Goal: Information Seeking & Learning: Learn about a topic

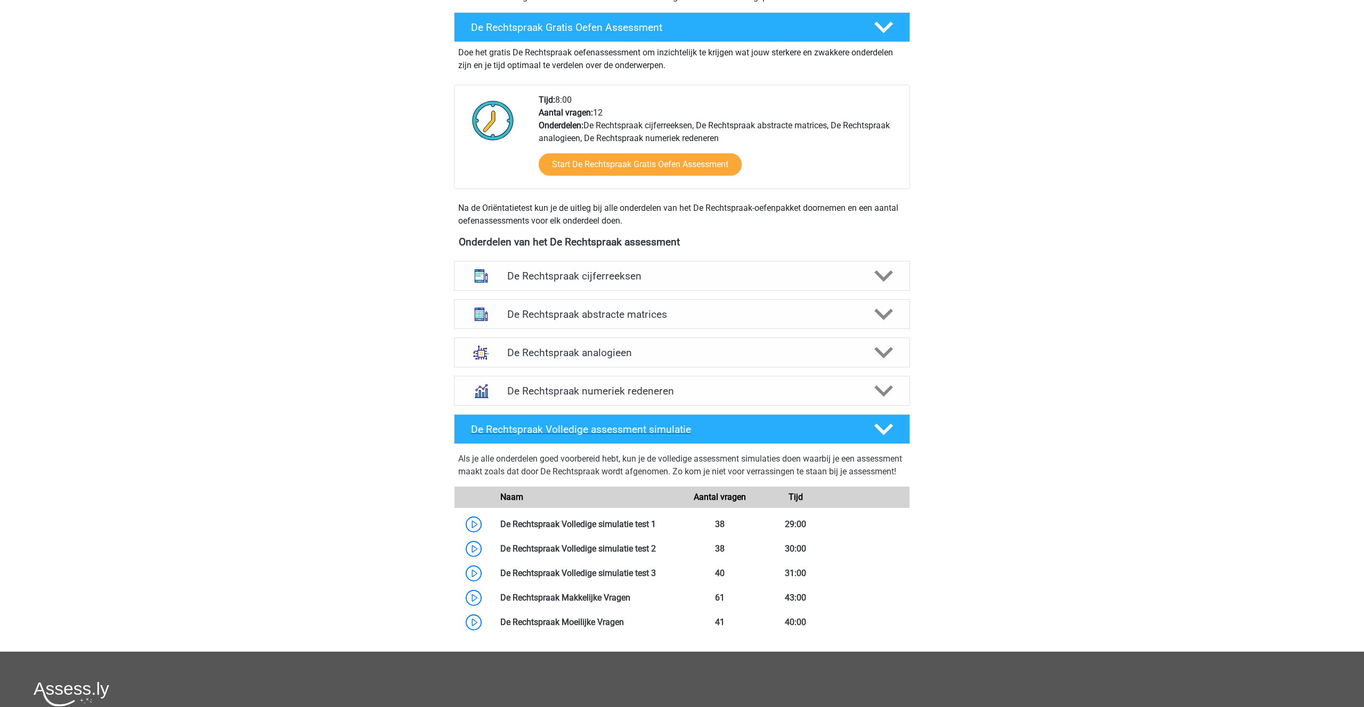
scroll to position [310, 0]
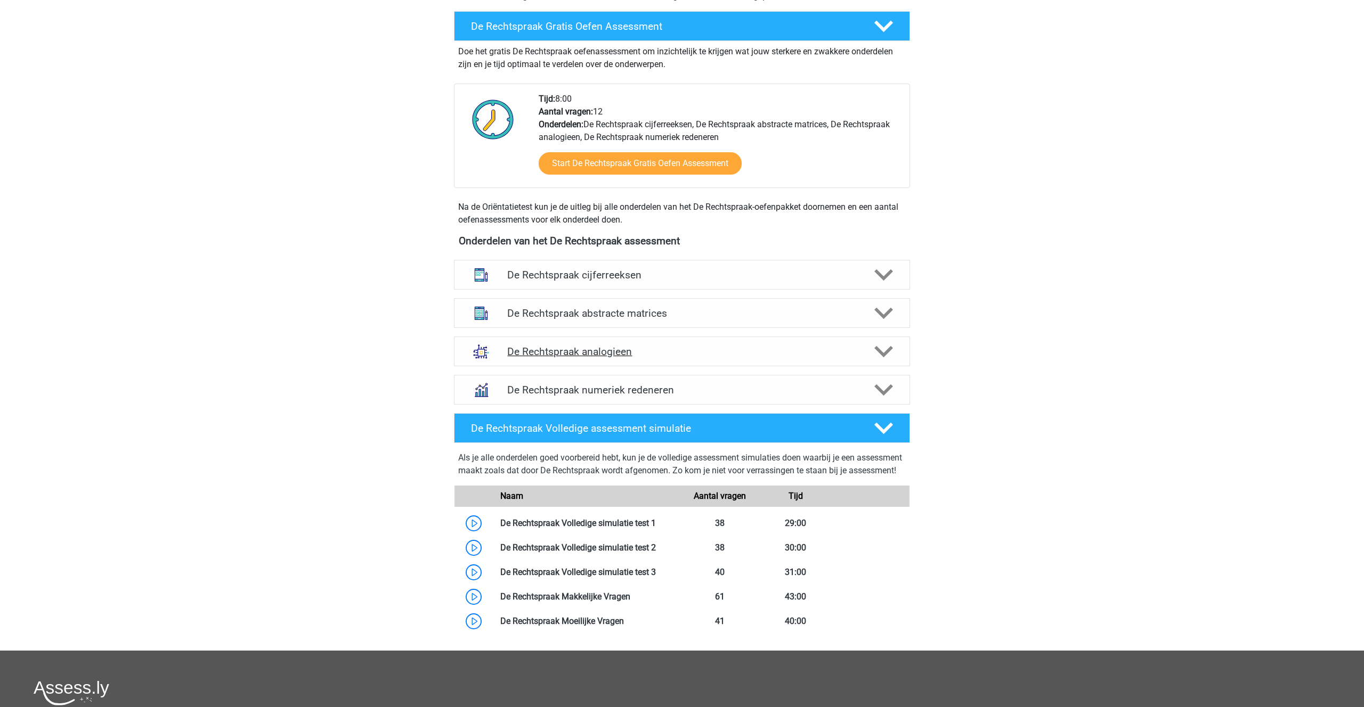
click at [548, 349] on h4 "De Rechtspraak analogieen" at bounding box center [681, 352] width 349 height 12
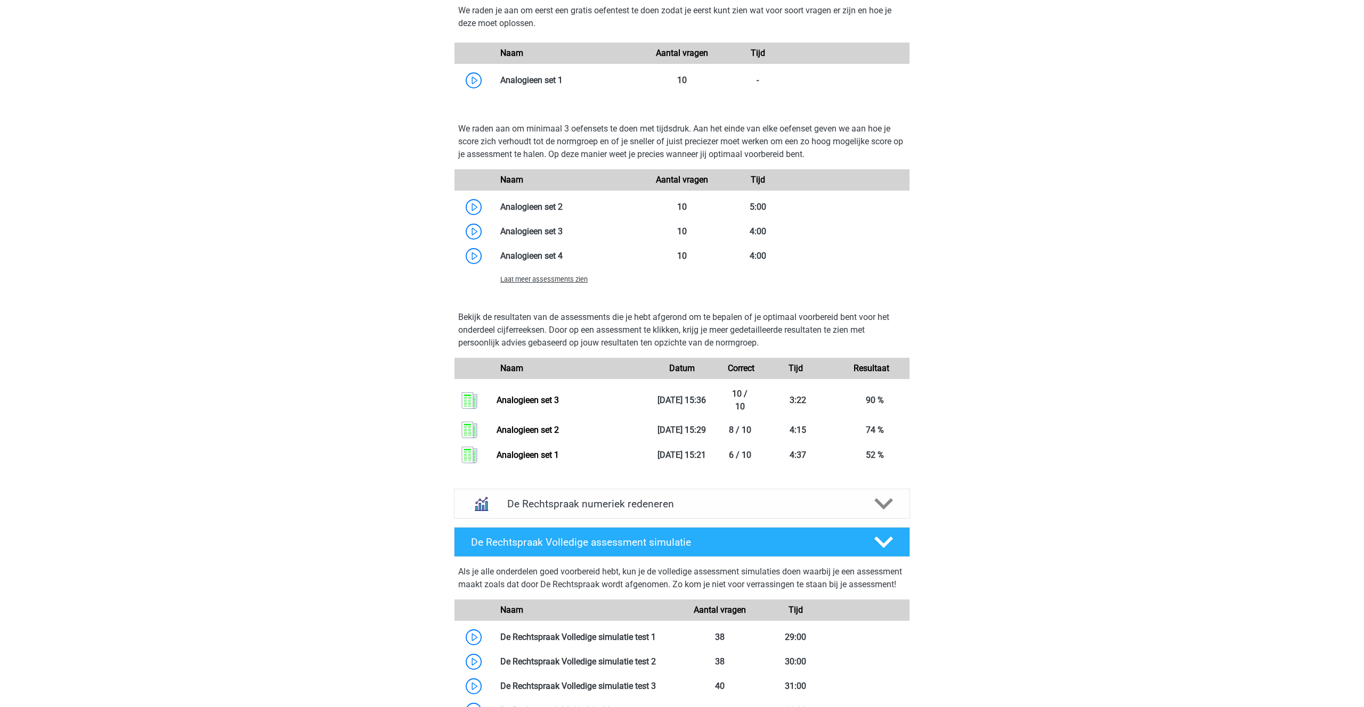
scroll to position [1013, 0]
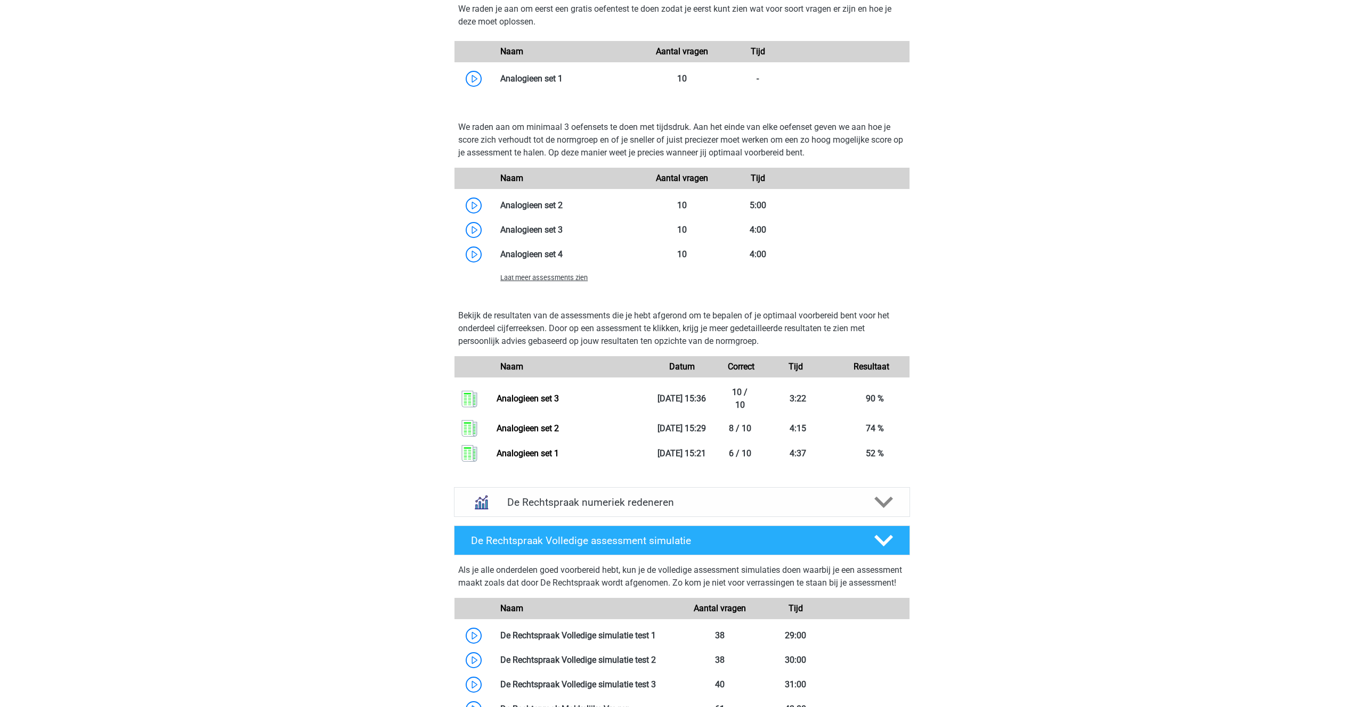
click at [534, 282] on span "Laat meer assessments zien" at bounding box center [543, 278] width 87 height 8
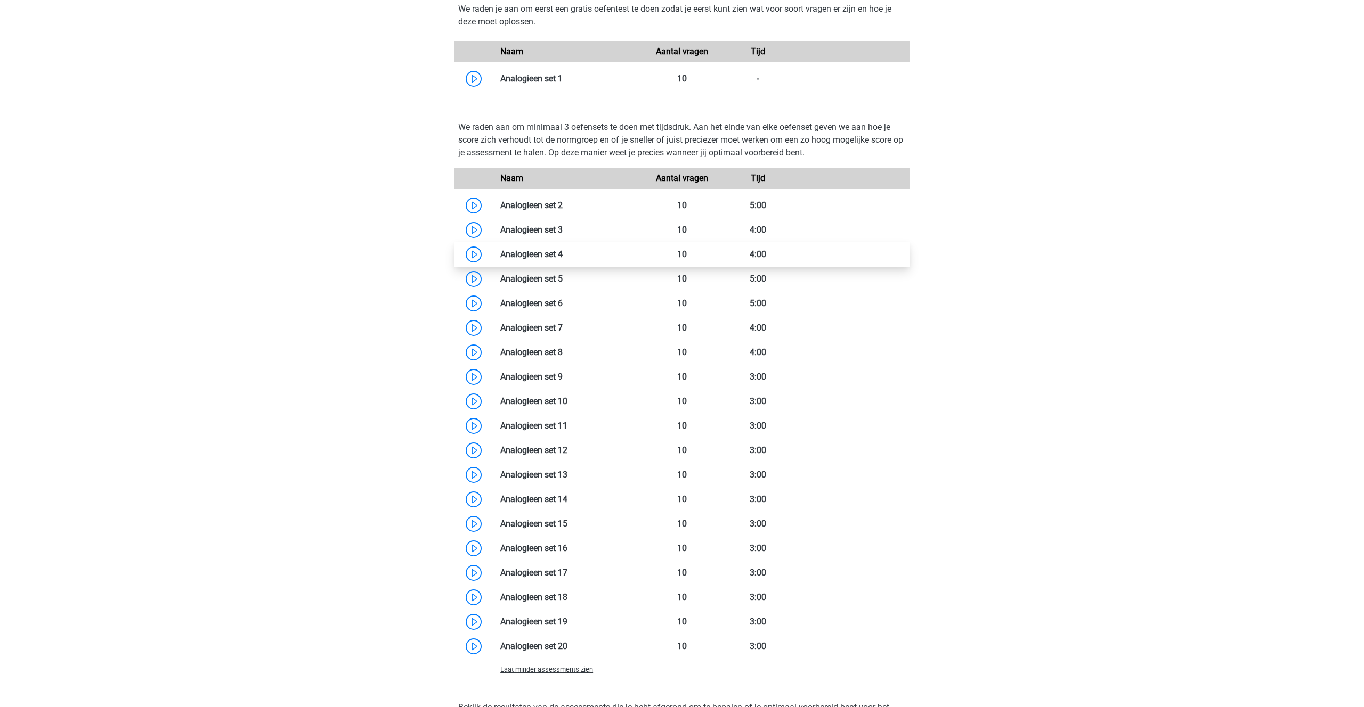
click at [563, 252] on link at bounding box center [563, 254] width 0 height 10
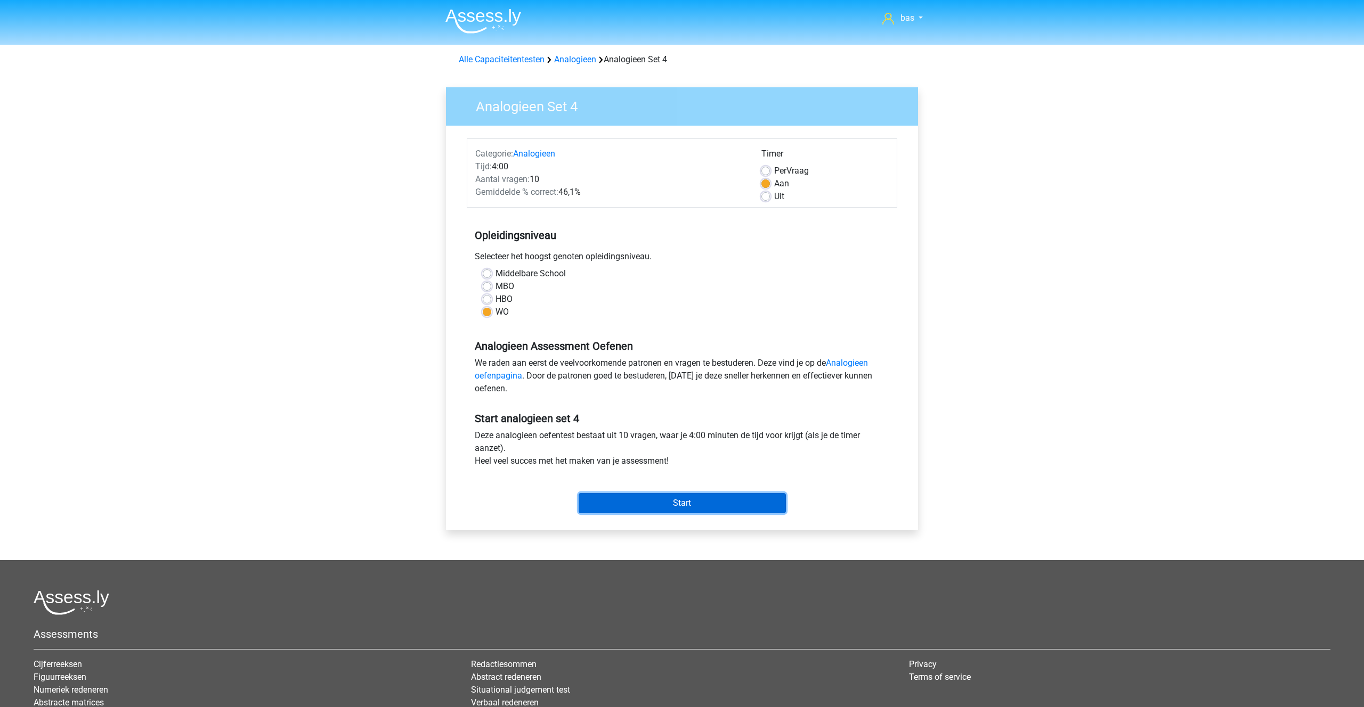
click at [651, 504] on input "Start" at bounding box center [681, 503] width 207 height 20
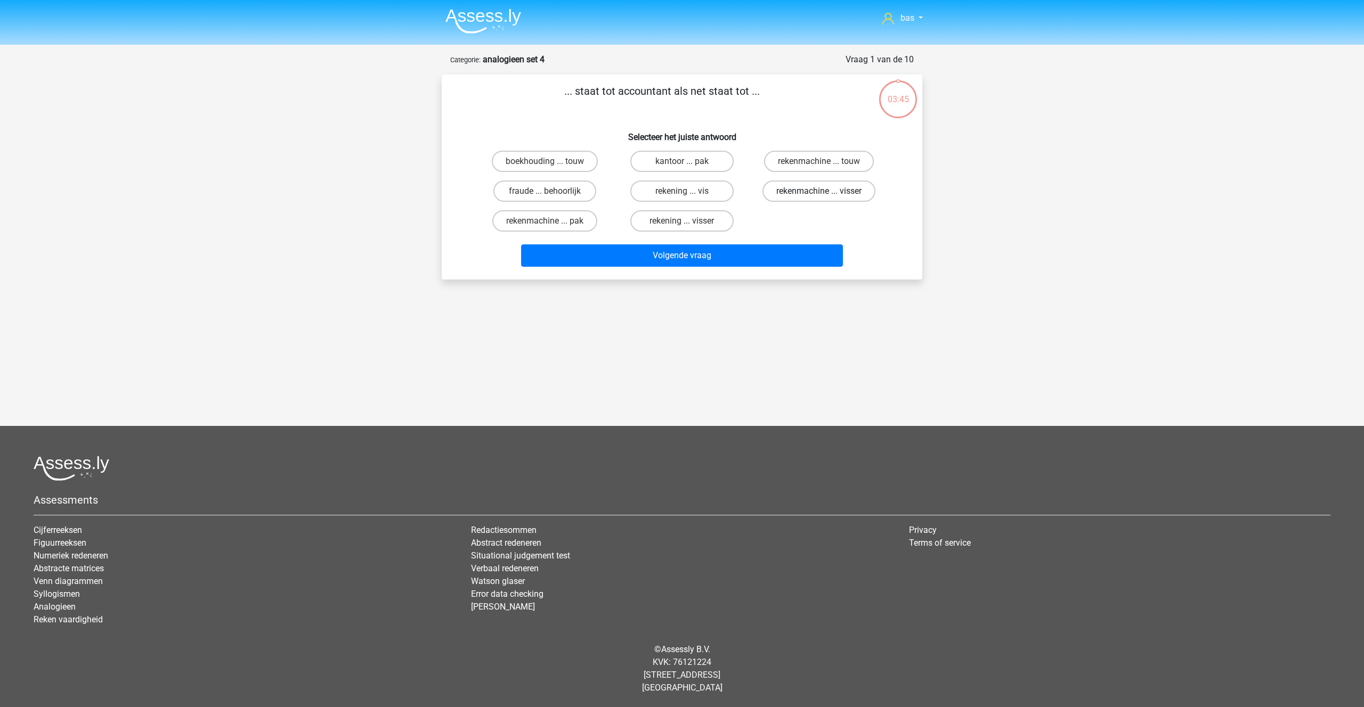
click at [810, 190] on label "rekenmachine ... visser" at bounding box center [818, 191] width 113 height 21
click at [819, 191] on input "rekenmachine ... visser" at bounding box center [822, 194] width 7 height 7
radio input "true"
click at [655, 253] on button "Volgende vraag" at bounding box center [682, 256] width 322 height 22
click at [821, 186] on label "fris ... leuk" at bounding box center [819, 191] width 103 height 21
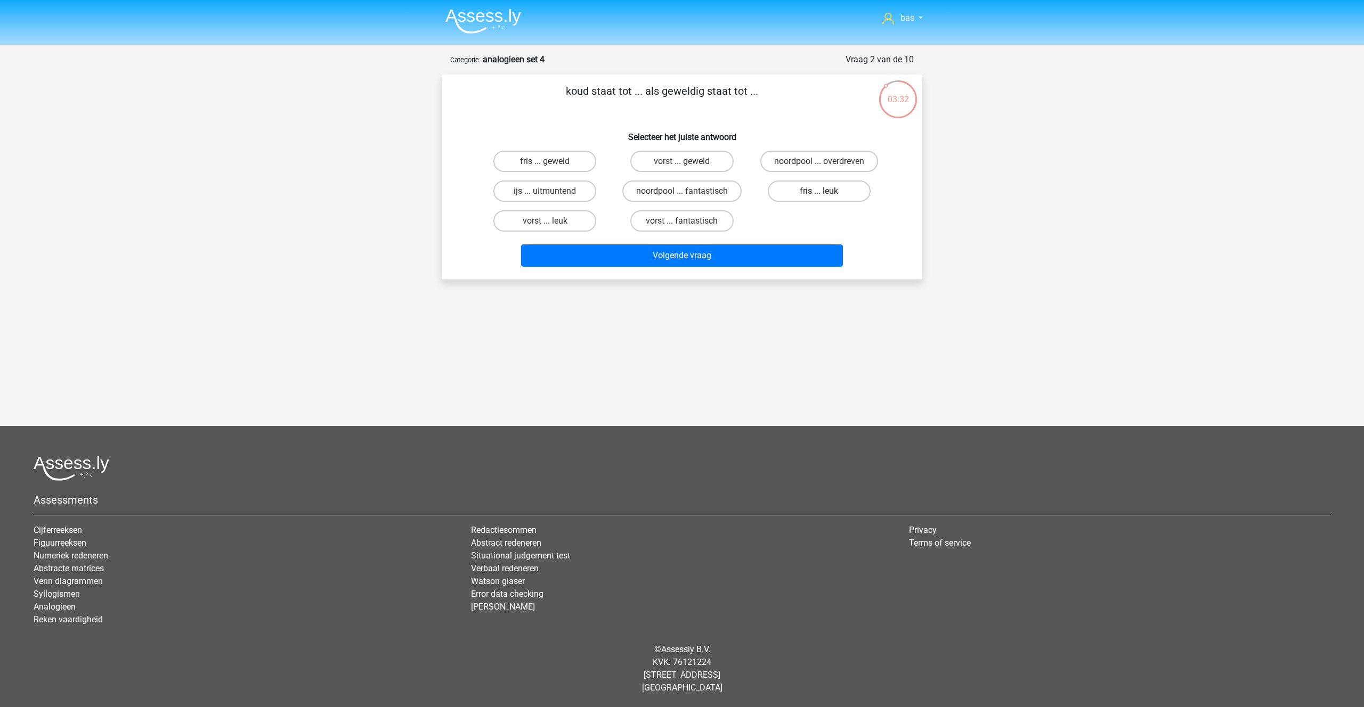
click at [821, 191] on input "fris ... leuk" at bounding box center [822, 194] width 7 height 7
radio input "true"
click at [679, 254] on button "Volgende vraag" at bounding box center [682, 256] width 322 height 22
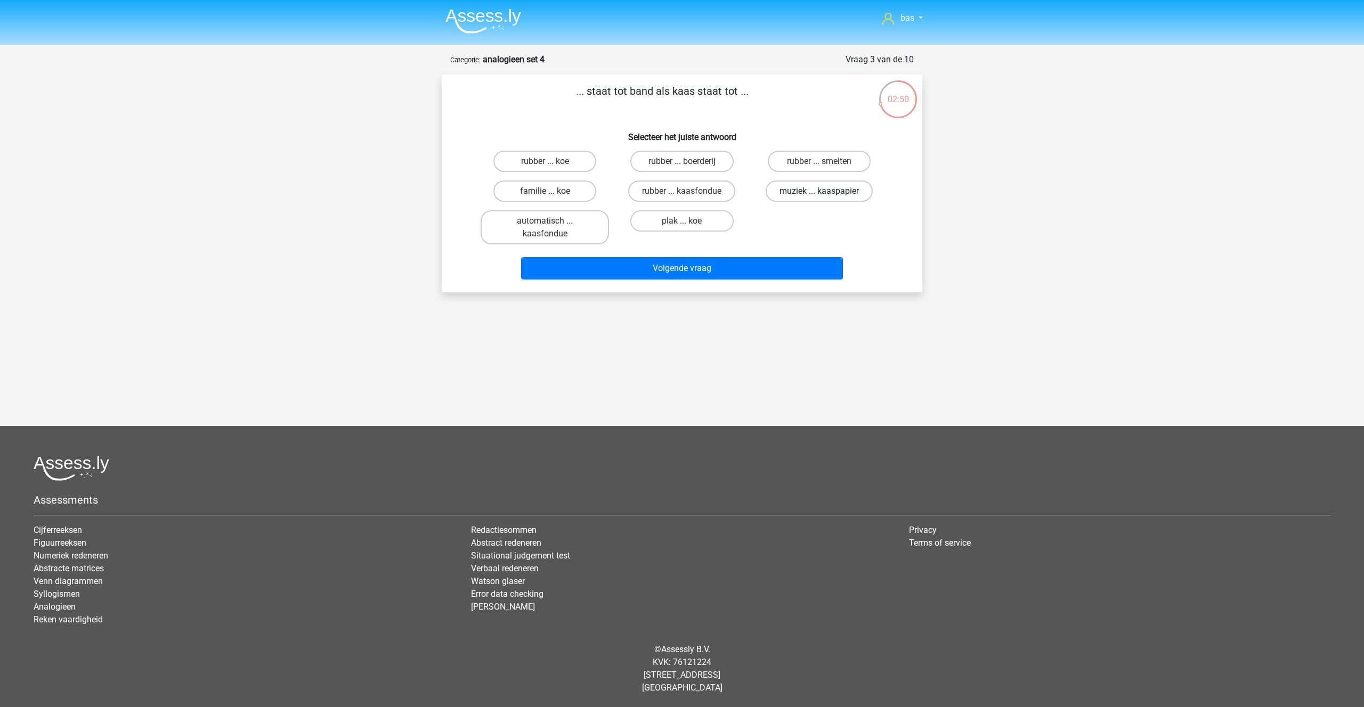
click at [796, 190] on label "muziek ... kaaspapier" at bounding box center [818, 191] width 107 height 21
click at [819, 191] on input "muziek ... kaaspapier" at bounding box center [822, 194] width 7 height 7
radio input "true"
click at [679, 266] on button "Volgende vraag" at bounding box center [682, 268] width 322 height 22
click at [531, 203] on label "datum ... aanspreekvorm" at bounding box center [544, 203] width 121 height 21
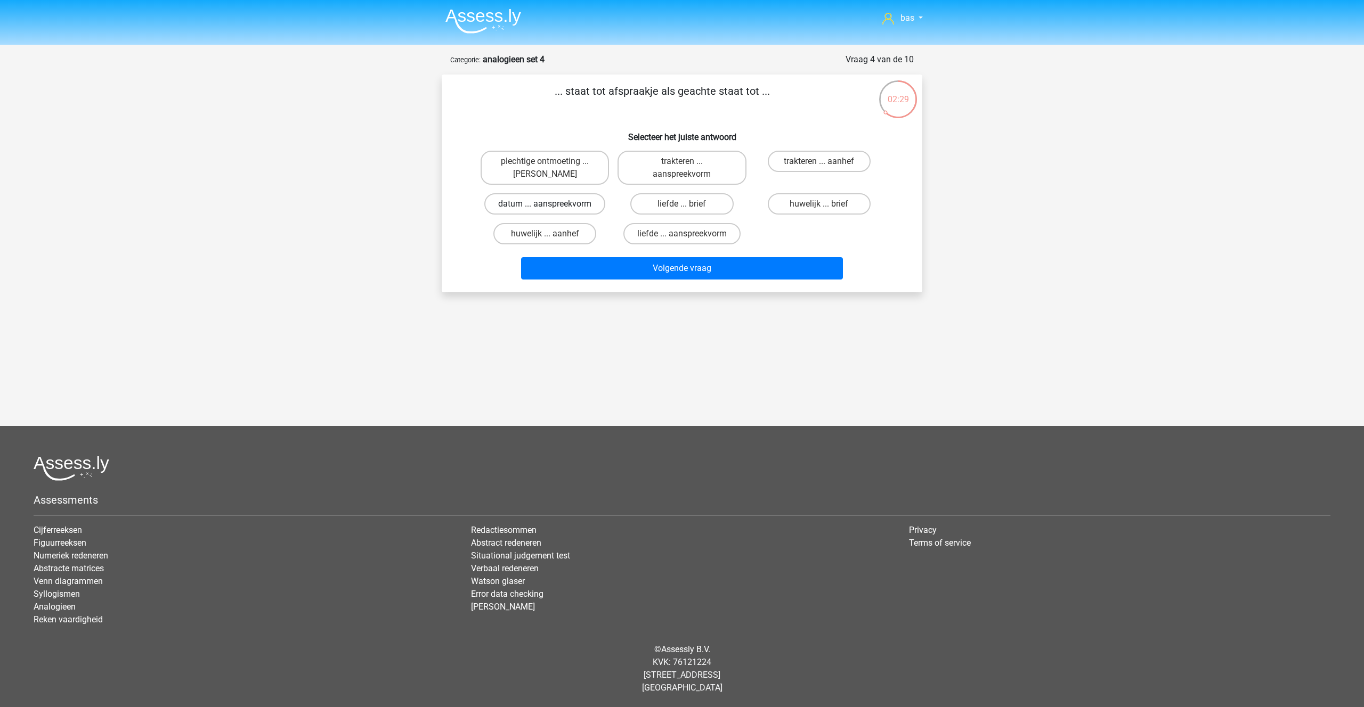
click at [545, 204] on input "datum ... aanspreekvorm" at bounding box center [548, 207] width 7 height 7
radio input "true"
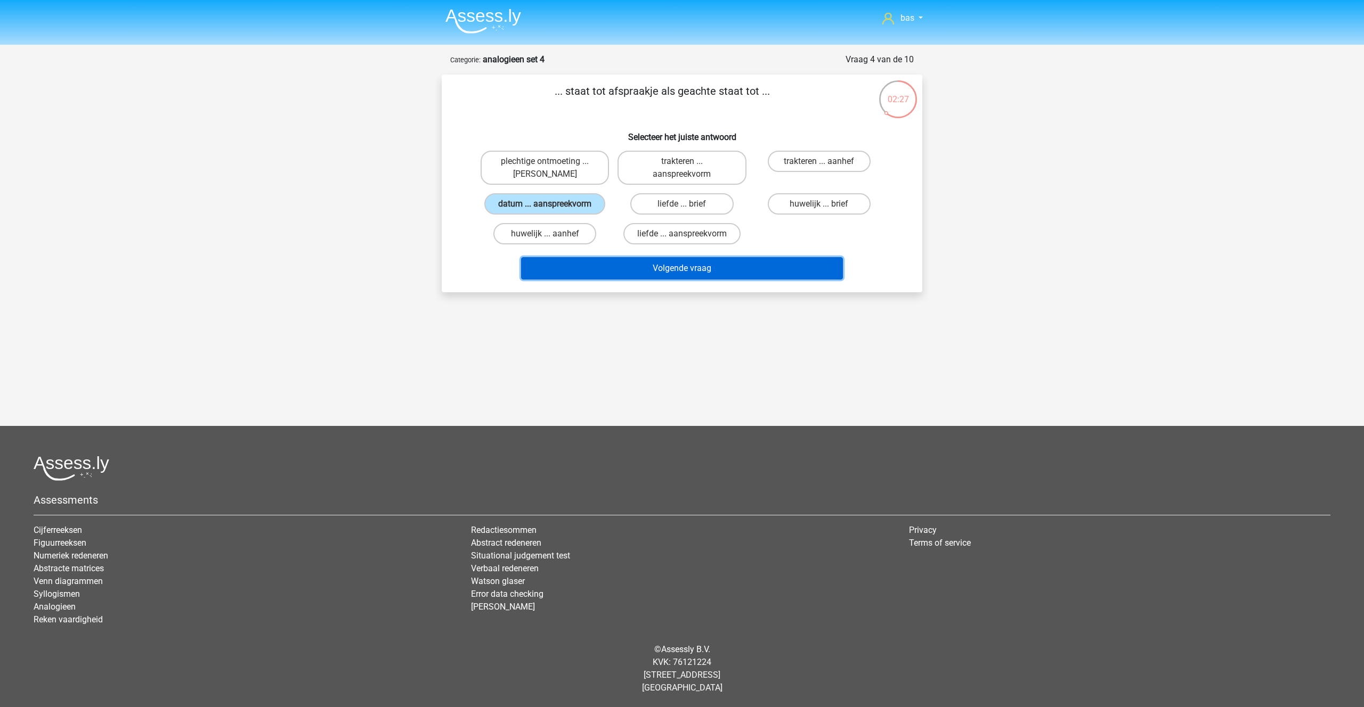
click at [657, 265] on button "Volgende vraag" at bounding box center [682, 268] width 322 height 22
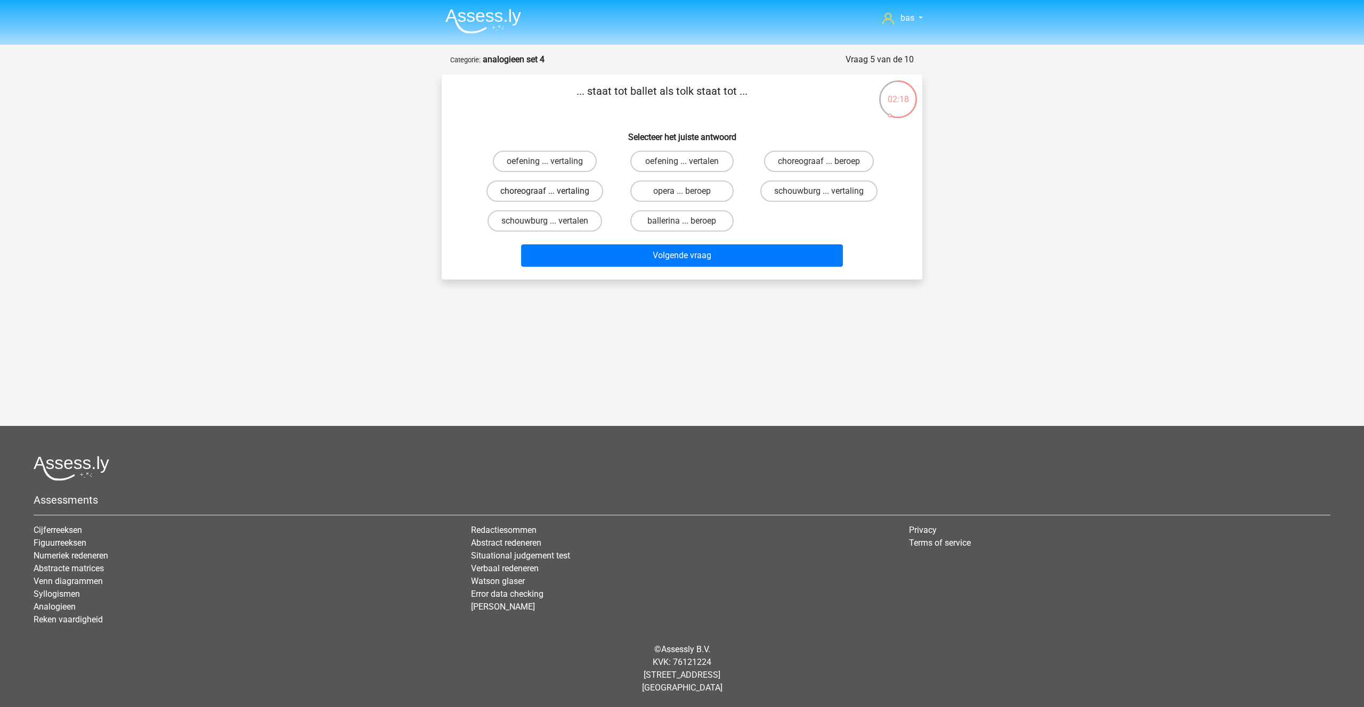
click at [542, 190] on label "choreograaf ... vertaling" at bounding box center [544, 191] width 117 height 21
click at [545, 191] on input "choreograaf ... vertaling" at bounding box center [548, 194] width 7 height 7
radio input "true"
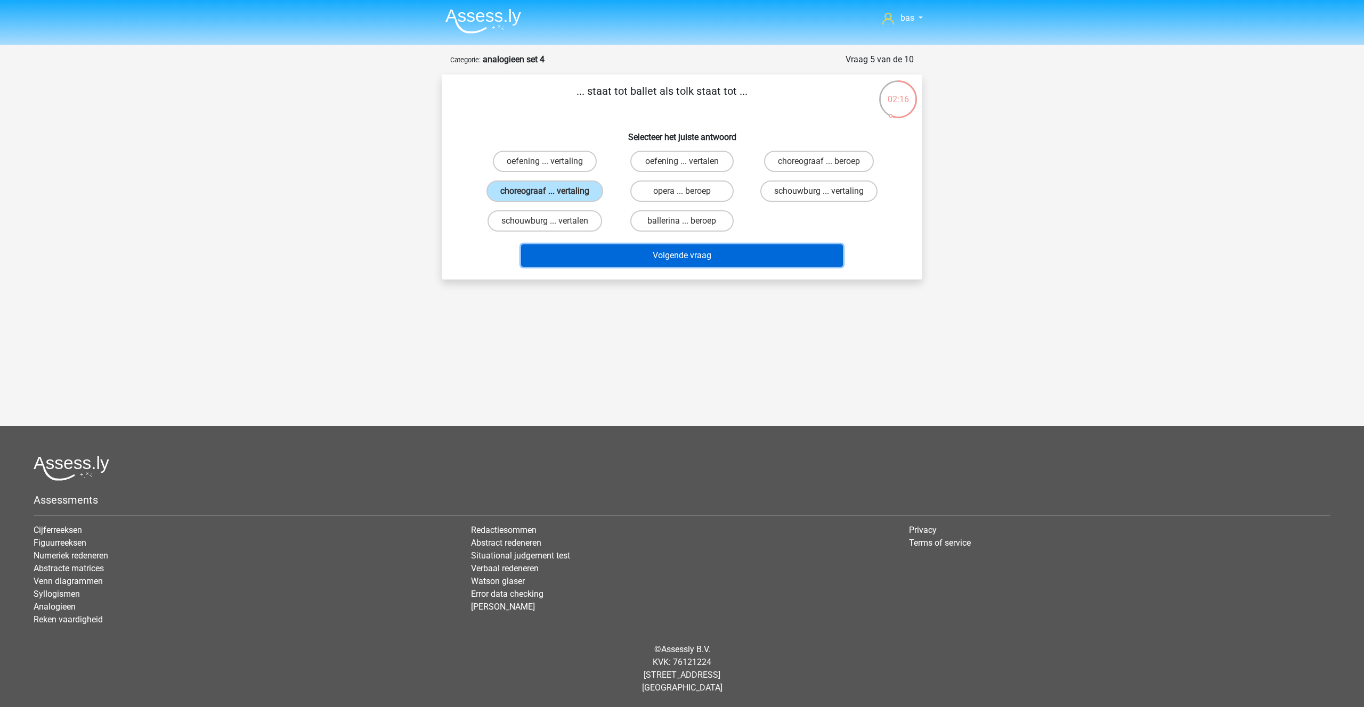
click at [695, 261] on button "Volgende vraag" at bounding box center [682, 256] width 322 height 22
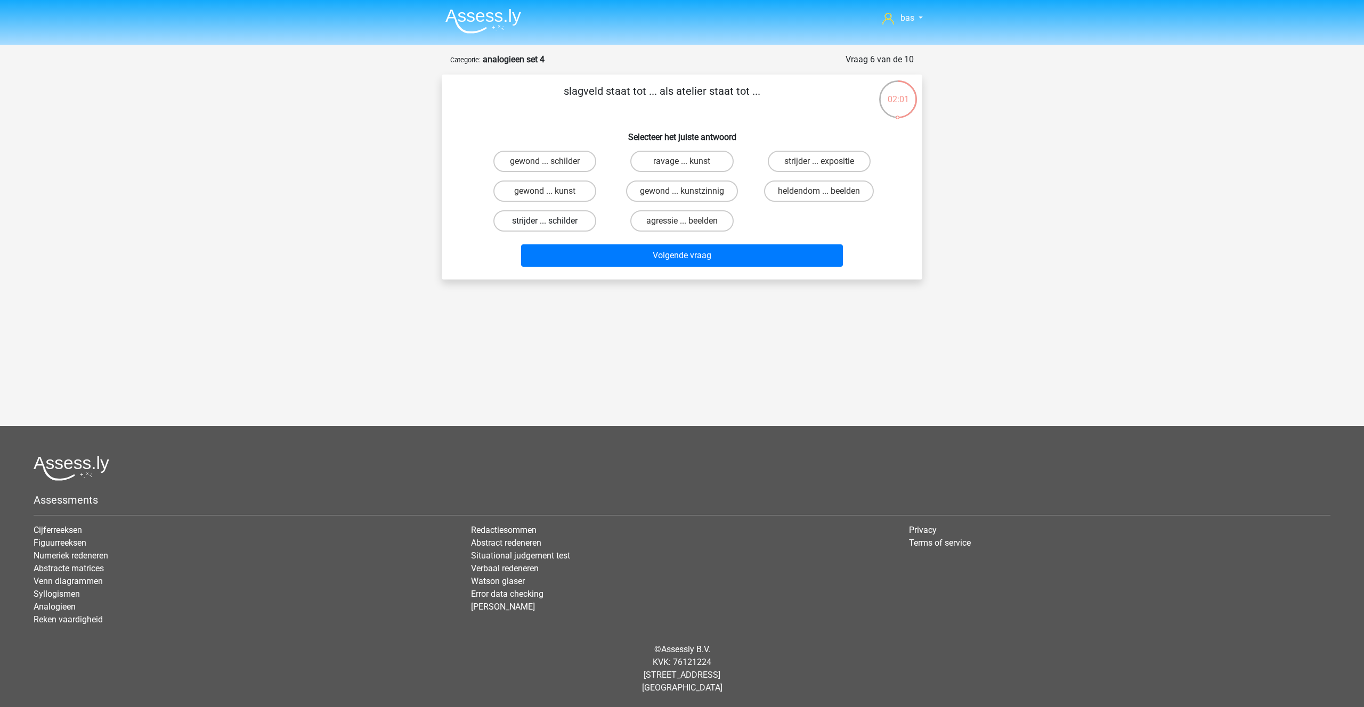
click at [558, 219] on label "strijder ... schilder" at bounding box center [544, 220] width 103 height 21
click at [552, 221] on input "strijder ... schilder" at bounding box center [548, 224] width 7 height 7
radio input "true"
click at [667, 255] on button "Volgende vraag" at bounding box center [682, 256] width 322 height 22
click at [686, 190] on label "1 ... gros" at bounding box center [681, 191] width 103 height 21
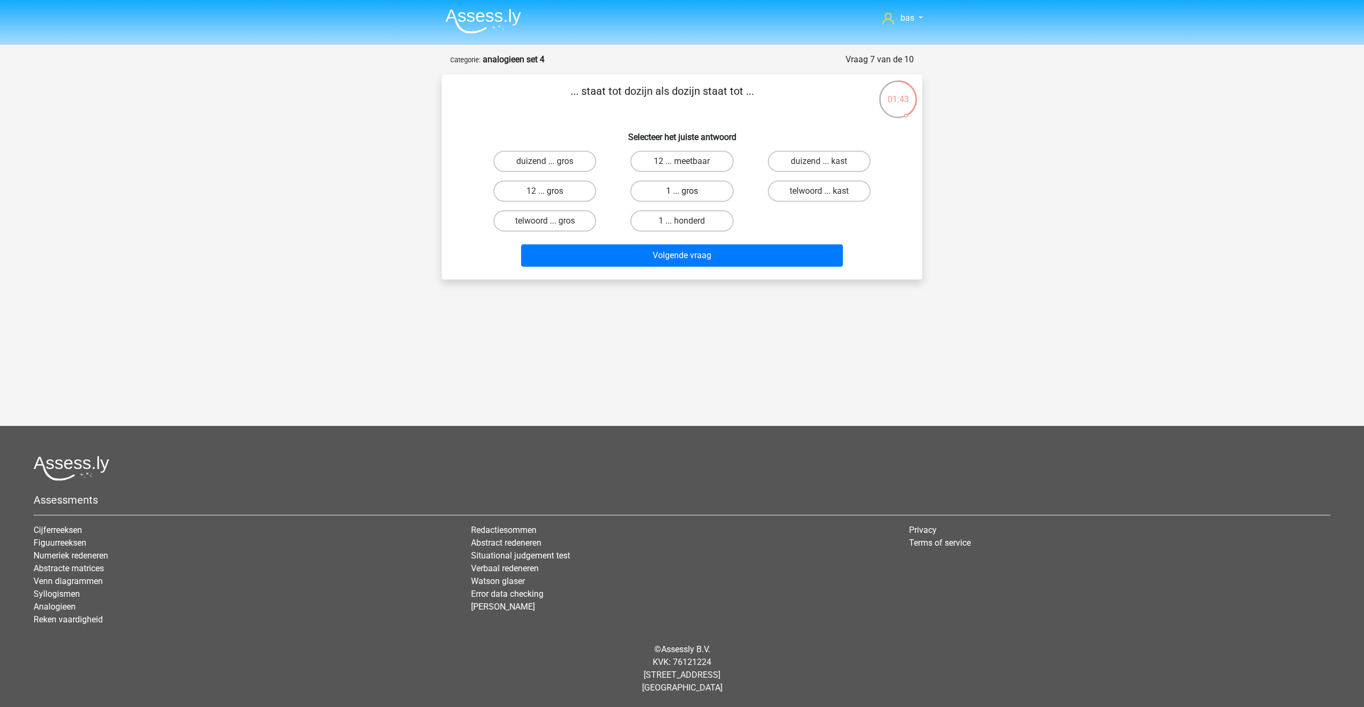
click at [686, 191] on input "1 ... gros" at bounding box center [685, 194] width 7 height 7
radio input "true"
click at [679, 249] on button "Volgende vraag" at bounding box center [682, 256] width 322 height 22
click at [795, 190] on label "benzine ... zeilboot" at bounding box center [819, 191] width 103 height 21
click at [819, 191] on input "benzine ... zeilboot" at bounding box center [822, 194] width 7 height 7
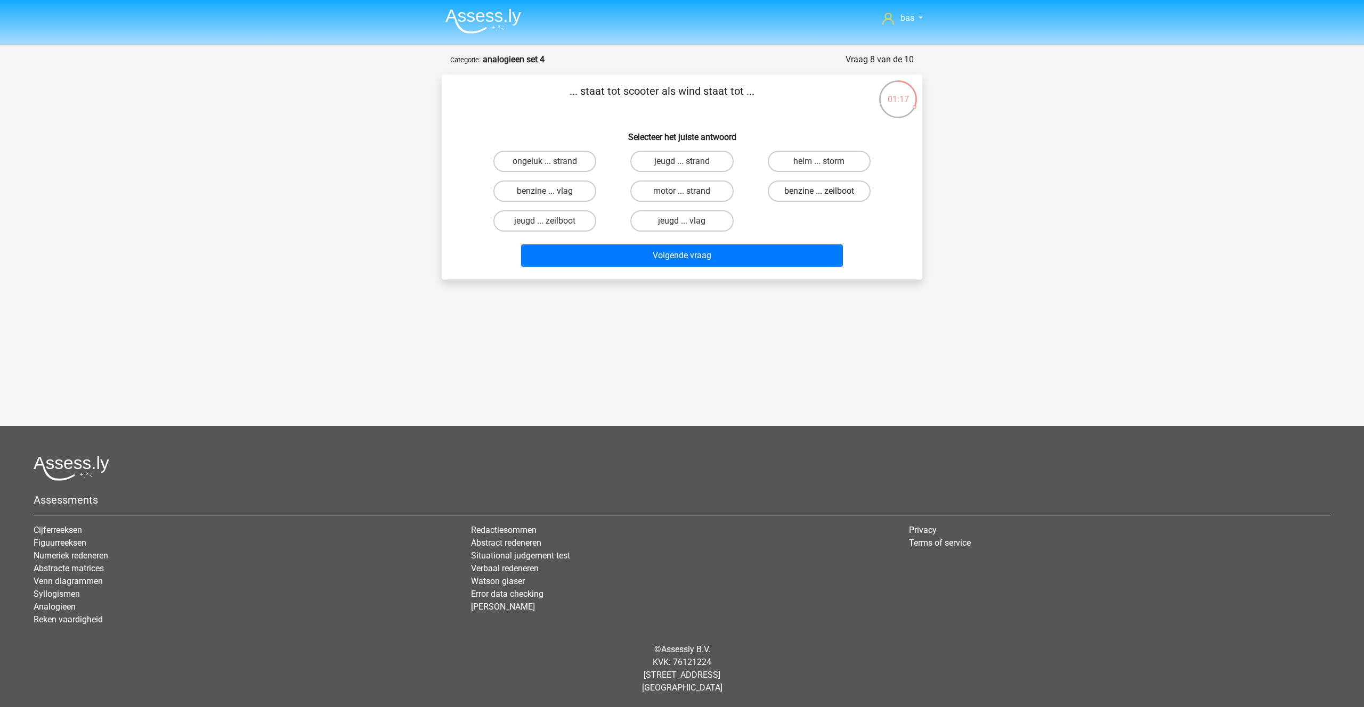
radio input "true"
click at [654, 254] on button "Volgende vraag" at bounding box center [682, 256] width 322 height 22
click at [553, 219] on label "croupier ... bakkerij" at bounding box center [544, 220] width 103 height 21
click at [552, 221] on input "croupier ... bakkerij" at bounding box center [548, 224] width 7 height 7
radio input "true"
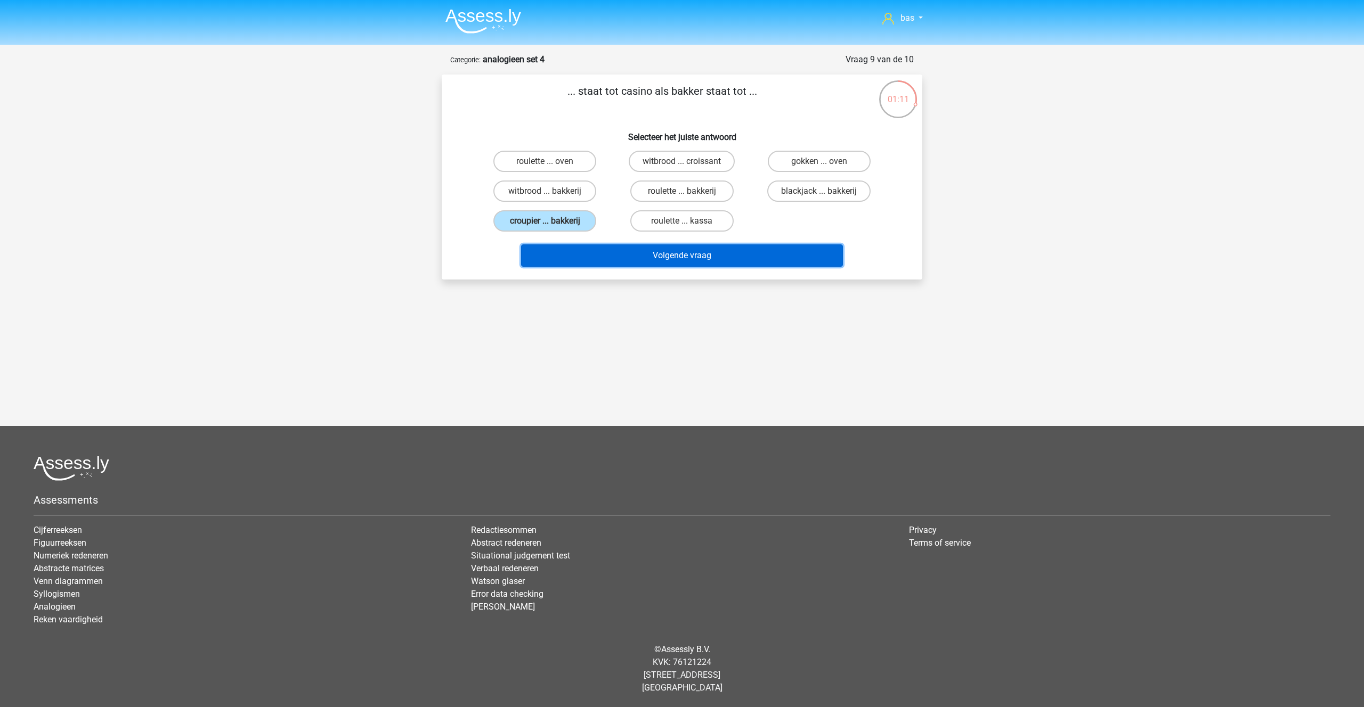
click at [687, 252] on button "Volgende vraag" at bounding box center [682, 256] width 322 height 22
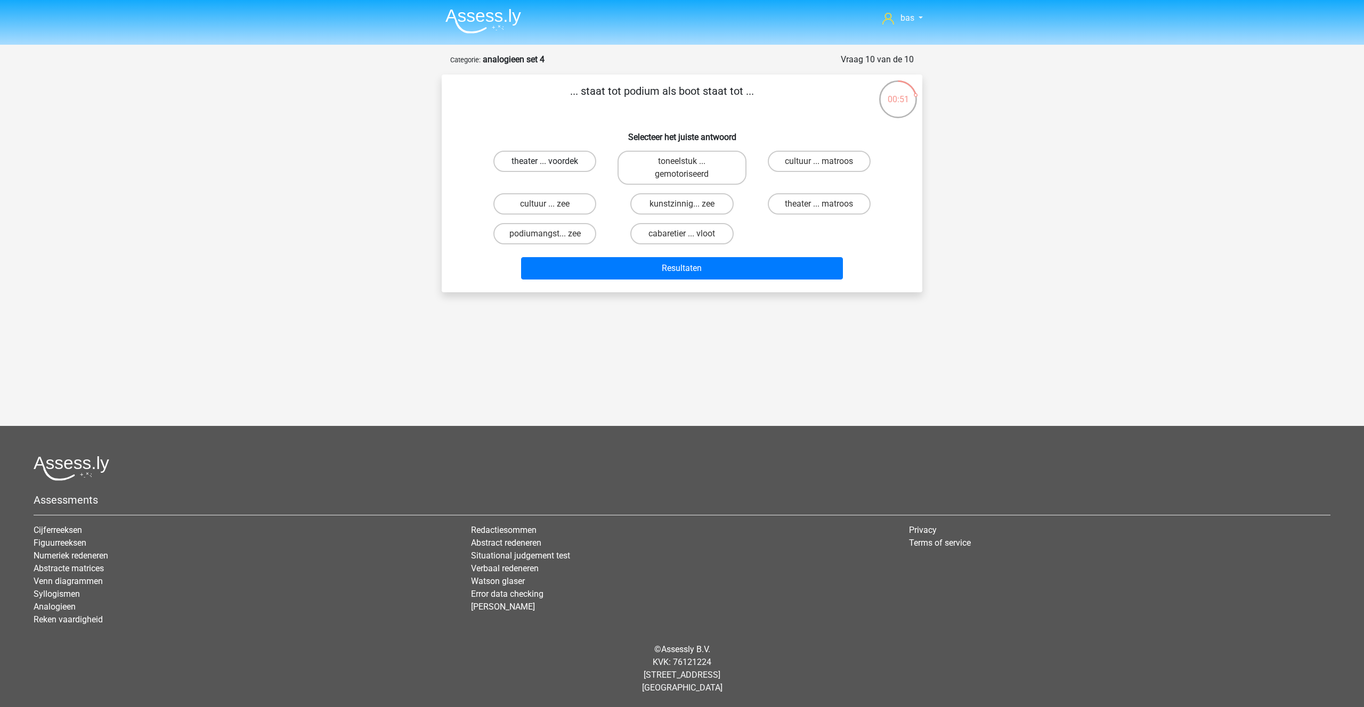
click at [524, 160] on label "theater ... voordek" at bounding box center [544, 161] width 103 height 21
click at [545, 161] on input "theater ... voordek" at bounding box center [548, 164] width 7 height 7
radio input "true"
click at [661, 275] on button "Resultaten" at bounding box center [682, 268] width 322 height 22
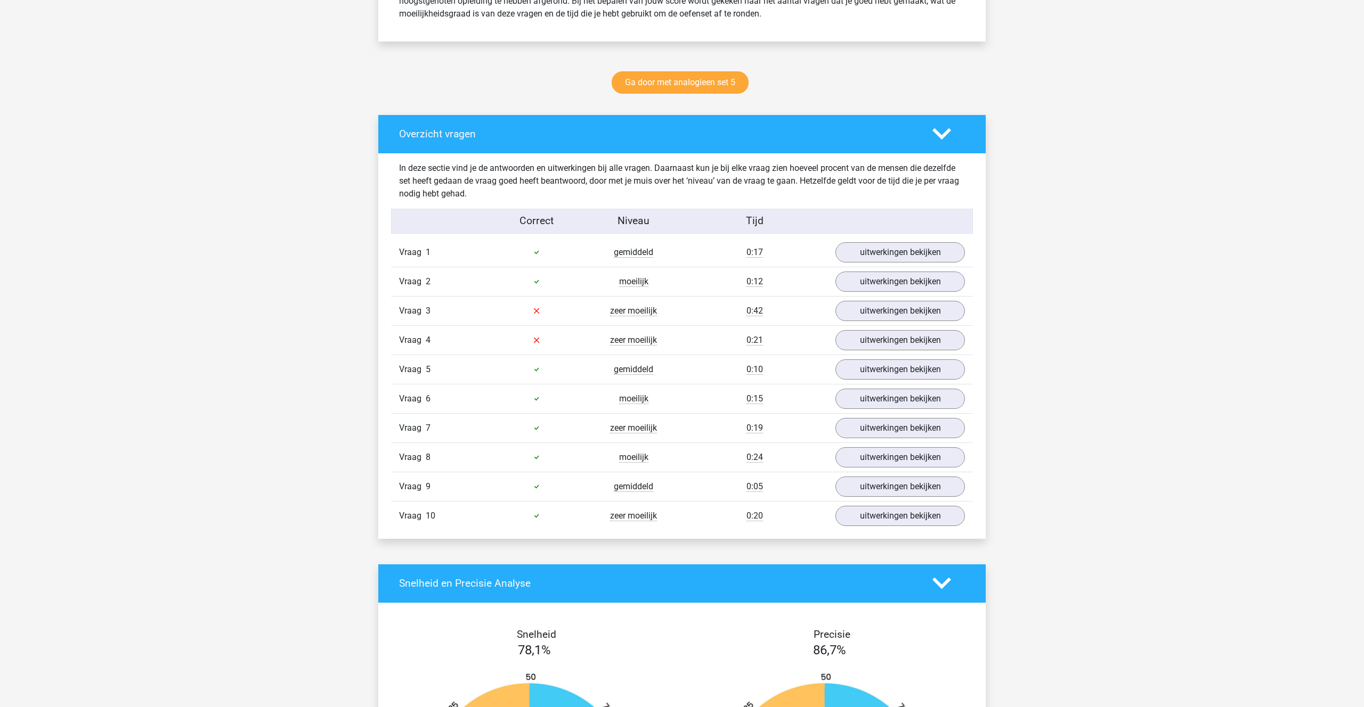
scroll to position [502, 0]
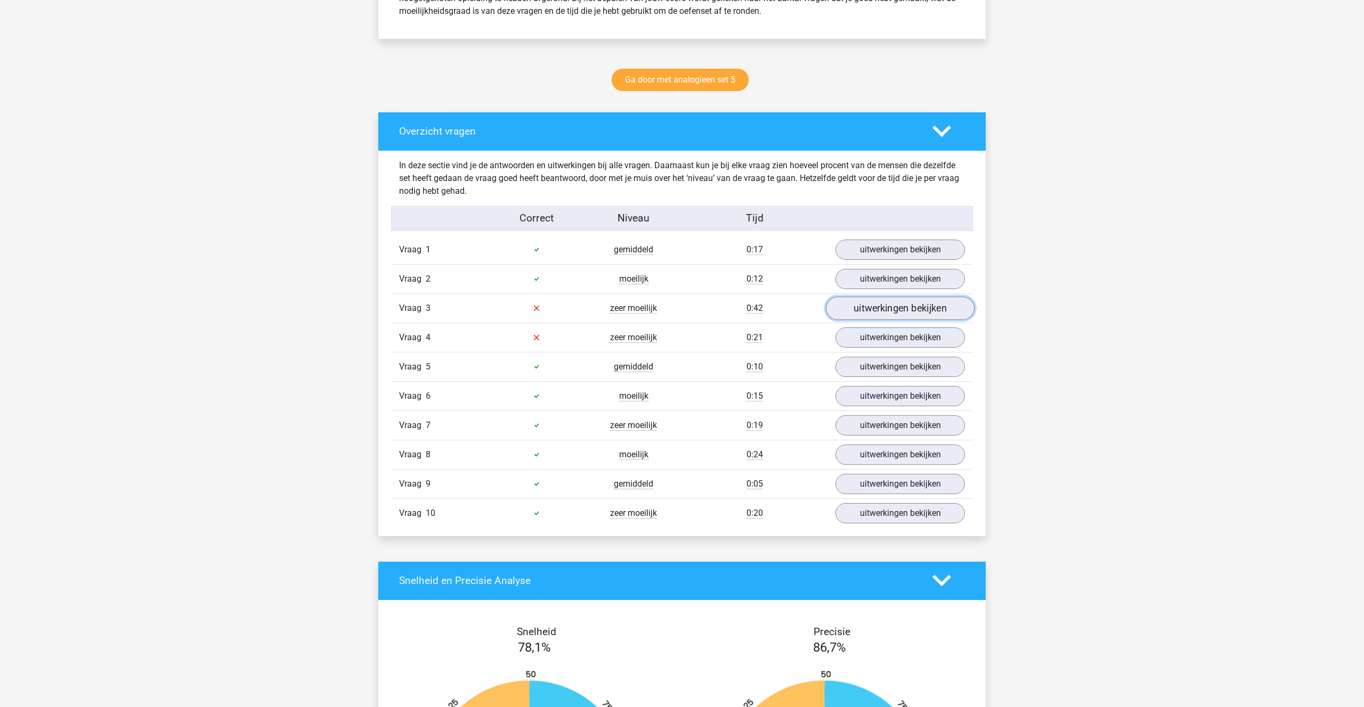
click at [865, 305] on link "uitwerkingen bekijken" at bounding box center [900, 308] width 149 height 23
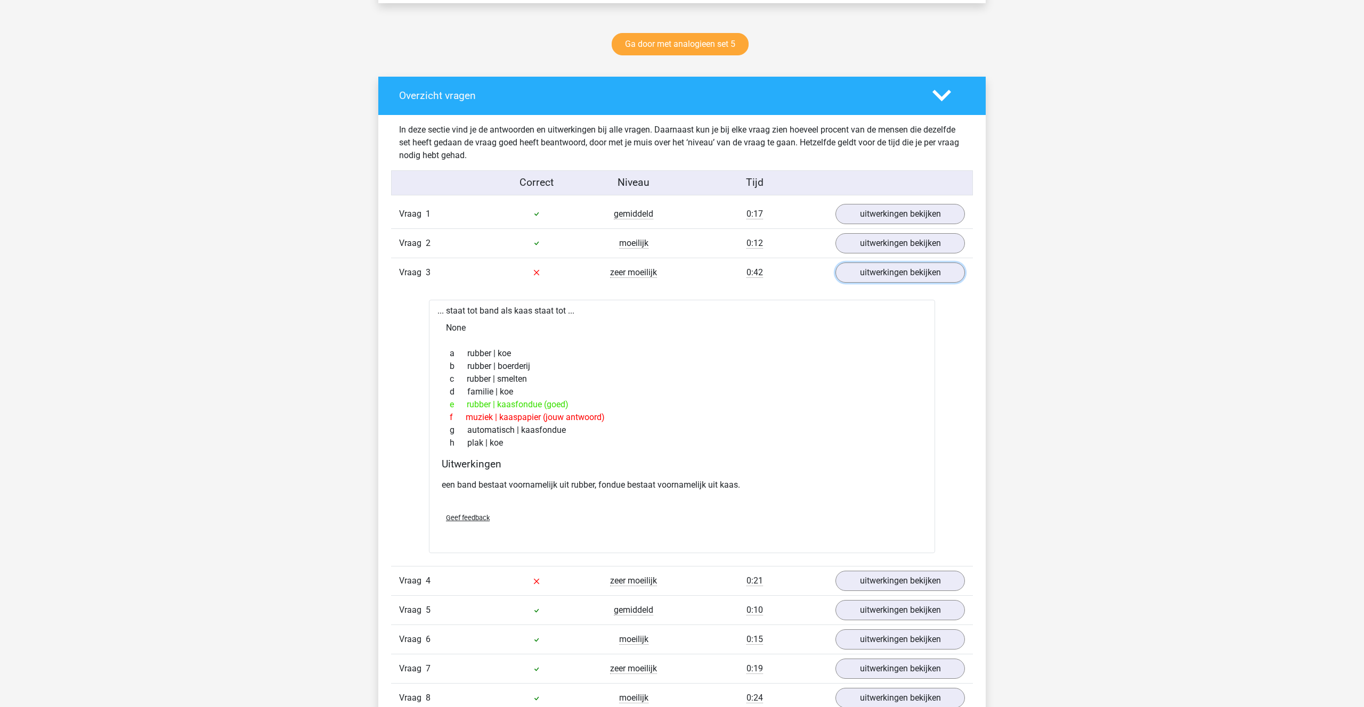
scroll to position [539, 0]
click at [897, 265] on link "uitwerkingen bekijken" at bounding box center [900, 271] width 149 height 23
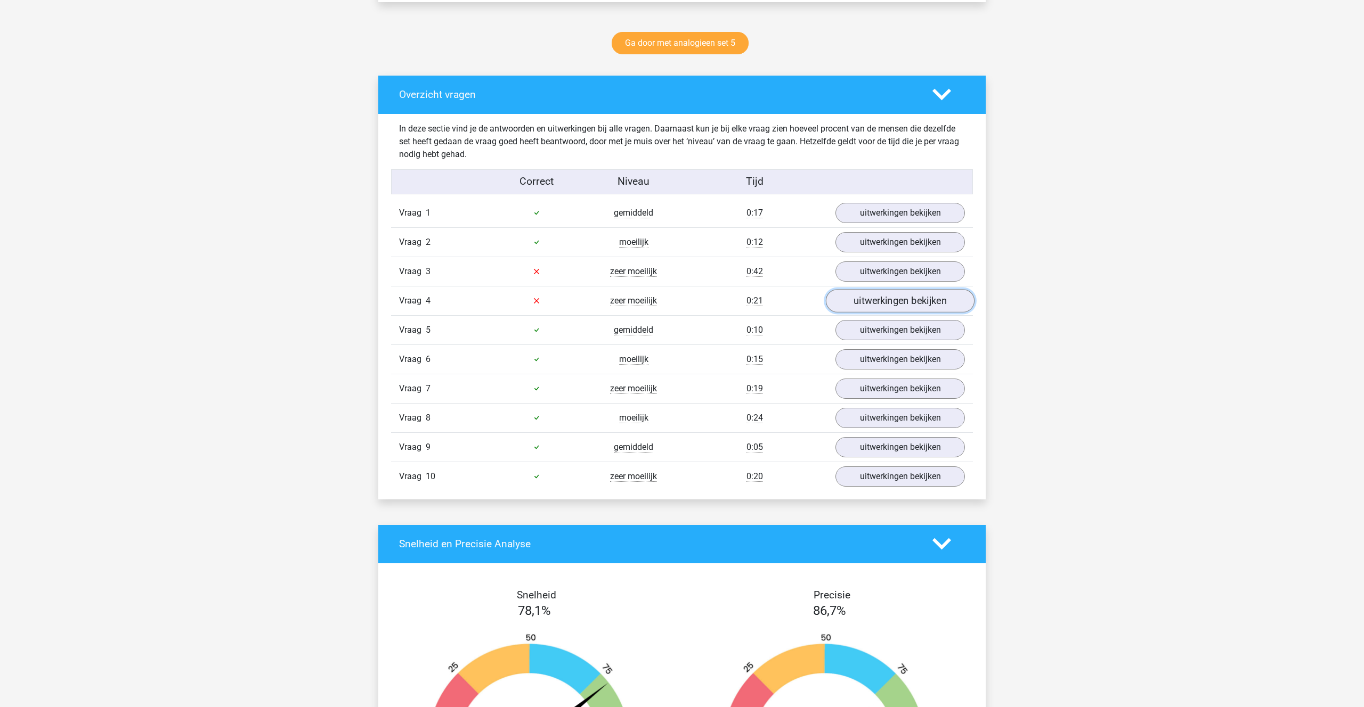
click at [877, 301] on link "uitwerkingen bekijken" at bounding box center [900, 300] width 149 height 23
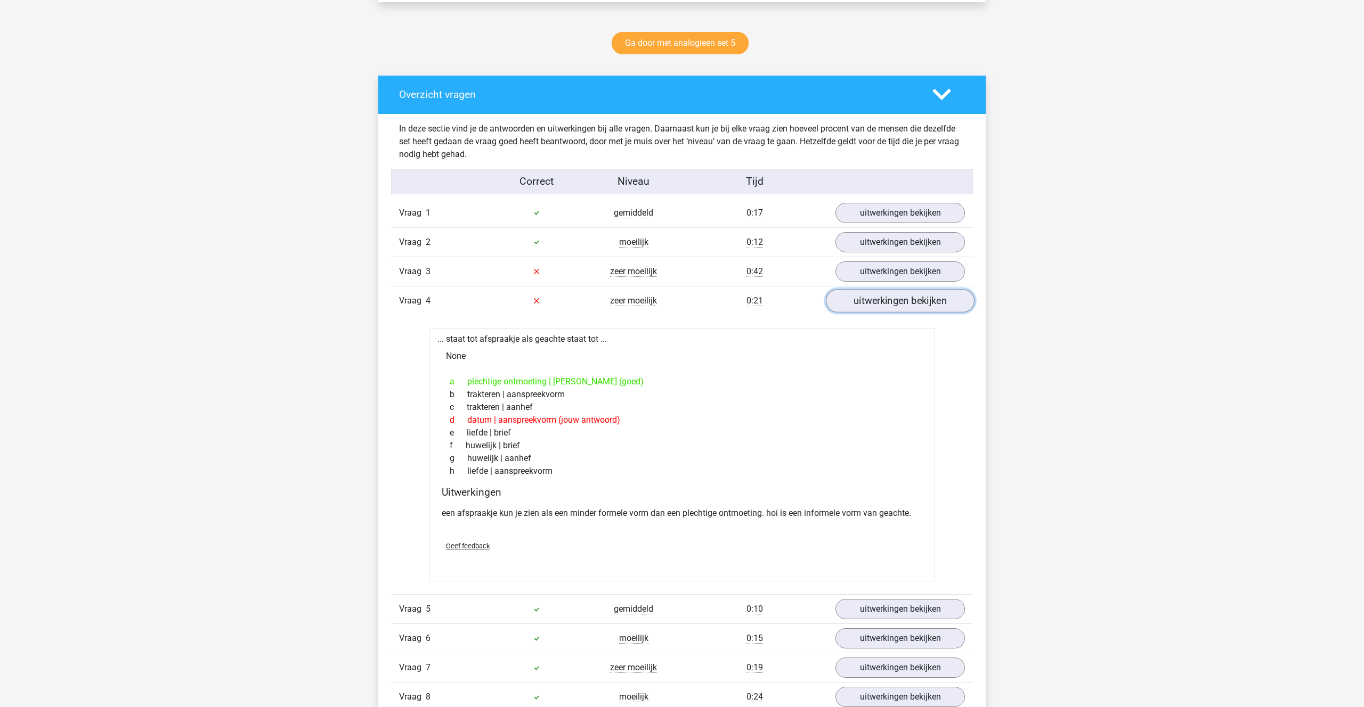
click at [878, 301] on link "uitwerkingen bekijken" at bounding box center [900, 300] width 149 height 23
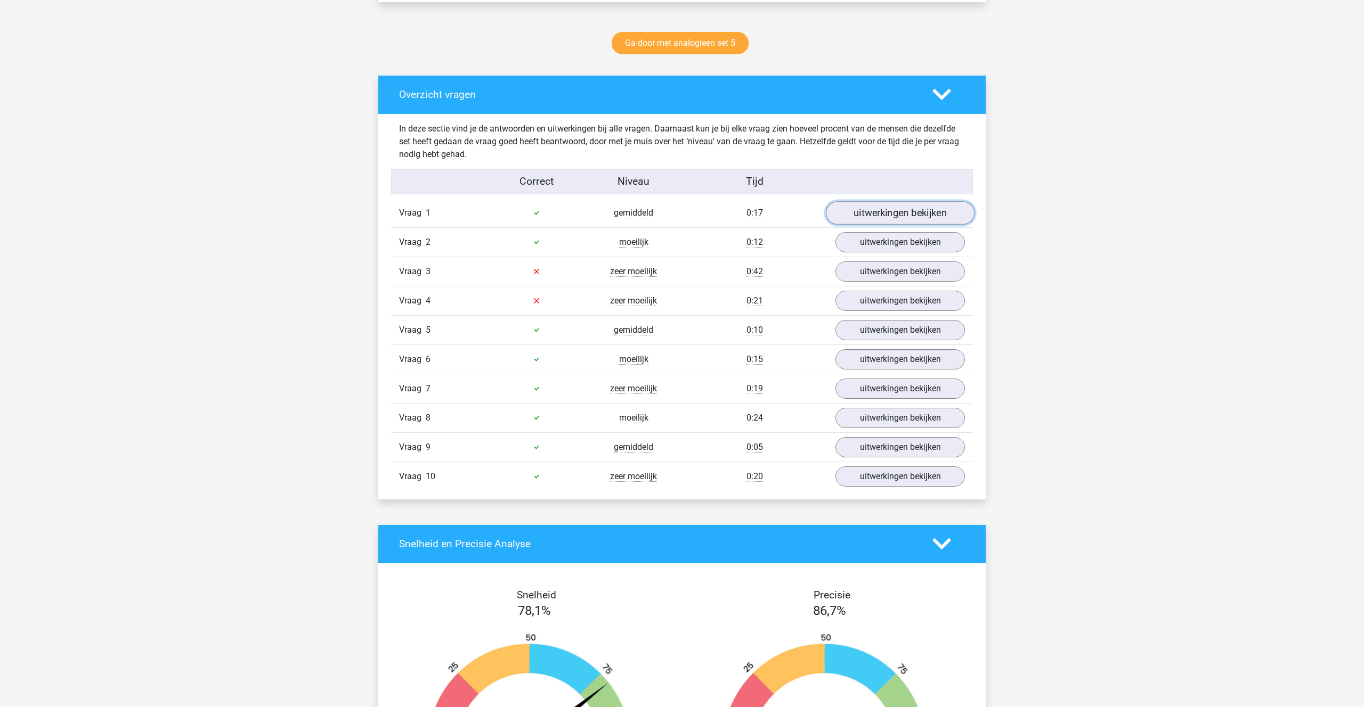
click at [887, 207] on link "uitwerkingen bekijken" at bounding box center [900, 212] width 149 height 23
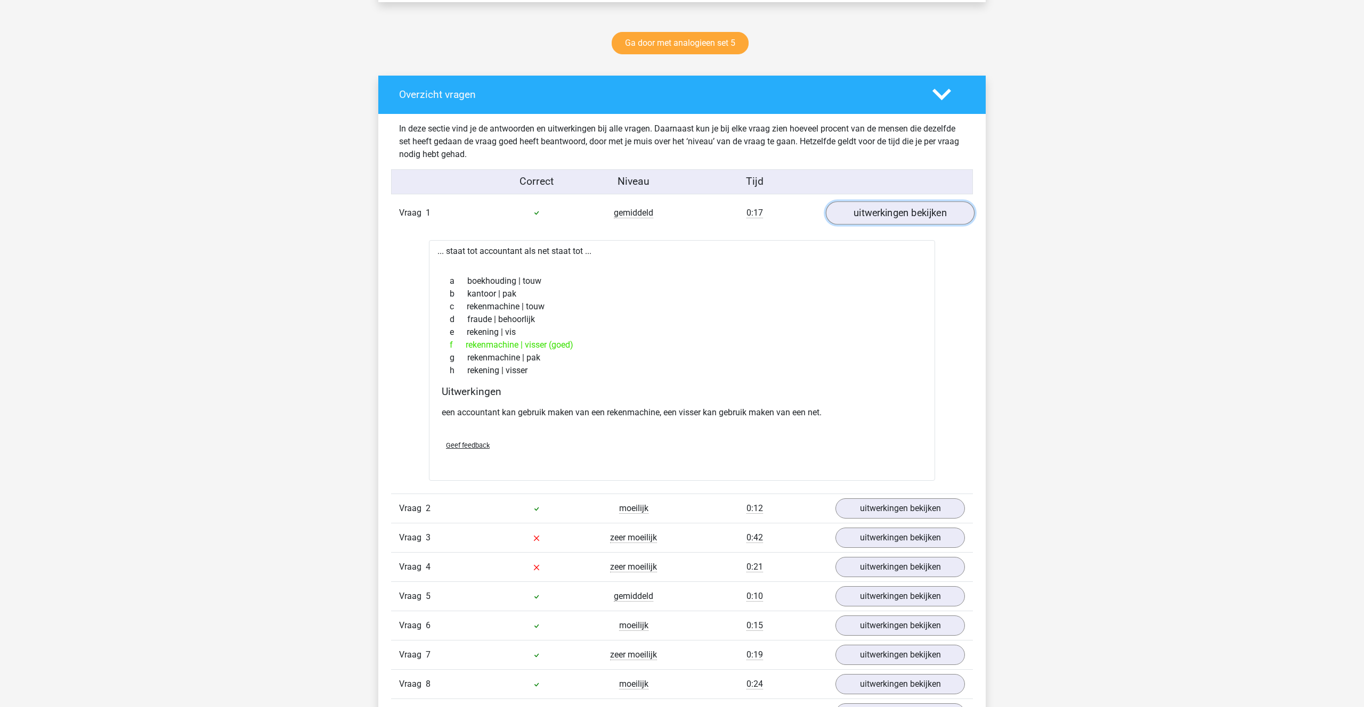
click at [897, 216] on link "uitwerkingen bekijken" at bounding box center [900, 212] width 149 height 23
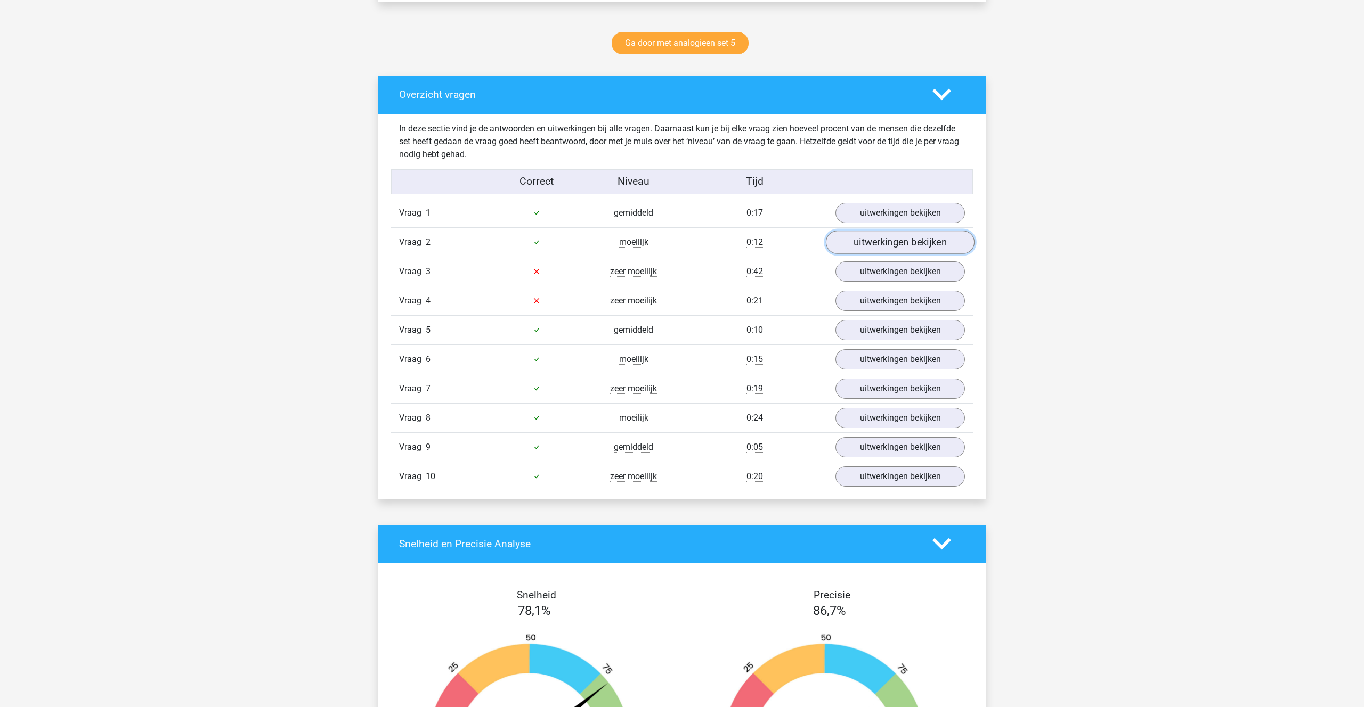
click at [889, 238] on link "uitwerkingen bekijken" at bounding box center [900, 242] width 149 height 23
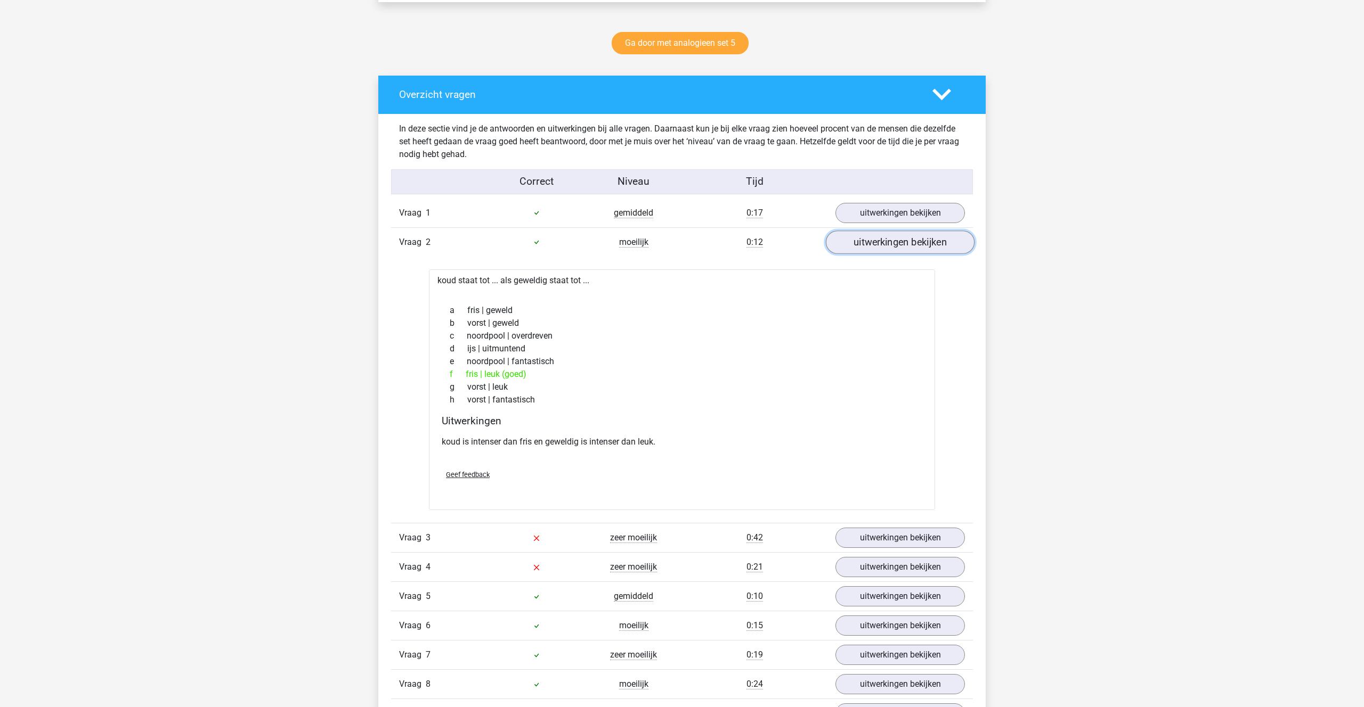
click at [889, 238] on link "uitwerkingen bekijken" at bounding box center [900, 242] width 149 height 23
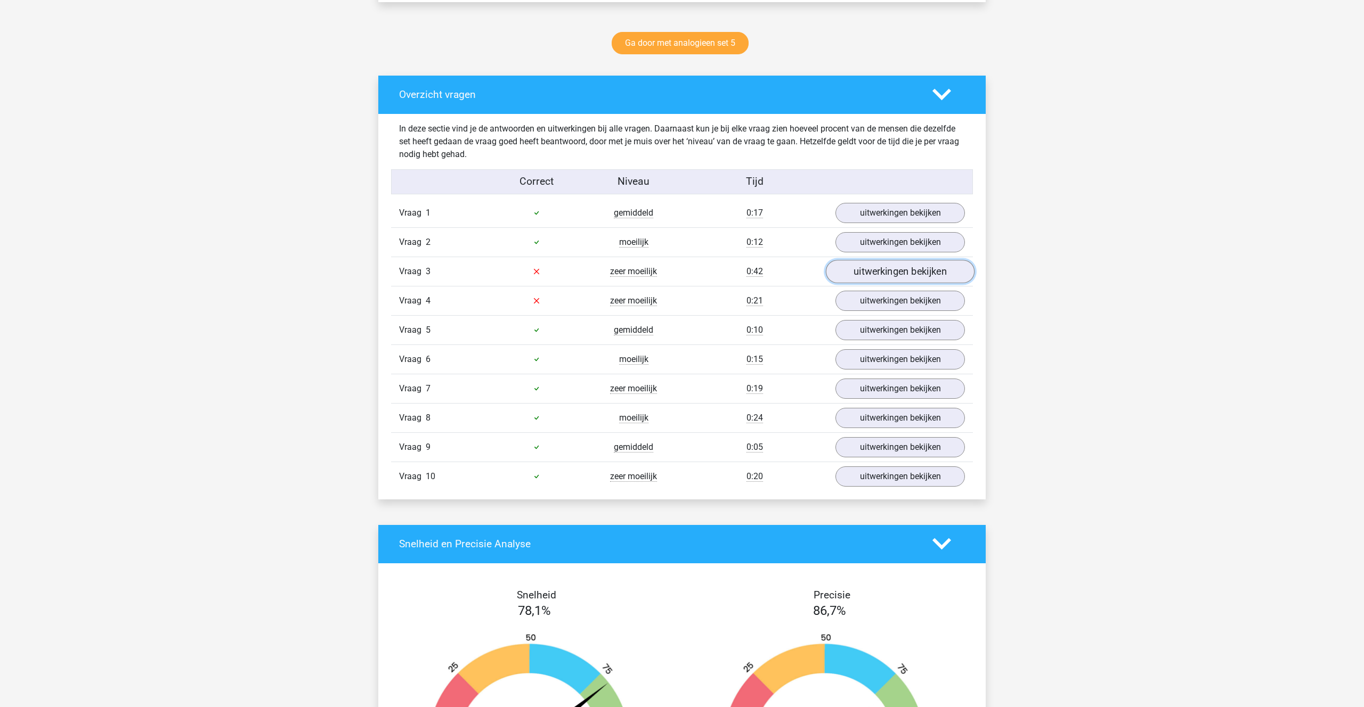
click at [884, 270] on link "uitwerkingen bekijken" at bounding box center [900, 271] width 149 height 23
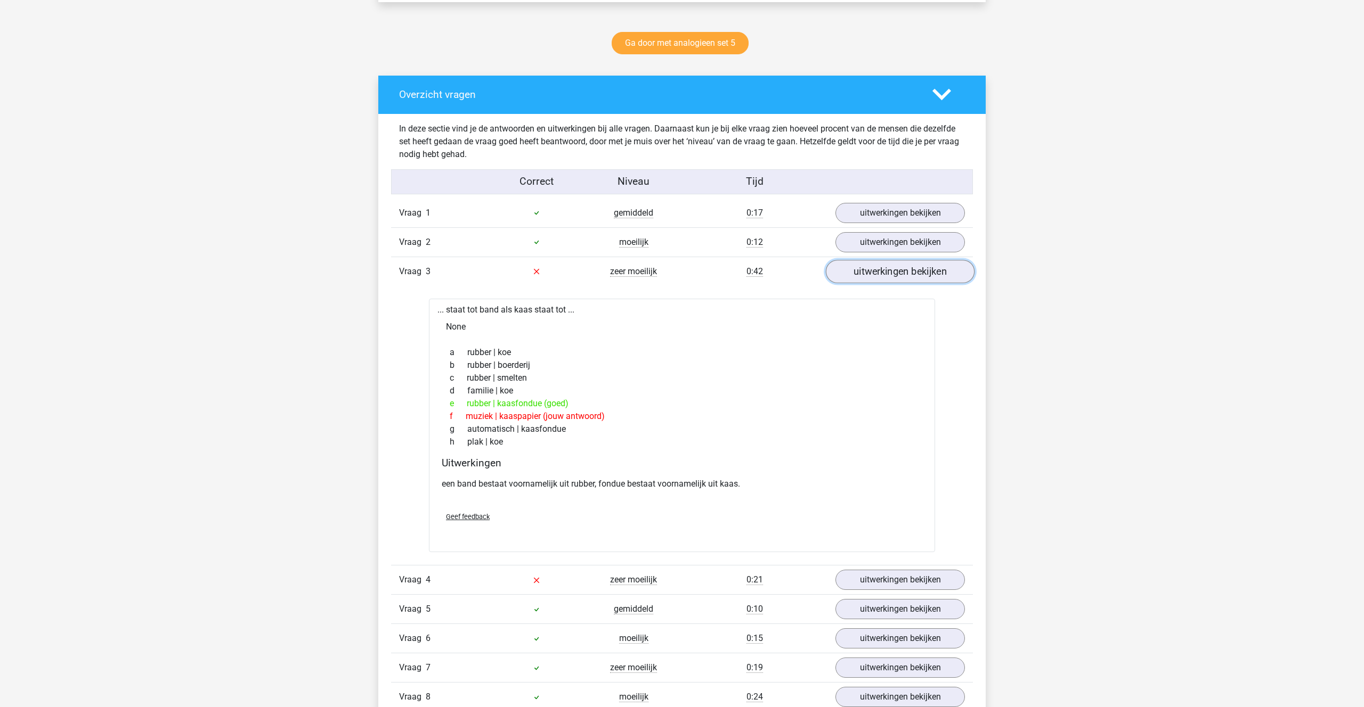
click at [884, 270] on link "uitwerkingen bekijken" at bounding box center [900, 271] width 149 height 23
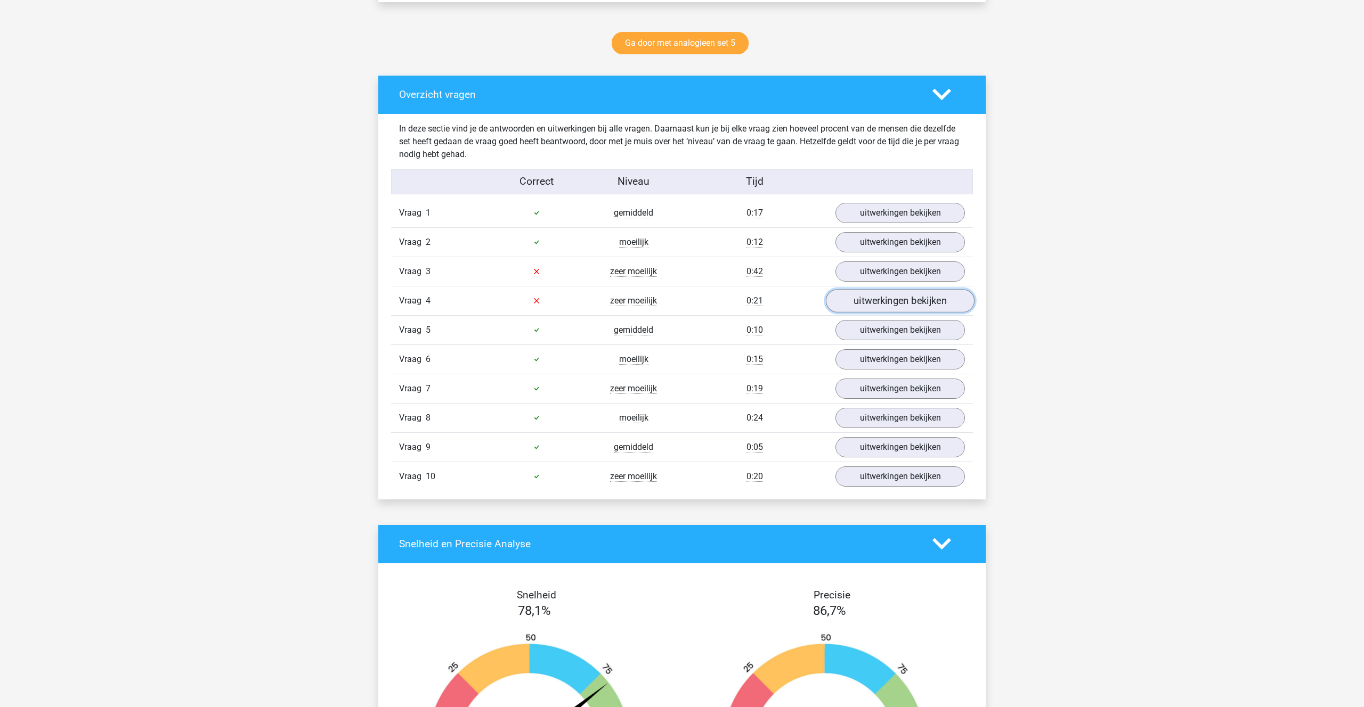
click at [881, 294] on link "uitwerkingen bekijken" at bounding box center [900, 300] width 149 height 23
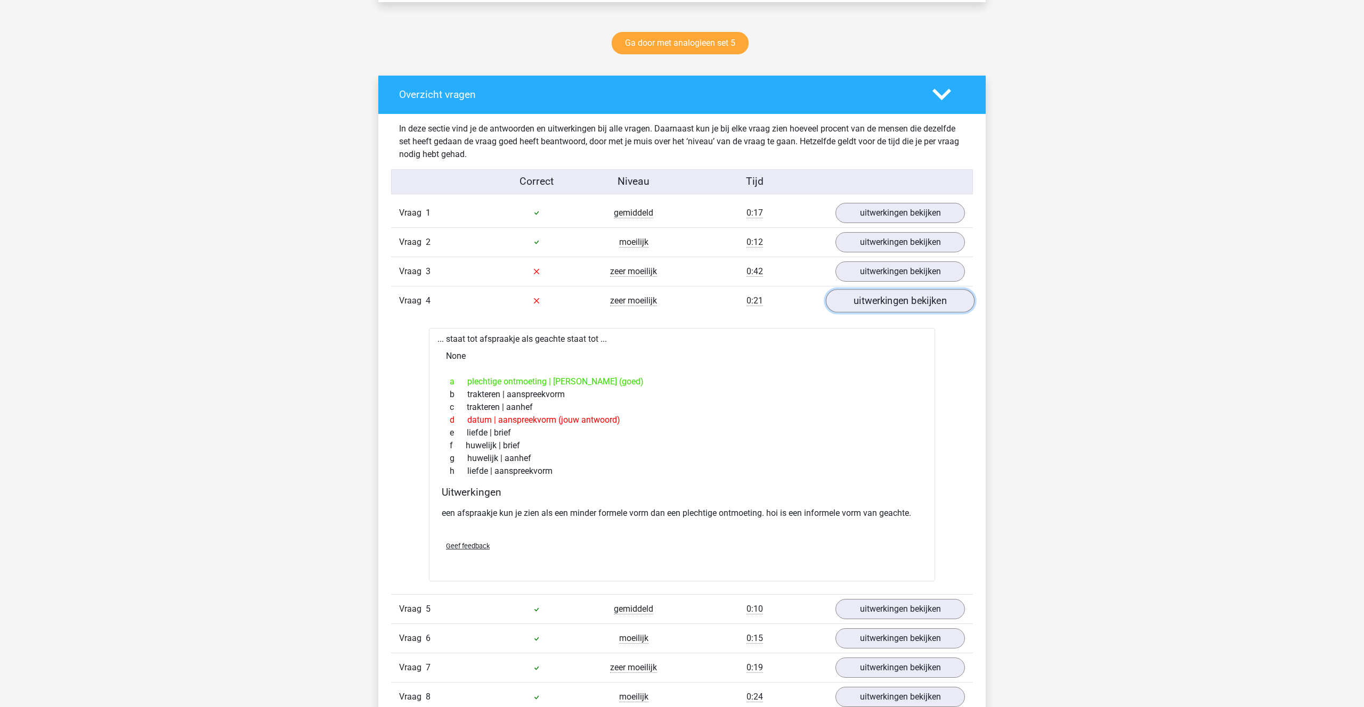
click at [883, 305] on link "uitwerkingen bekijken" at bounding box center [900, 300] width 149 height 23
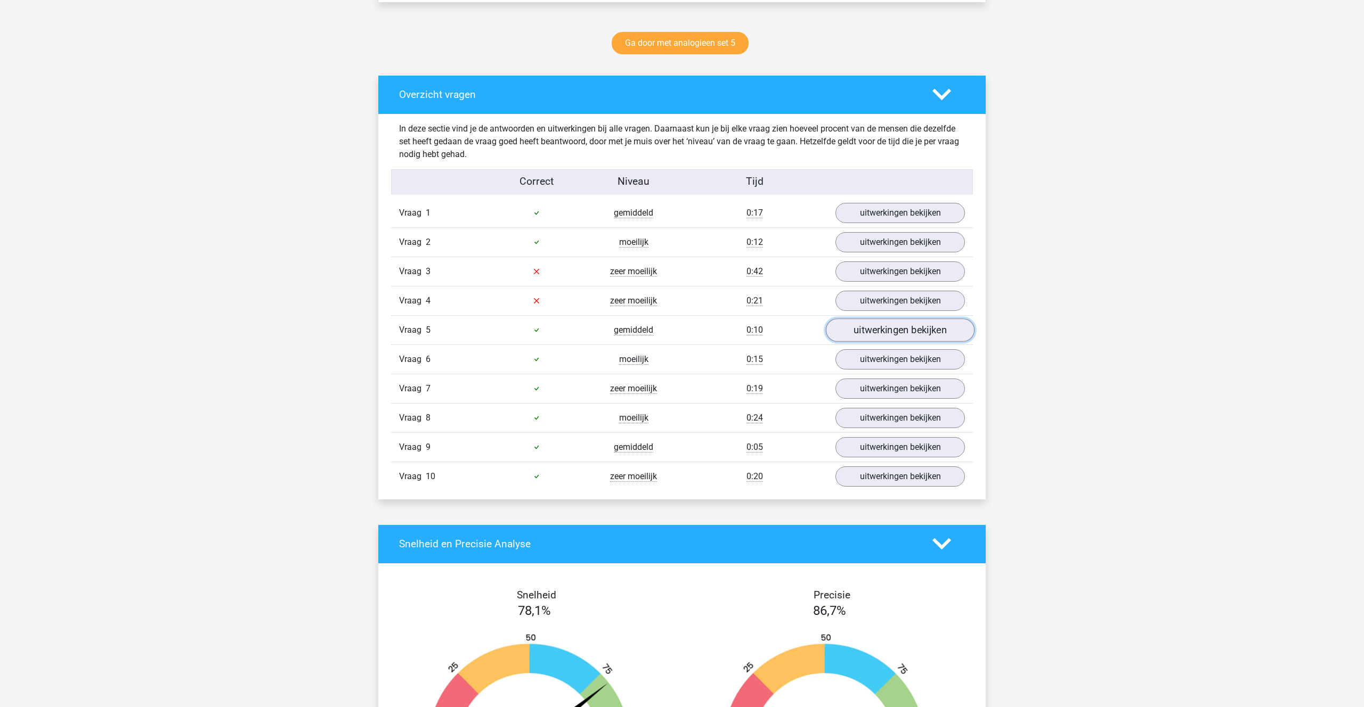
click at [887, 328] on link "uitwerkingen bekijken" at bounding box center [900, 330] width 149 height 23
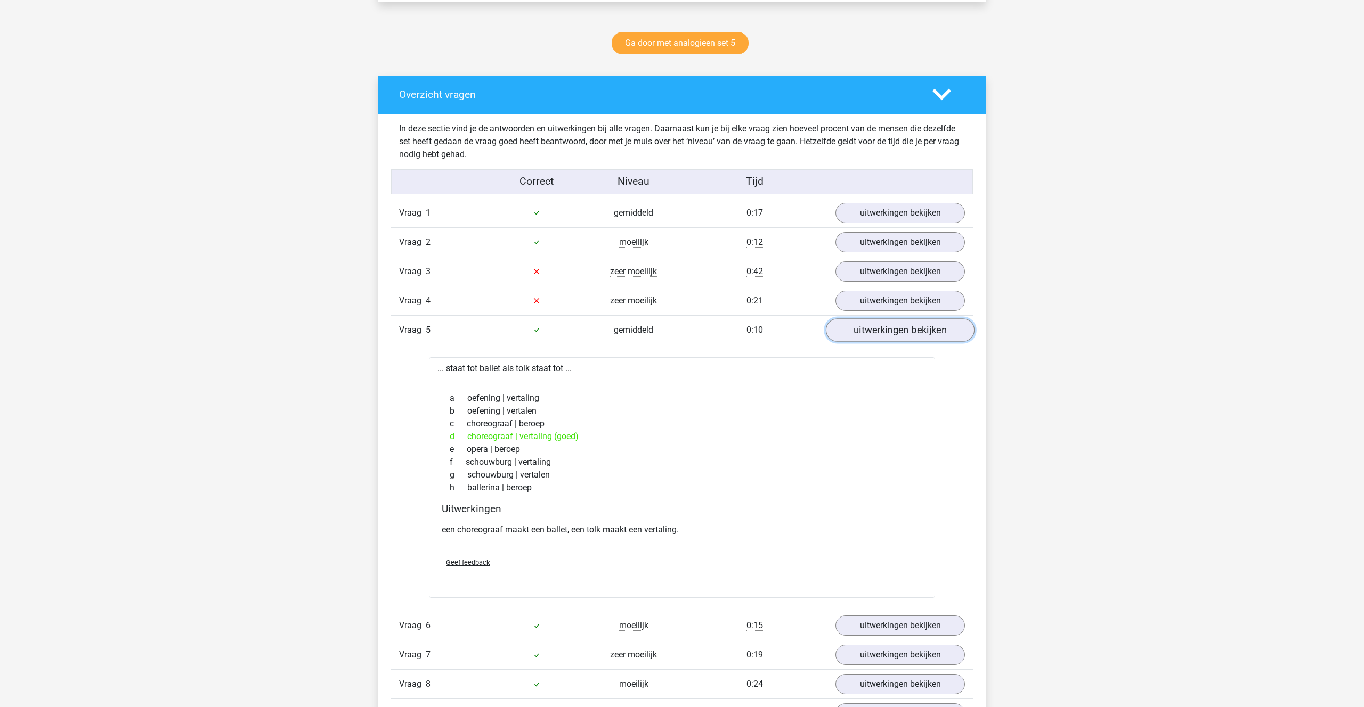
click at [888, 327] on link "uitwerkingen bekijken" at bounding box center [900, 330] width 149 height 23
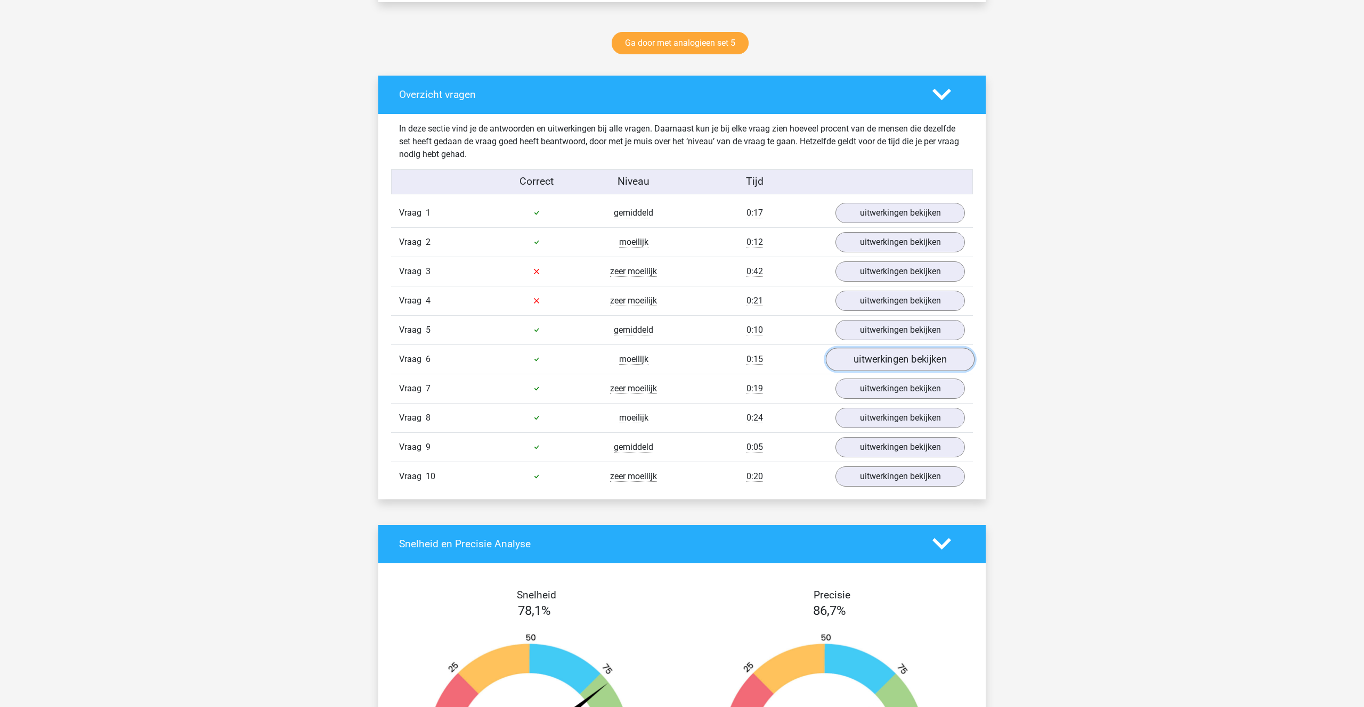
click at [891, 360] on link "uitwerkingen bekijken" at bounding box center [900, 359] width 149 height 23
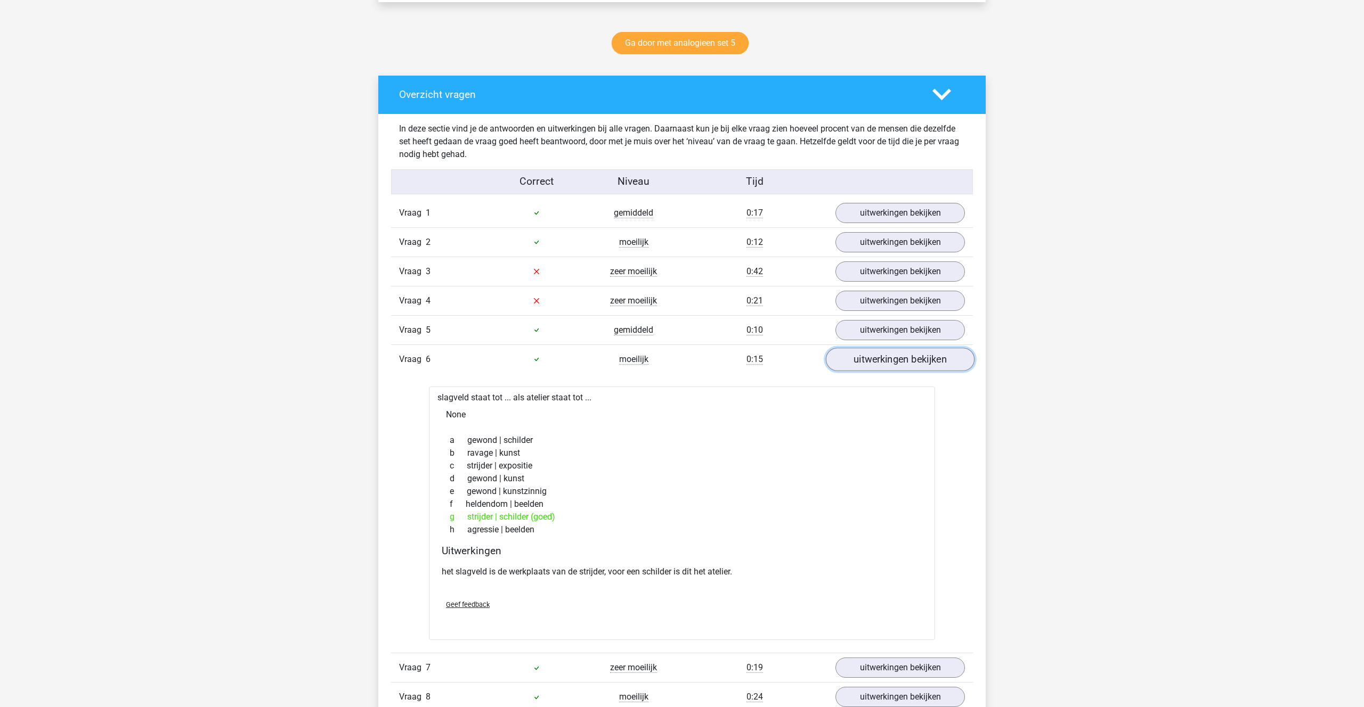
click at [895, 362] on link "uitwerkingen bekijken" at bounding box center [900, 359] width 149 height 23
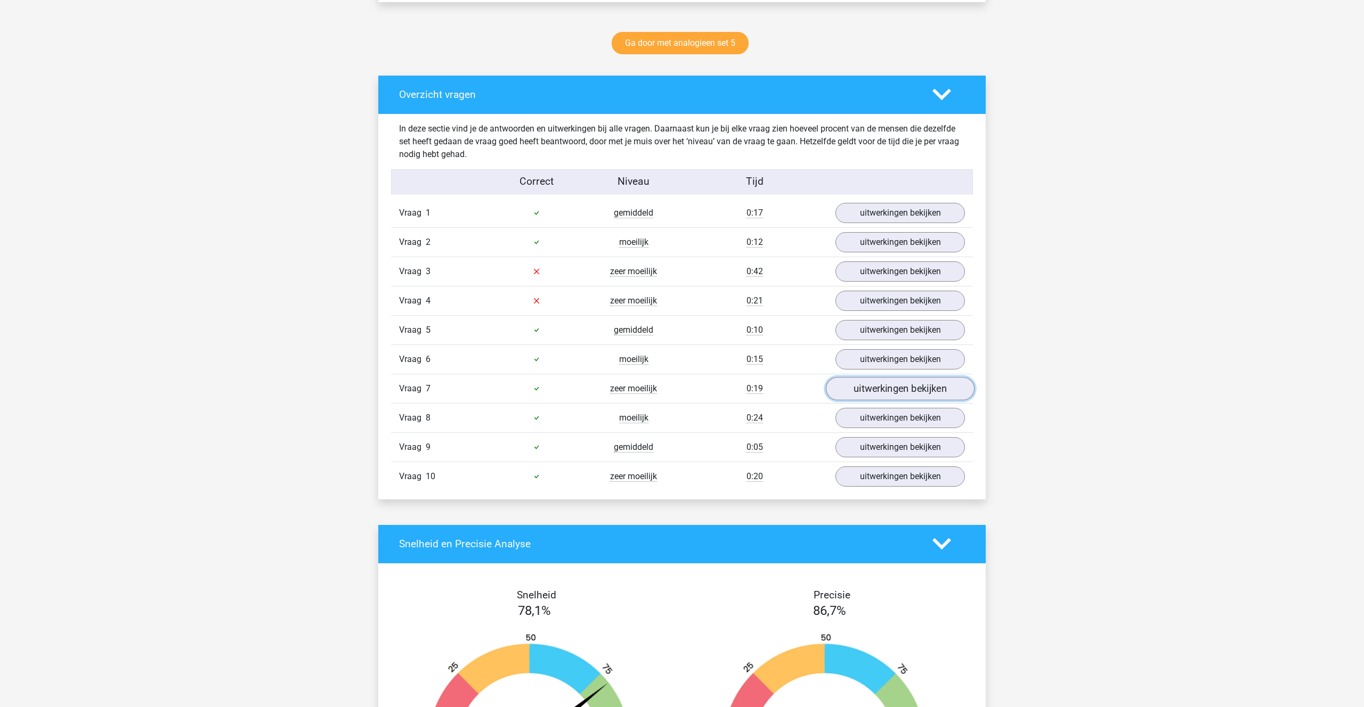
click at [875, 389] on link "uitwerkingen bekijken" at bounding box center [900, 388] width 149 height 23
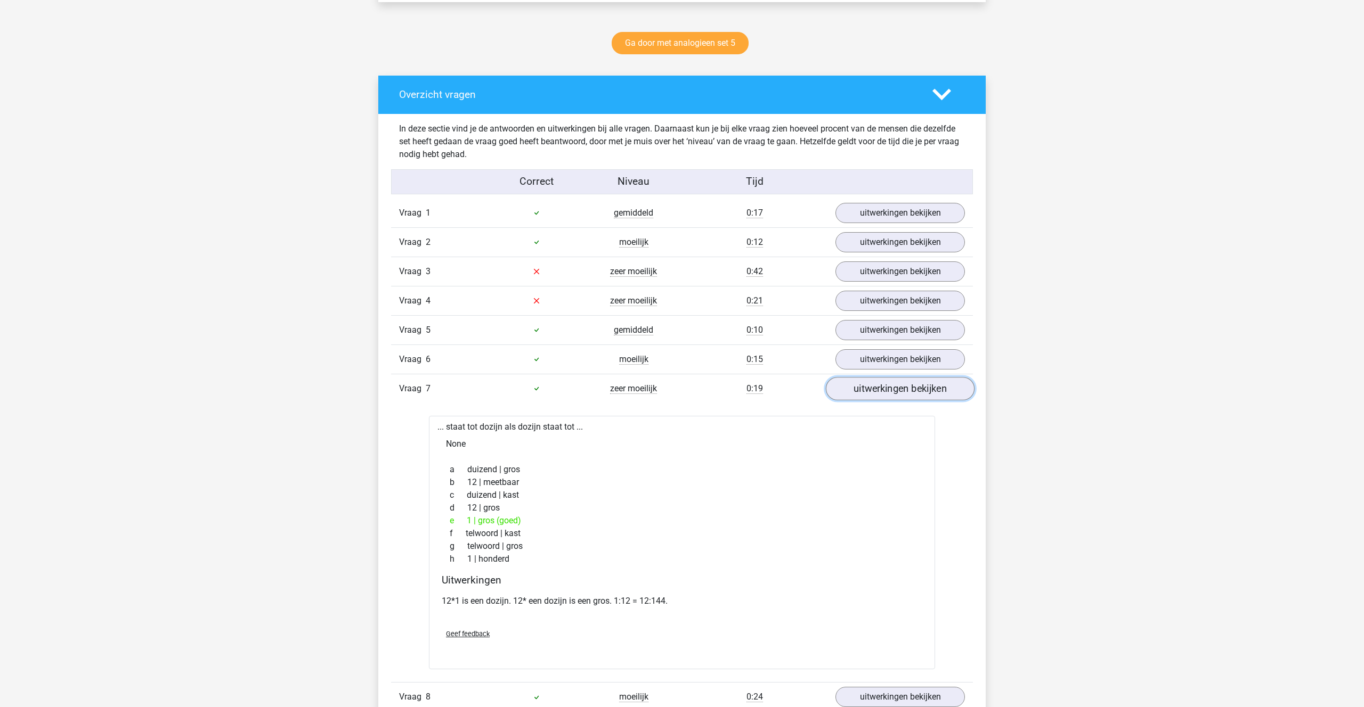
click at [875, 389] on link "uitwerkingen bekijken" at bounding box center [900, 388] width 149 height 23
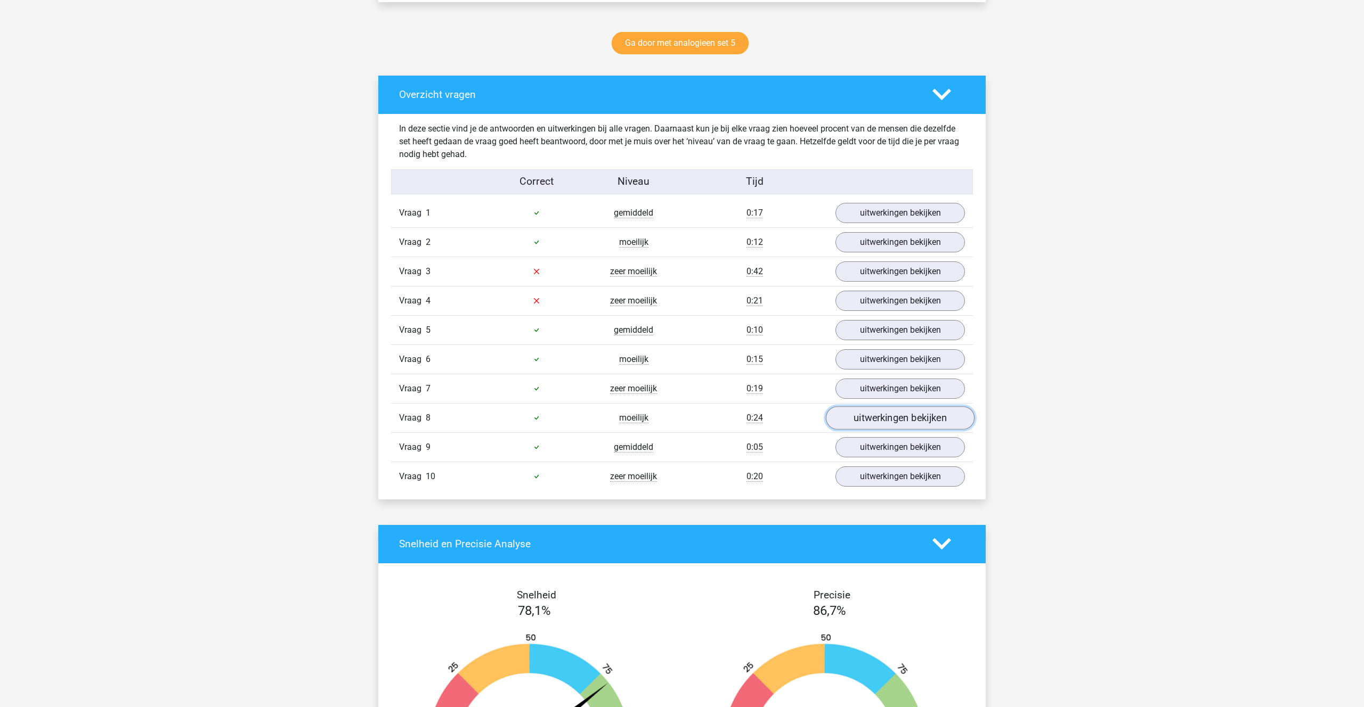
click at [870, 419] on link "uitwerkingen bekijken" at bounding box center [900, 417] width 149 height 23
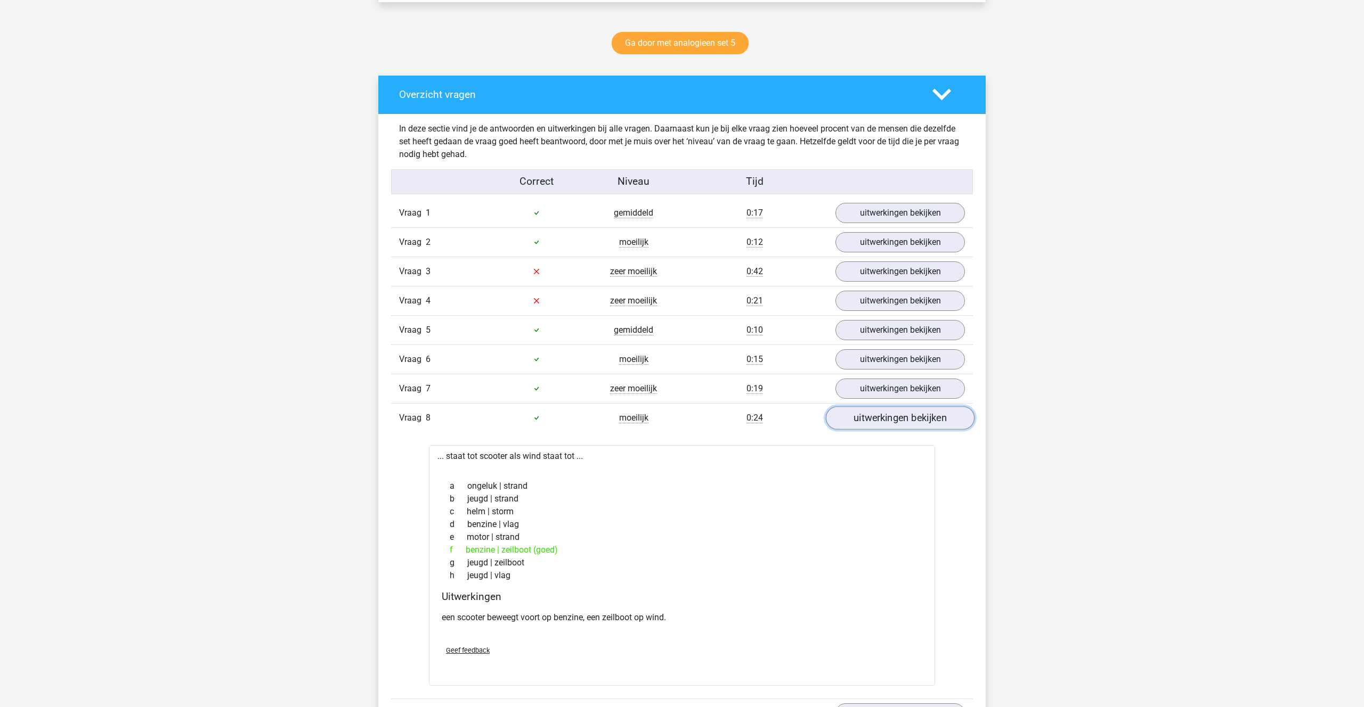
click at [870, 419] on link "uitwerkingen bekijken" at bounding box center [900, 417] width 149 height 23
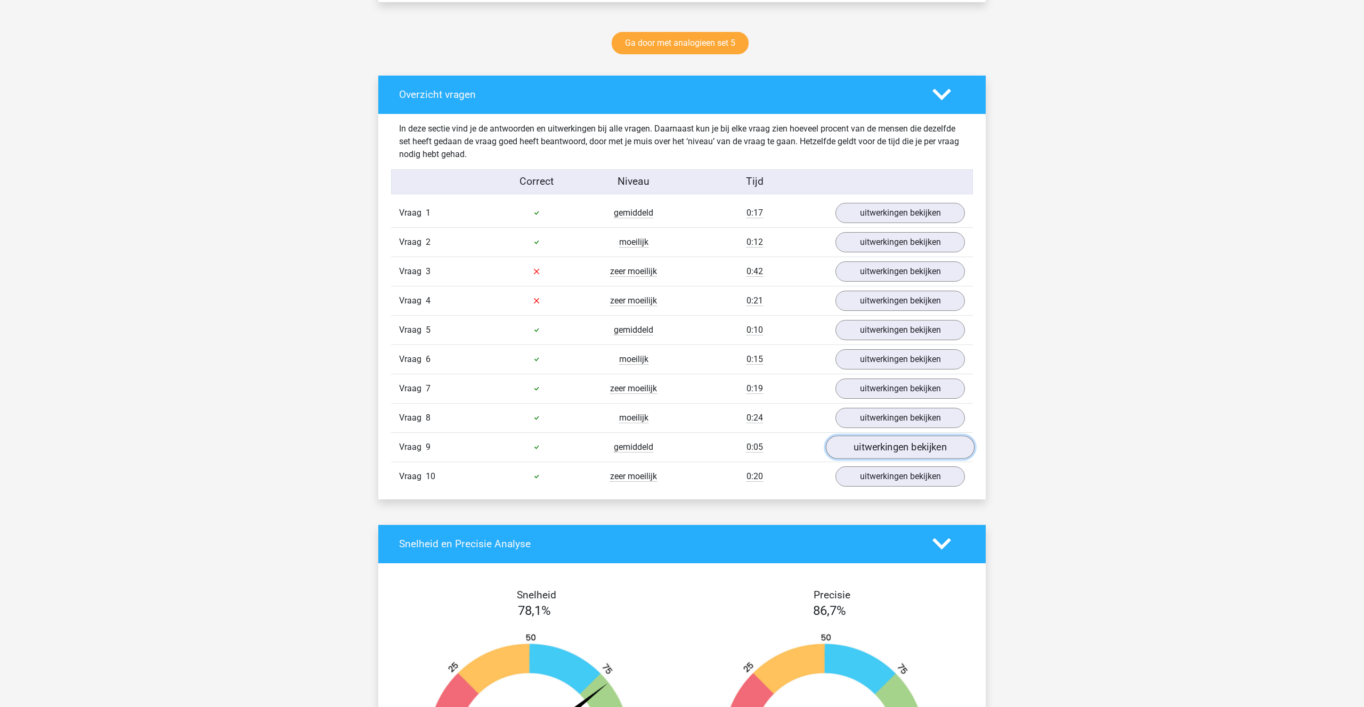
click at [877, 446] on link "uitwerkingen bekijken" at bounding box center [900, 447] width 149 height 23
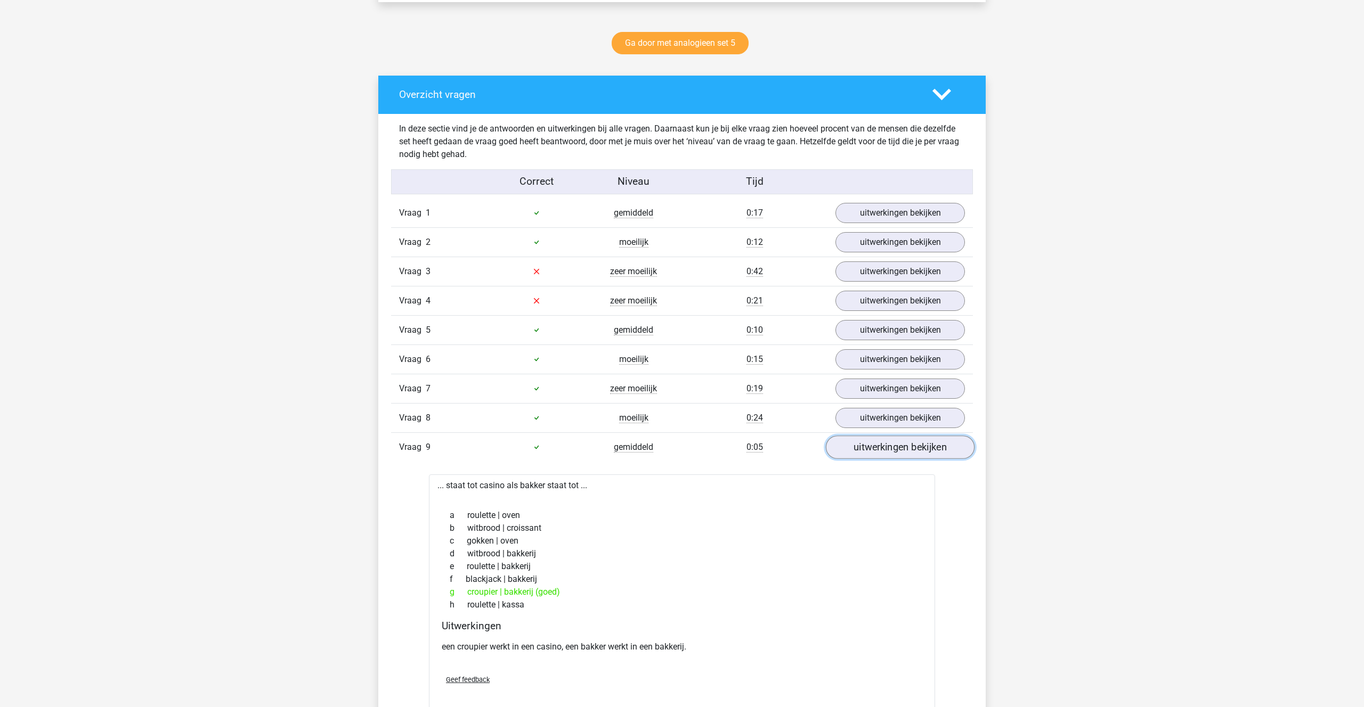
click at [876, 445] on link "uitwerkingen bekijken" at bounding box center [900, 447] width 149 height 23
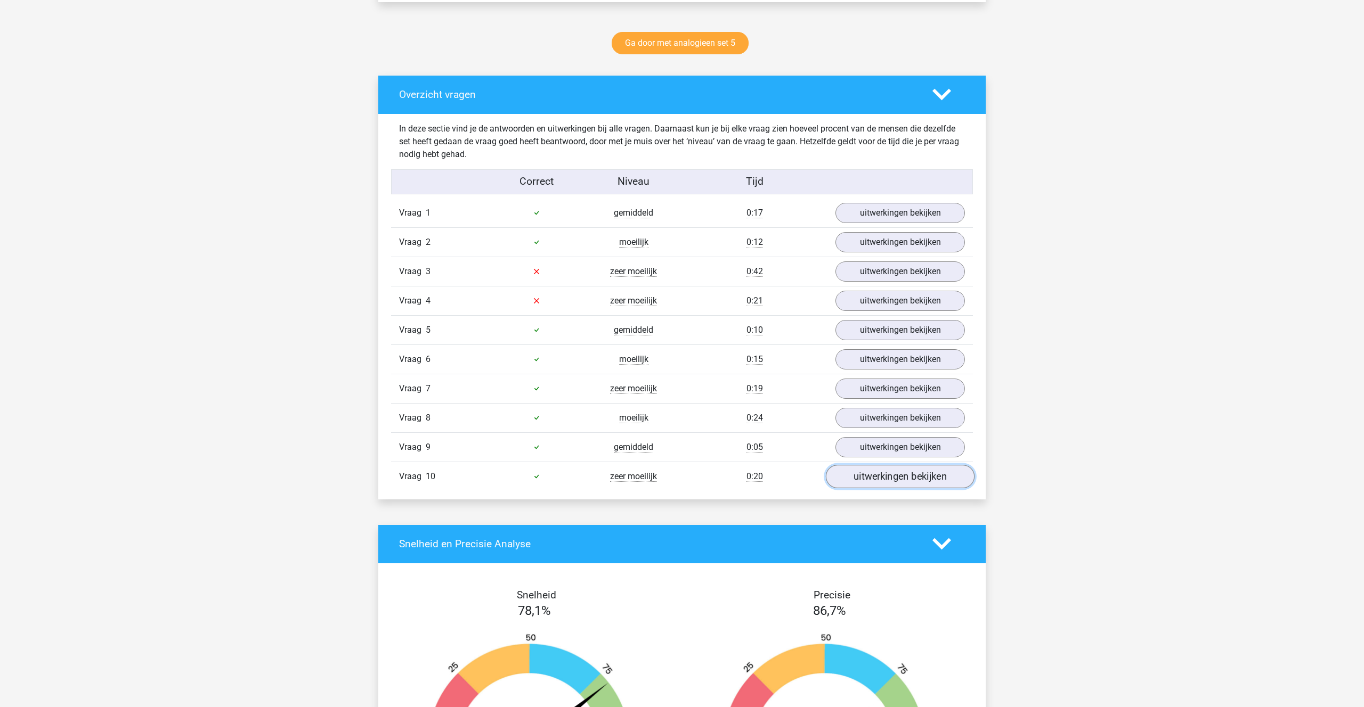
click at [874, 484] on link "uitwerkingen bekijken" at bounding box center [900, 476] width 149 height 23
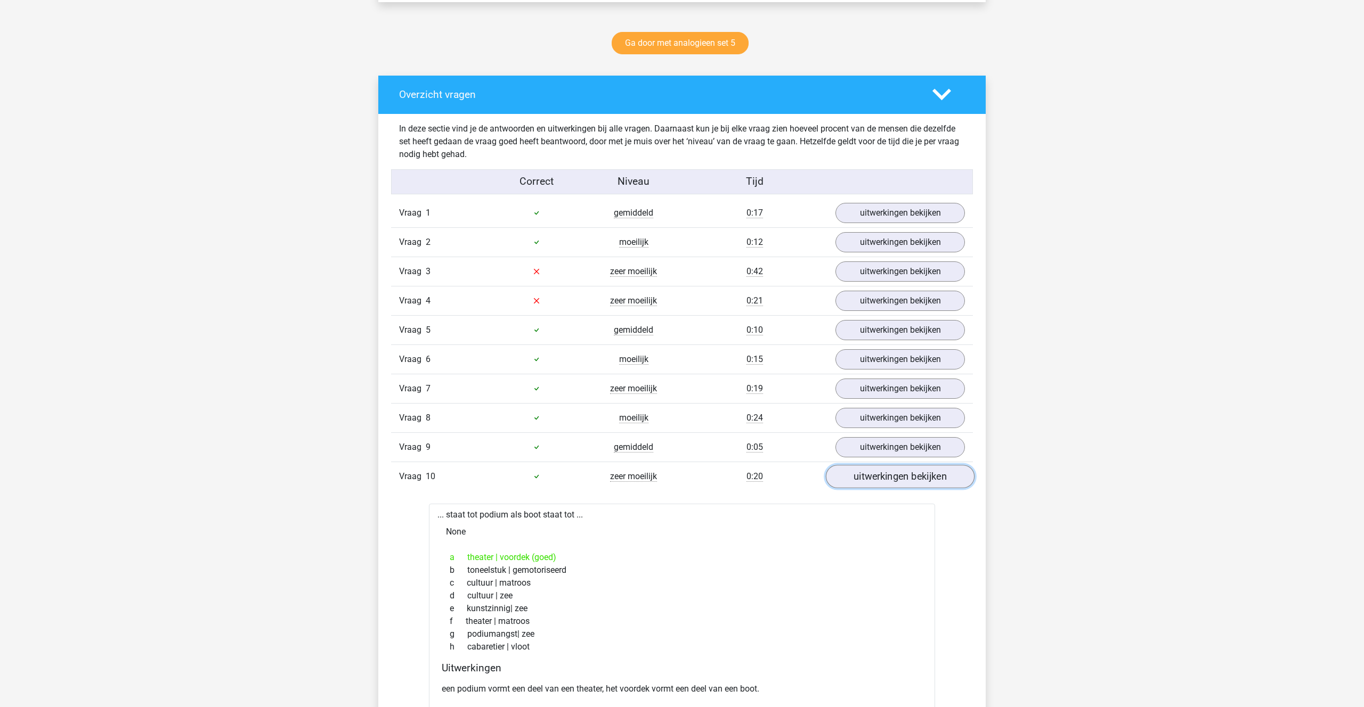
click at [874, 479] on link "uitwerkingen bekijken" at bounding box center [900, 476] width 149 height 23
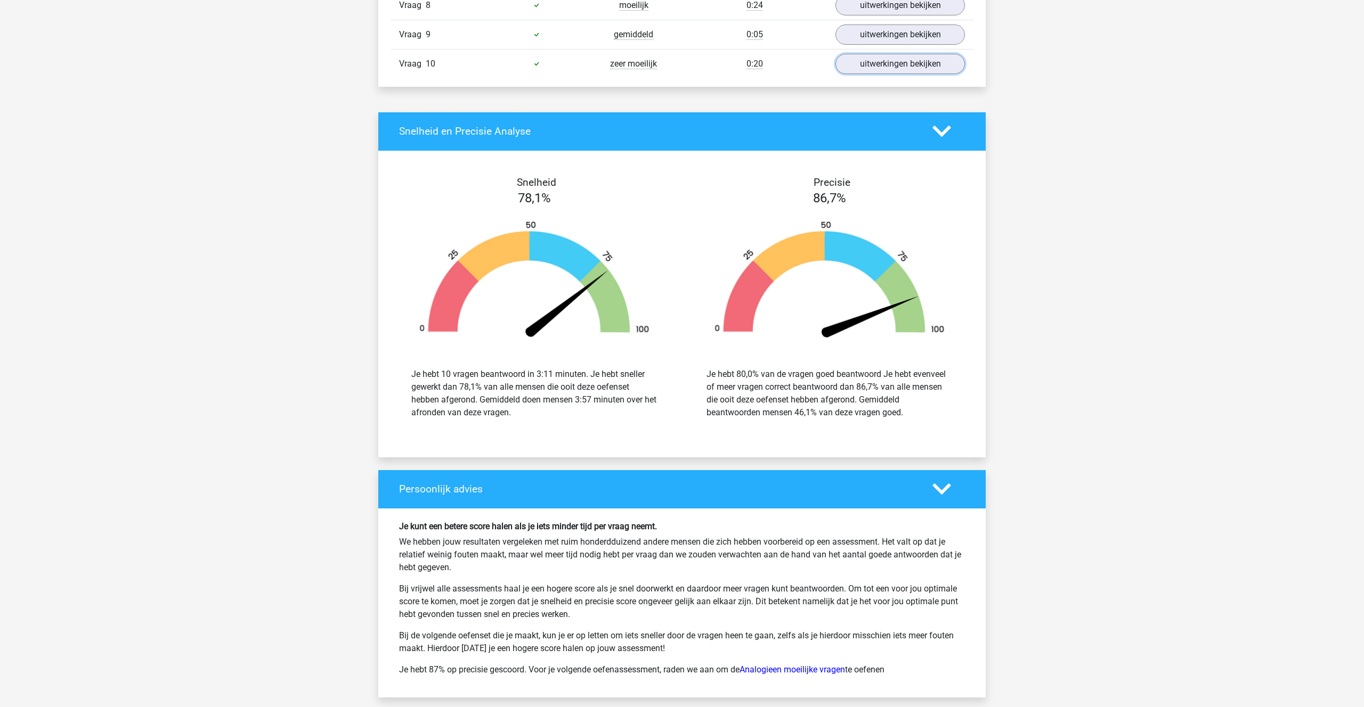
scroll to position [954, 0]
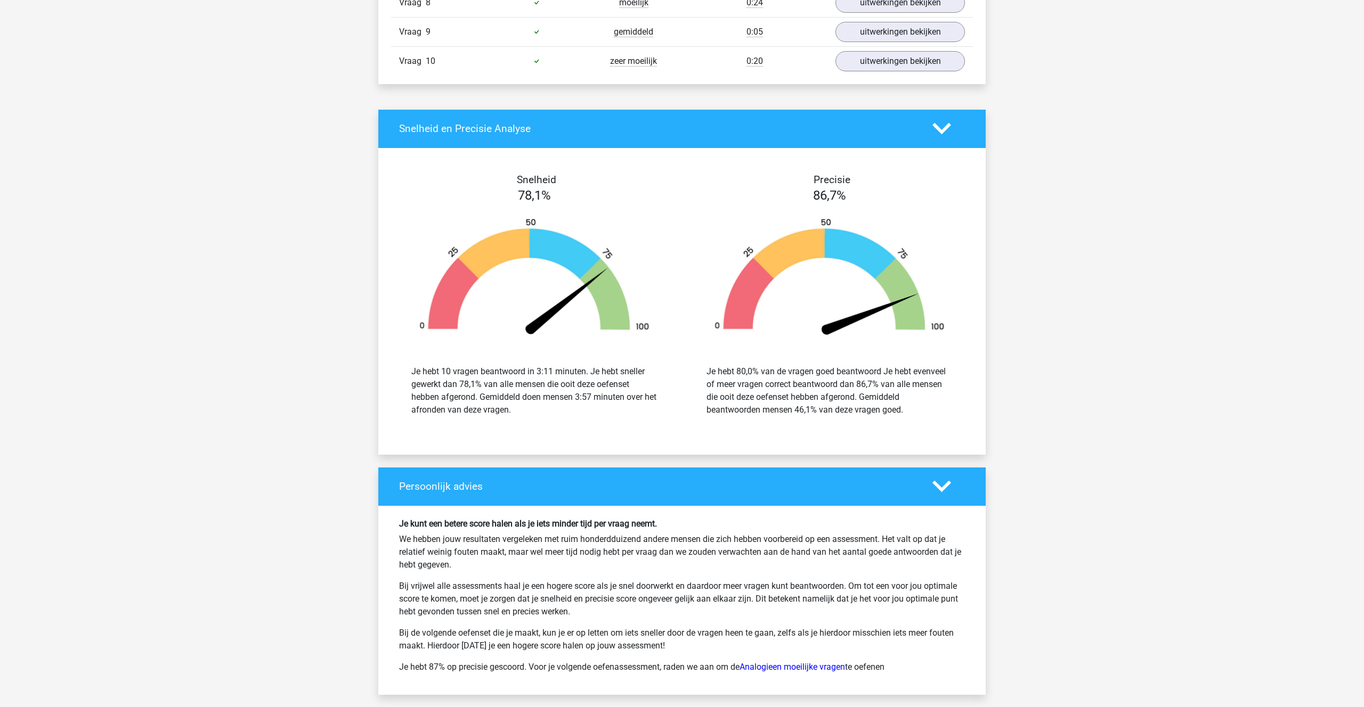
click at [938, 129] on polygon at bounding box center [941, 129] width 19 height 12
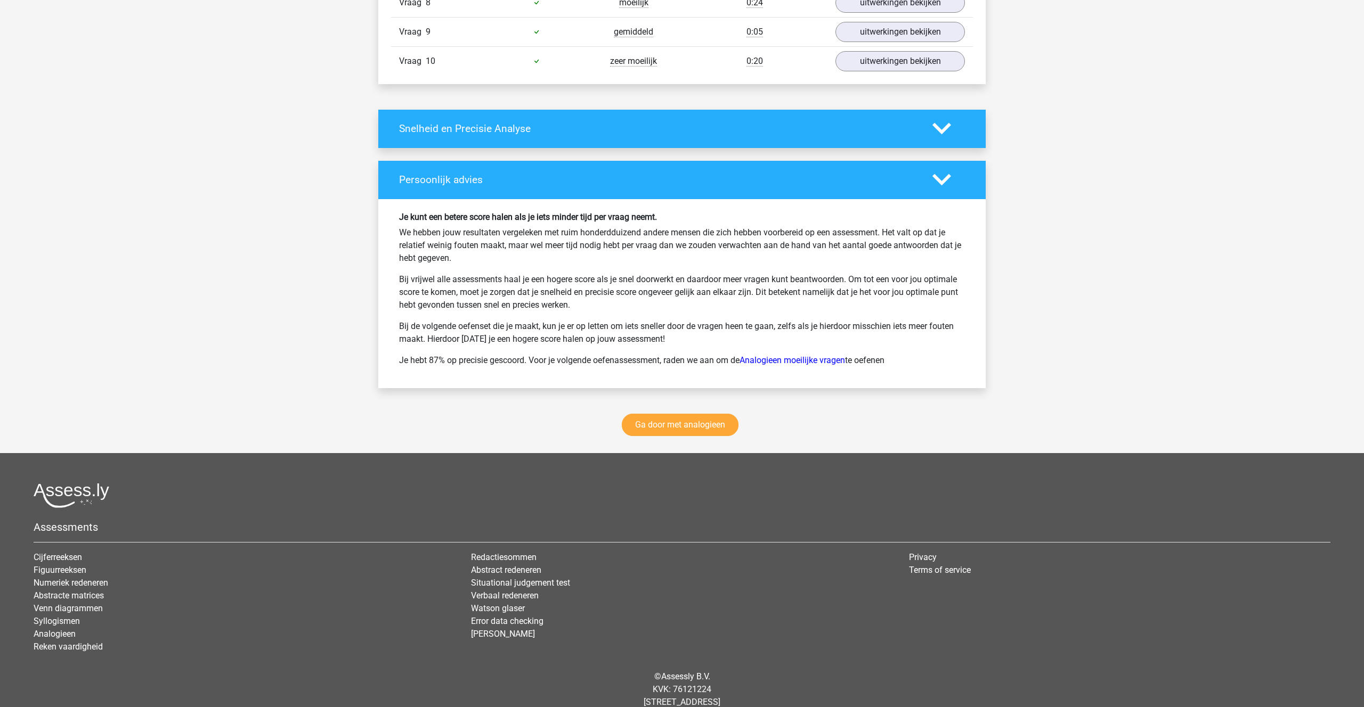
click at [935, 183] on icon at bounding box center [941, 179] width 19 height 19
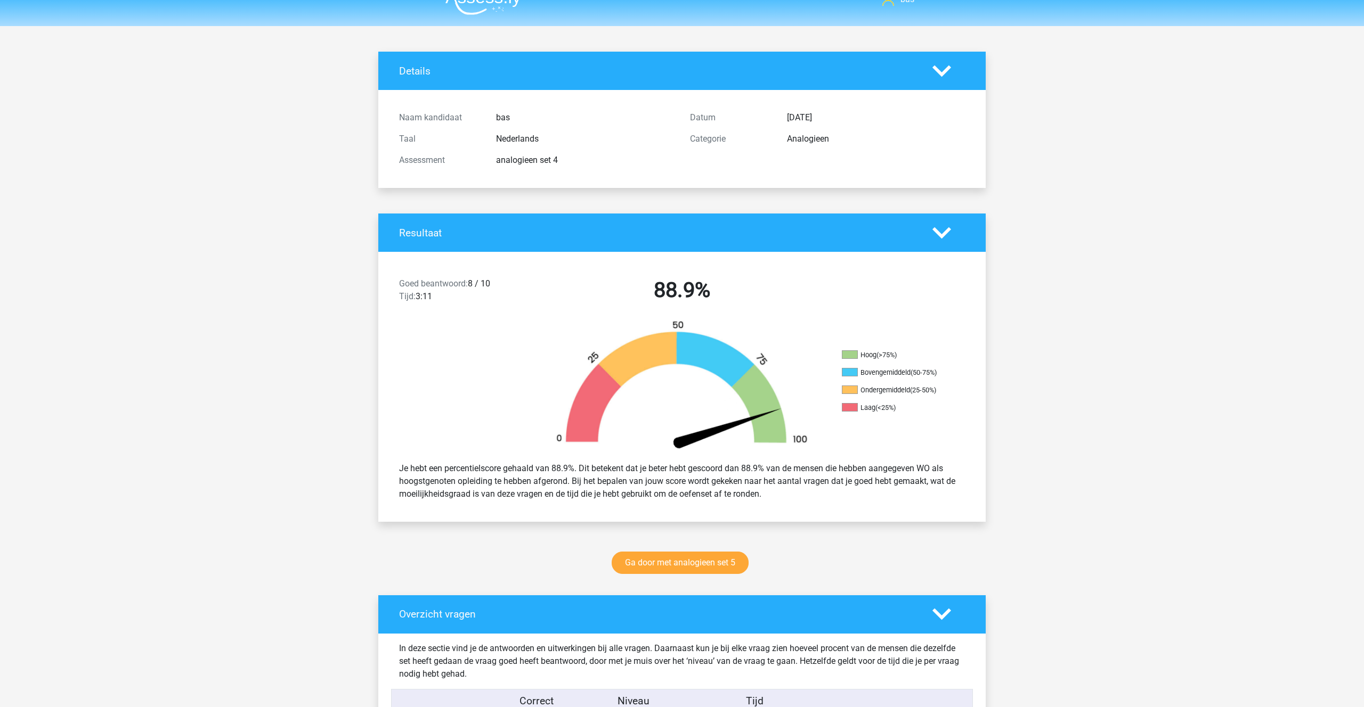
scroll to position [0, 0]
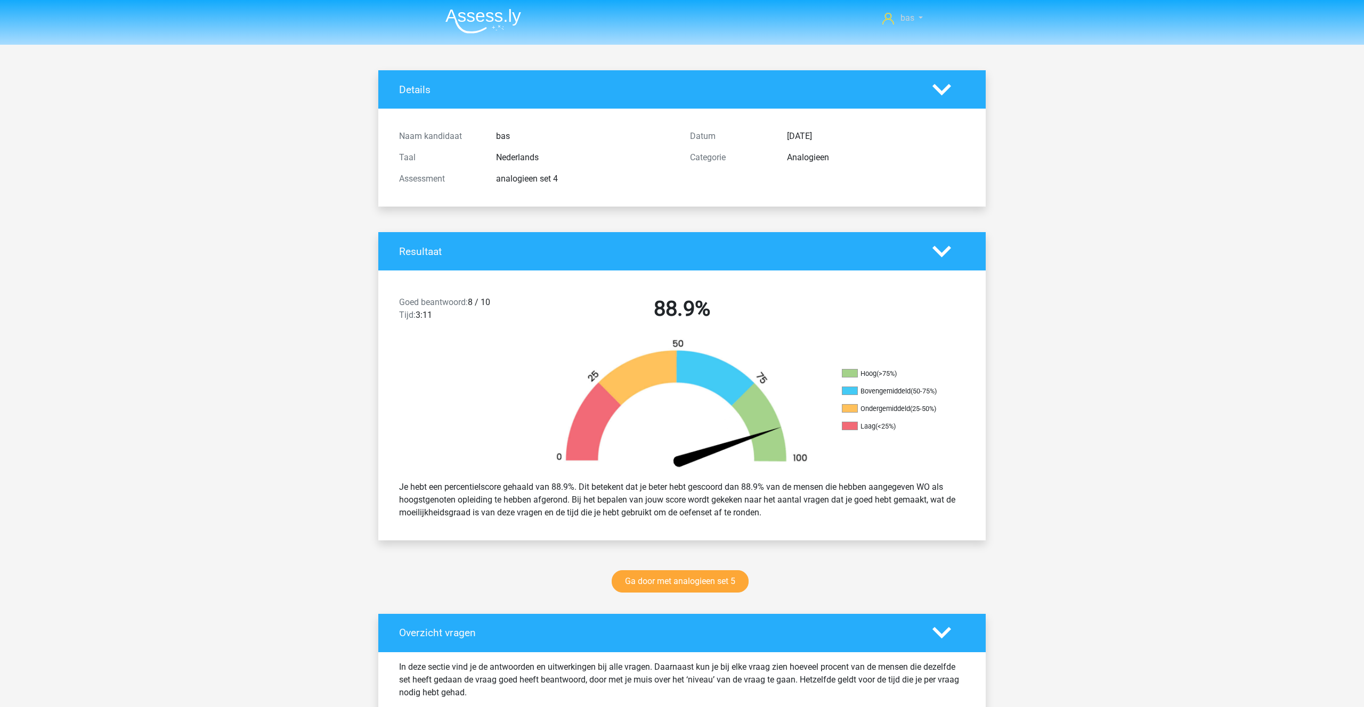
click at [903, 18] on span "bas" at bounding box center [907, 18] width 14 height 10
click at [897, 20] on link "bas" at bounding box center [902, 18] width 49 height 13
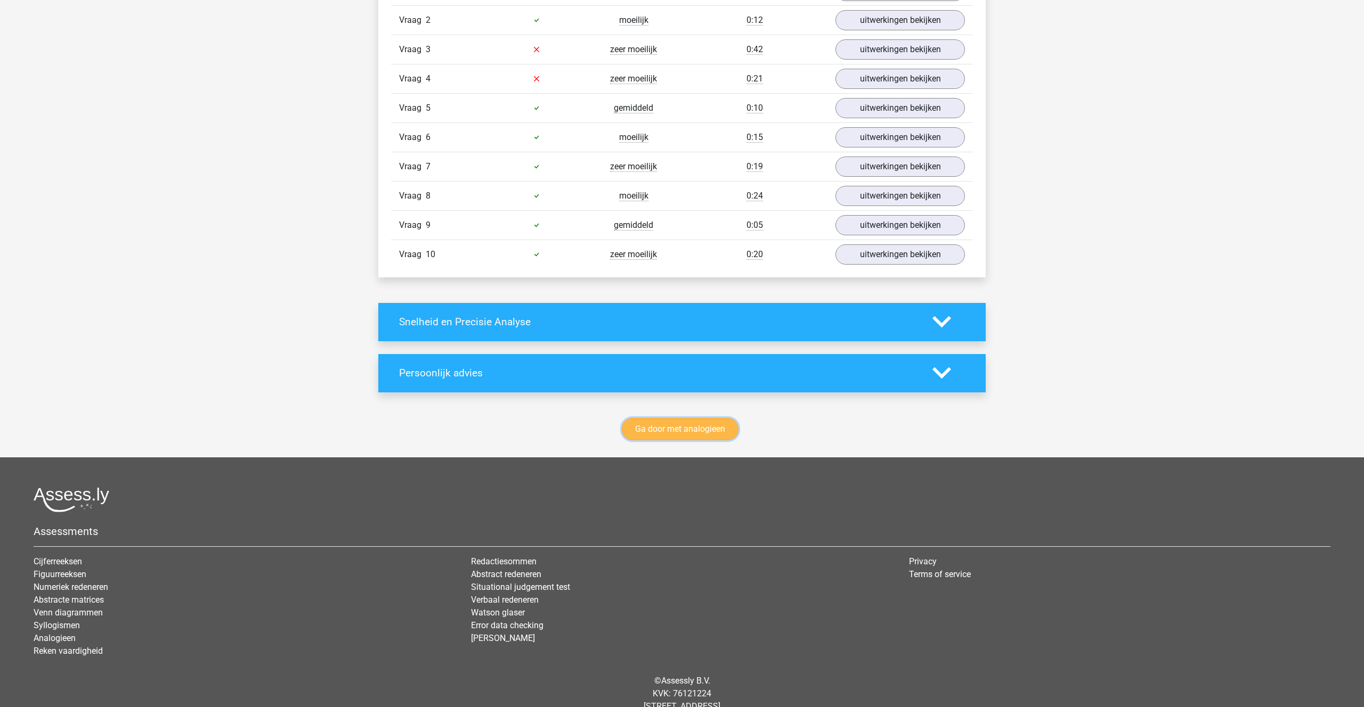
scroll to position [765, 0]
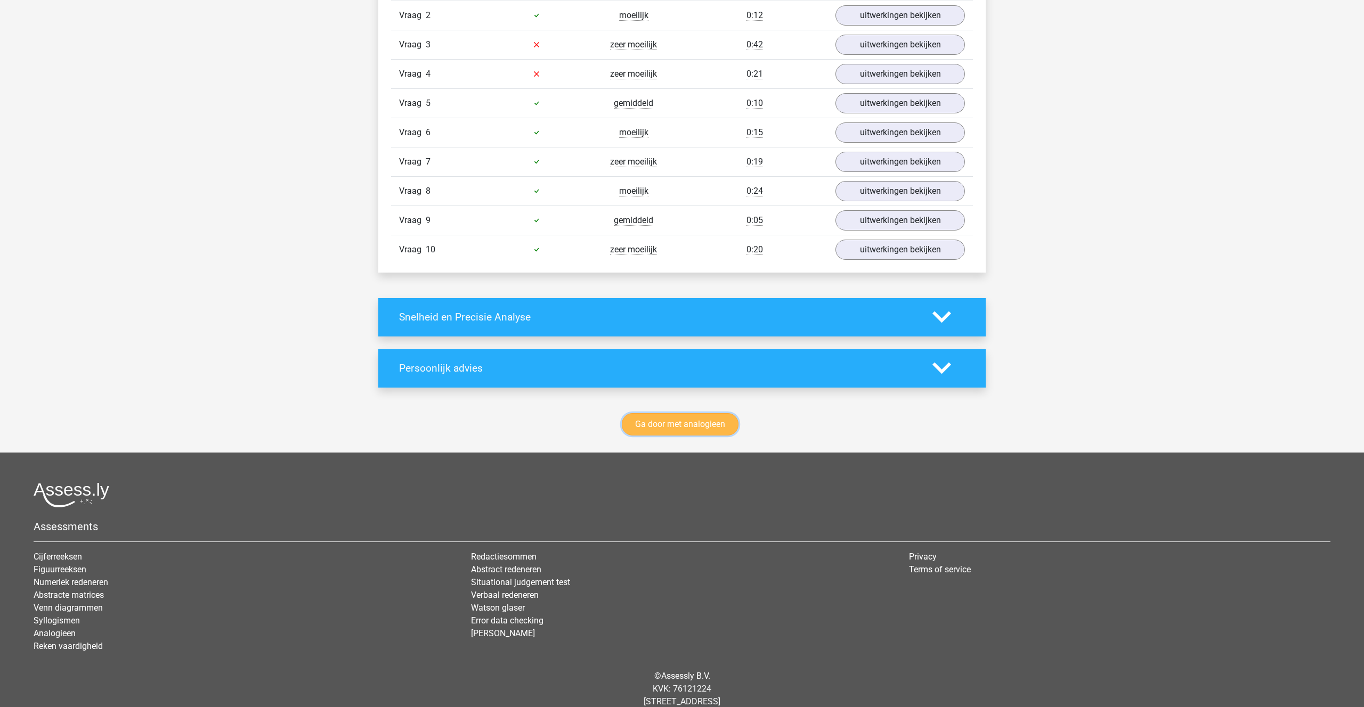
click at [649, 423] on link "Ga door met analogieen" at bounding box center [680, 424] width 117 height 22
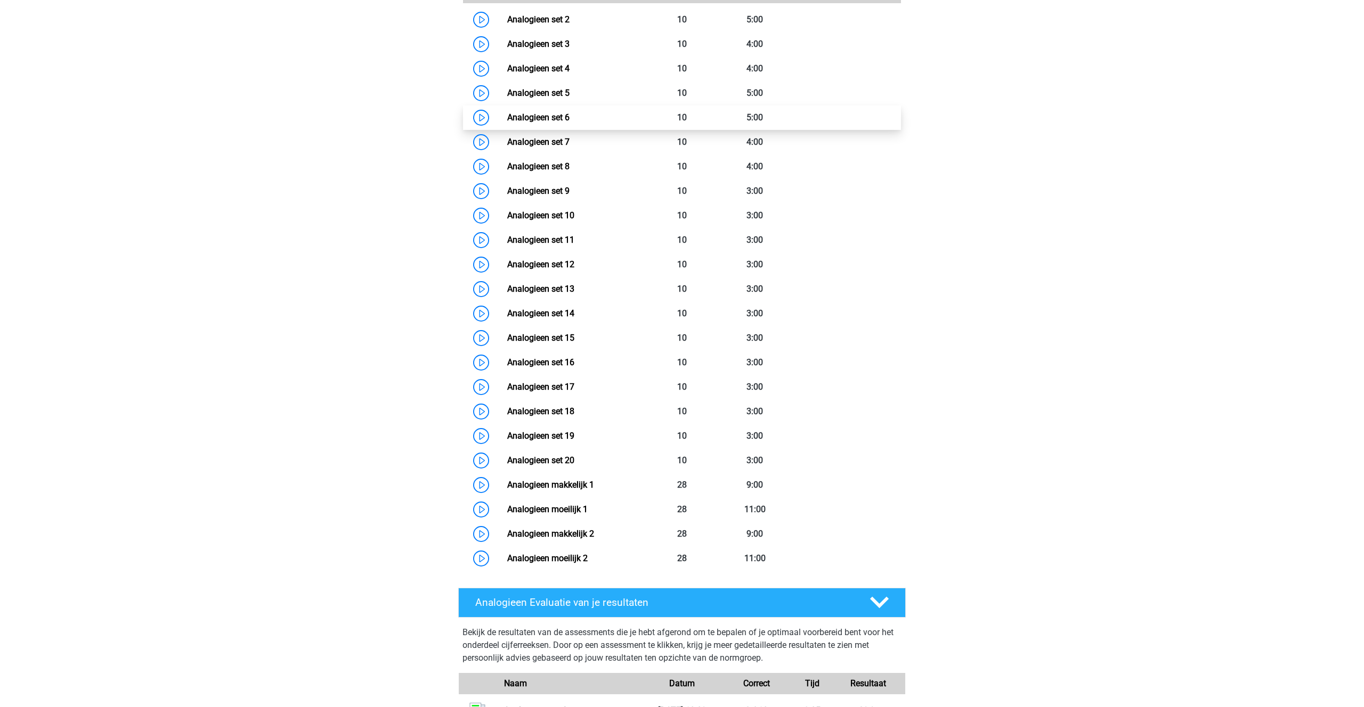
scroll to position [558, 0]
click at [544, 504] on link "Analogieen moeilijk 1" at bounding box center [547, 509] width 80 height 10
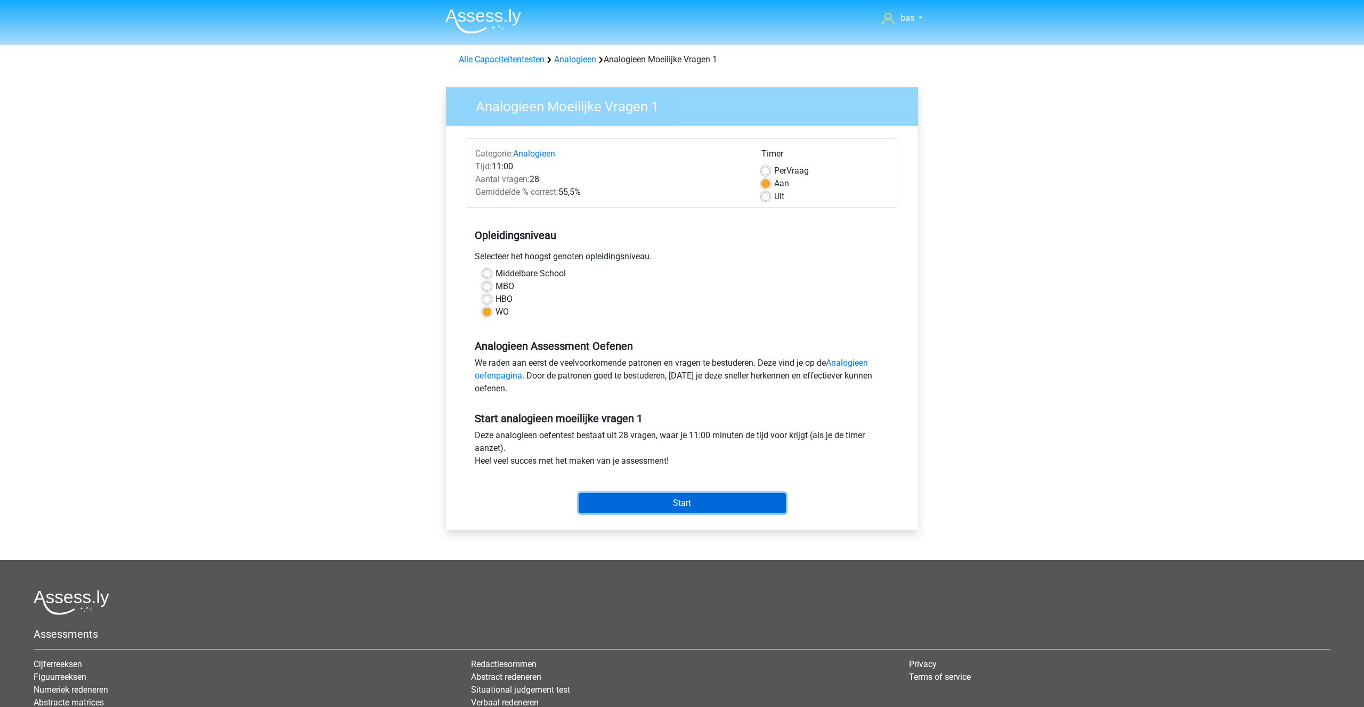
click at [661, 500] on input "Start" at bounding box center [681, 503] width 207 height 20
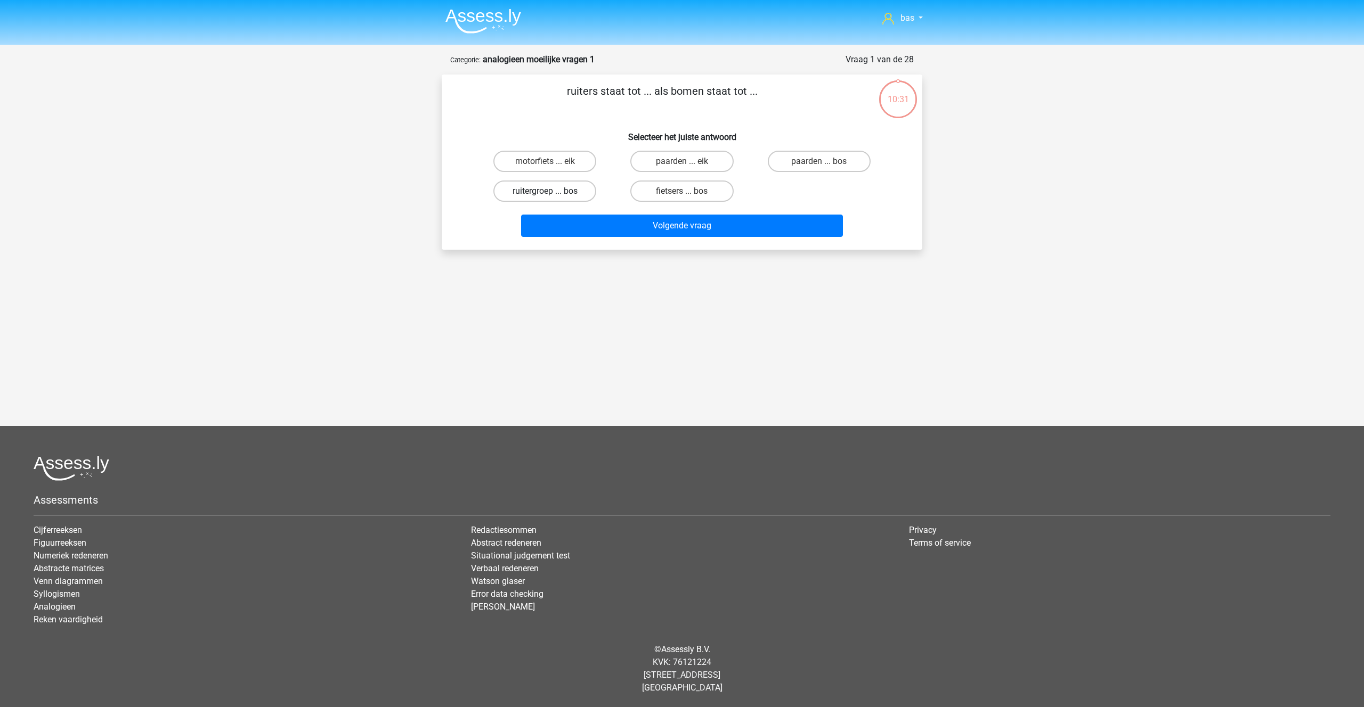
click at [530, 190] on label "ruitergroep ... bos" at bounding box center [544, 191] width 103 height 21
click at [545, 191] on input "ruitergroep ... bos" at bounding box center [548, 194] width 7 height 7
radio input "true"
click at [688, 231] on button "Volgende vraag" at bounding box center [682, 226] width 322 height 22
click at [795, 160] on label "verjaardag ... pijn" at bounding box center [819, 161] width 103 height 21
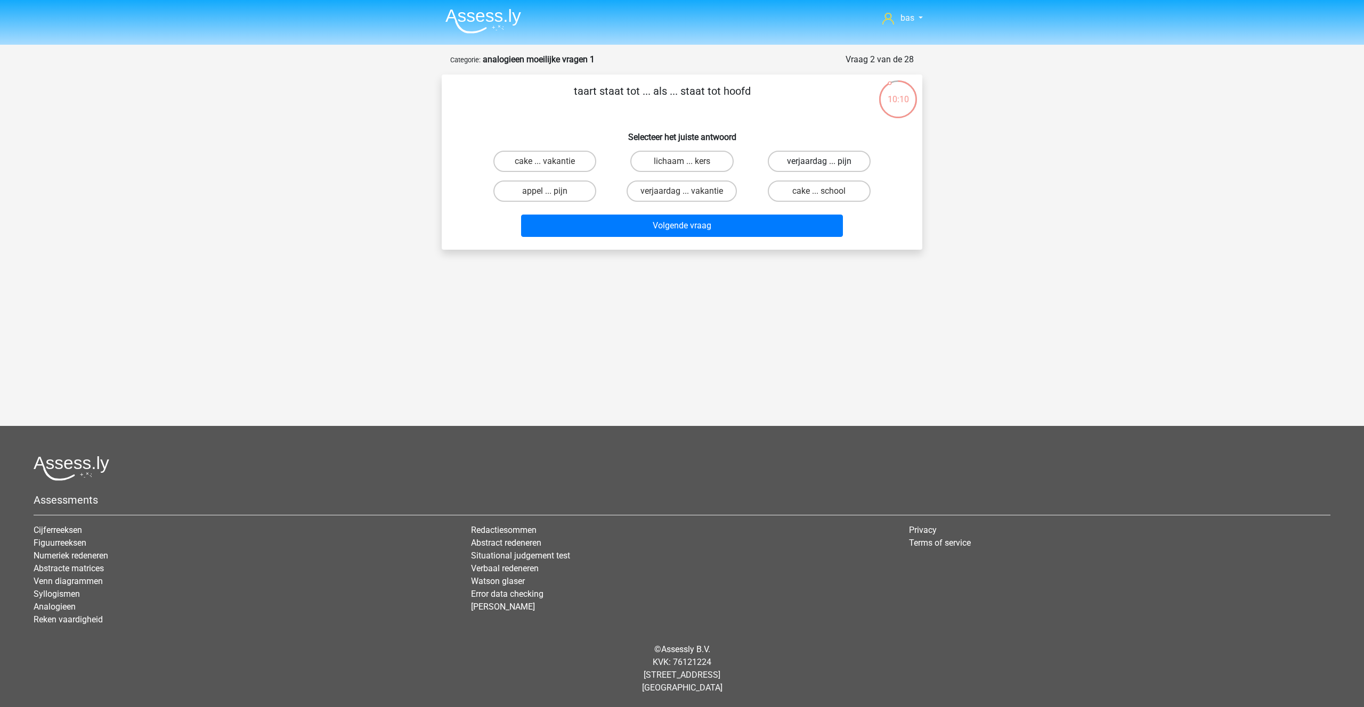
click at [819, 161] on input "verjaardag ... pijn" at bounding box center [822, 164] width 7 height 7
radio input "true"
click at [631, 228] on button "Volgende vraag" at bounding box center [682, 226] width 322 height 22
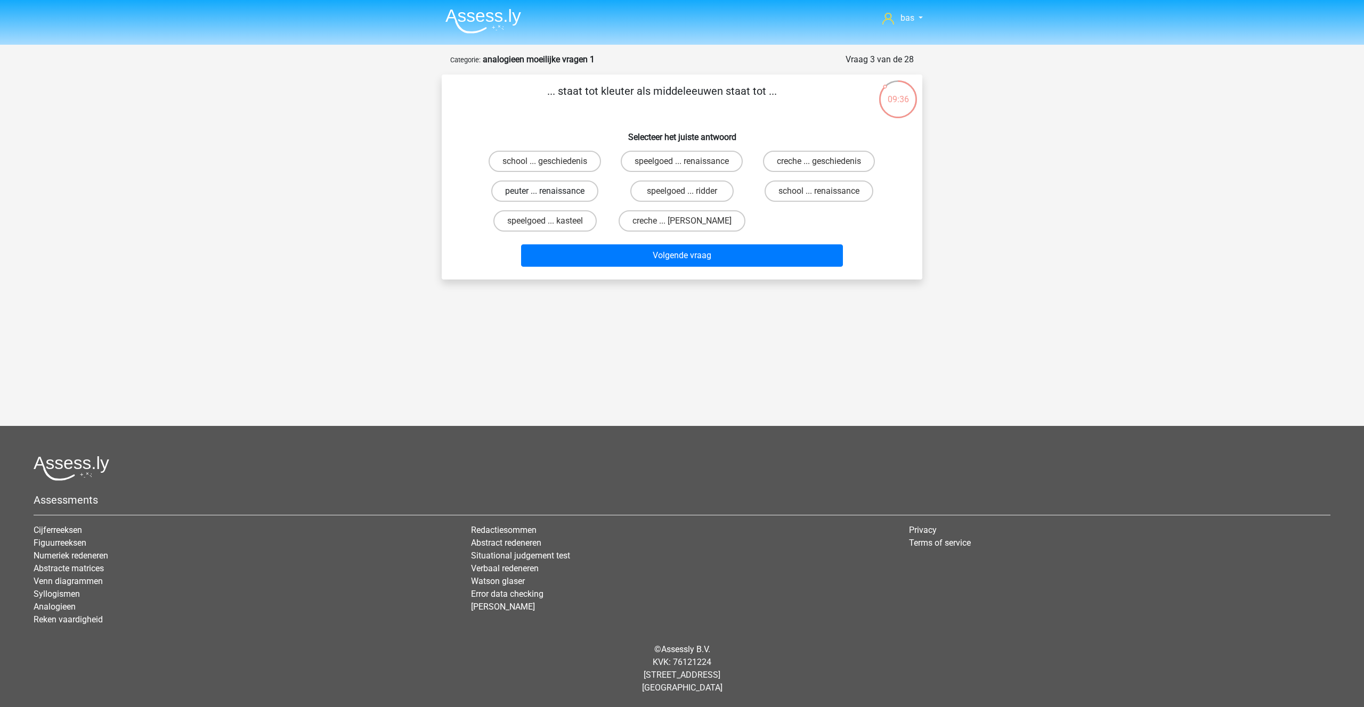
click at [526, 191] on label "peuter ... renaissance" at bounding box center [544, 191] width 107 height 21
click at [545, 191] on input "peuter ... renaissance" at bounding box center [548, 194] width 7 height 7
radio input "true"
click at [664, 254] on button "Volgende vraag" at bounding box center [682, 256] width 322 height 22
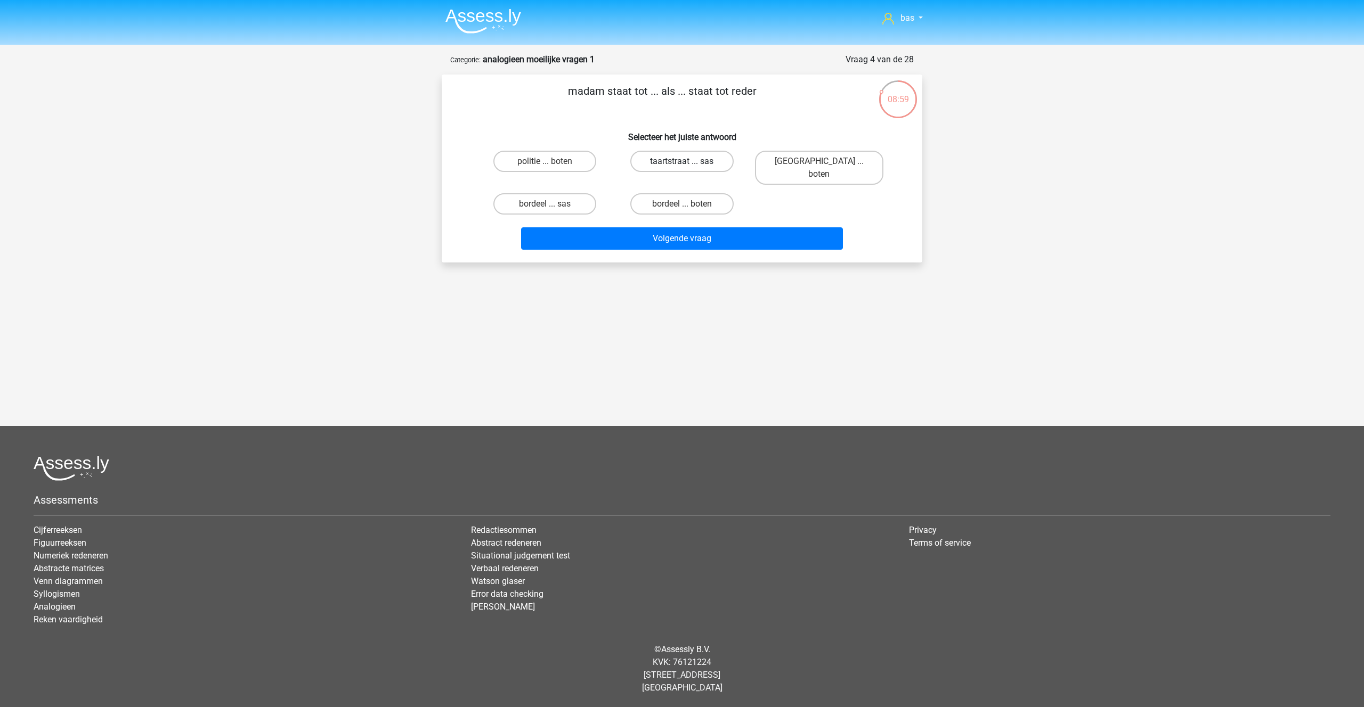
click at [674, 160] on label "taartstraat ... sas" at bounding box center [681, 161] width 103 height 21
click at [682, 161] on input "taartstraat ... sas" at bounding box center [685, 164] width 7 height 7
radio input "true"
click at [678, 227] on button "Volgende vraag" at bounding box center [682, 238] width 322 height 22
click at [798, 162] on label "neten ... lepel" at bounding box center [819, 161] width 103 height 21
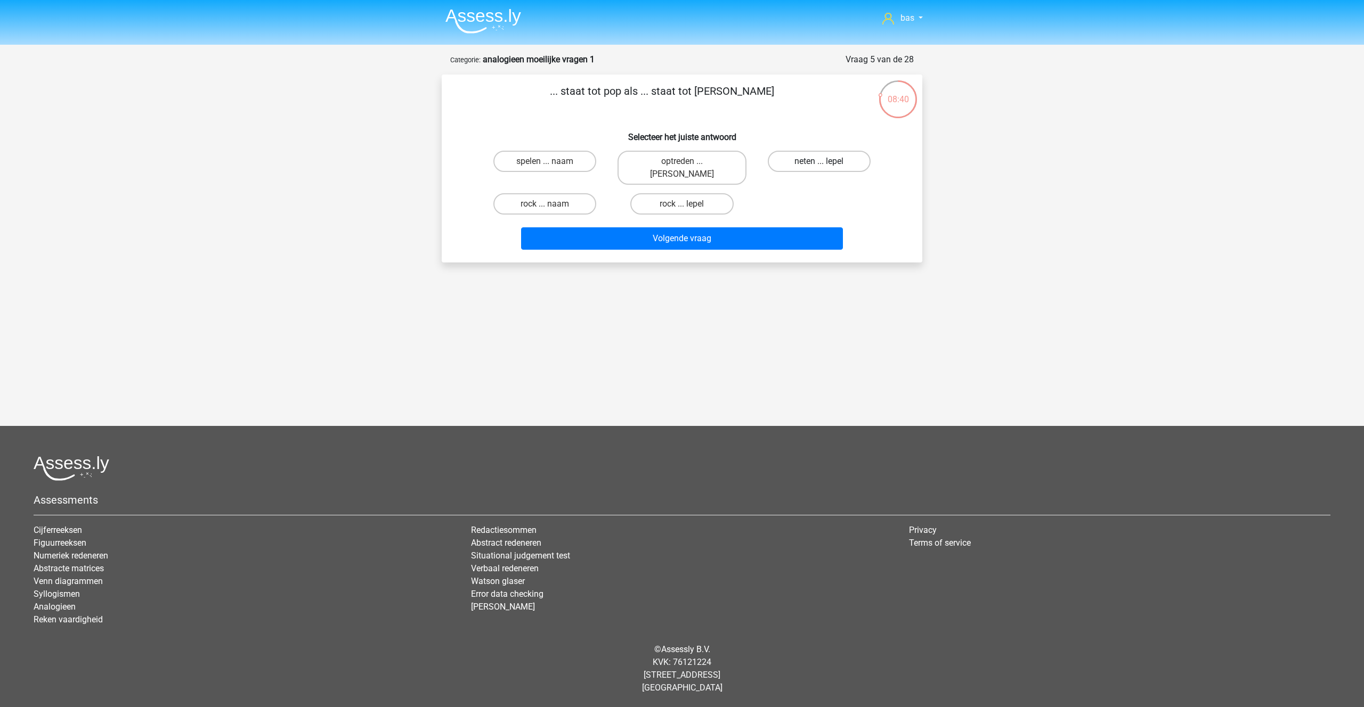
click at [819, 162] on input "neten ... lepel" at bounding box center [822, 164] width 7 height 7
radio input "true"
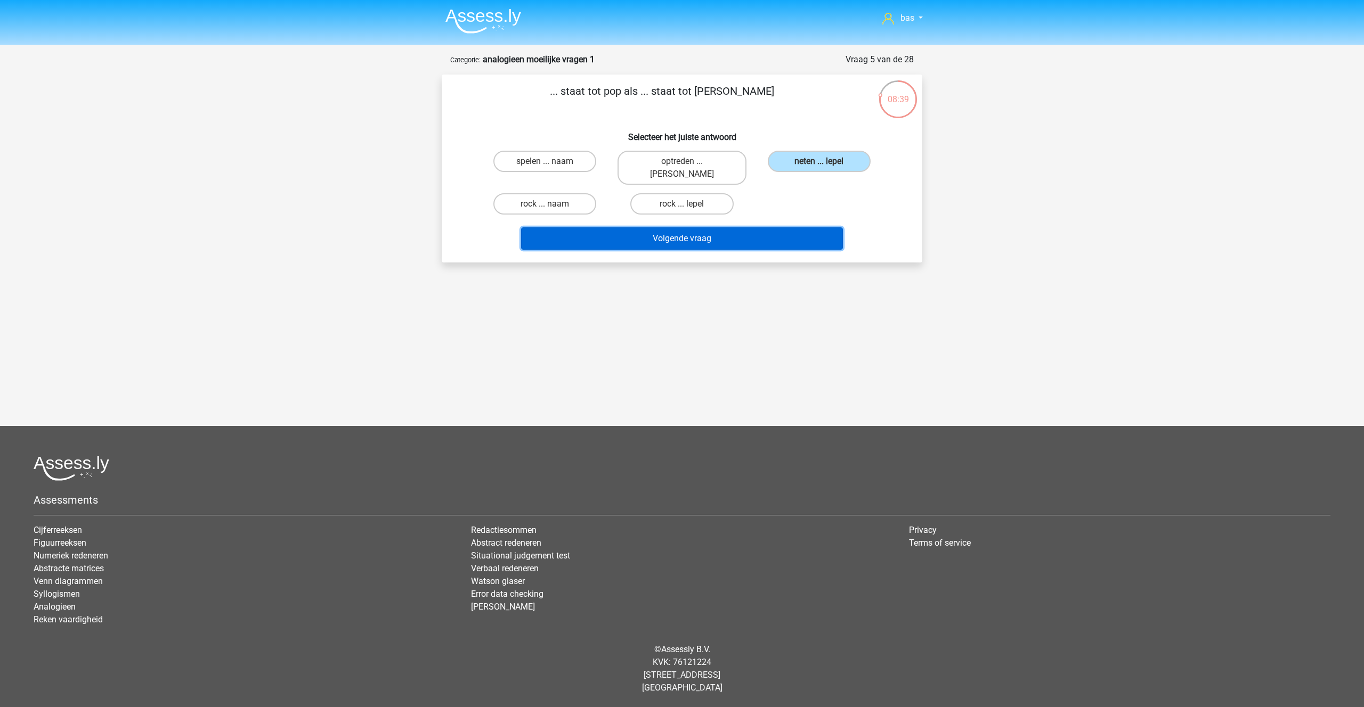
click at [648, 227] on button "Volgende vraag" at bounding box center [682, 238] width 322 height 22
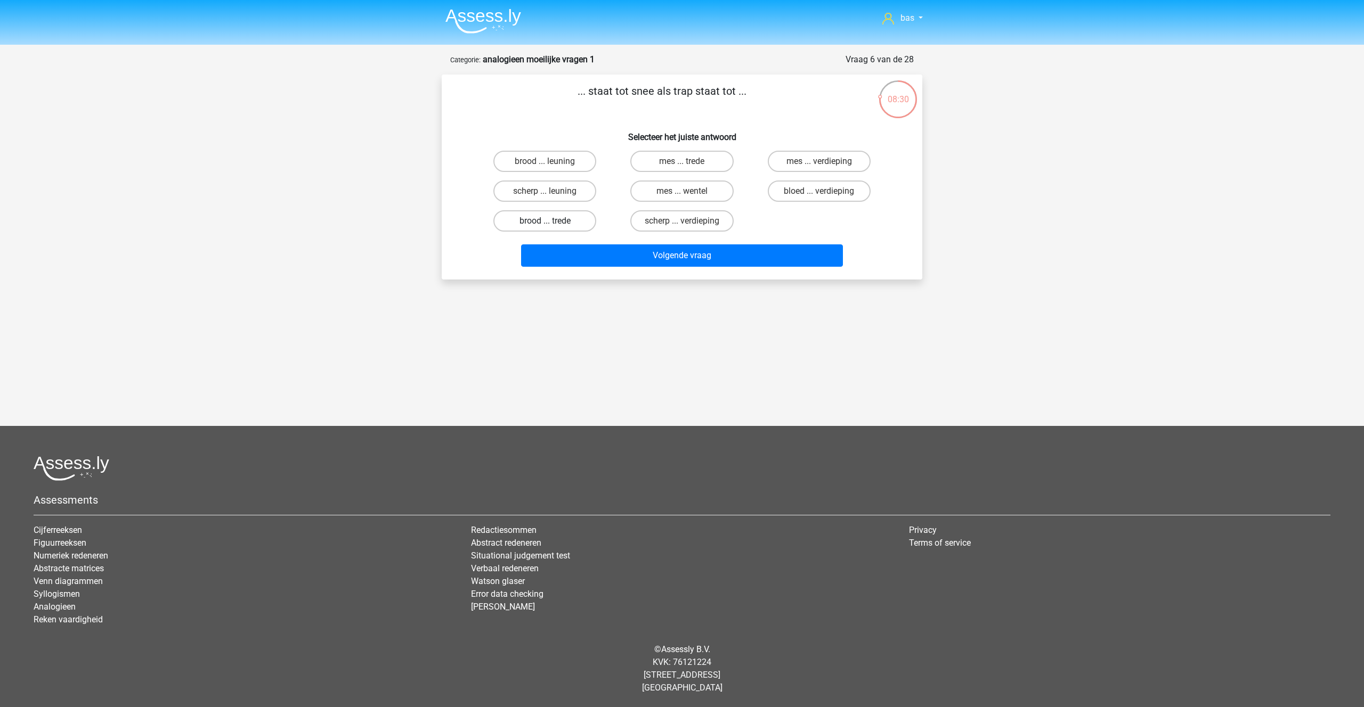
click at [555, 219] on label "brood ... trede" at bounding box center [544, 220] width 103 height 21
click at [552, 221] on input "brood ... trede" at bounding box center [548, 224] width 7 height 7
radio input "true"
click at [673, 251] on button "Volgende vraag" at bounding box center [682, 256] width 322 height 22
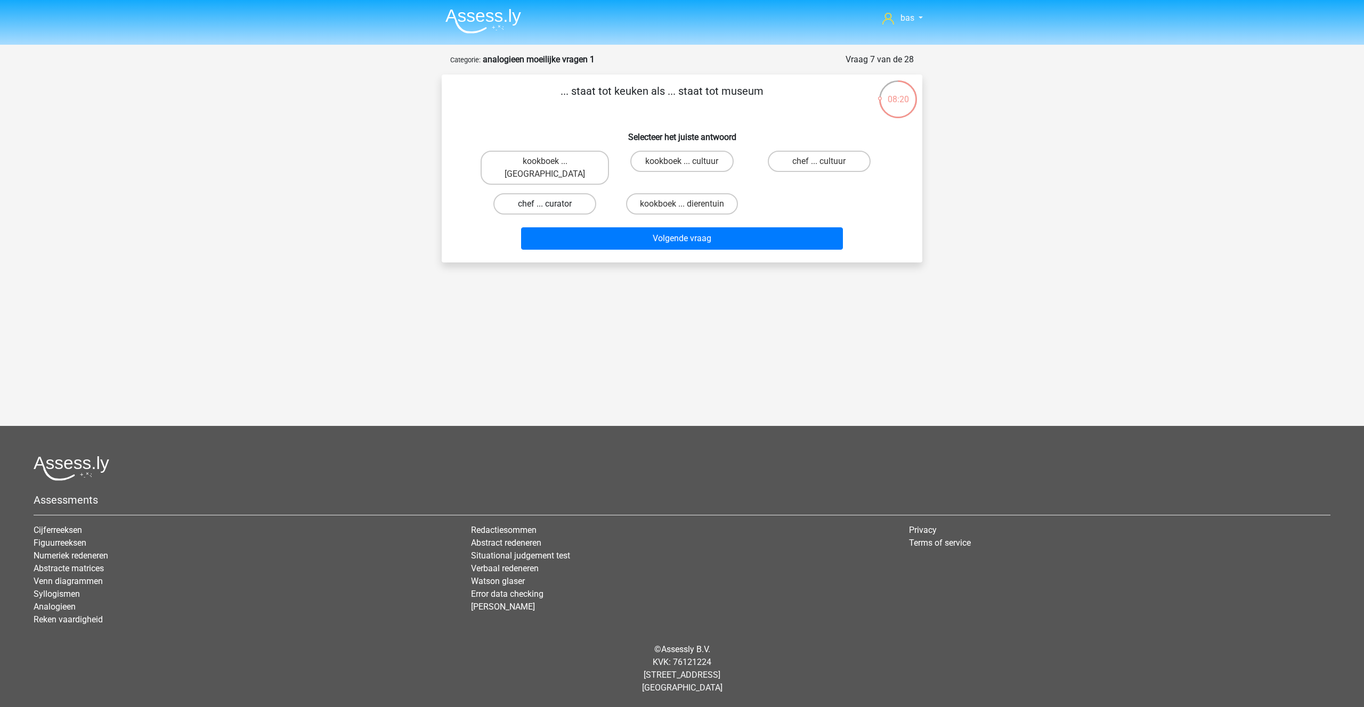
click at [548, 193] on label "chef ... curator" at bounding box center [544, 203] width 103 height 21
click at [548, 204] on input "chef ... curator" at bounding box center [548, 207] width 7 height 7
radio input "true"
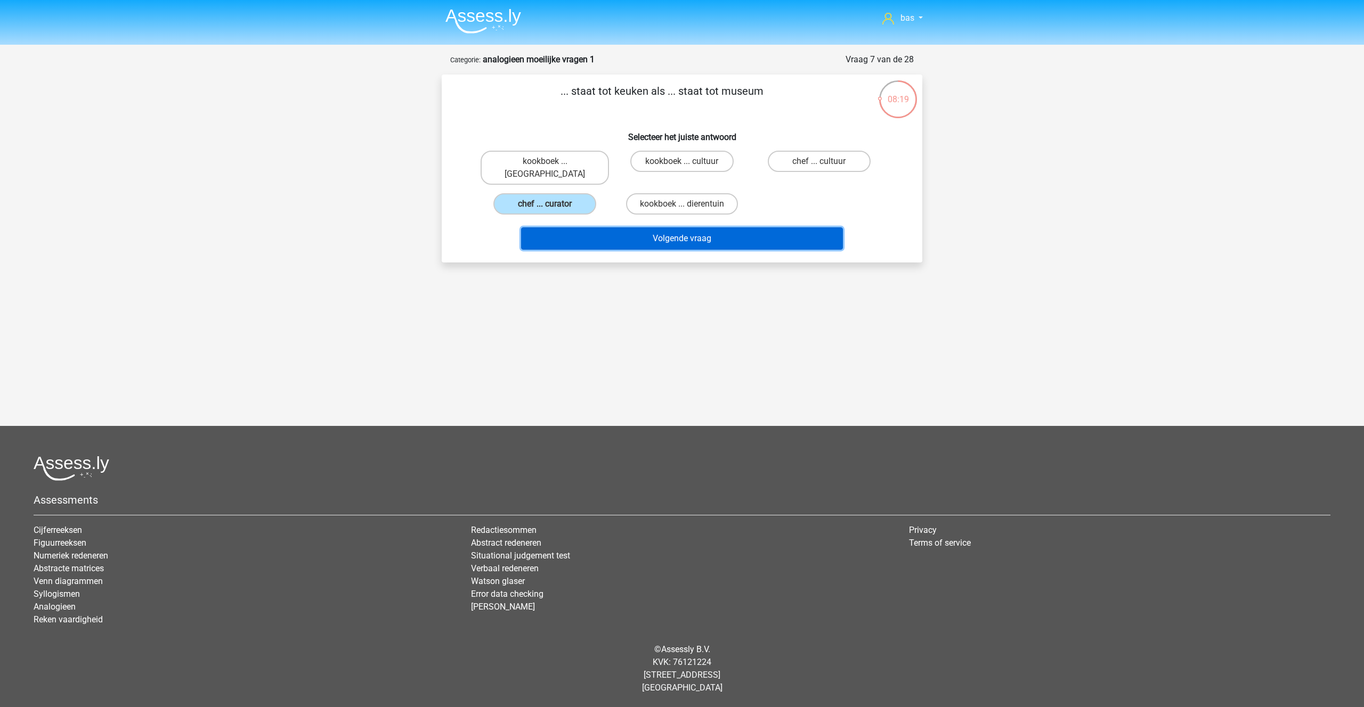
click at [684, 227] on button "Volgende vraag" at bounding box center [682, 238] width 322 height 22
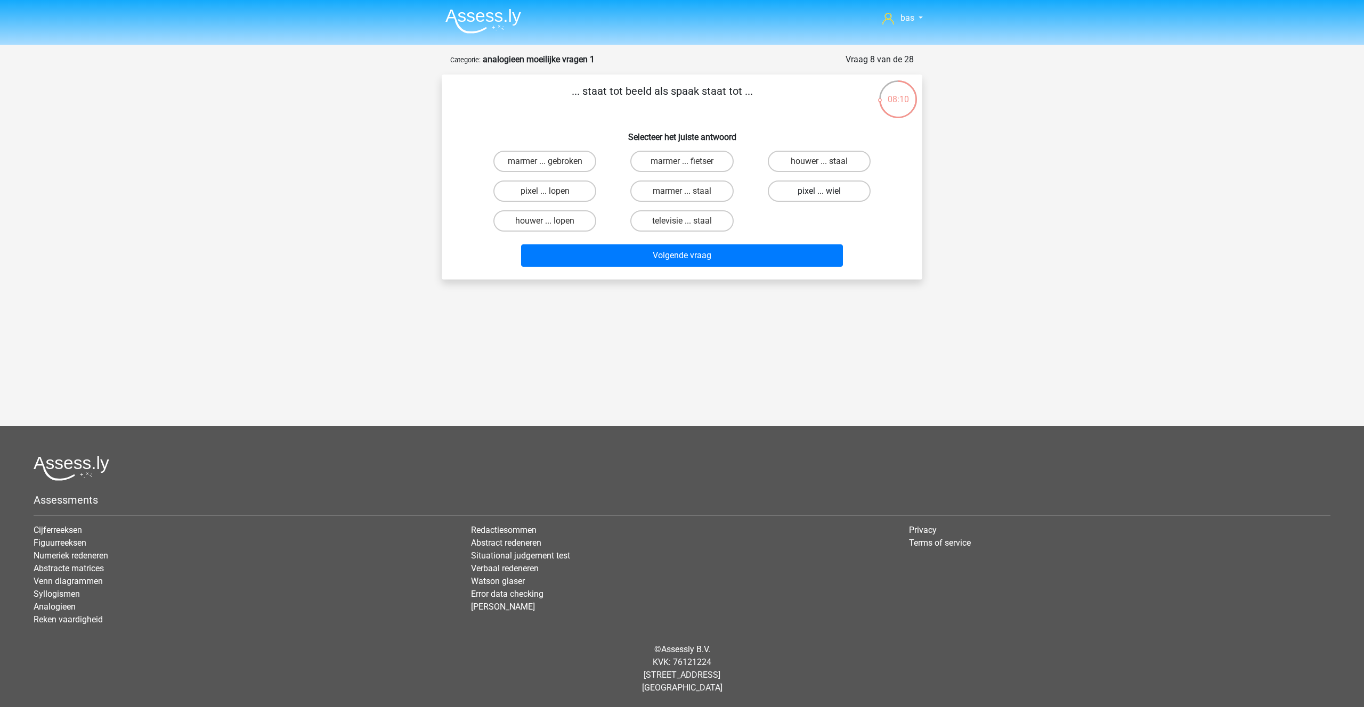
click at [806, 191] on label "pixel ... wiel" at bounding box center [819, 191] width 103 height 21
click at [819, 191] on input "pixel ... wiel" at bounding box center [822, 194] width 7 height 7
radio input "true"
click at [671, 251] on button "Volgende vraag" at bounding box center [682, 256] width 322 height 22
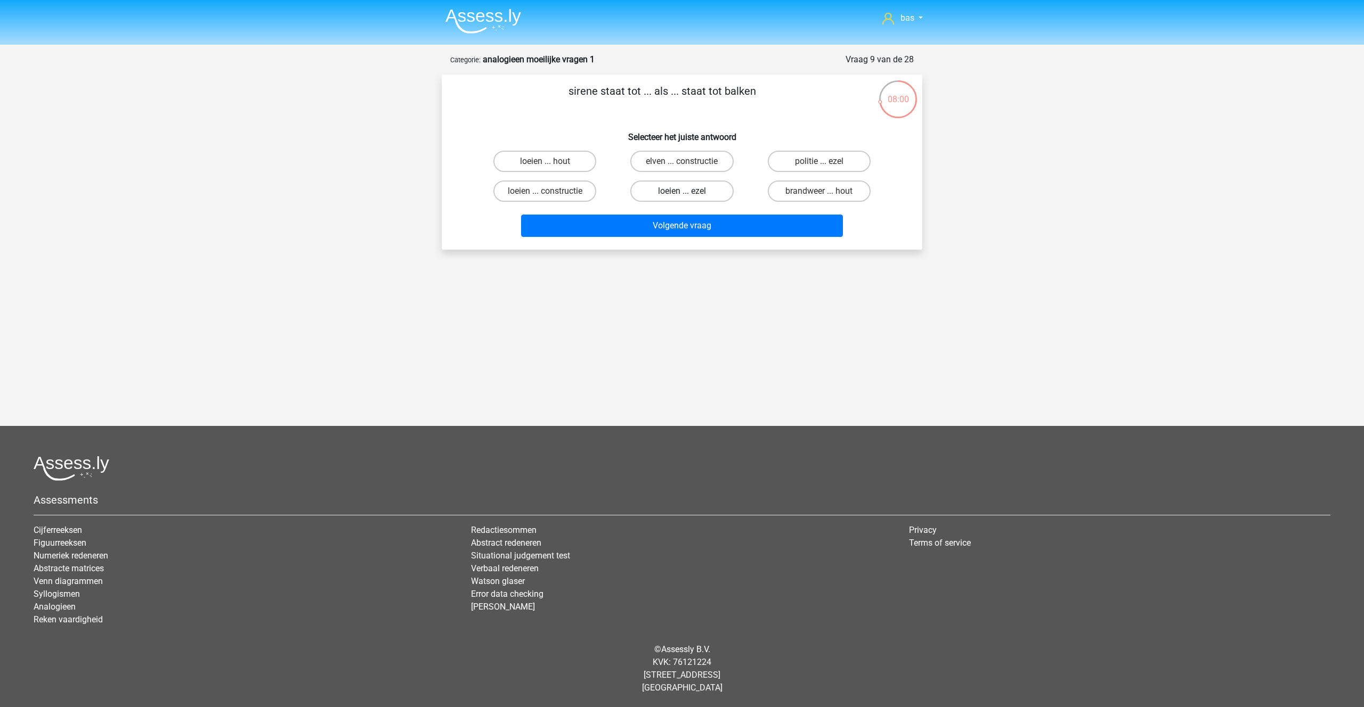
click at [662, 188] on label "loeien ... ezel" at bounding box center [681, 191] width 103 height 21
click at [682, 191] on input "loeien ... ezel" at bounding box center [685, 194] width 7 height 7
radio input "true"
click at [658, 231] on button "Volgende vraag" at bounding box center [682, 226] width 322 height 22
click at [675, 189] on label "ploeg ... oven" at bounding box center [681, 191] width 103 height 21
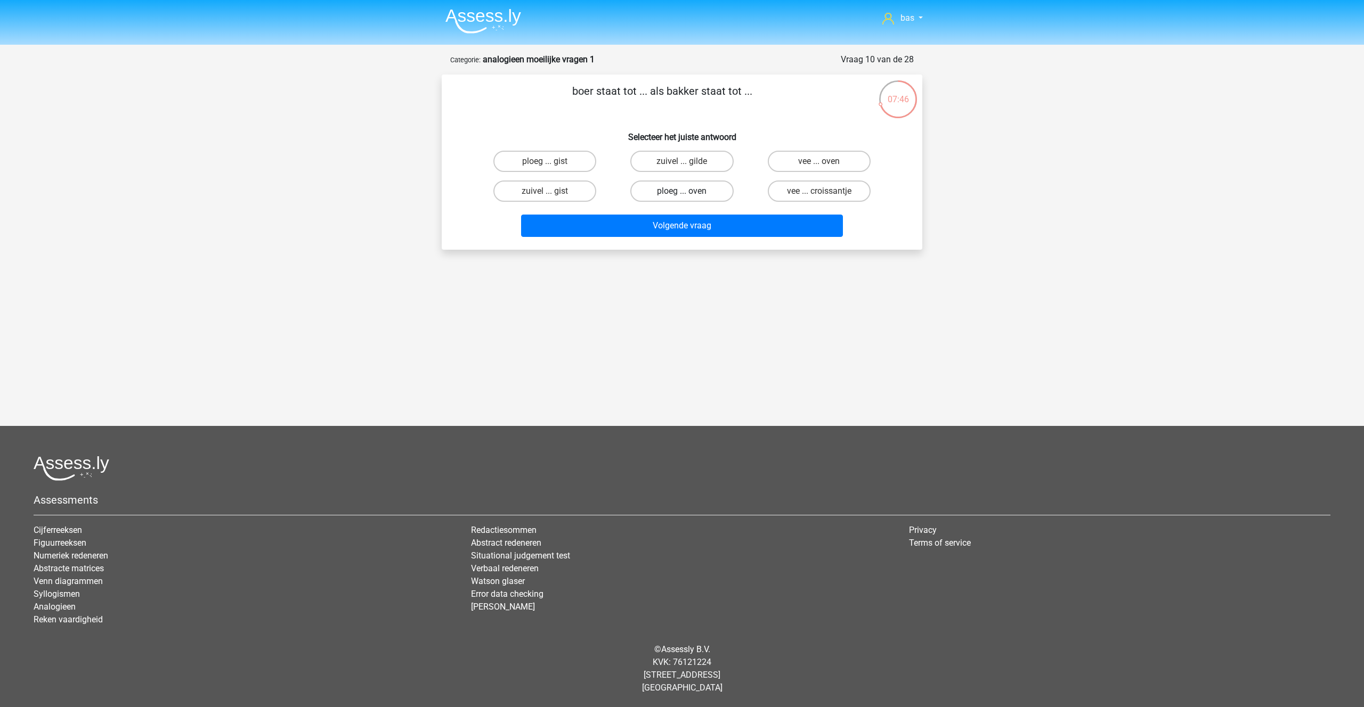
click at [682, 191] on input "ploeg ... oven" at bounding box center [685, 194] width 7 height 7
radio input "true"
click at [671, 224] on button "Volgende vraag" at bounding box center [682, 226] width 322 height 22
click at [808, 189] on label "pixel ... palm" at bounding box center [819, 191] width 103 height 21
click at [819, 191] on input "pixel ... palm" at bounding box center [822, 194] width 7 height 7
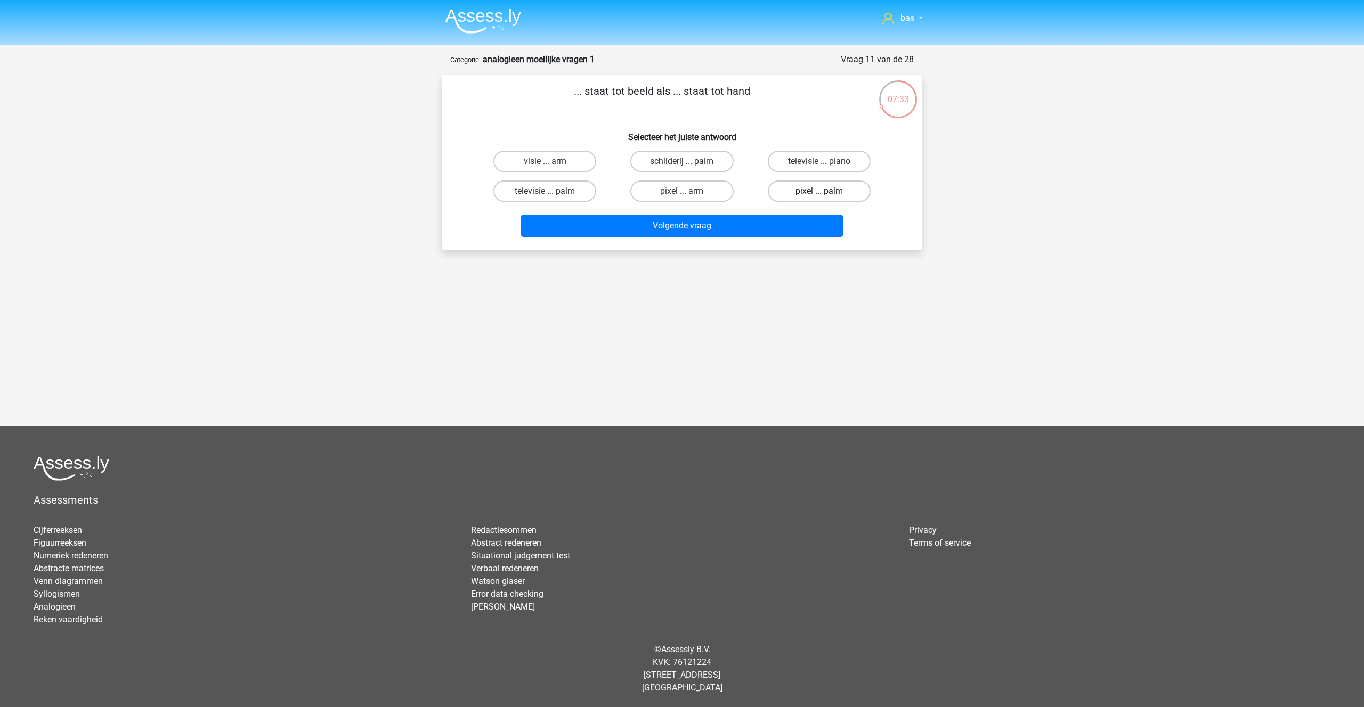
radio input "true"
click at [663, 229] on button "Volgende vraag" at bounding box center [682, 226] width 322 height 22
click at [542, 160] on label "seconden ... warm" at bounding box center [544, 161] width 103 height 21
click at [545, 161] on input "seconden ... warm" at bounding box center [548, 164] width 7 height 7
radio input "true"
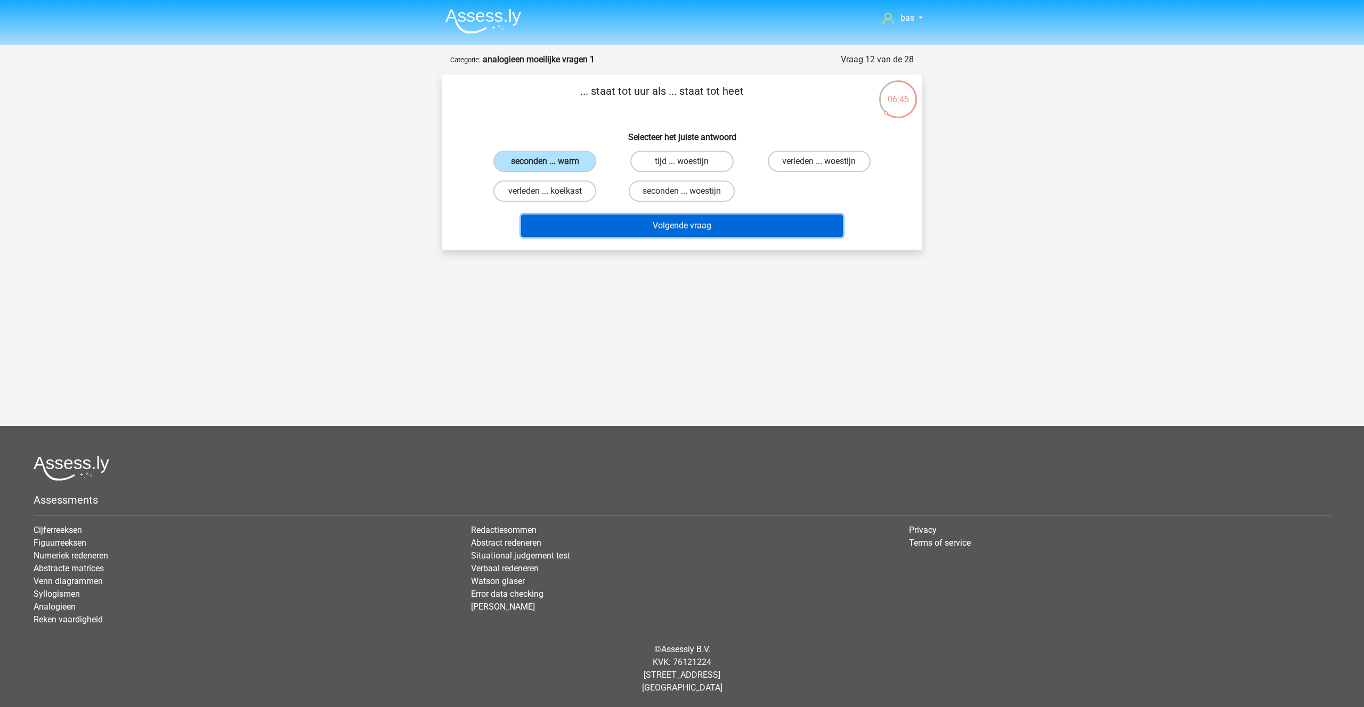
click at [657, 219] on button "Volgende vraag" at bounding box center [682, 226] width 322 height 22
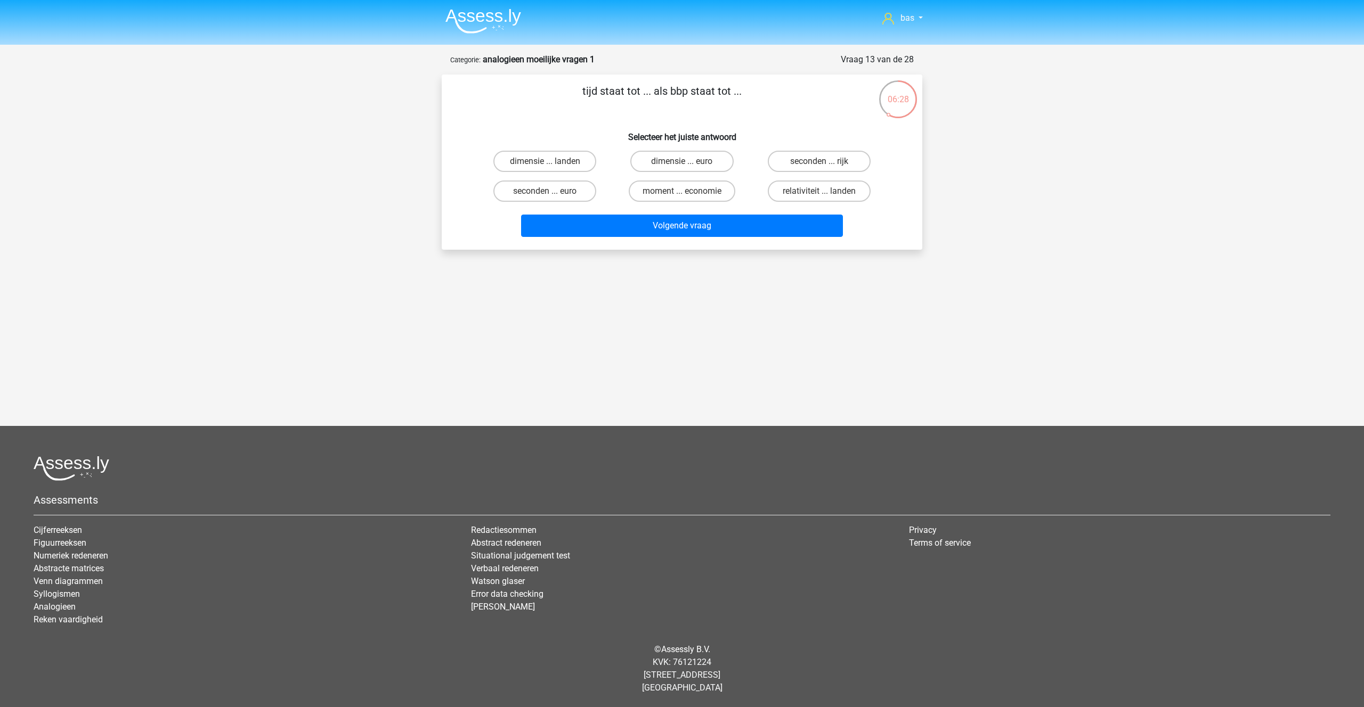
click at [686, 192] on input "moment ... economie" at bounding box center [685, 194] width 7 height 7
radio input "true"
click at [685, 226] on button "Volgende vraag" at bounding box center [682, 226] width 322 height 22
click at [526, 190] on label "trek ... seconden" at bounding box center [544, 191] width 103 height 21
click at [545, 191] on input "trek ... seconden" at bounding box center [548, 194] width 7 height 7
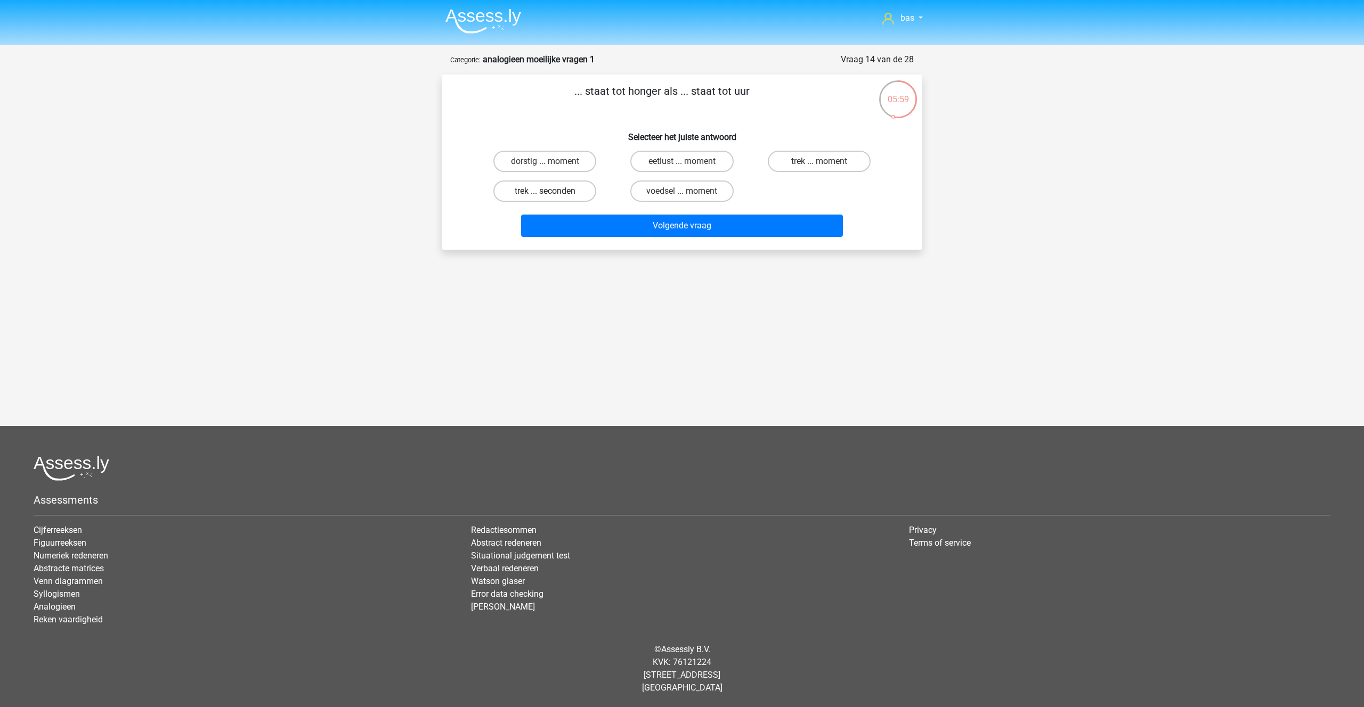
radio input "true"
click at [661, 225] on button "Volgende vraag" at bounding box center [682, 226] width 322 height 22
click at [532, 165] on label "pop ... parkeer" at bounding box center [544, 161] width 103 height 21
click at [545, 165] on input "pop ... parkeer" at bounding box center [548, 164] width 7 height 7
radio input "true"
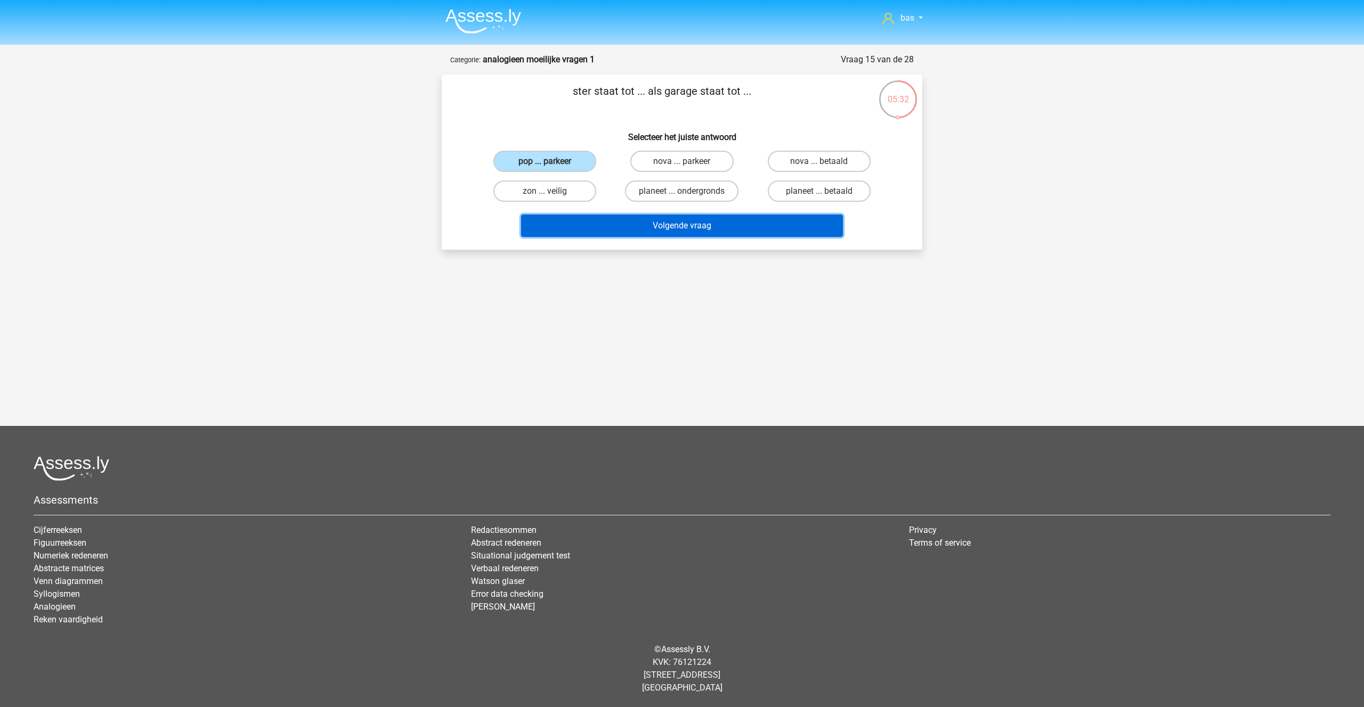
click at [663, 219] on button "Volgende vraag" at bounding box center [682, 226] width 322 height 22
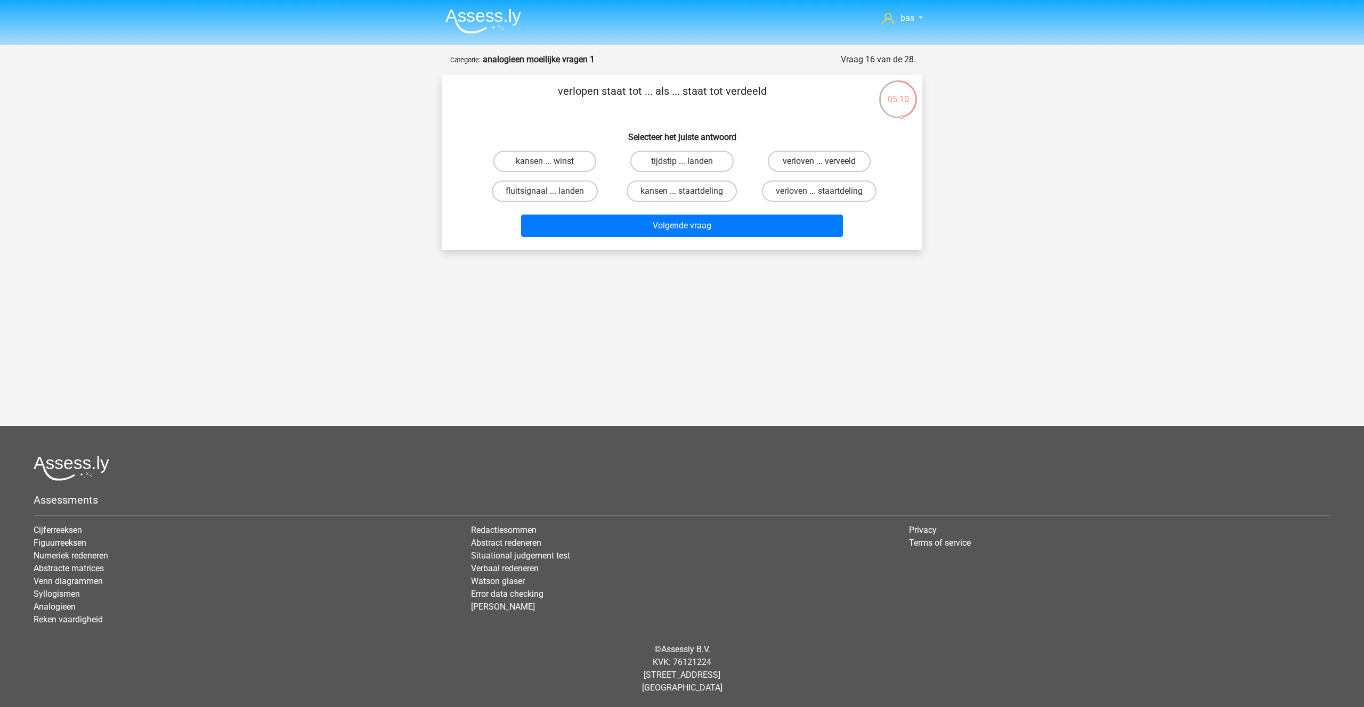
click at [790, 159] on label "verloven ... verveeld" at bounding box center [819, 161] width 103 height 21
click at [819, 161] on input "verloven ... verveeld" at bounding box center [822, 164] width 7 height 7
radio input "true"
click at [651, 219] on button "Volgende vraag" at bounding box center [682, 226] width 322 height 22
click at [530, 168] on label "choreograaf ... timmerman" at bounding box center [545, 161] width 128 height 21
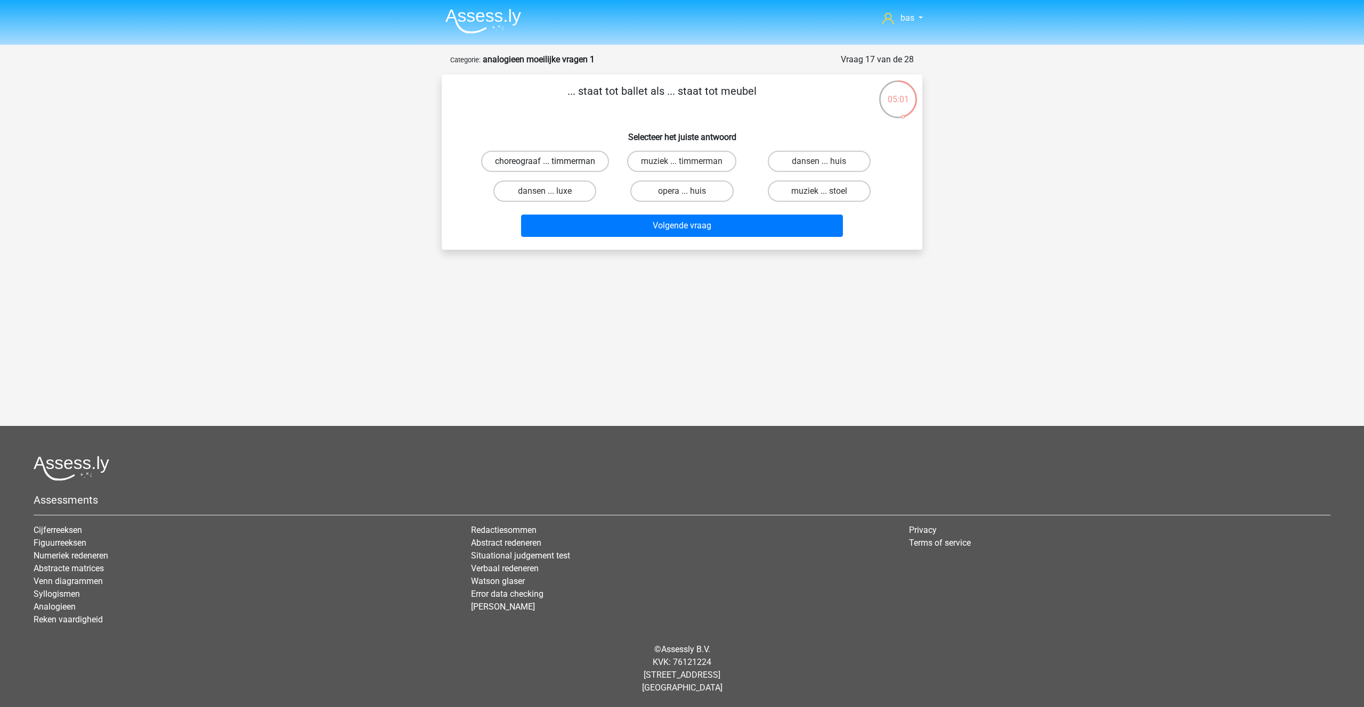
click at [545, 168] on input "choreograaf ... timmerman" at bounding box center [548, 164] width 7 height 7
radio input "true"
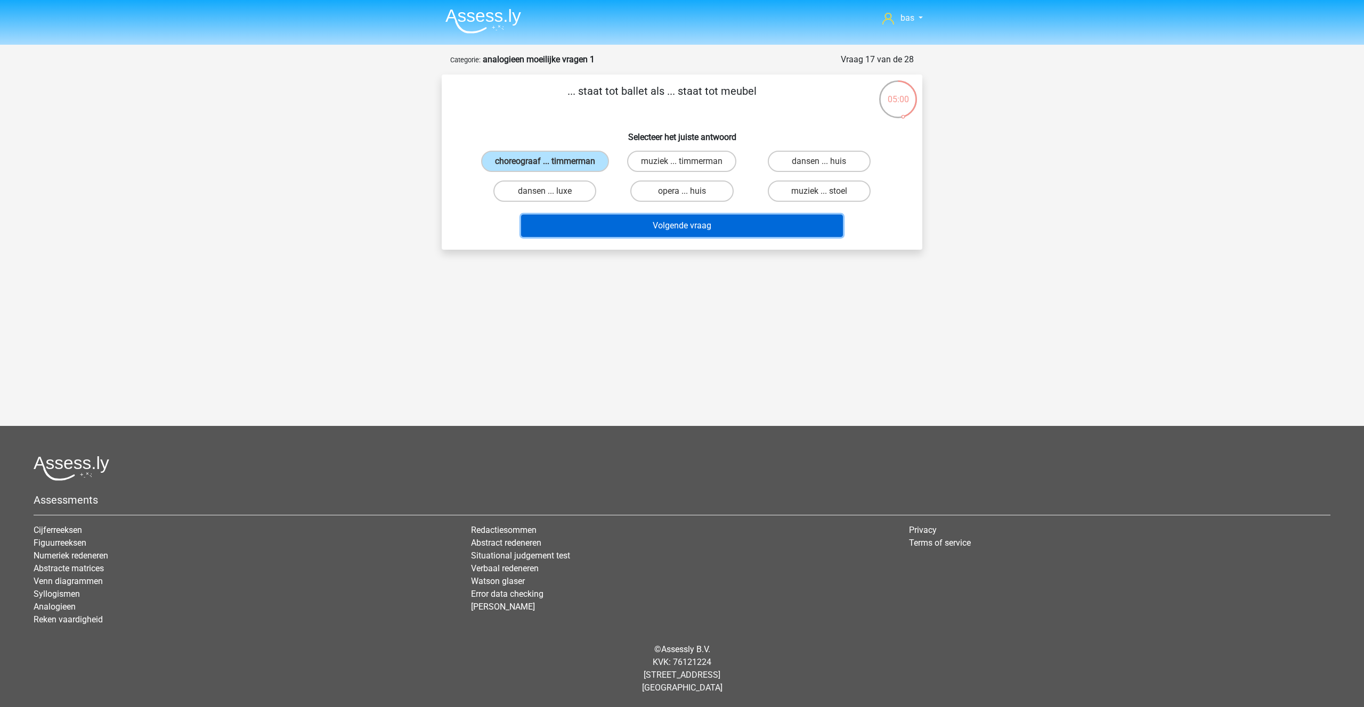
click at [664, 232] on button "Volgende vraag" at bounding box center [682, 226] width 322 height 22
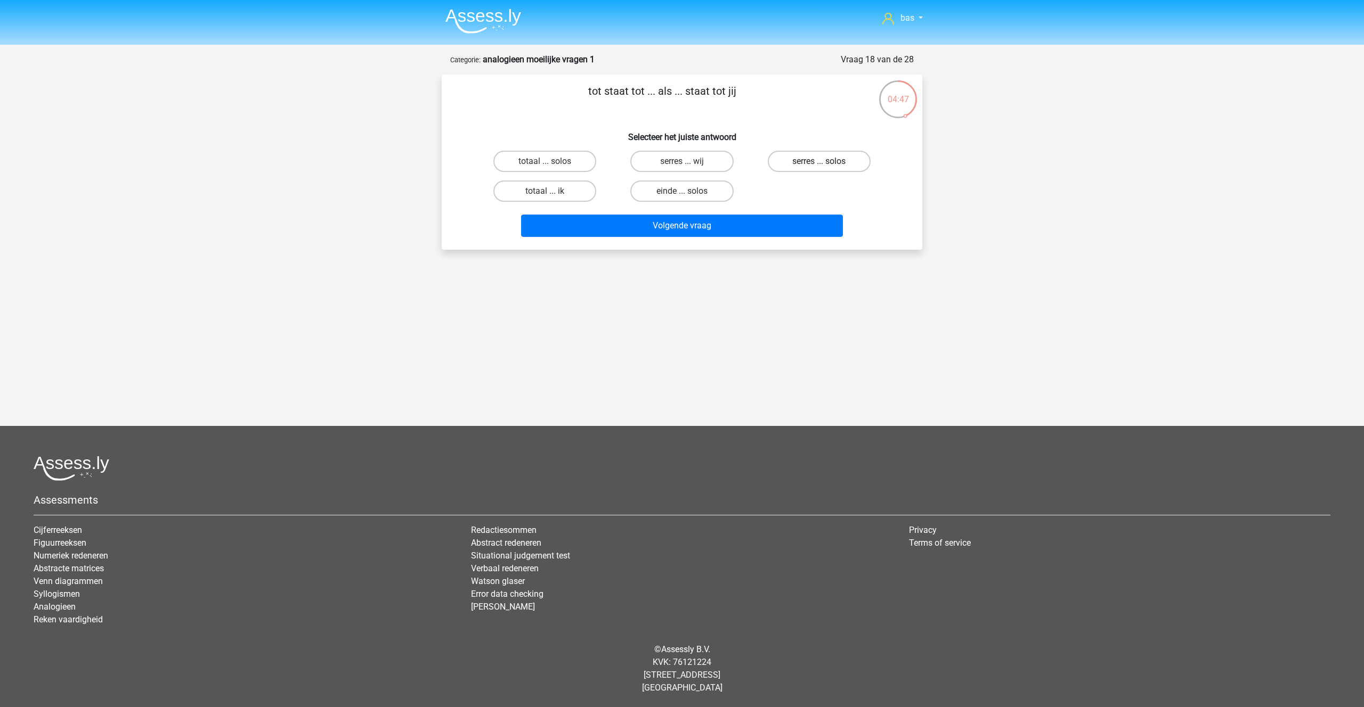
click at [814, 160] on label "serres ... solos" at bounding box center [819, 161] width 103 height 21
click at [819, 161] on input "serres ... solos" at bounding box center [822, 164] width 7 height 7
radio input "true"
click at [651, 230] on button "Volgende vraag" at bounding box center [682, 226] width 322 height 22
click at [547, 161] on input "lamp ... tang" at bounding box center [548, 164] width 7 height 7
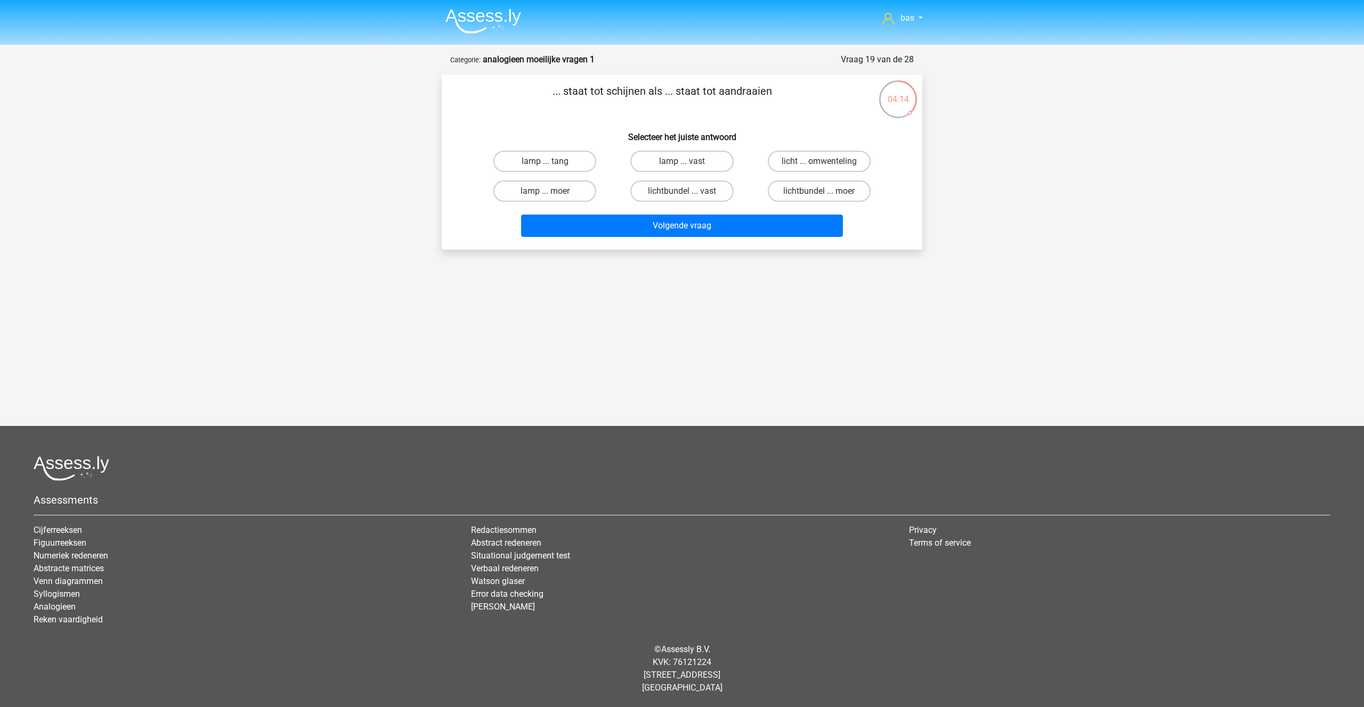
radio input "true"
click at [697, 224] on button "Volgende vraag" at bounding box center [682, 226] width 322 height 22
click at [533, 160] on label "sport ... loterij" at bounding box center [544, 161] width 103 height 21
click at [545, 161] on input "sport ... loterij" at bounding box center [548, 164] width 7 height 7
radio input "true"
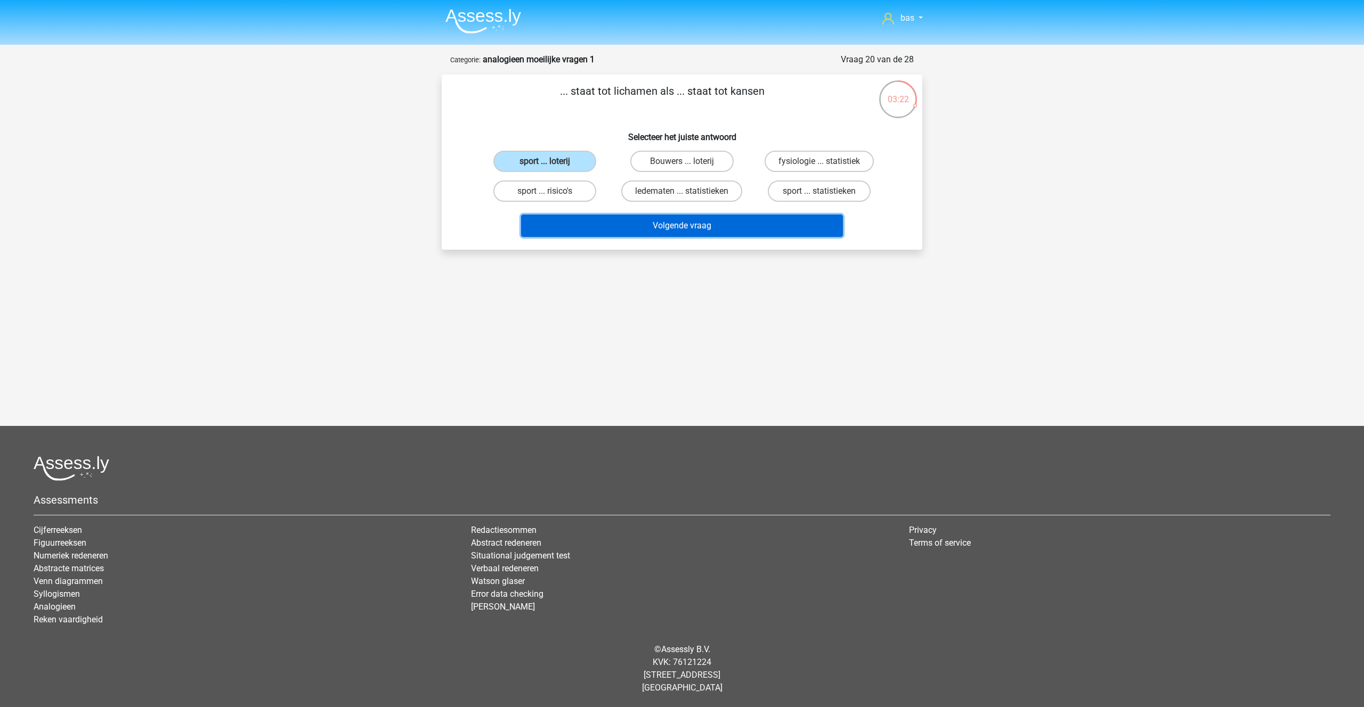
click at [680, 225] on button "Volgende vraag" at bounding box center [682, 226] width 322 height 22
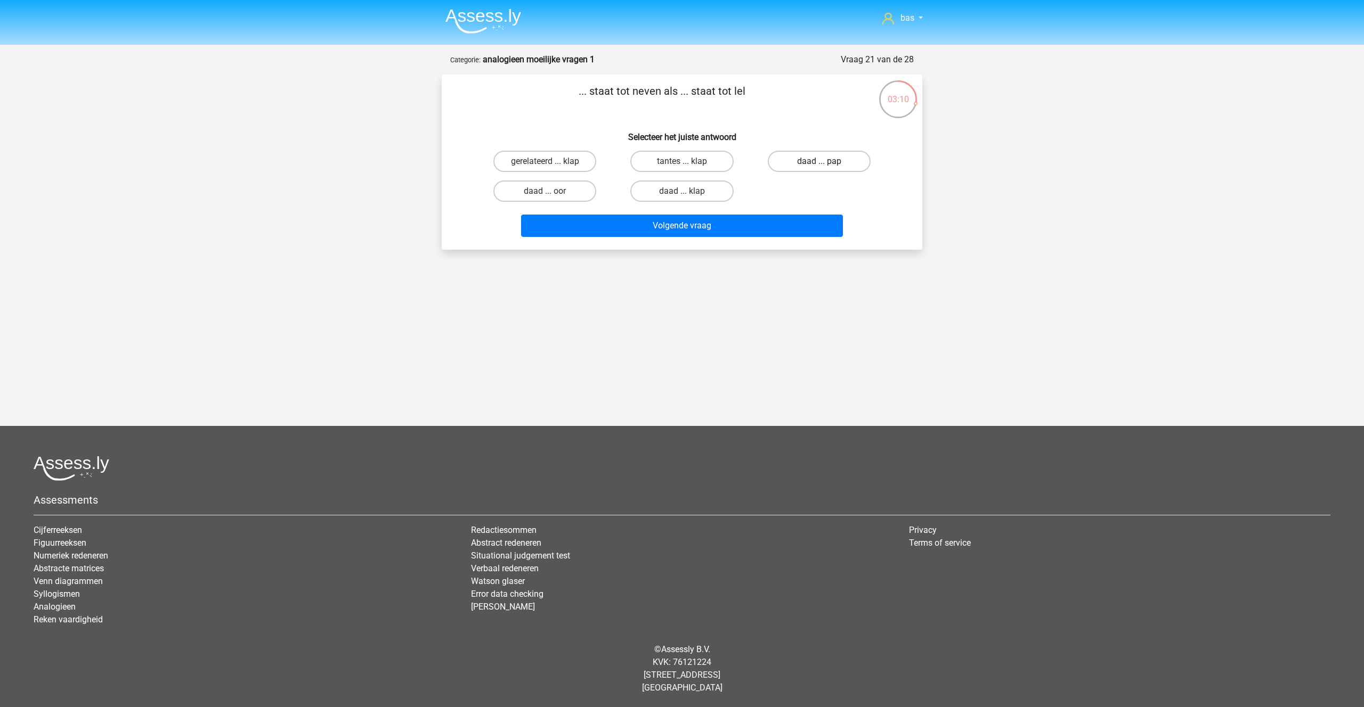
click at [833, 162] on label "daad ... pap" at bounding box center [819, 161] width 103 height 21
click at [826, 162] on input "daad ... pap" at bounding box center [822, 164] width 7 height 7
radio input "true"
click at [642, 225] on button "Volgende vraag" at bounding box center [682, 226] width 322 height 22
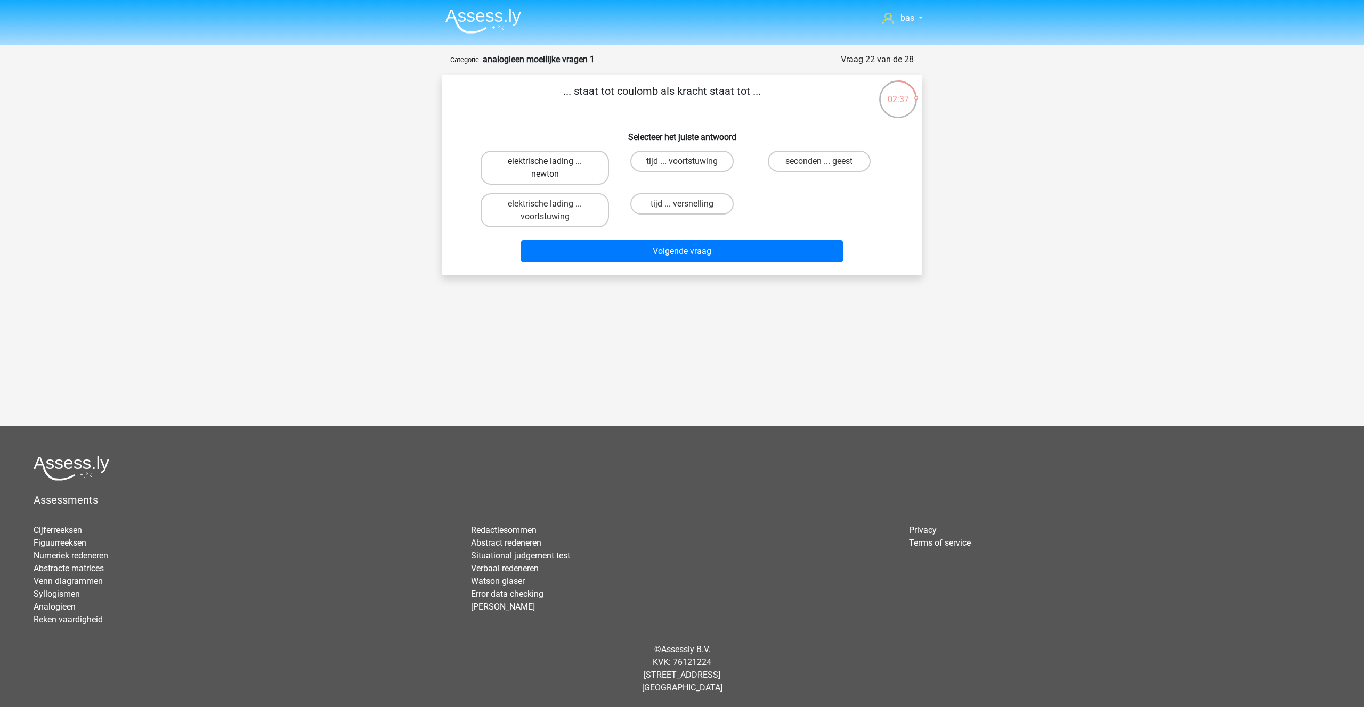
click at [541, 165] on label "elektrische lading ... newton" at bounding box center [544, 168] width 128 height 34
click at [545, 165] on input "elektrische lading ... newton" at bounding box center [548, 164] width 7 height 7
radio input "true"
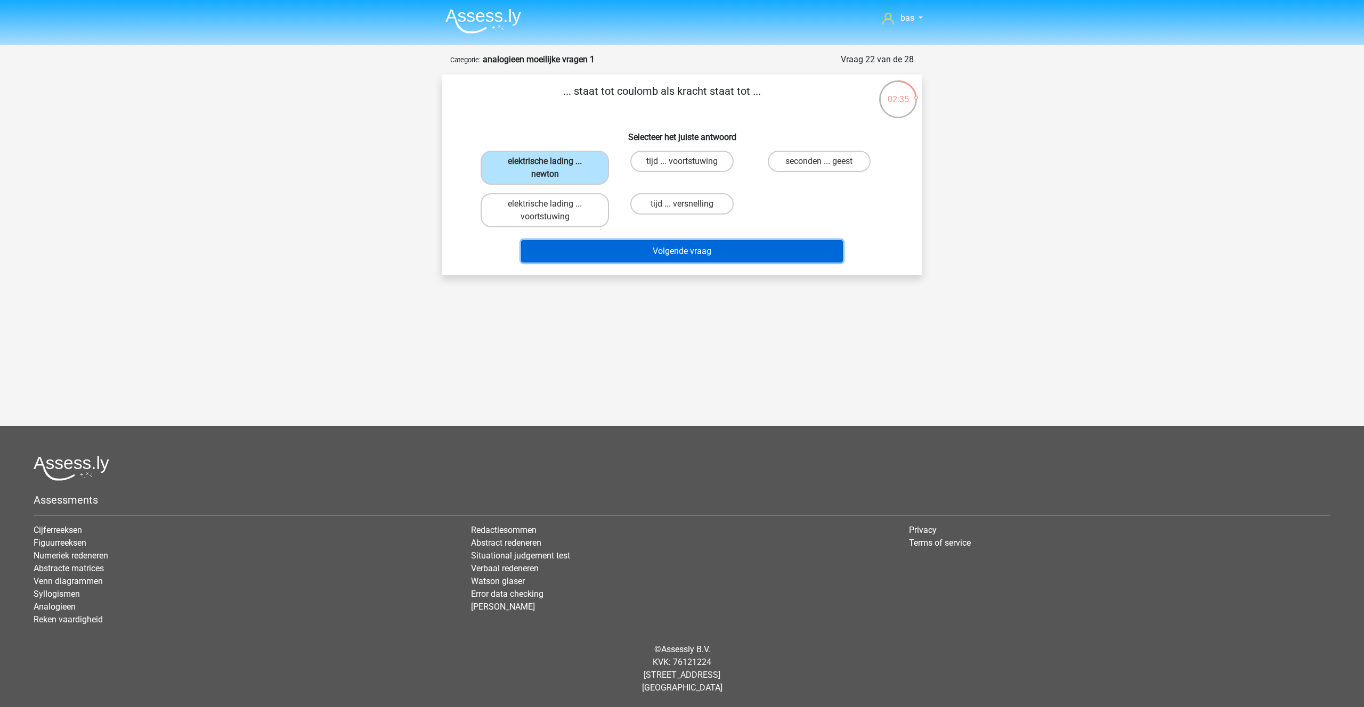
click at [685, 246] on button "Volgende vraag" at bounding box center [682, 251] width 322 height 22
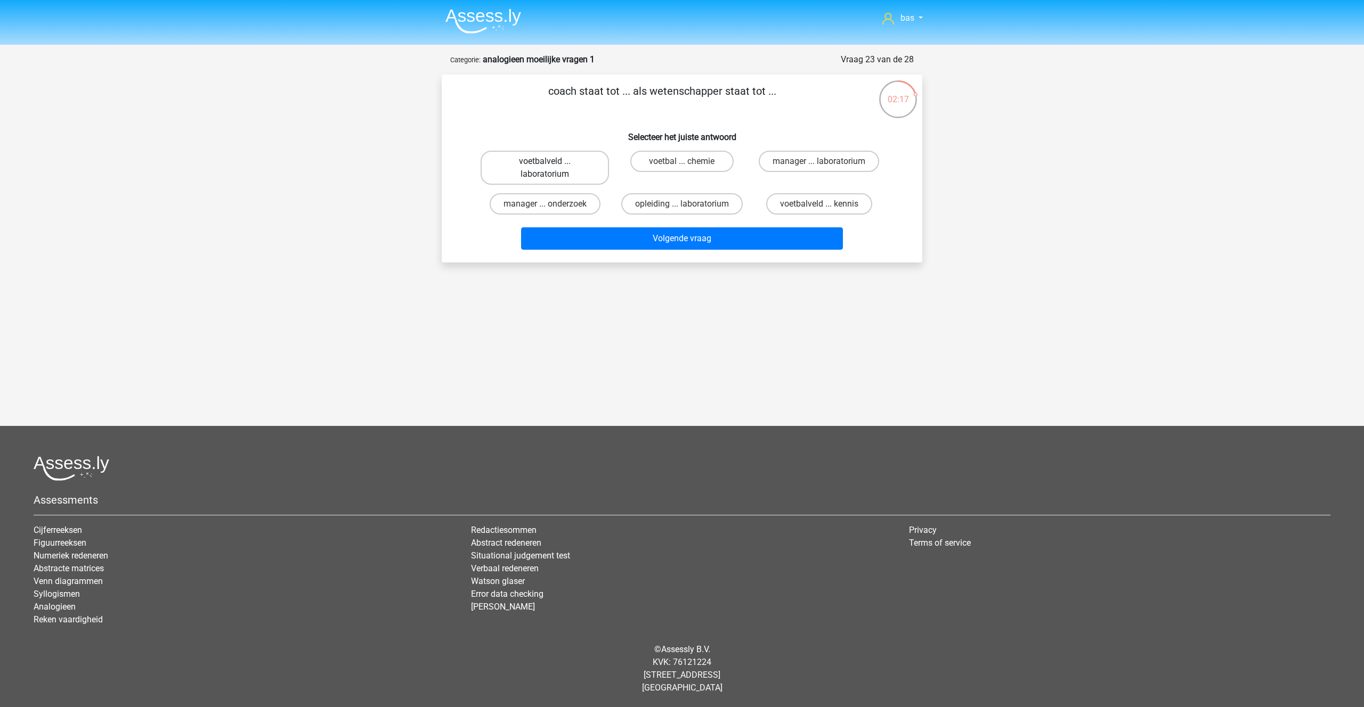
click at [539, 160] on label "voetbalveld ... laboratorium" at bounding box center [544, 168] width 128 height 34
click at [545, 161] on input "voetbalveld ... laboratorium" at bounding box center [548, 164] width 7 height 7
radio input "true"
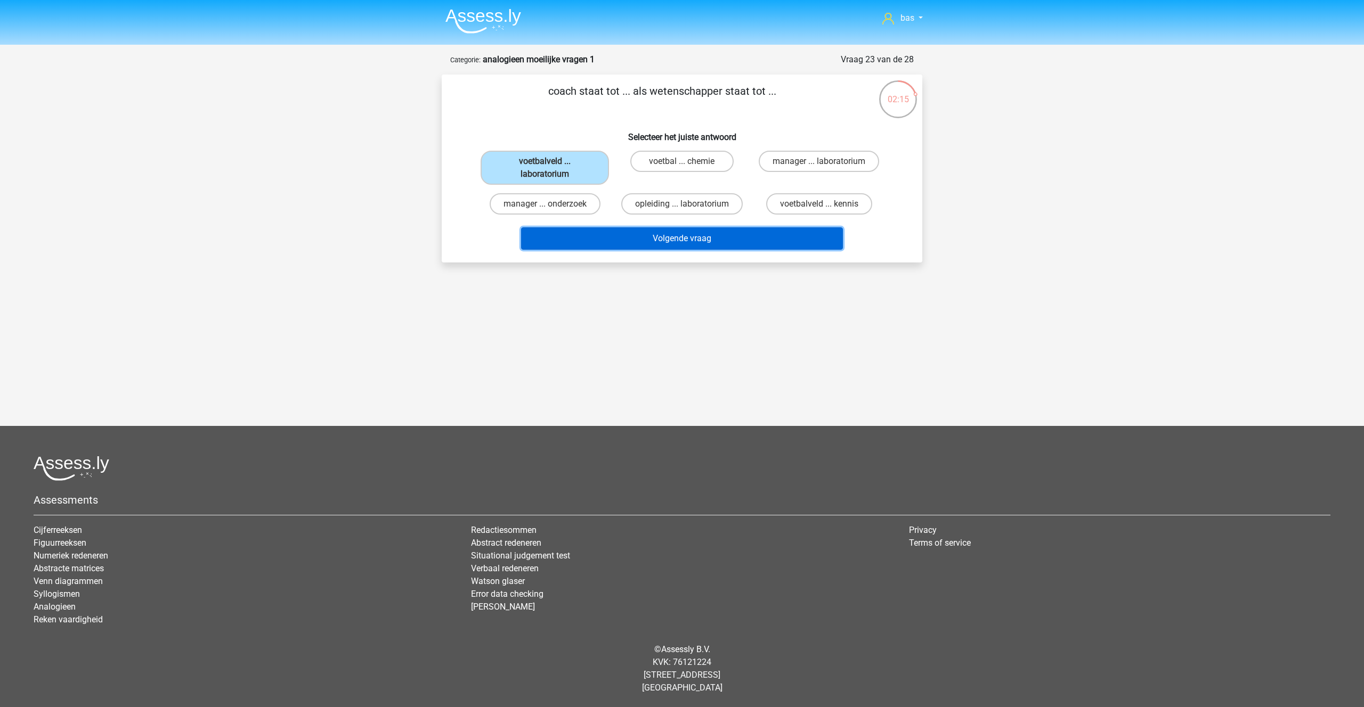
click at [674, 236] on button "Volgende vraag" at bounding box center [682, 238] width 322 height 22
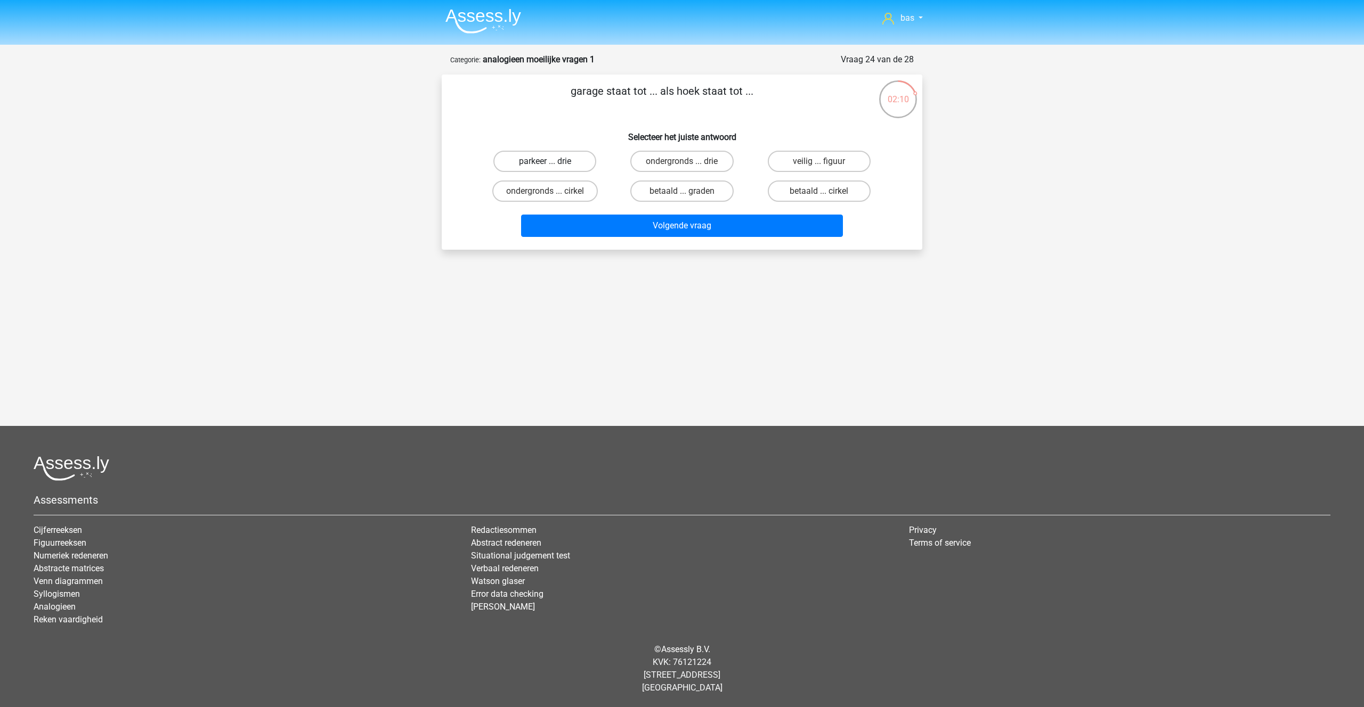
click at [535, 154] on label "parkeer ... drie" at bounding box center [544, 161] width 103 height 21
click at [545, 161] on input "parkeer ... drie" at bounding box center [548, 164] width 7 height 7
radio input "true"
click at [665, 222] on button "Volgende vraag" at bounding box center [682, 226] width 322 height 22
click at [672, 161] on label "frequentie ... leeftijd" at bounding box center [681, 161] width 103 height 21
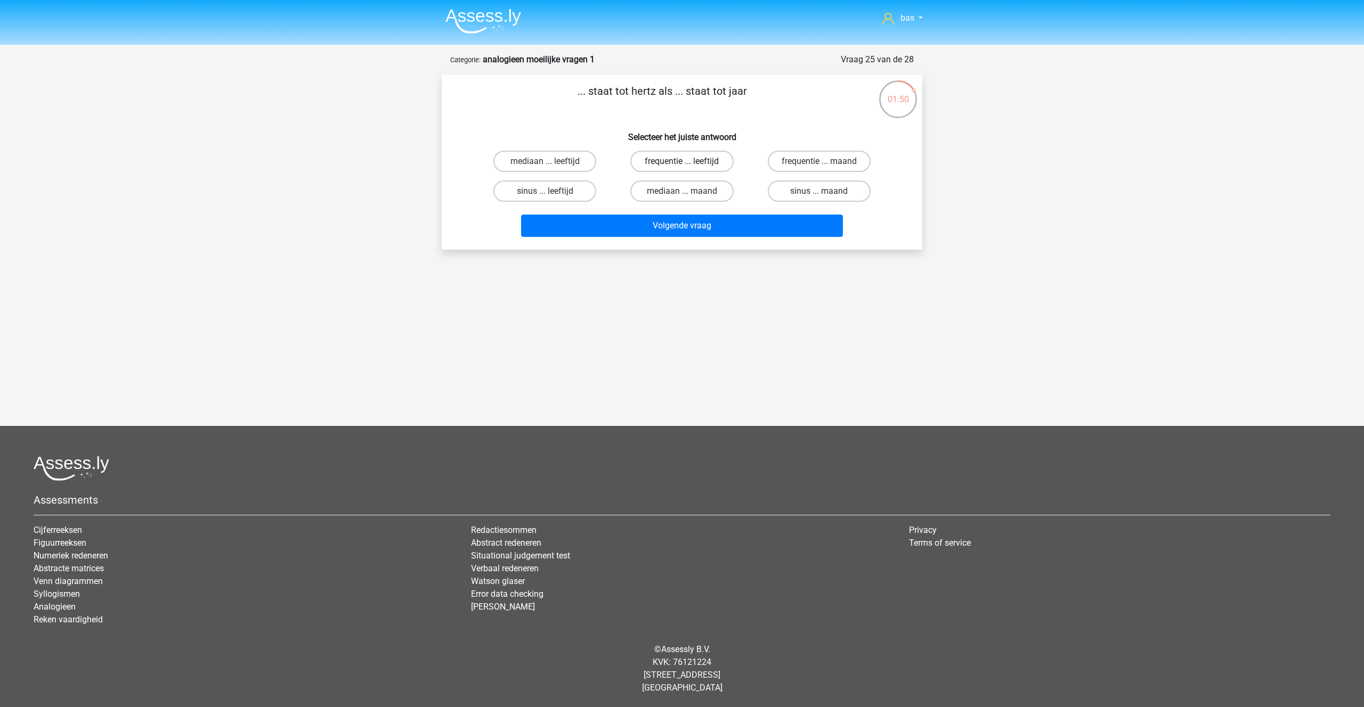
click at [682, 161] on input "frequentie ... leeftijd" at bounding box center [685, 164] width 7 height 7
radio input "true"
click at [669, 221] on button "Volgende vraag" at bounding box center [682, 226] width 322 height 22
click at [674, 190] on label "afbreken ... troebel" at bounding box center [681, 191] width 103 height 21
click at [682, 191] on input "afbreken ... troebel" at bounding box center [685, 194] width 7 height 7
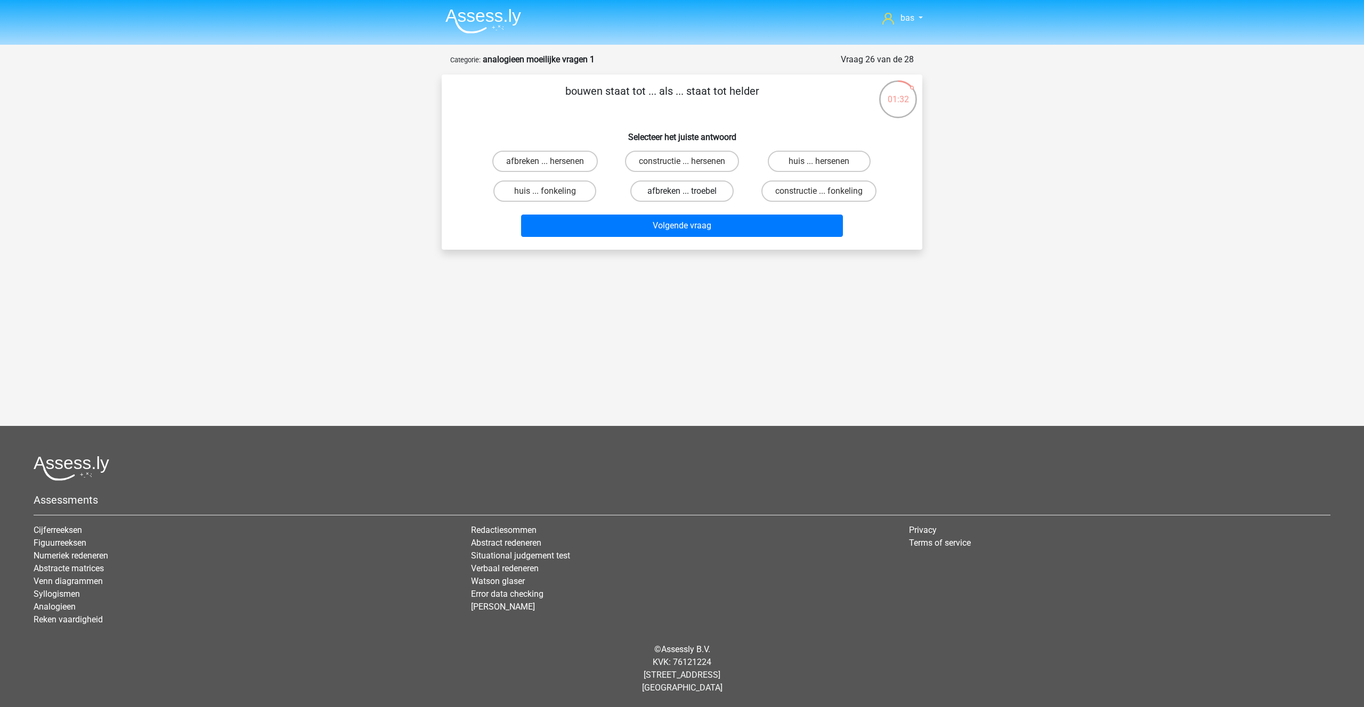
radio input "true"
click at [673, 227] on button "Volgende vraag" at bounding box center [682, 226] width 322 height 22
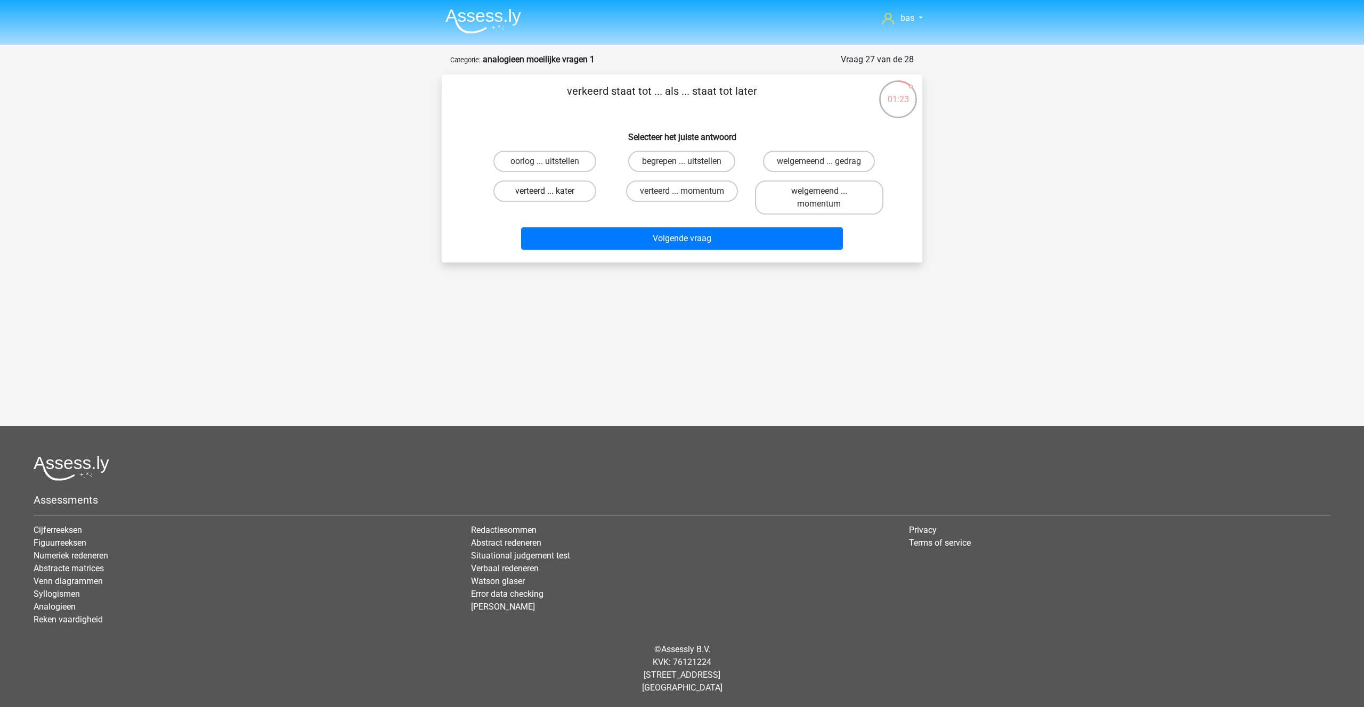
click at [567, 190] on label "verteerd ... kater" at bounding box center [544, 191] width 103 height 21
click at [552, 191] on input "verteerd ... kater" at bounding box center [548, 194] width 7 height 7
radio input "true"
click at [688, 235] on button "Volgende vraag" at bounding box center [682, 238] width 322 height 22
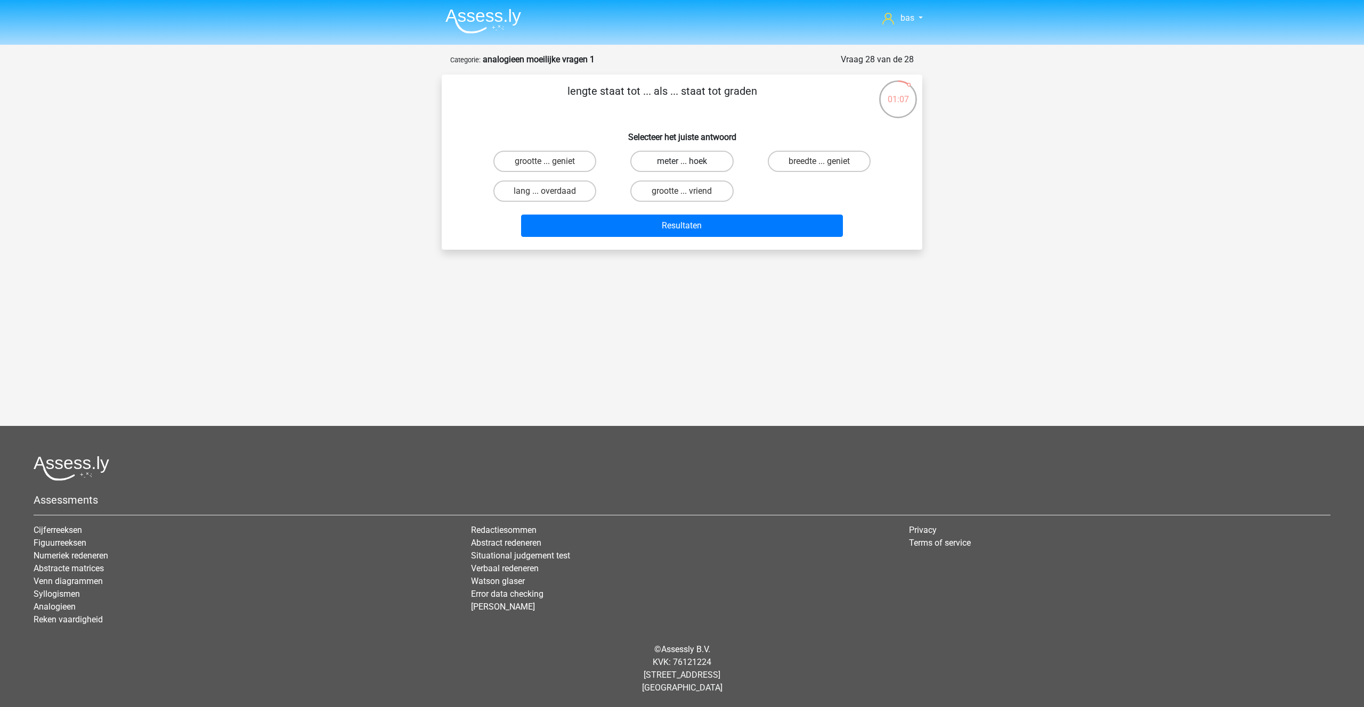
click at [658, 162] on label "meter ... hoek" at bounding box center [681, 161] width 103 height 21
click at [682, 162] on input "meter ... hoek" at bounding box center [685, 164] width 7 height 7
radio input "true"
click at [664, 225] on button "Resultaten" at bounding box center [682, 226] width 322 height 22
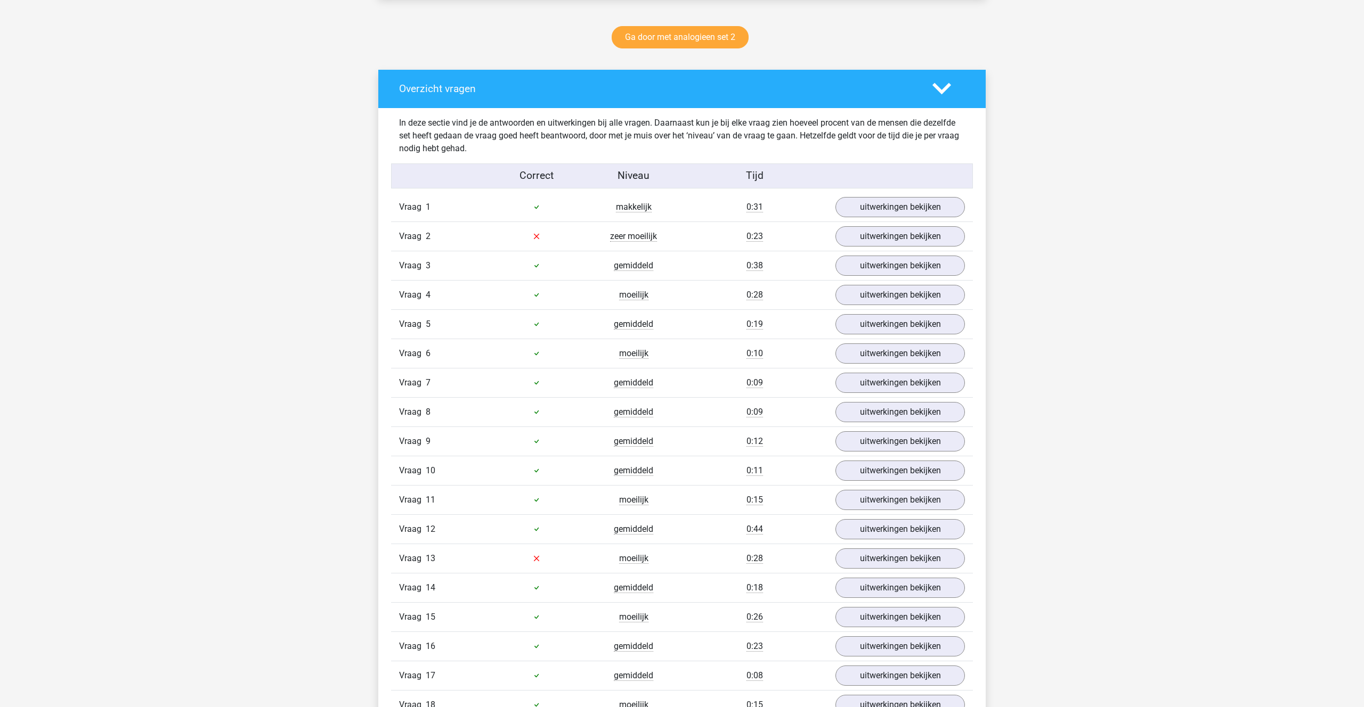
scroll to position [551, 0]
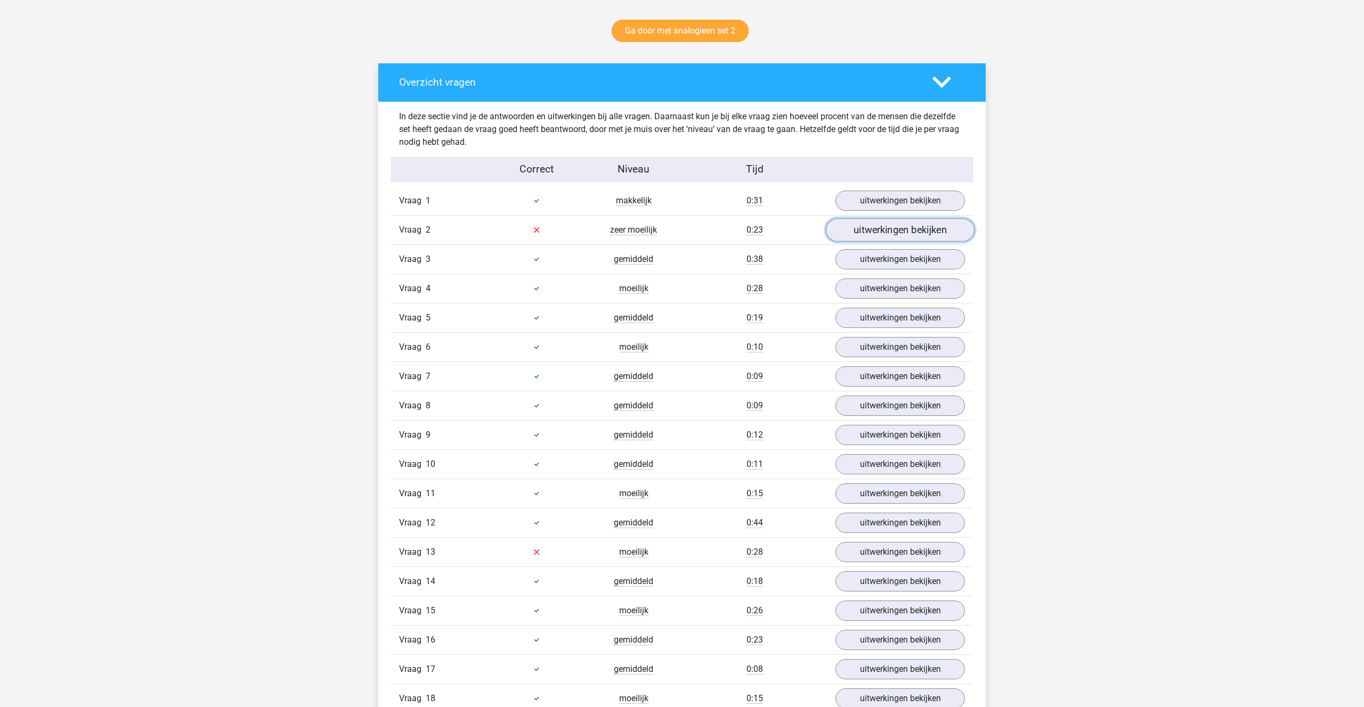
click at [871, 237] on link "uitwerkingen bekijken" at bounding box center [900, 229] width 149 height 23
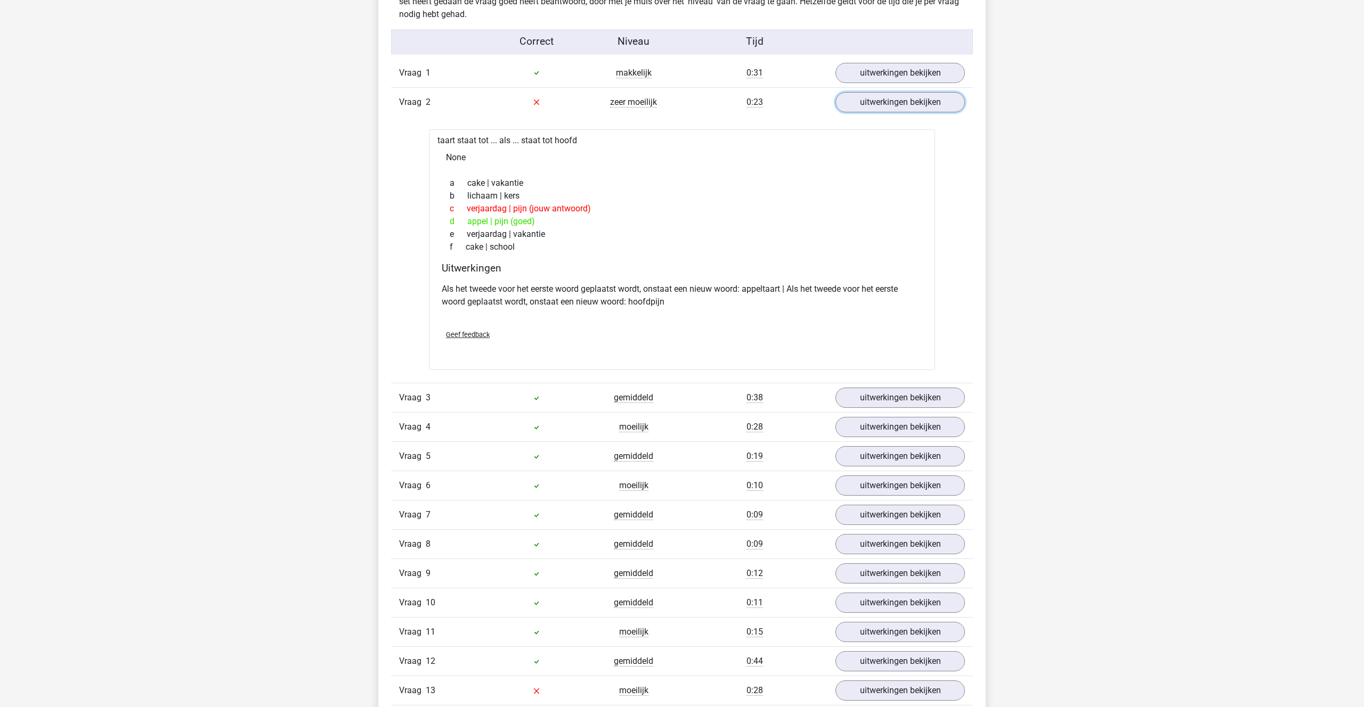
scroll to position [680, 0]
click at [882, 97] on link "uitwerkingen bekijken" at bounding box center [900, 100] width 149 height 23
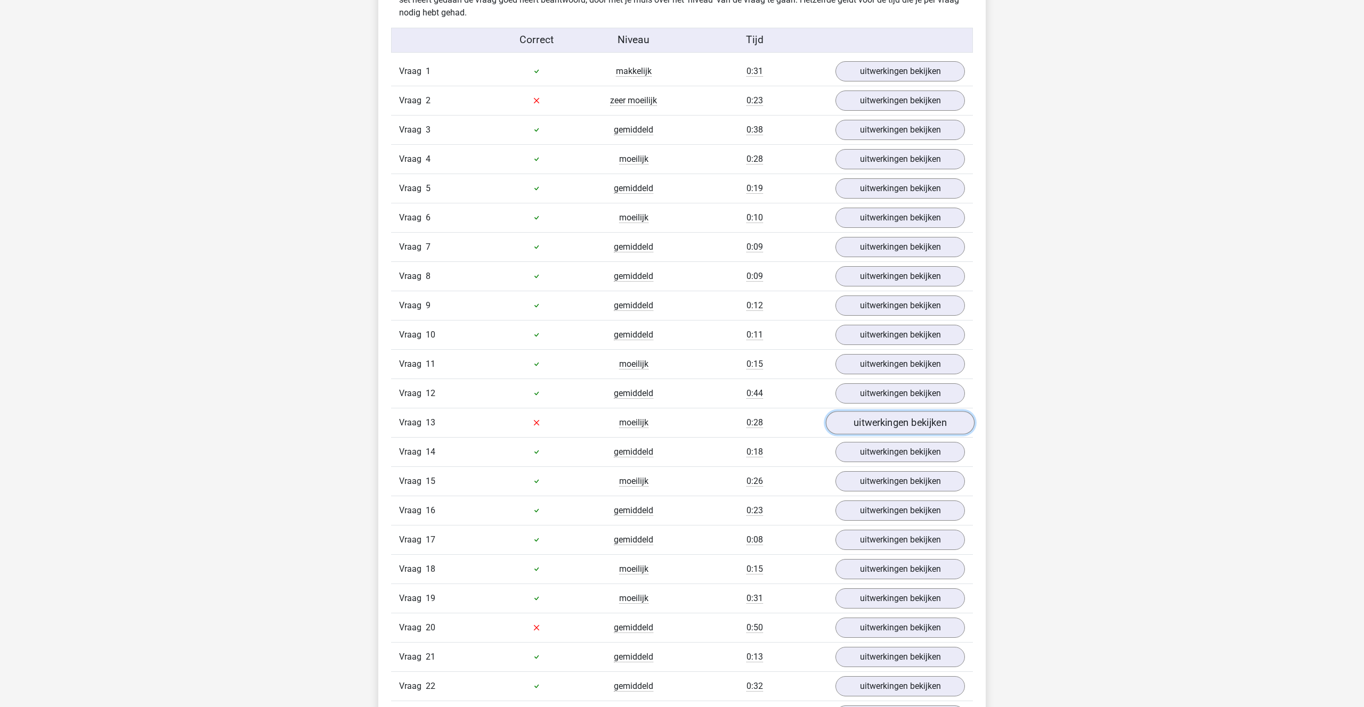
click at [865, 423] on link "uitwerkingen bekijken" at bounding box center [900, 422] width 149 height 23
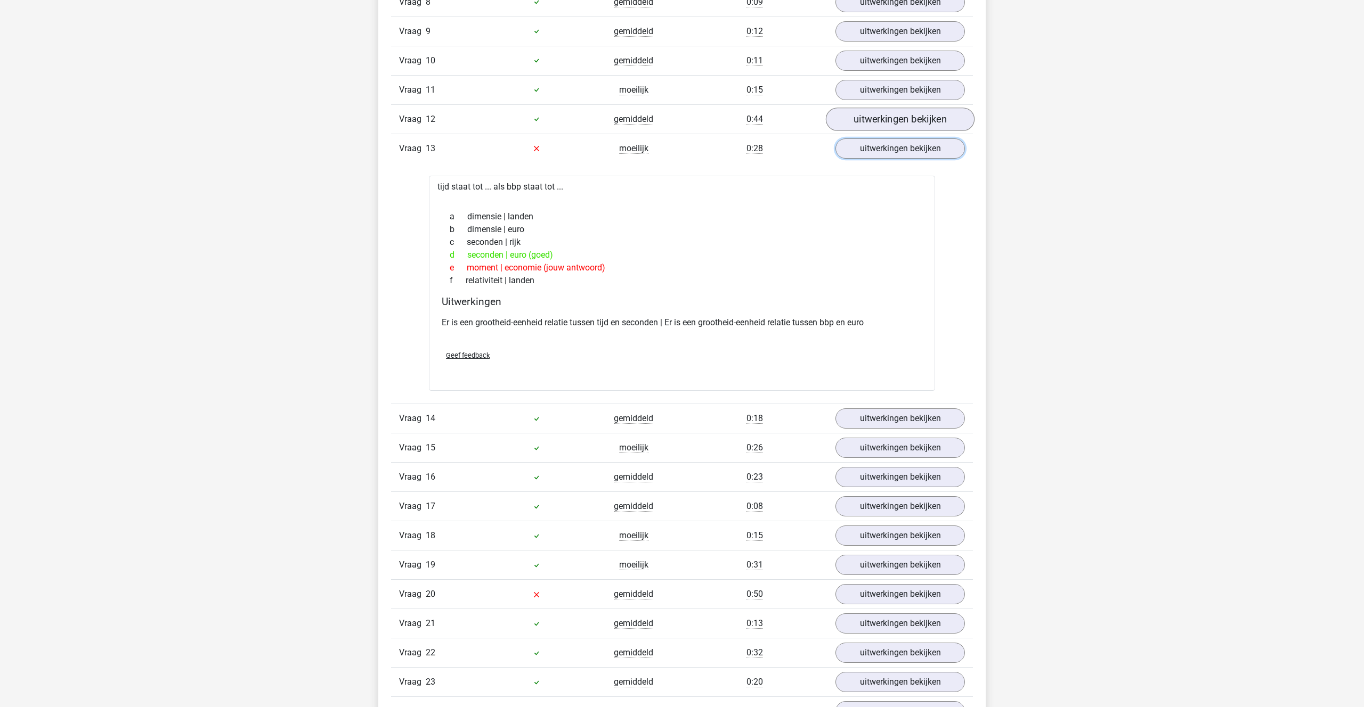
scroll to position [955, 0]
click at [914, 150] on link "uitwerkingen bekijken" at bounding box center [900, 147] width 149 height 23
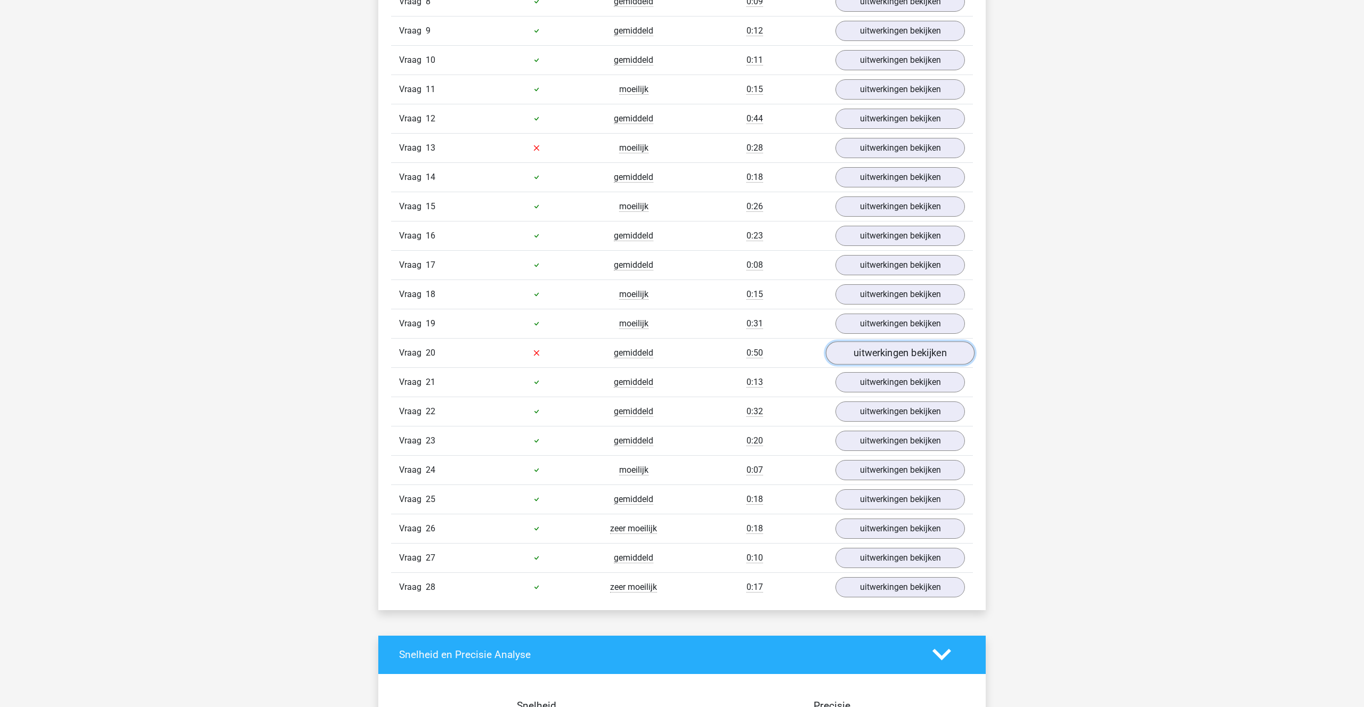
click at [903, 353] on link "uitwerkingen bekijken" at bounding box center [900, 352] width 149 height 23
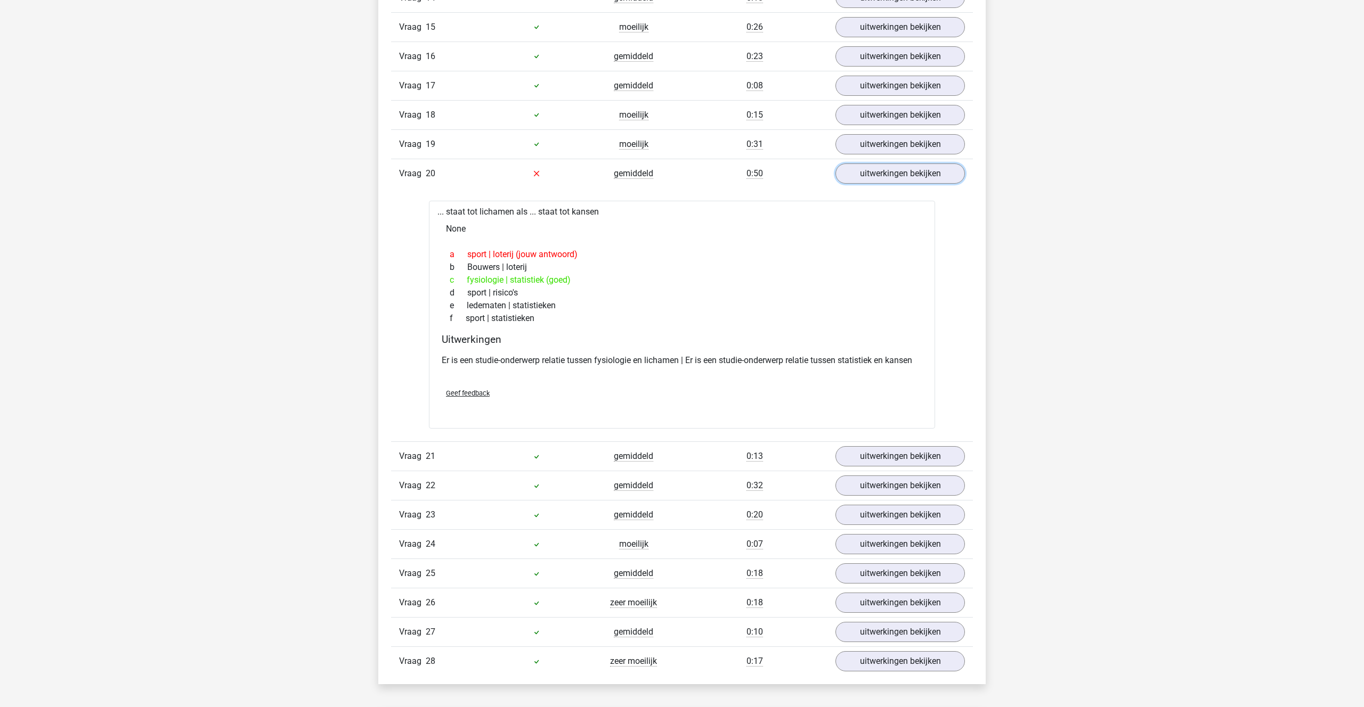
scroll to position [1136, 0]
click at [863, 174] on link "uitwerkingen bekijken" at bounding box center [900, 171] width 149 height 23
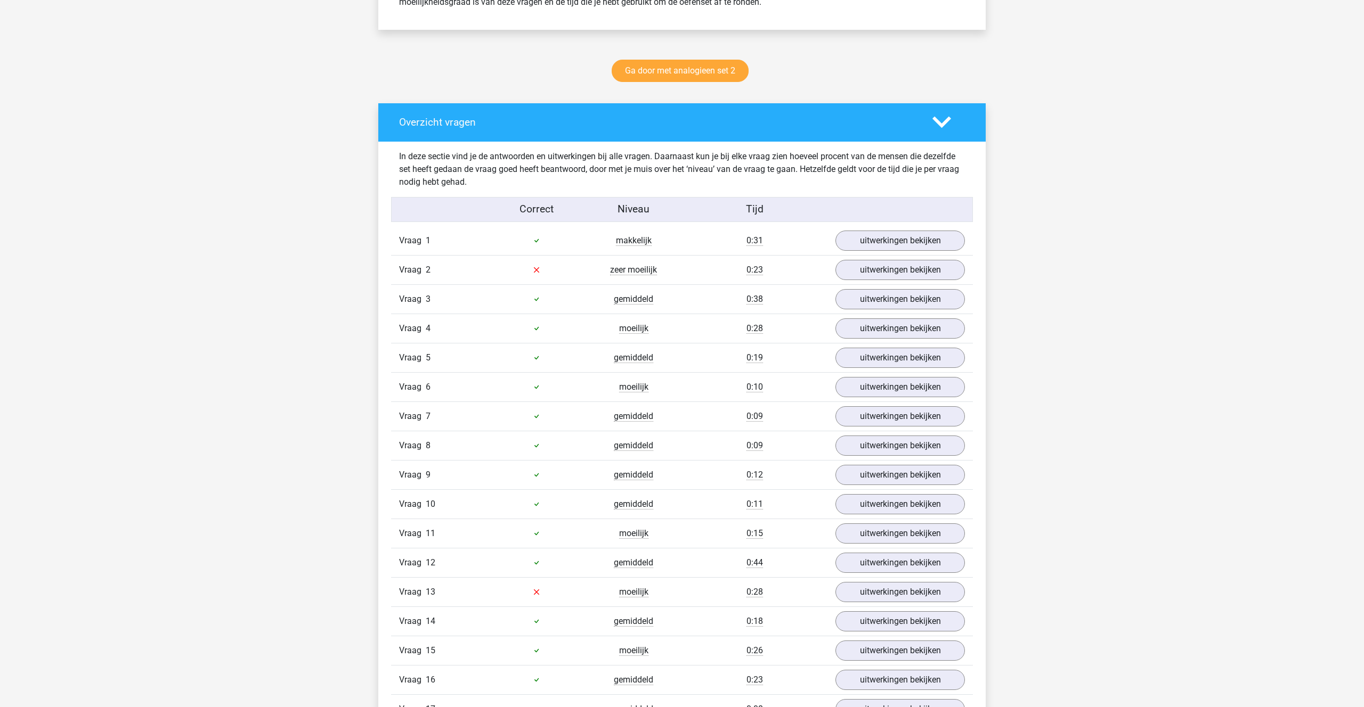
scroll to position [509, 0]
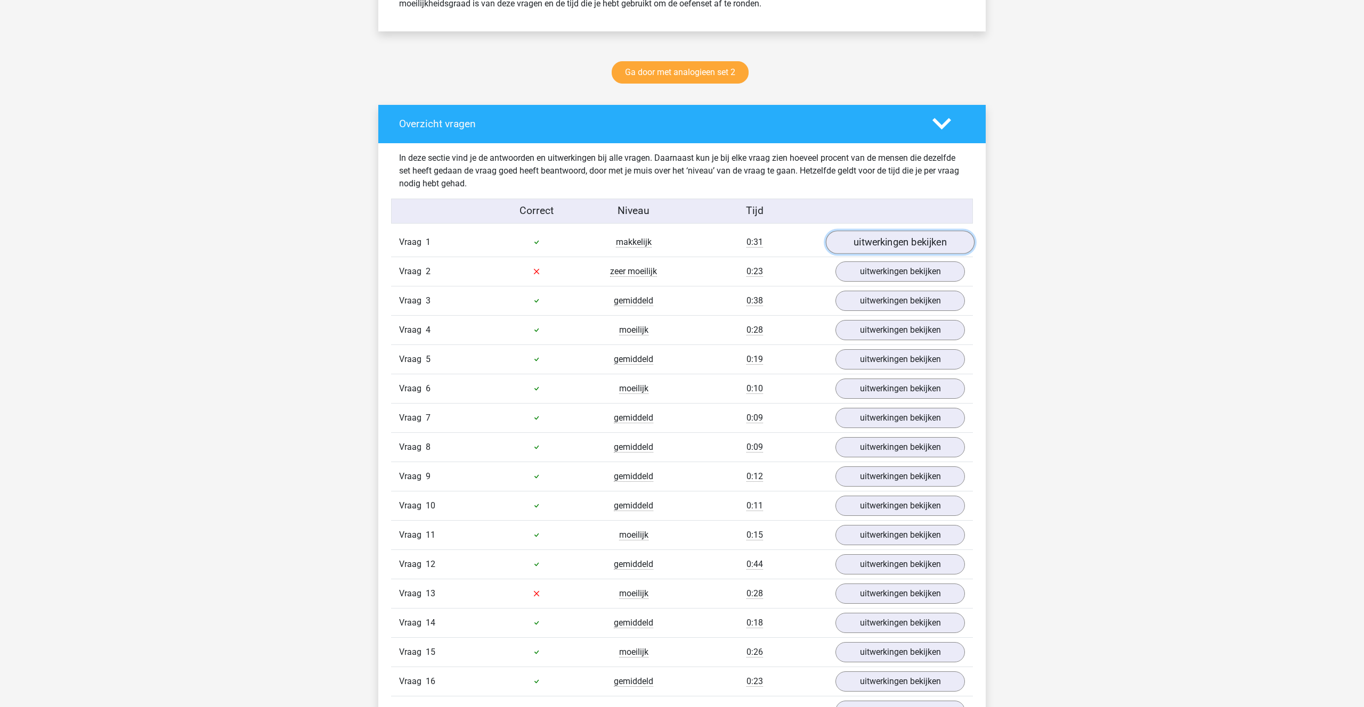
click at [901, 239] on link "uitwerkingen bekijken" at bounding box center [900, 242] width 149 height 23
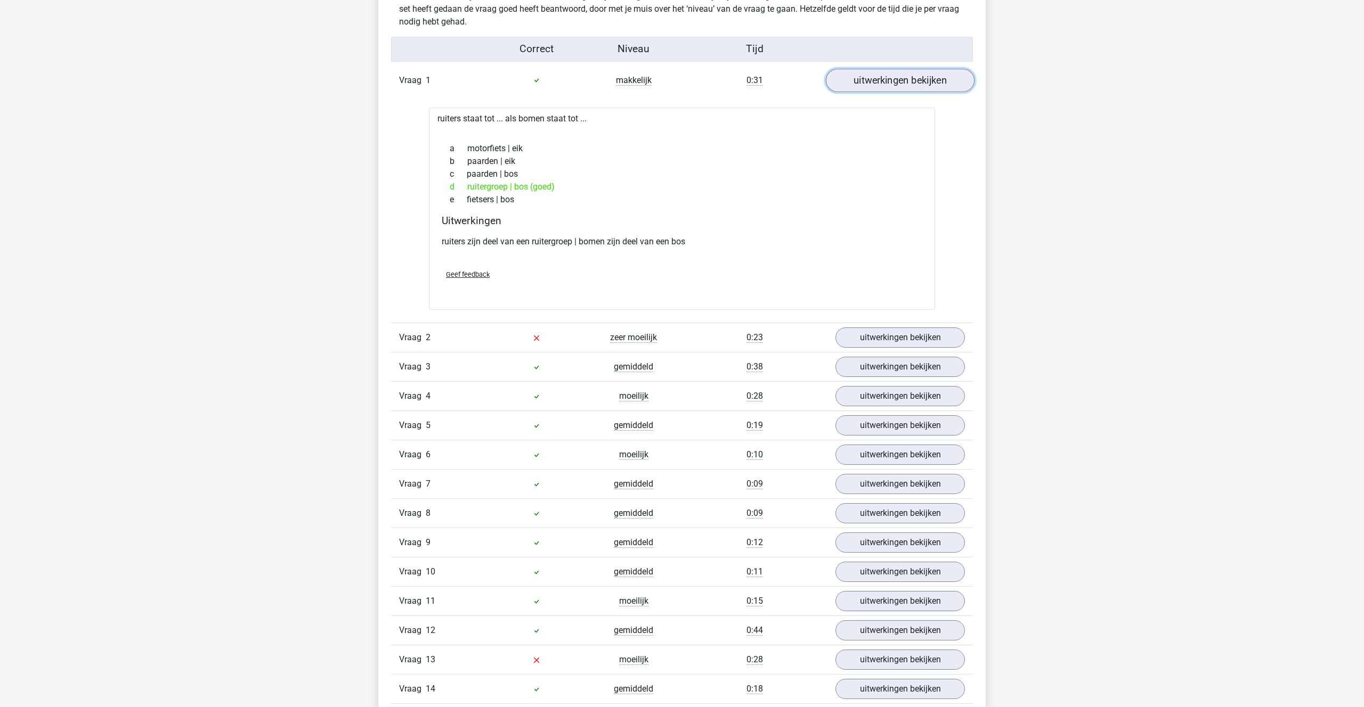
scroll to position [672, 0]
click at [891, 328] on link "uitwerkingen bekijken" at bounding box center [900, 336] width 149 height 23
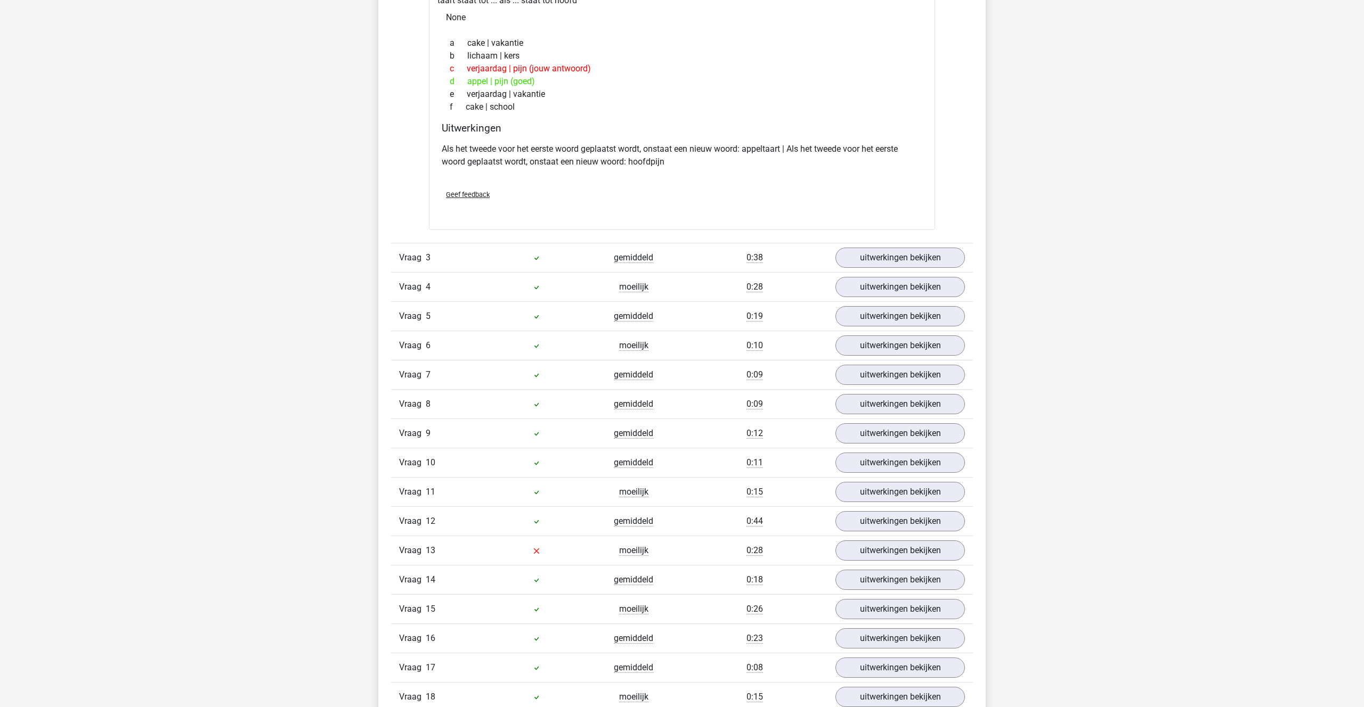
scroll to position [1056, 0]
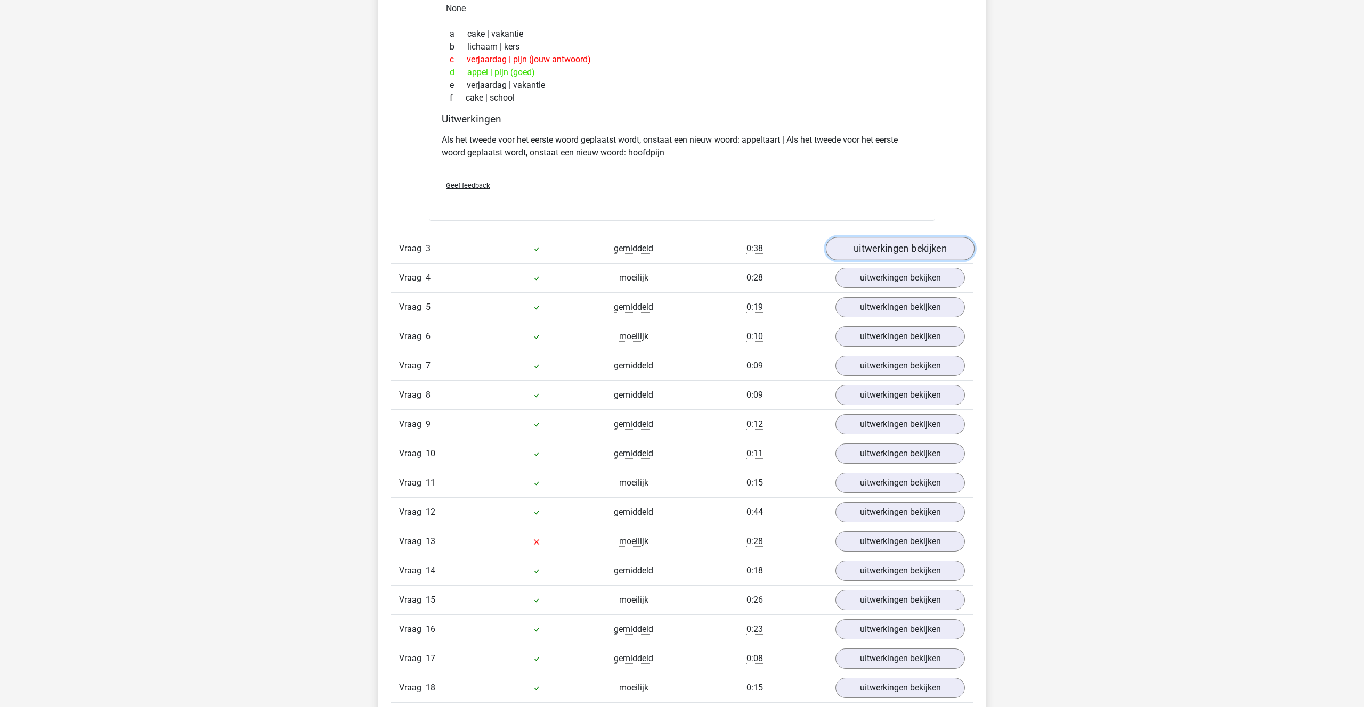
click at [884, 249] on link "uitwerkingen bekijken" at bounding box center [900, 248] width 149 height 23
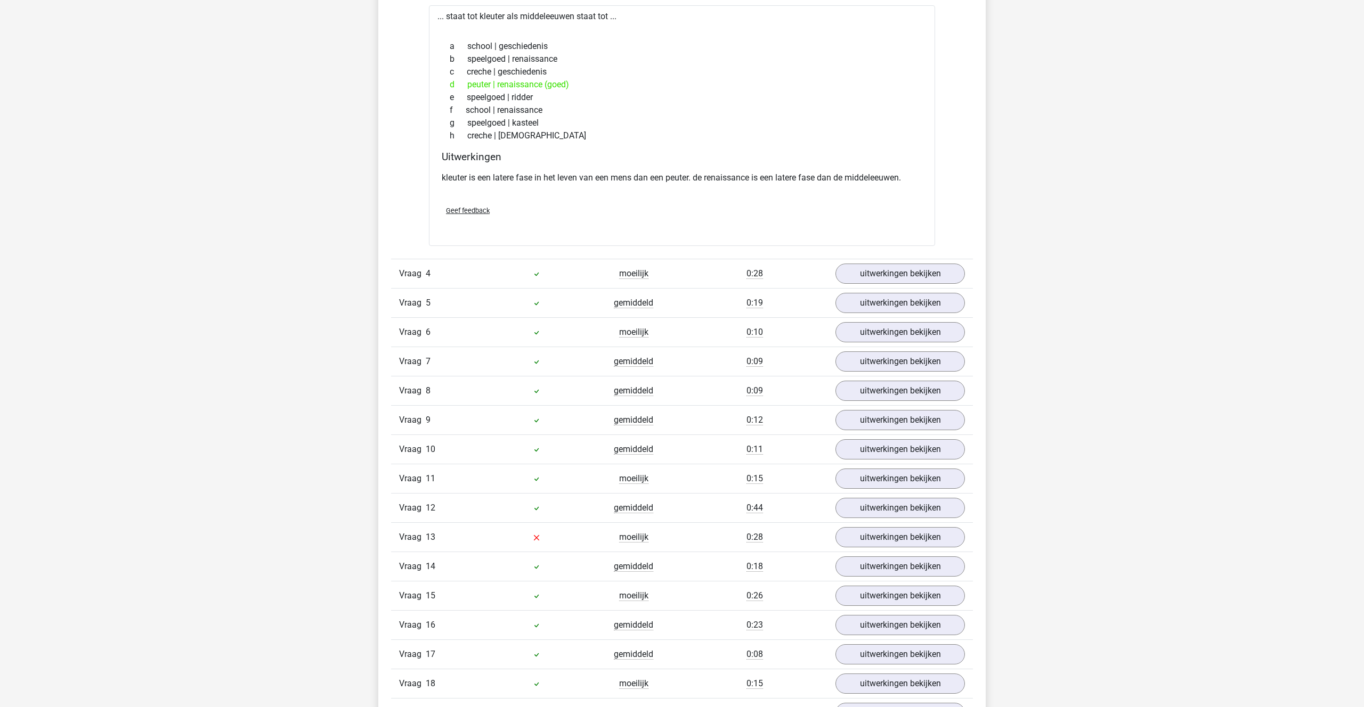
scroll to position [1329, 0]
click at [886, 263] on link "uitwerkingen bekijken" at bounding box center [900, 271] width 149 height 23
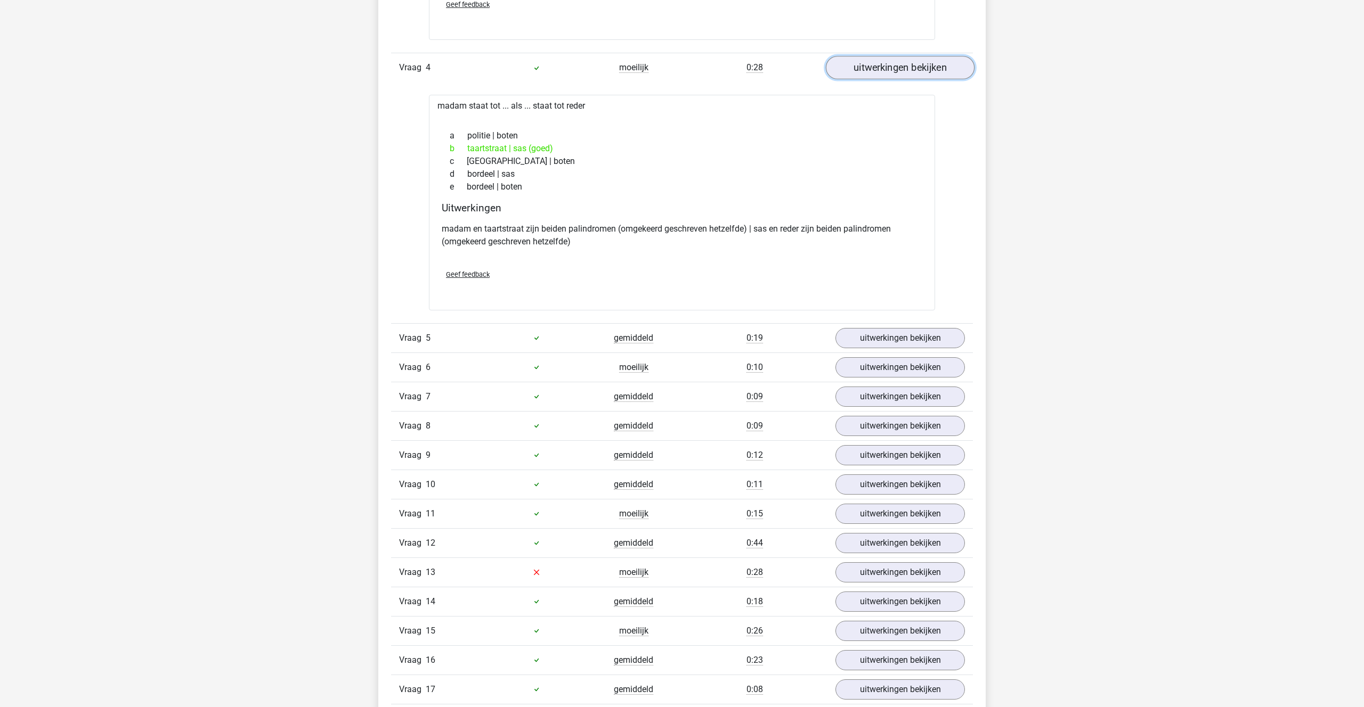
scroll to position [1534, 0]
click at [890, 332] on link "uitwerkingen bekijken" at bounding box center [900, 336] width 149 height 23
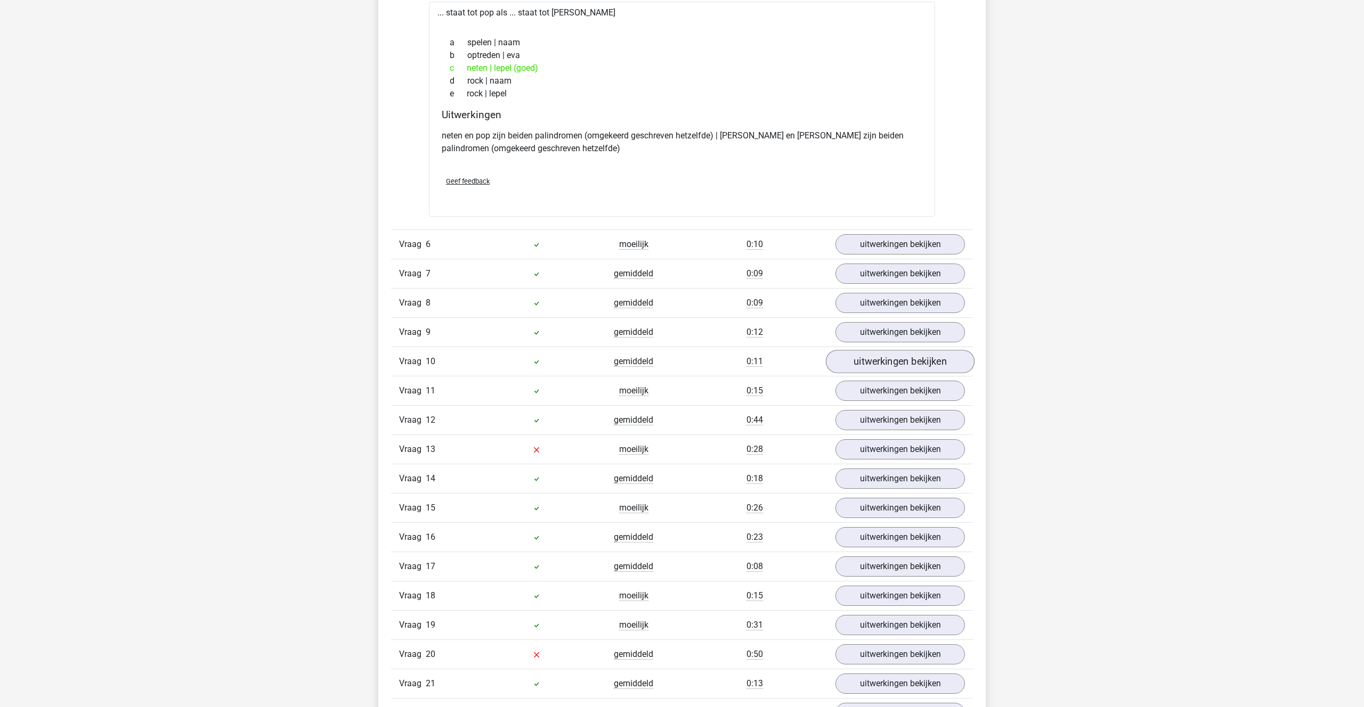
scroll to position [1893, 0]
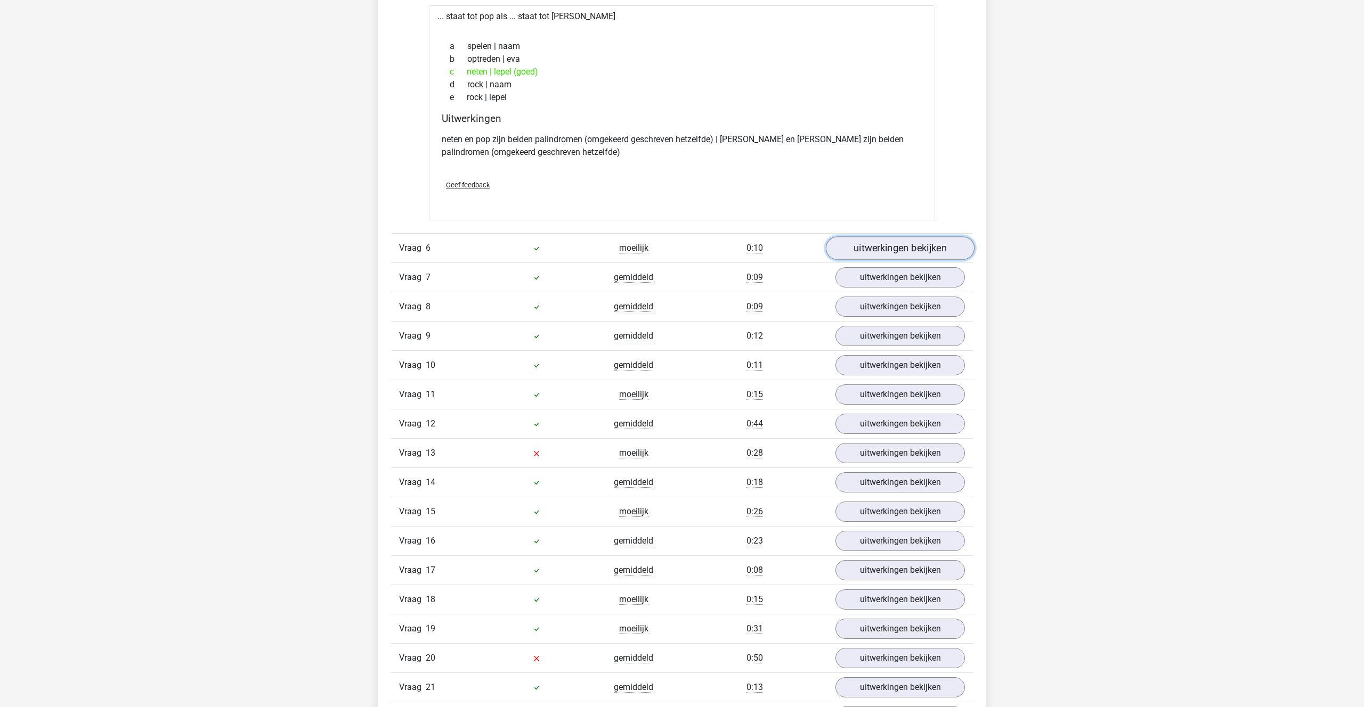
click at [866, 250] on link "uitwerkingen bekijken" at bounding box center [900, 248] width 149 height 23
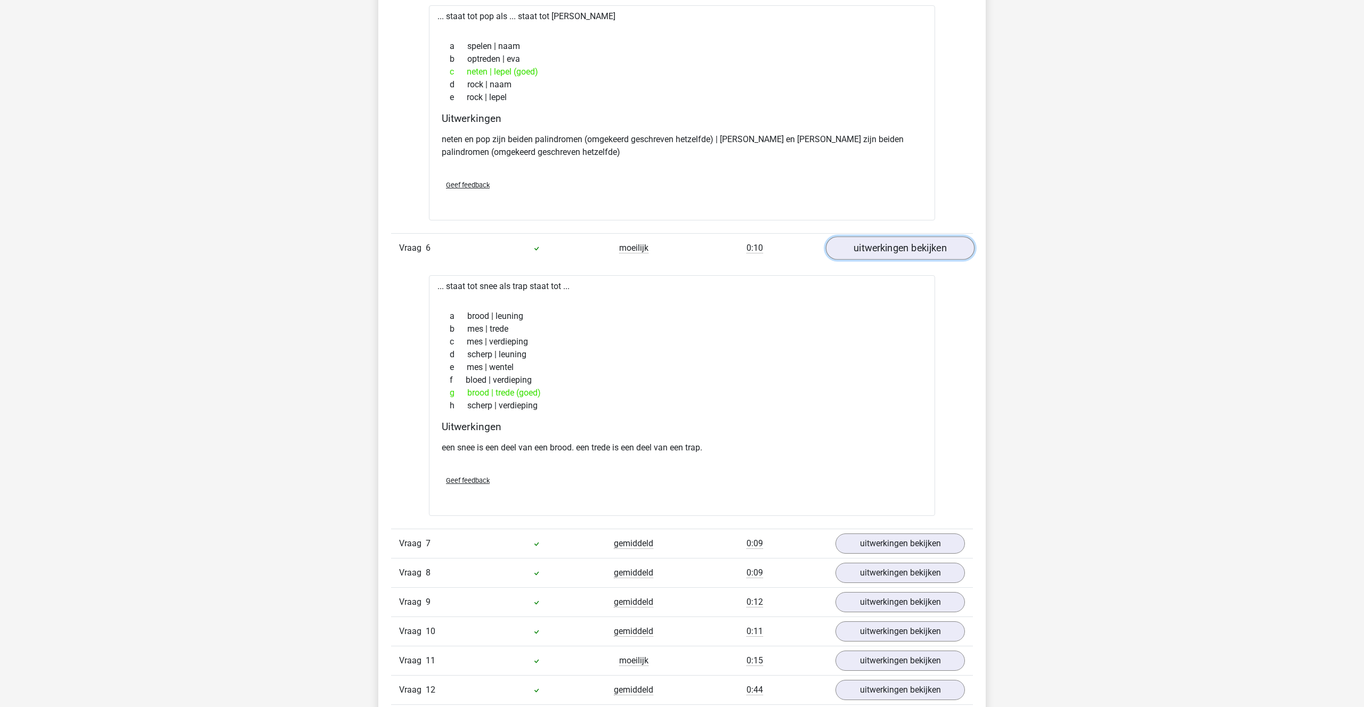
click at [866, 250] on link "uitwerkingen bekijken" at bounding box center [900, 248] width 149 height 23
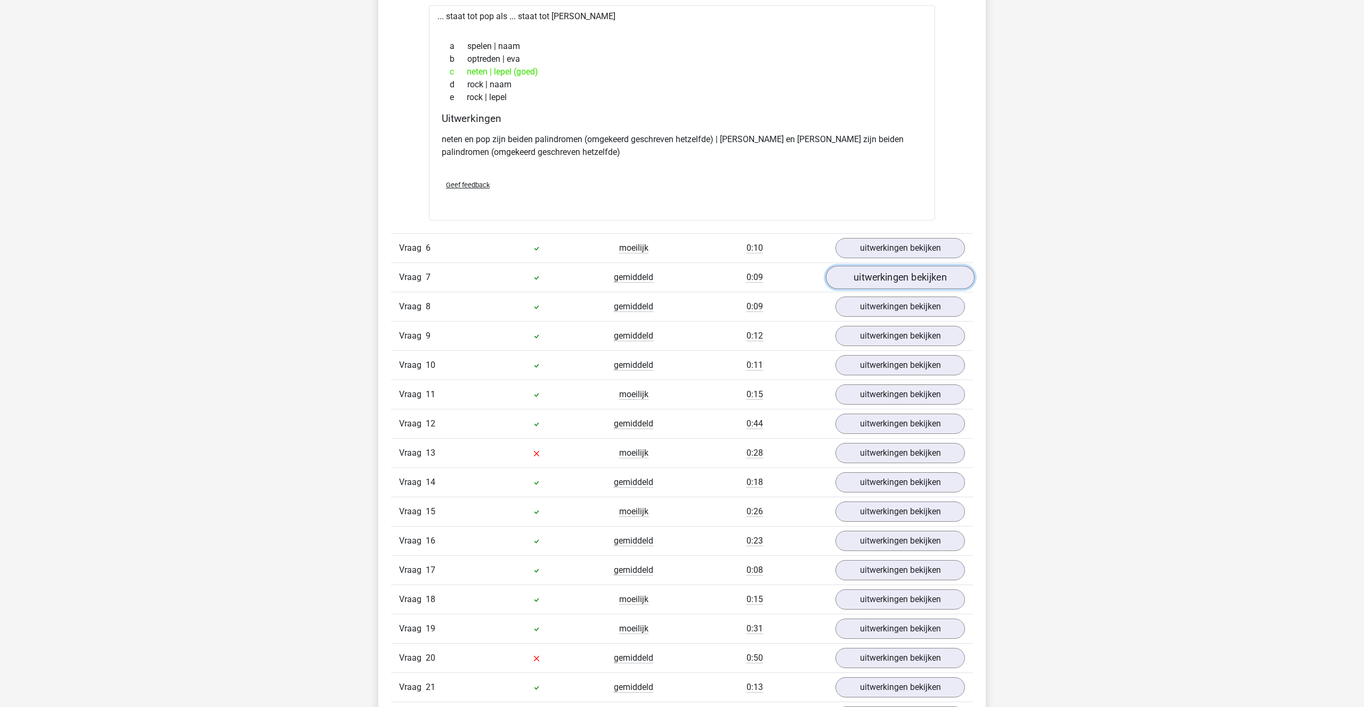
click at [873, 277] on link "uitwerkingen bekijken" at bounding box center [900, 277] width 149 height 23
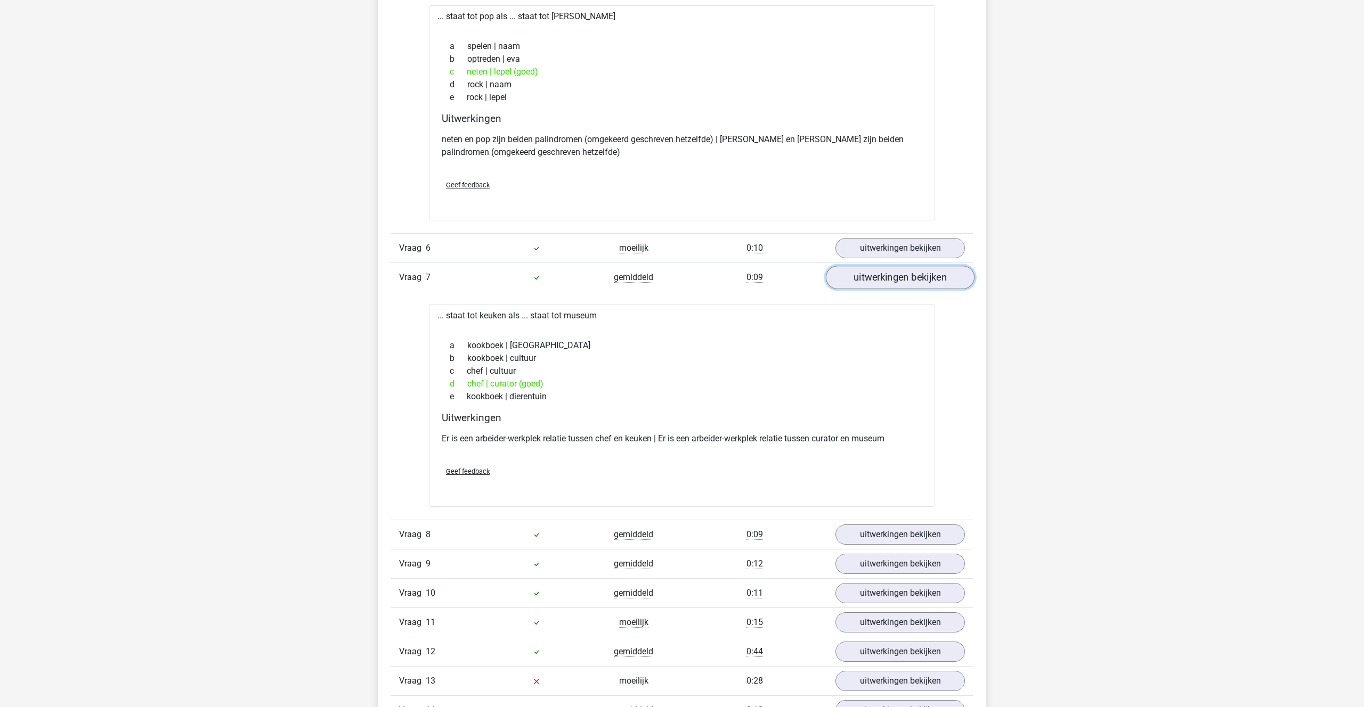
click at [873, 277] on link "uitwerkingen bekijken" at bounding box center [900, 277] width 149 height 23
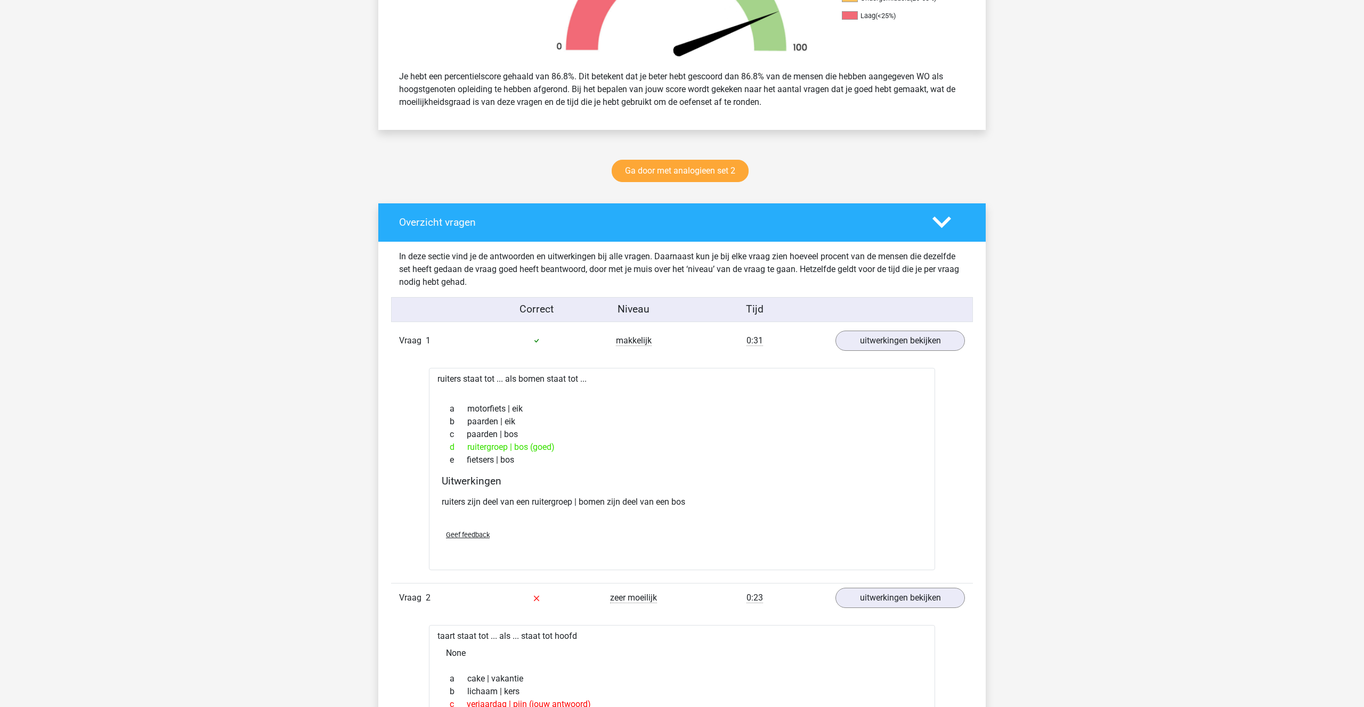
scroll to position [395, 0]
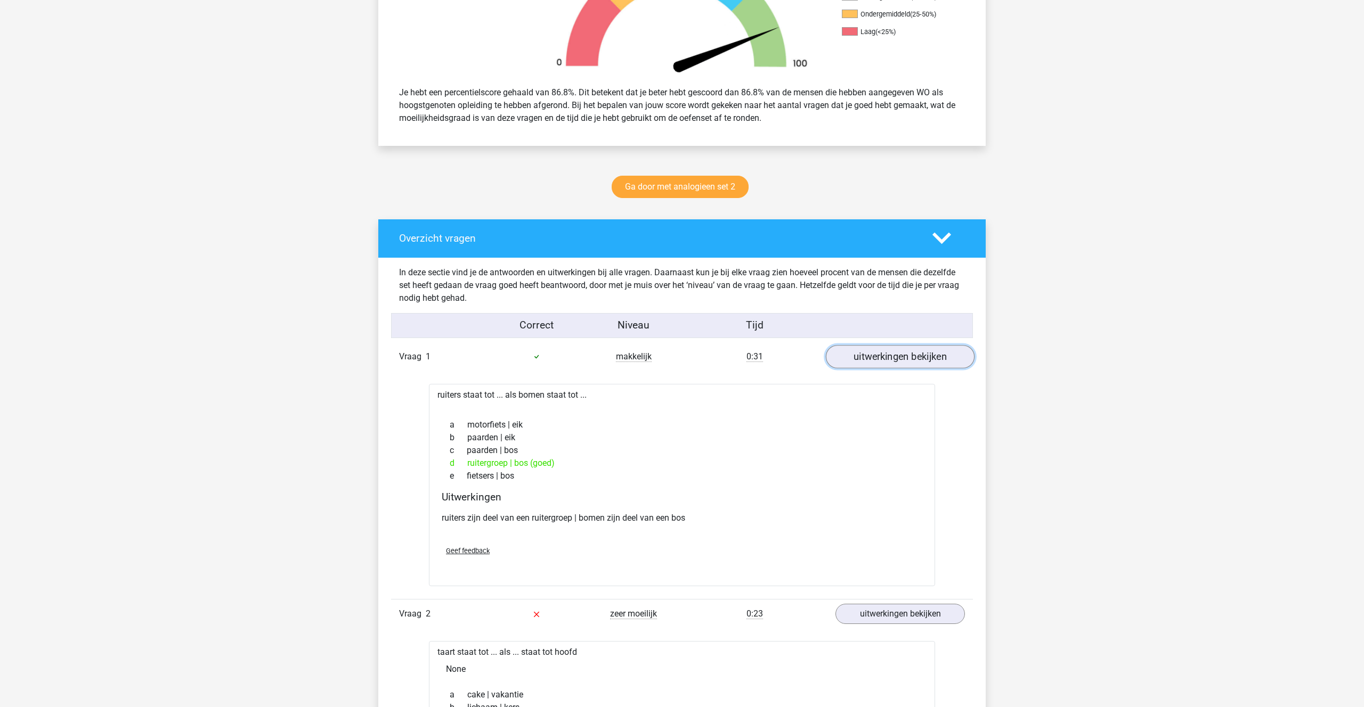
click at [861, 359] on link "uitwerkingen bekijken" at bounding box center [900, 356] width 149 height 23
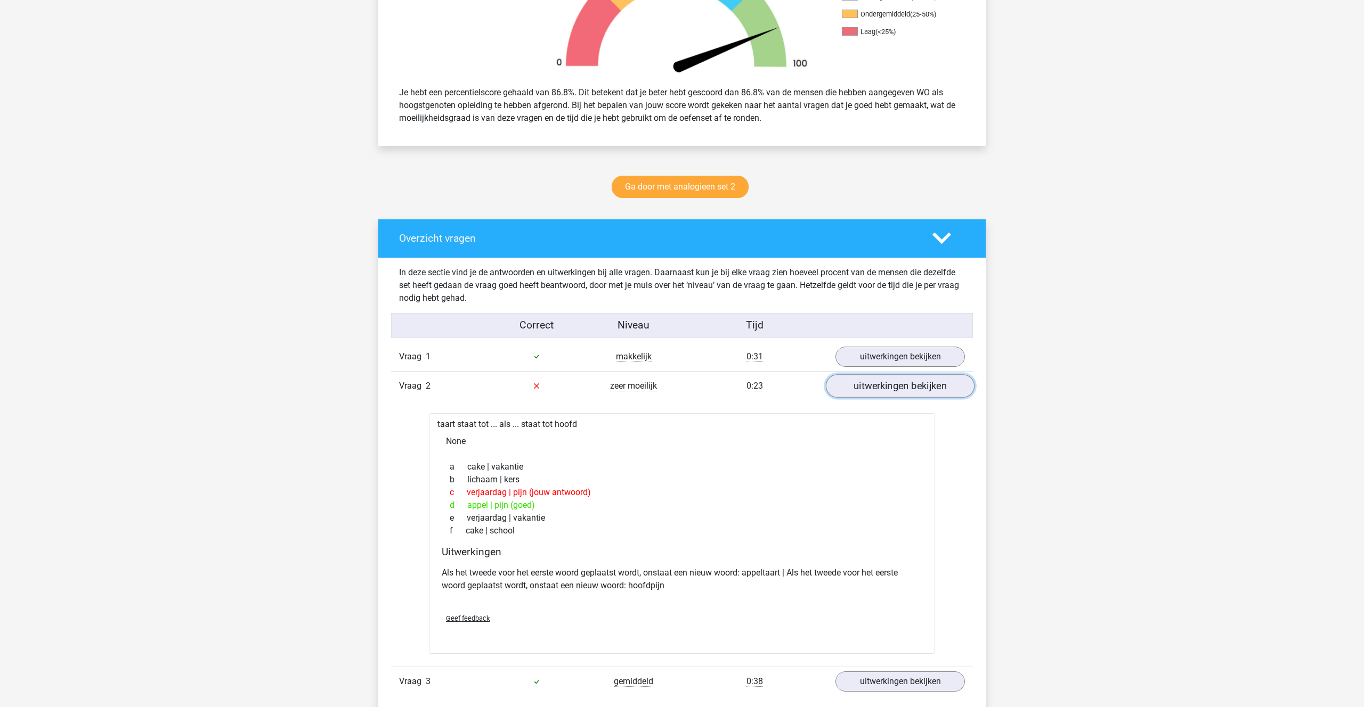
click at [887, 394] on link "uitwerkingen bekijken" at bounding box center [900, 385] width 149 height 23
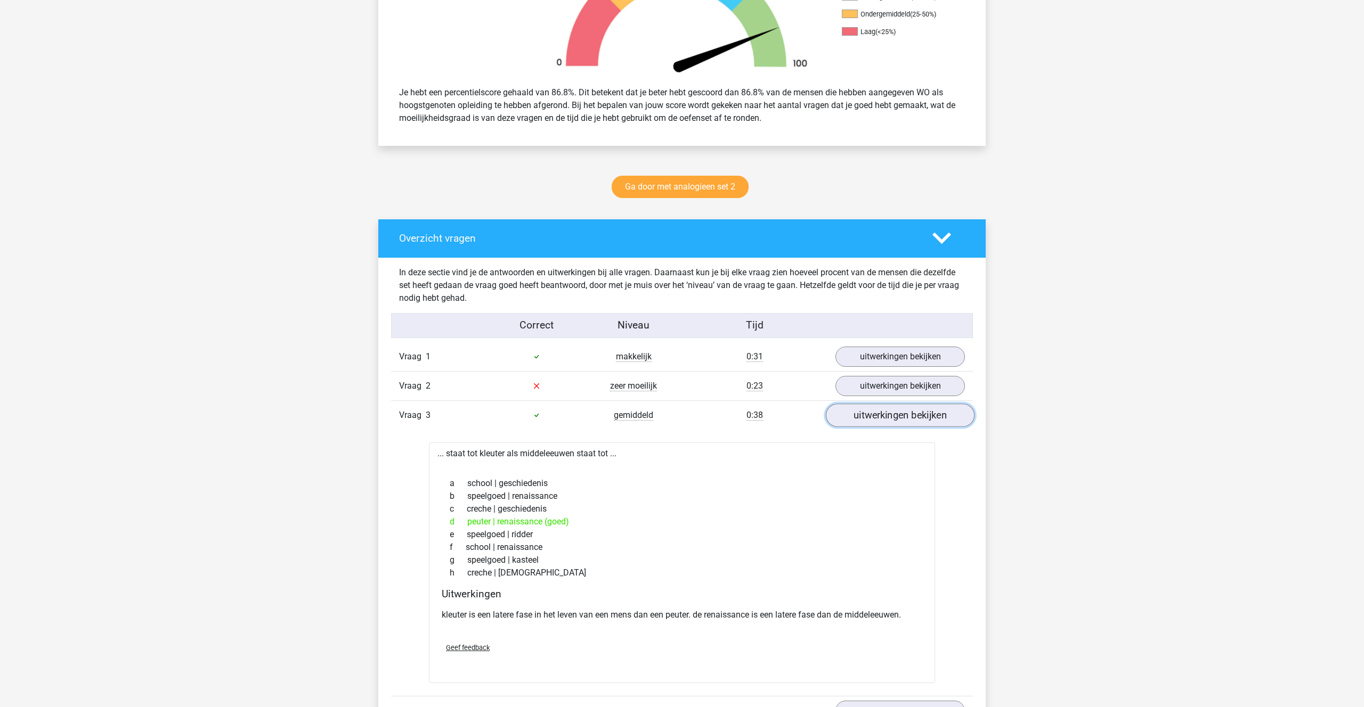
click at [890, 420] on link "uitwerkingen bekijken" at bounding box center [900, 415] width 149 height 23
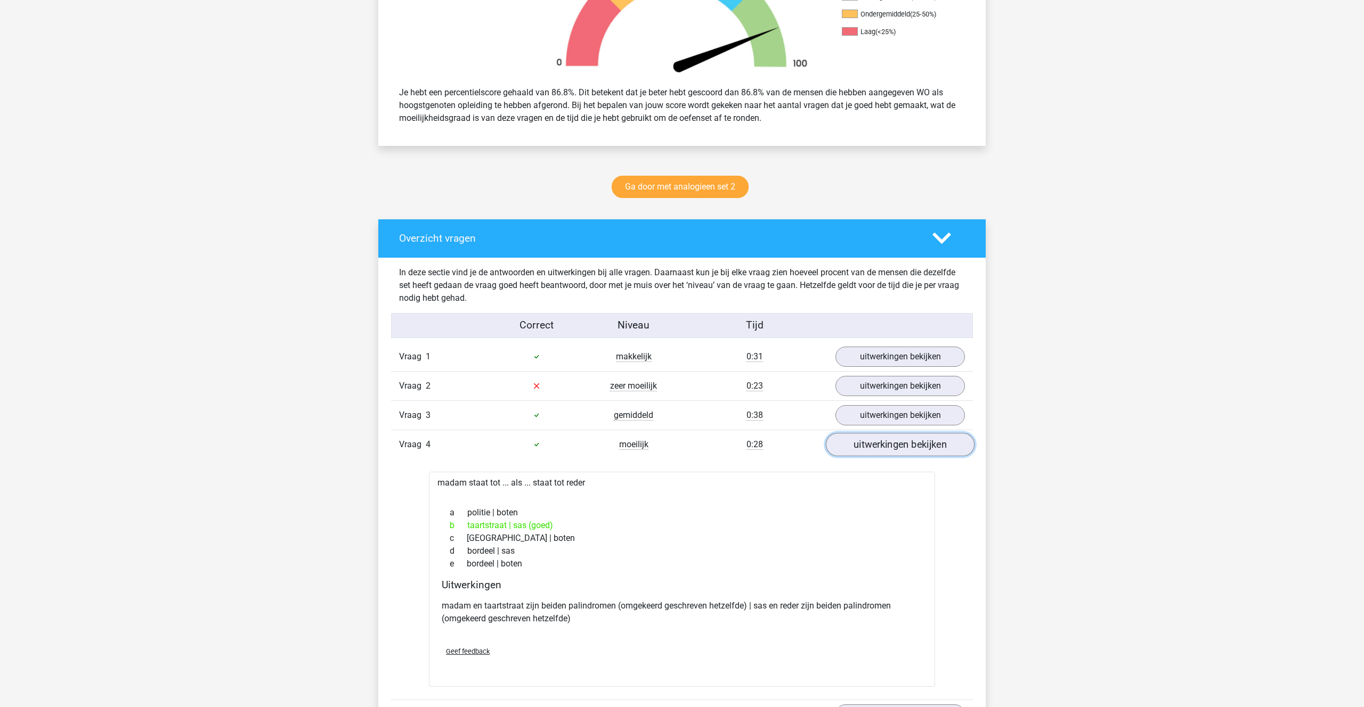
click at [881, 447] on link "uitwerkingen bekijken" at bounding box center [900, 444] width 149 height 23
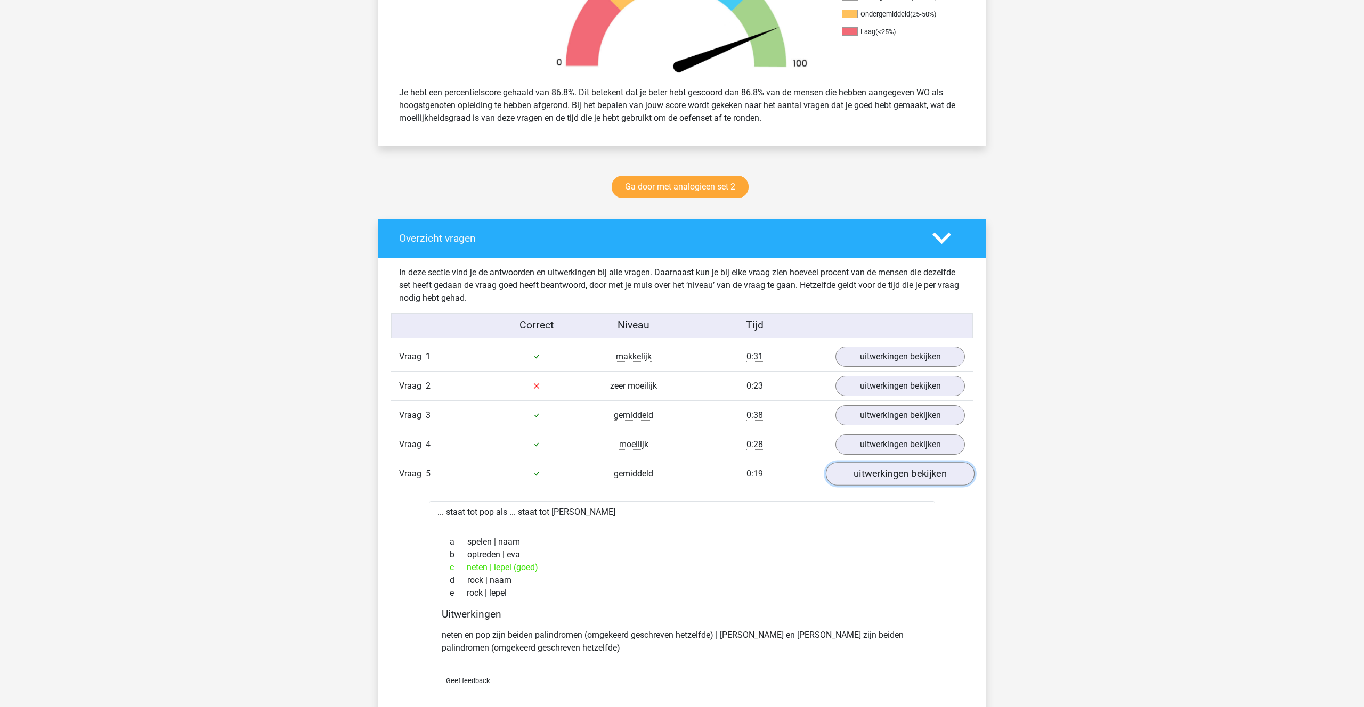
click at [878, 475] on link "uitwerkingen bekijken" at bounding box center [900, 473] width 149 height 23
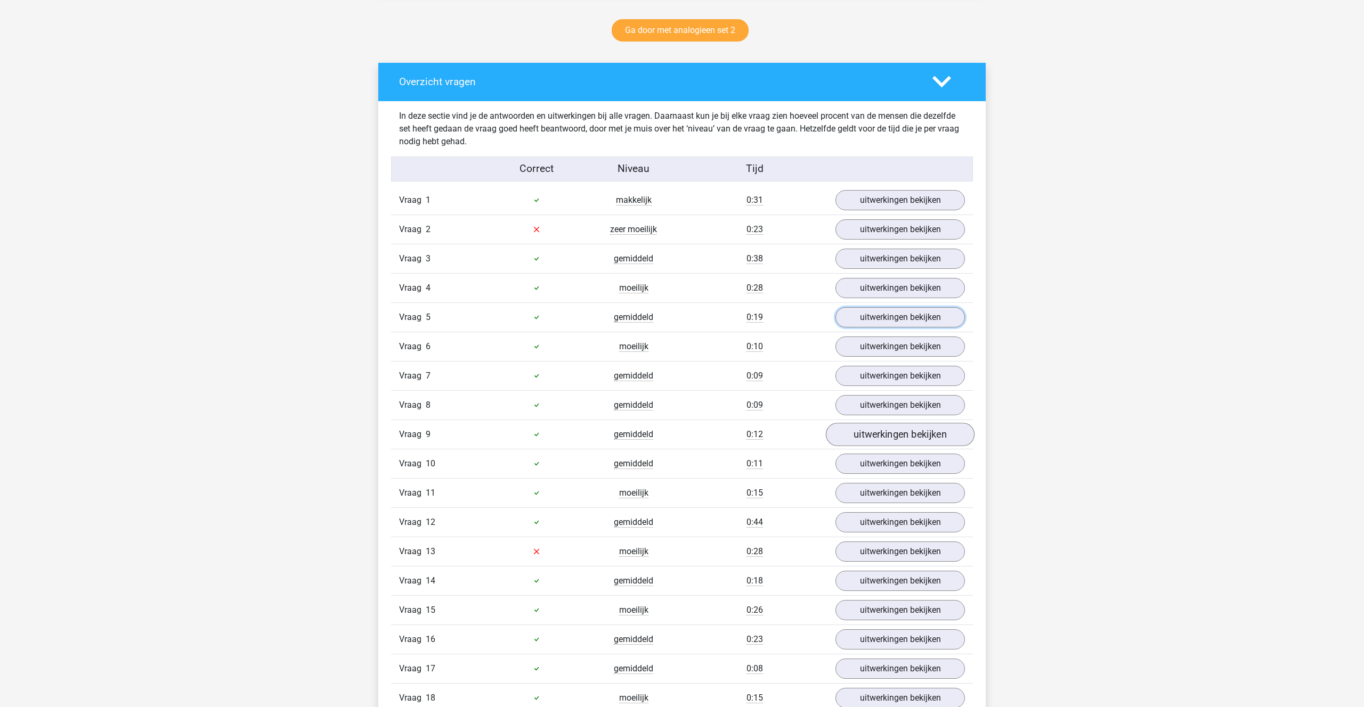
scroll to position [553, 0]
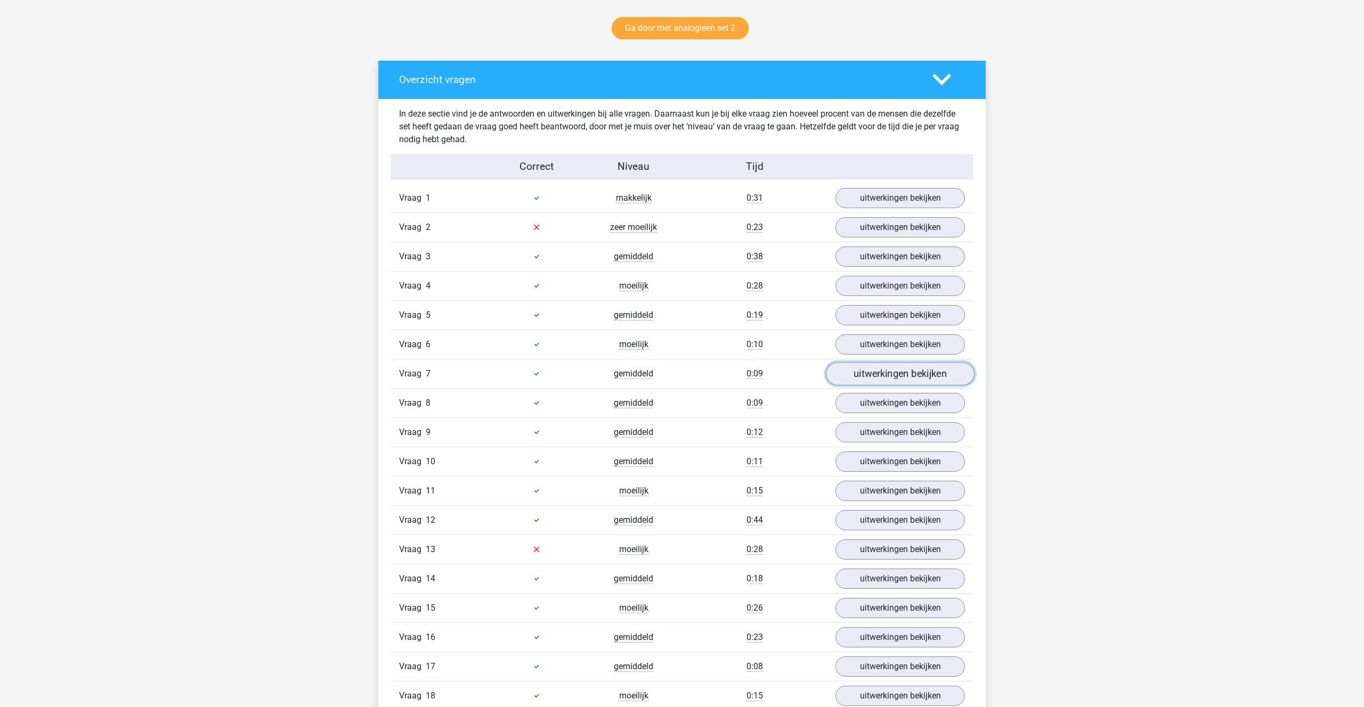
click at [873, 368] on link "uitwerkingen bekijken" at bounding box center [900, 373] width 149 height 23
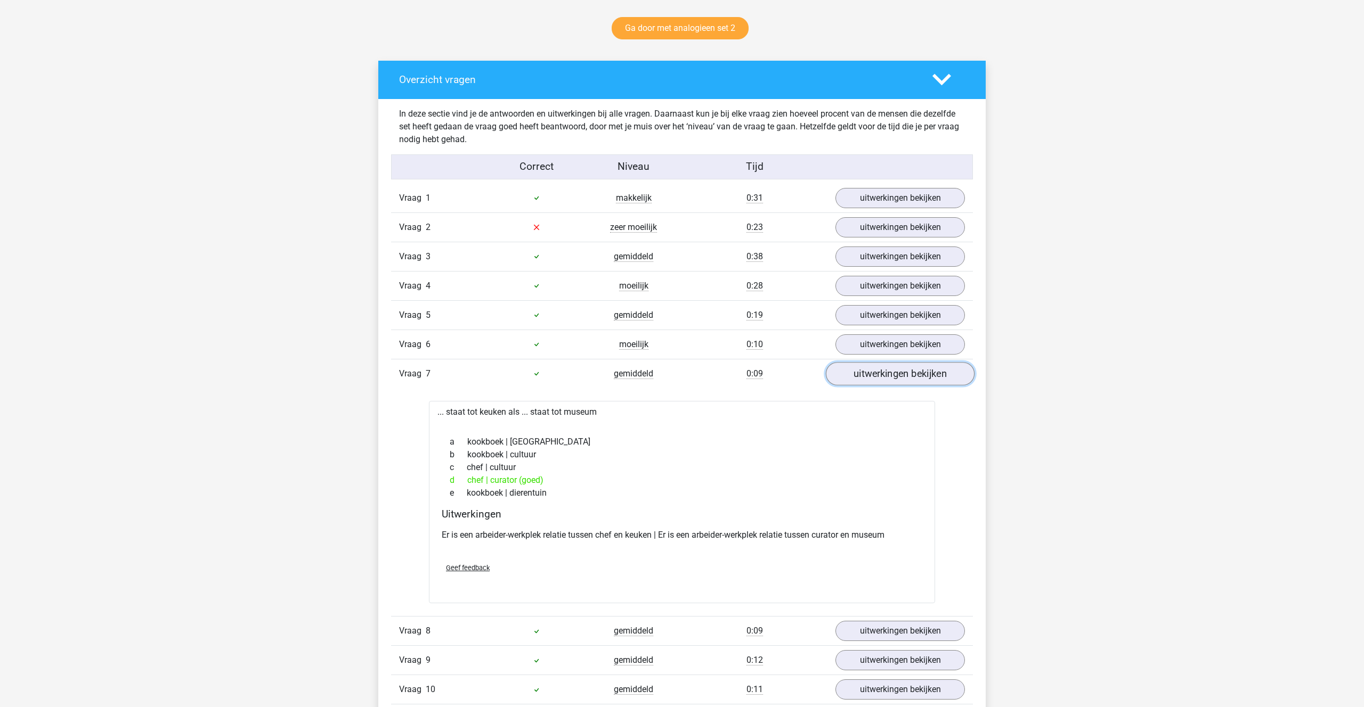
click at [874, 372] on link "uitwerkingen bekijken" at bounding box center [900, 373] width 149 height 23
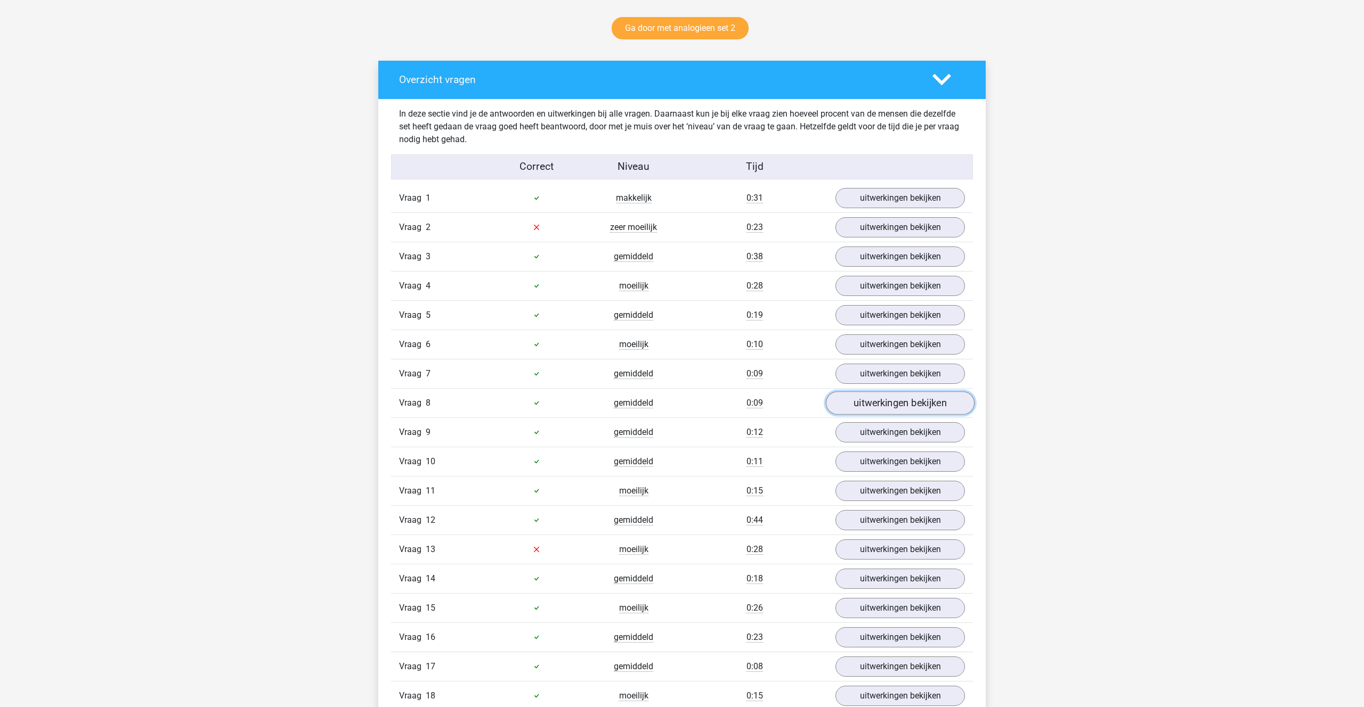
click at [890, 402] on link "uitwerkingen bekijken" at bounding box center [900, 403] width 149 height 23
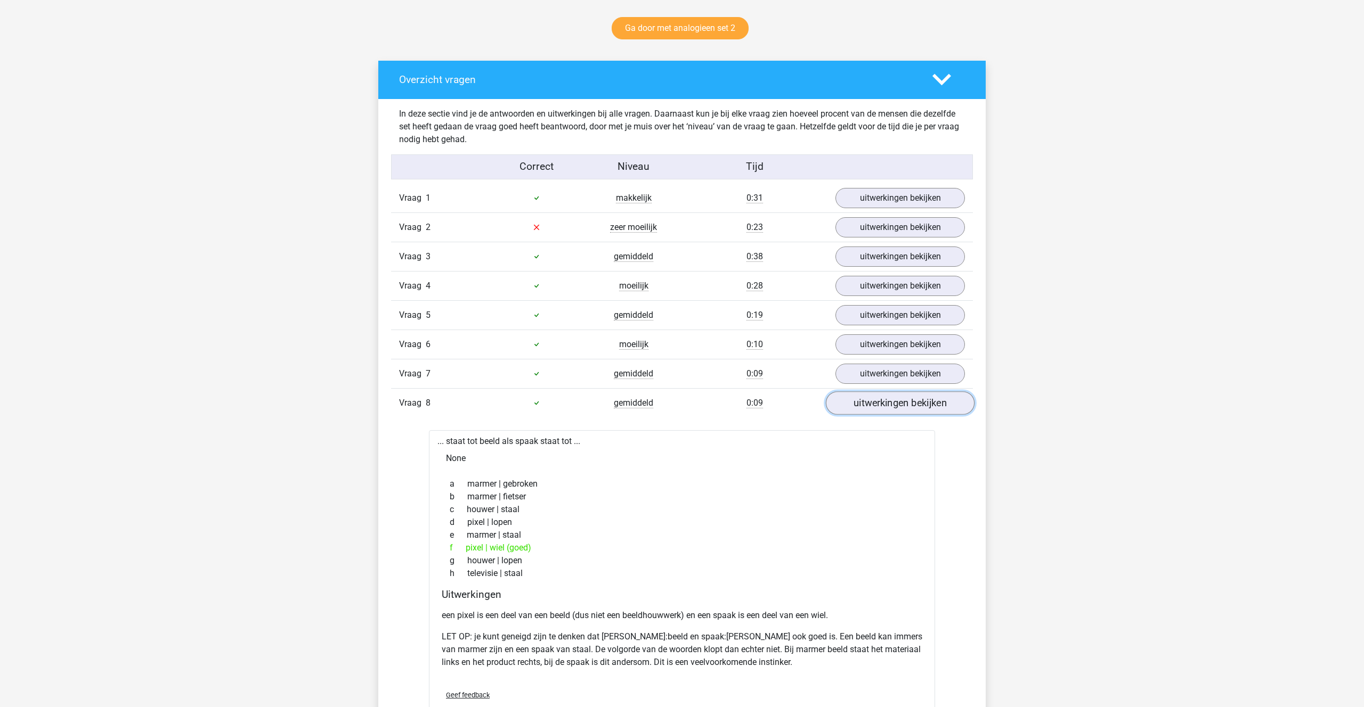
click at [890, 402] on link "uitwerkingen bekijken" at bounding box center [900, 403] width 149 height 23
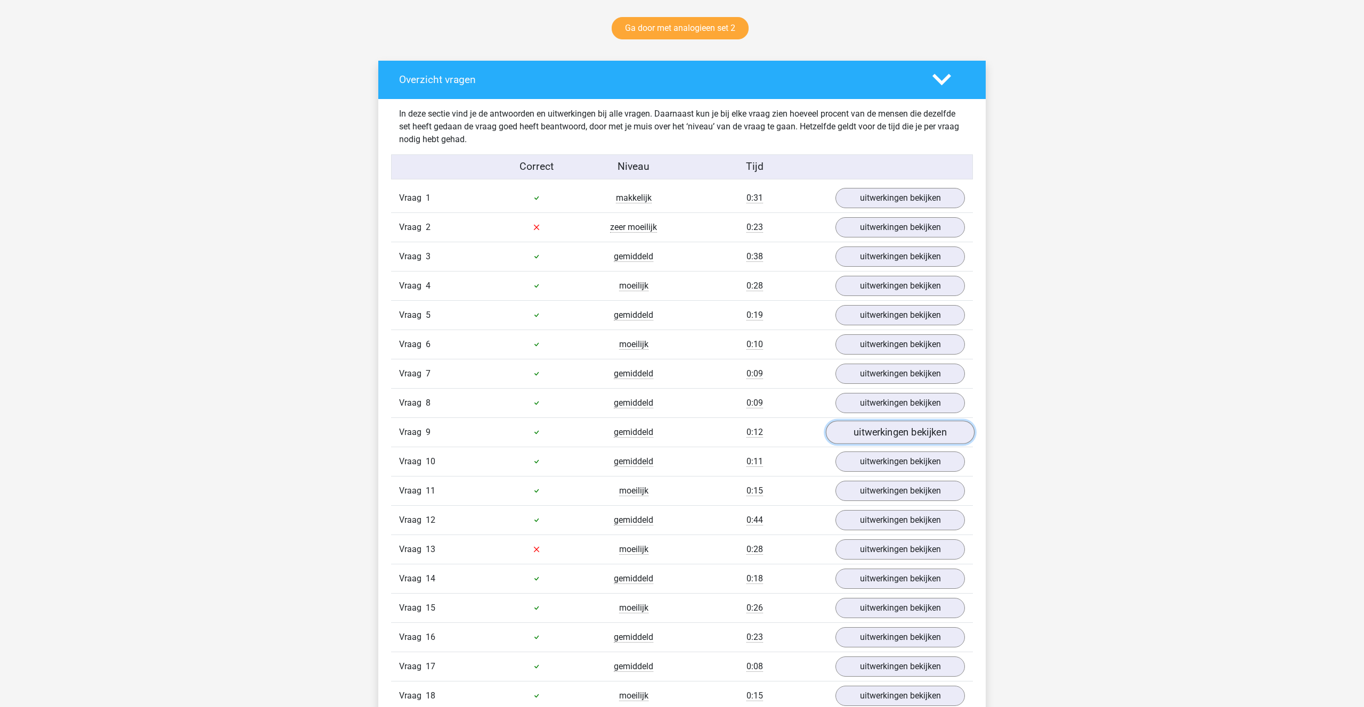
click at [880, 430] on link "uitwerkingen bekijken" at bounding box center [900, 432] width 149 height 23
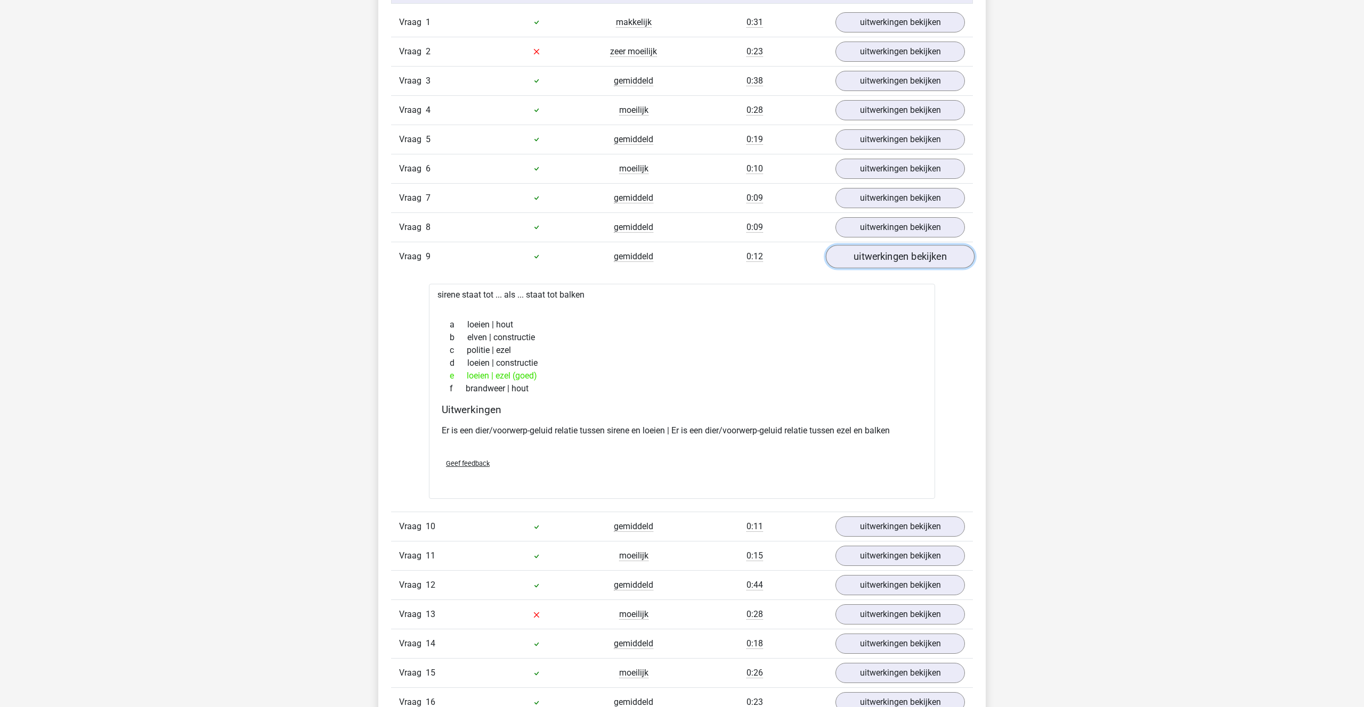
scroll to position [743, 0]
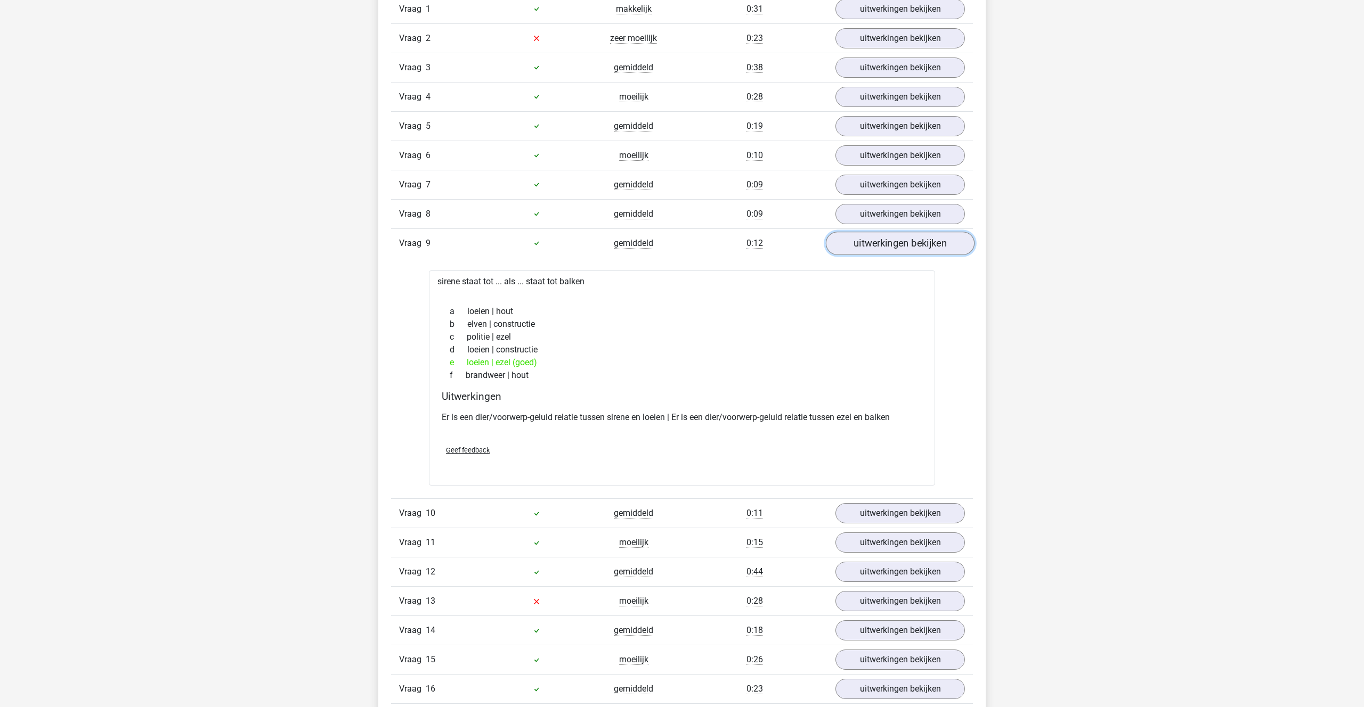
click at [882, 242] on link "uitwerkingen bekijken" at bounding box center [900, 243] width 149 height 23
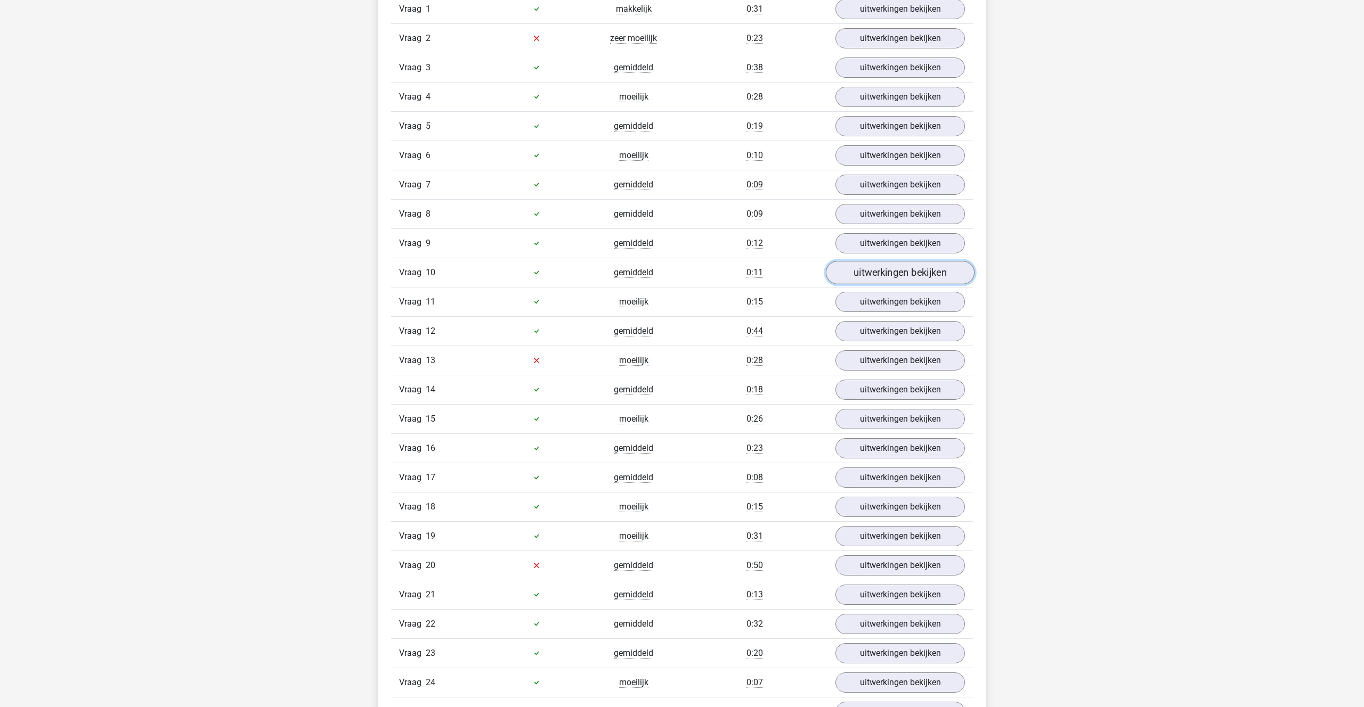
click at [884, 274] on link "uitwerkingen bekijken" at bounding box center [900, 272] width 149 height 23
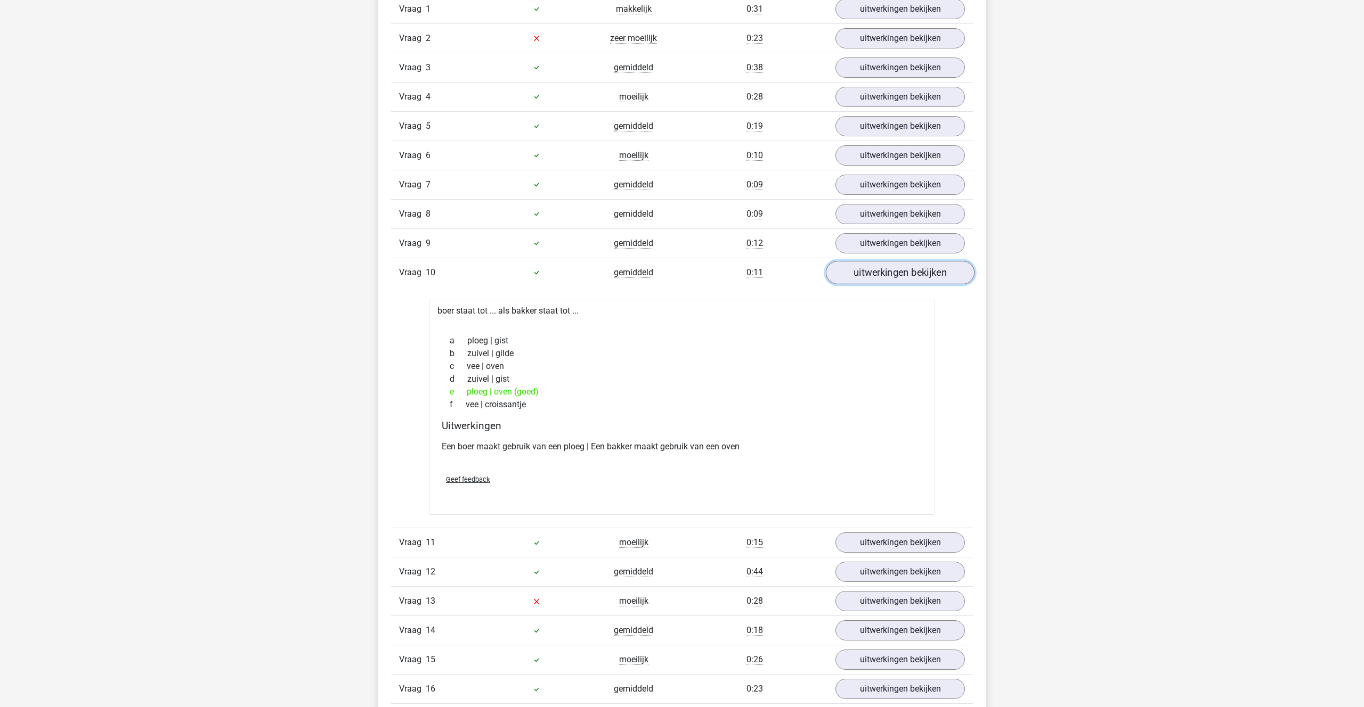
click at [884, 274] on link "uitwerkingen bekijken" at bounding box center [900, 272] width 149 height 23
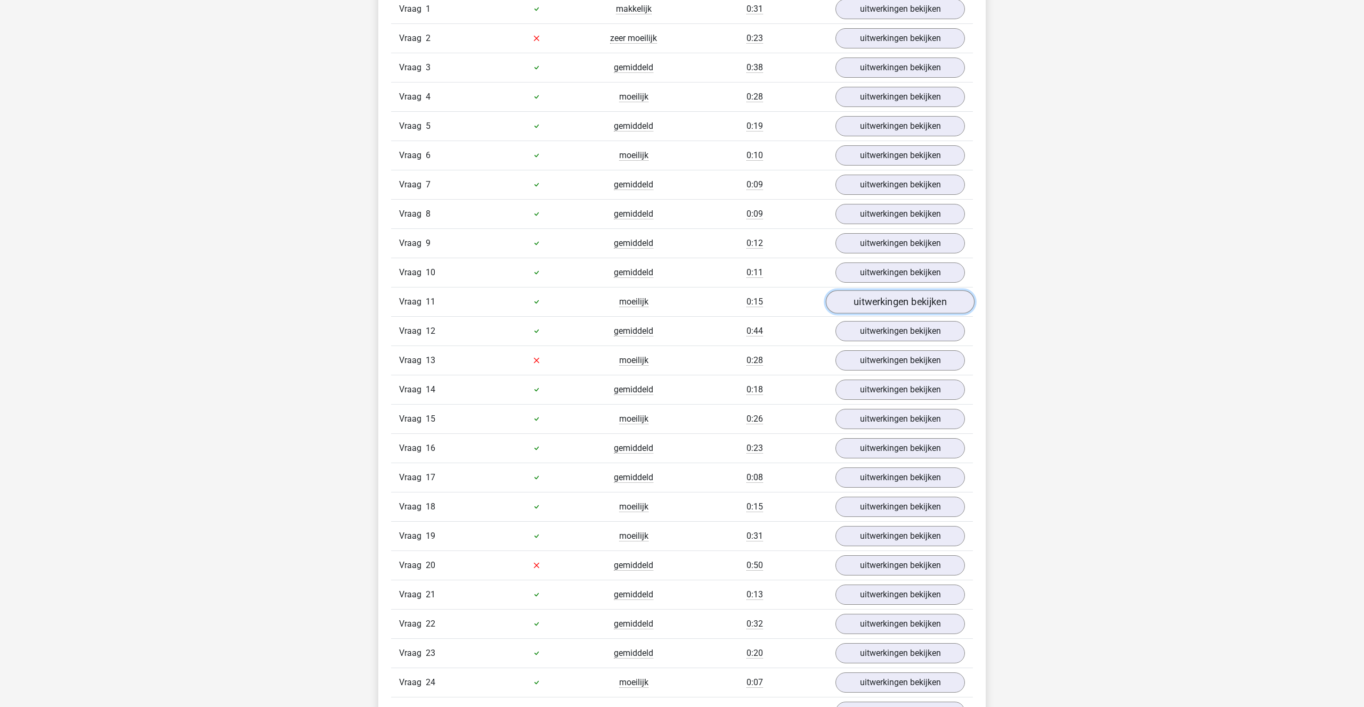
click at [893, 297] on link "uitwerkingen bekijken" at bounding box center [900, 301] width 149 height 23
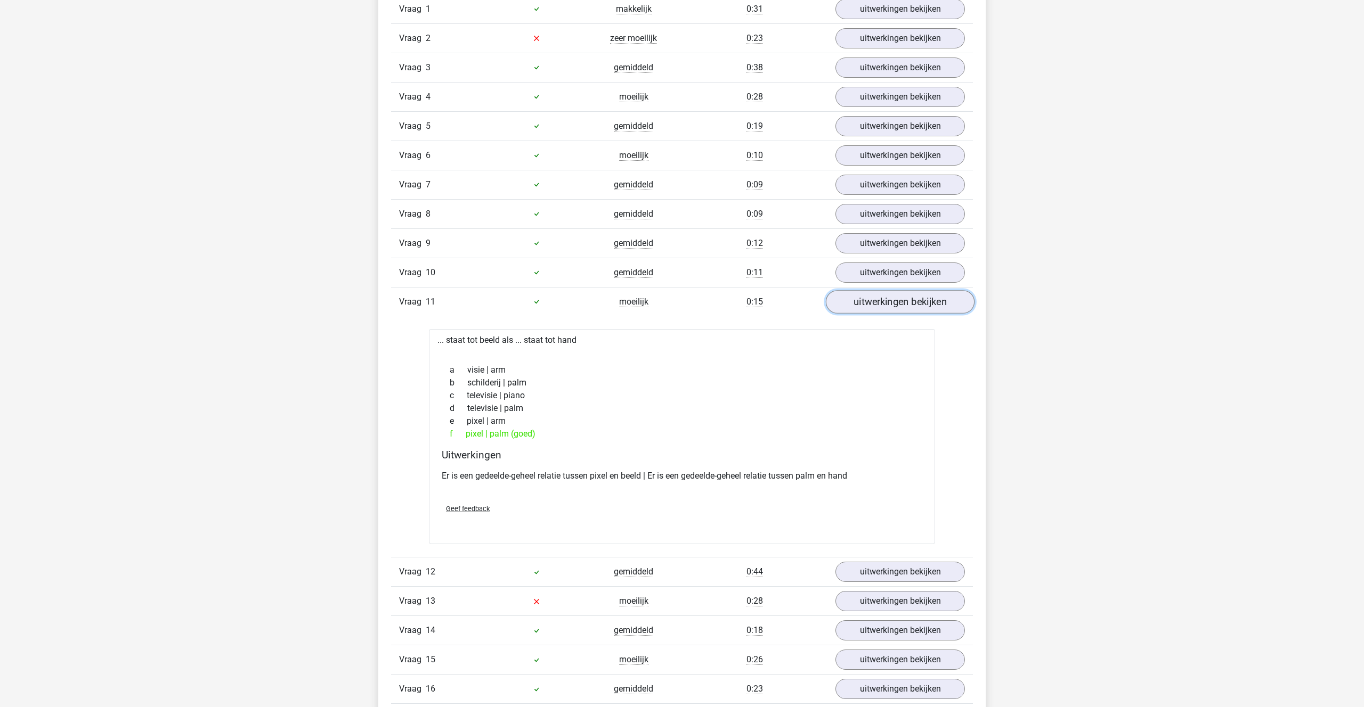
click at [893, 297] on link "uitwerkingen bekijken" at bounding box center [900, 301] width 149 height 23
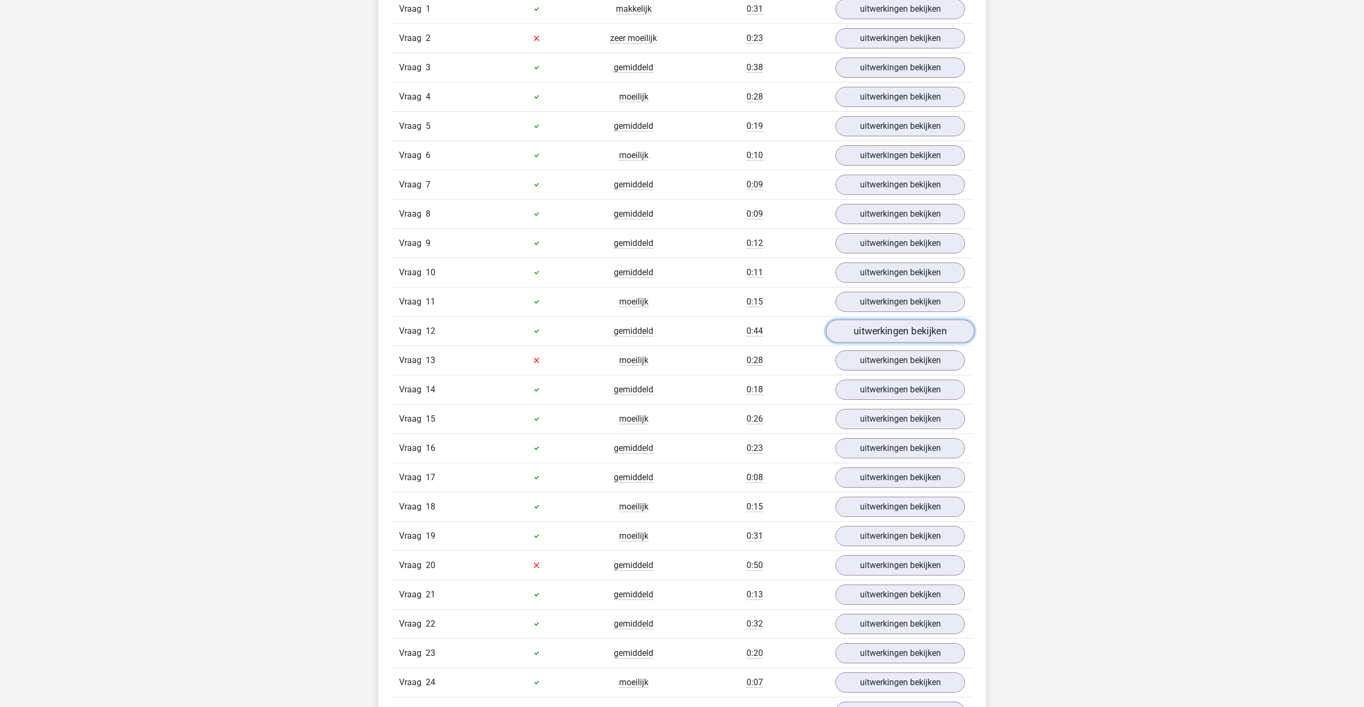
click at [893, 327] on link "uitwerkingen bekijken" at bounding box center [900, 331] width 149 height 23
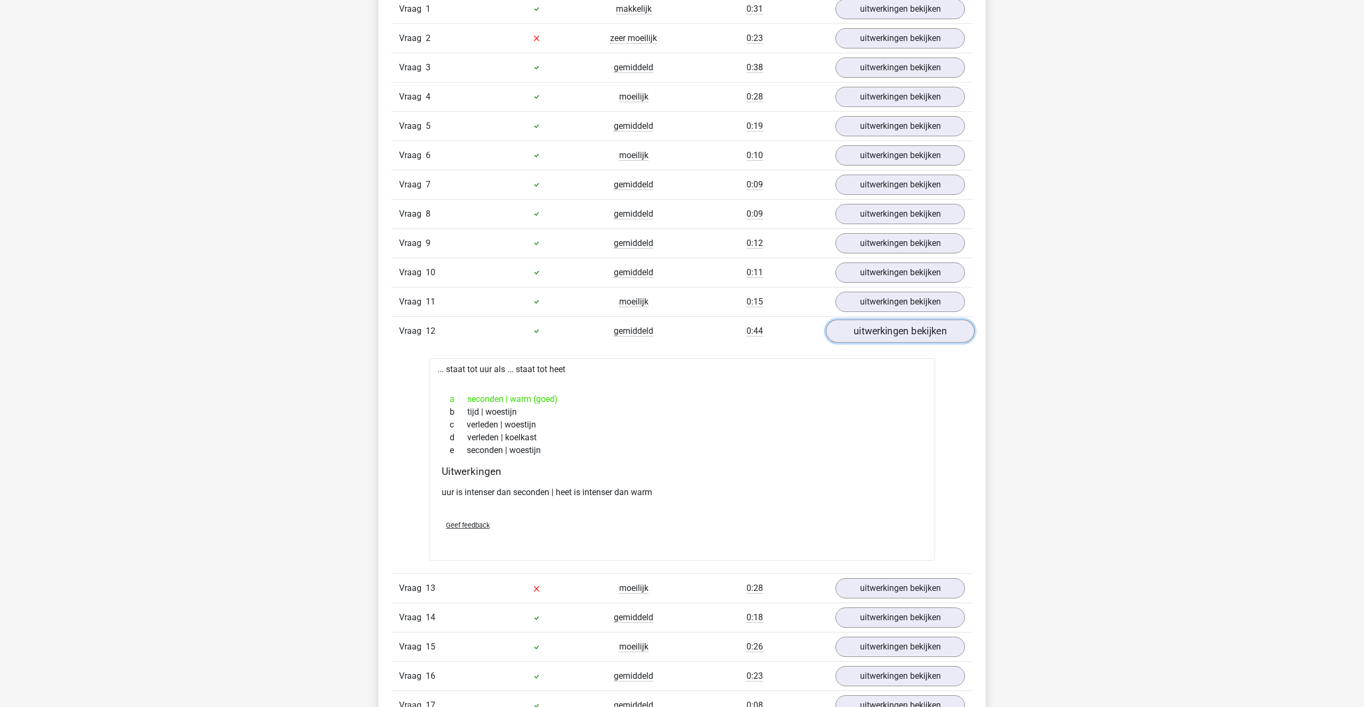
click at [893, 327] on link "uitwerkingen bekijken" at bounding box center [900, 331] width 149 height 23
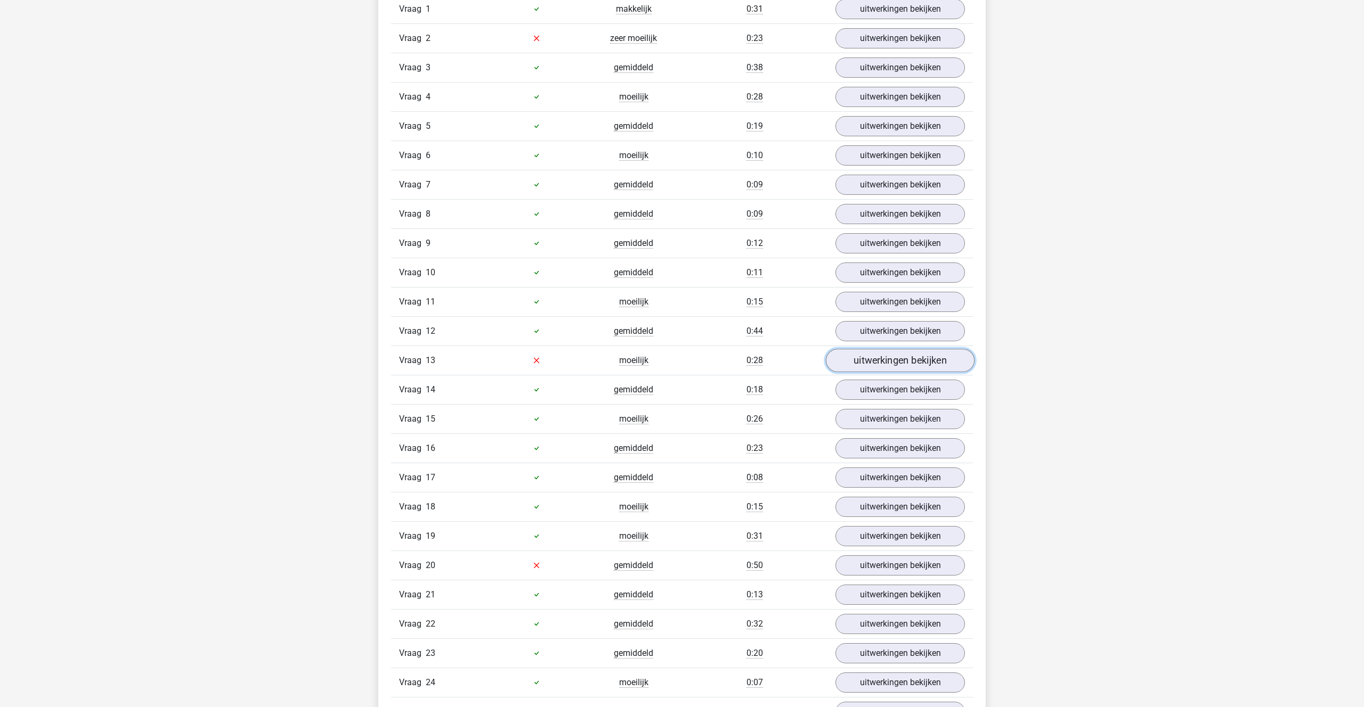
click at [885, 353] on link "uitwerkingen bekijken" at bounding box center [900, 360] width 149 height 23
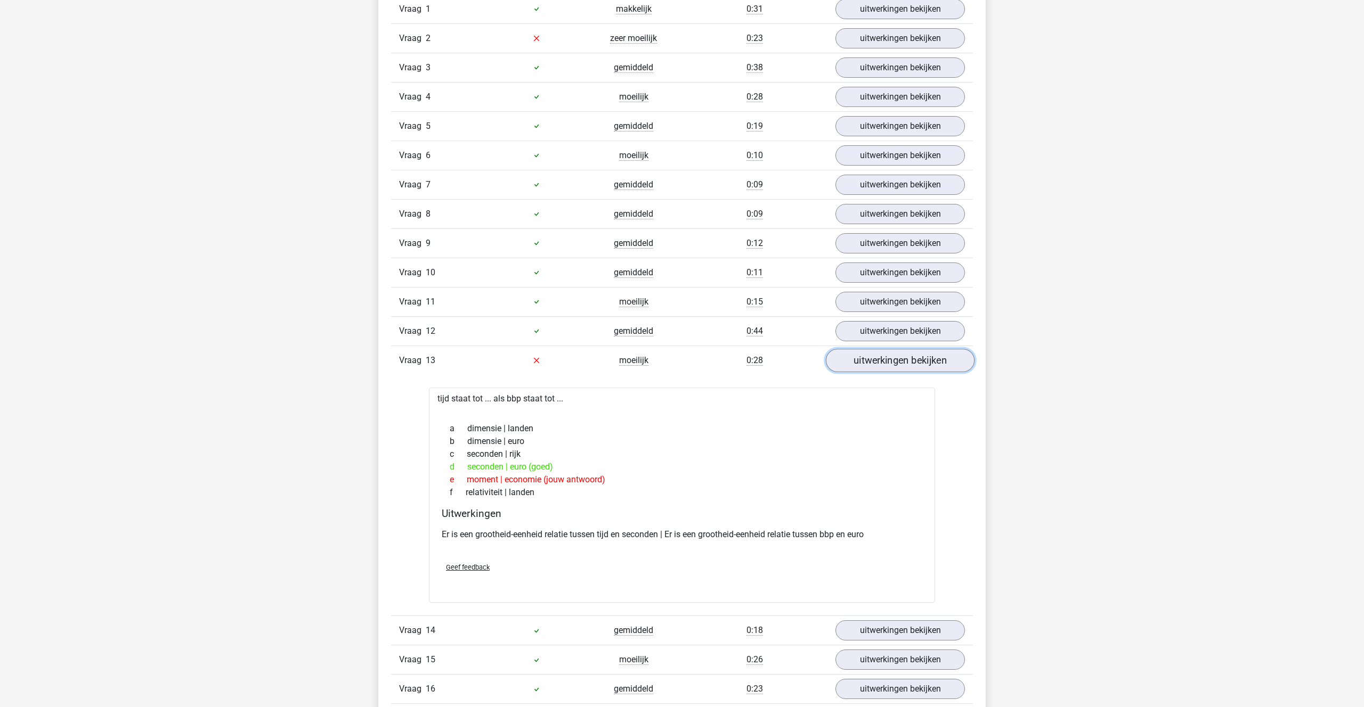
click at [885, 353] on link "uitwerkingen bekijken" at bounding box center [900, 360] width 149 height 23
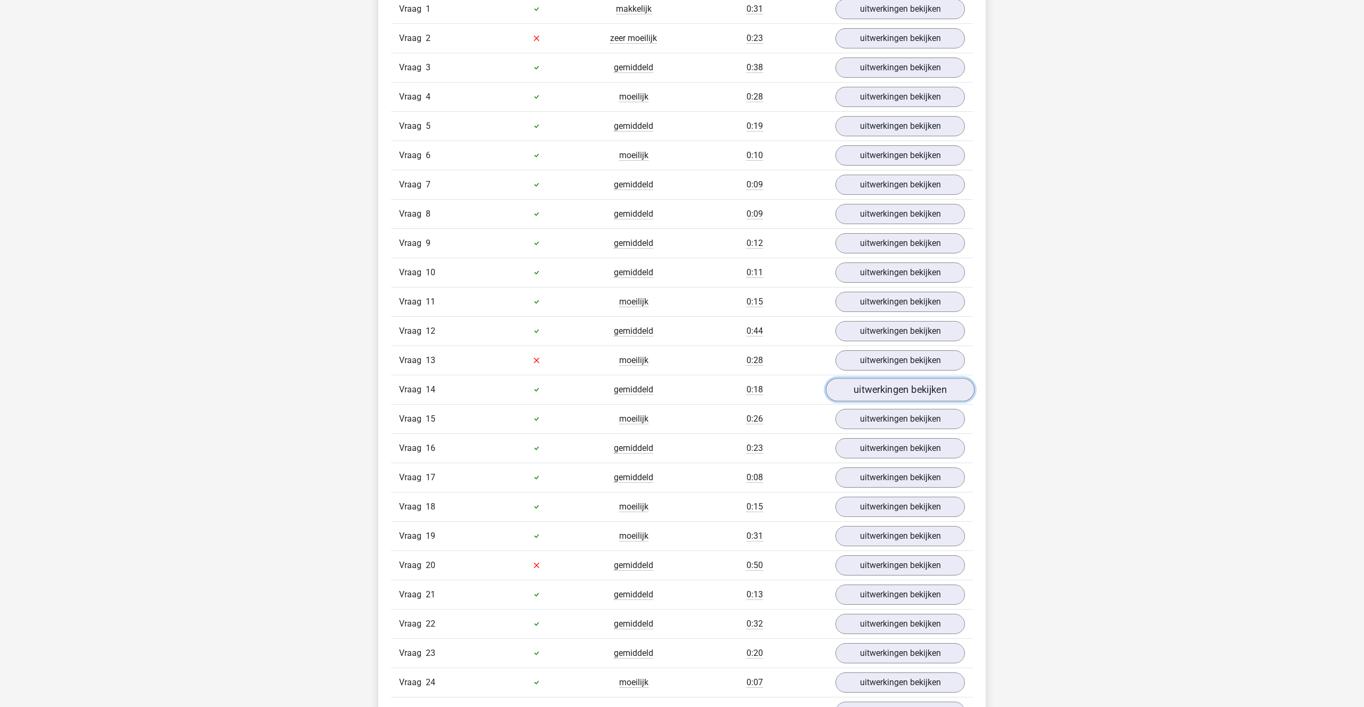
click at [890, 383] on link "uitwerkingen bekijken" at bounding box center [900, 389] width 149 height 23
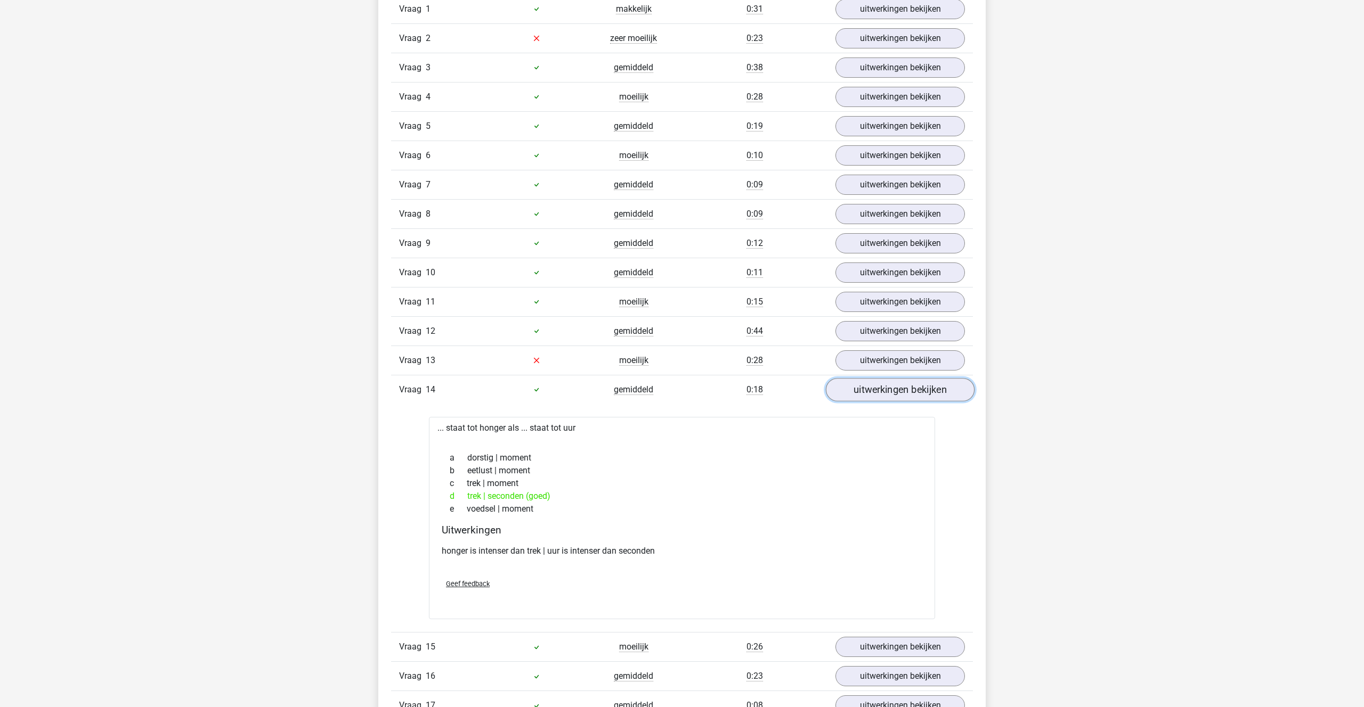
click at [890, 382] on link "uitwerkingen bekijken" at bounding box center [900, 389] width 149 height 23
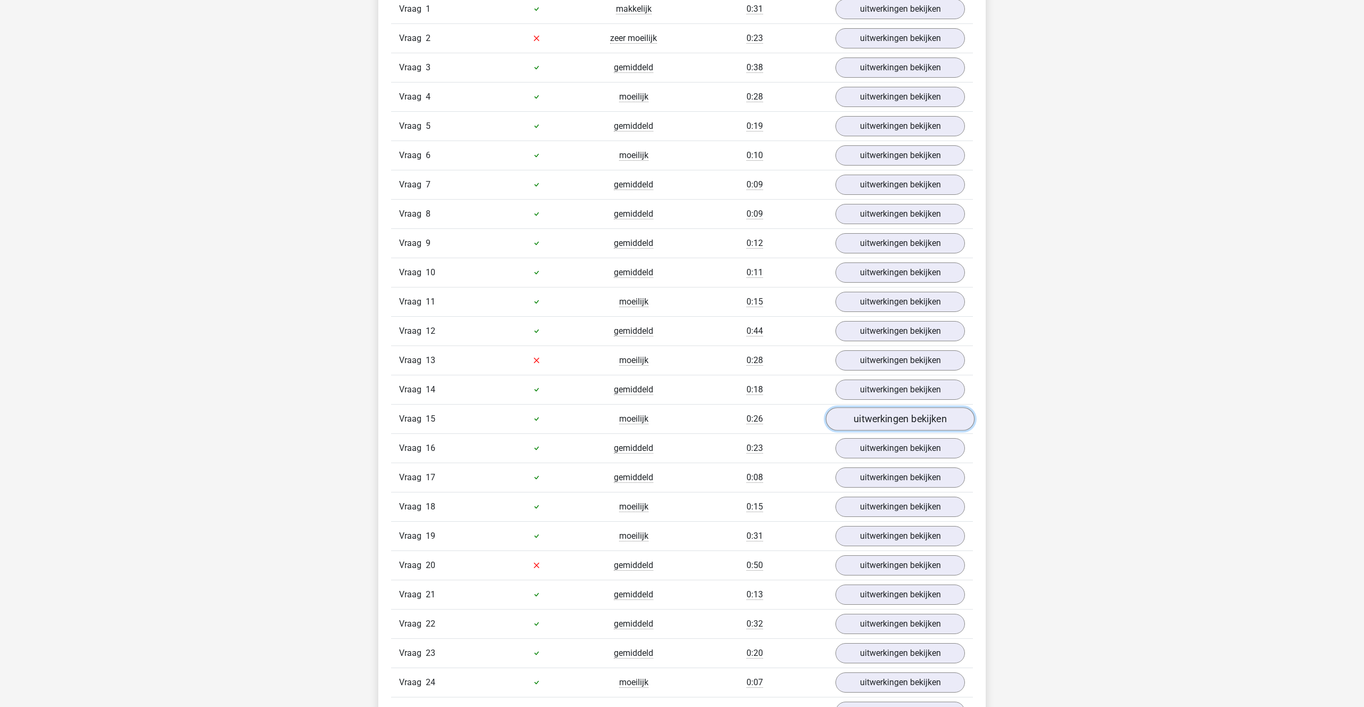
click at [885, 413] on link "uitwerkingen bekijken" at bounding box center [900, 419] width 149 height 23
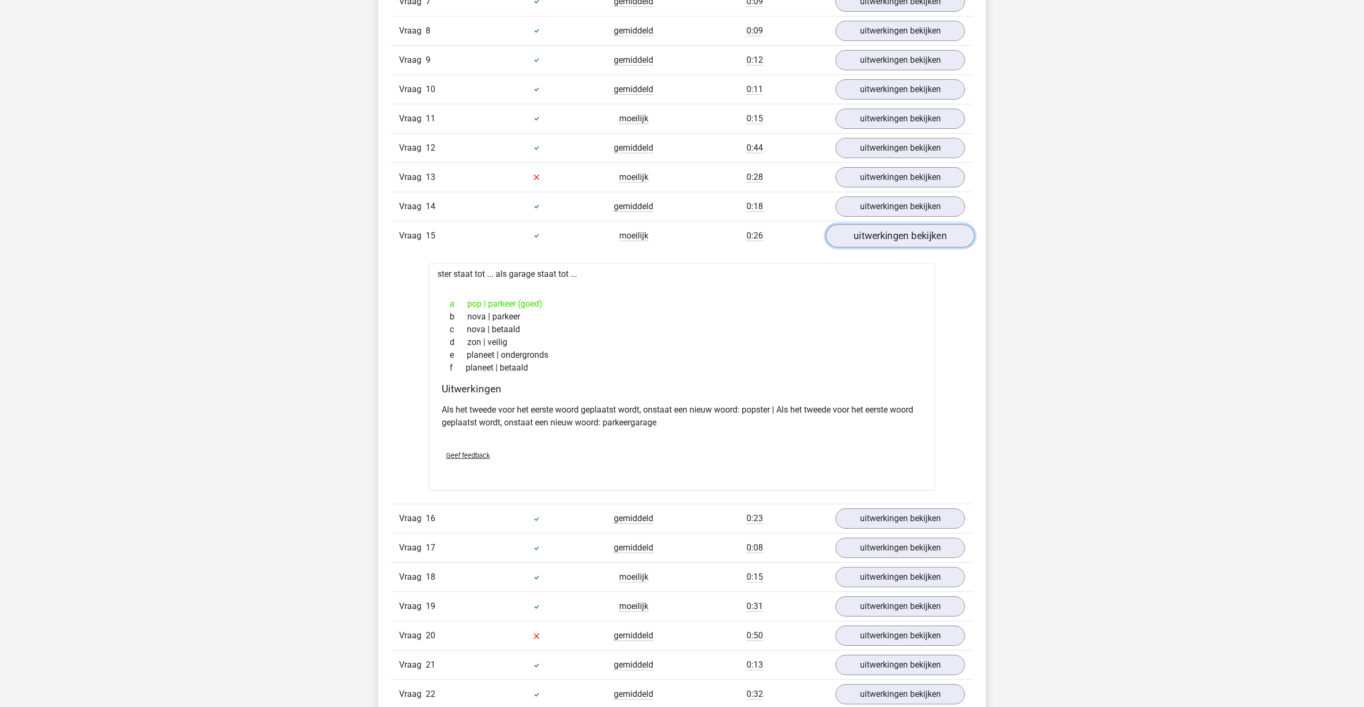
scroll to position [926, 0]
click at [882, 227] on link "uitwerkingen bekijken" at bounding box center [900, 235] width 149 height 23
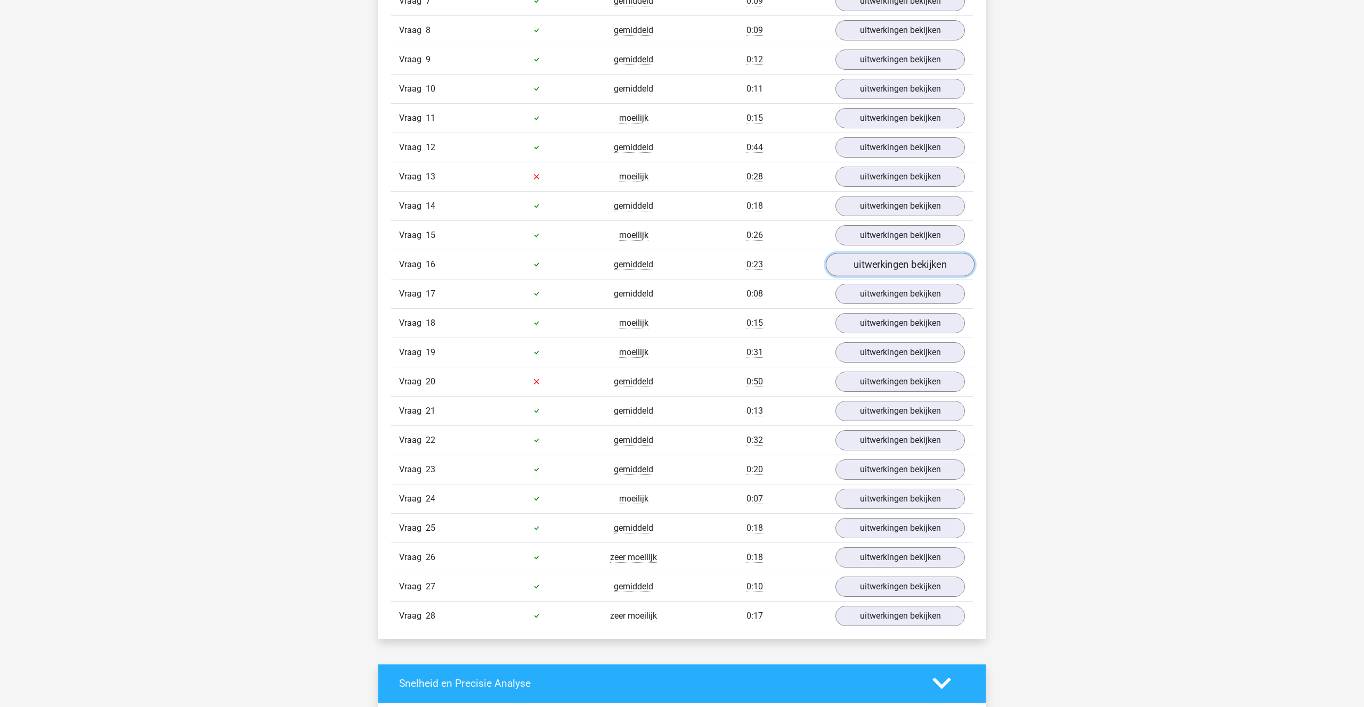
click at [887, 272] on link "uitwerkingen bekijken" at bounding box center [900, 264] width 149 height 23
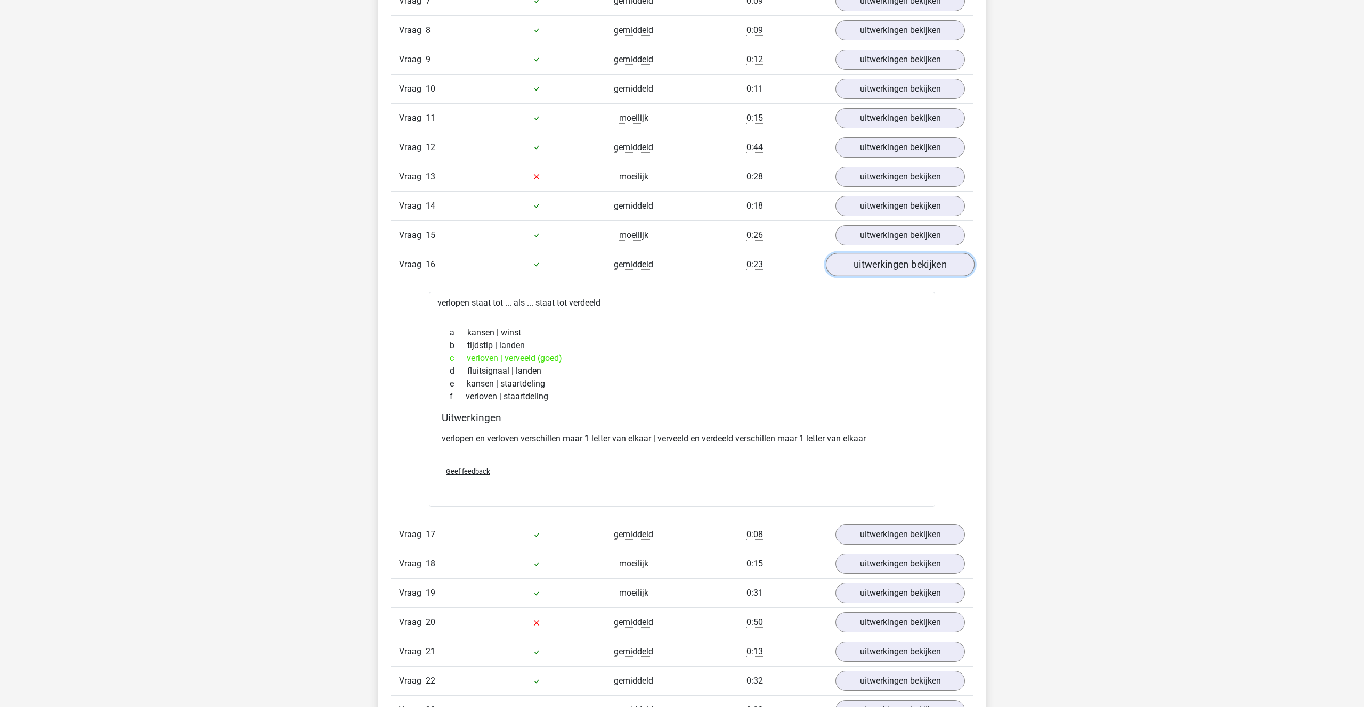
click at [886, 269] on link "uitwerkingen bekijken" at bounding box center [900, 264] width 149 height 23
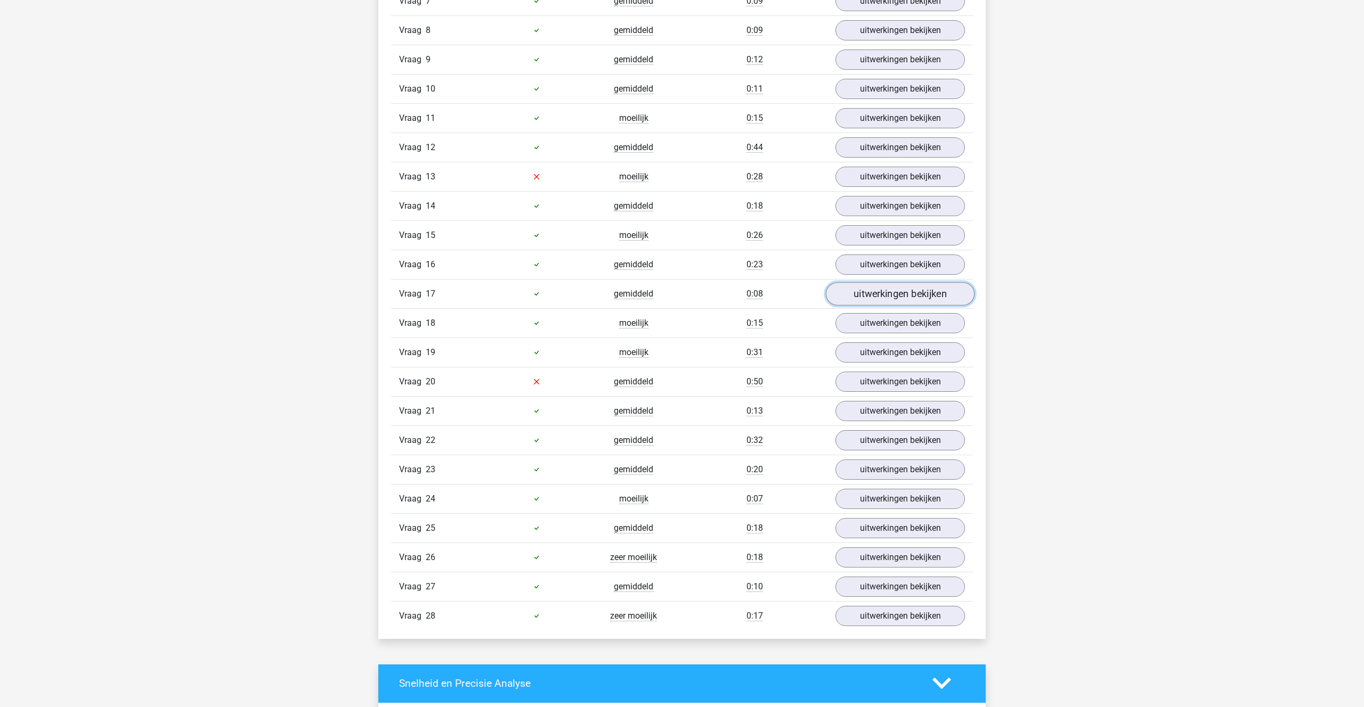
click at [894, 291] on link "uitwerkingen bekijken" at bounding box center [900, 293] width 149 height 23
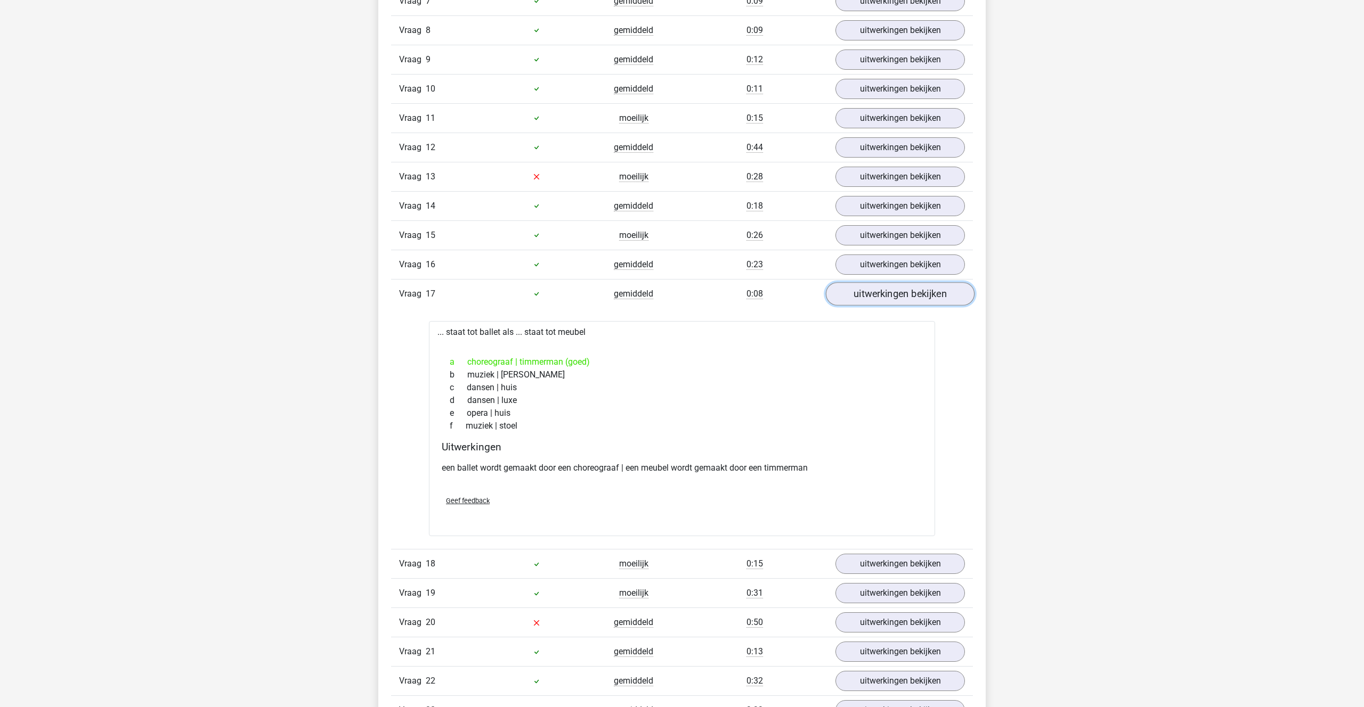
click at [894, 291] on link "uitwerkingen bekijken" at bounding box center [900, 293] width 149 height 23
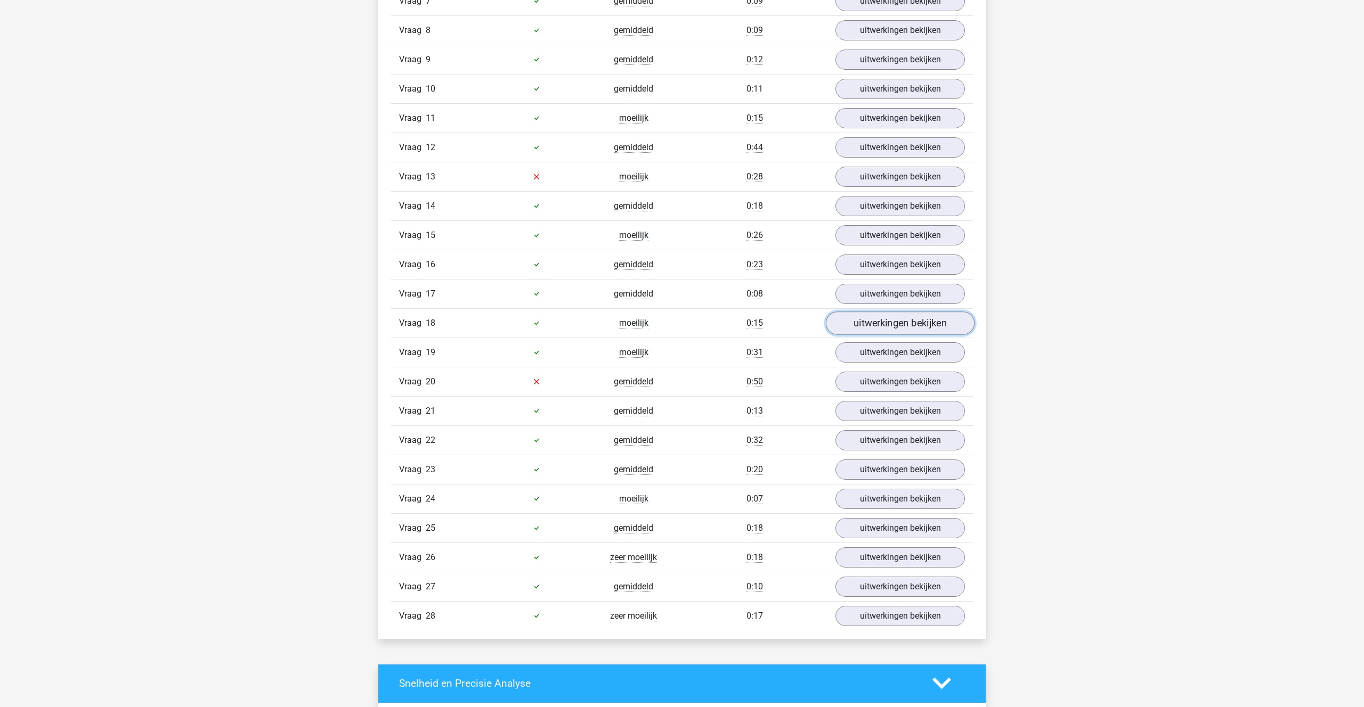
click at [885, 328] on link "uitwerkingen bekijken" at bounding box center [900, 323] width 149 height 23
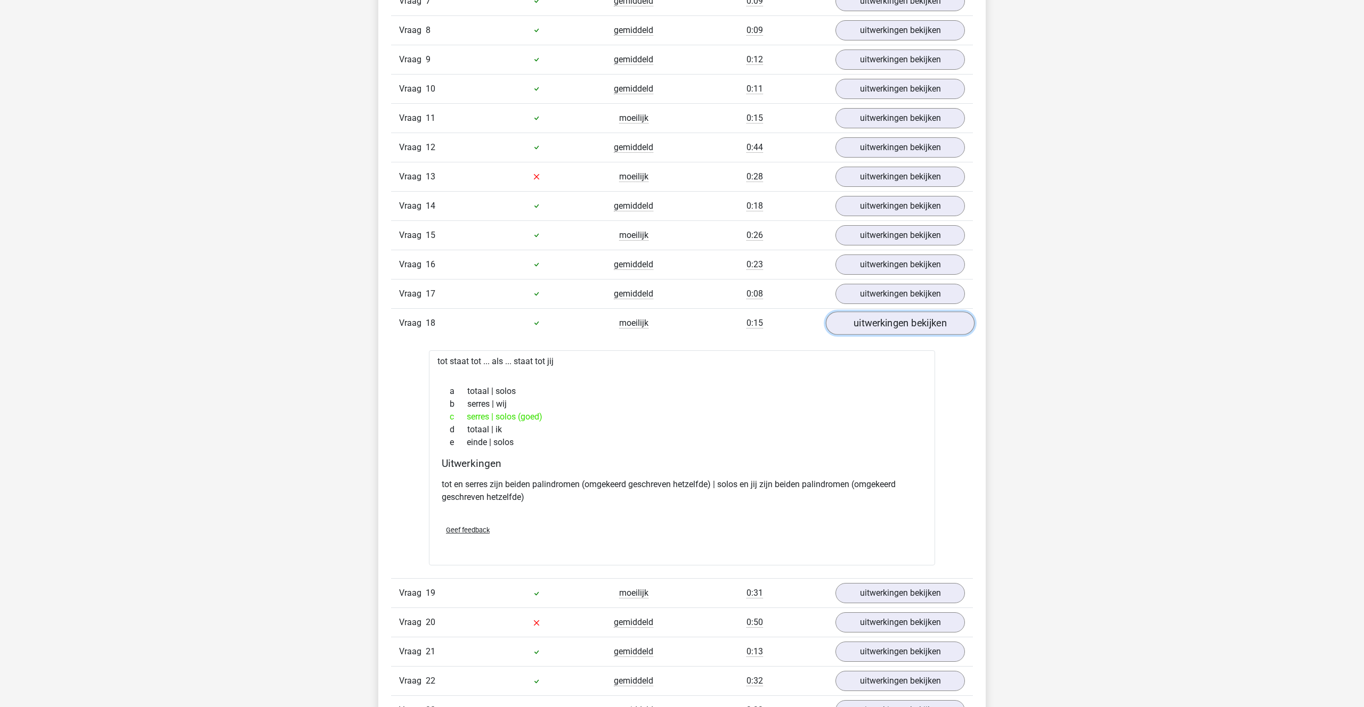
click at [885, 328] on link "uitwerkingen bekijken" at bounding box center [900, 323] width 149 height 23
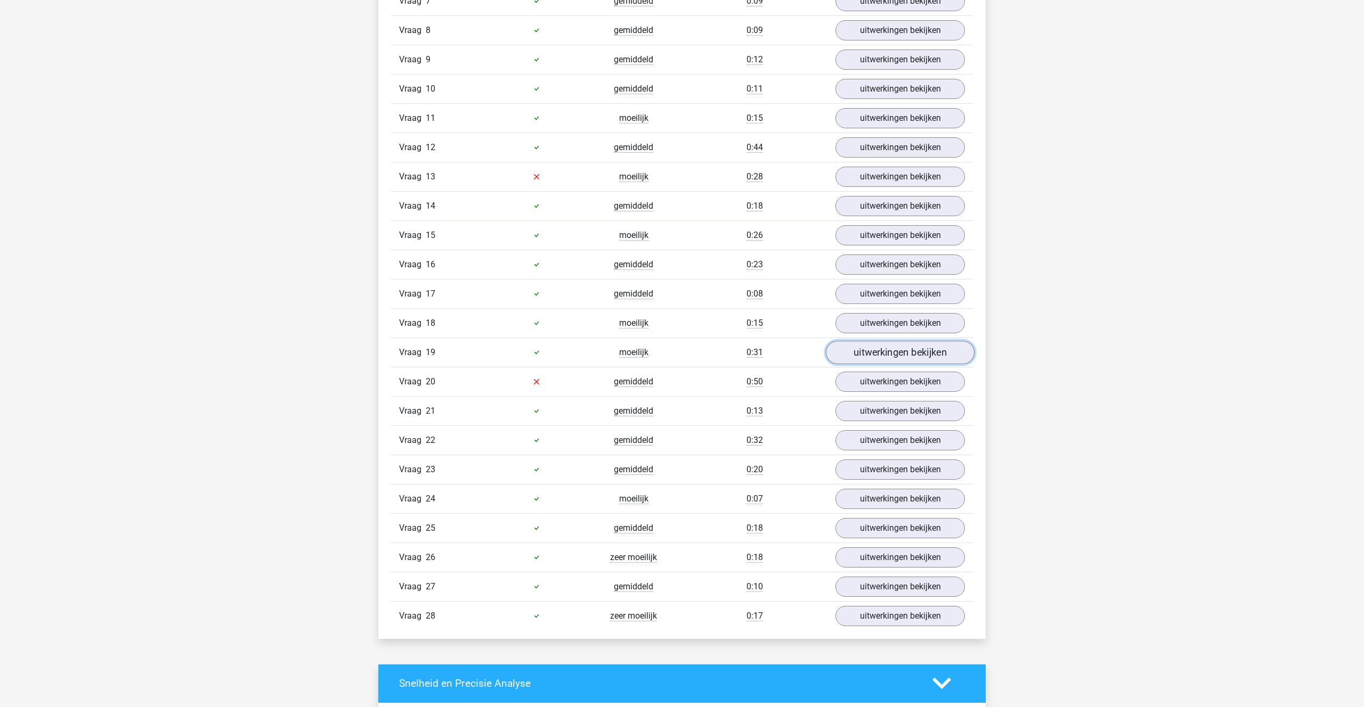
click at [878, 355] on link "uitwerkingen bekijken" at bounding box center [900, 352] width 149 height 23
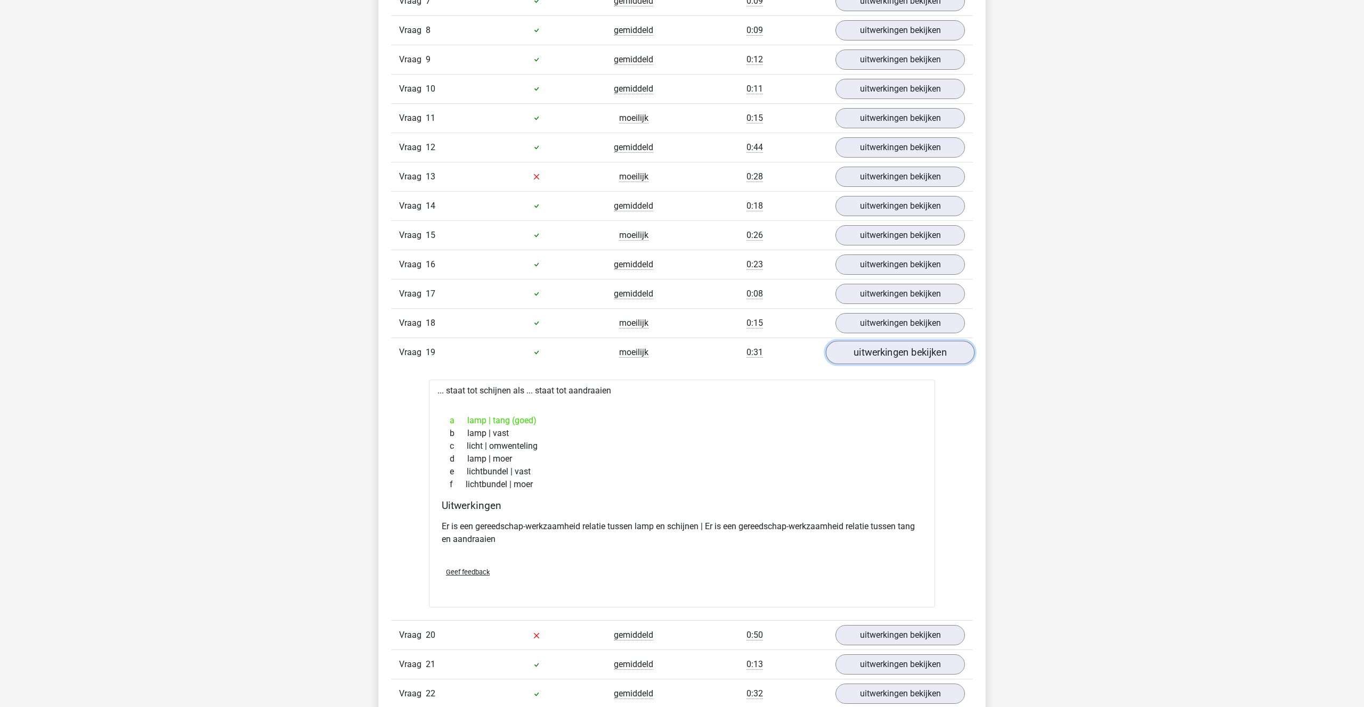
click at [878, 354] on link "uitwerkingen bekijken" at bounding box center [900, 352] width 149 height 23
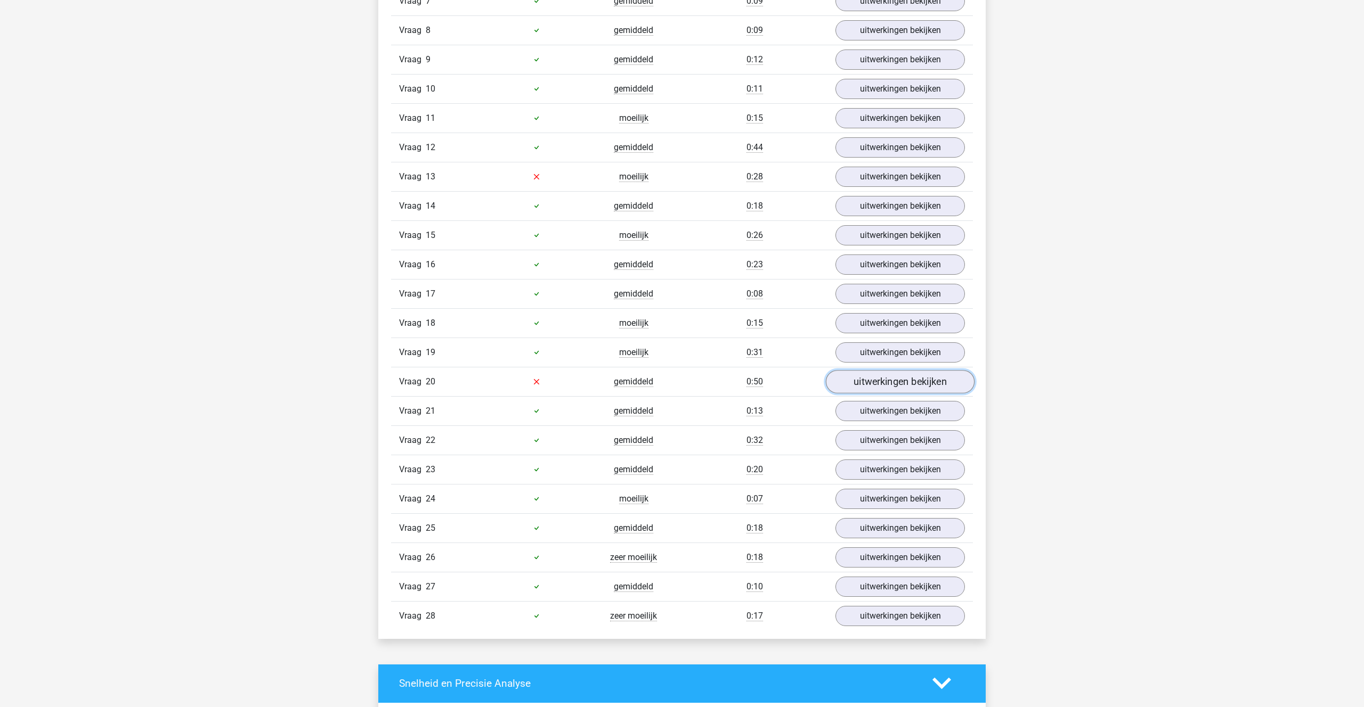
click at [878, 377] on link "uitwerkingen bekijken" at bounding box center [900, 381] width 149 height 23
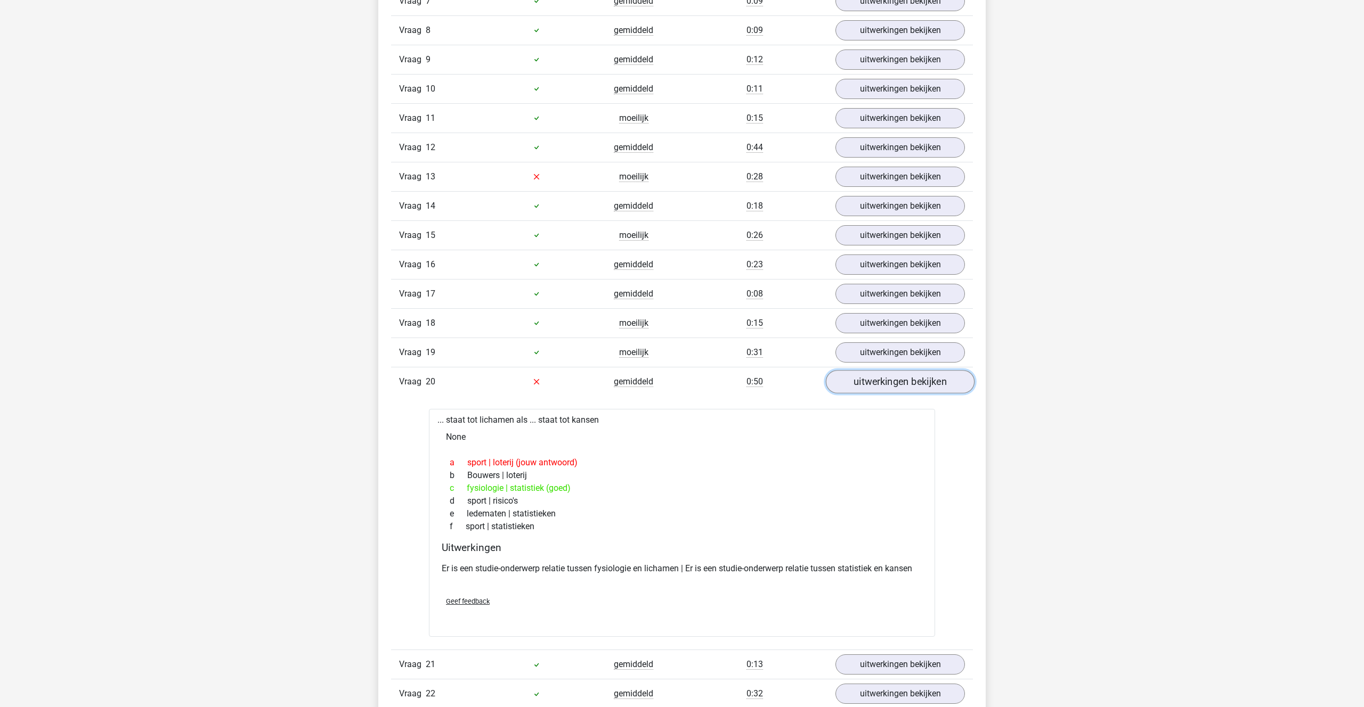
click at [878, 377] on link "uitwerkingen bekijken" at bounding box center [900, 381] width 149 height 23
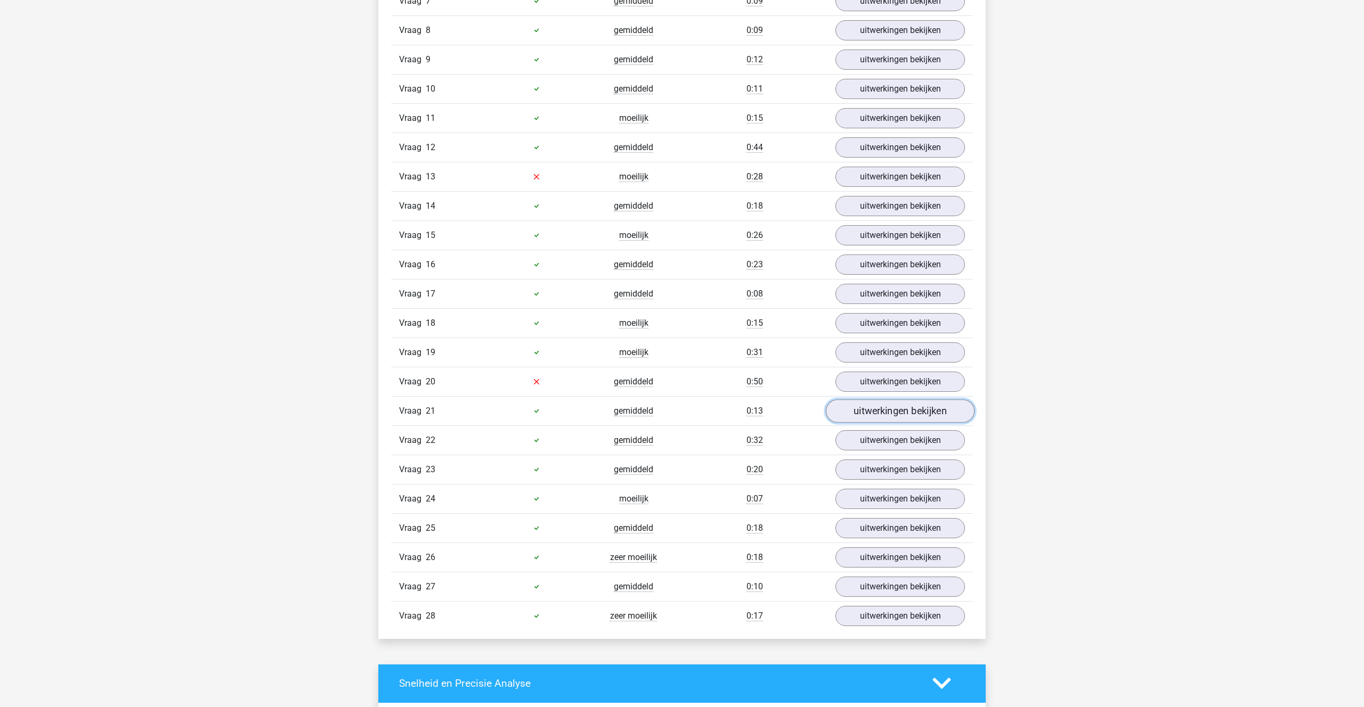
click at [877, 404] on link "uitwerkingen bekijken" at bounding box center [900, 411] width 149 height 23
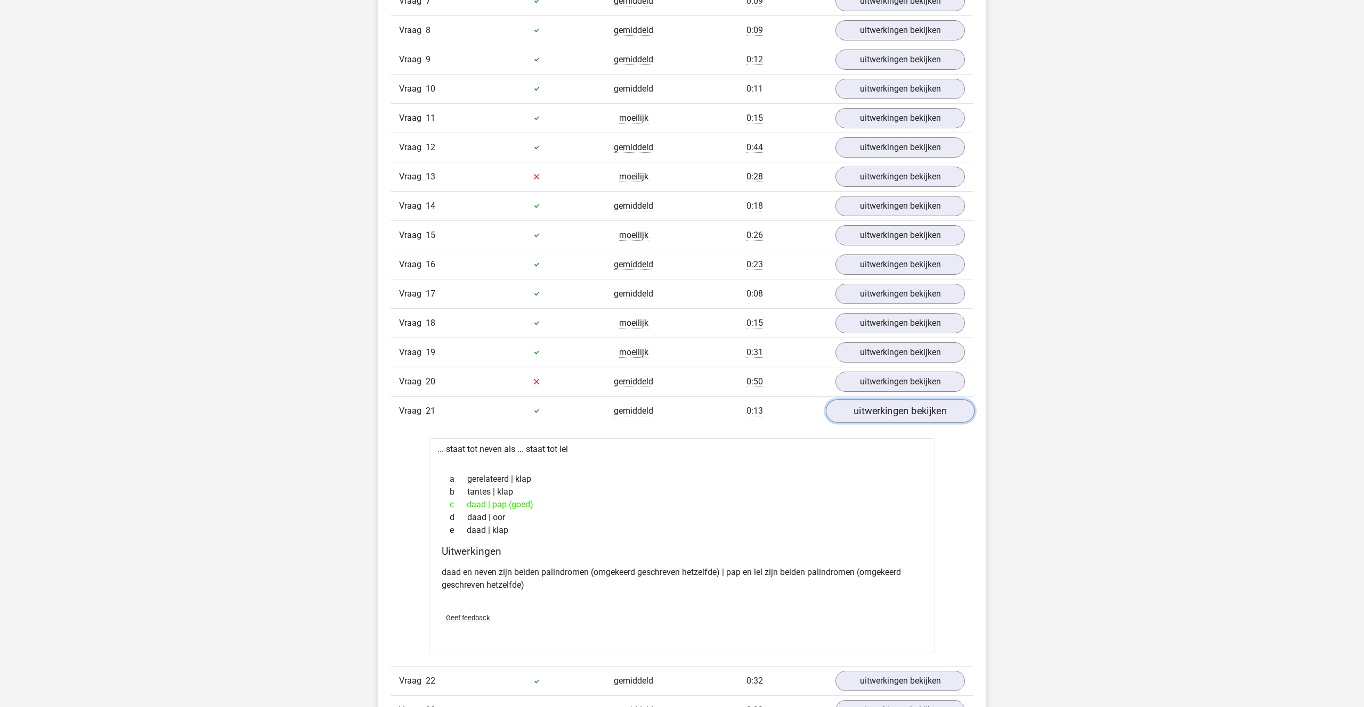
click at [877, 404] on link "uitwerkingen bekijken" at bounding box center [900, 411] width 149 height 23
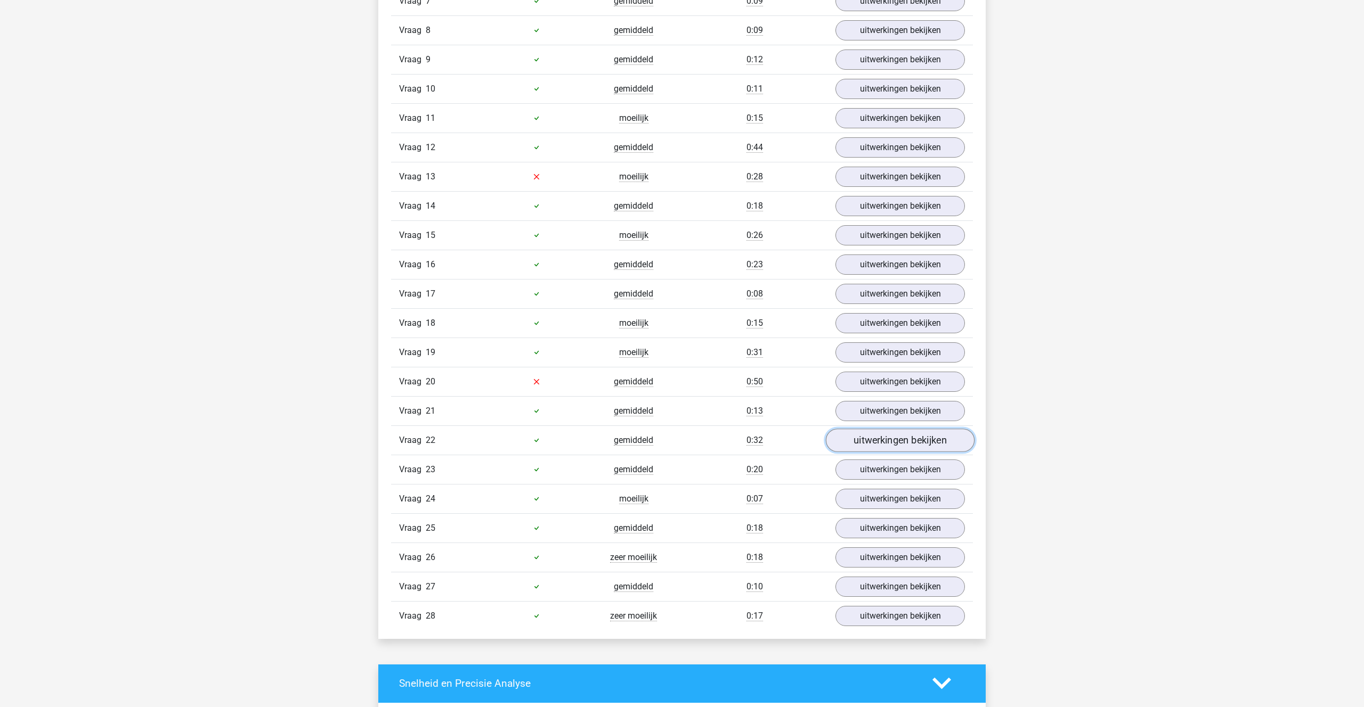
click at [889, 438] on link "uitwerkingen bekijken" at bounding box center [900, 440] width 149 height 23
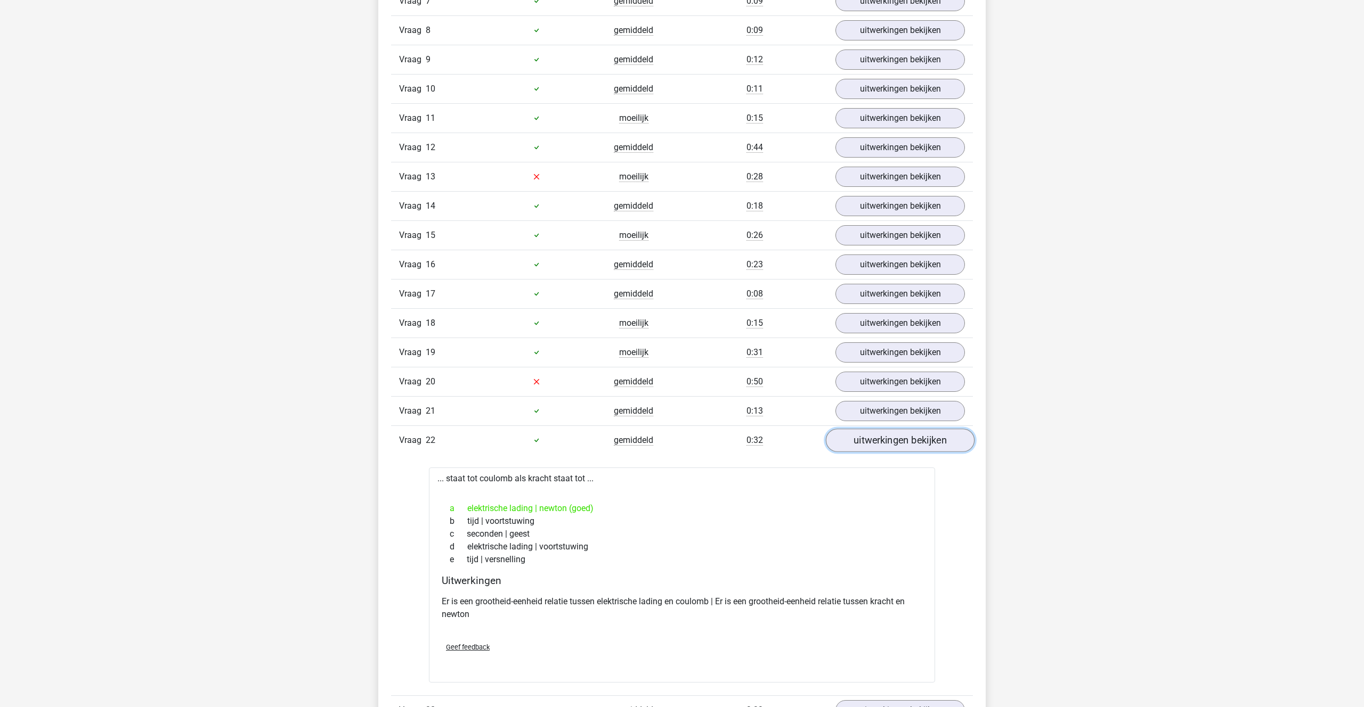
click at [888, 438] on link "uitwerkingen bekijken" at bounding box center [900, 440] width 149 height 23
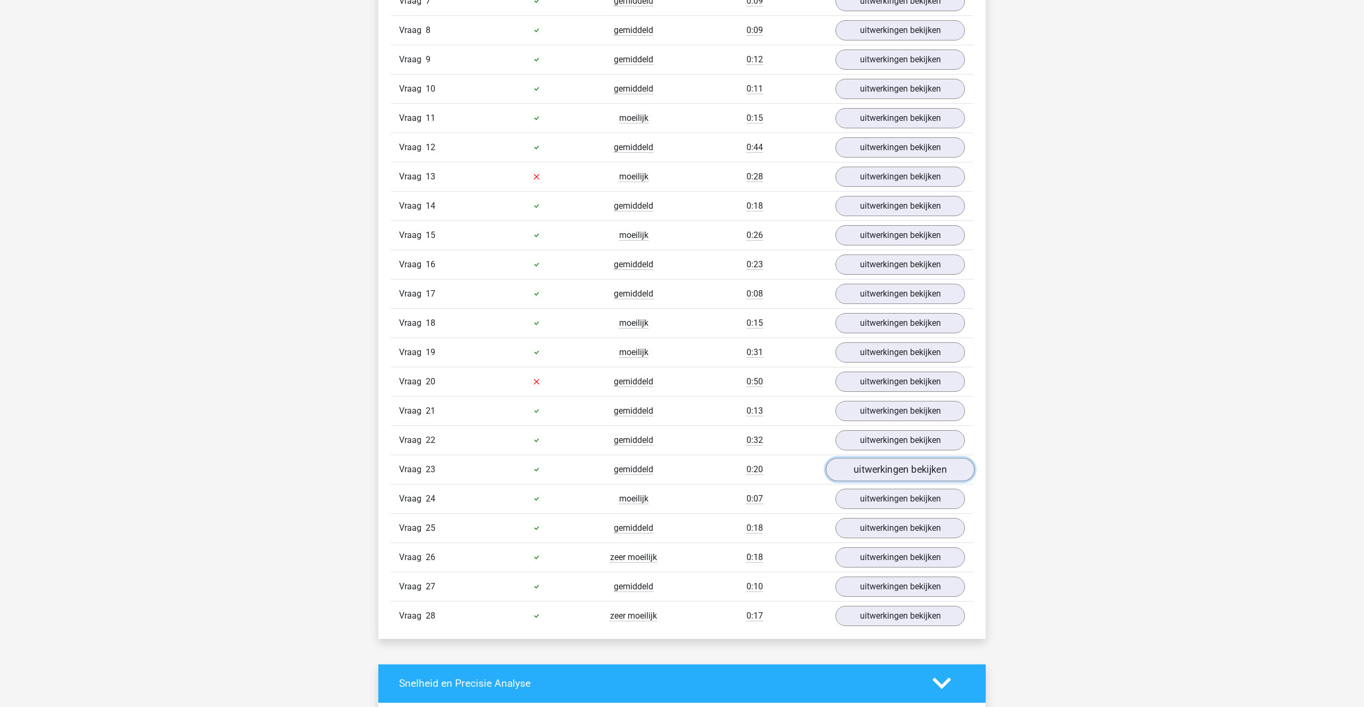
click at [882, 460] on link "uitwerkingen bekijken" at bounding box center [900, 469] width 149 height 23
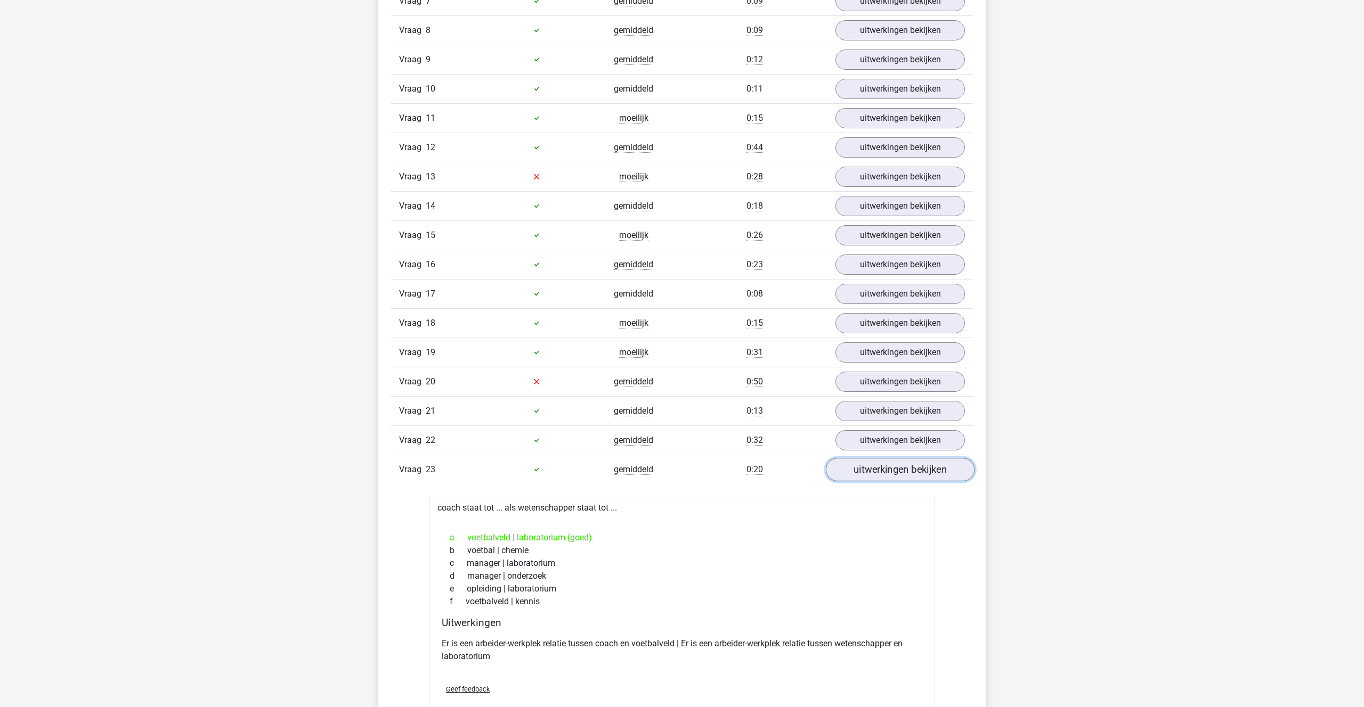
click at [882, 460] on link "uitwerkingen bekijken" at bounding box center [900, 469] width 149 height 23
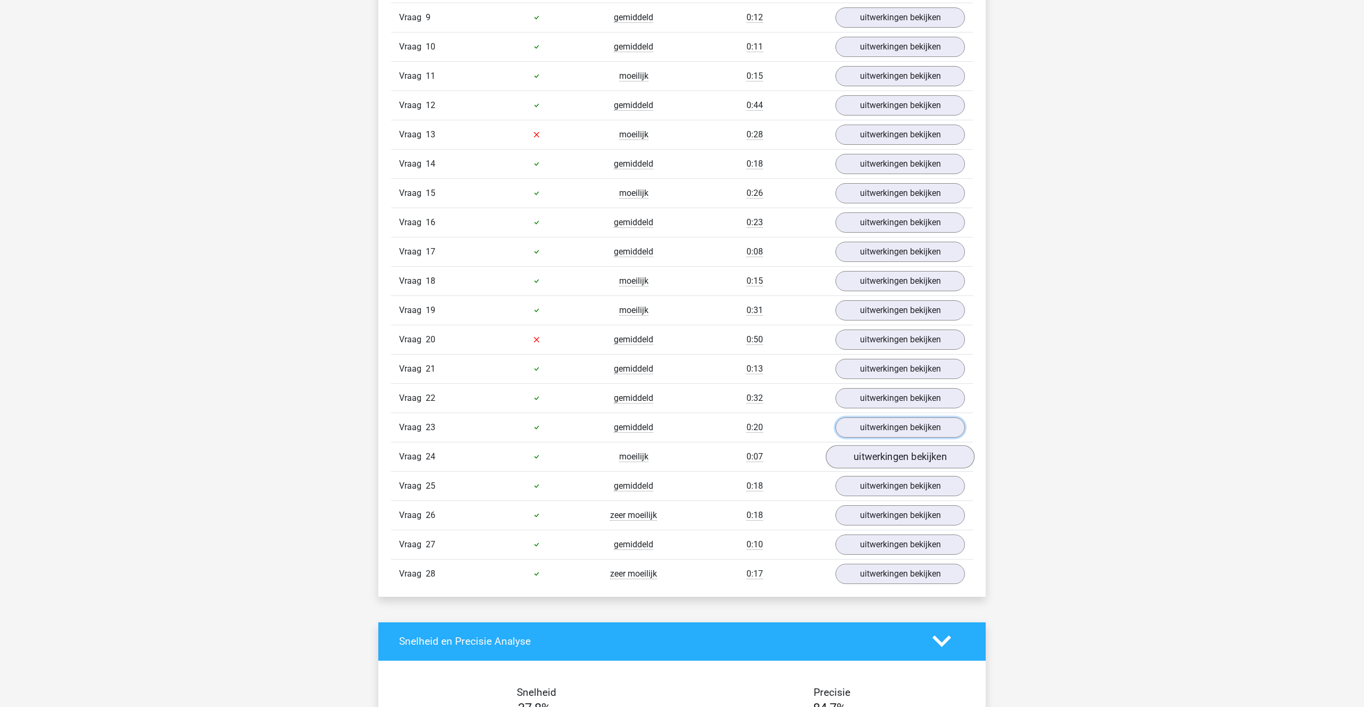
scroll to position [969, 0]
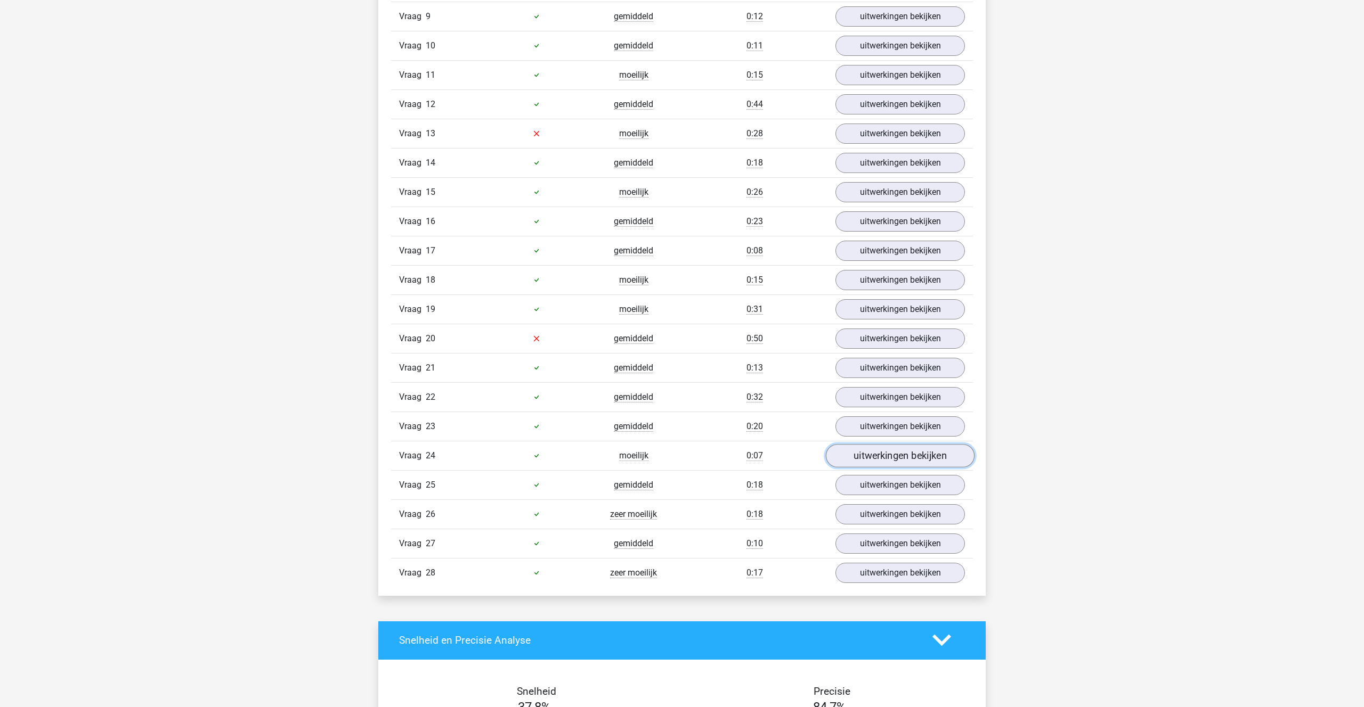
click at [881, 451] on link "uitwerkingen bekijken" at bounding box center [900, 455] width 149 height 23
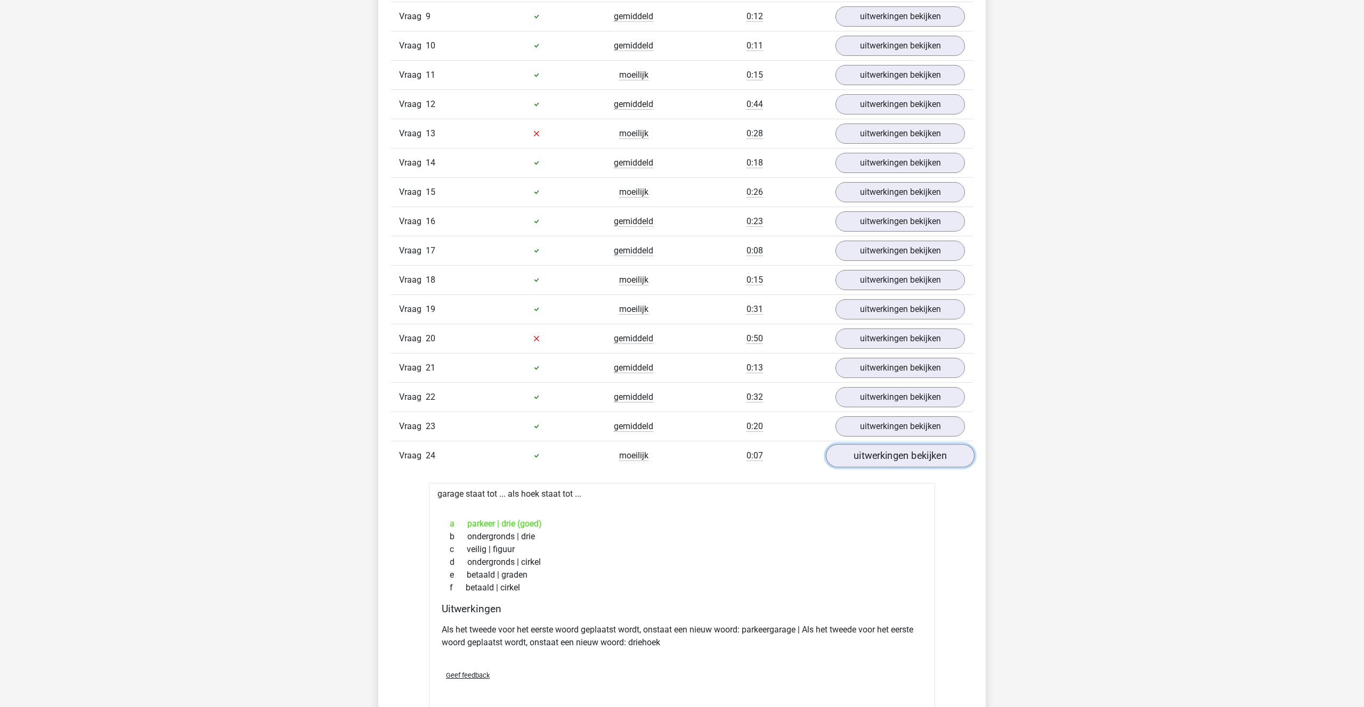
click at [881, 451] on link "uitwerkingen bekijken" at bounding box center [900, 455] width 149 height 23
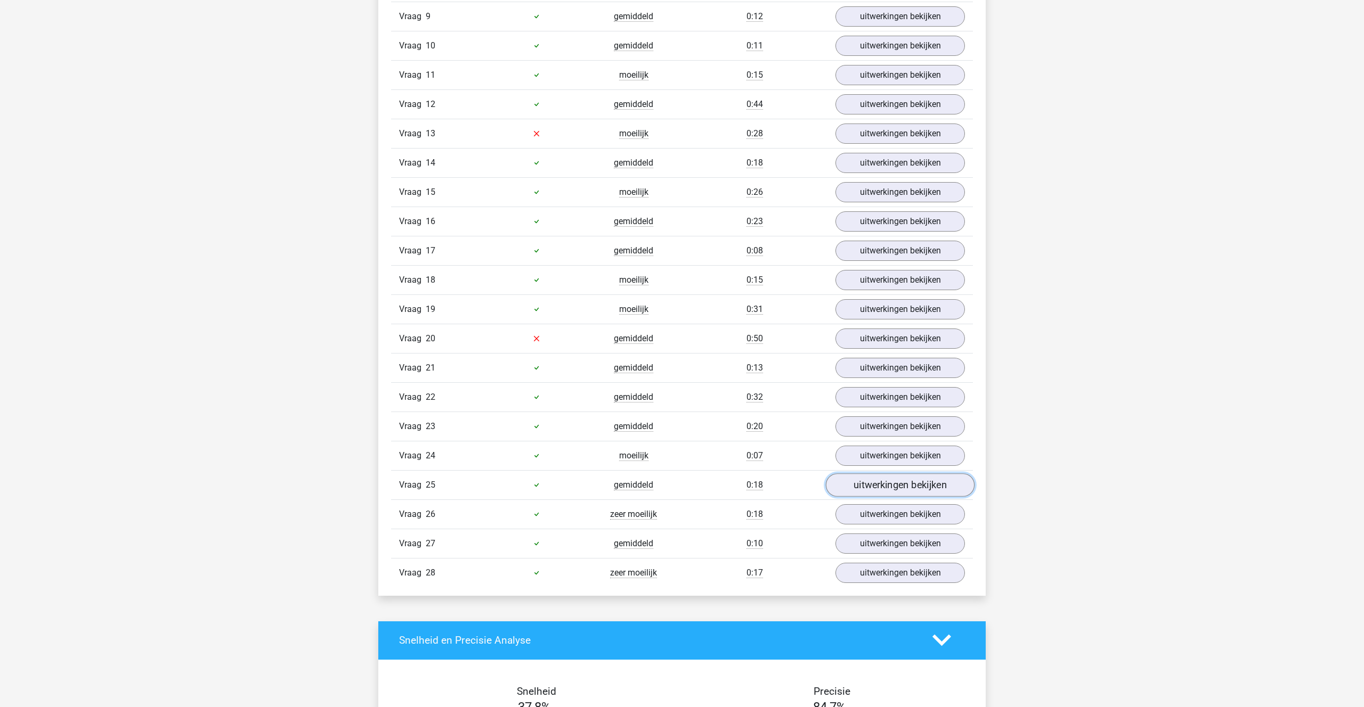
click at [883, 476] on link "uitwerkingen bekijken" at bounding box center [900, 485] width 149 height 23
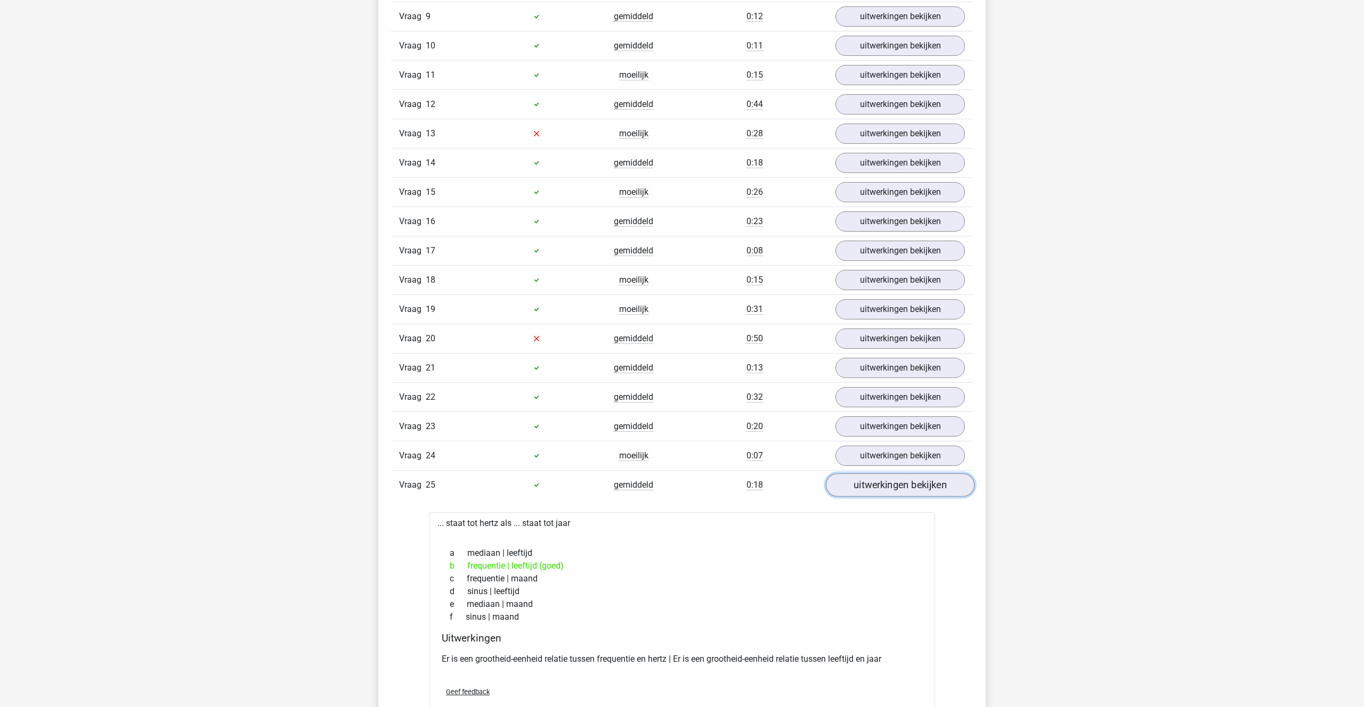
click at [883, 476] on link "uitwerkingen bekijken" at bounding box center [900, 485] width 149 height 23
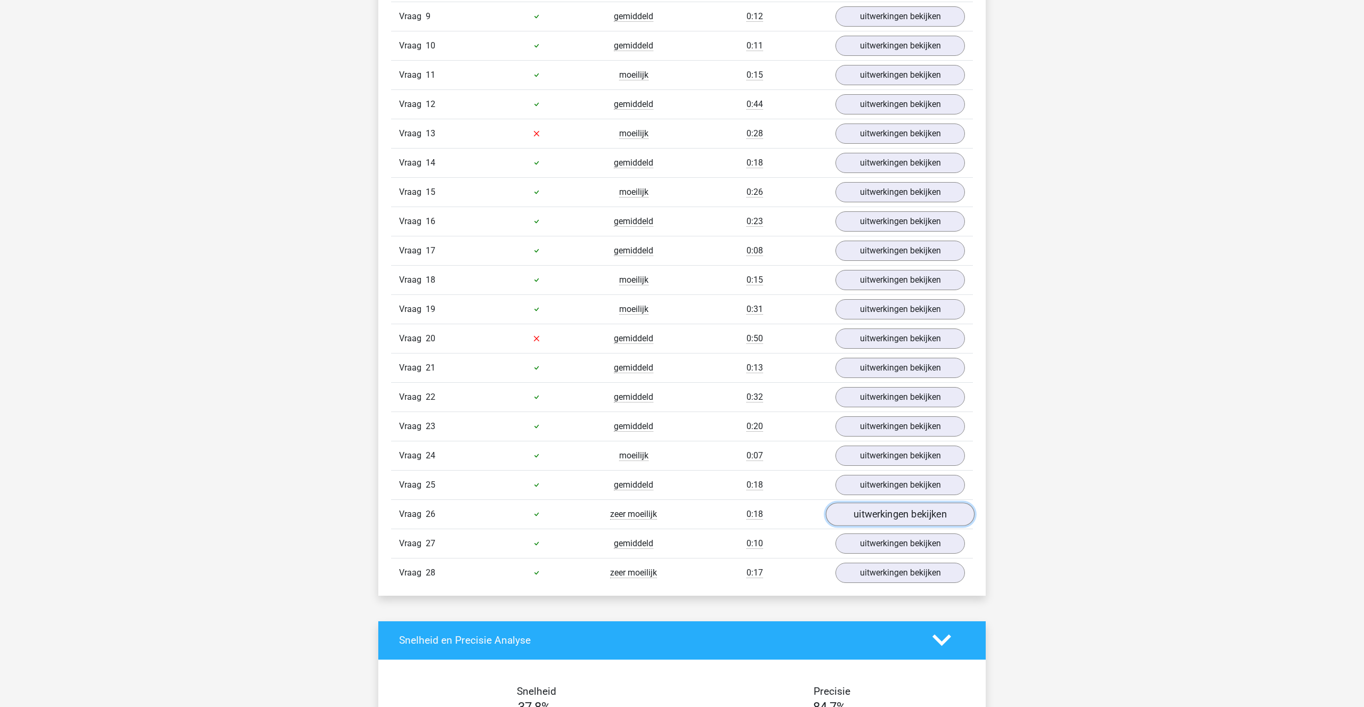
click at [885, 508] on link "uitwerkingen bekijken" at bounding box center [900, 514] width 149 height 23
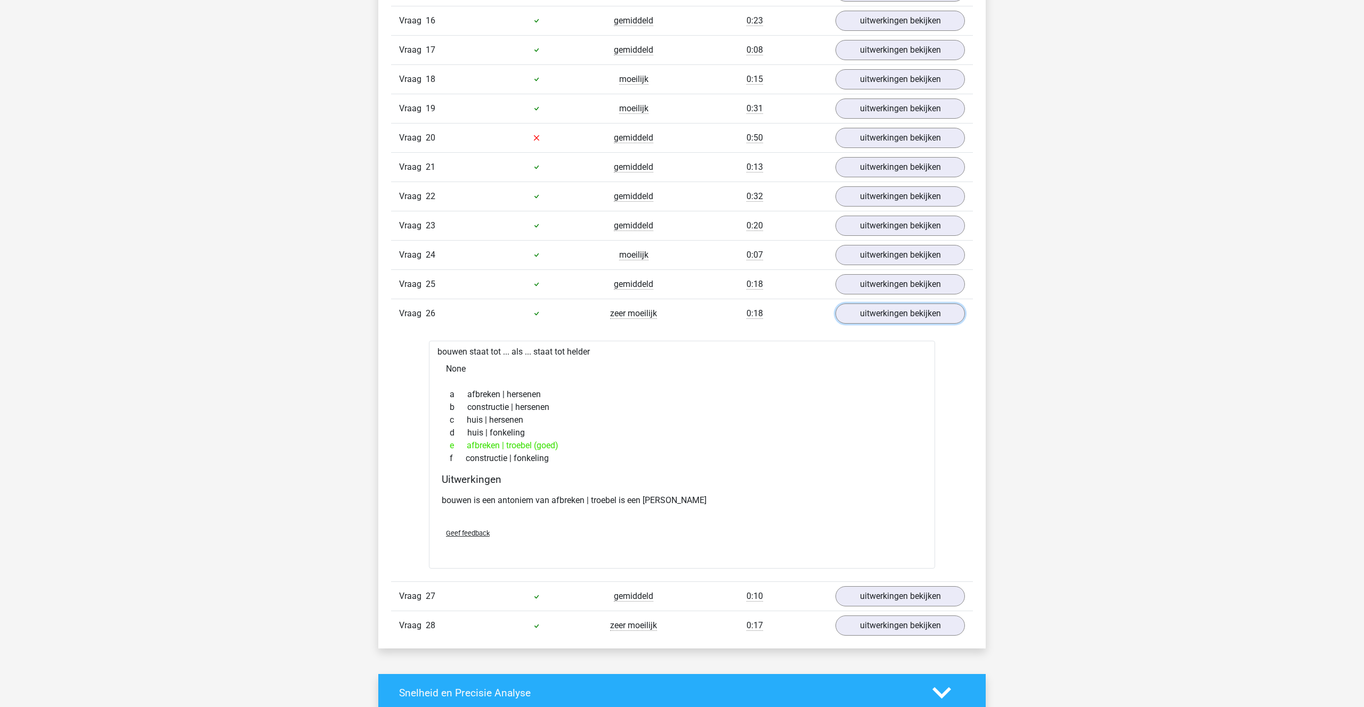
scroll to position [1172, 0]
click at [889, 315] on link "uitwerkingen bekijken" at bounding box center [900, 311] width 149 height 23
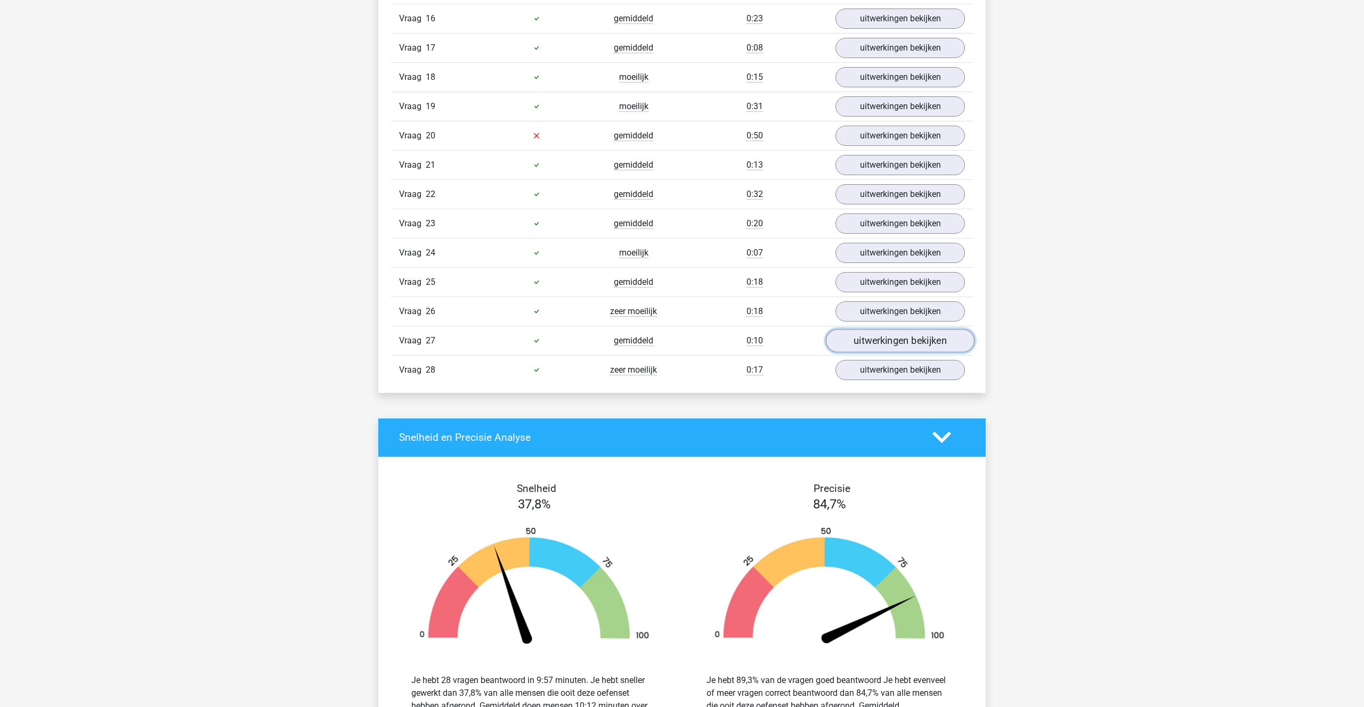
click at [883, 345] on link "uitwerkingen bekijken" at bounding box center [900, 340] width 149 height 23
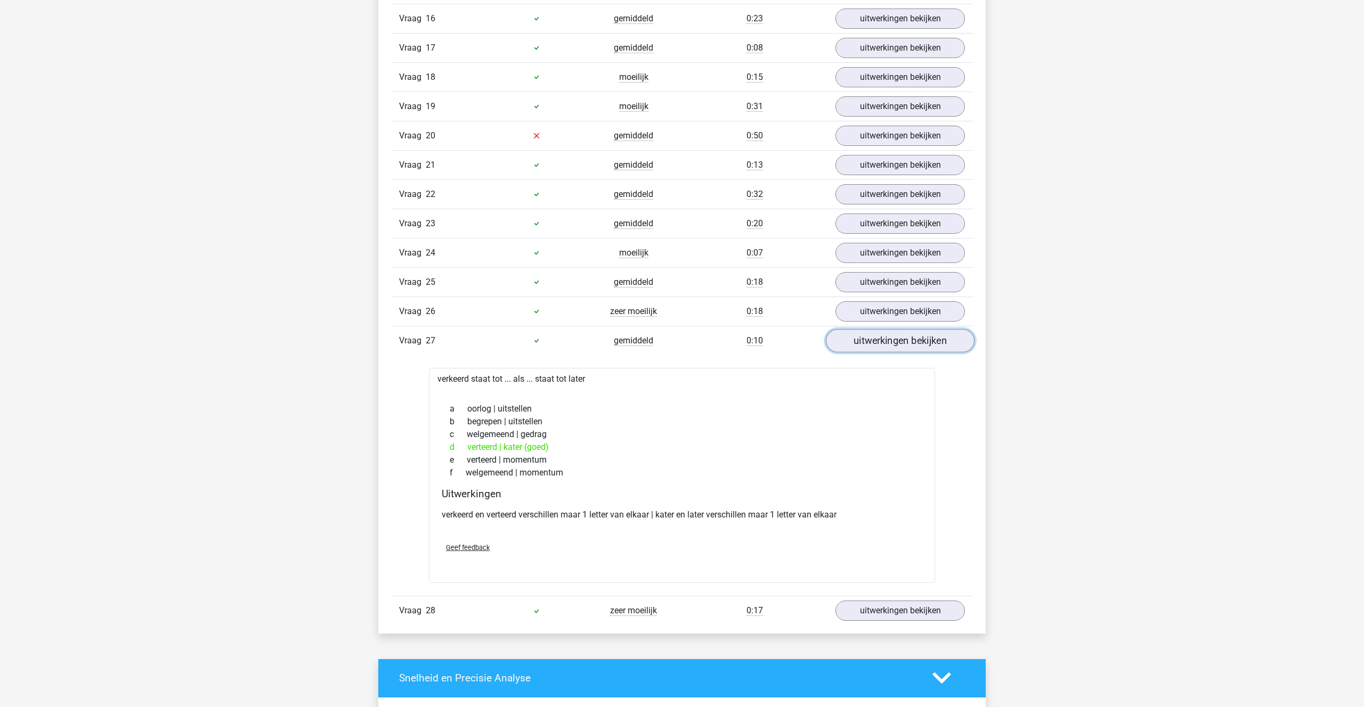
click at [883, 345] on link "uitwerkingen bekijken" at bounding box center [900, 340] width 149 height 23
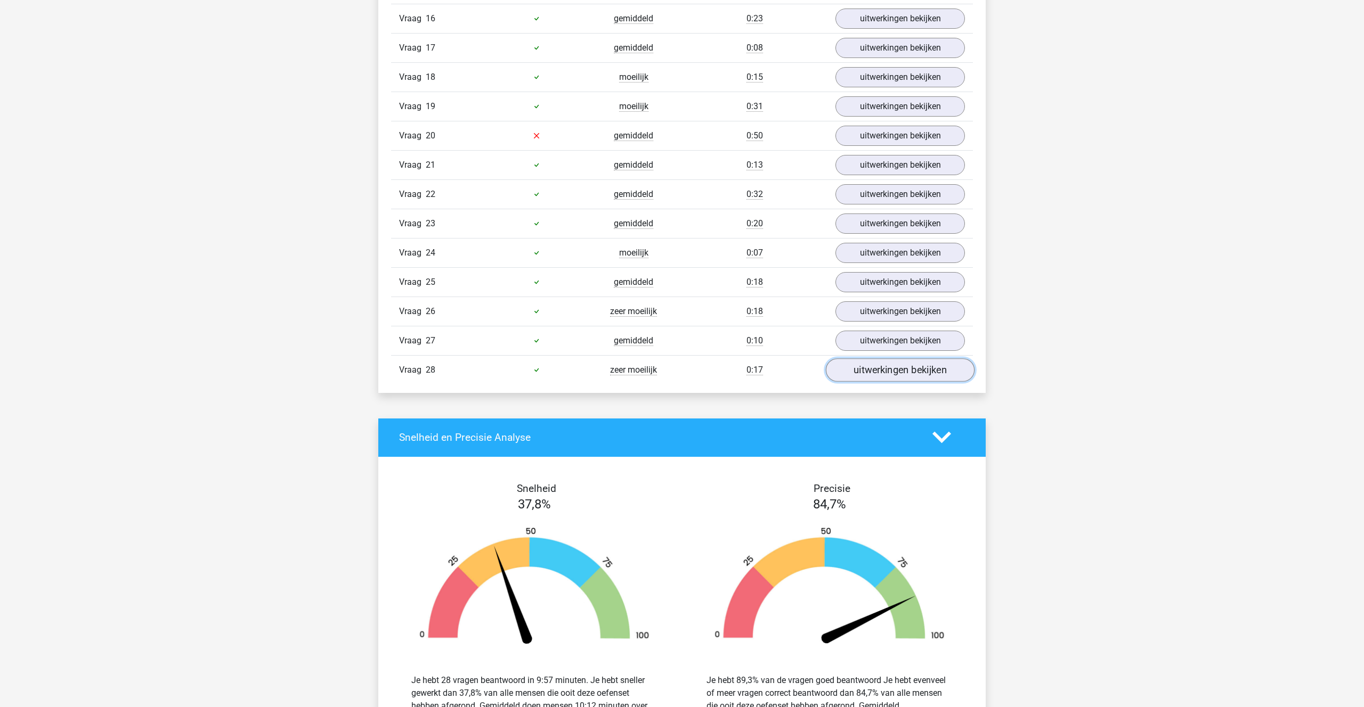
click at [879, 364] on link "uitwerkingen bekijken" at bounding box center [900, 369] width 149 height 23
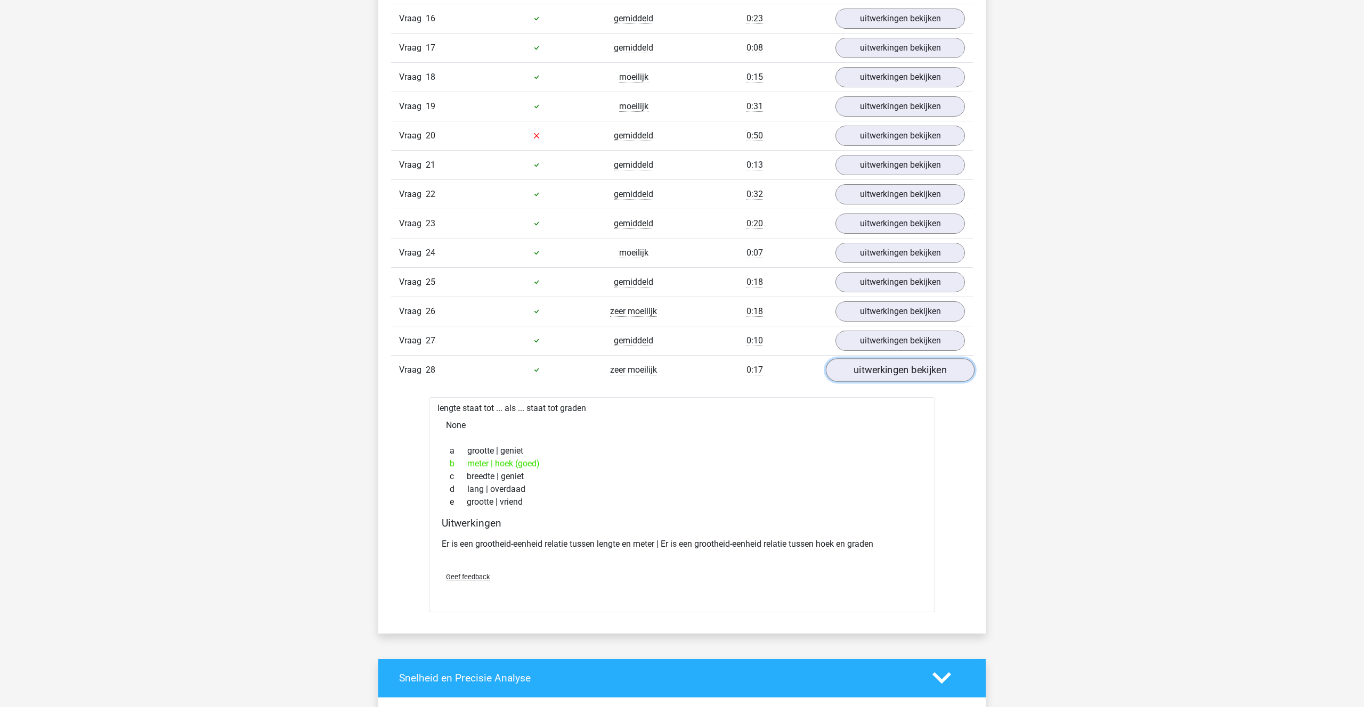
click at [877, 364] on link "uitwerkingen bekijken" at bounding box center [900, 369] width 149 height 23
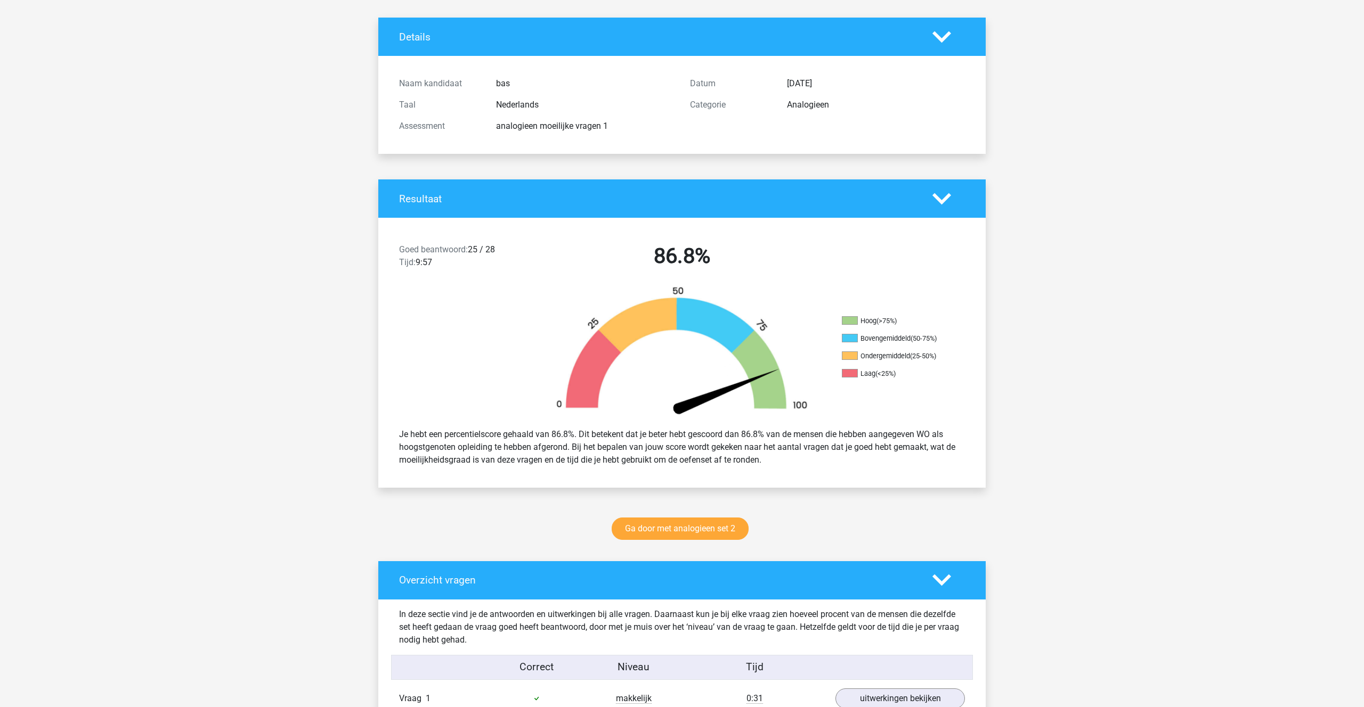
scroll to position [0, 0]
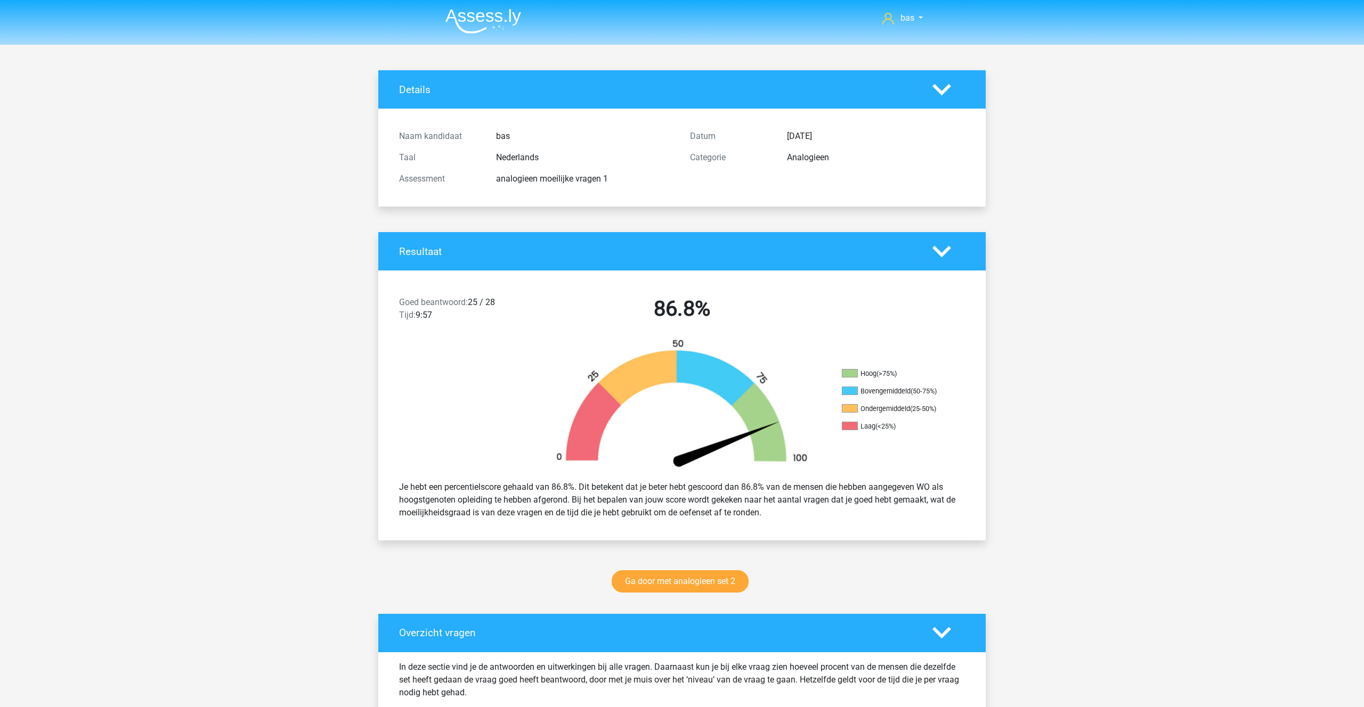
click at [469, 14] on img at bounding box center [483, 21] width 76 height 25
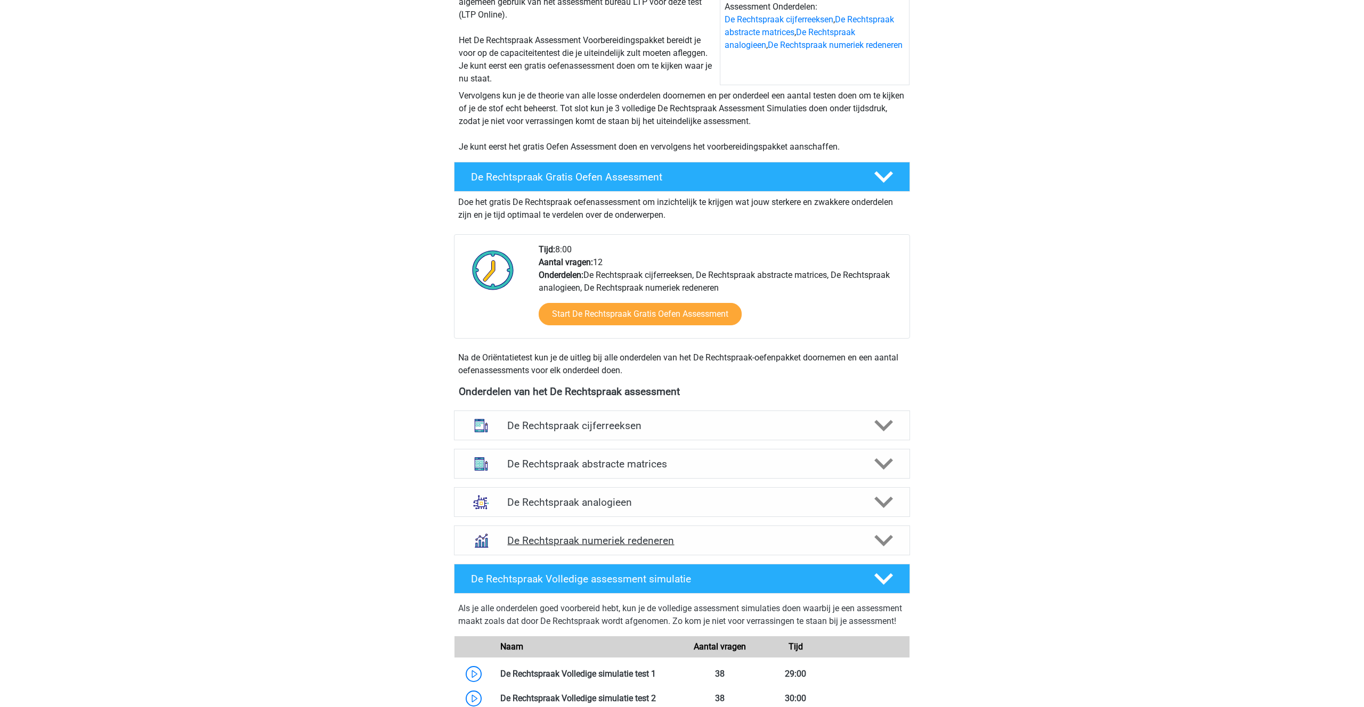
scroll to position [166, 0]
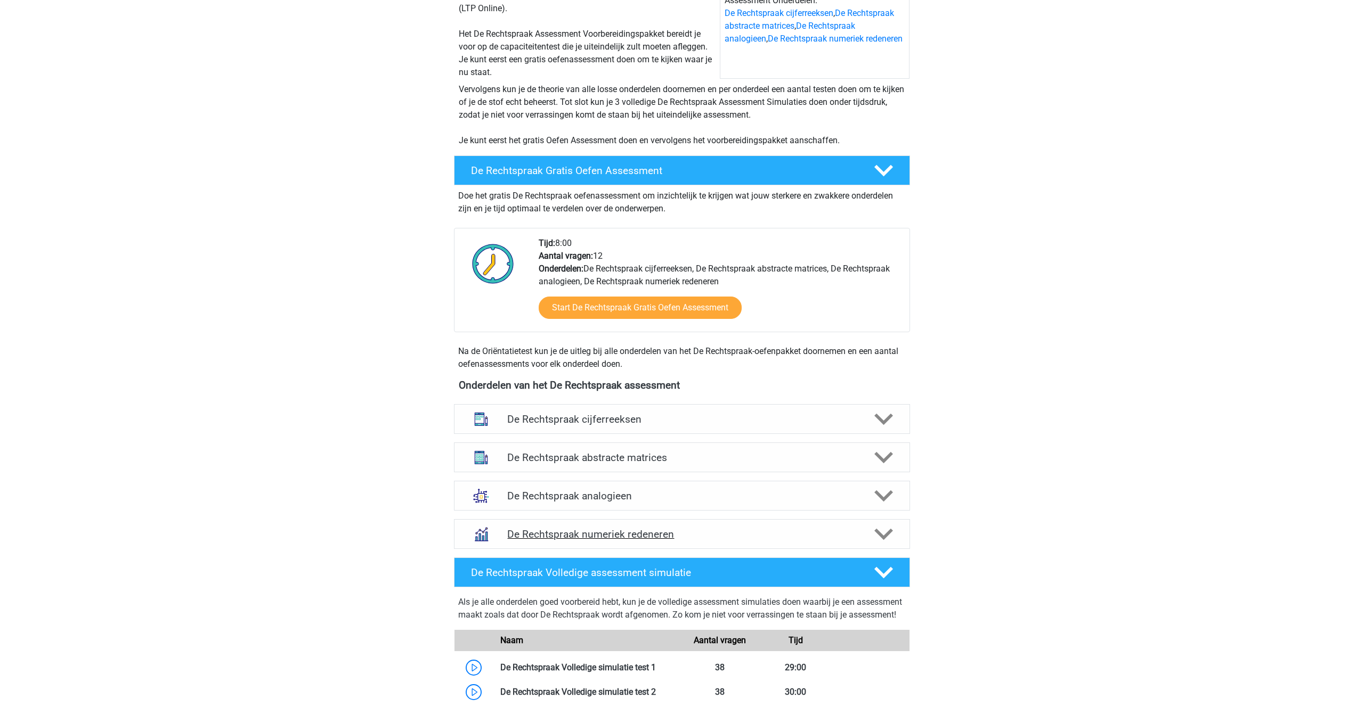
click at [543, 535] on h4 "De Rechtspraak numeriek redeneren" at bounding box center [681, 534] width 349 height 12
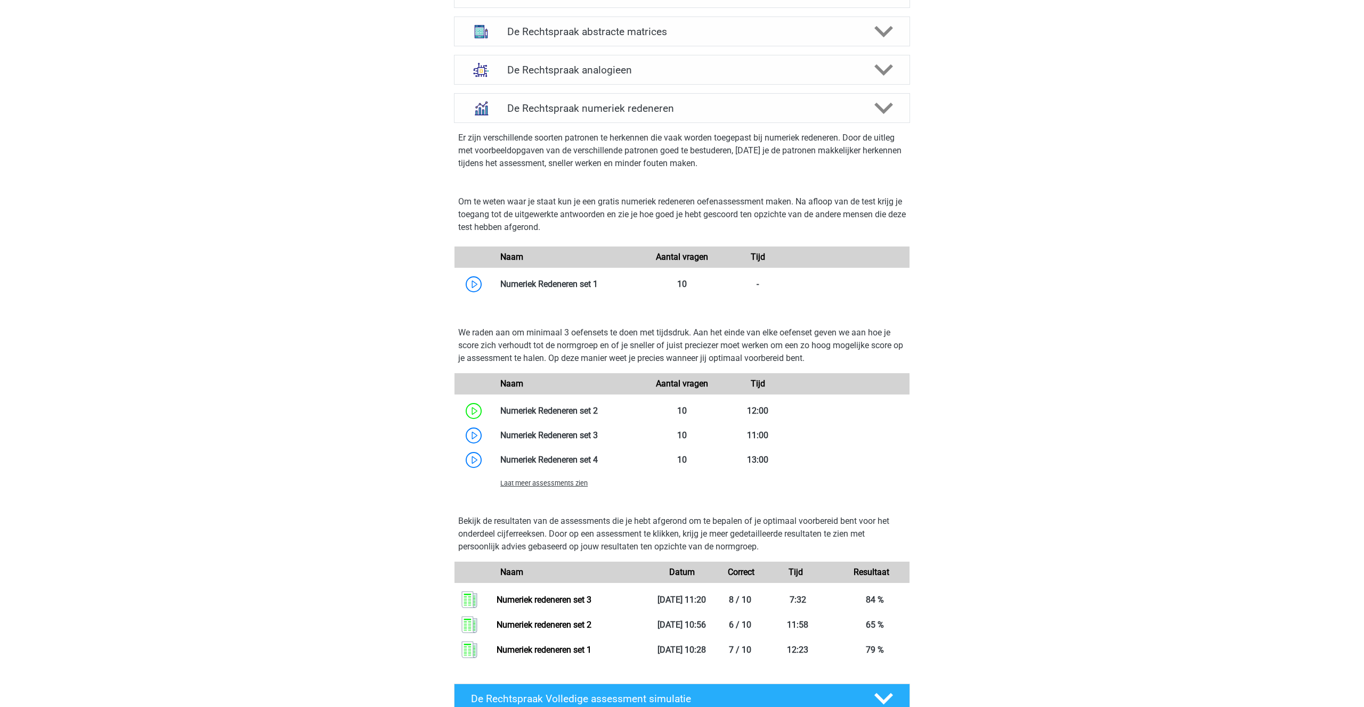
scroll to position [599, 0]
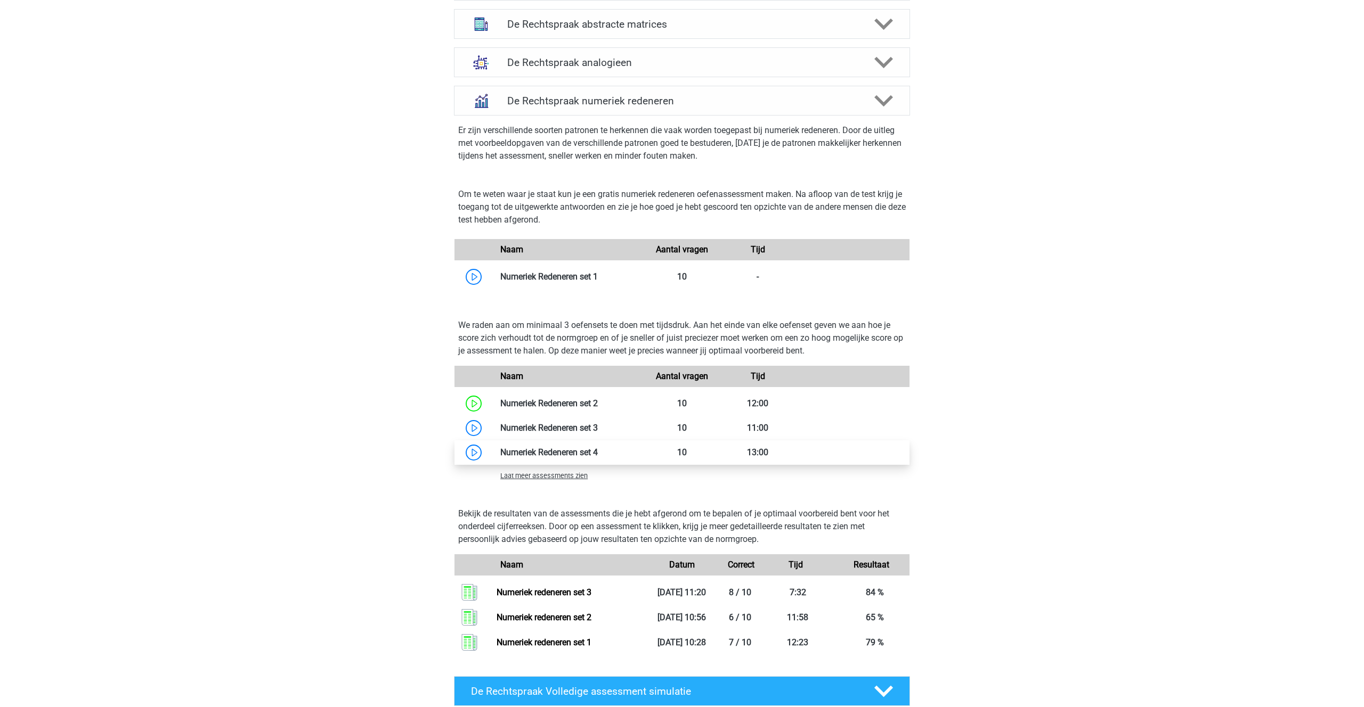
click at [598, 454] on link at bounding box center [598, 452] width 0 height 10
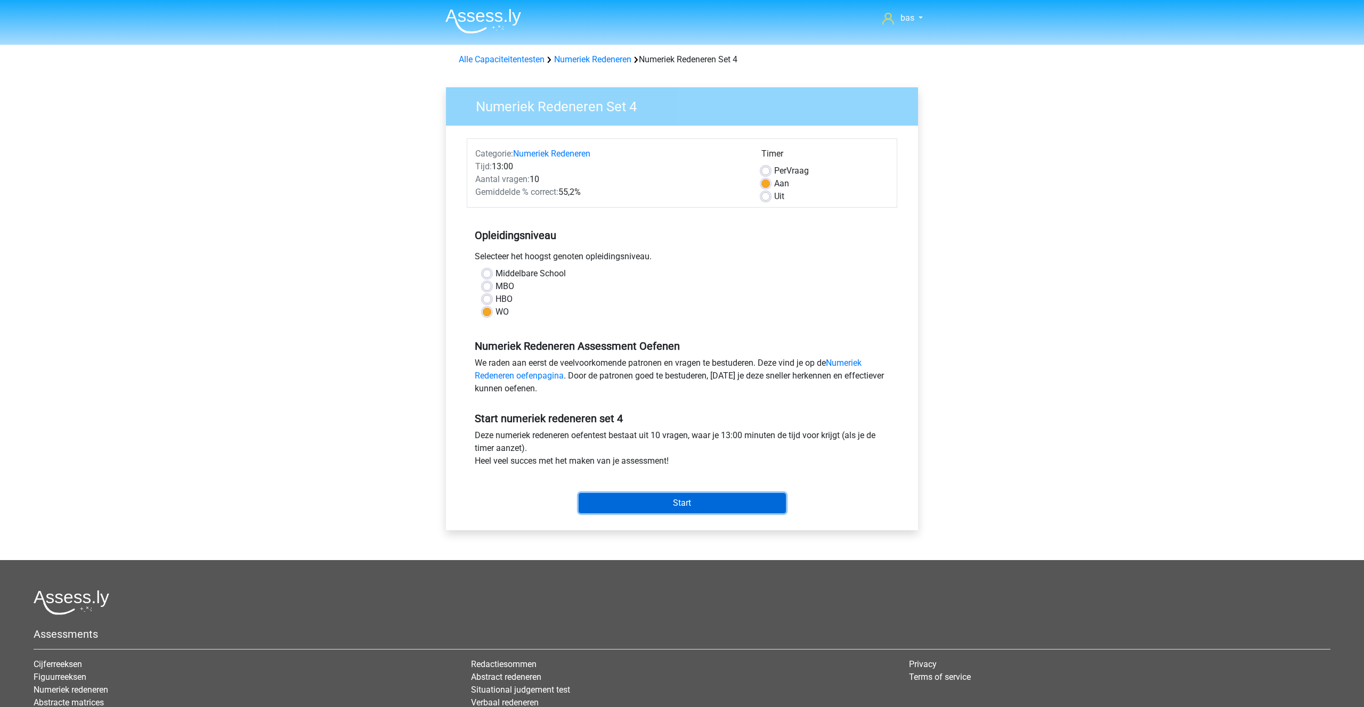
click at [659, 500] on input "Start" at bounding box center [681, 503] width 207 height 20
click at [658, 495] on input "Start" at bounding box center [681, 503] width 207 height 20
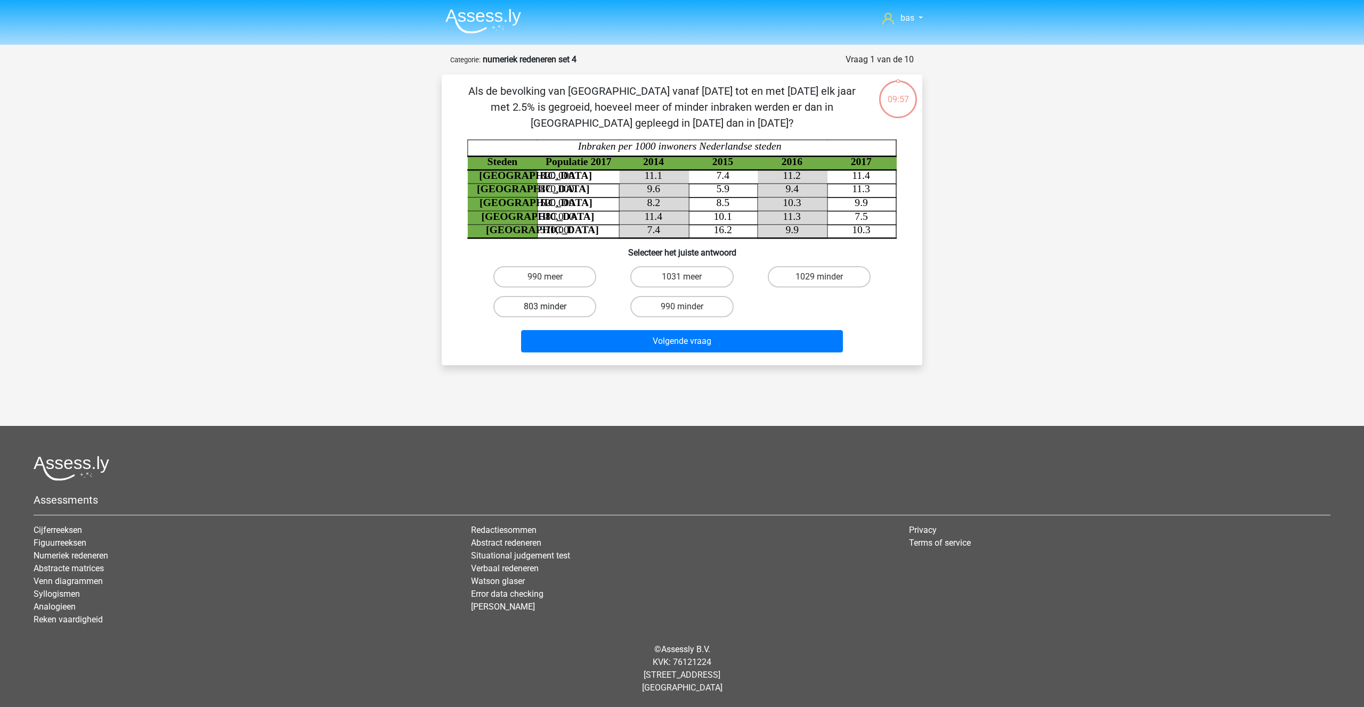
click at [531, 306] on label "803 minder" at bounding box center [544, 306] width 103 height 21
click at [545, 307] on input "803 minder" at bounding box center [548, 310] width 7 height 7
radio input "true"
click at [678, 348] on button "Volgende vraag" at bounding box center [682, 341] width 322 height 22
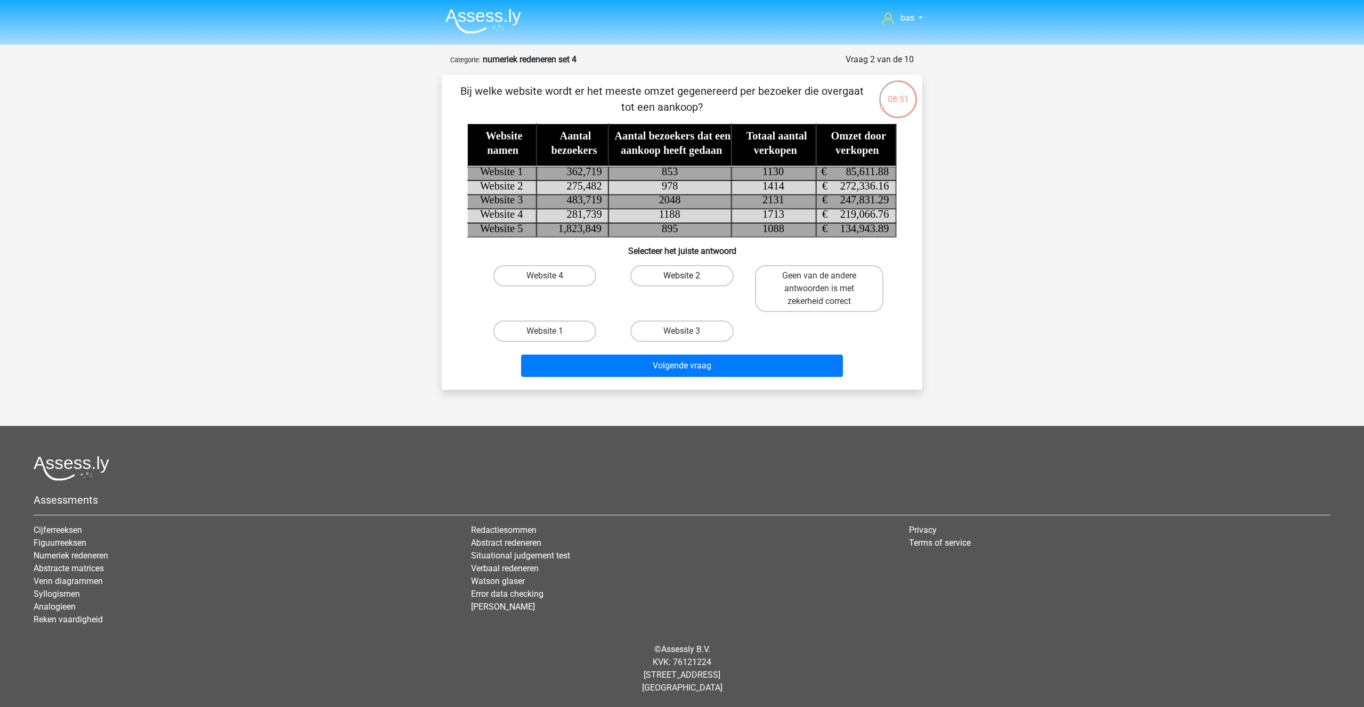
click at [674, 270] on label "Website 2" at bounding box center [681, 275] width 103 height 21
click at [682, 276] on input "Website 2" at bounding box center [685, 279] width 7 height 7
radio input "true"
click at [665, 371] on button "Volgende vraag" at bounding box center [682, 366] width 322 height 22
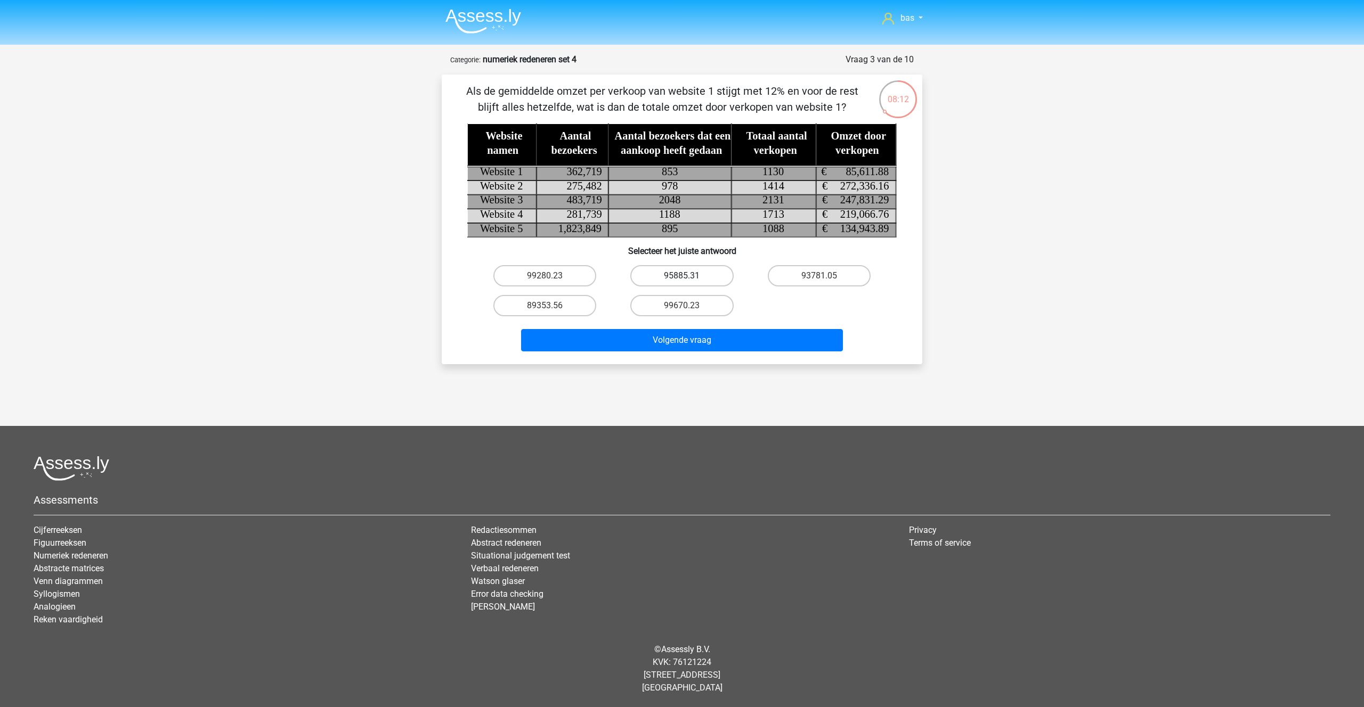
click at [677, 274] on label "95885.31" at bounding box center [681, 275] width 103 height 21
click at [682, 276] on input "95885.31" at bounding box center [685, 279] width 7 height 7
radio input "true"
click at [668, 343] on button "Volgende vraag" at bounding box center [682, 340] width 322 height 22
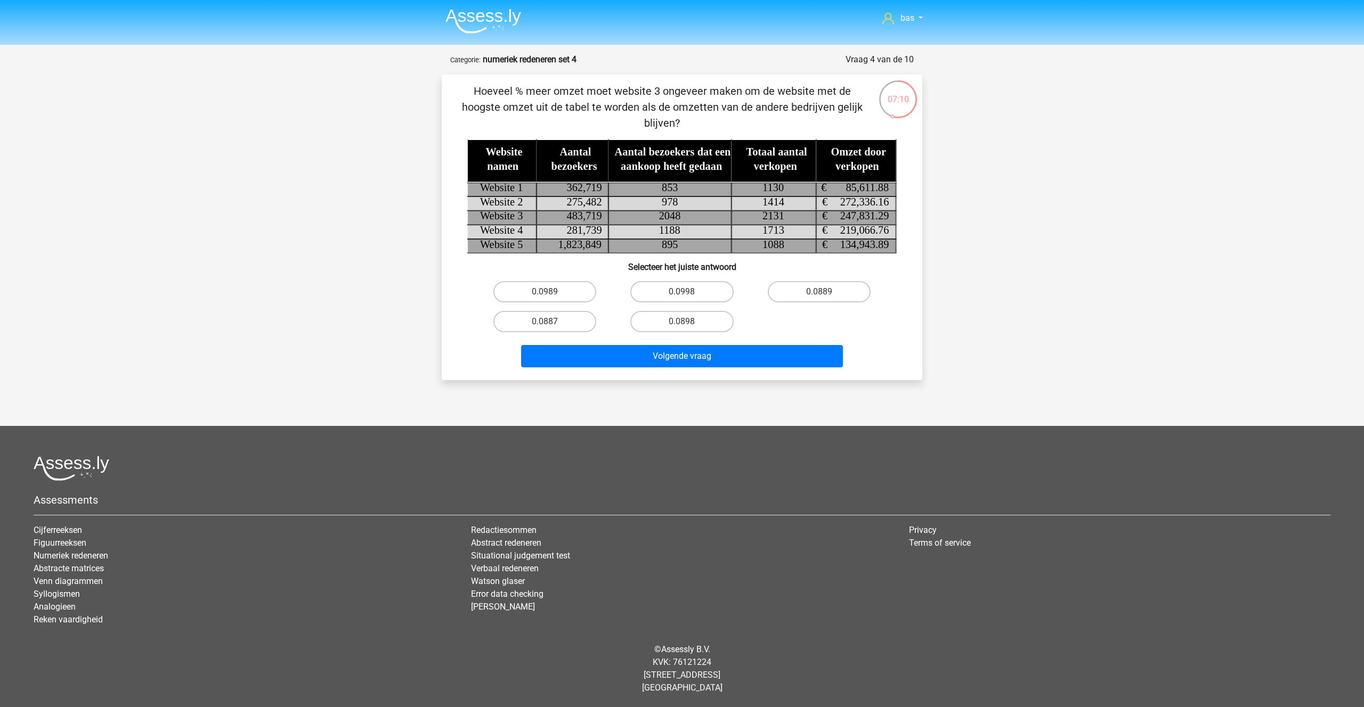
click at [687, 294] on input "0.0998" at bounding box center [685, 295] width 7 height 7
radio input "true"
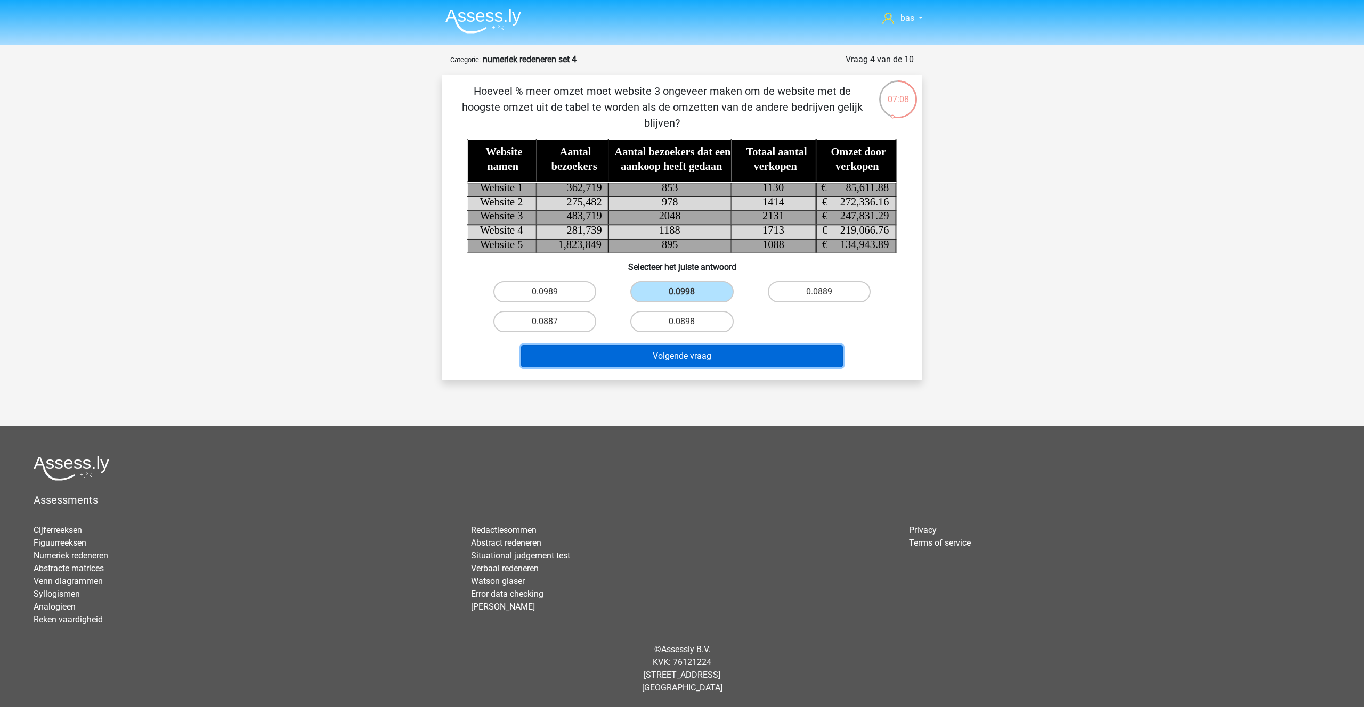
click at [682, 355] on button "Volgende vraag" at bounding box center [682, 356] width 322 height 22
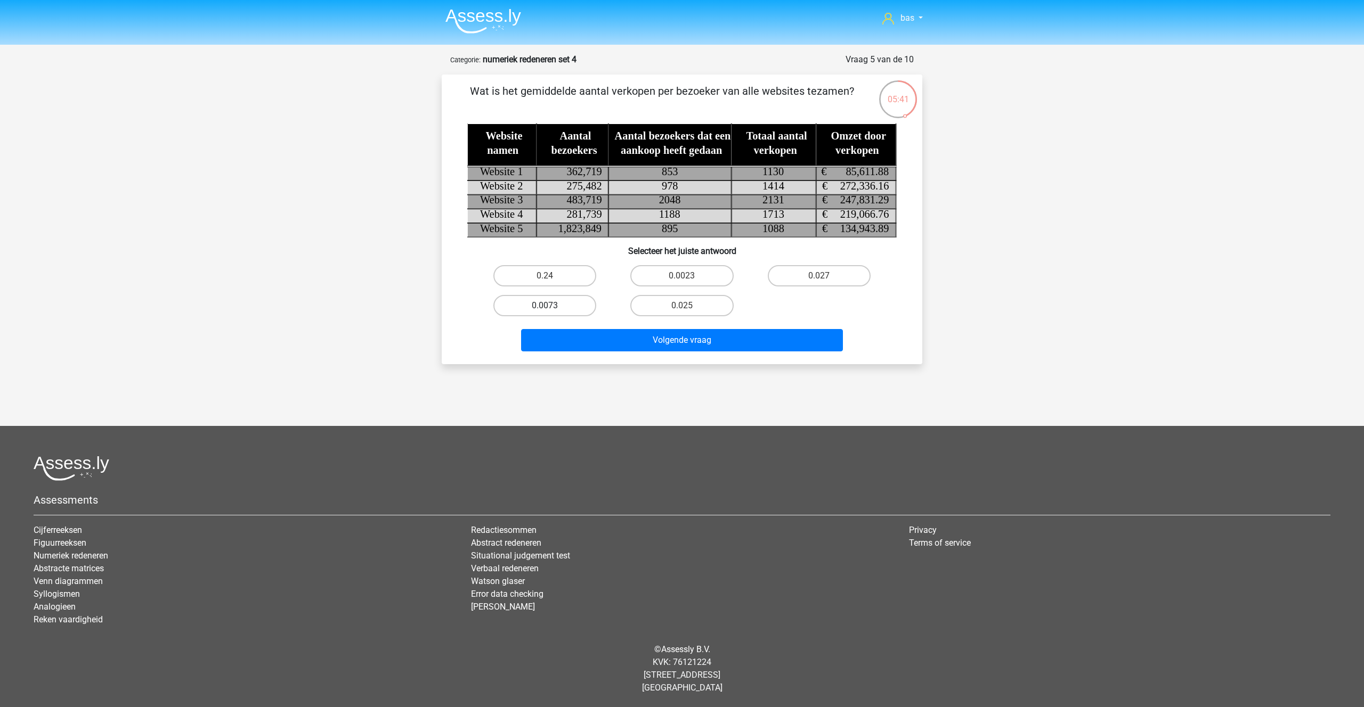
click at [555, 311] on label "0.0073" at bounding box center [544, 305] width 103 height 21
click at [552, 311] on input "0.0073" at bounding box center [548, 309] width 7 height 7
radio input "true"
click at [687, 344] on button "Volgende vraag" at bounding box center [682, 340] width 322 height 22
click at [677, 301] on label "19.5% minder" at bounding box center [681, 305] width 103 height 21
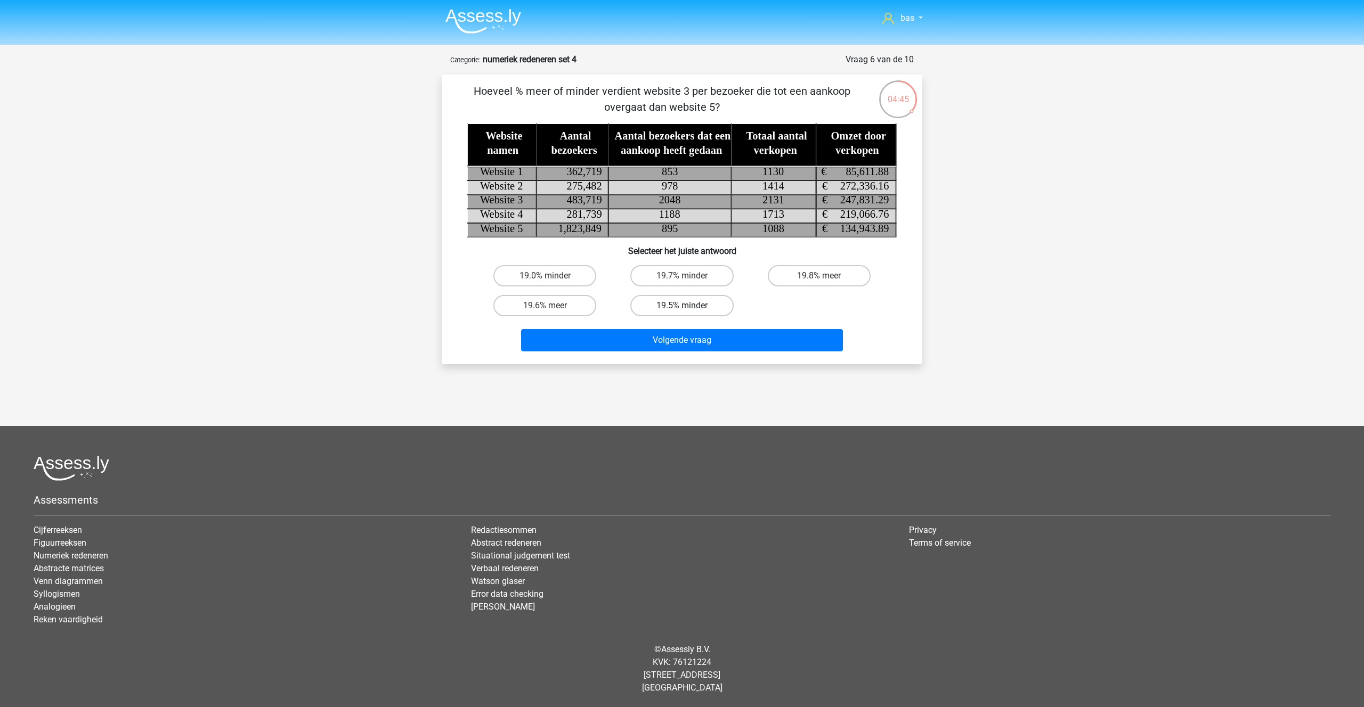
click at [682, 306] on input "19.5% minder" at bounding box center [685, 309] width 7 height 7
radio input "true"
click at [670, 338] on button "Volgende vraag" at bounding box center [682, 340] width 322 height 22
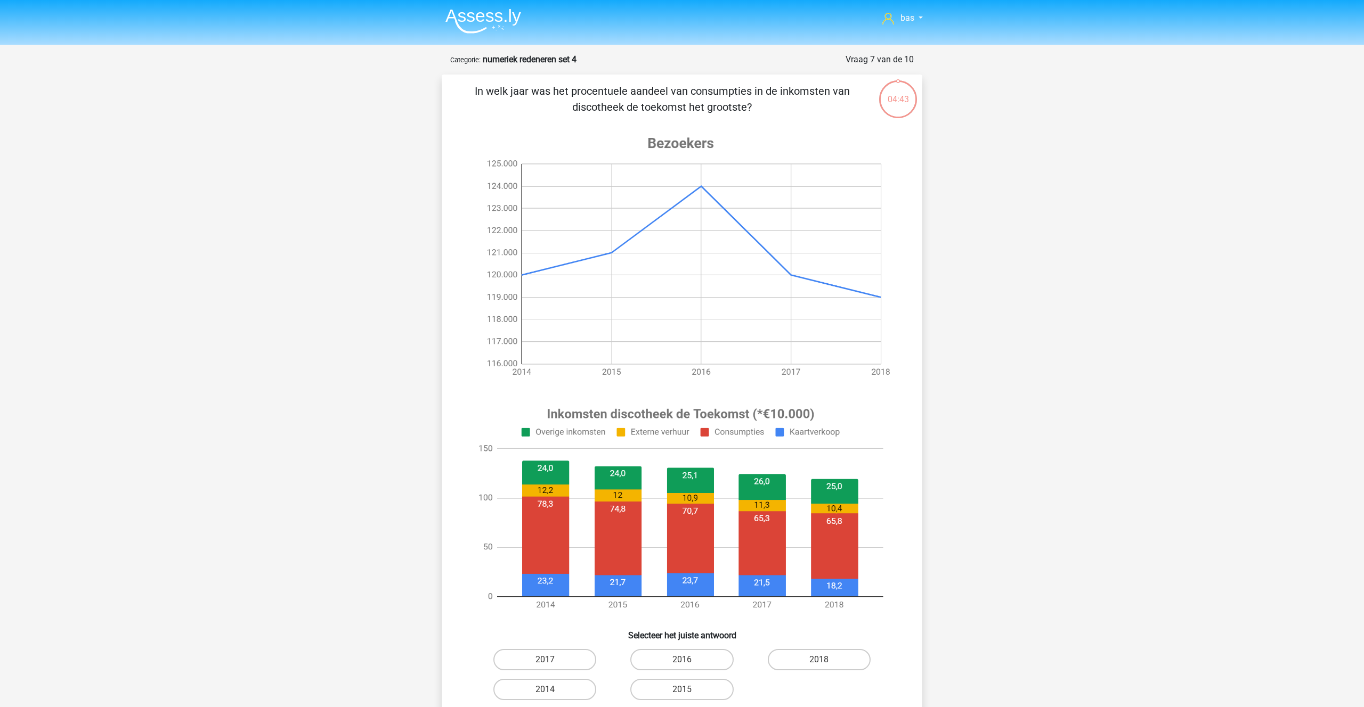
scroll to position [53, 0]
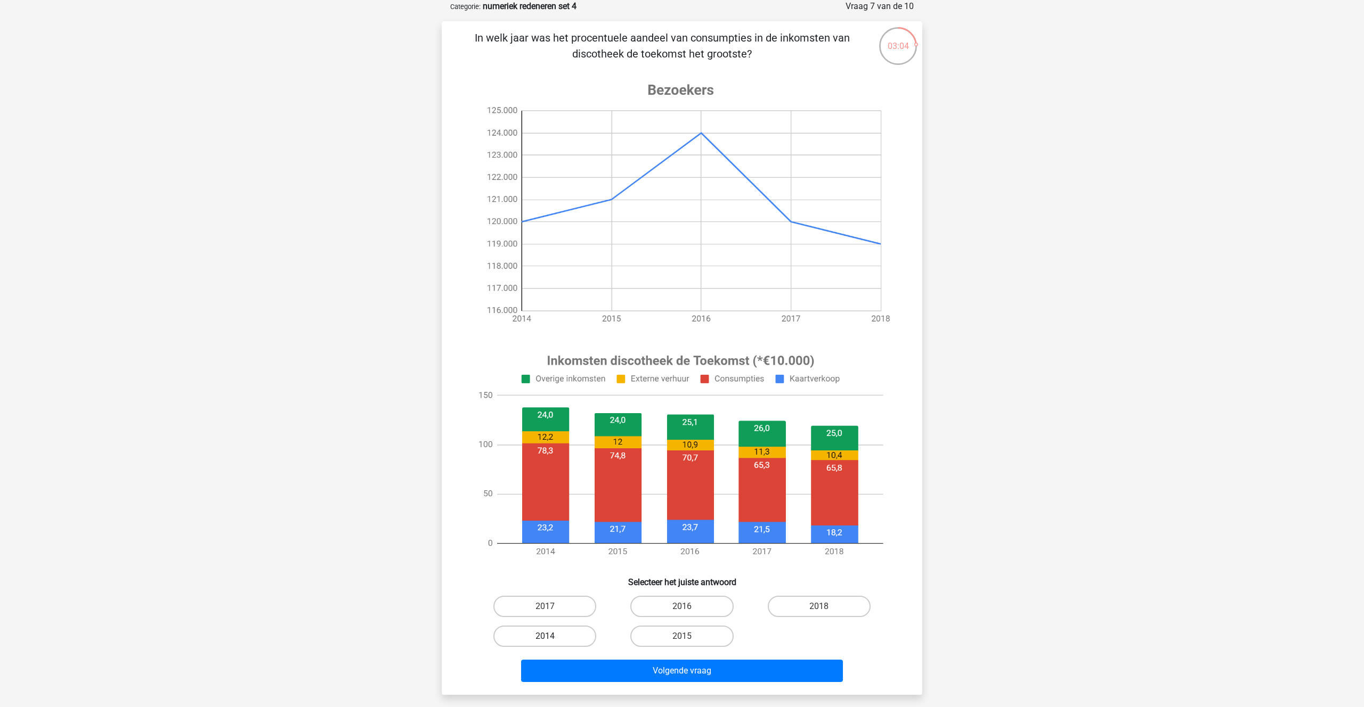
click at [555, 632] on label "2014" at bounding box center [544, 636] width 103 height 21
click at [552, 637] on input "2014" at bounding box center [548, 640] width 7 height 7
radio input "true"
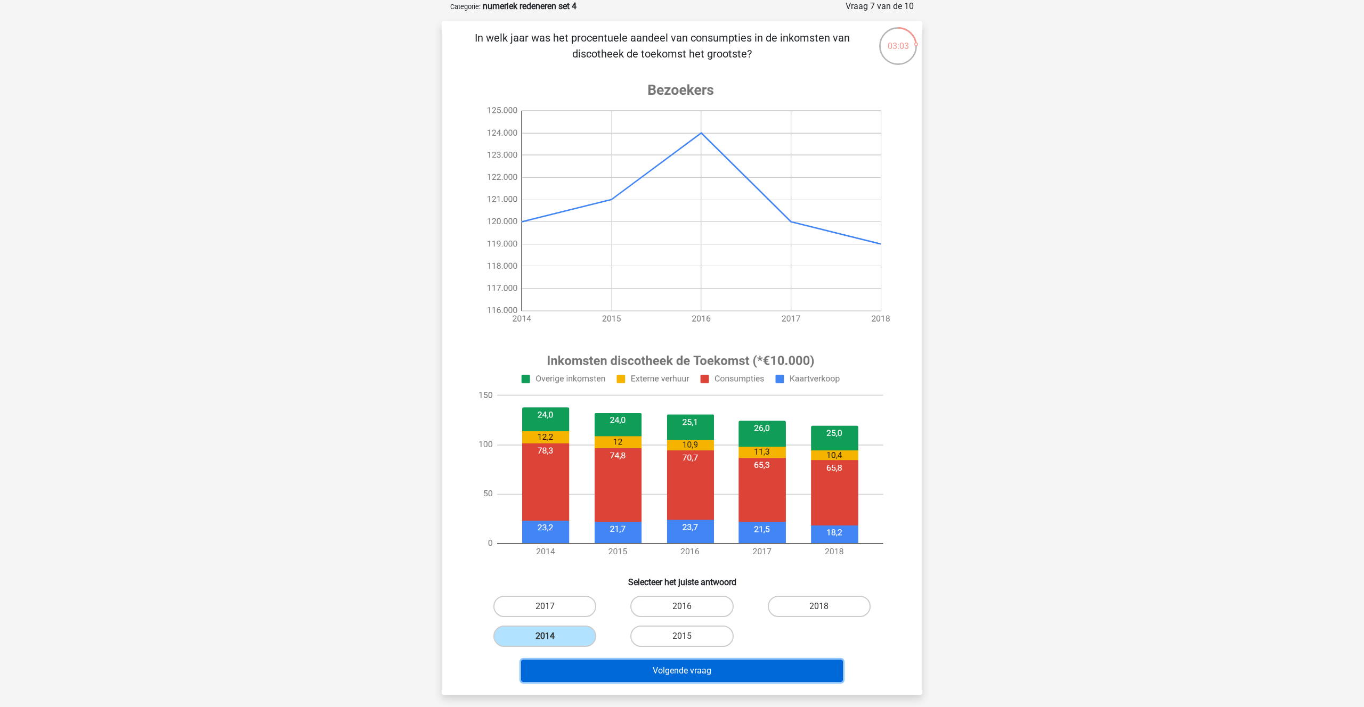
click at [687, 675] on button "Volgende vraag" at bounding box center [682, 671] width 322 height 22
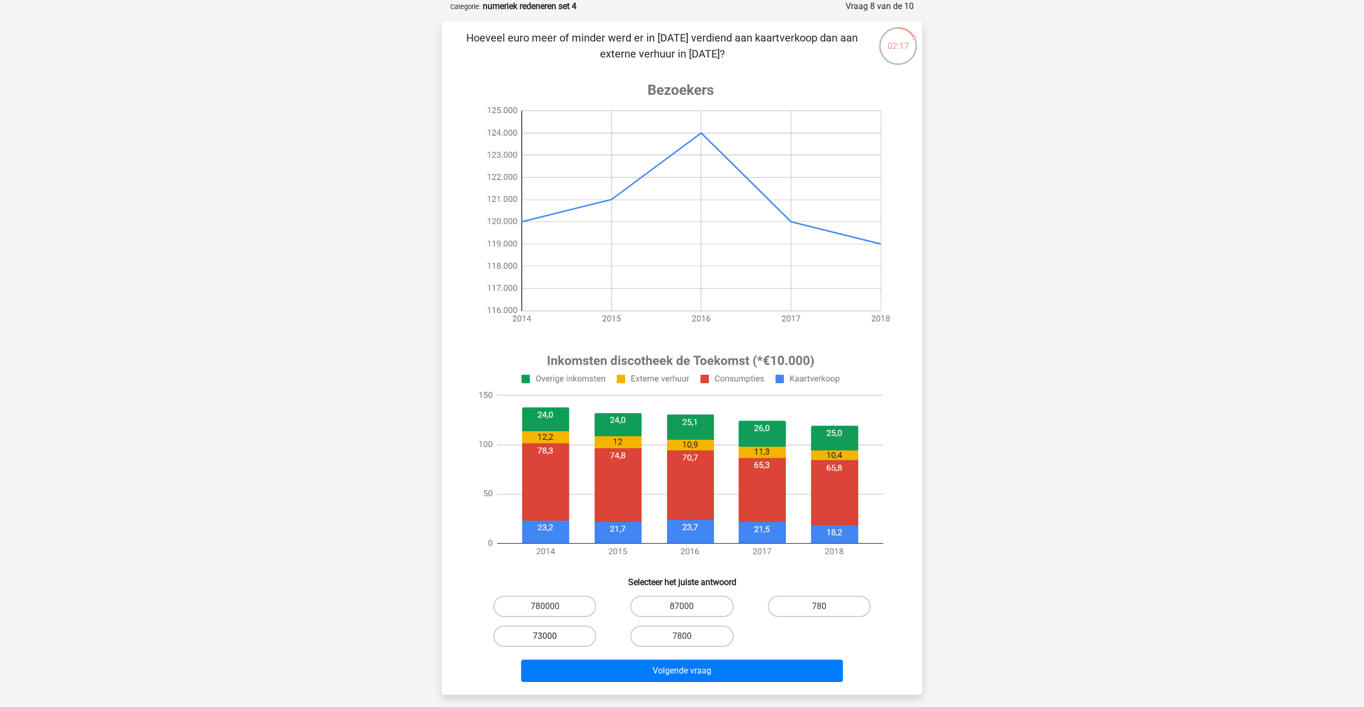
click at [552, 637] on label "73000" at bounding box center [544, 636] width 103 height 21
click at [552, 637] on input "73000" at bounding box center [548, 640] width 7 height 7
radio input "true"
click at [689, 639] on label "7800" at bounding box center [681, 636] width 103 height 21
click at [689, 639] on input "7800" at bounding box center [685, 640] width 7 height 7
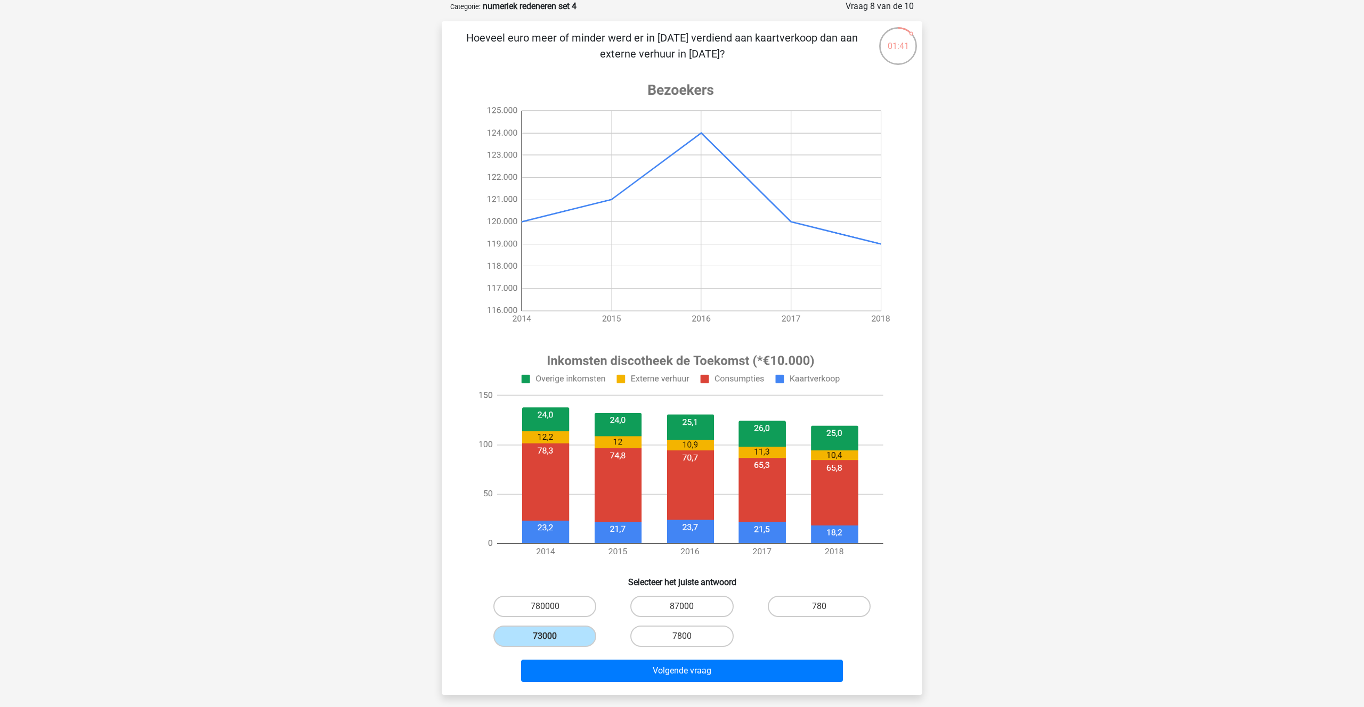
radio input "true"
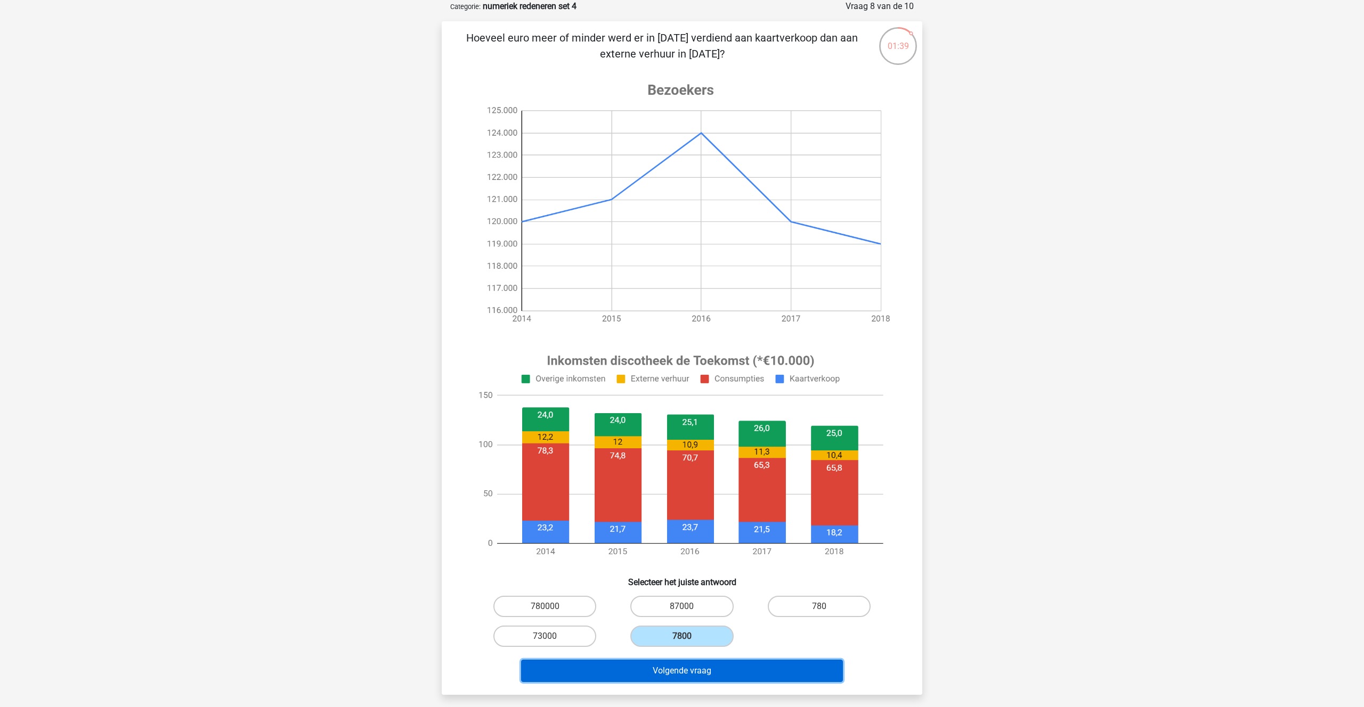
click at [677, 674] on button "Volgende vraag" at bounding box center [682, 671] width 322 height 22
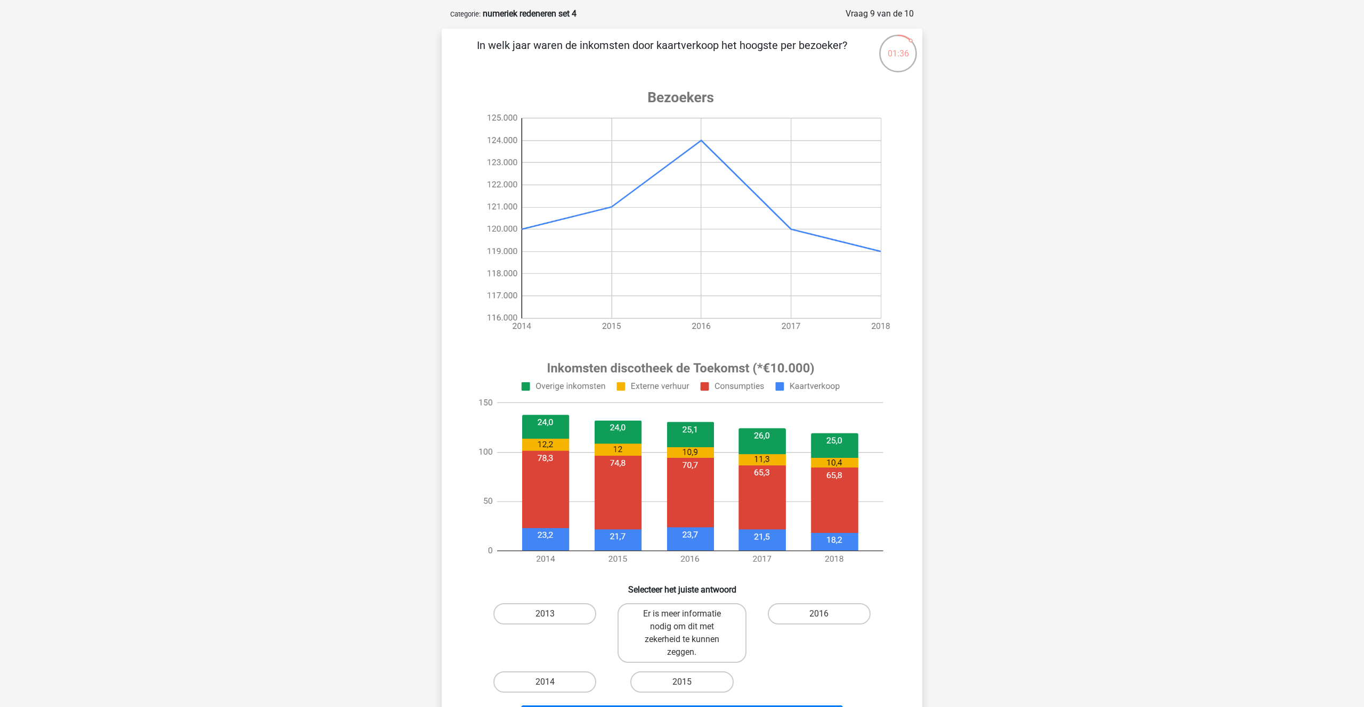
scroll to position [42, 0]
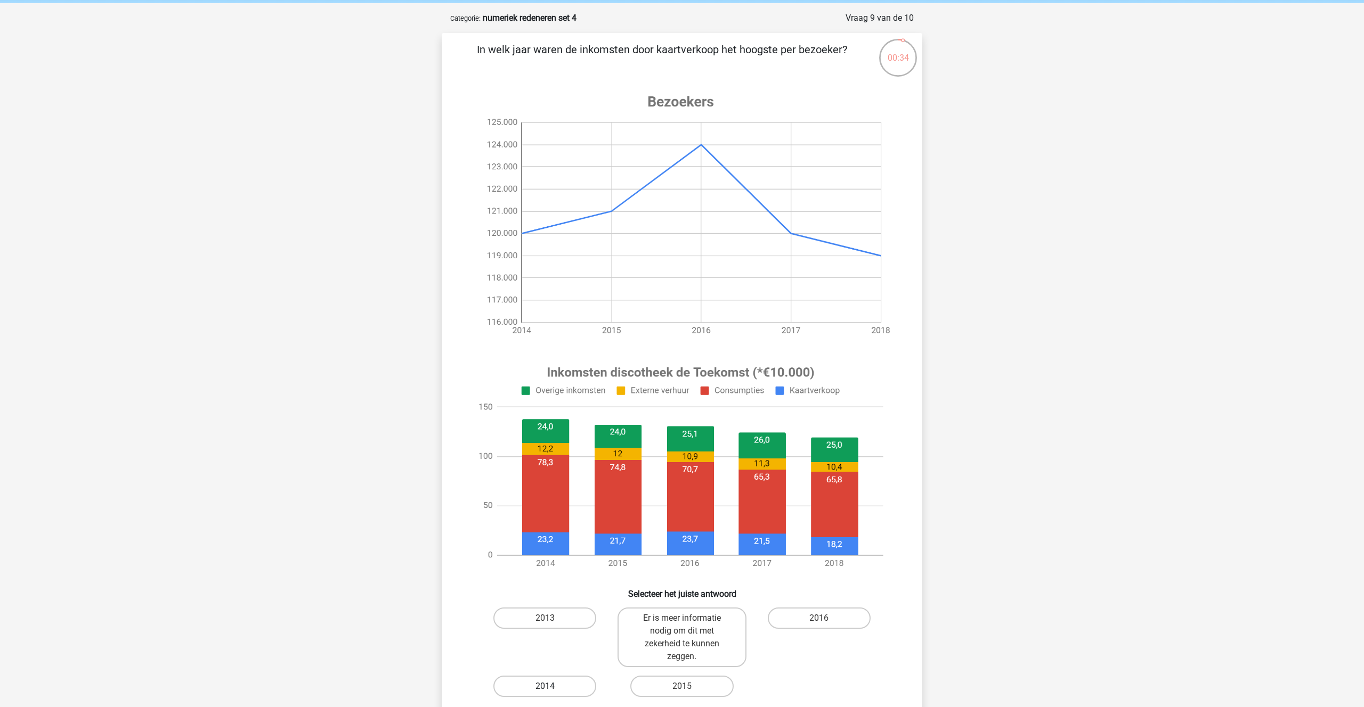
click at [546, 683] on label "2014" at bounding box center [544, 686] width 103 height 21
click at [546, 687] on input "2014" at bounding box center [548, 690] width 7 height 7
radio input "true"
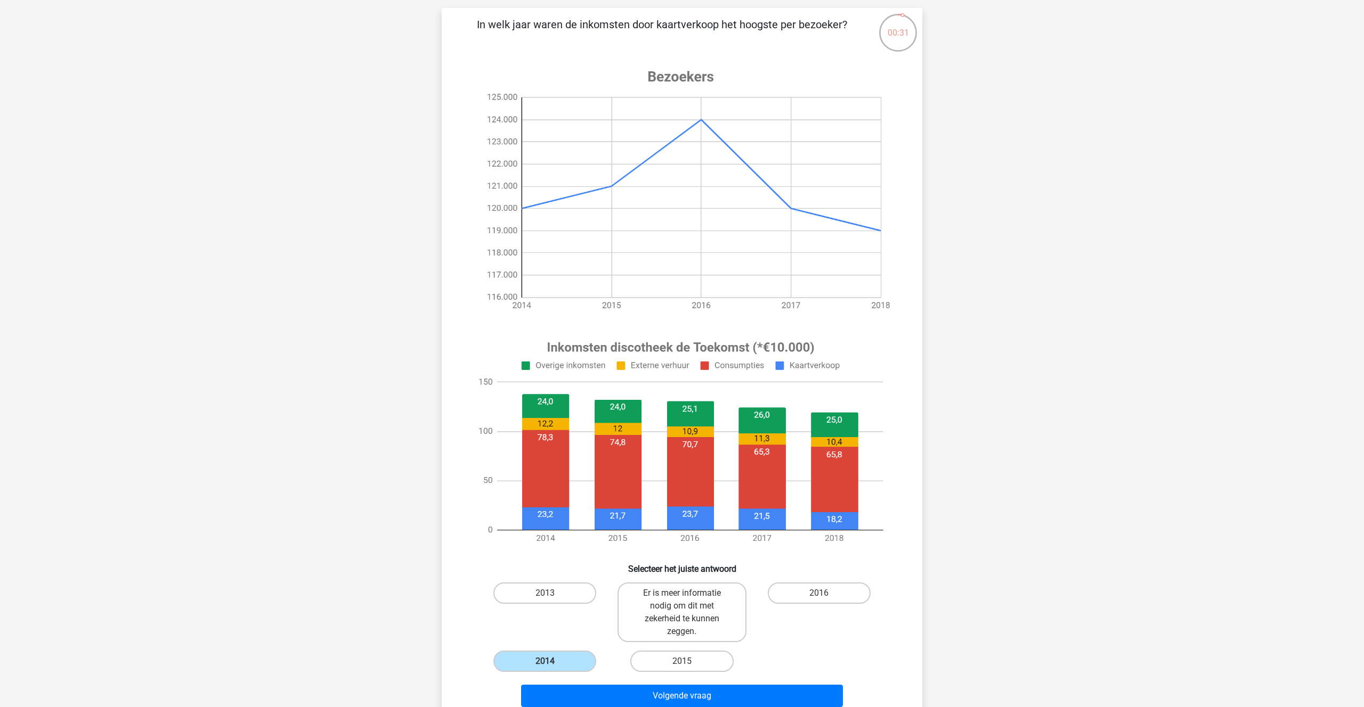
scroll to position [78, 0]
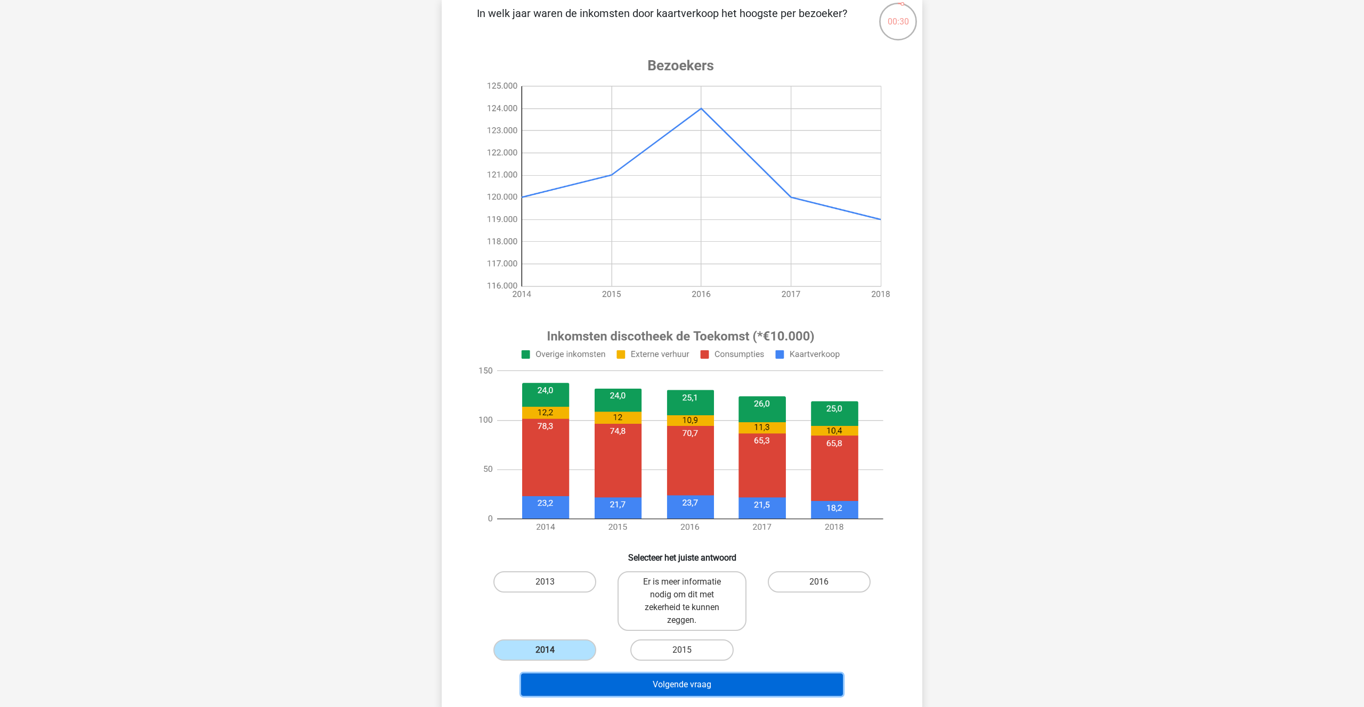
click at [669, 682] on button "Volgende vraag" at bounding box center [682, 685] width 322 height 22
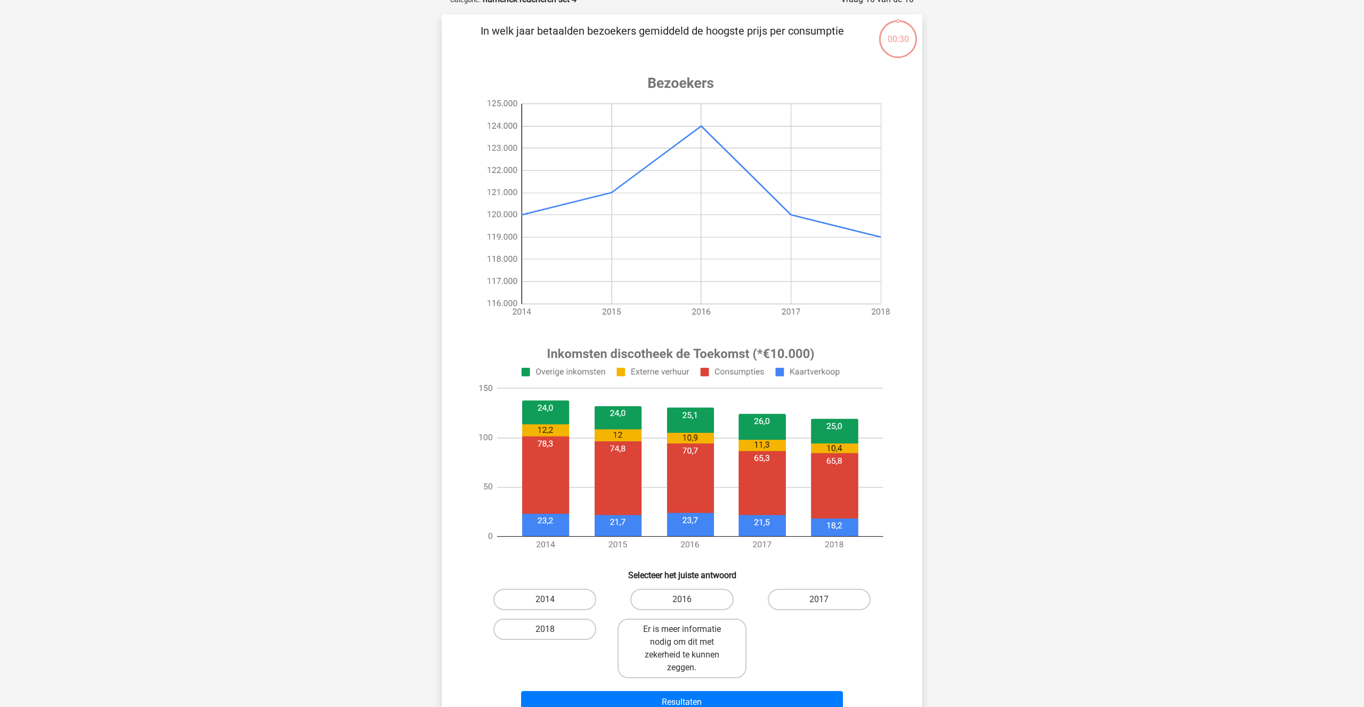
scroll to position [53, 0]
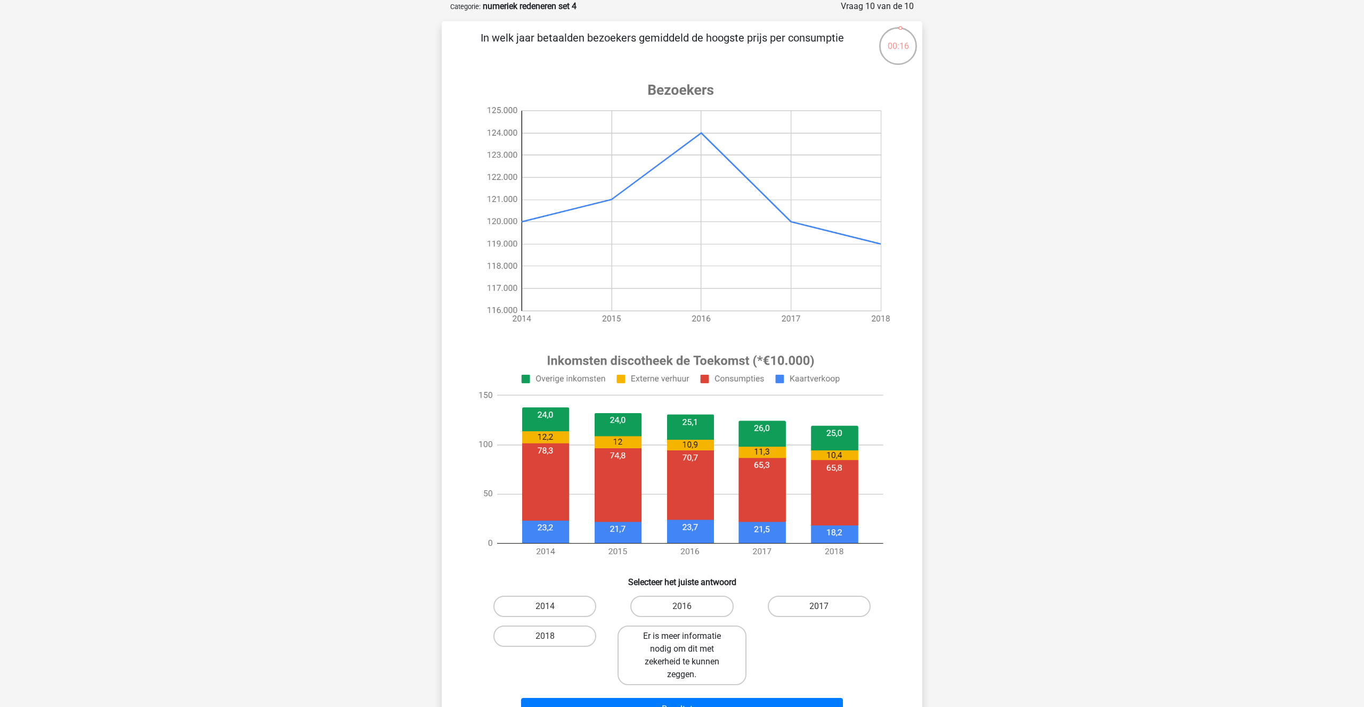
click at [680, 644] on label "Er is meer informatie nodig om dit met zekerheid te kunnen zeggen." at bounding box center [681, 656] width 128 height 60
click at [682, 643] on input "Er is meer informatie nodig om dit met zekerheid te kunnen zeggen." at bounding box center [685, 640] width 7 height 7
radio input "true"
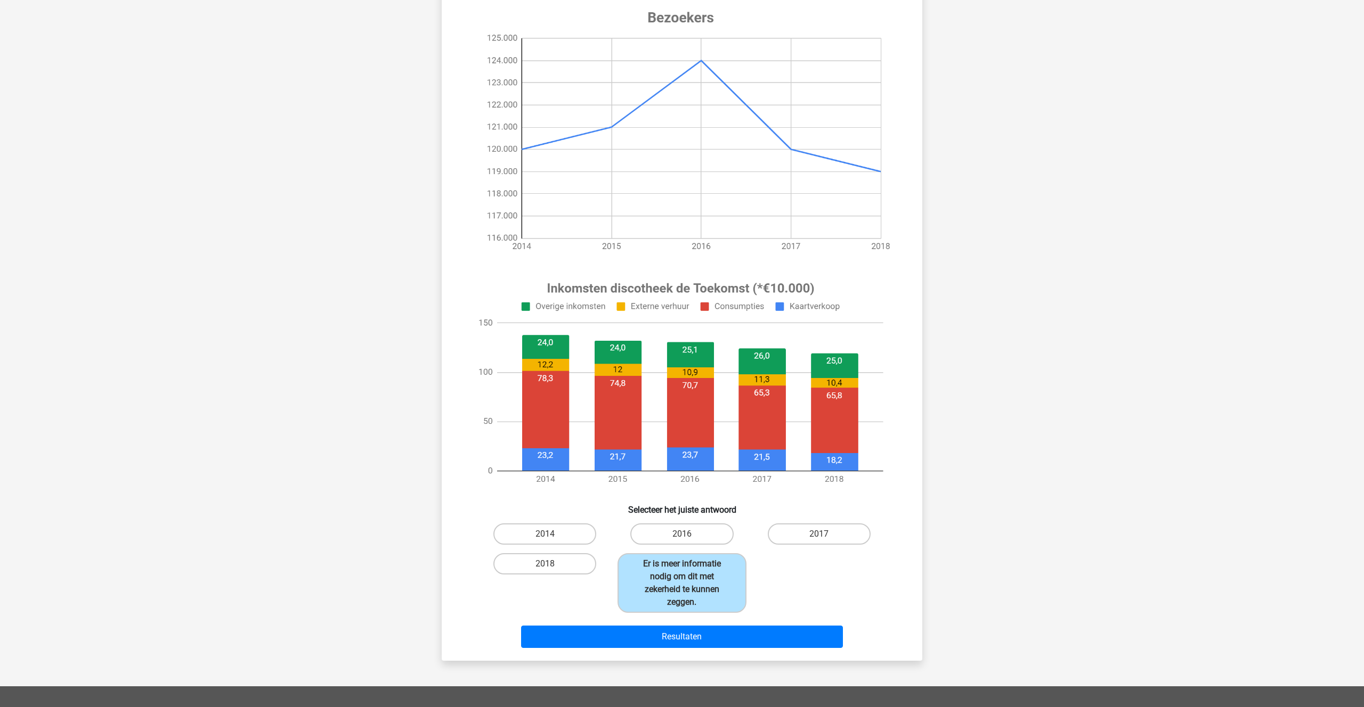
scroll to position [137, 0]
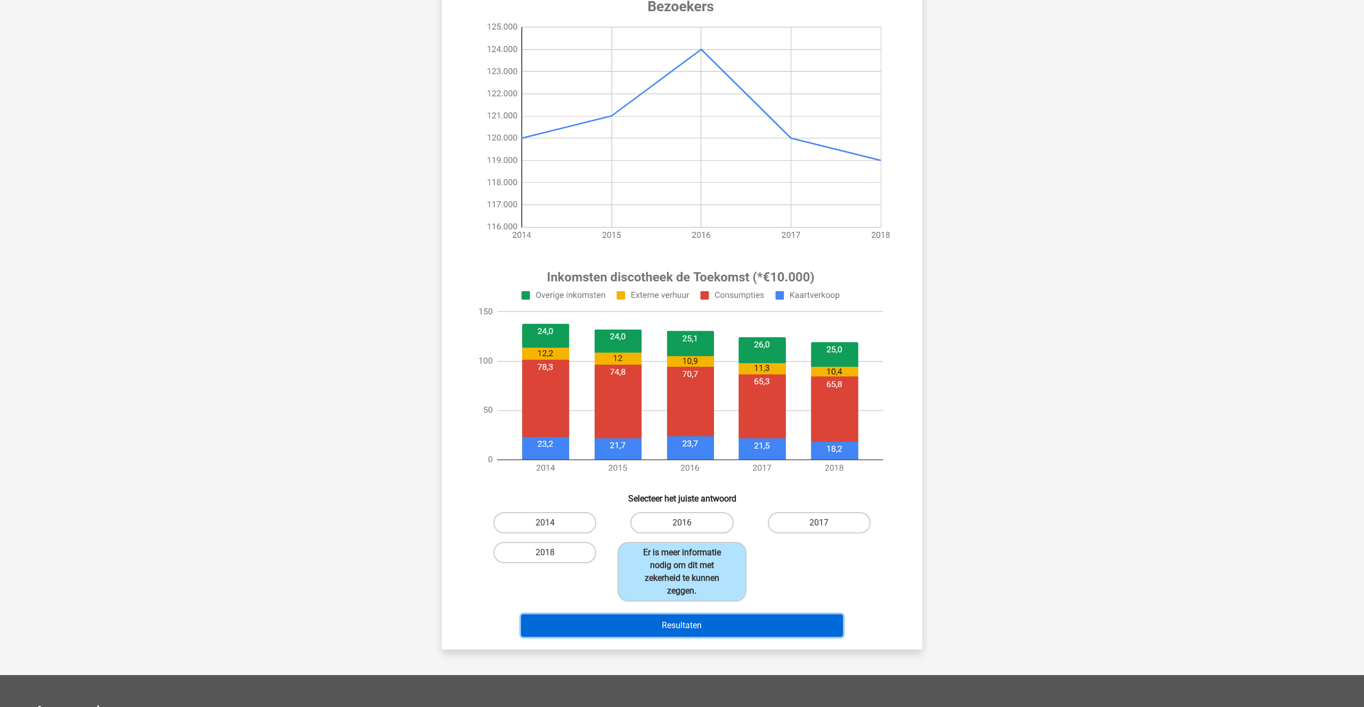
click at [674, 628] on button "Resultaten" at bounding box center [682, 626] width 322 height 22
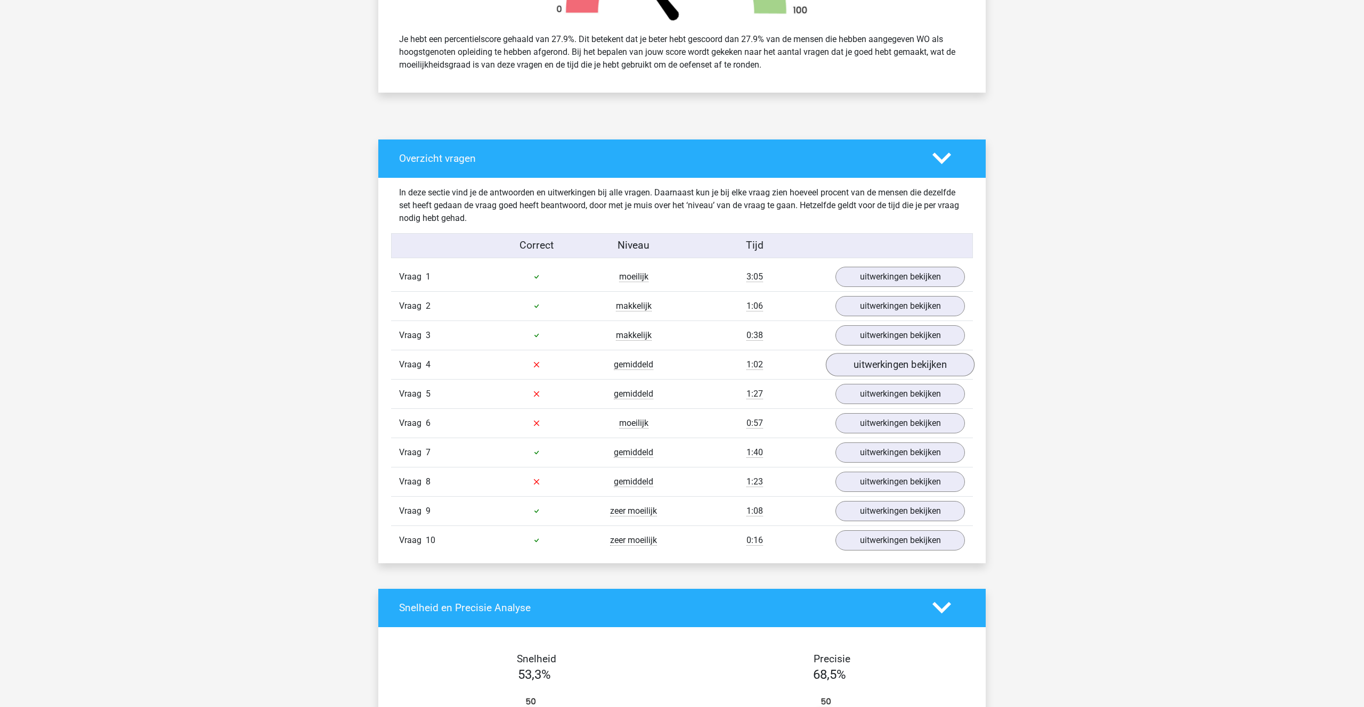
scroll to position [449, 0]
click at [883, 281] on link "uitwerkingen bekijken" at bounding box center [900, 276] width 149 height 23
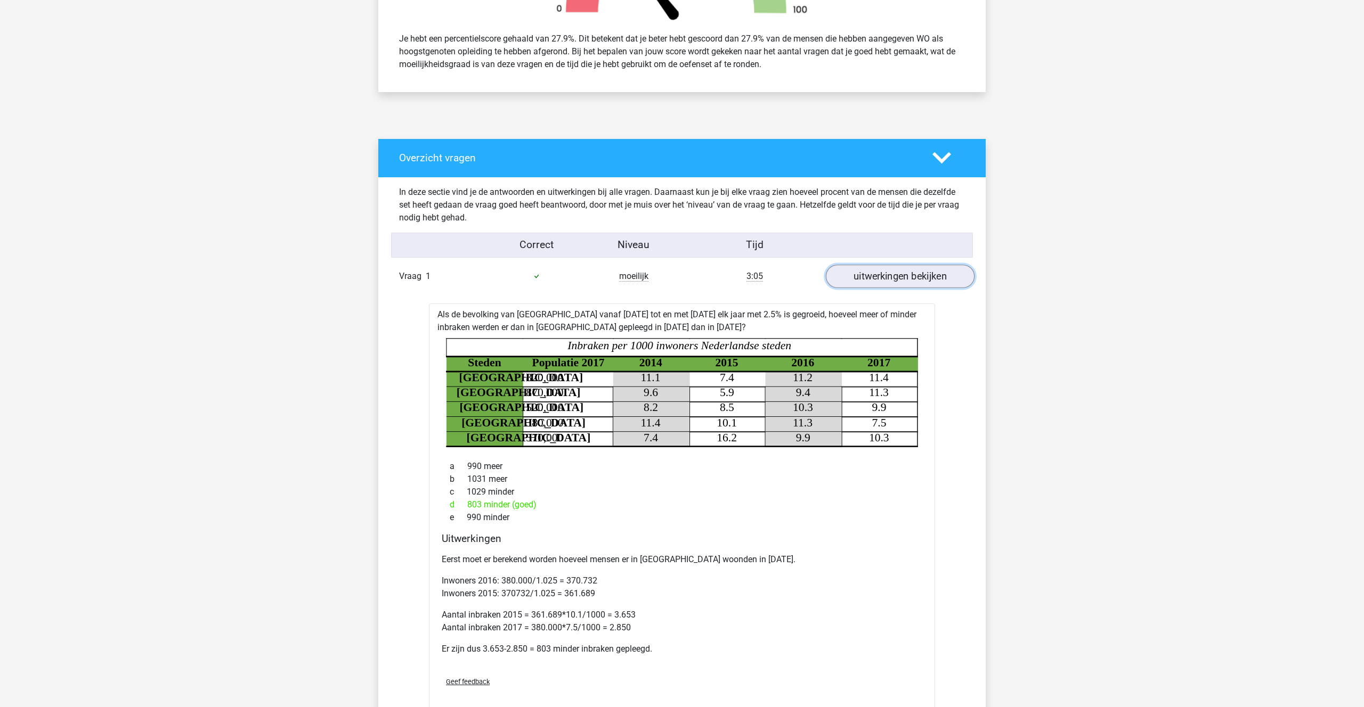
click at [881, 279] on link "uitwerkingen bekijken" at bounding box center [900, 276] width 149 height 23
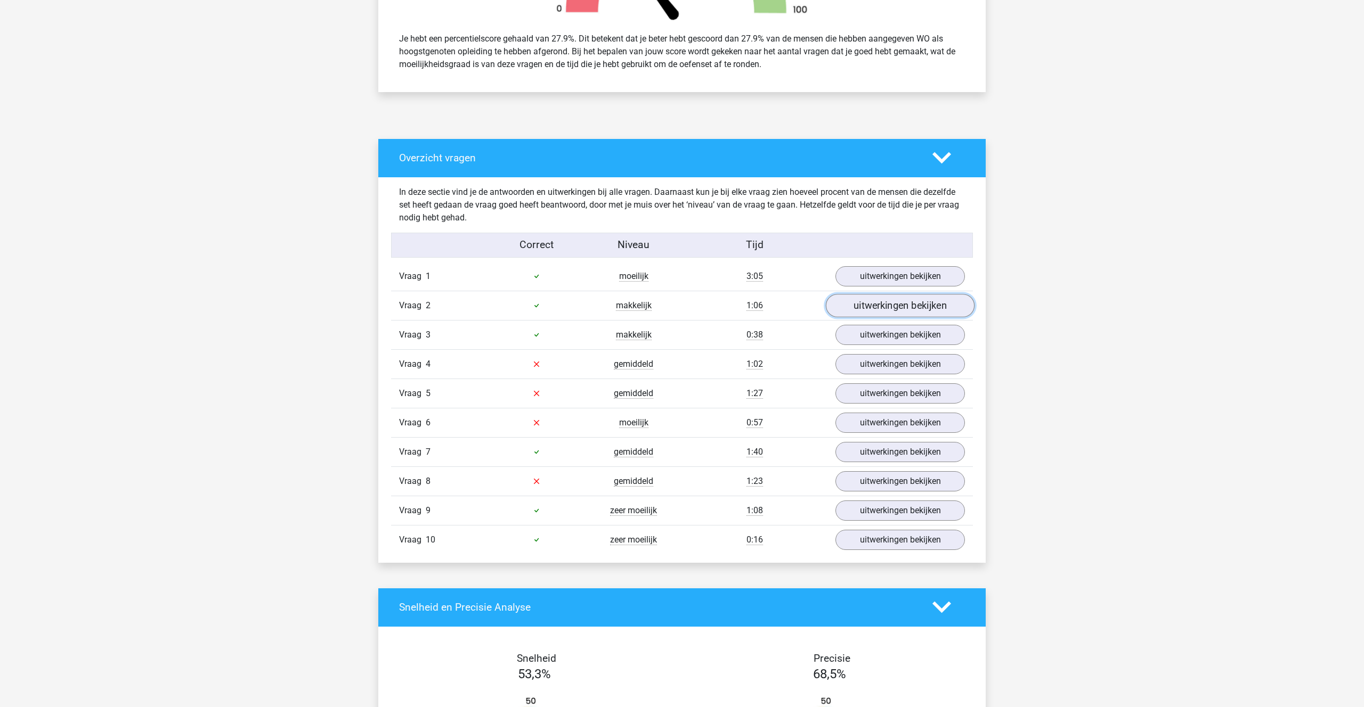
click at [887, 302] on link "uitwerkingen bekijken" at bounding box center [900, 305] width 149 height 23
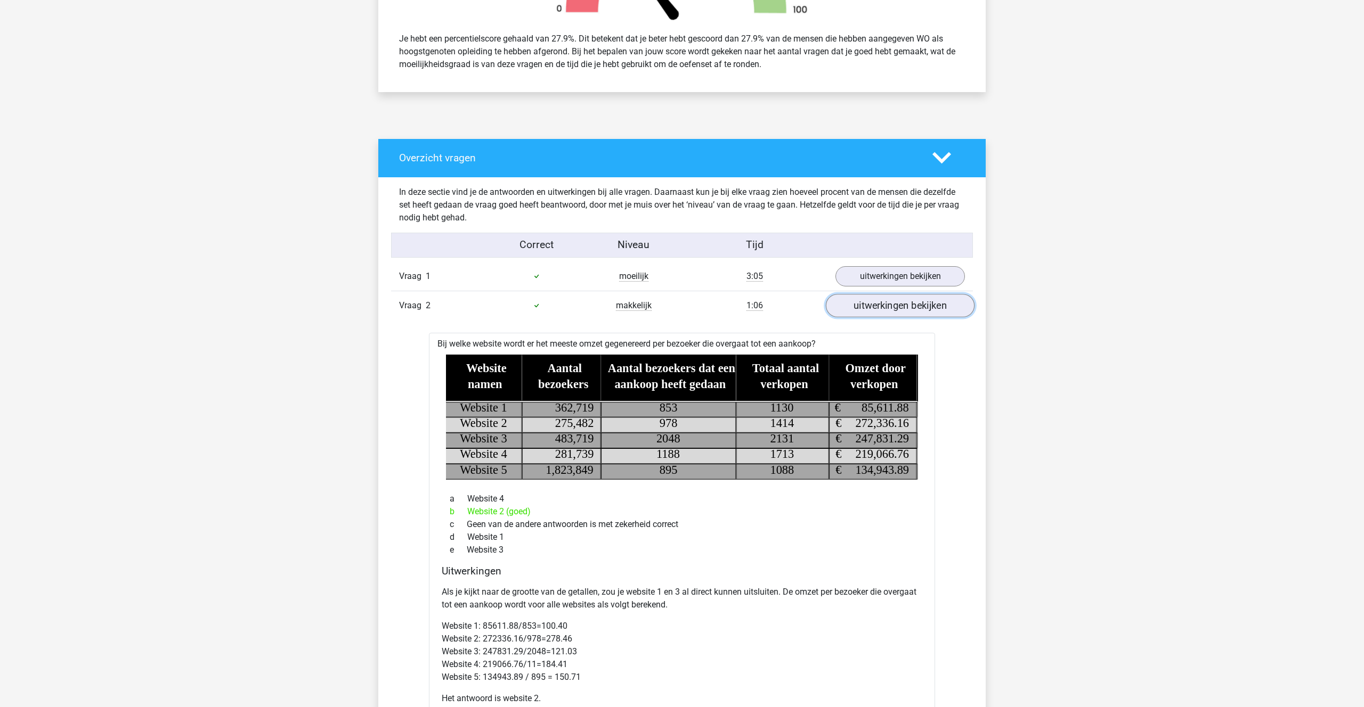
click at [893, 298] on link "uitwerkingen bekijken" at bounding box center [900, 305] width 149 height 23
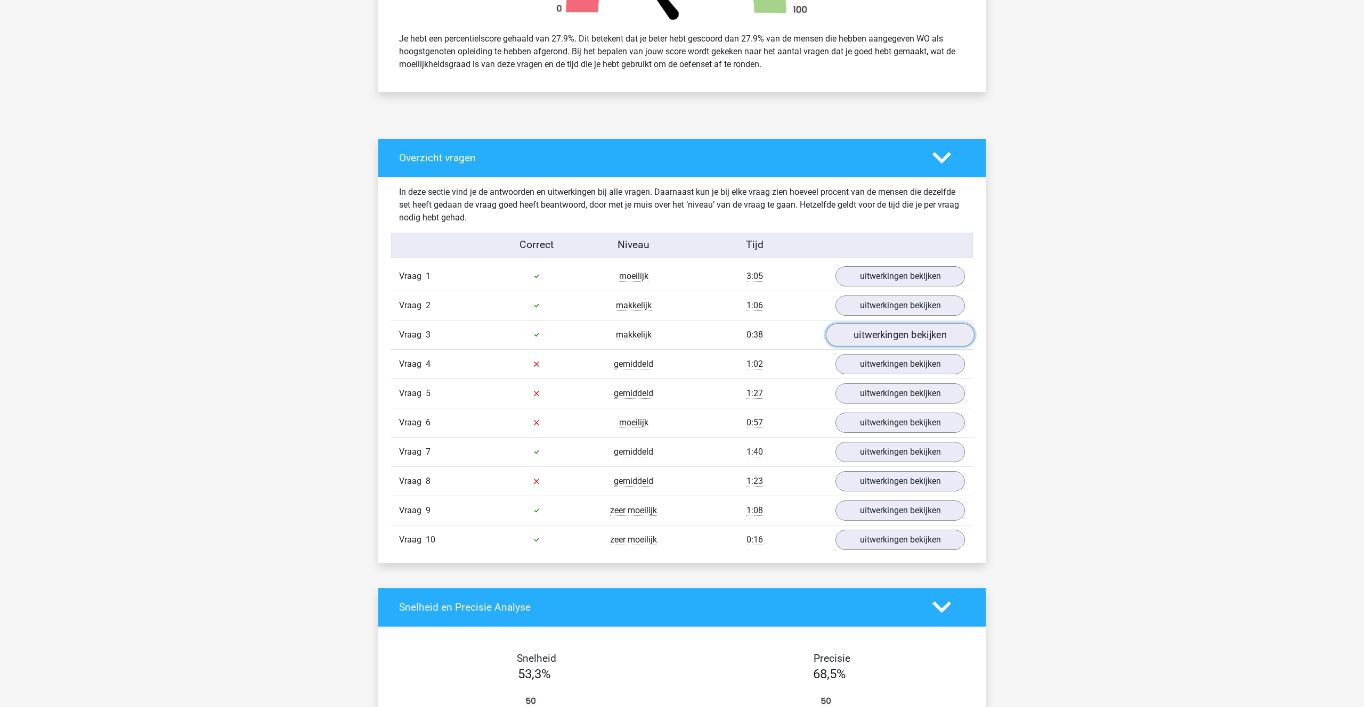
click at [881, 337] on link "uitwerkingen bekijken" at bounding box center [900, 334] width 149 height 23
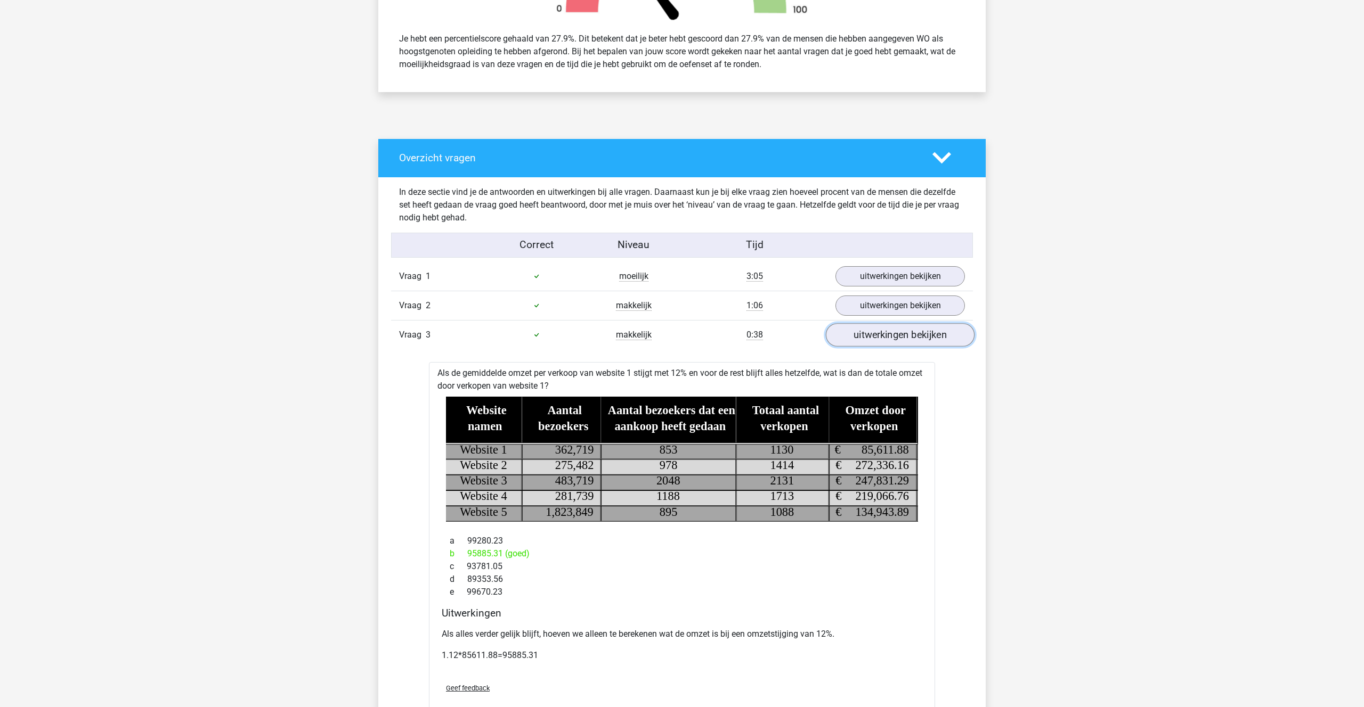
click at [880, 337] on link "uitwerkingen bekijken" at bounding box center [900, 334] width 149 height 23
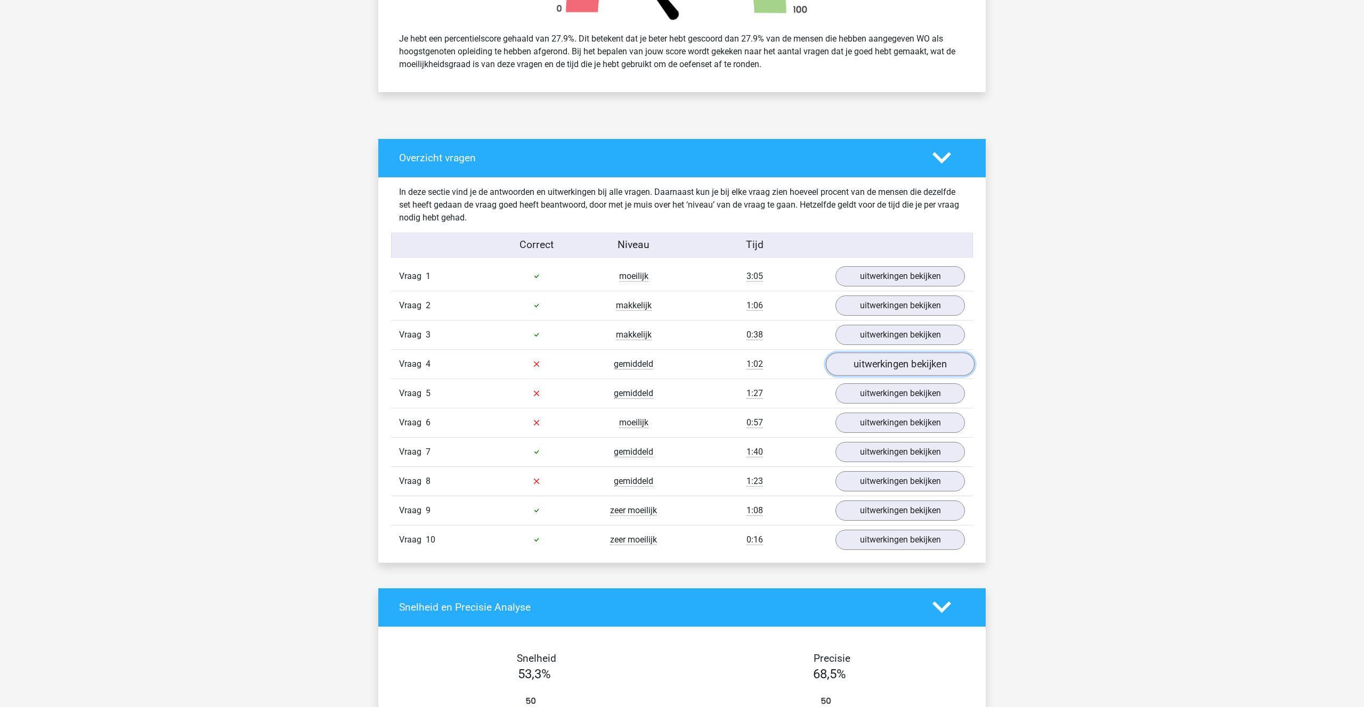
click at [879, 364] on link "uitwerkingen bekijken" at bounding box center [900, 364] width 149 height 23
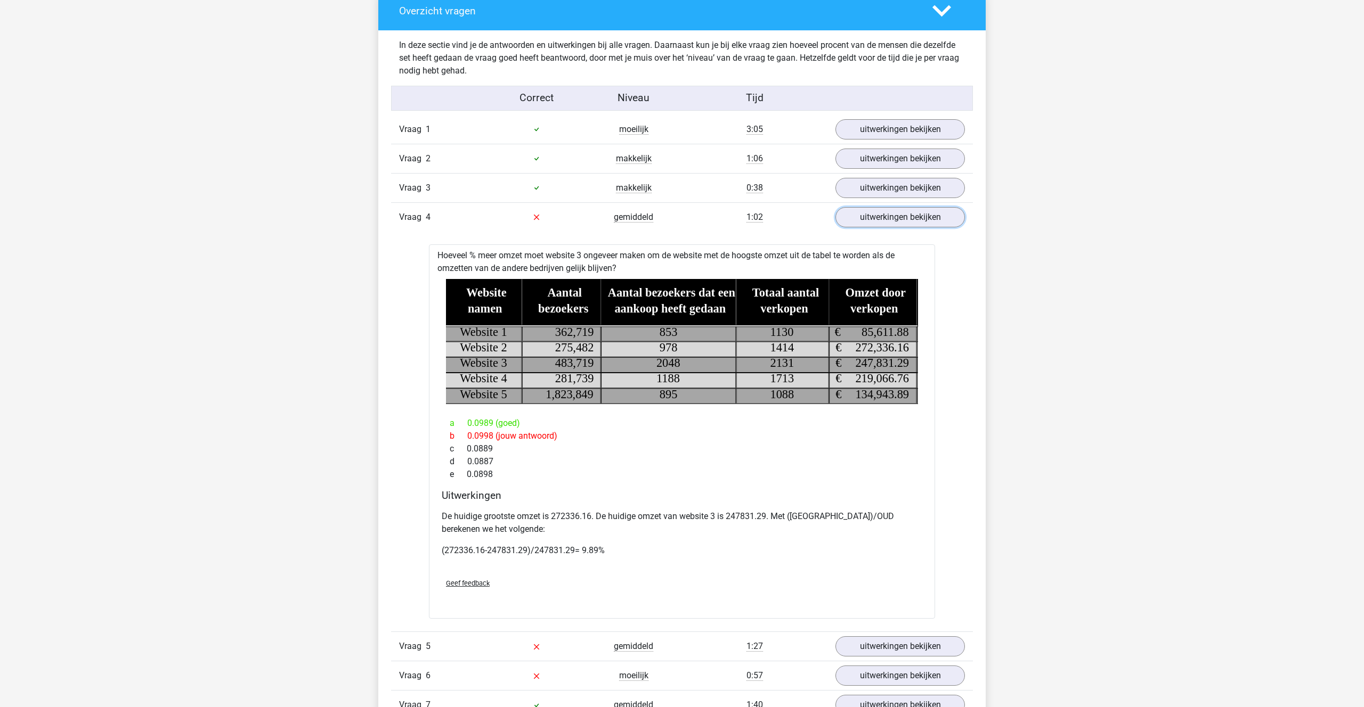
scroll to position [598, 0]
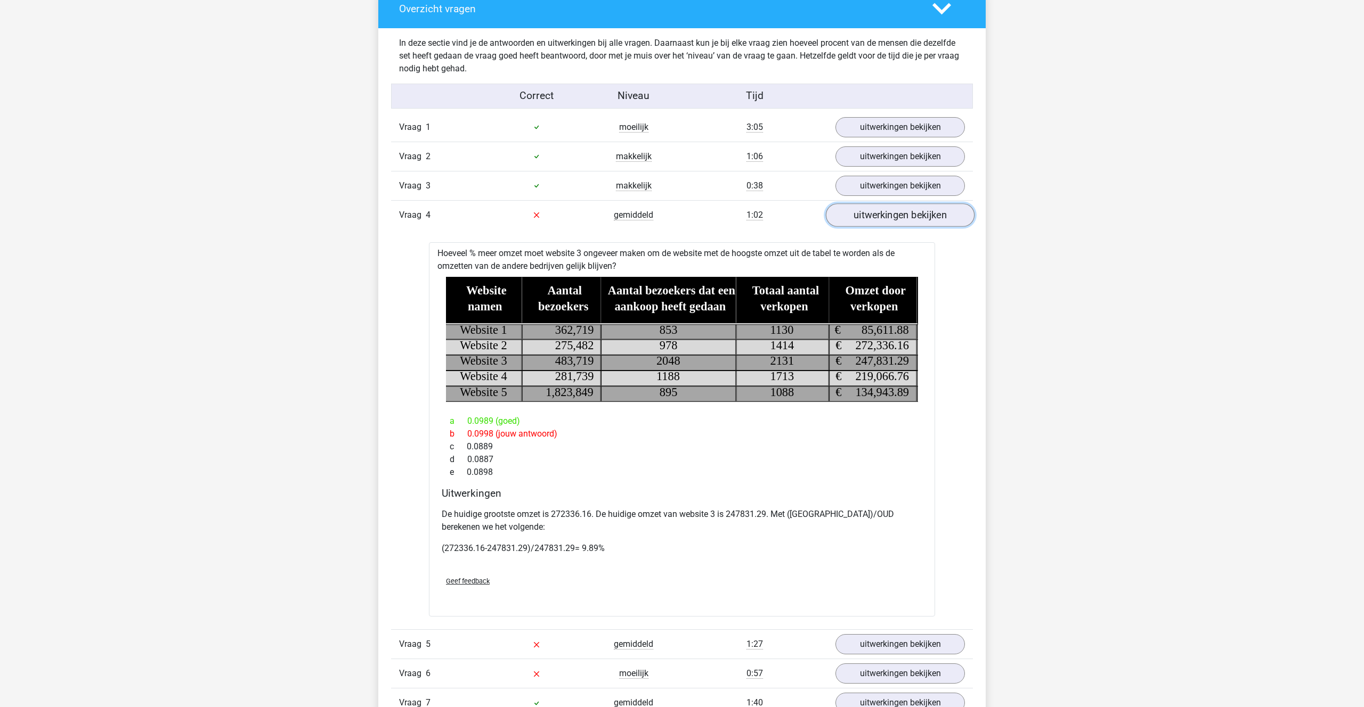
click at [892, 218] on link "uitwerkingen bekijken" at bounding box center [900, 214] width 149 height 23
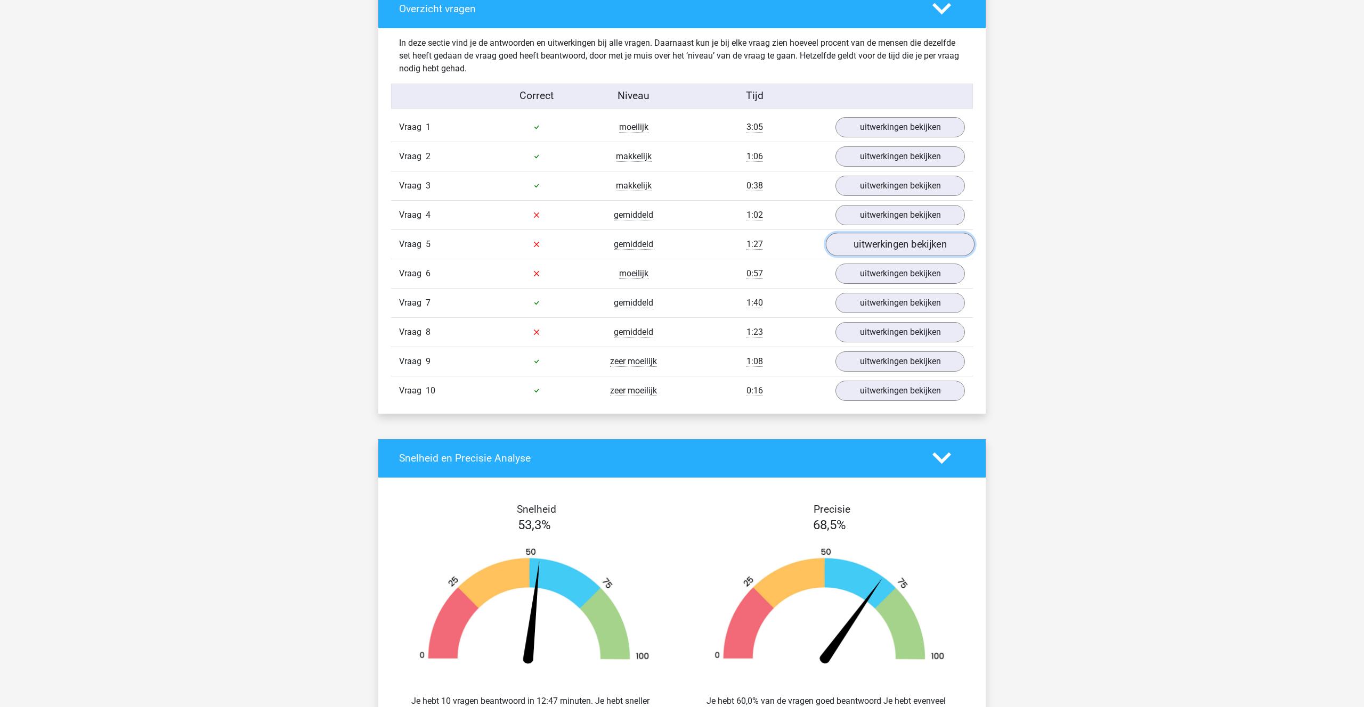
click at [890, 250] on link "uitwerkingen bekijken" at bounding box center [900, 244] width 149 height 23
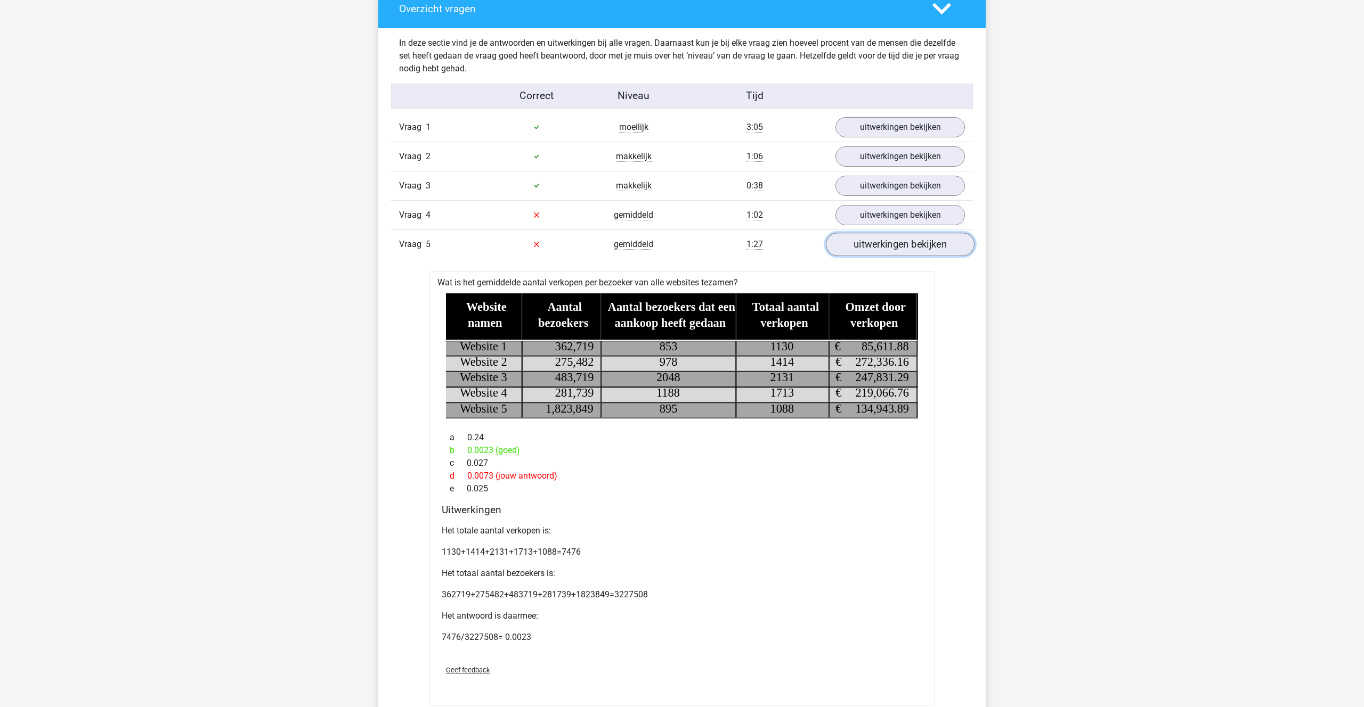
click at [887, 238] on link "uitwerkingen bekijken" at bounding box center [900, 244] width 149 height 23
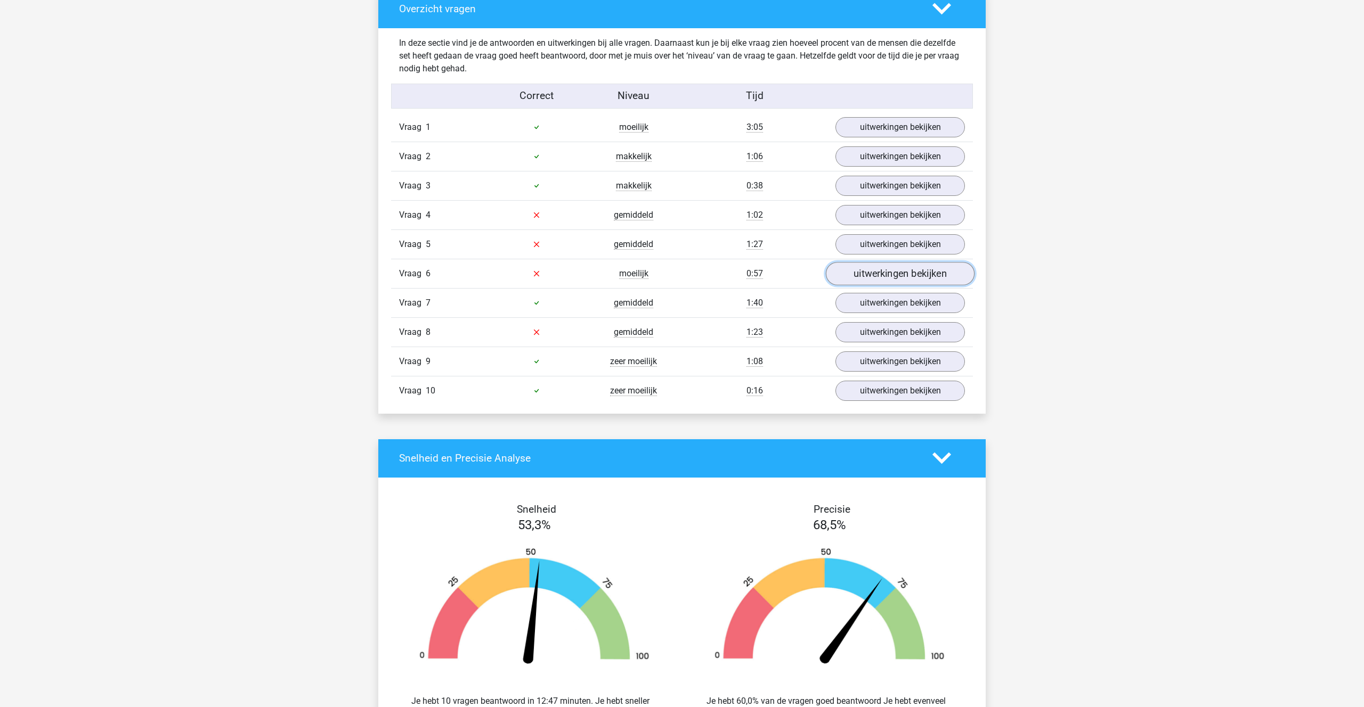
click at [887, 271] on link "uitwerkingen bekijken" at bounding box center [900, 273] width 149 height 23
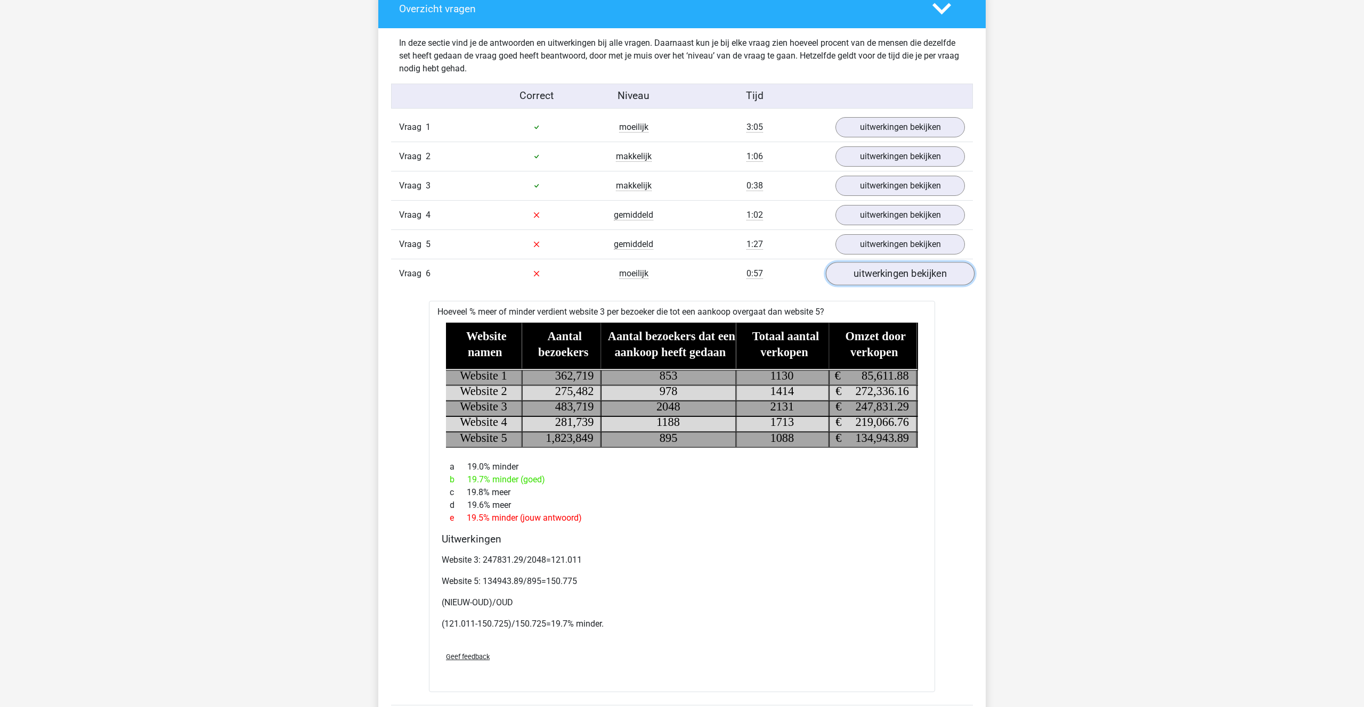
click at [889, 272] on link "uitwerkingen bekijken" at bounding box center [900, 273] width 149 height 23
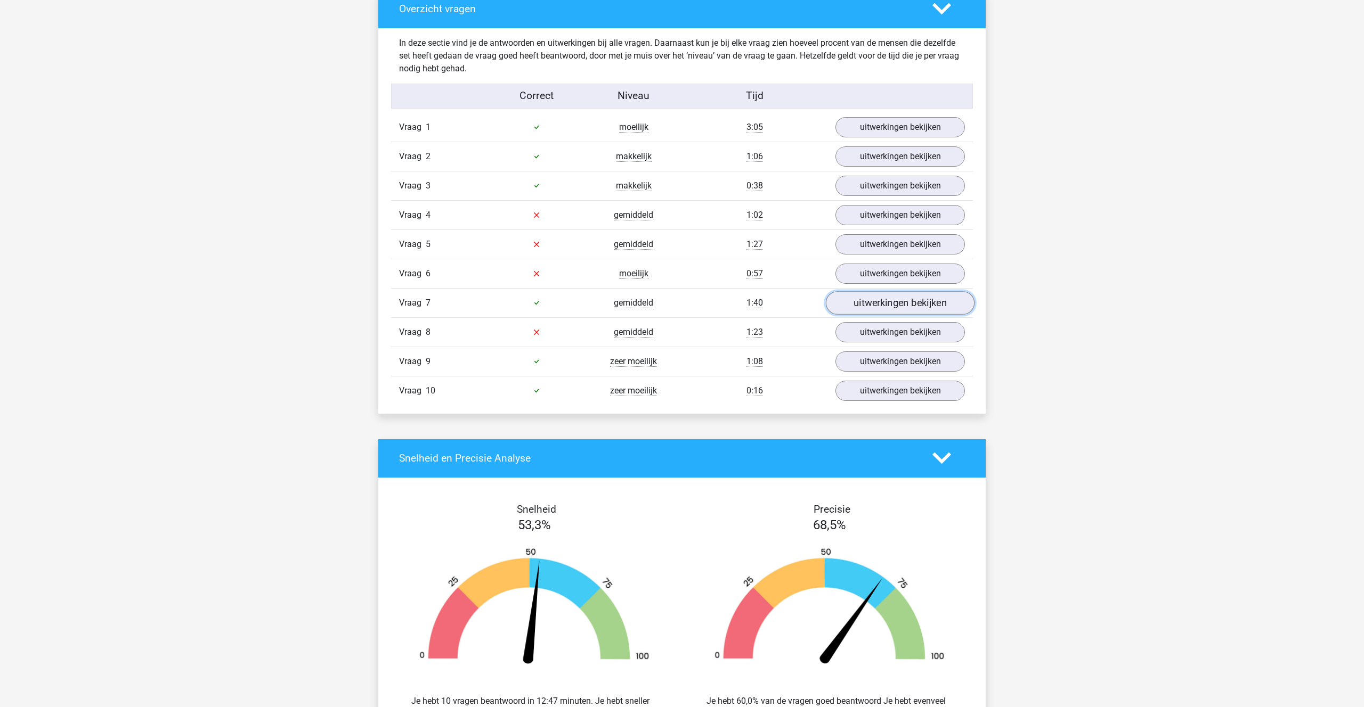
click at [879, 310] on link "uitwerkingen bekijken" at bounding box center [900, 302] width 149 height 23
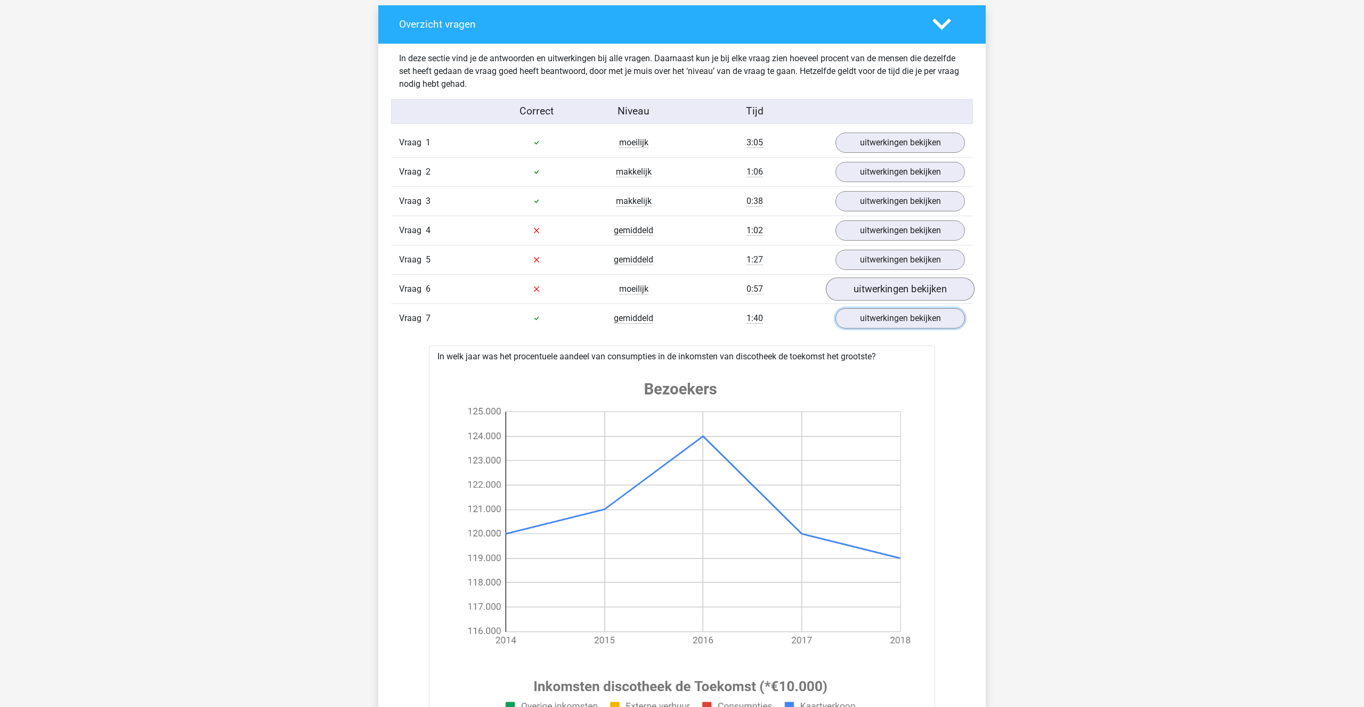
scroll to position [573, 0]
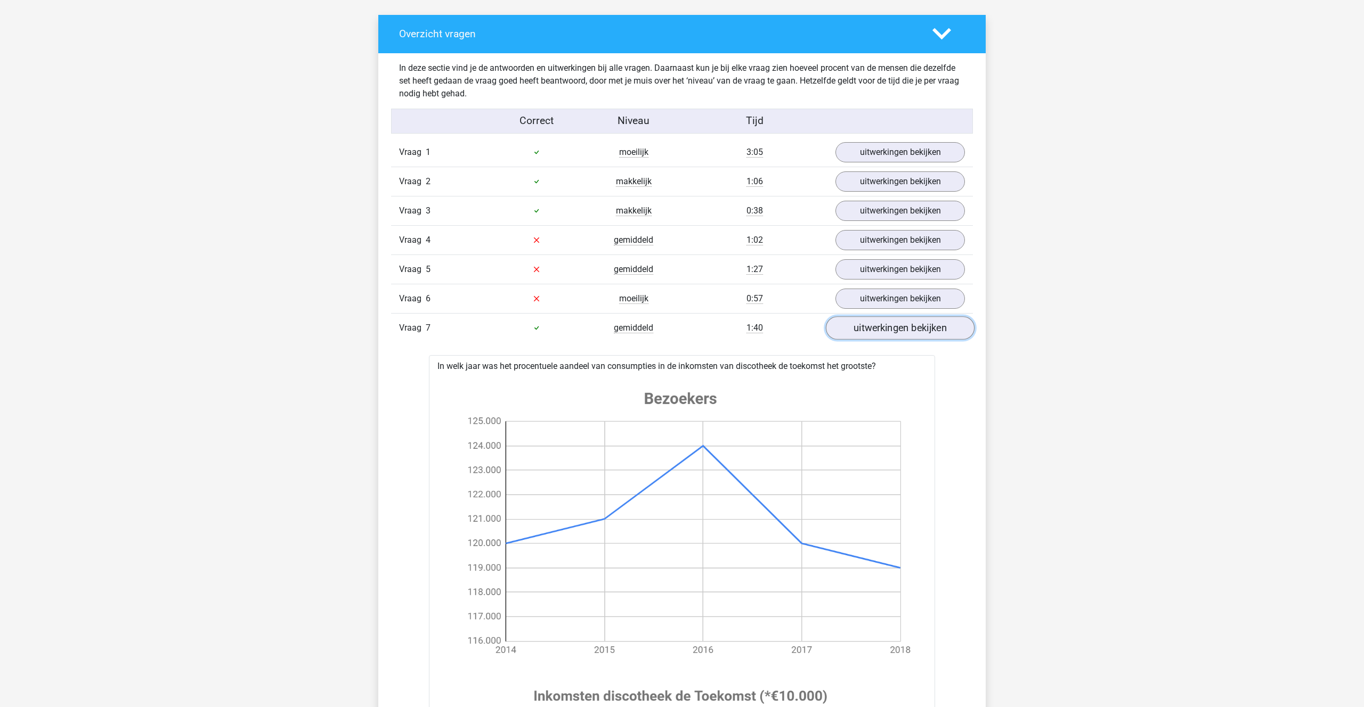
click at [899, 327] on link "uitwerkingen bekijken" at bounding box center [900, 327] width 149 height 23
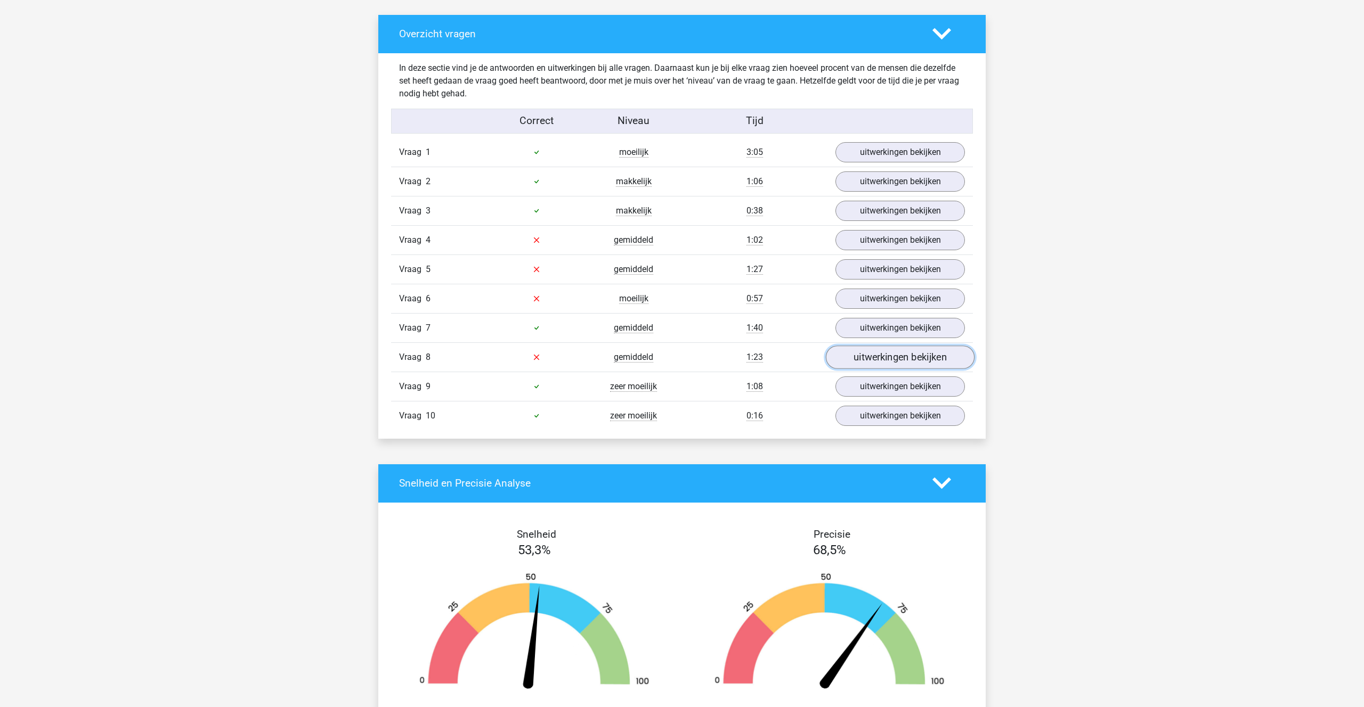
click at [882, 356] on link "uitwerkingen bekijken" at bounding box center [900, 357] width 149 height 23
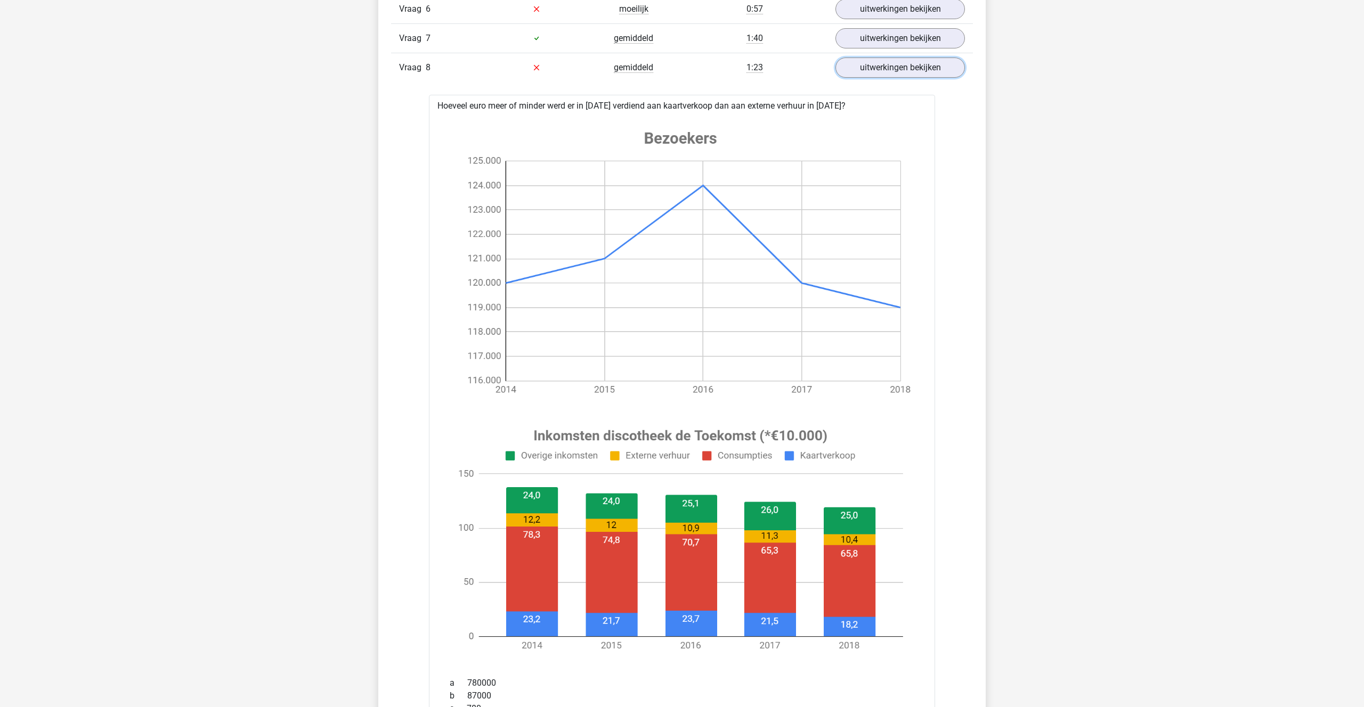
scroll to position [852, 0]
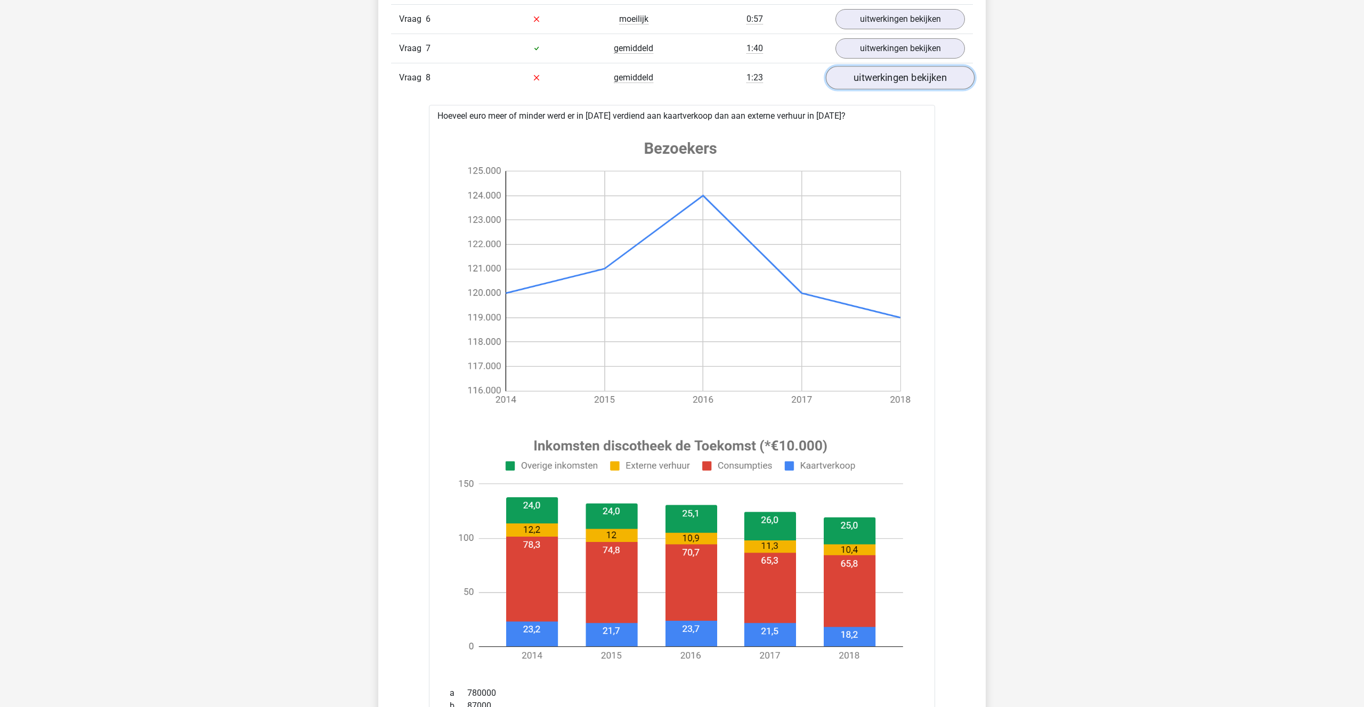
click at [863, 84] on link "uitwerkingen bekijken" at bounding box center [900, 77] width 149 height 23
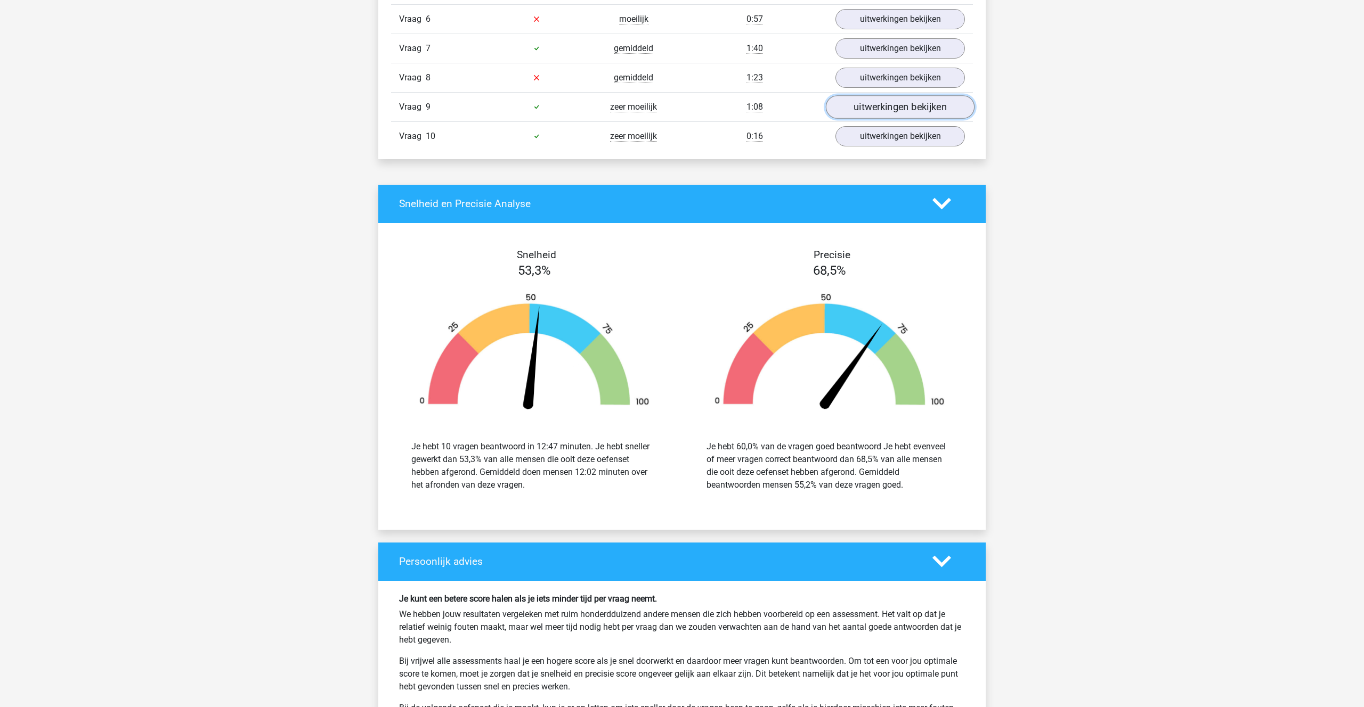
click at [869, 107] on link "uitwerkingen bekijken" at bounding box center [900, 106] width 149 height 23
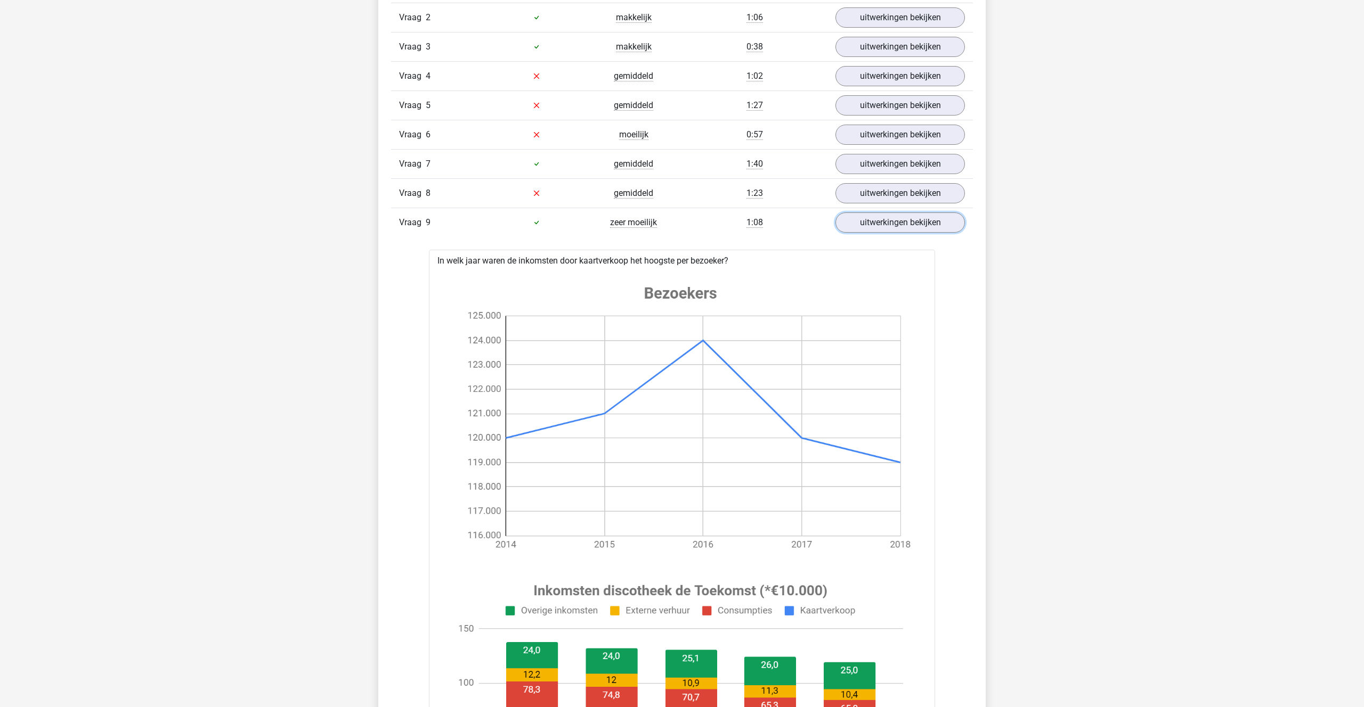
scroll to position [686, 0]
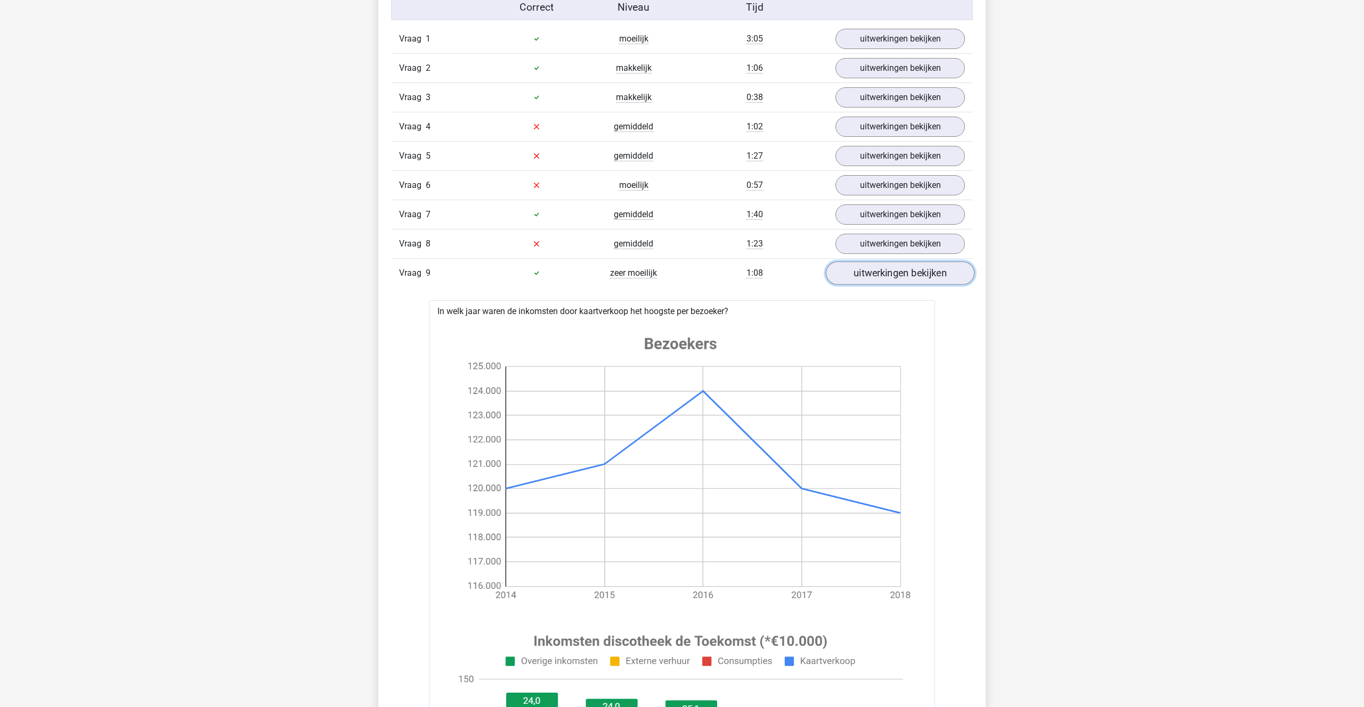
click at [907, 272] on link "uitwerkingen bekijken" at bounding box center [900, 273] width 149 height 23
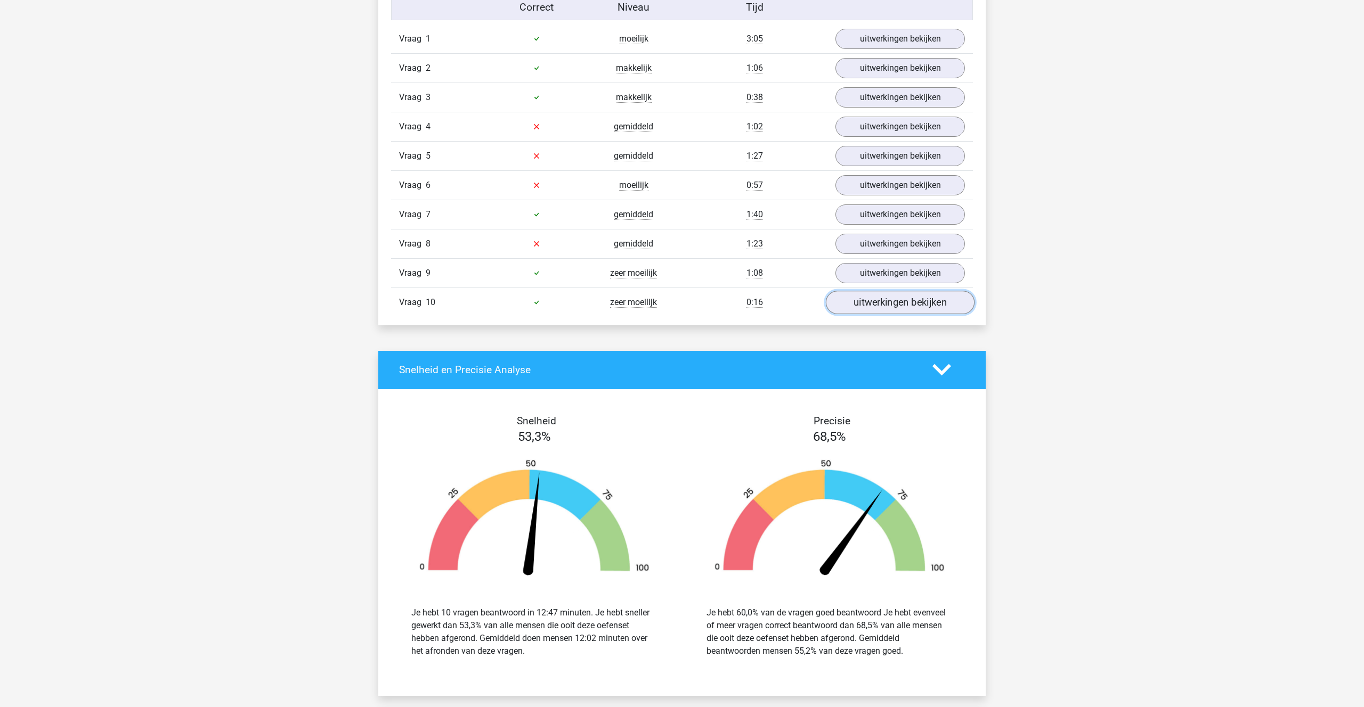
click at [887, 304] on link "uitwerkingen bekijken" at bounding box center [900, 302] width 149 height 23
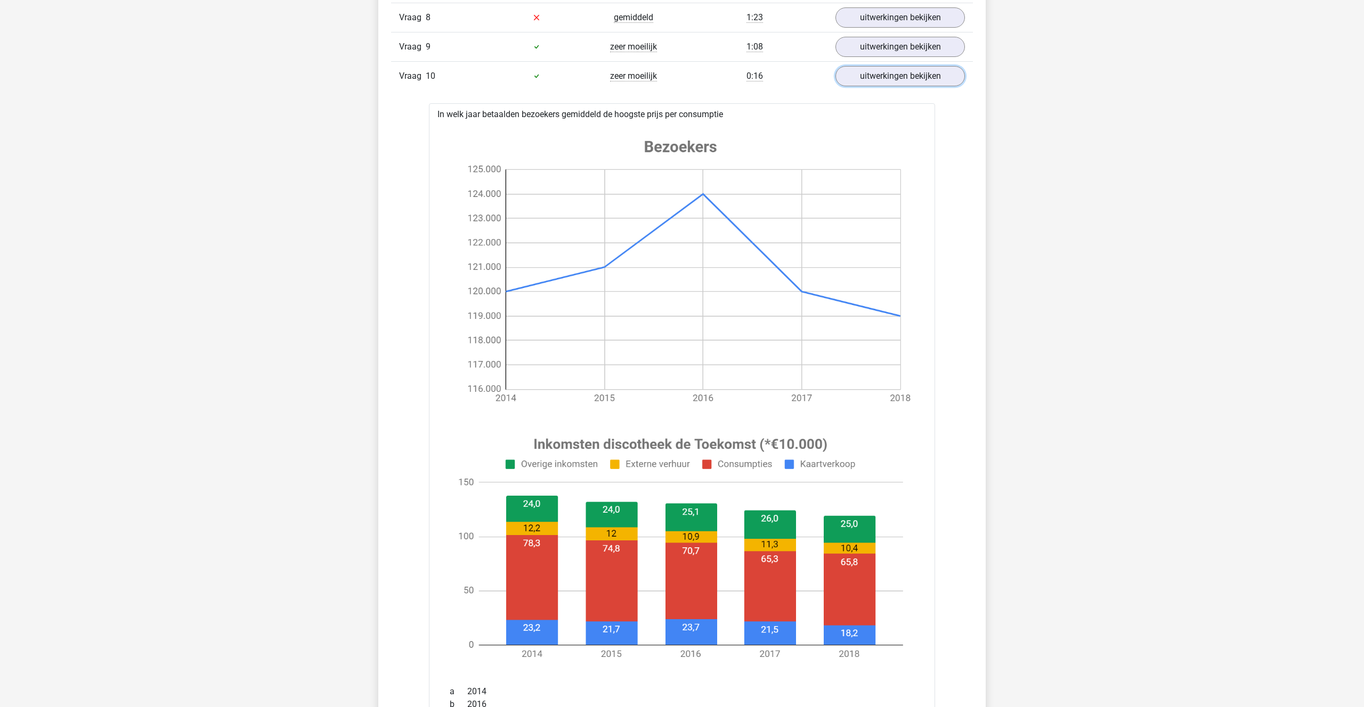
scroll to position [904, 0]
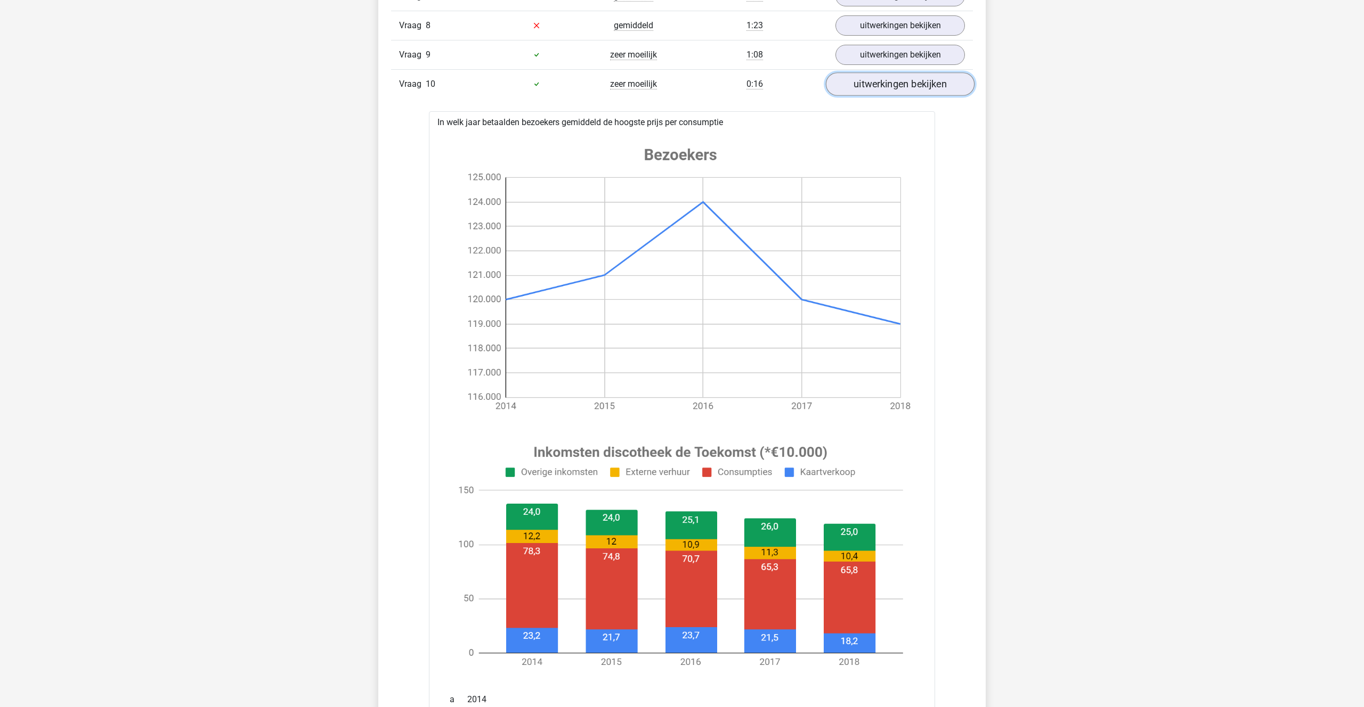
click at [901, 83] on link "uitwerkingen bekijken" at bounding box center [900, 83] width 149 height 23
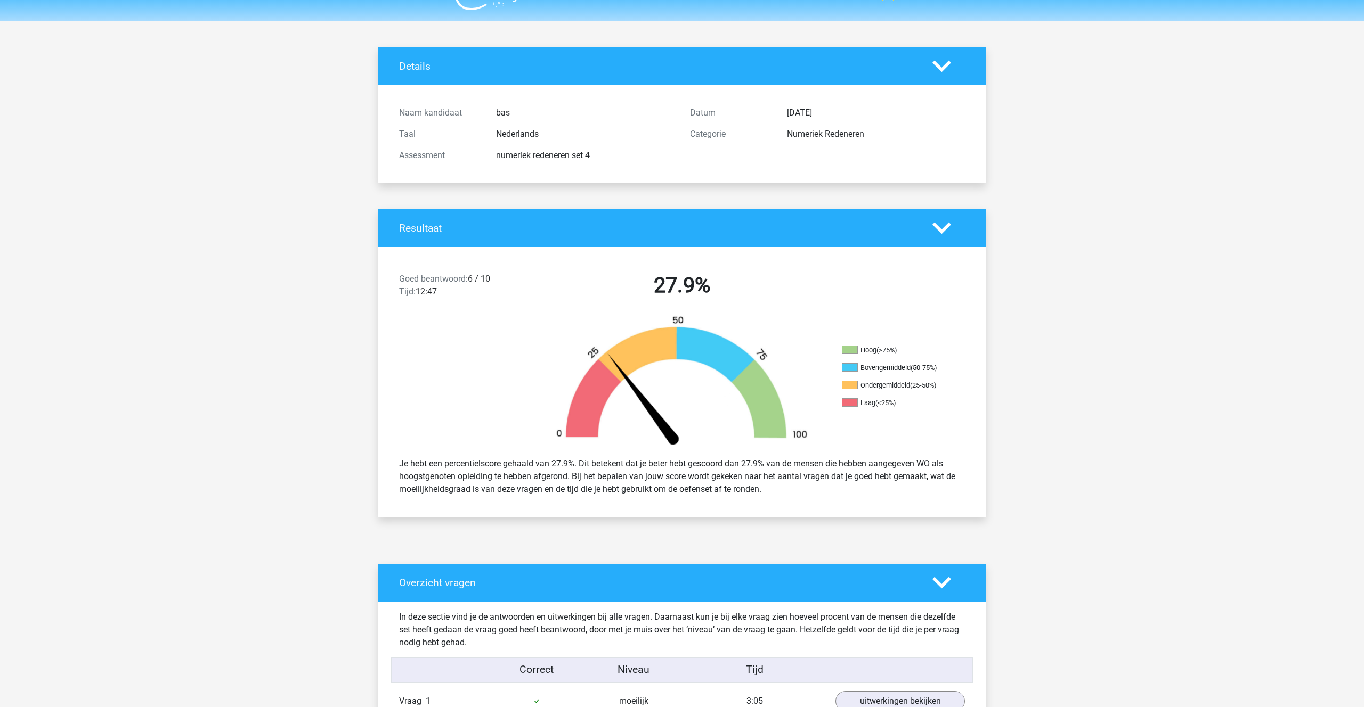
scroll to position [0, 0]
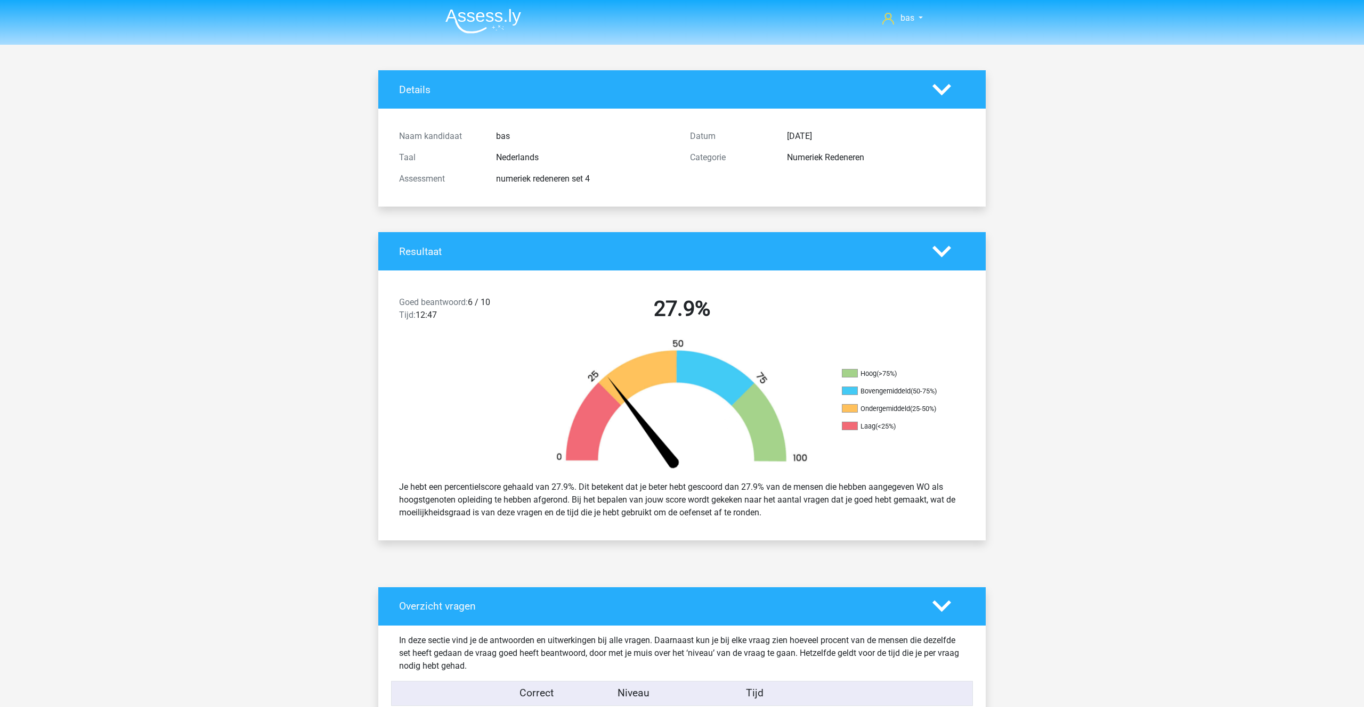
click at [938, 88] on polygon at bounding box center [941, 90] width 19 height 12
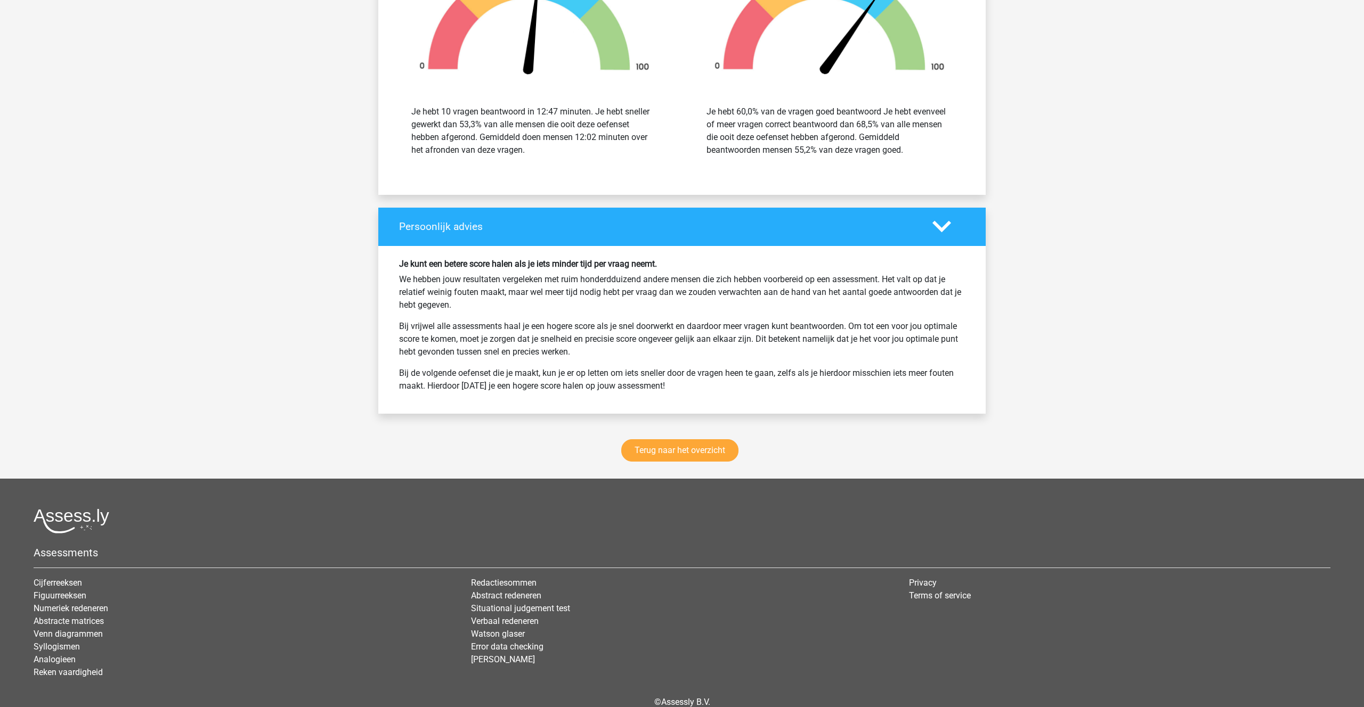
scroll to position [1108, 0]
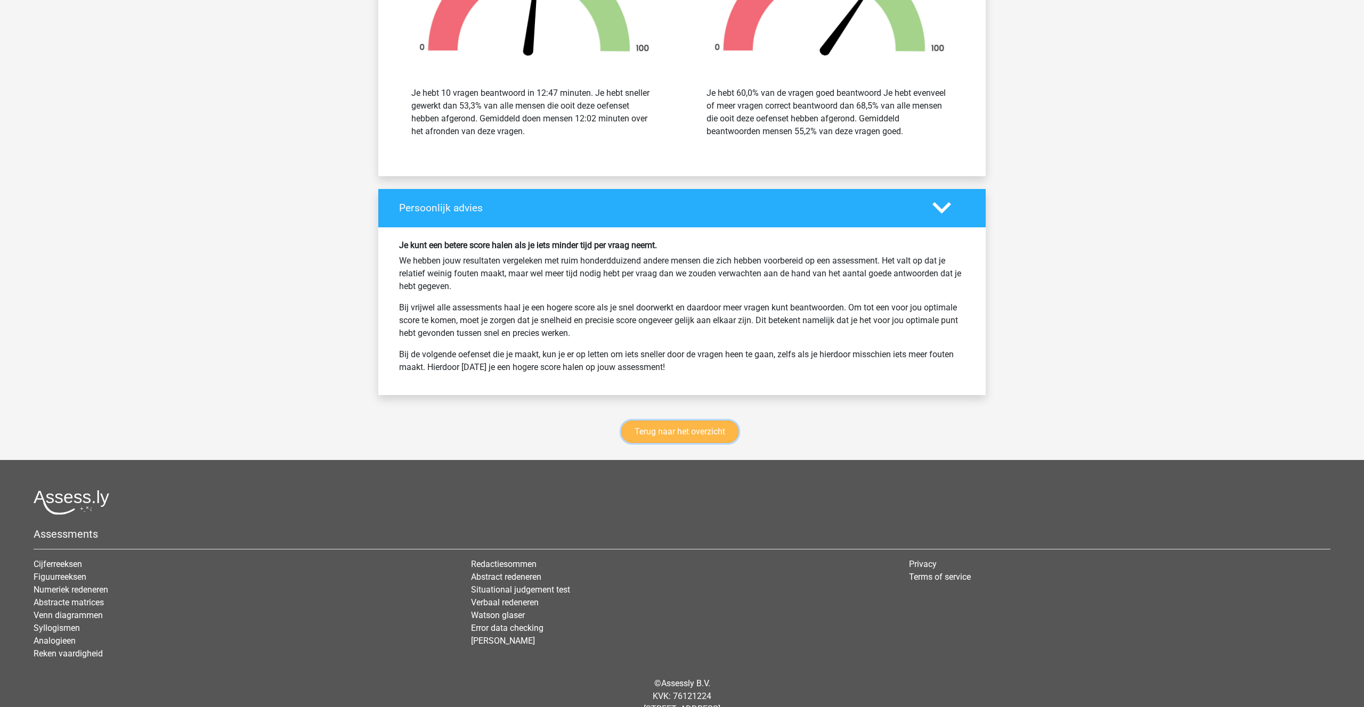
click at [687, 436] on link "Terug naar het overzicht" at bounding box center [679, 432] width 117 height 22
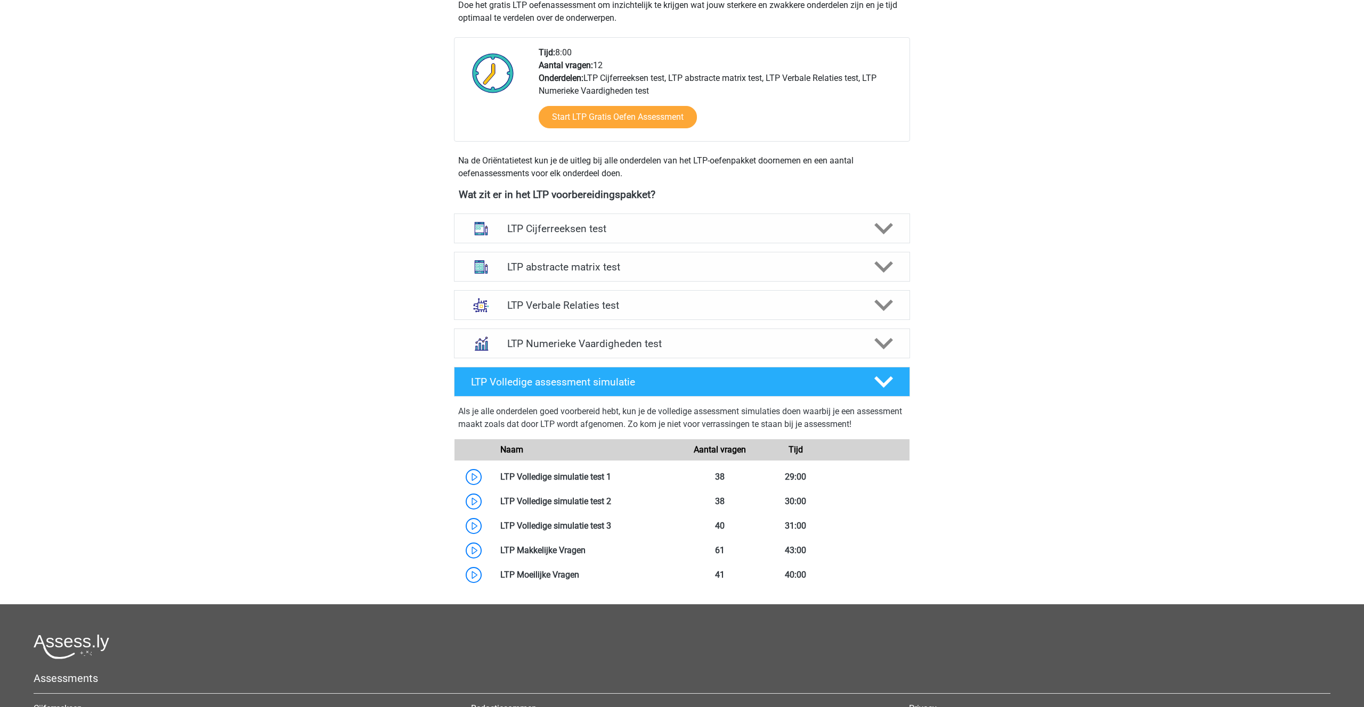
scroll to position [234, 0]
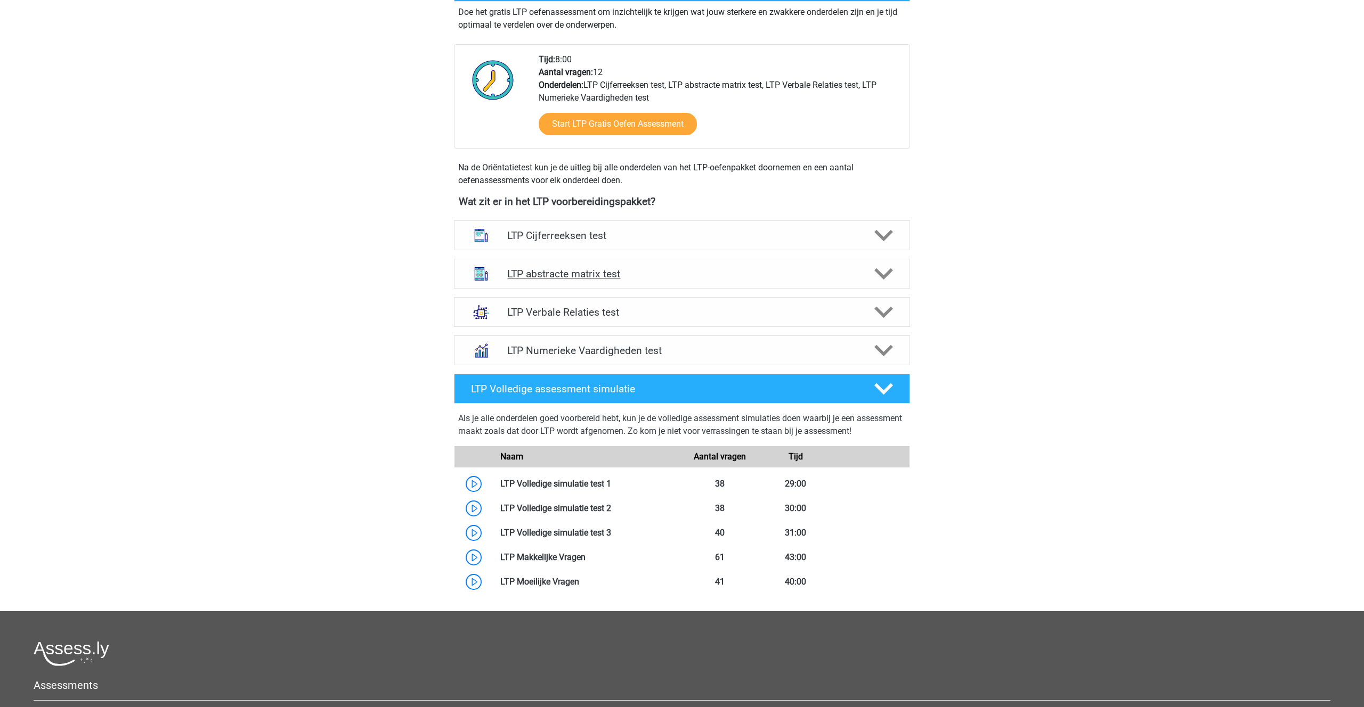
click at [890, 272] on polygon at bounding box center [883, 274] width 19 height 12
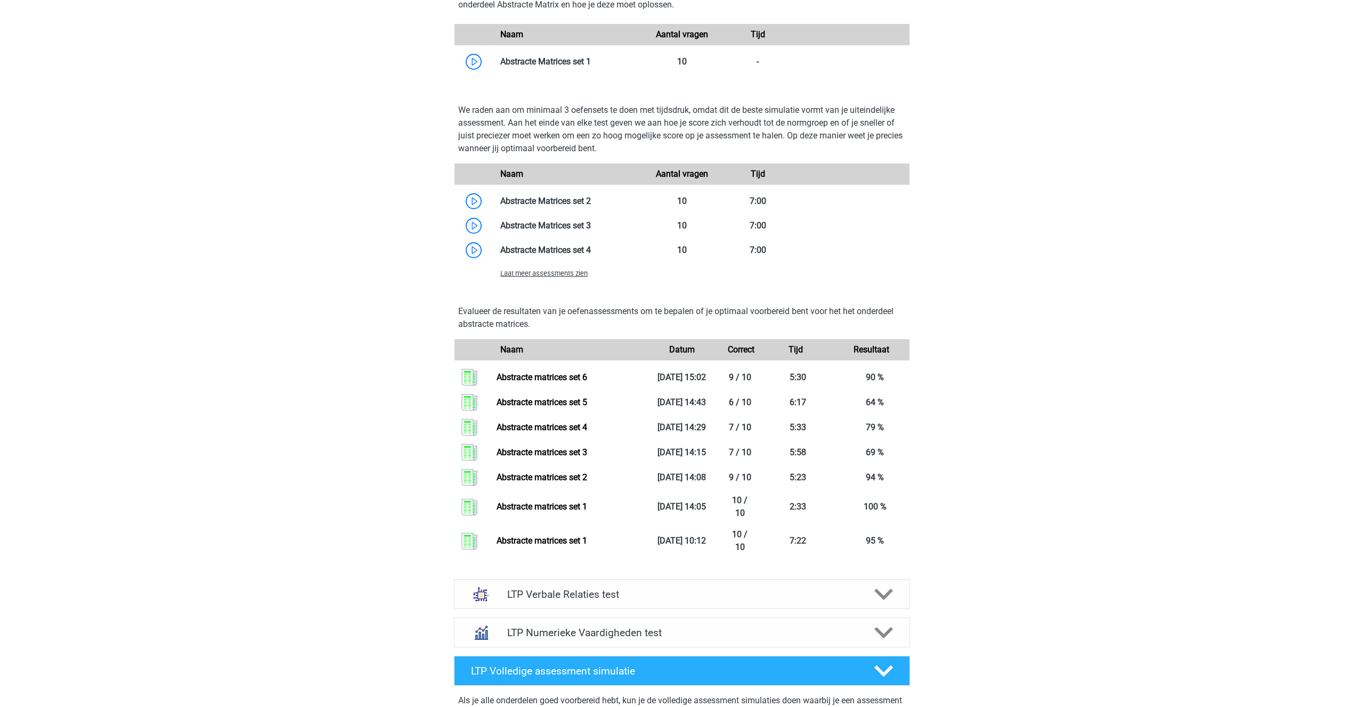
scroll to position [738, 0]
click at [541, 271] on span "Laat meer assessments zien" at bounding box center [543, 272] width 87 height 8
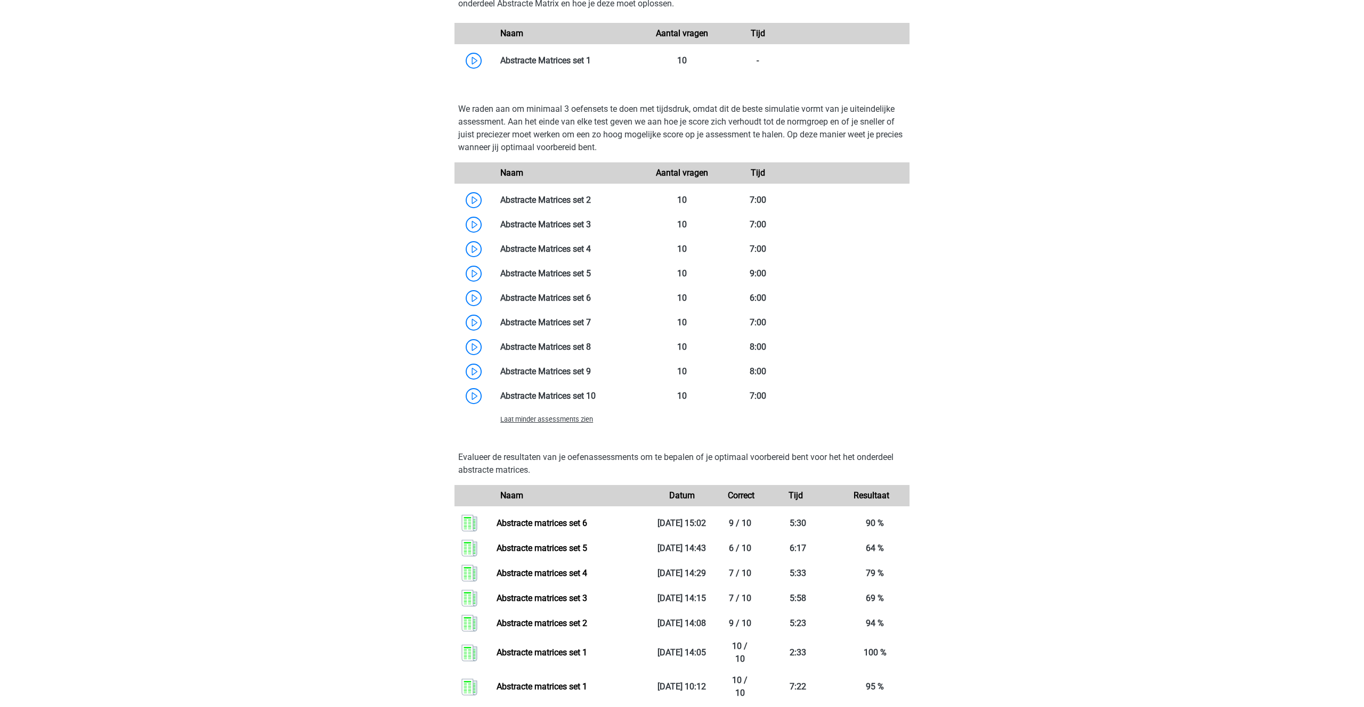
click at [559, 421] on span "Laat minder assessments zien" at bounding box center [546, 419] width 93 height 8
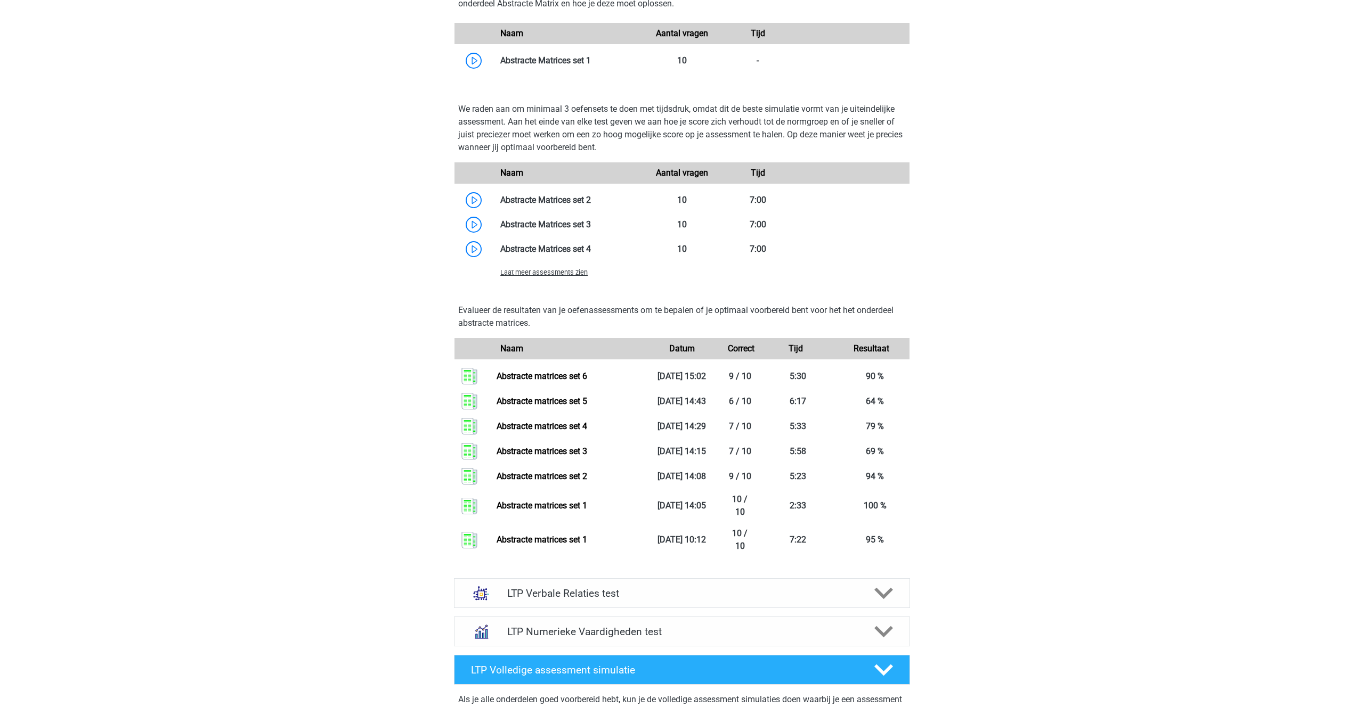
click at [542, 271] on span "Laat meer assessments zien" at bounding box center [543, 272] width 87 height 8
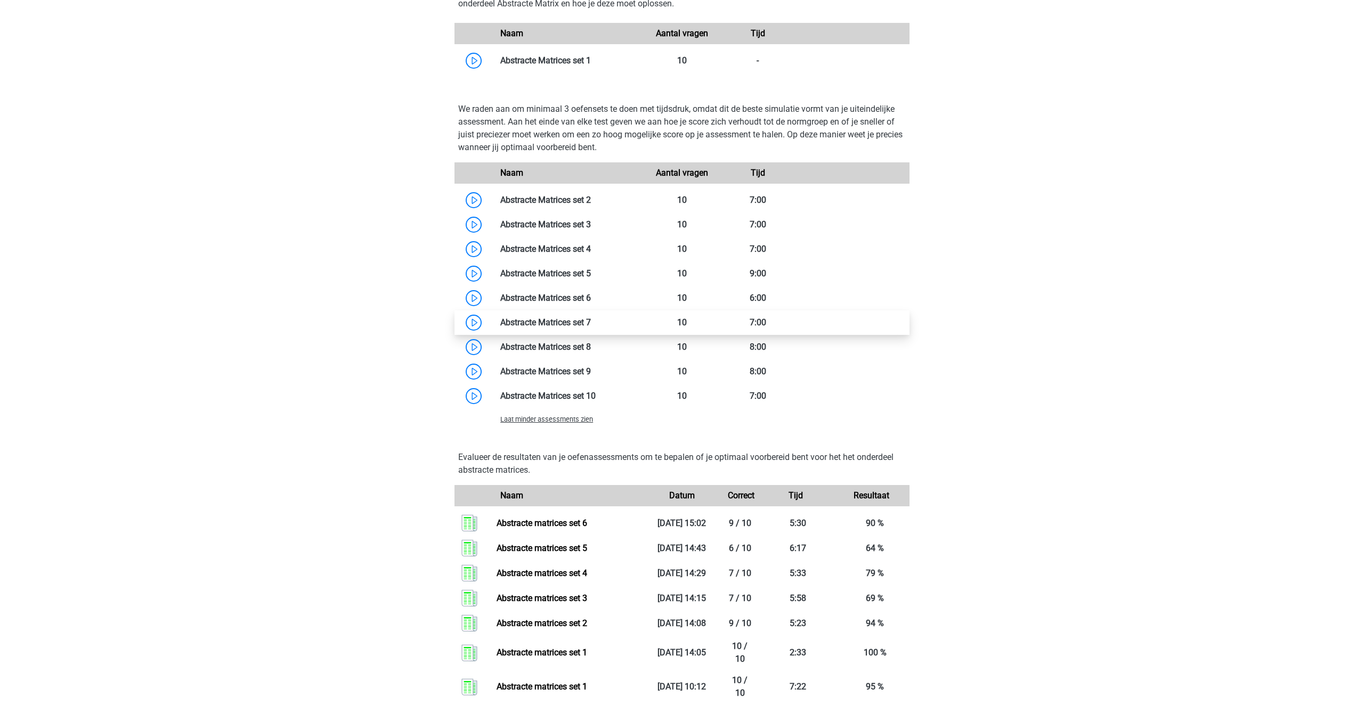
click at [591, 323] on link at bounding box center [591, 322] width 0 height 10
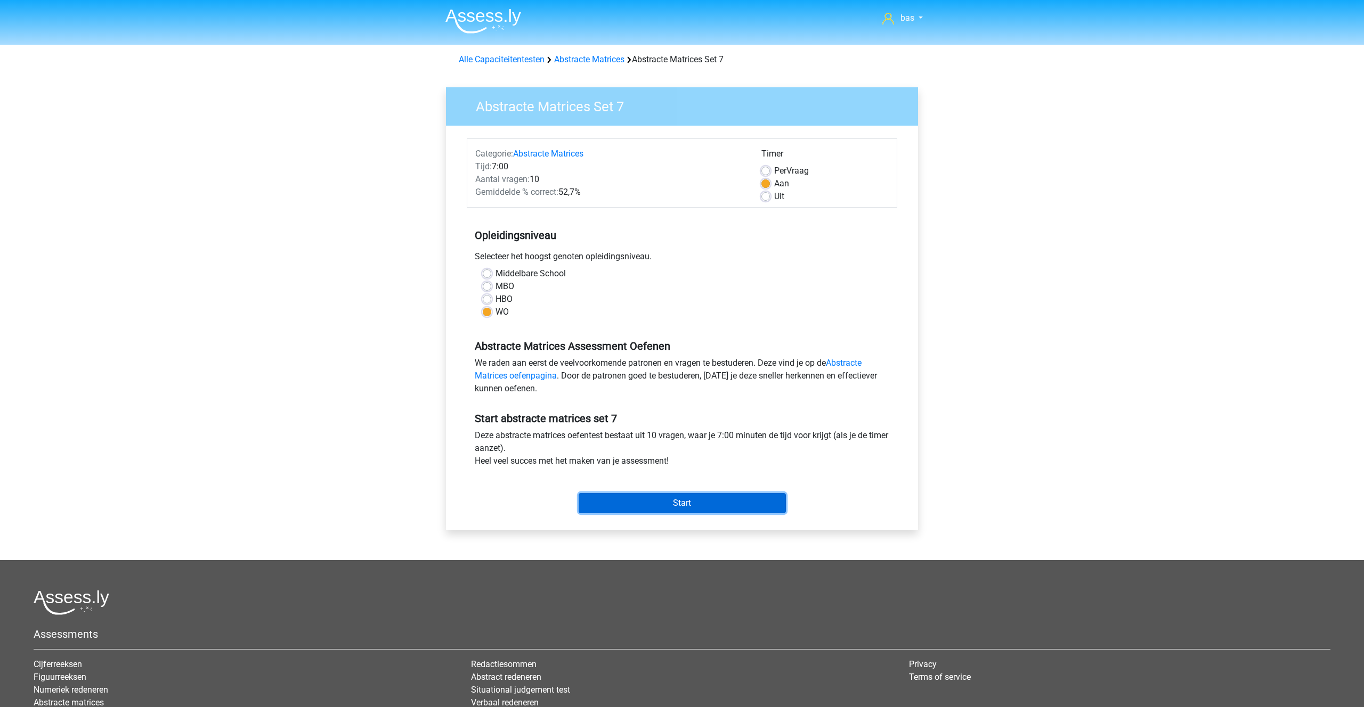
click at [671, 506] on input "Start" at bounding box center [681, 503] width 207 height 20
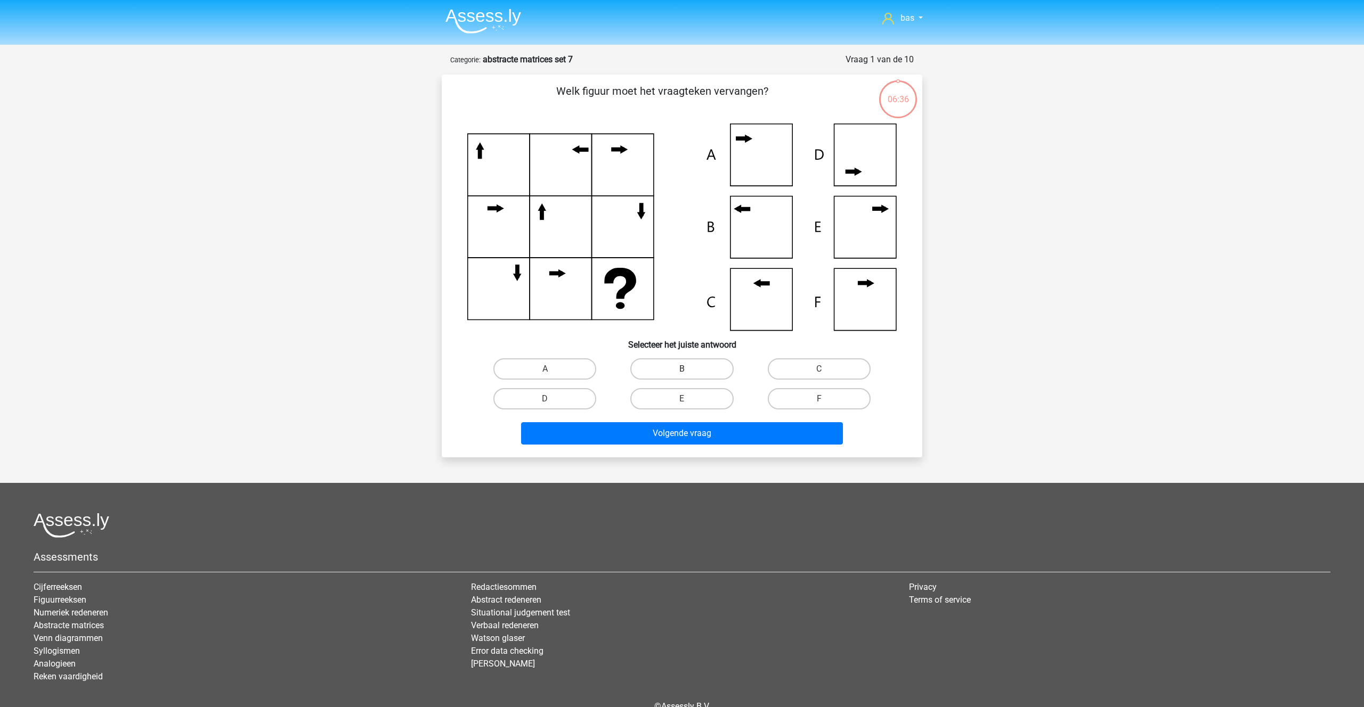
click at [699, 363] on label "B" at bounding box center [681, 368] width 103 height 21
click at [689, 369] on input "B" at bounding box center [685, 372] width 7 height 7
radio input "true"
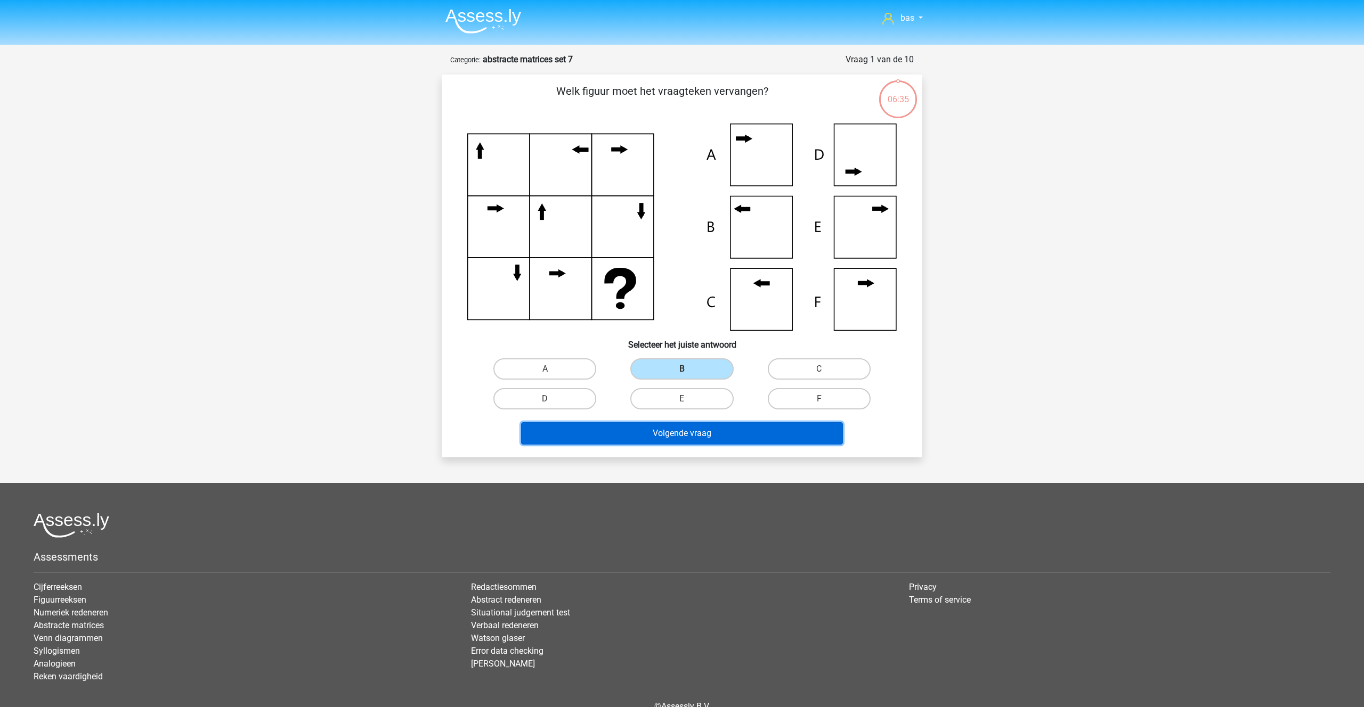
click at [683, 426] on button "Volgende vraag" at bounding box center [682, 433] width 322 height 22
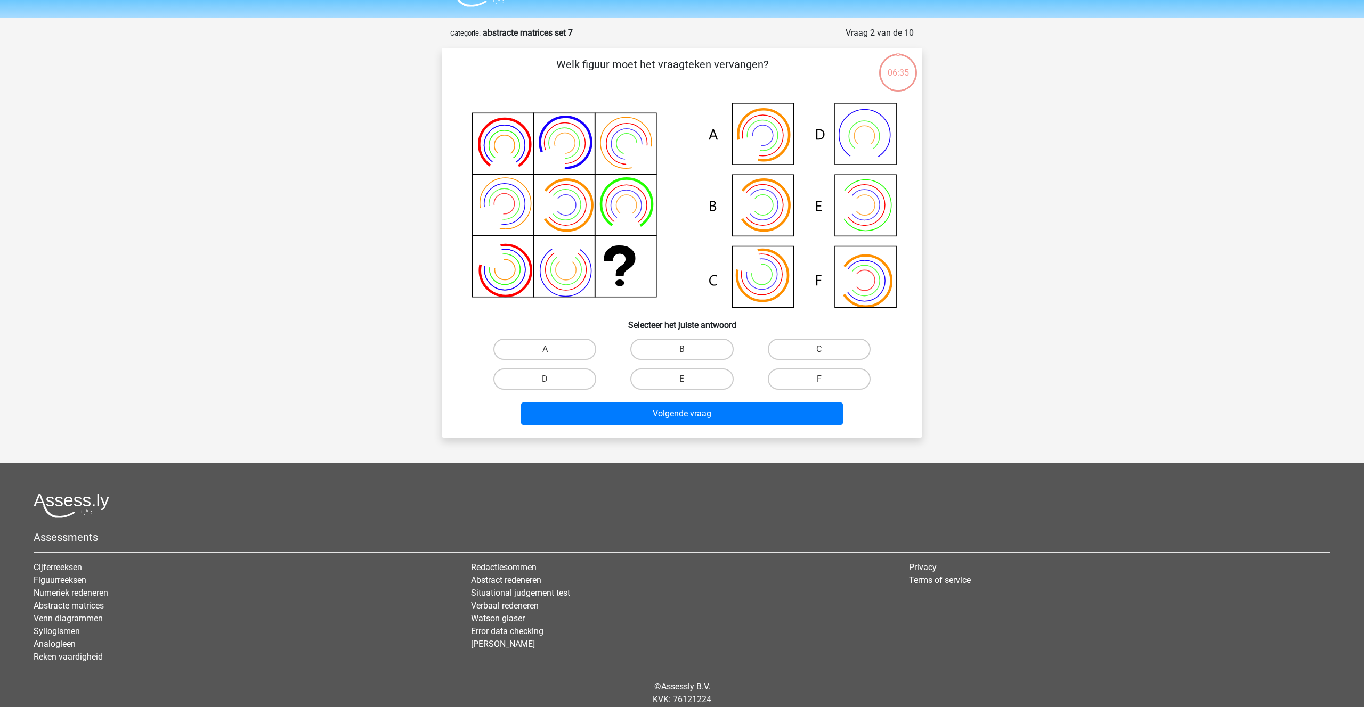
scroll to position [53, 0]
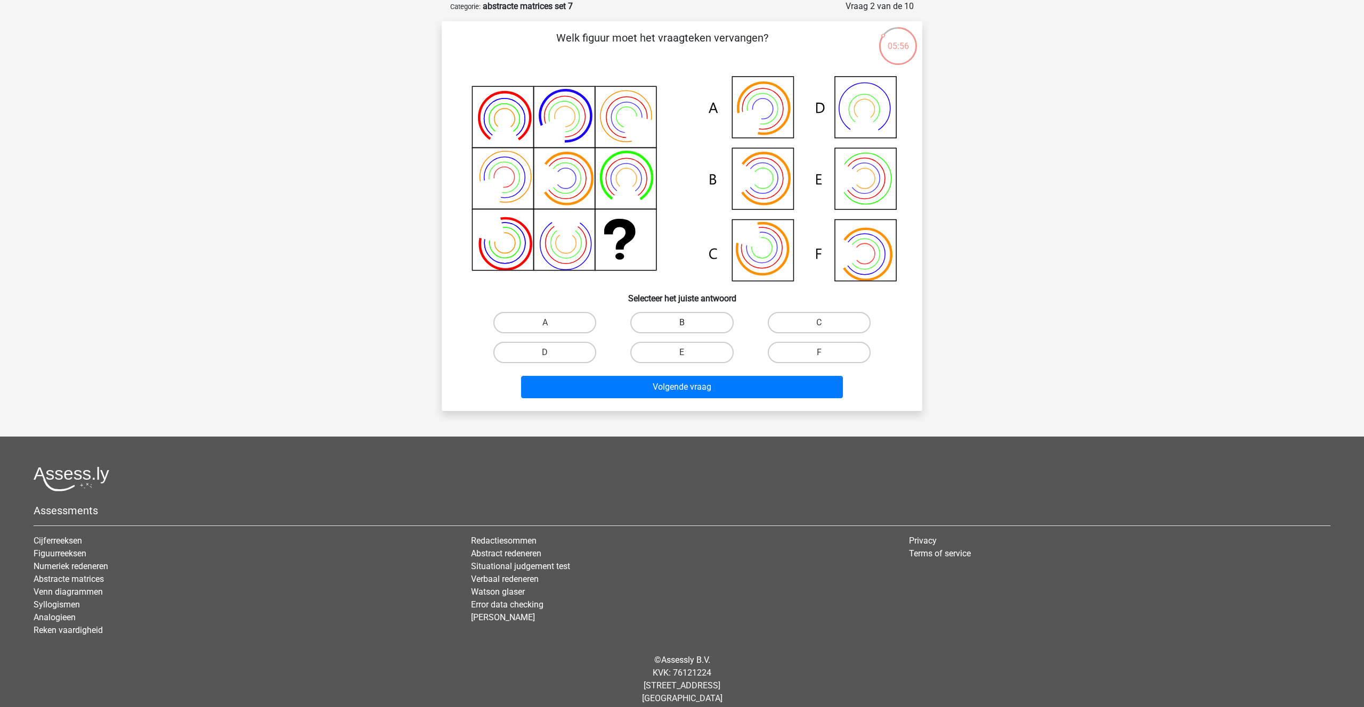
click at [672, 317] on label "B" at bounding box center [681, 322] width 103 height 21
click at [682, 323] on input "B" at bounding box center [685, 326] width 7 height 7
radio input "true"
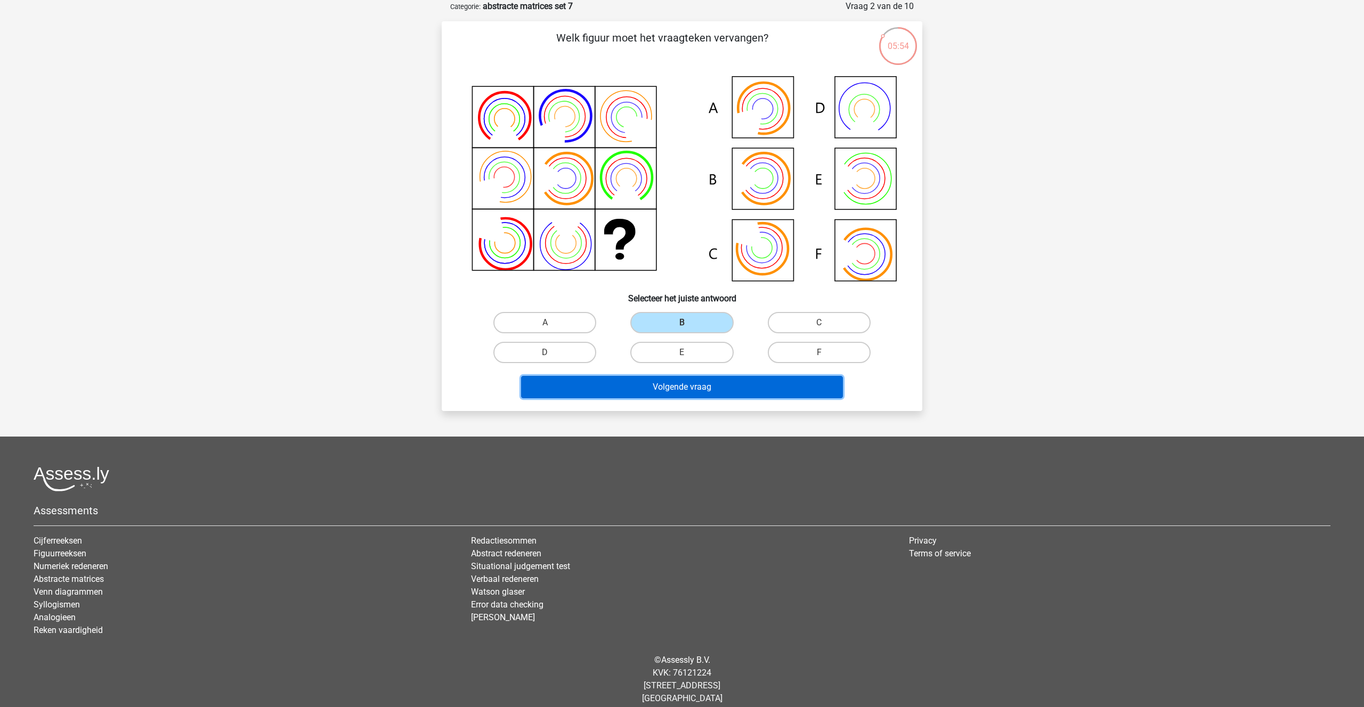
click at [673, 387] on button "Volgende vraag" at bounding box center [682, 387] width 322 height 22
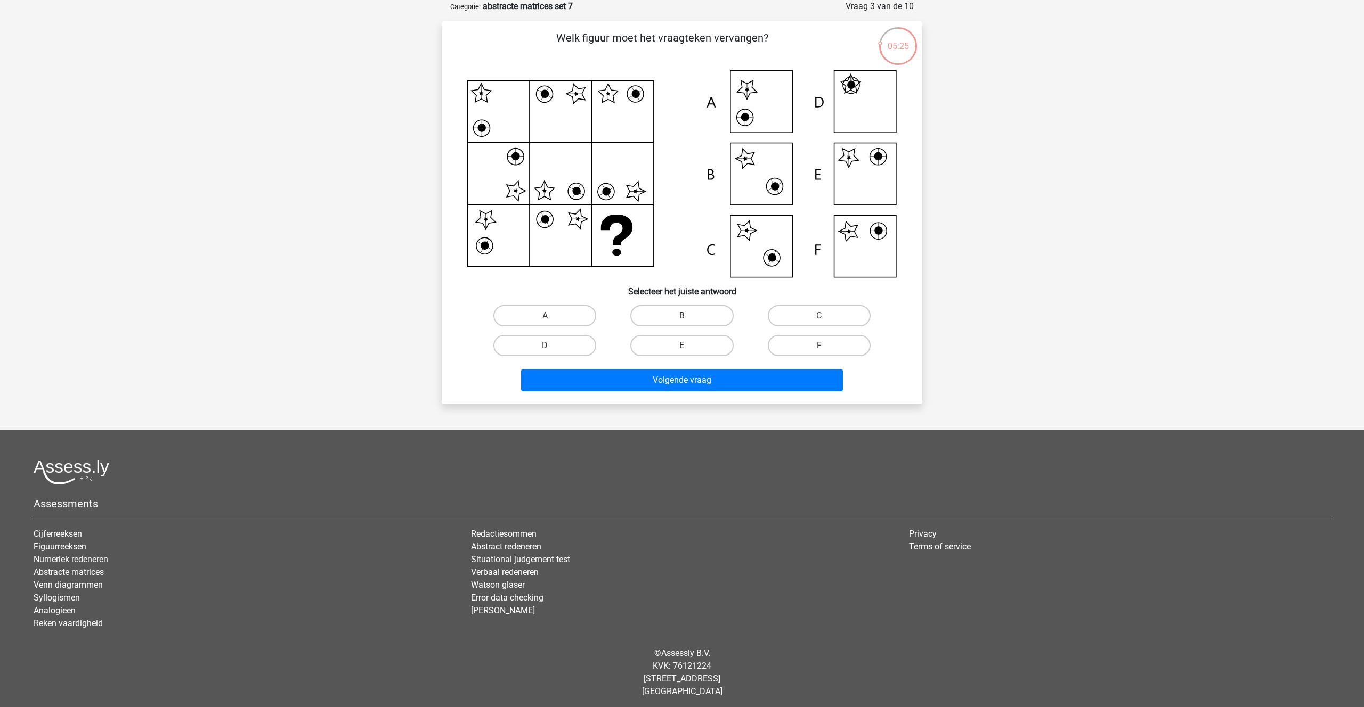
click at [686, 343] on label "E" at bounding box center [681, 345] width 103 height 21
click at [686, 346] on input "E" at bounding box center [685, 349] width 7 height 7
radio input "true"
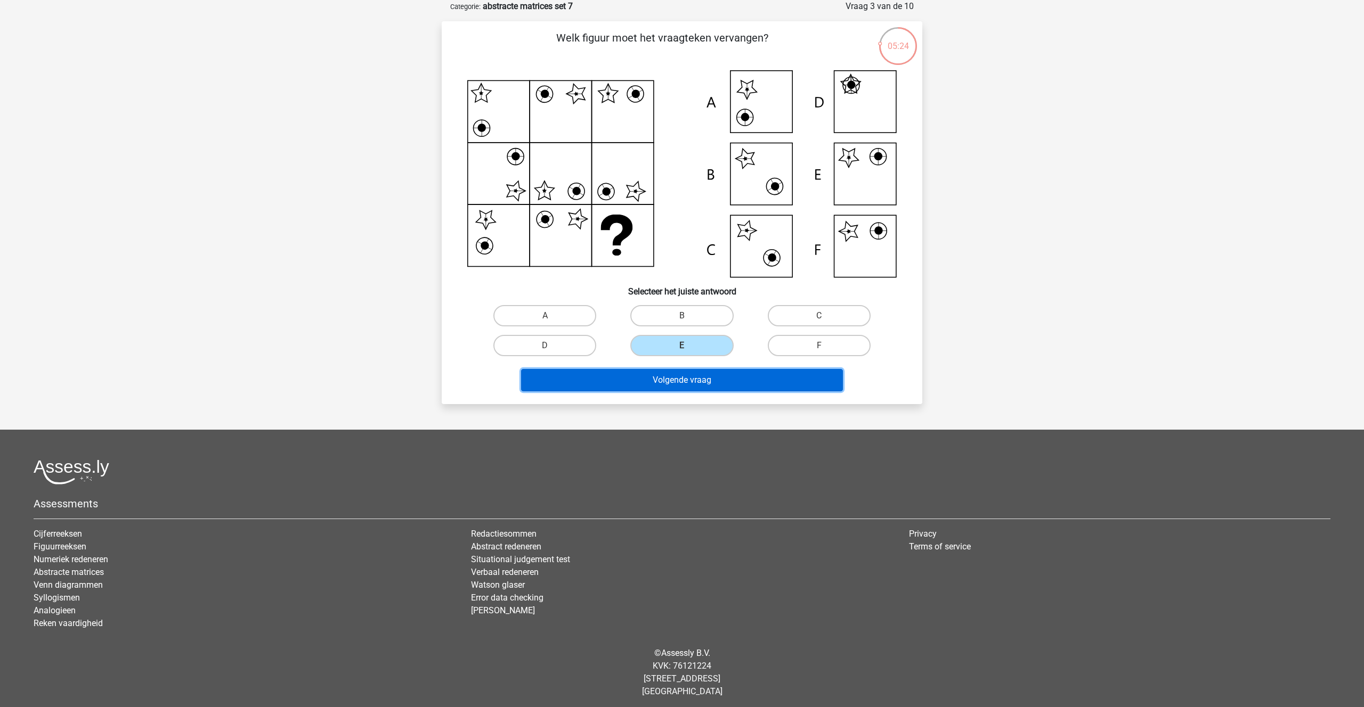
click at [676, 382] on button "Volgende vraag" at bounding box center [682, 380] width 322 height 22
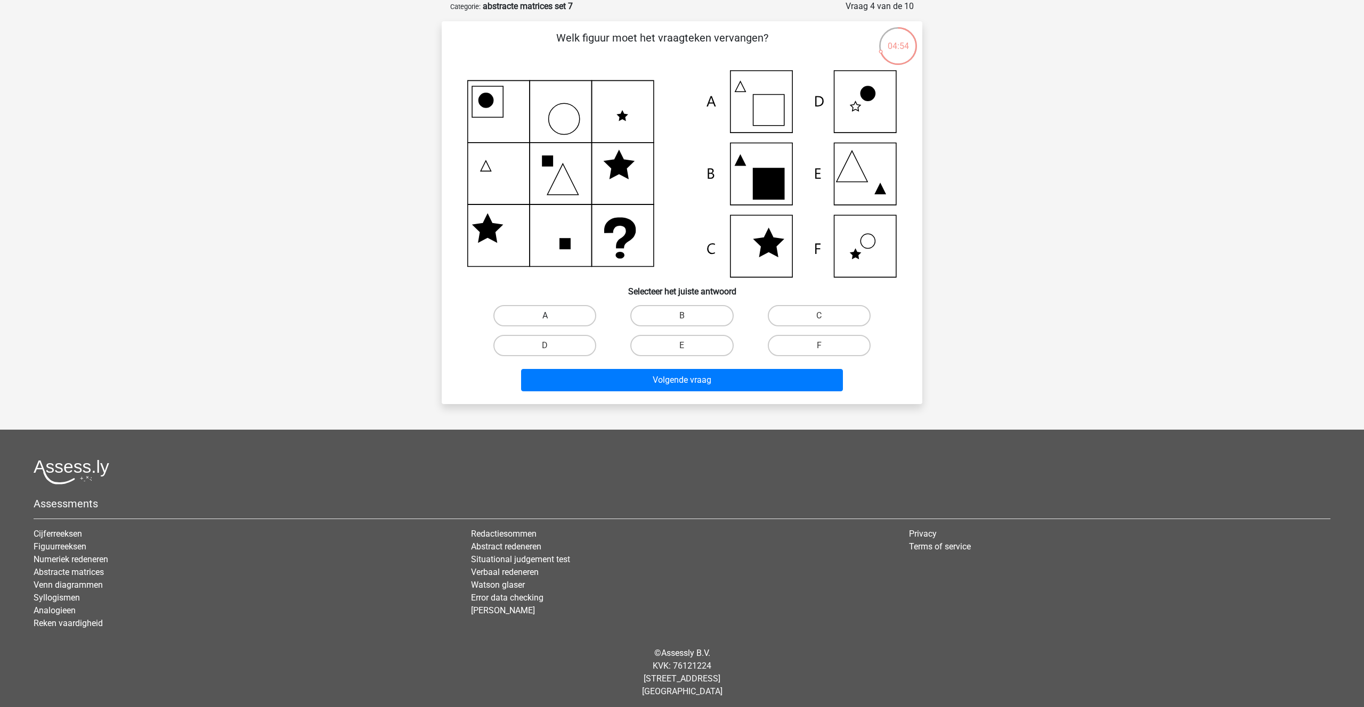
click at [546, 314] on label "A" at bounding box center [544, 315] width 103 height 21
click at [546, 316] on input "A" at bounding box center [548, 319] width 7 height 7
radio input "true"
click at [651, 381] on button "Volgende vraag" at bounding box center [682, 380] width 322 height 22
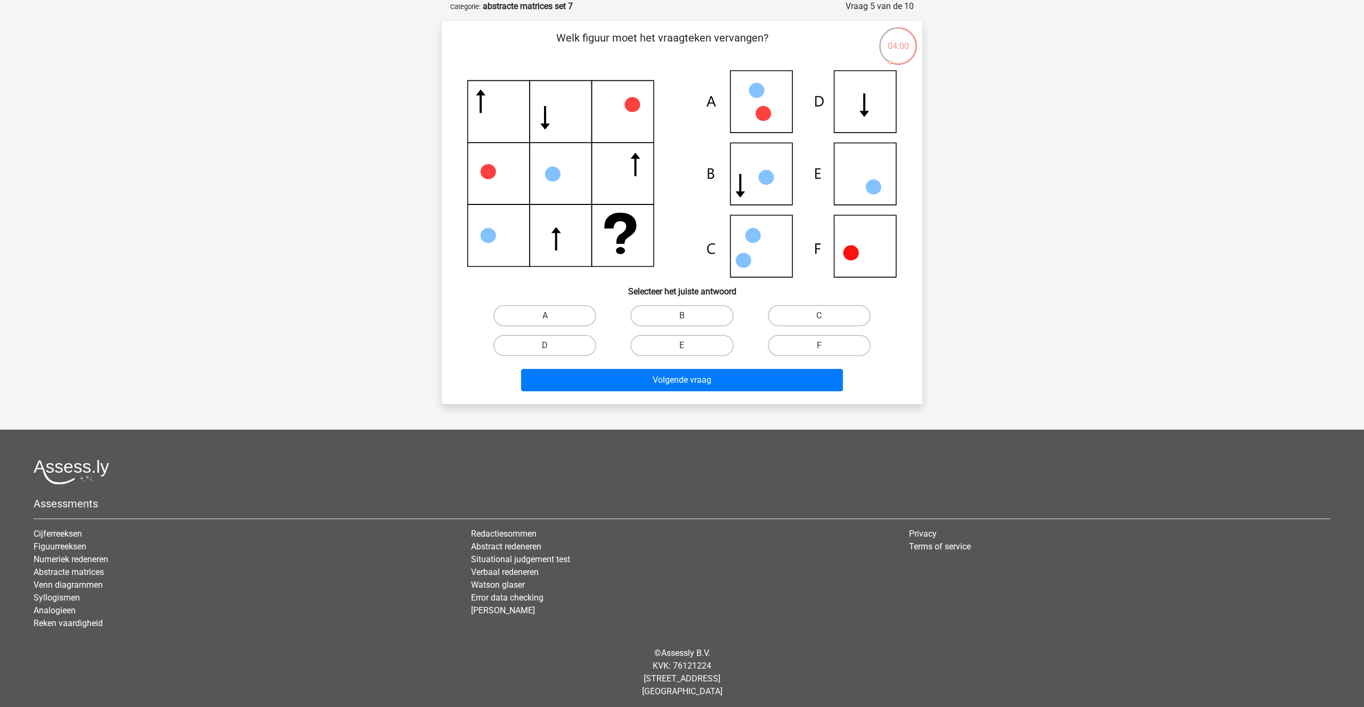
click at [544, 306] on label "A" at bounding box center [544, 315] width 103 height 21
click at [545, 316] on input "A" at bounding box center [548, 319] width 7 height 7
radio input "true"
click at [647, 374] on button "Volgende vraag" at bounding box center [682, 380] width 322 height 22
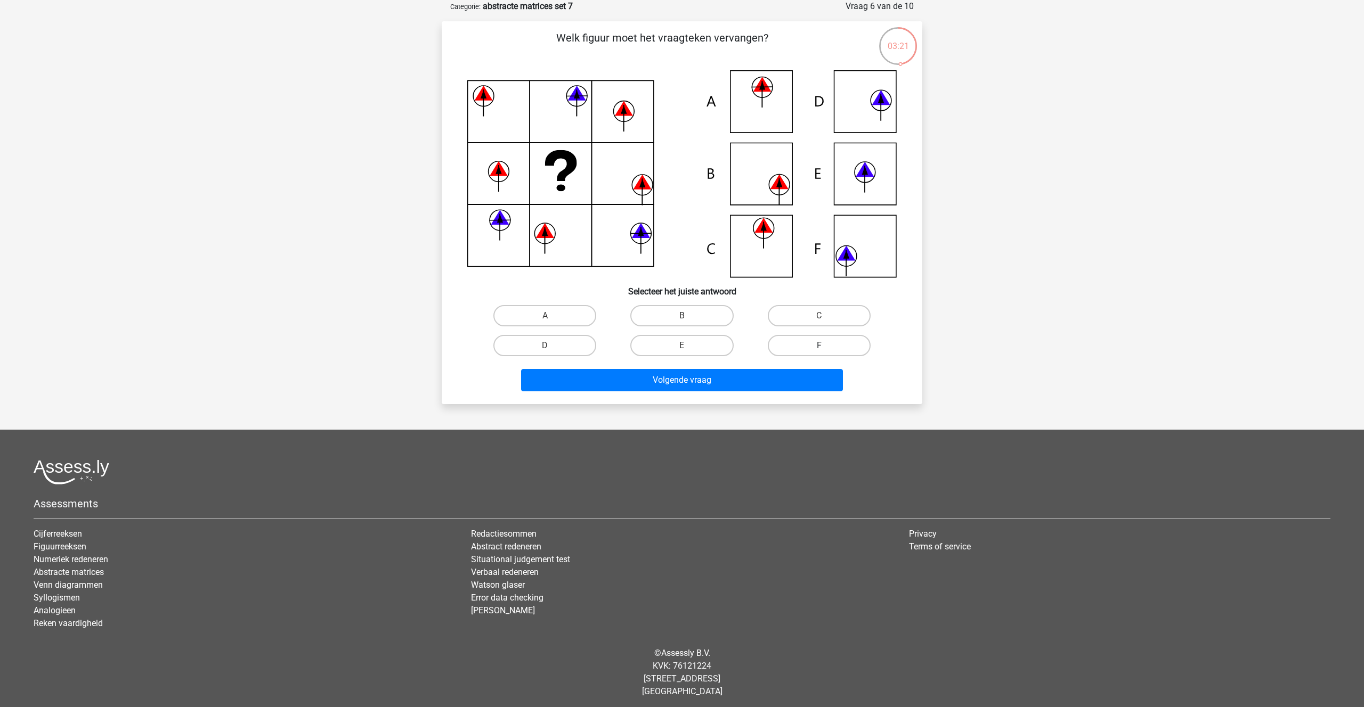
click at [829, 345] on label "F" at bounding box center [819, 345] width 103 height 21
click at [826, 346] on input "F" at bounding box center [822, 349] width 7 height 7
radio input "true"
click at [713, 377] on button "Volgende vraag" at bounding box center [682, 380] width 322 height 22
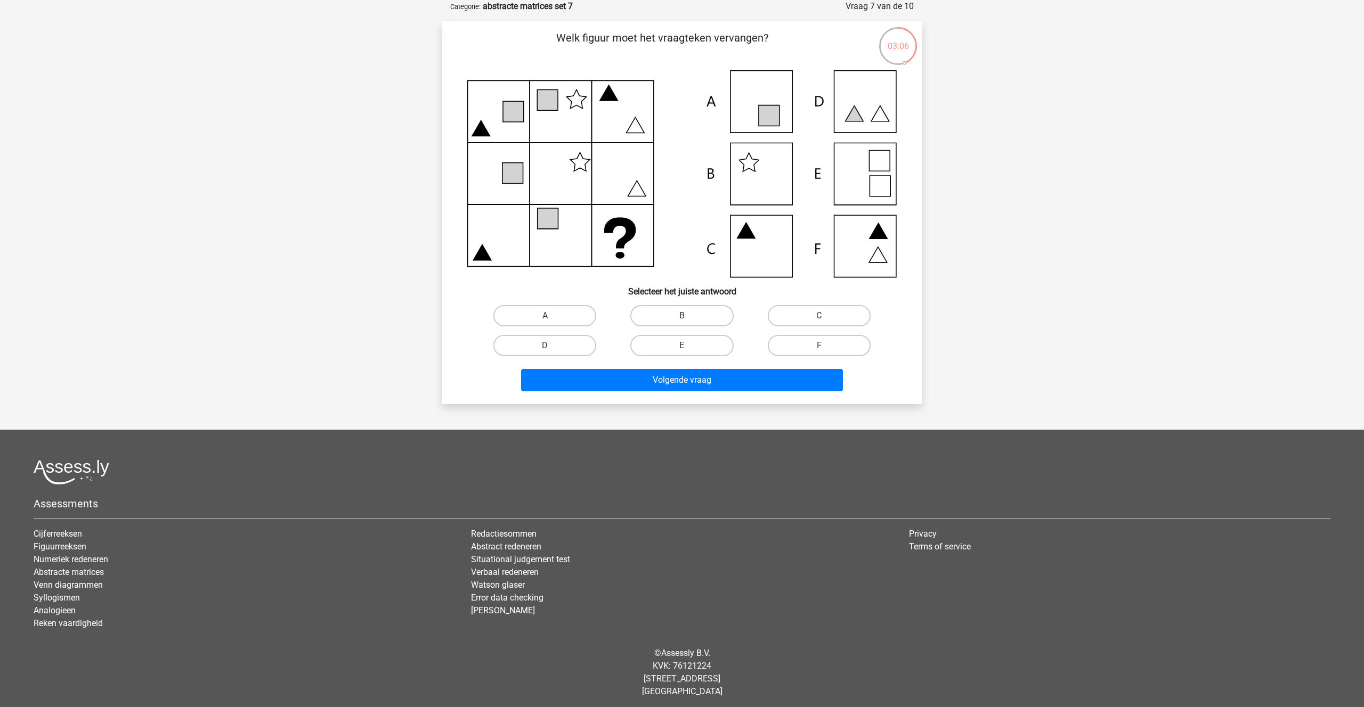
click at [790, 319] on label "C" at bounding box center [819, 315] width 103 height 21
click at [819, 319] on input "C" at bounding box center [822, 319] width 7 height 7
radio input "true"
click at [685, 372] on button "Volgende vraag" at bounding box center [682, 380] width 322 height 22
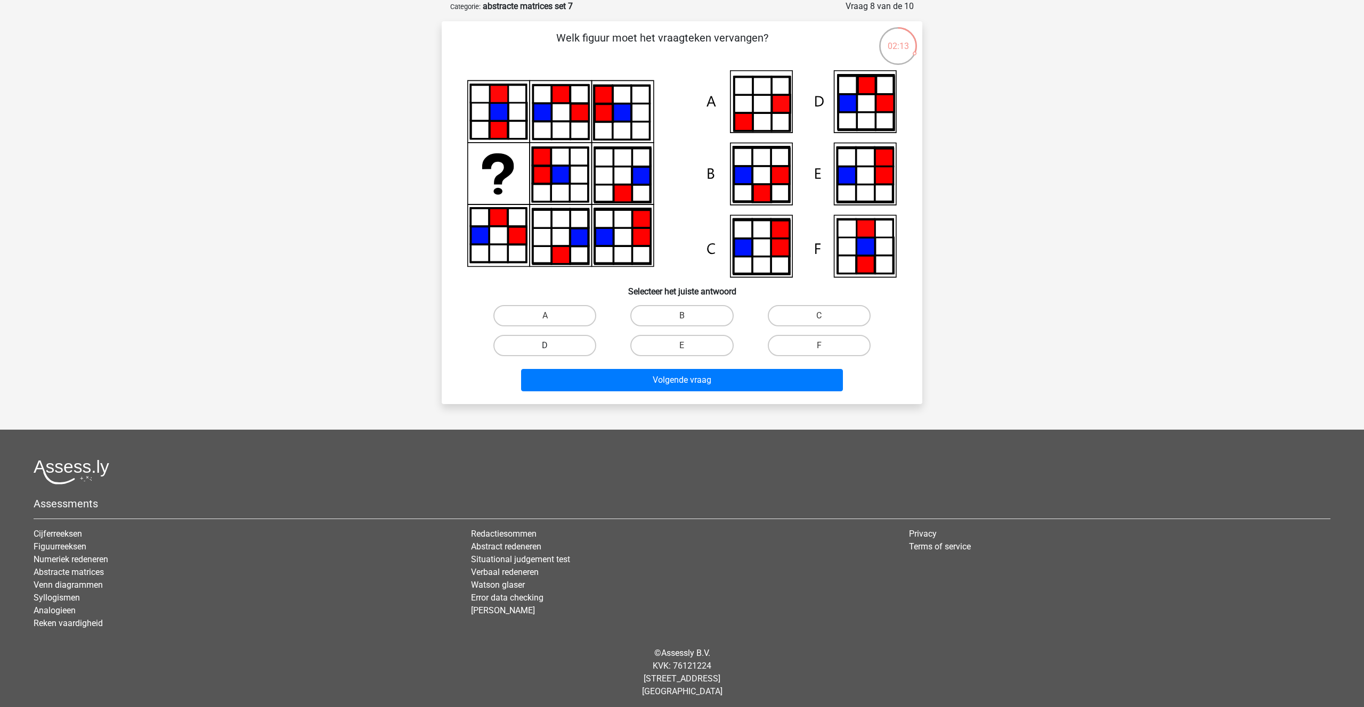
click at [559, 339] on label "D" at bounding box center [544, 345] width 103 height 21
click at [552, 346] on input "D" at bounding box center [548, 349] width 7 height 7
radio input "true"
click at [672, 387] on button "Volgende vraag" at bounding box center [682, 380] width 322 height 22
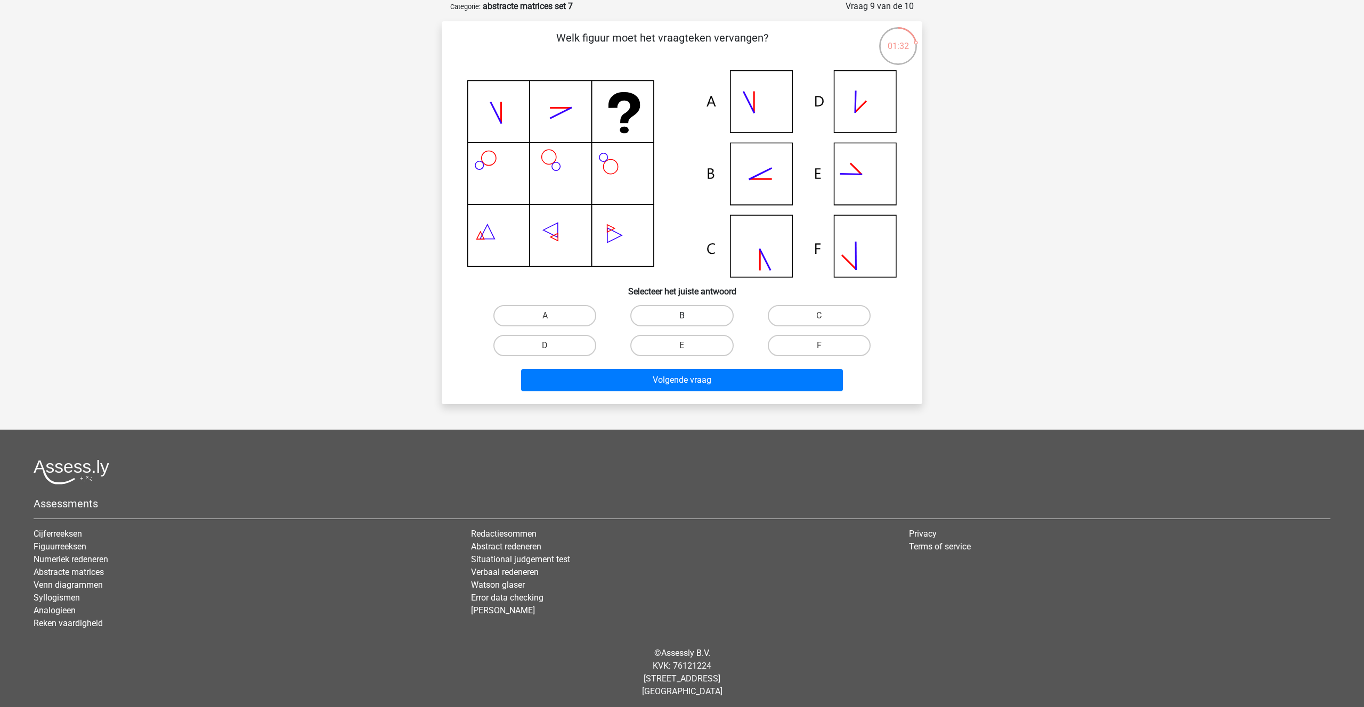
click at [679, 317] on label "B" at bounding box center [681, 315] width 103 height 21
click at [682, 317] on input "B" at bounding box center [685, 319] width 7 height 7
radio input "true"
click at [687, 381] on button "Volgende vraag" at bounding box center [682, 380] width 322 height 22
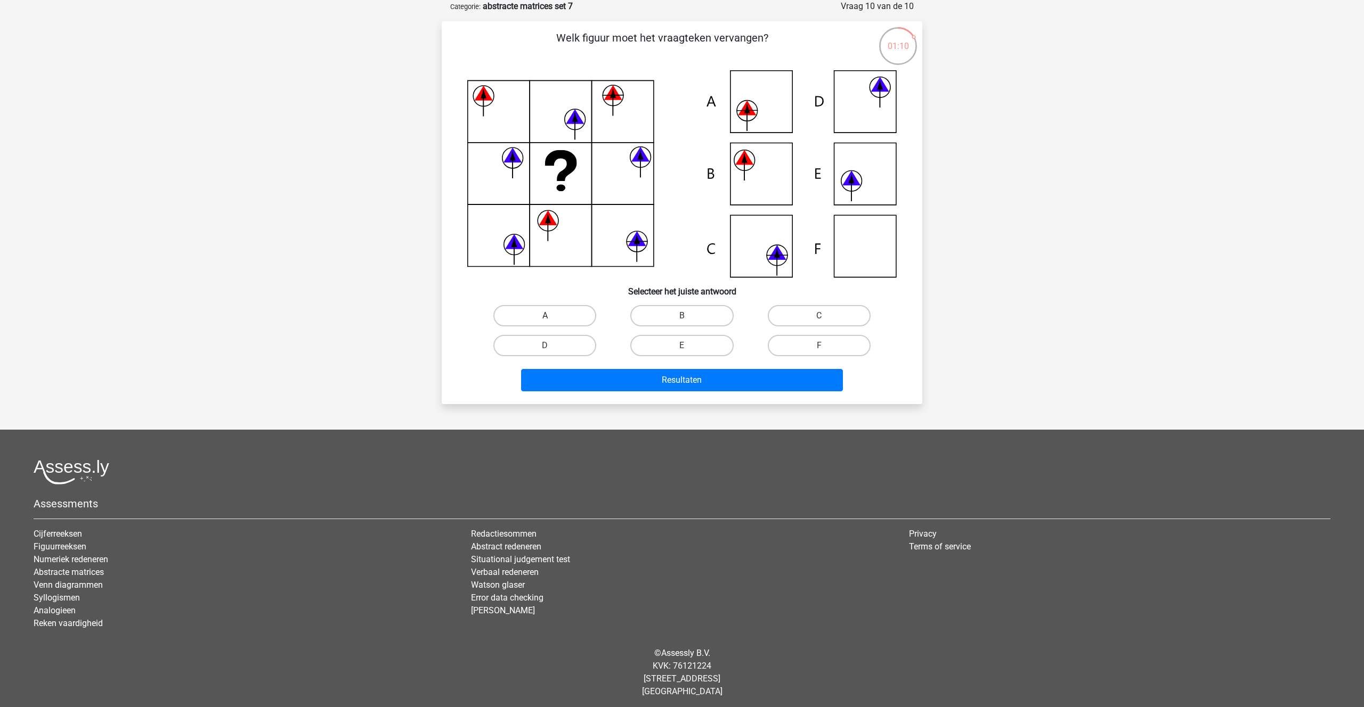
click at [530, 317] on label "A" at bounding box center [544, 315] width 103 height 21
click at [545, 317] on input "A" at bounding box center [548, 319] width 7 height 7
radio input "true"
click at [687, 378] on button "Resultaten" at bounding box center [682, 380] width 322 height 22
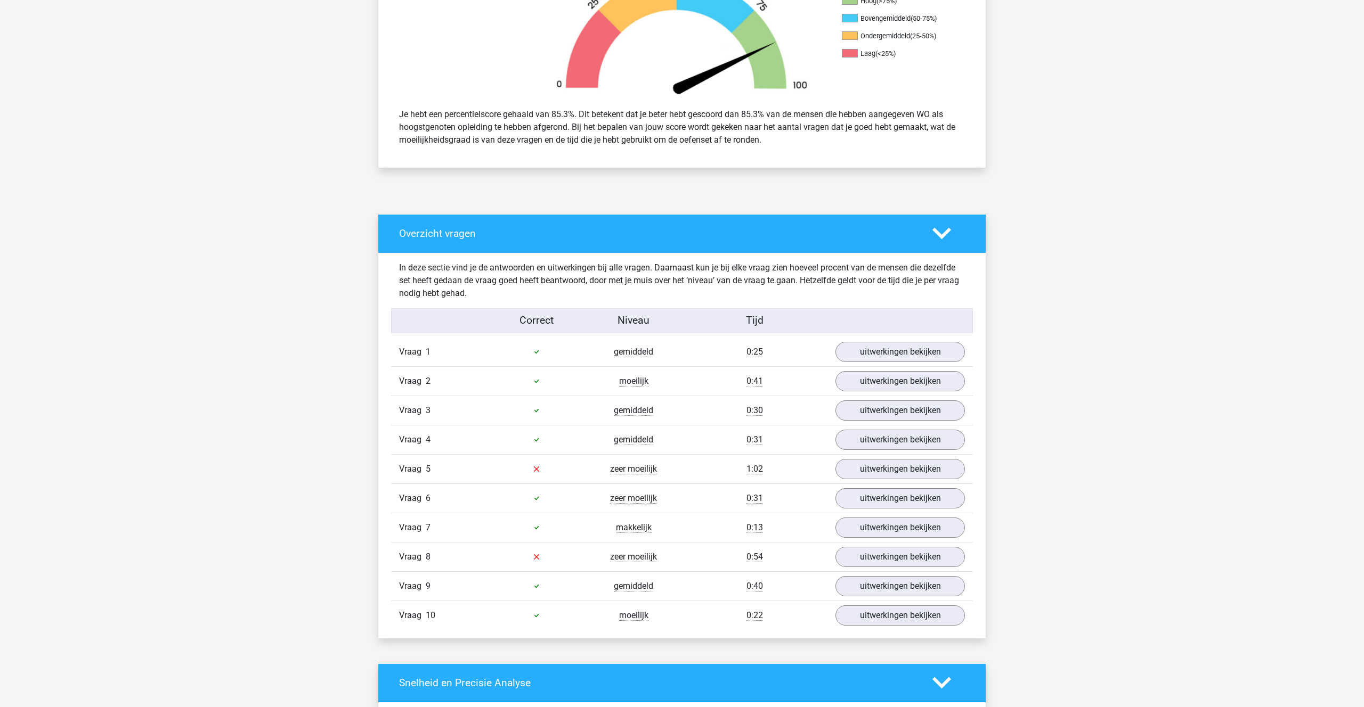
scroll to position [375, 0]
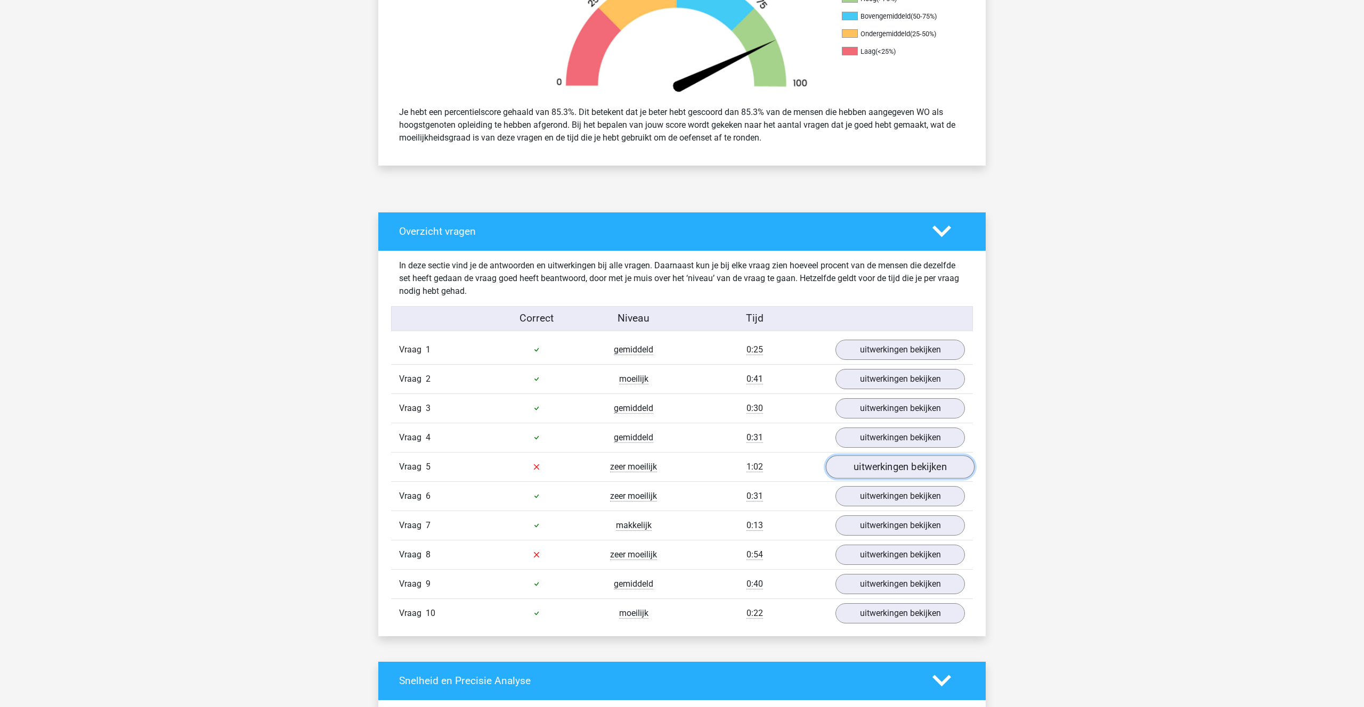
click at [889, 462] on link "uitwerkingen bekijken" at bounding box center [900, 466] width 149 height 23
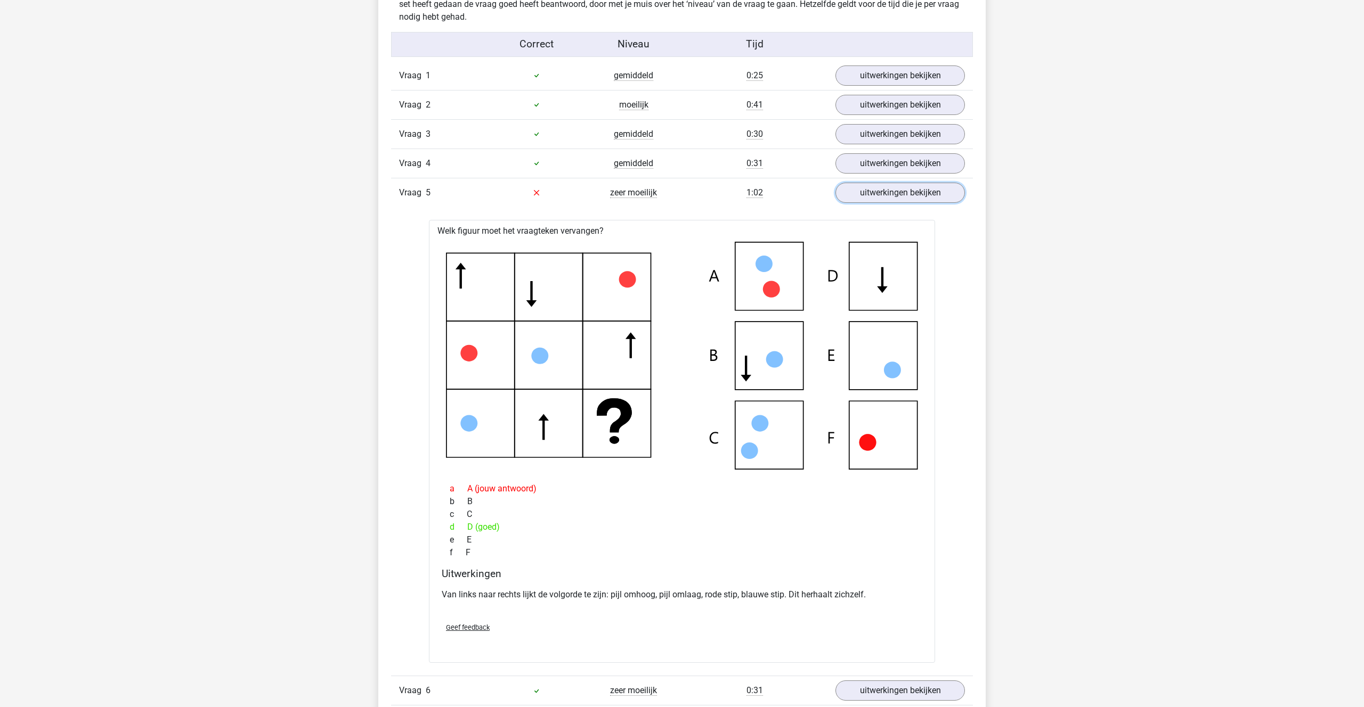
scroll to position [645, 0]
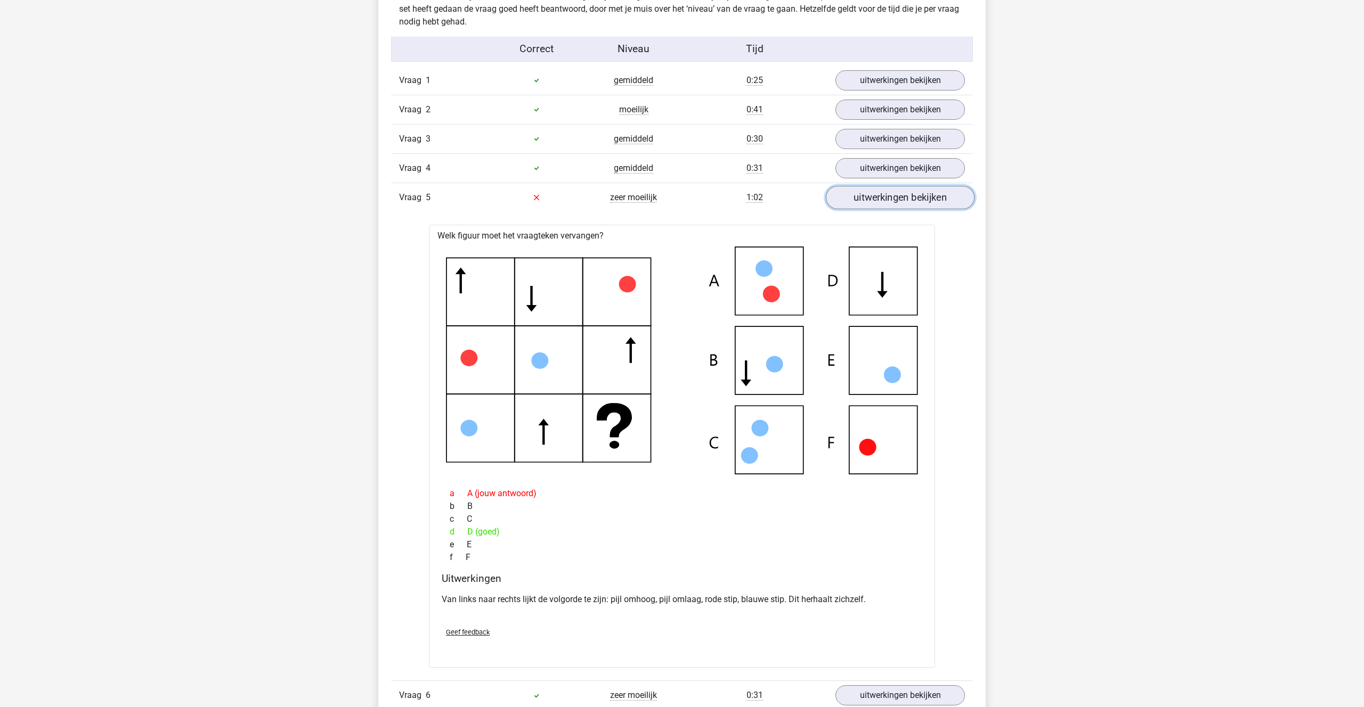
click at [922, 200] on link "uitwerkingen bekijken" at bounding box center [900, 197] width 149 height 23
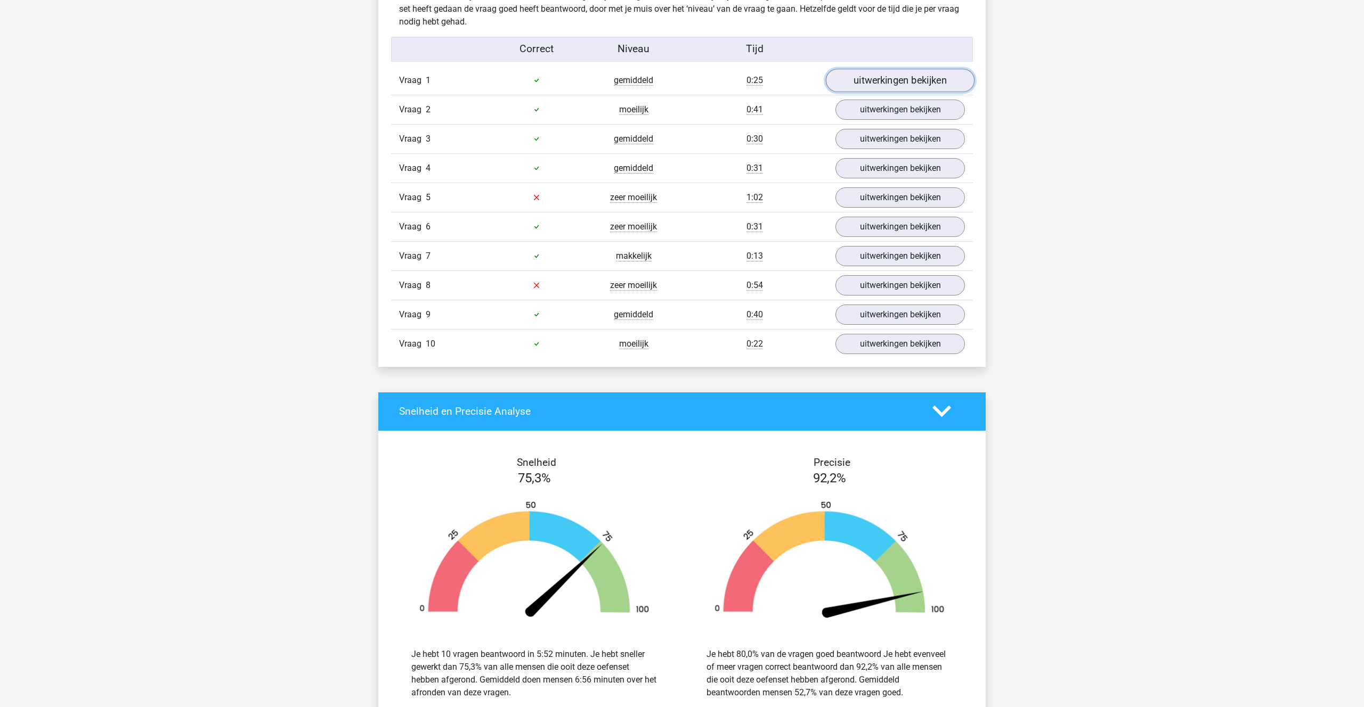
click at [890, 85] on link "uitwerkingen bekijken" at bounding box center [900, 80] width 149 height 23
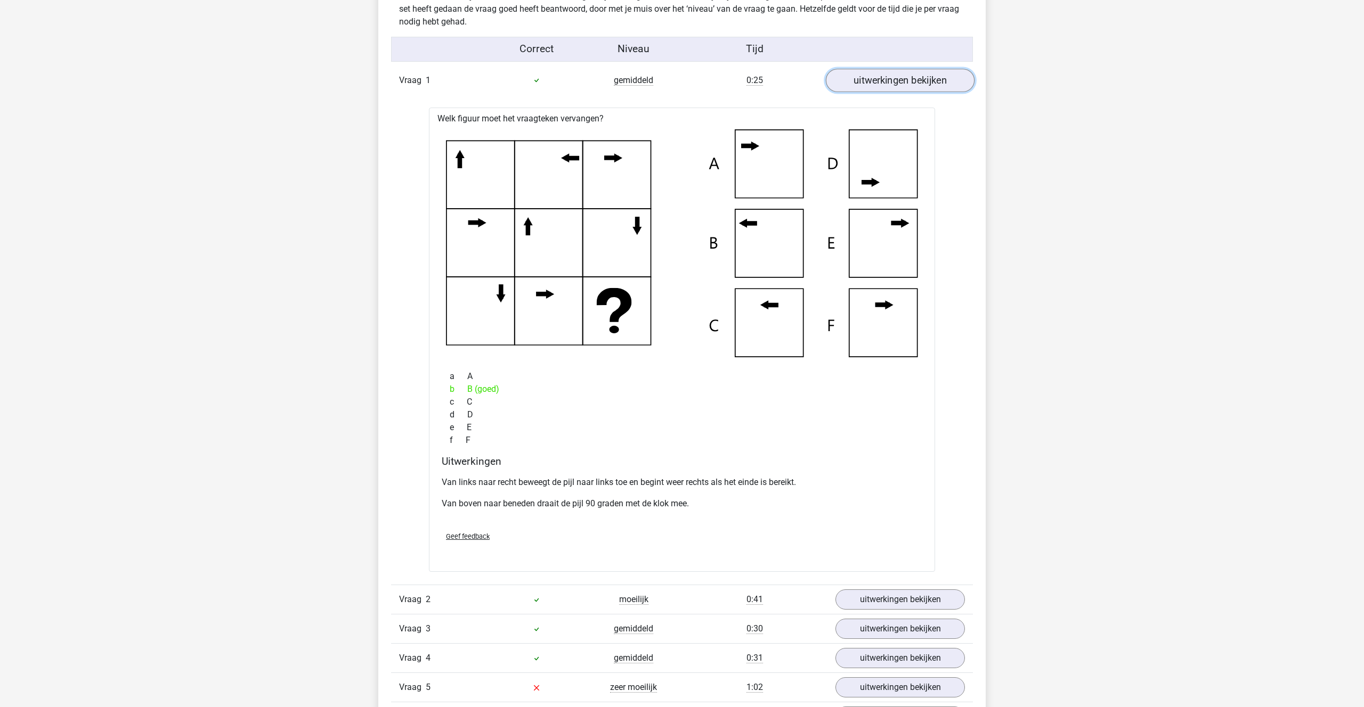
click at [908, 84] on link "uitwerkingen bekijken" at bounding box center [900, 80] width 149 height 23
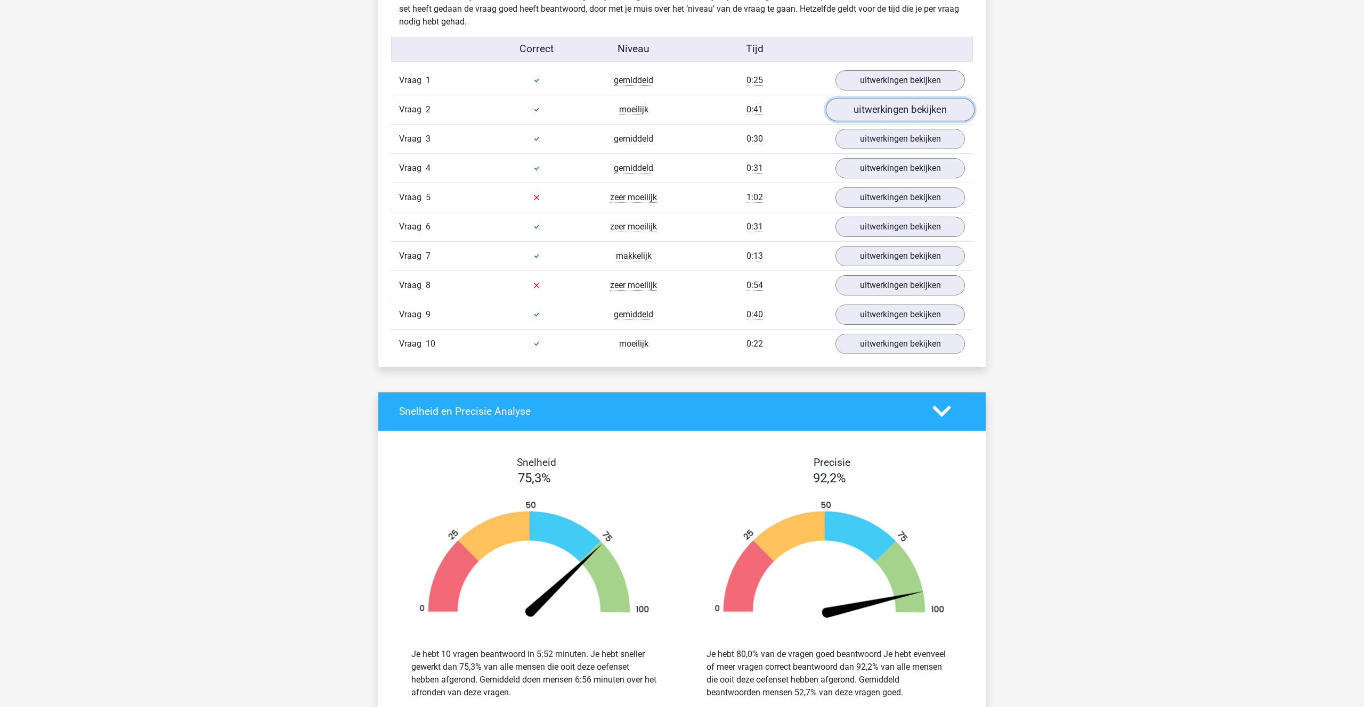
click at [907, 103] on link "uitwerkingen bekijken" at bounding box center [900, 109] width 149 height 23
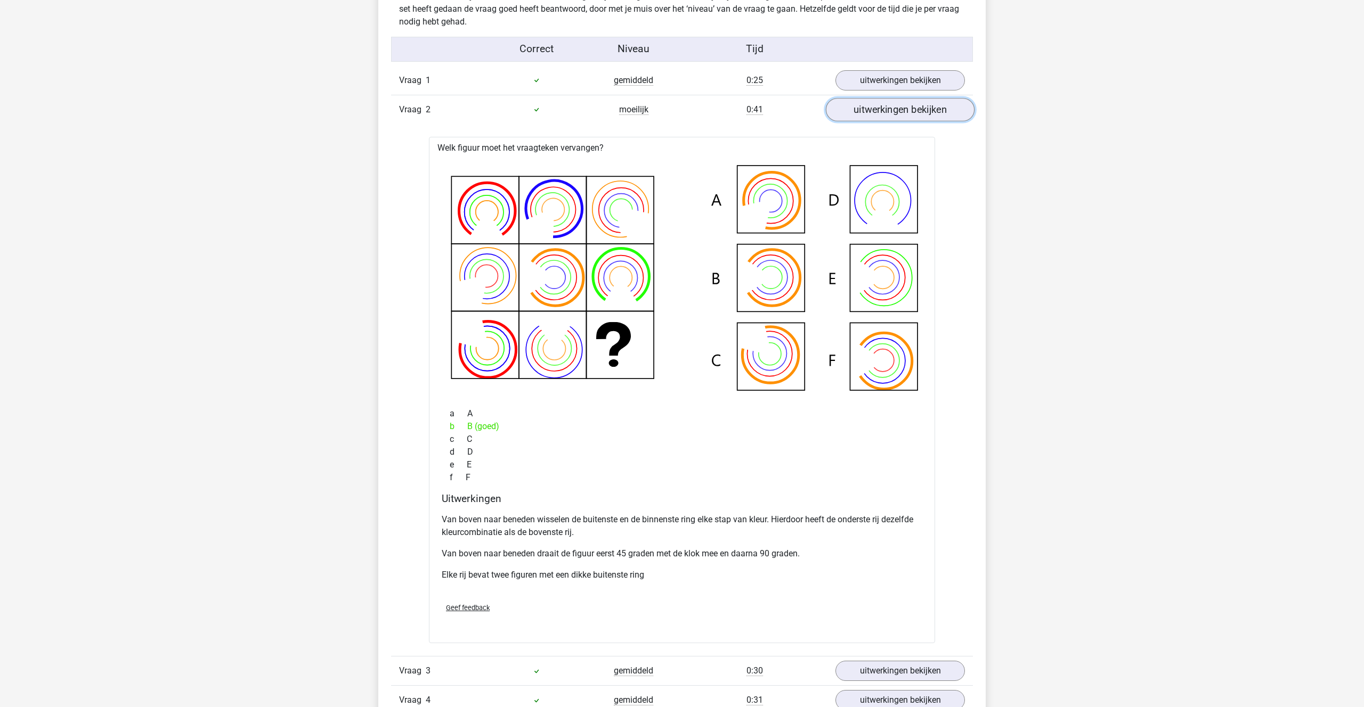
click at [907, 103] on link "uitwerkingen bekijken" at bounding box center [900, 109] width 149 height 23
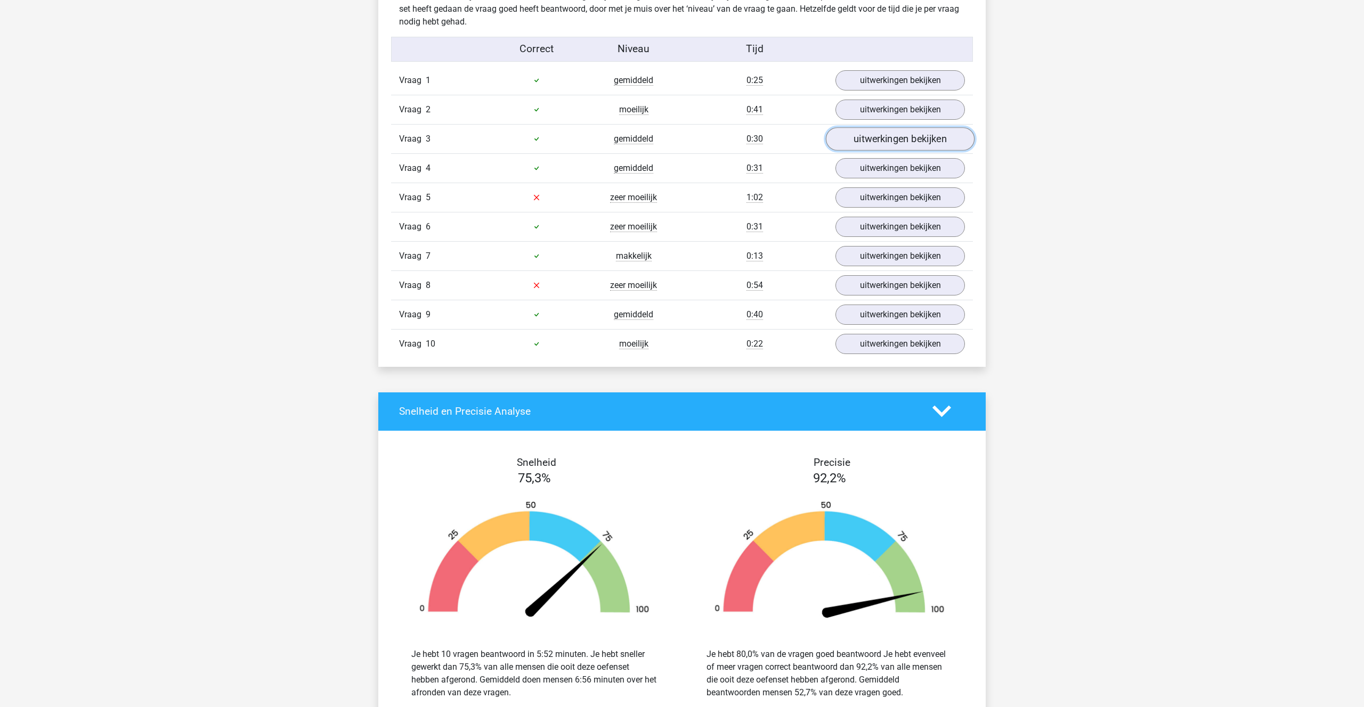
click at [871, 143] on link "uitwerkingen bekijken" at bounding box center [900, 138] width 149 height 23
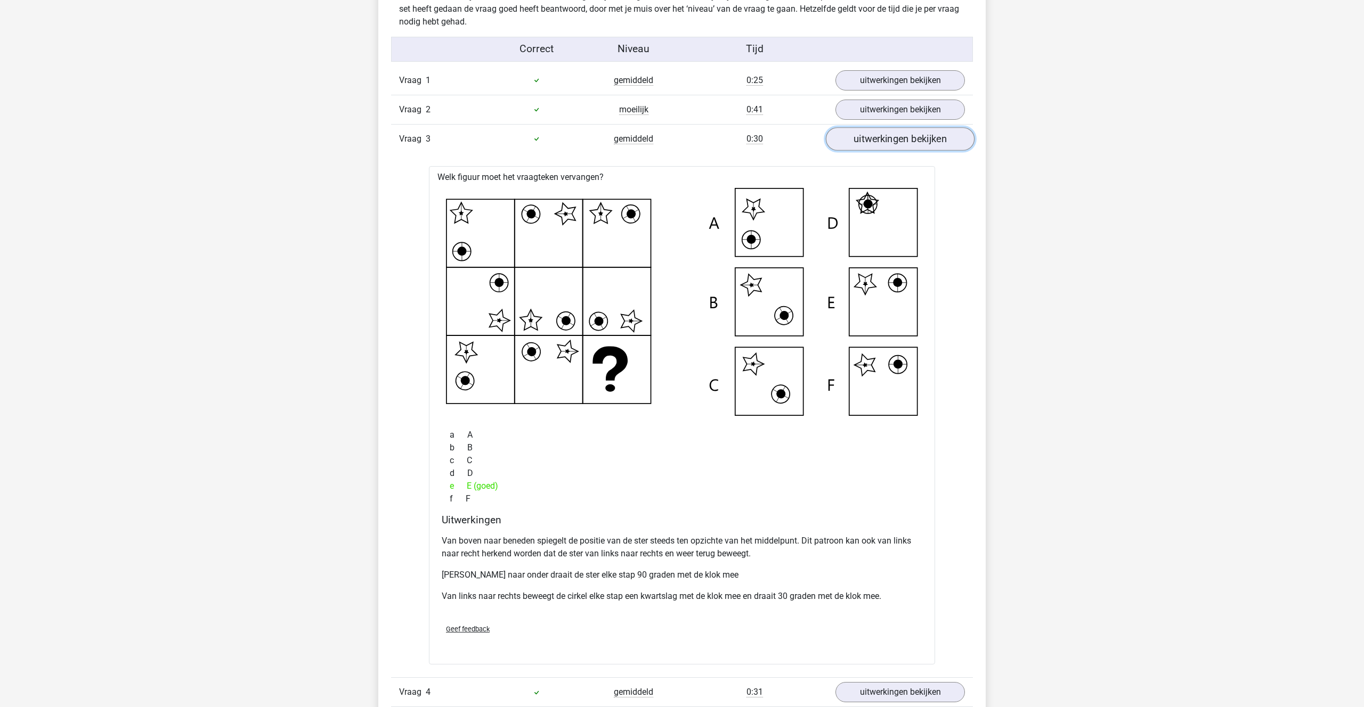
click at [871, 143] on link "uitwerkingen bekijken" at bounding box center [900, 138] width 149 height 23
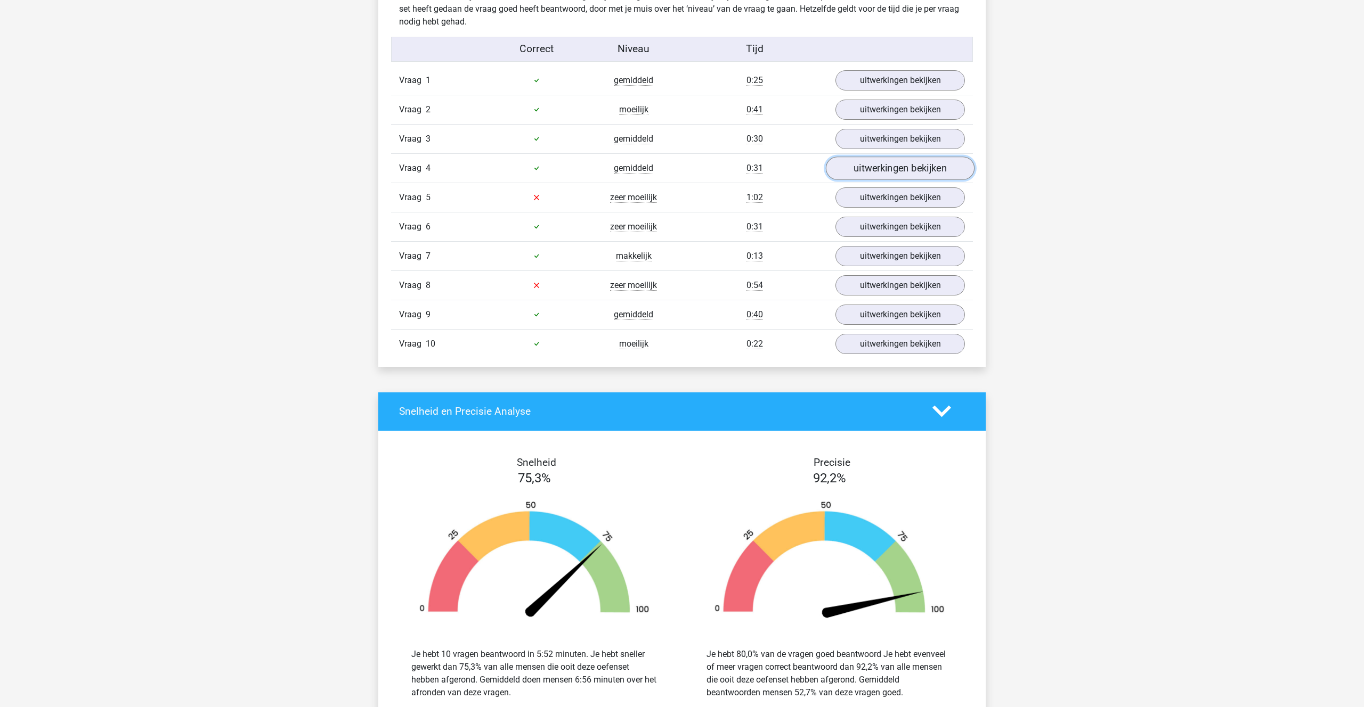
click at [882, 169] on link "uitwerkingen bekijken" at bounding box center [900, 168] width 149 height 23
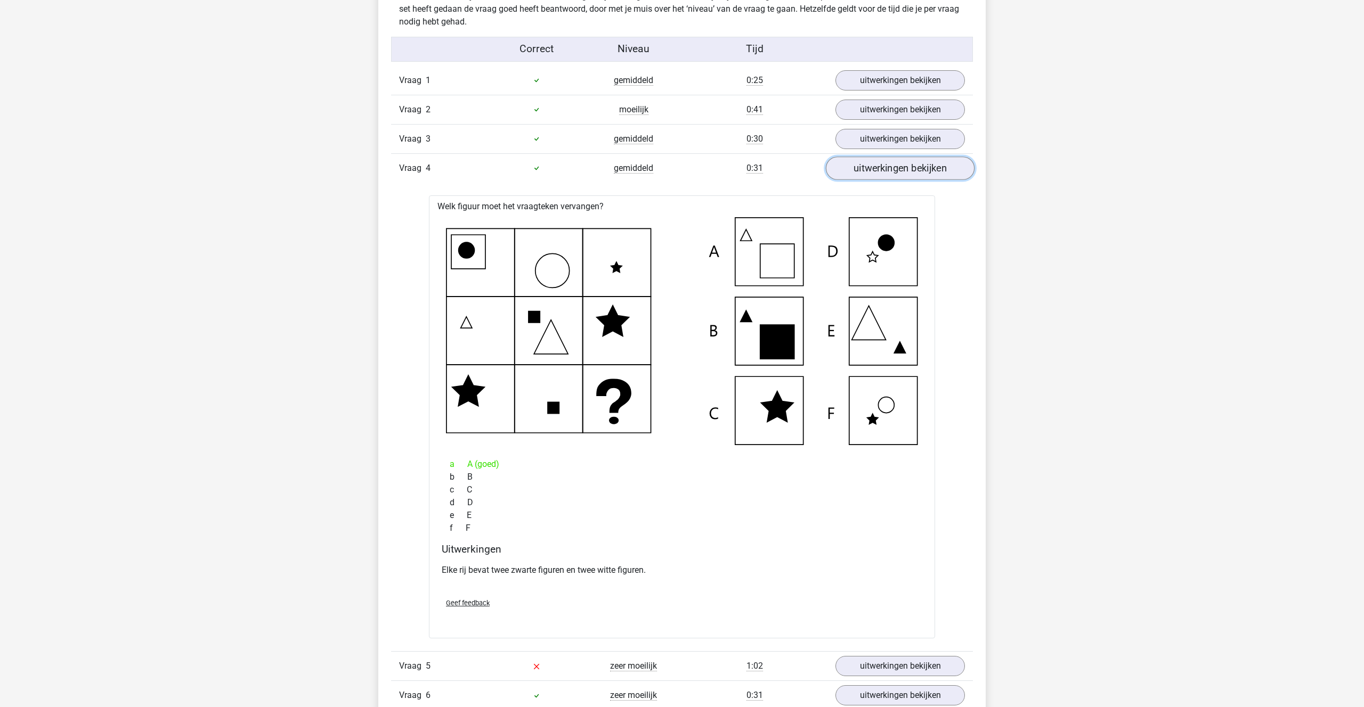
click at [882, 169] on link "uitwerkingen bekijken" at bounding box center [900, 168] width 149 height 23
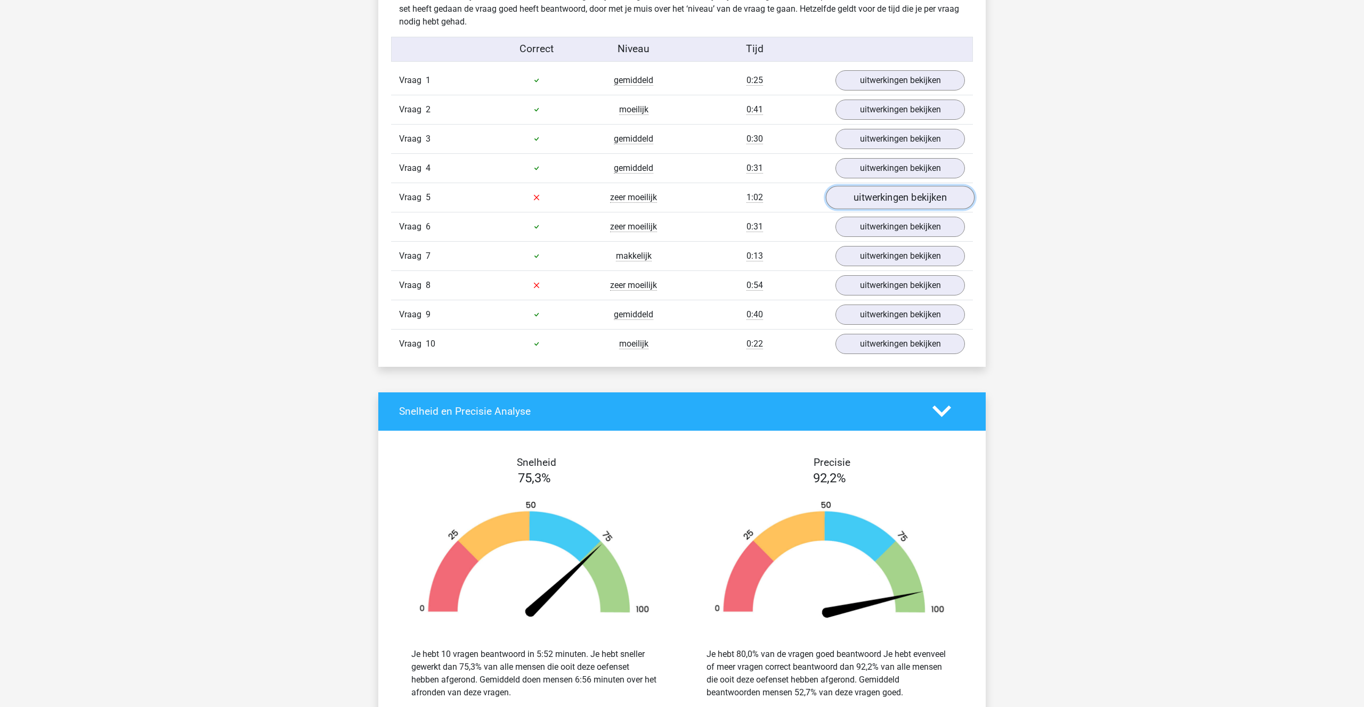
click at [885, 199] on link "uitwerkingen bekijken" at bounding box center [900, 197] width 149 height 23
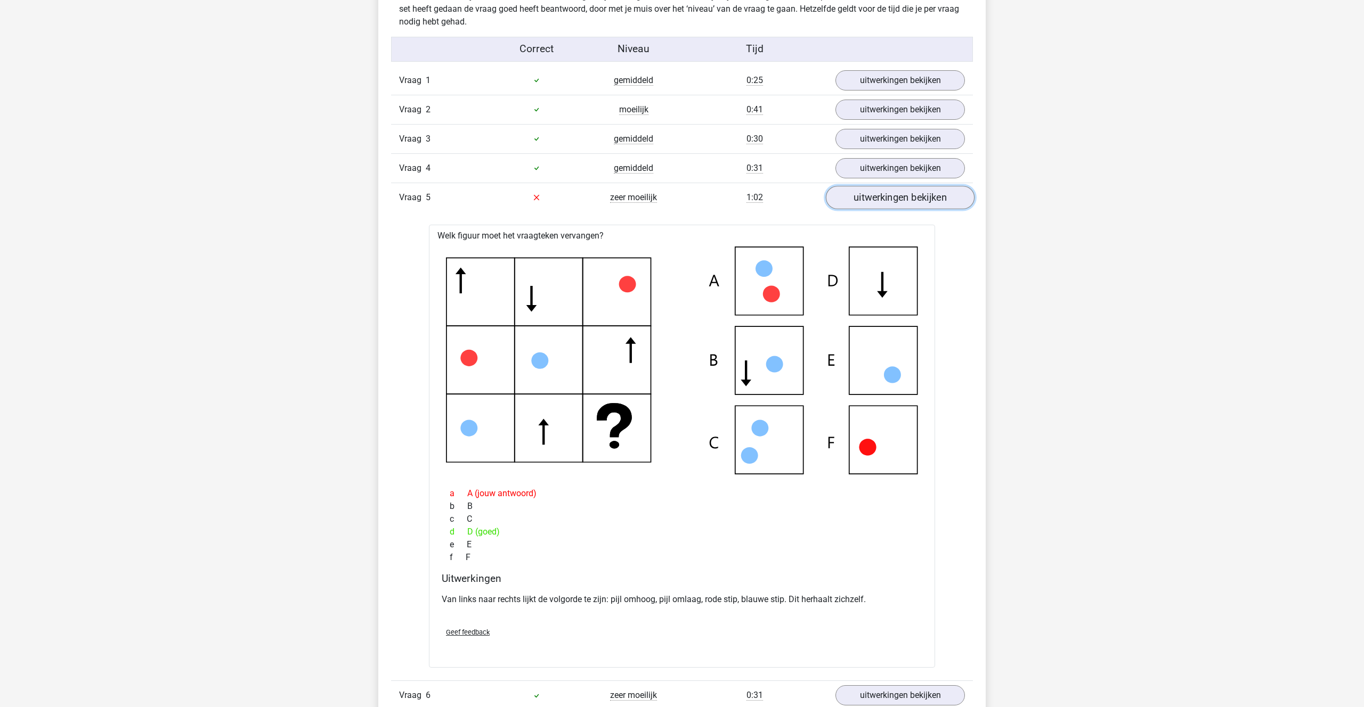
click at [885, 199] on link "uitwerkingen bekijken" at bounding box center [900, 197] width 149 height 23
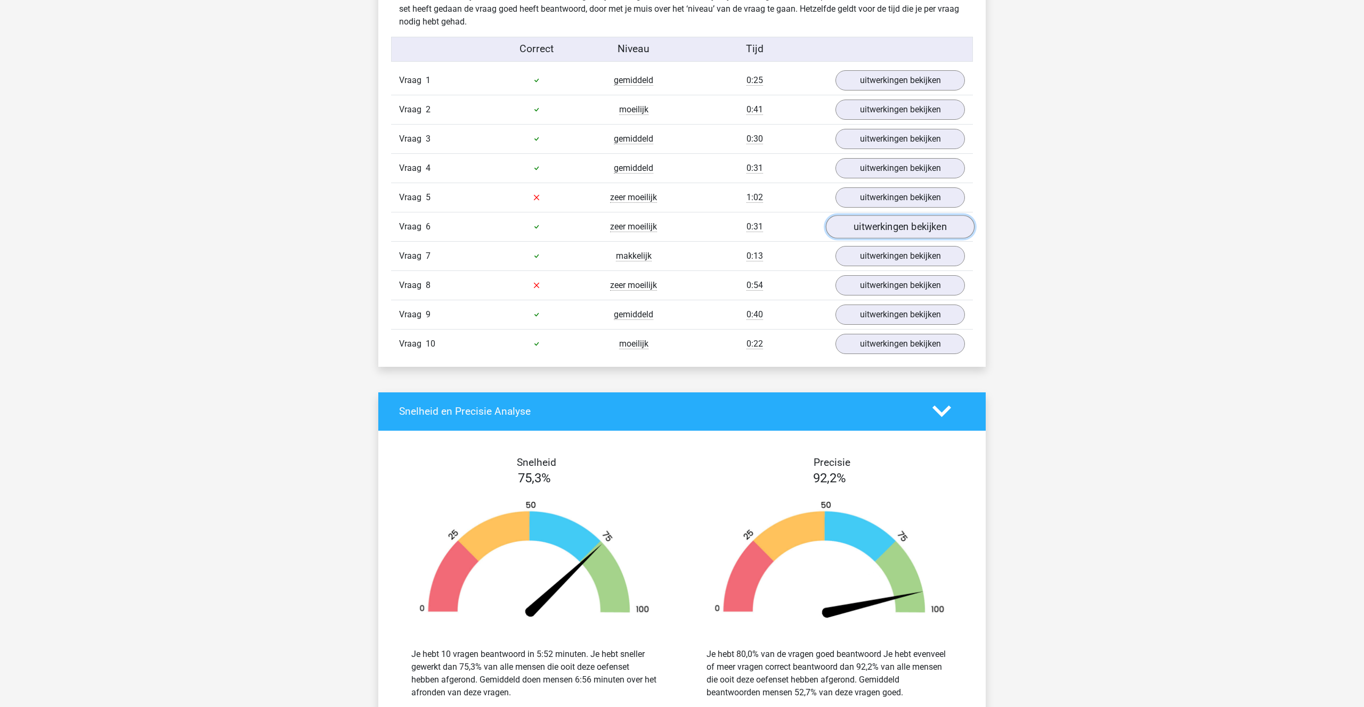
click at [878, 225] on link "uitwerkingen bekijken" at bounding box center [900, 226] width 149 height 23
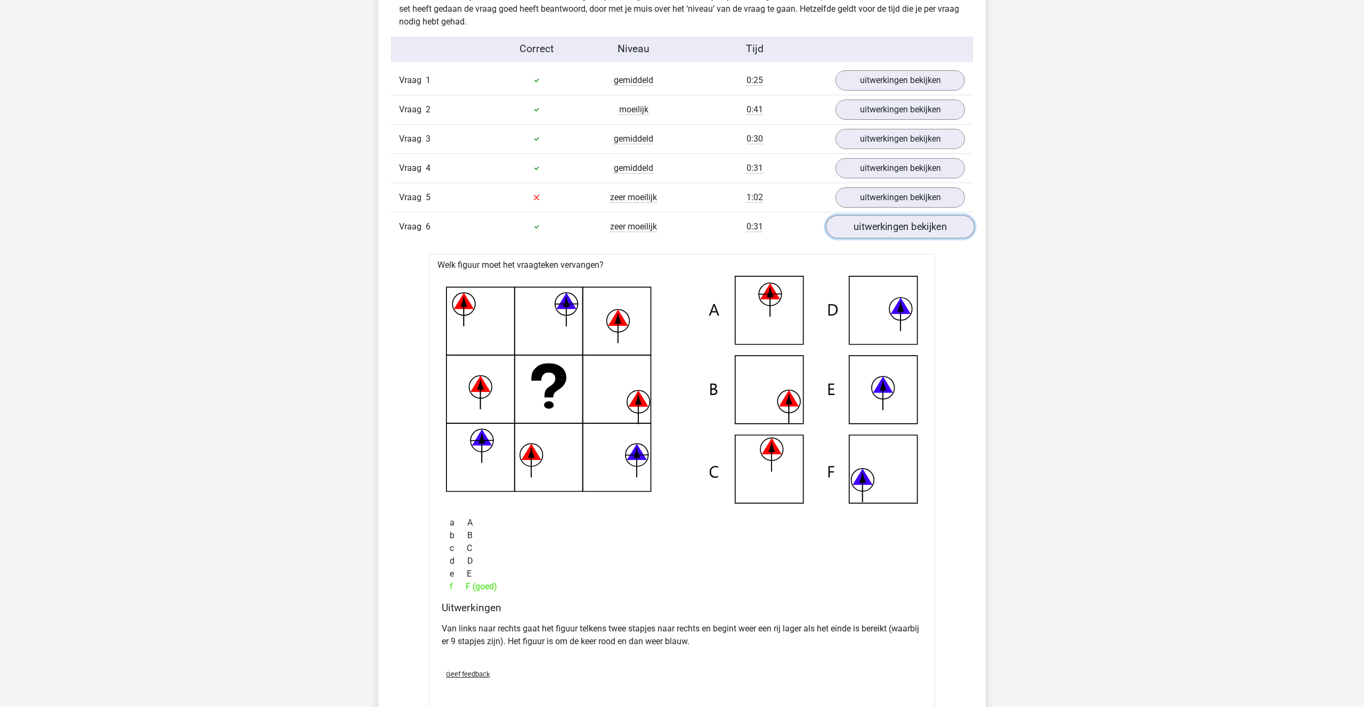
click at [875, 223] on link "uitwerkingen bekijken" at bounding box center [900, 226] width 149 height 23
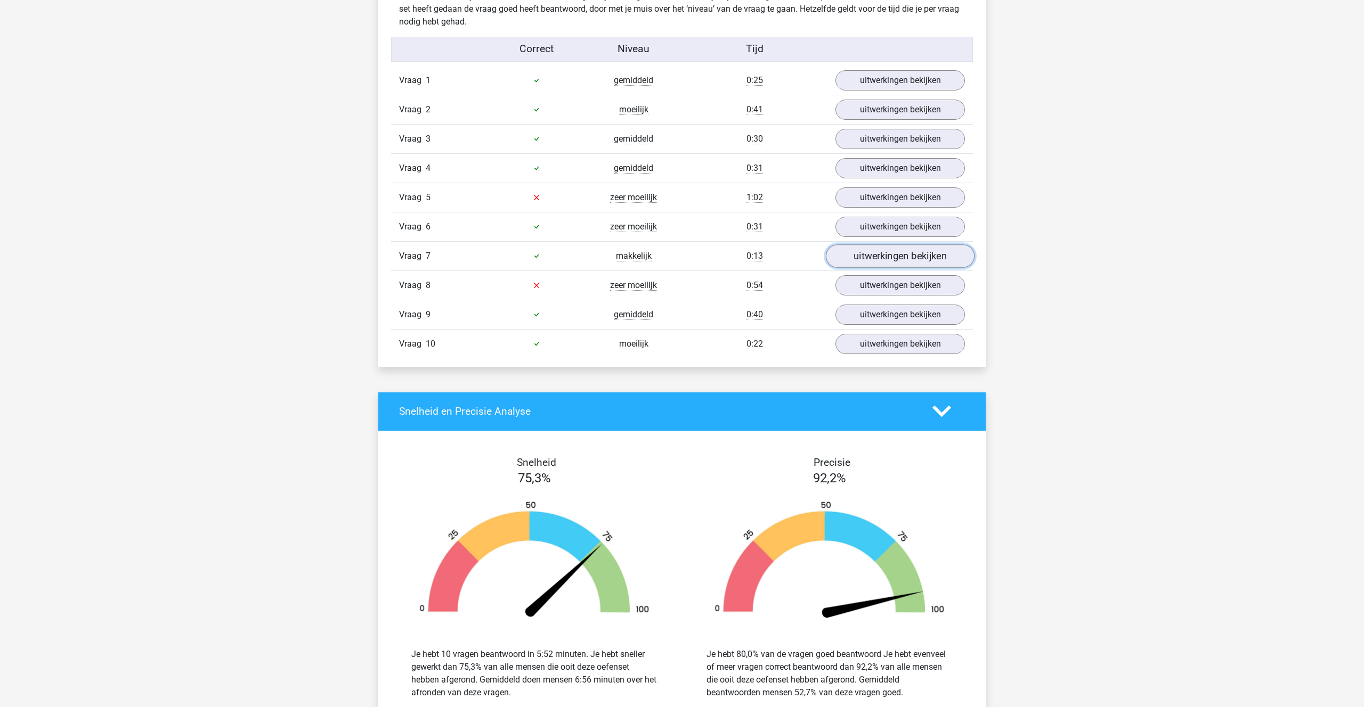
click at [881, 251] on link "uitwerkingen bekijken" at bounding box center [900, 256] width 149 height 23
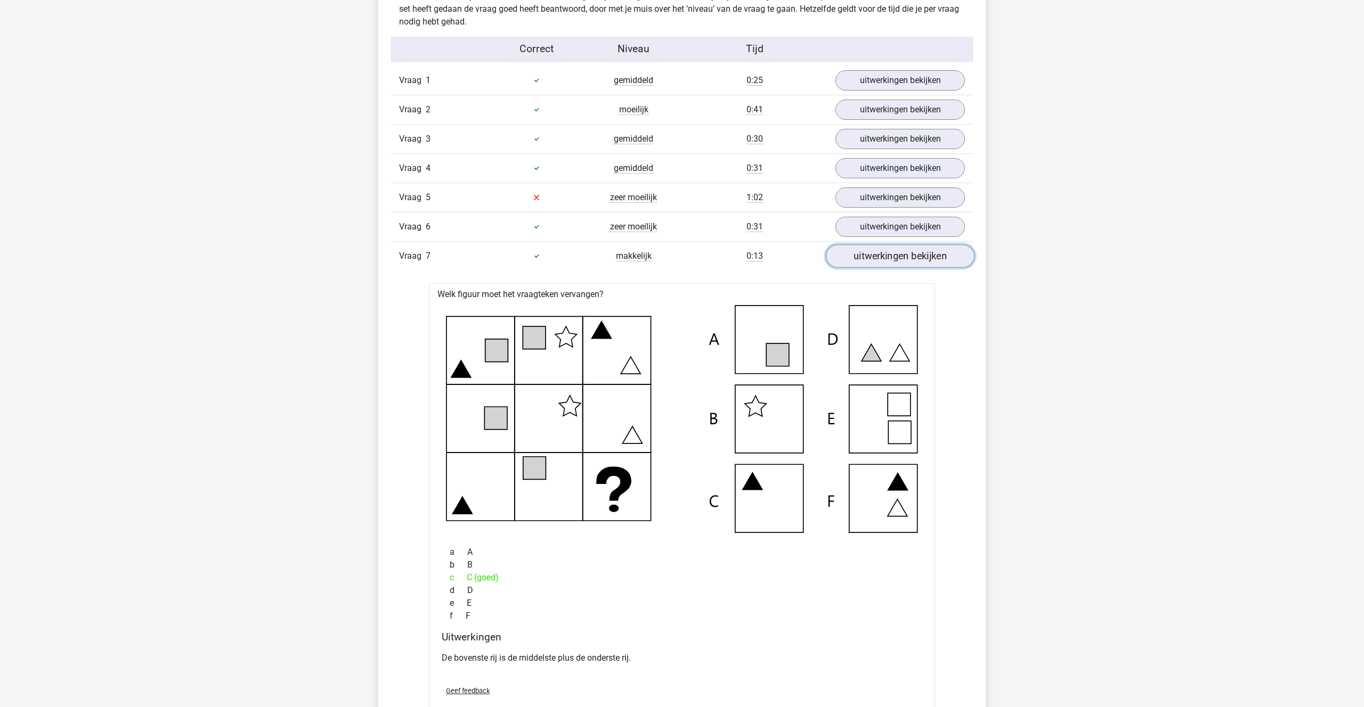
click at [881, 251] on link "uitwerkingen bekijken" at bounding box center [900, 256] width 149 height 23
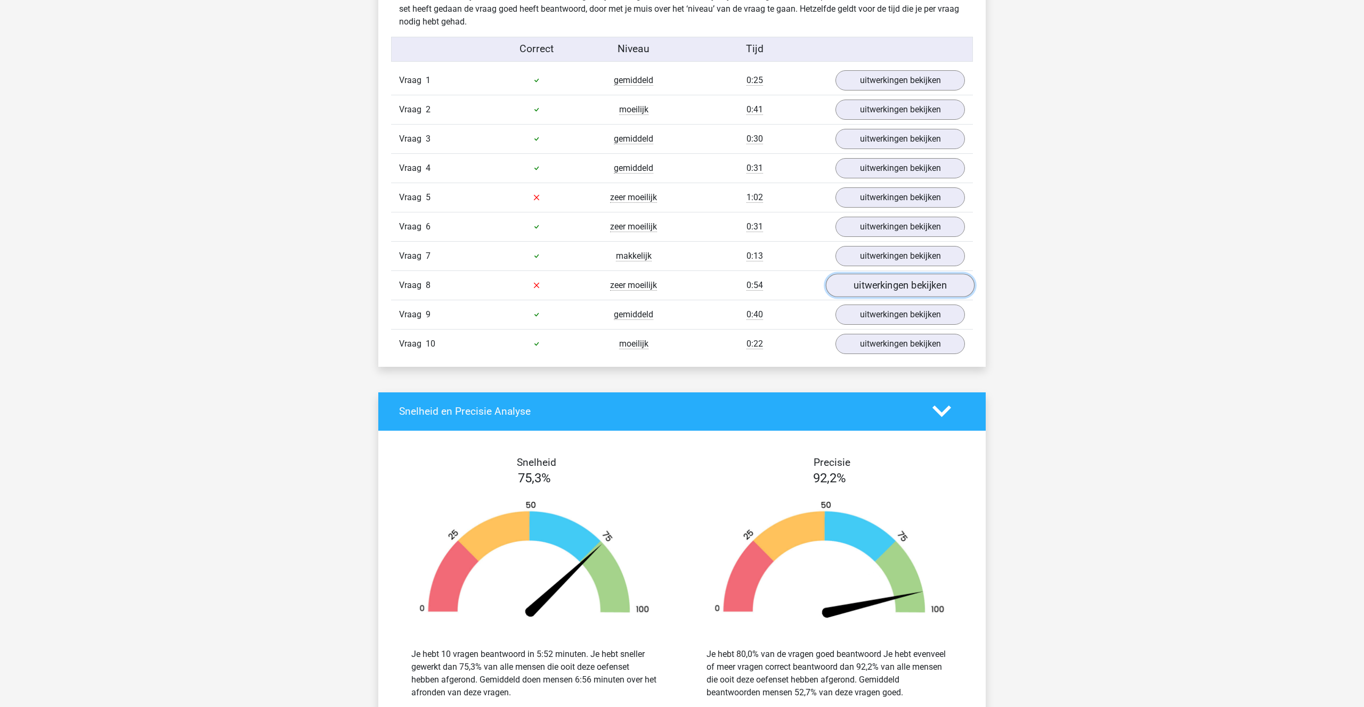
click at [886, 281] on link "uitwerkingen bekijken" at bounding box center [900, 285] width 149 height 23
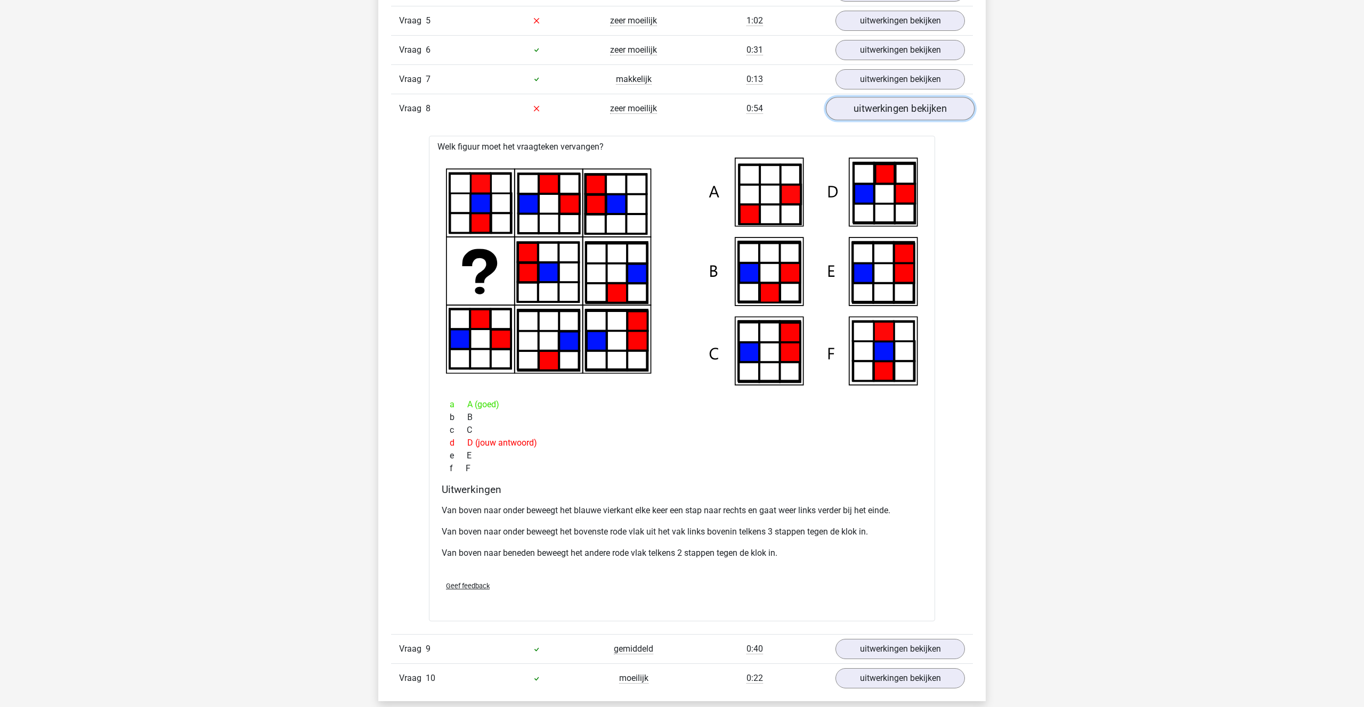
scroll to position [824, 0]
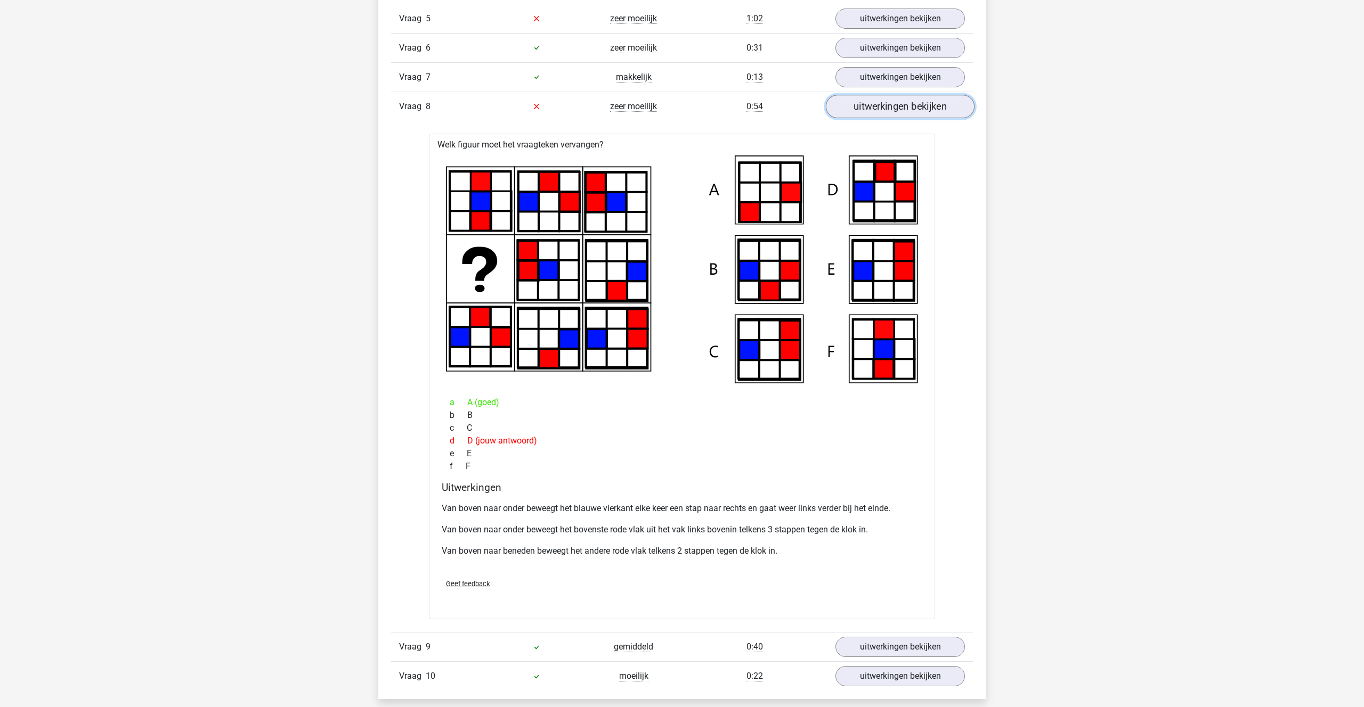
click at [867, 103] on link "uitwerkingen bekijken" at bounding box center [900, 106] width 149 height 23
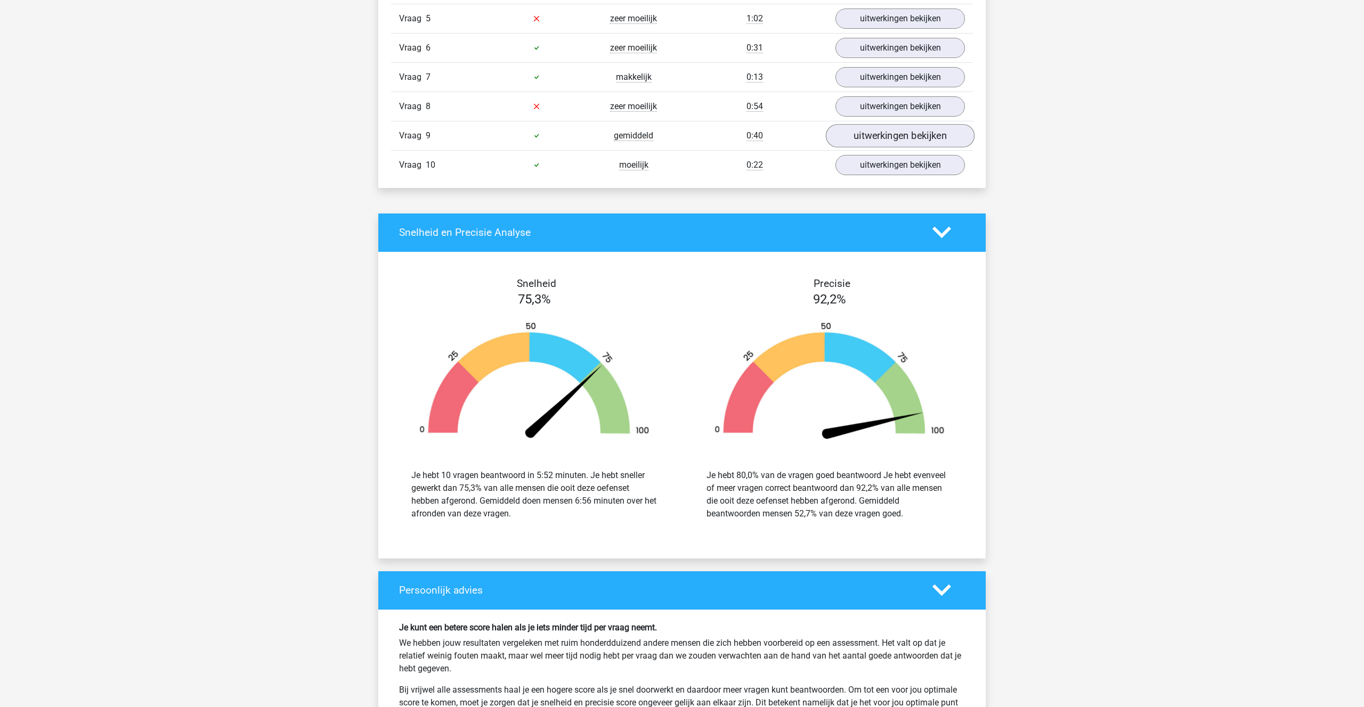
drag, startPoint x: 873, startPoint y: 125, endPoint x: 876, endPoint y: 131, distance: 6.9
click at [874, 125] on div "Vraag 9 gemiddeld 0:40 uitwerkingen bekijken" at bounding box center [682, 135] width 582 height 29
click at [876, 131] on link "uitwerkingen bekijken" at bounding box center [900, 135] width 149 height 23
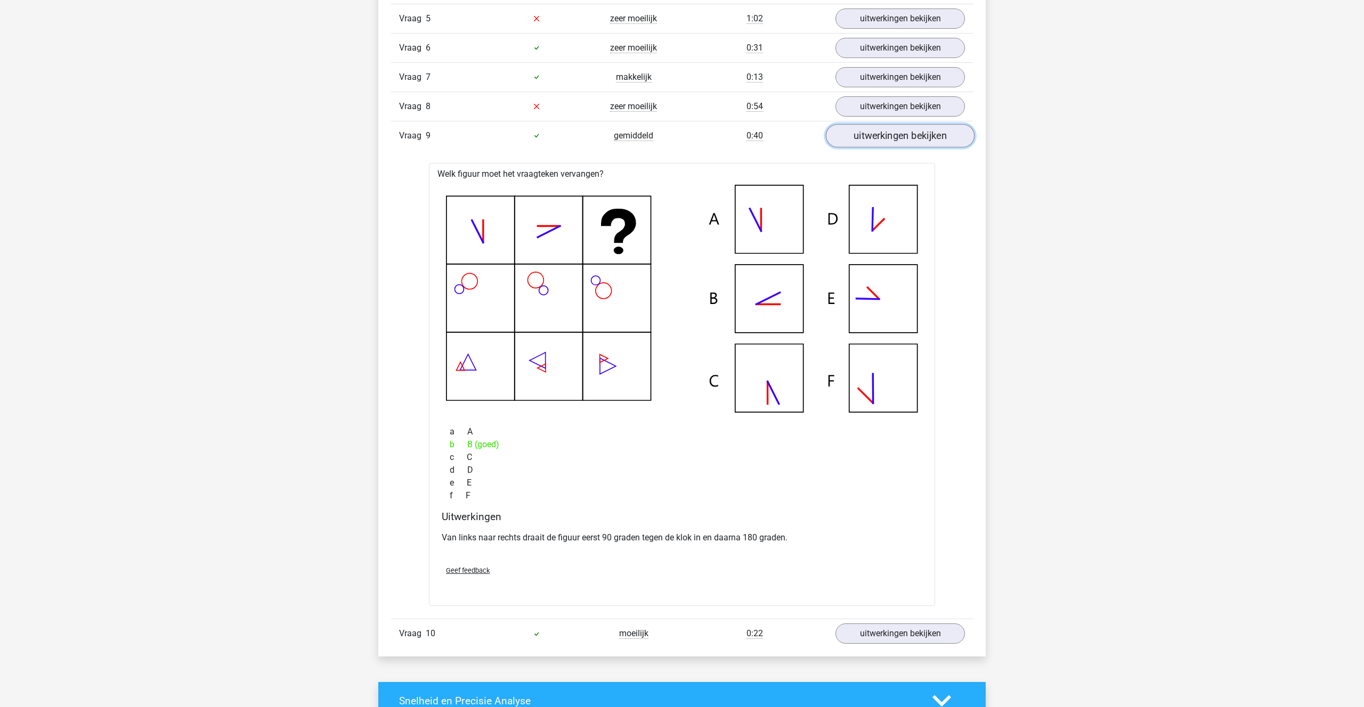
click at [876, 131] on link "uitwerkingen bekijken" at bounding box center [900, 135] width 149 height 23
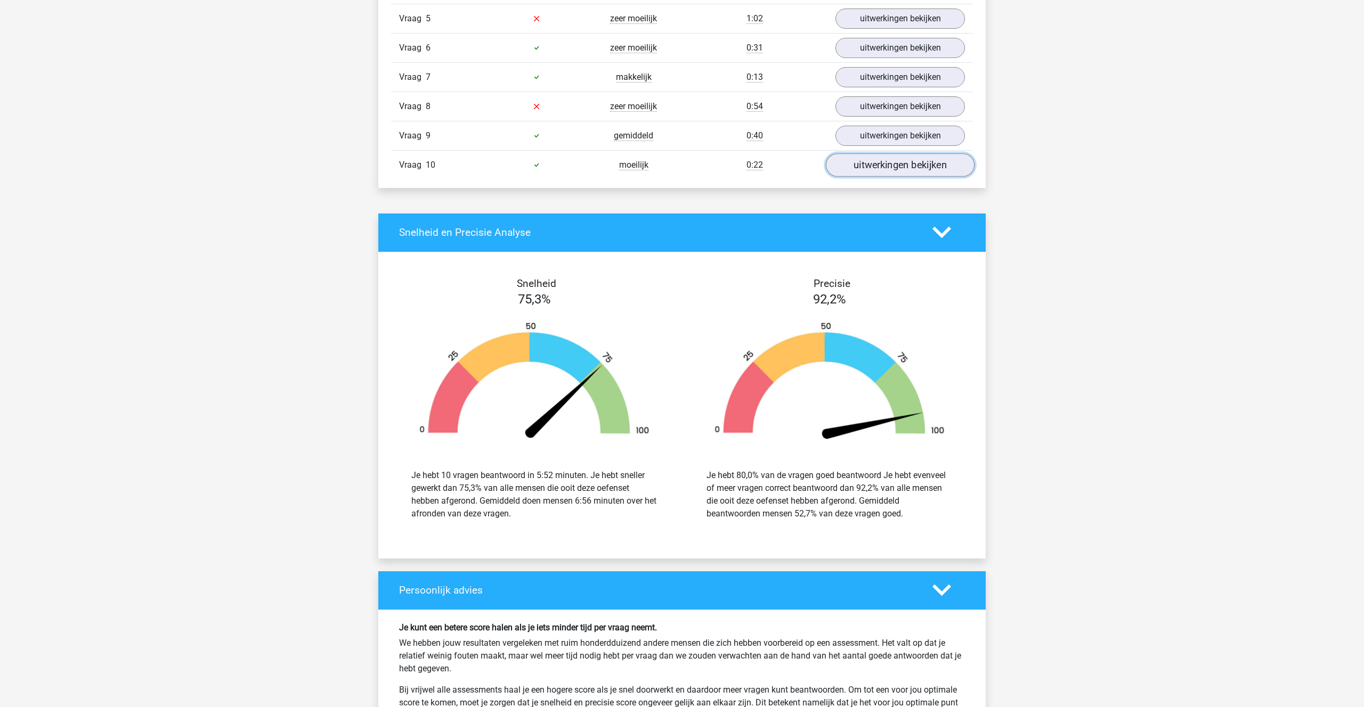
click at [882, 164] on link "uitwerkingen bekijken" at bounding box center [900, 164] width 149 height 23
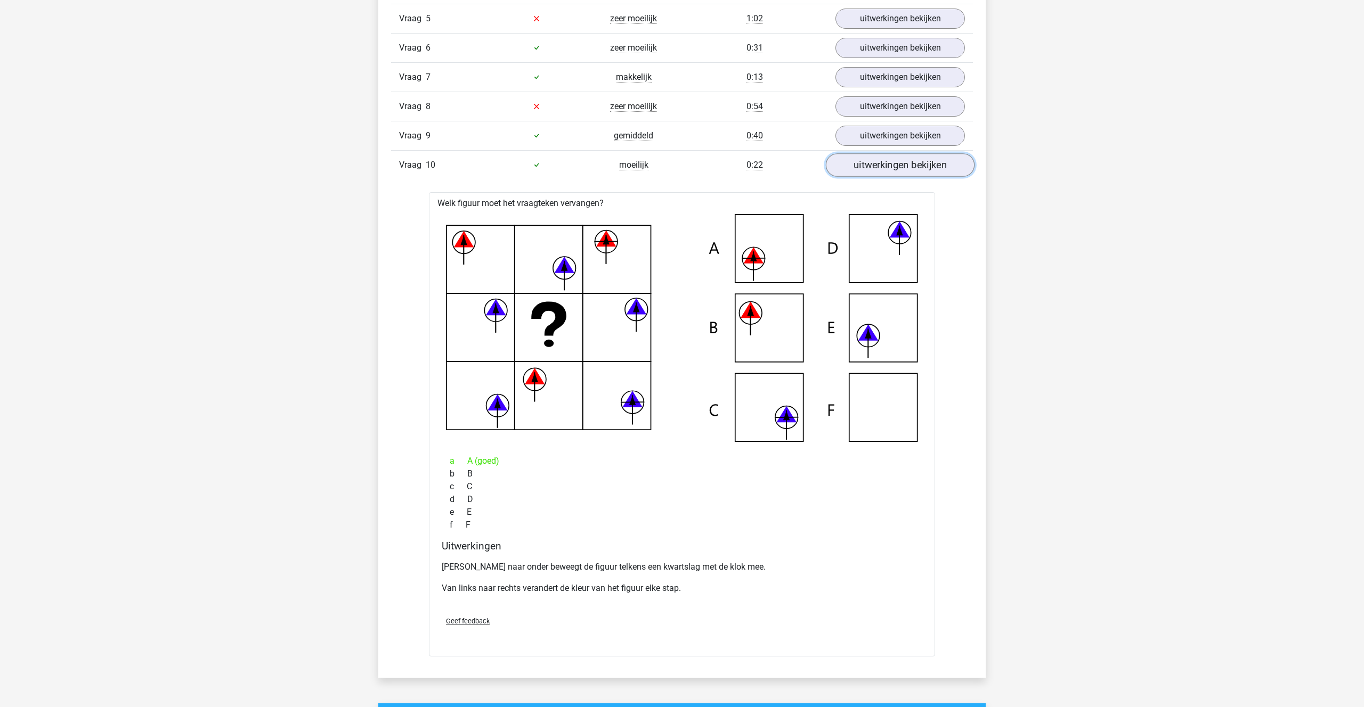
click at [883, 164] on link "uitwerkingen bekijken" at bounding box center [900, 164] width 149 height 23
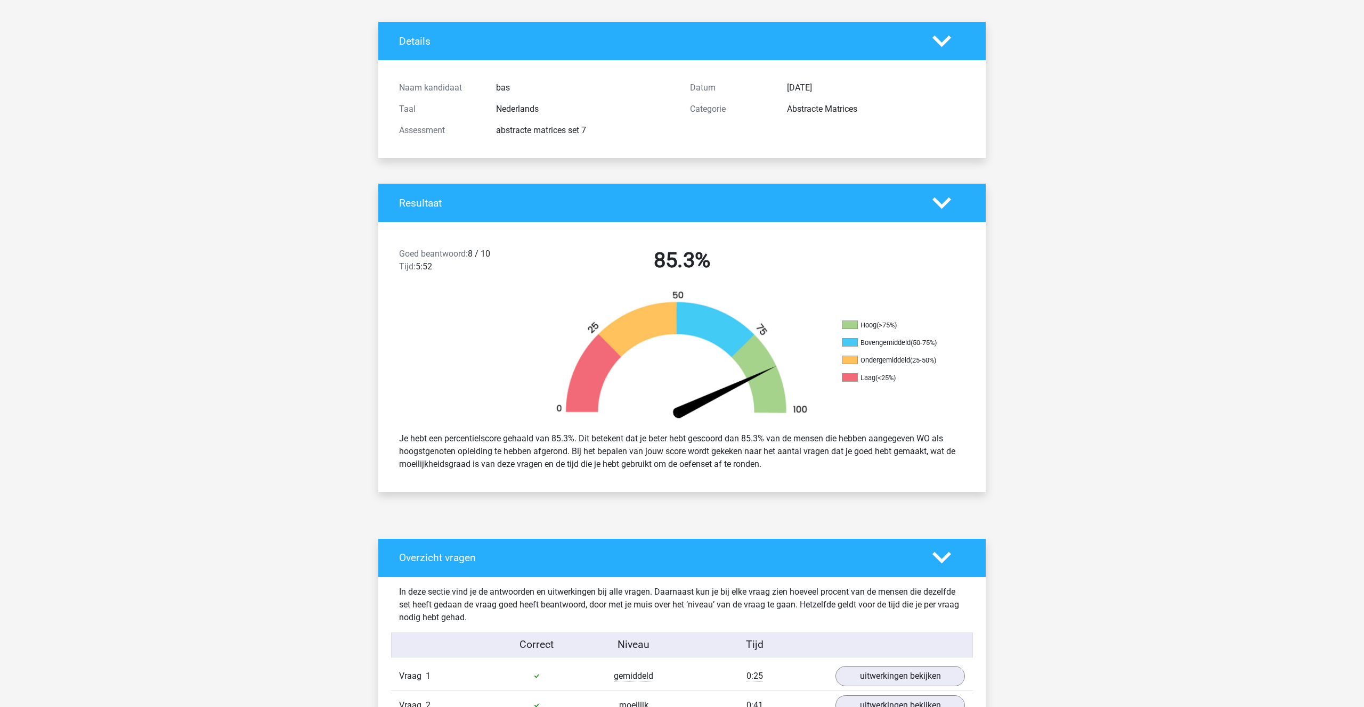
scroll to position [0, 0]
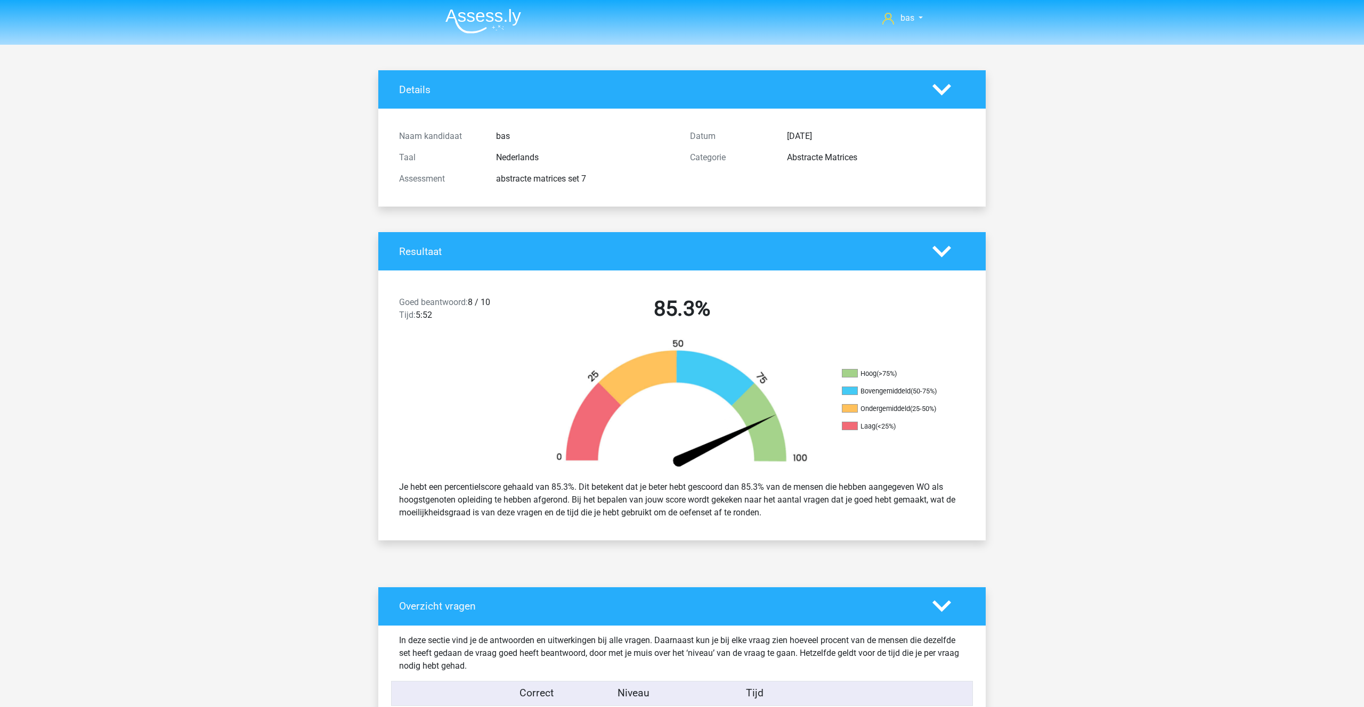
click at [928, 91] on div at bounding box center [948, 89] width 48 height 19
click at [939, 88] on icon at bounding box center [941, 89] width 19 height 19
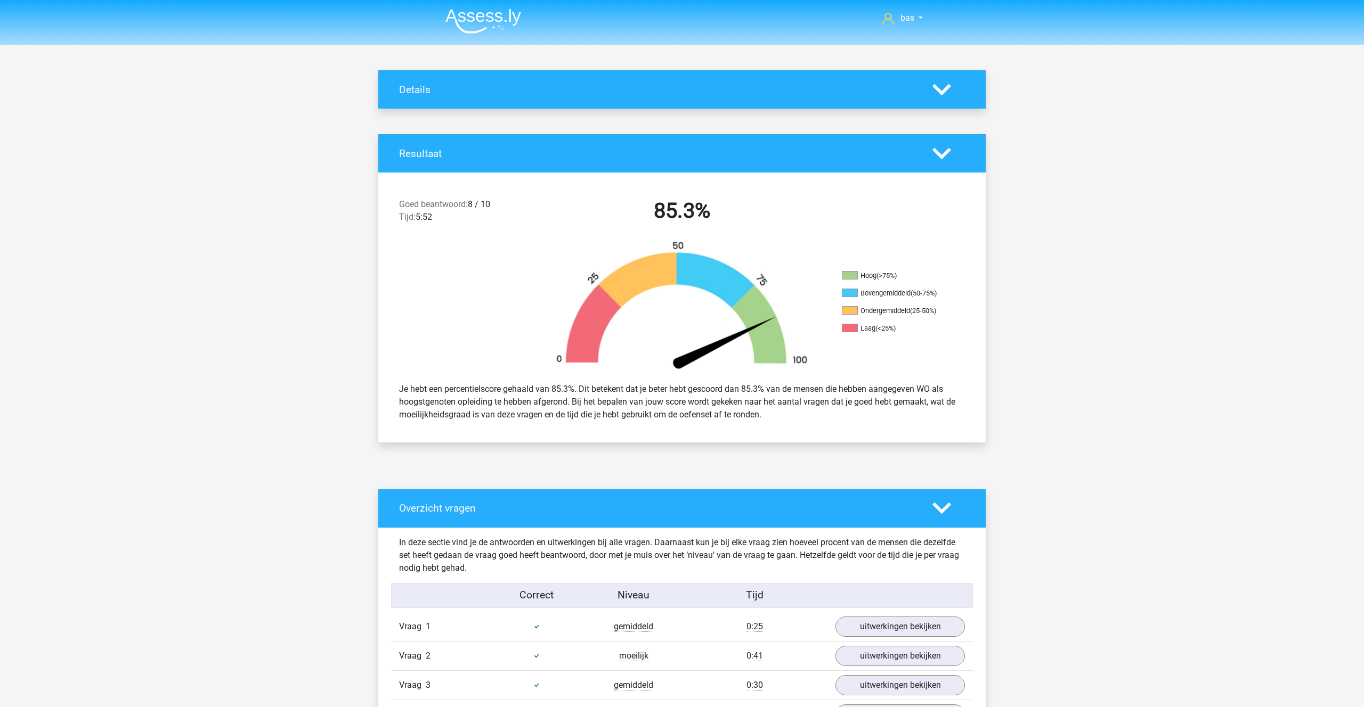
click at [941, 88] on icon at bounding box center [941, 89] width 19 height 19
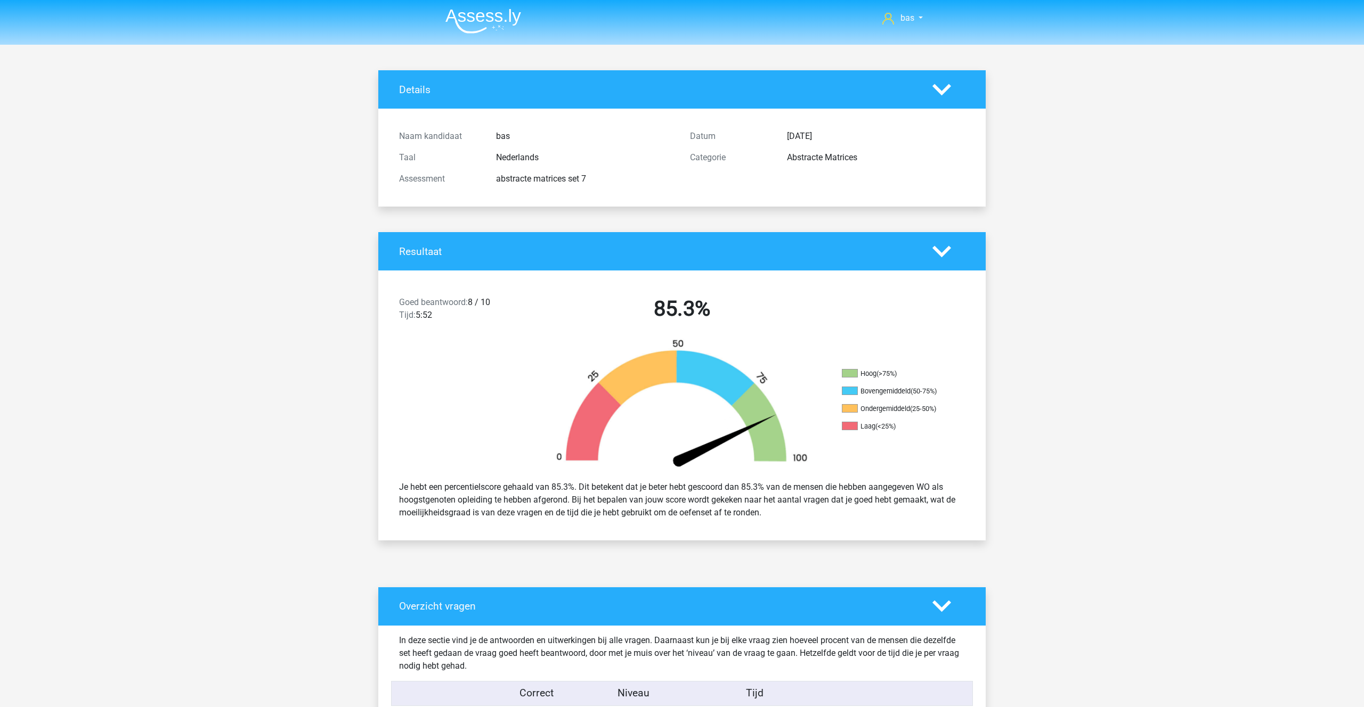
click at [942, 88] on icon at bounding box center [941, 89] width 19 height 19
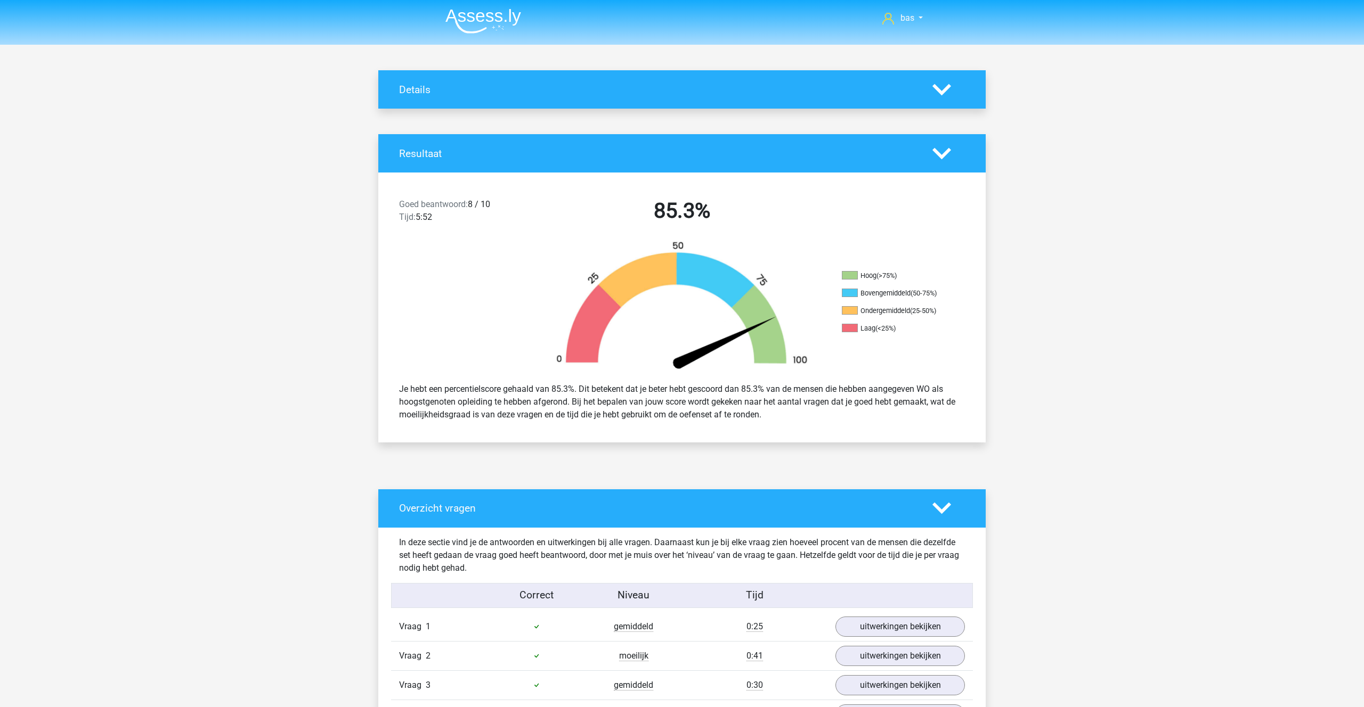
click at [490, 15] on img at bounding box center [483, 21] width 76 height 25
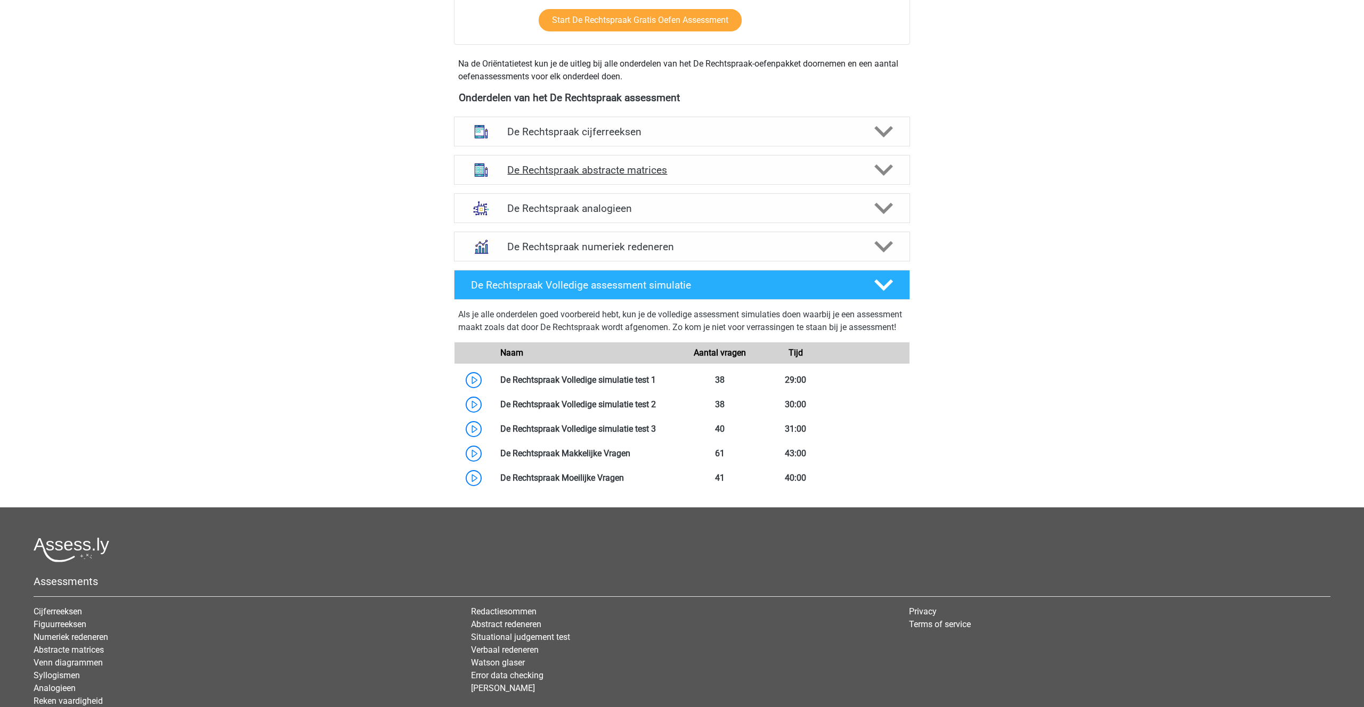
scroll to position [455, 0]
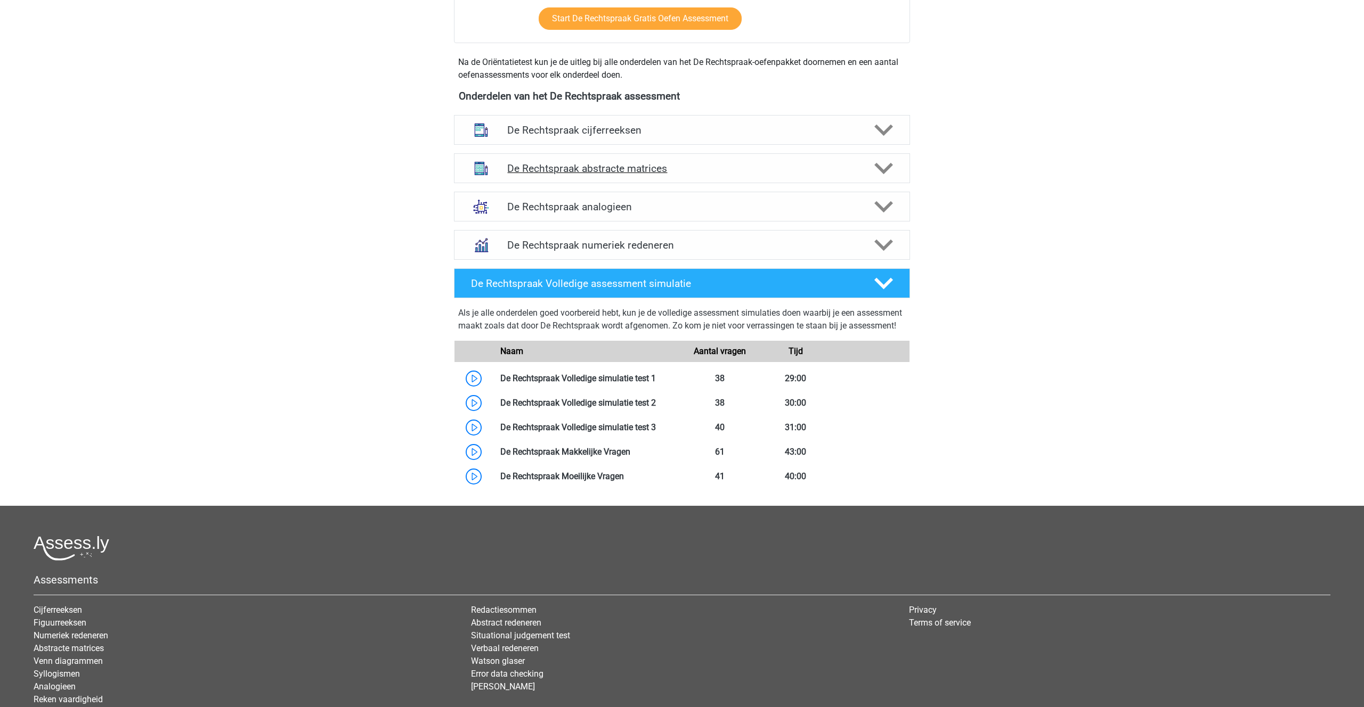
click at [677, 167] on h4 "De Rechtspraak abstracte matrices" at bounding box center [681, 168] width 349 height 12
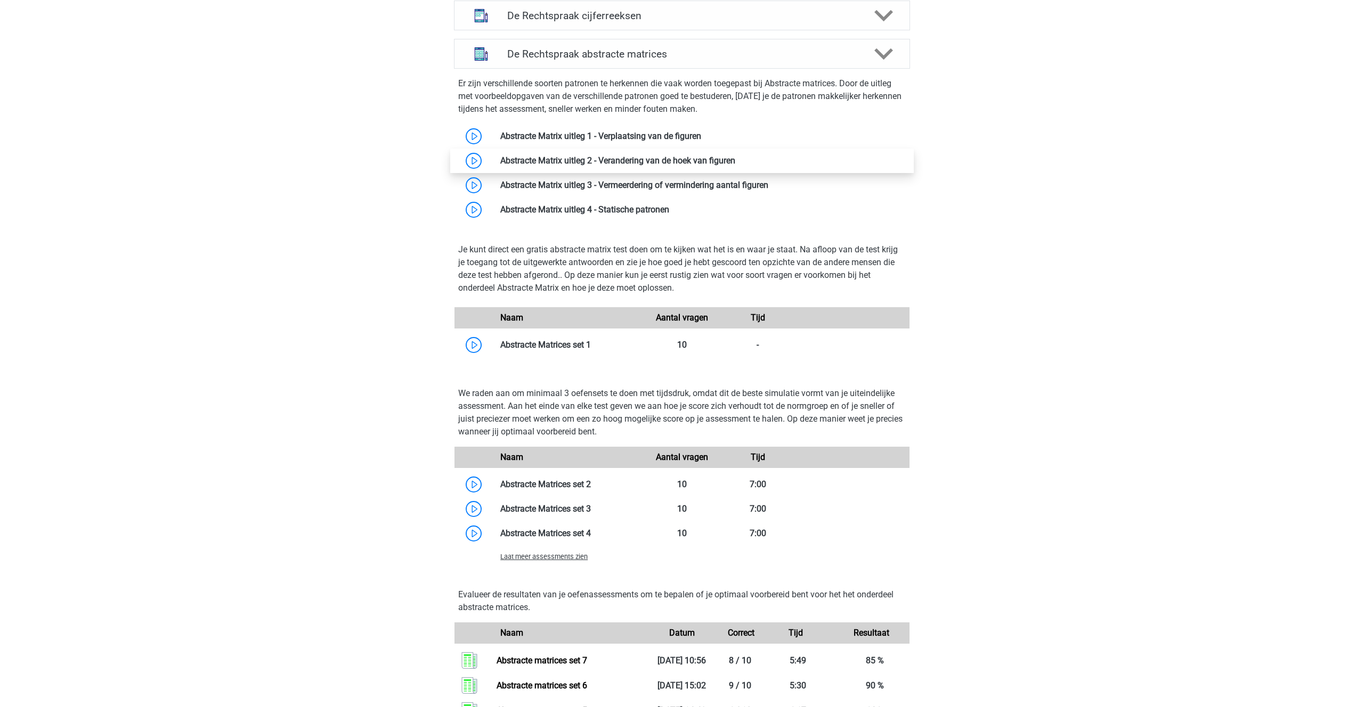
scroll to position [568, 0]
click at [881, 54] on polygon at bounding box center [883, 56] width 19 height 12
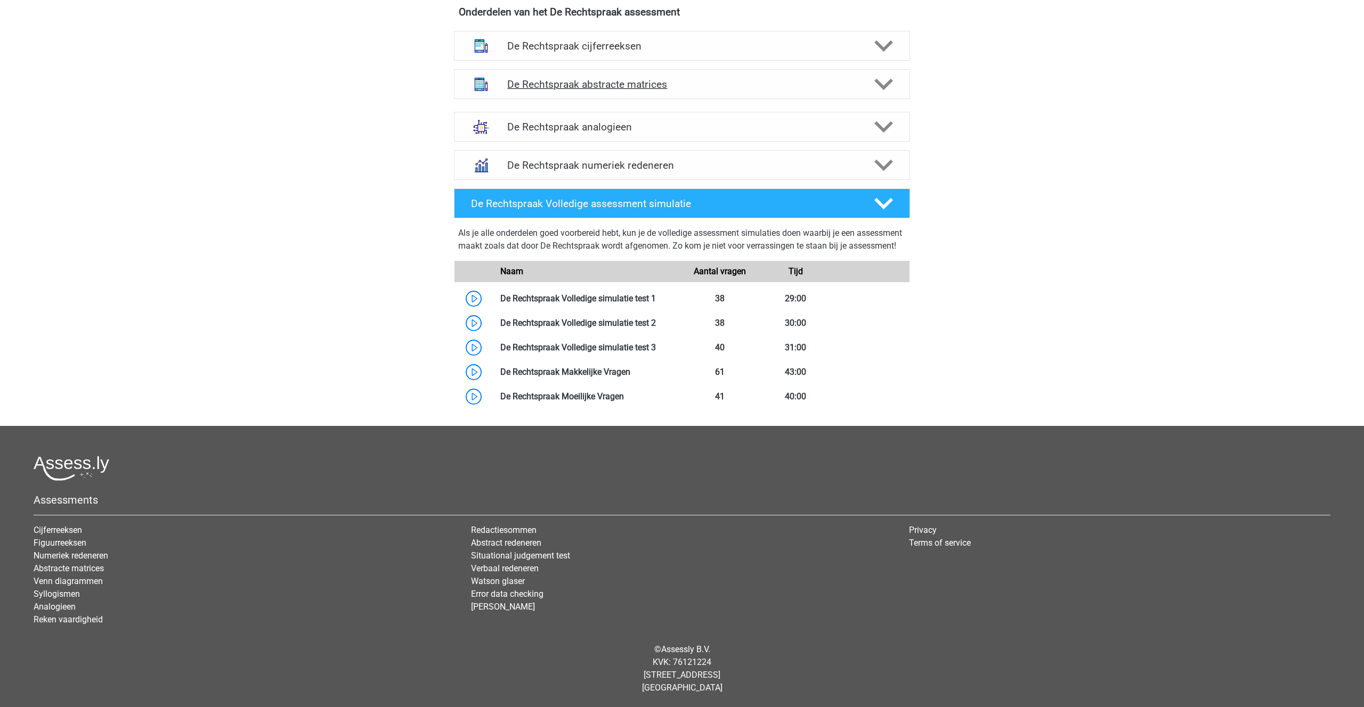
scroll to position [548, 0]
click at [881, 118] on icon at bounding box center [883, 127] width 19 height 19
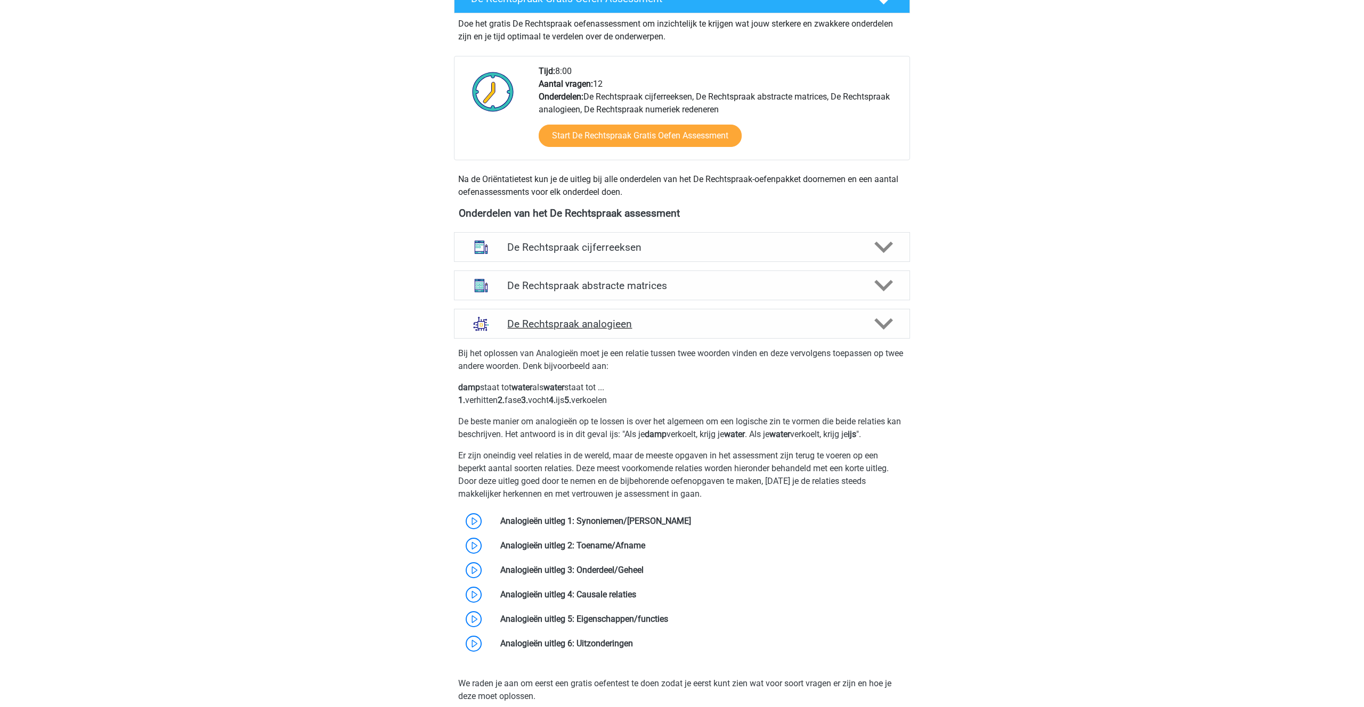
scroll to position [332, 0]
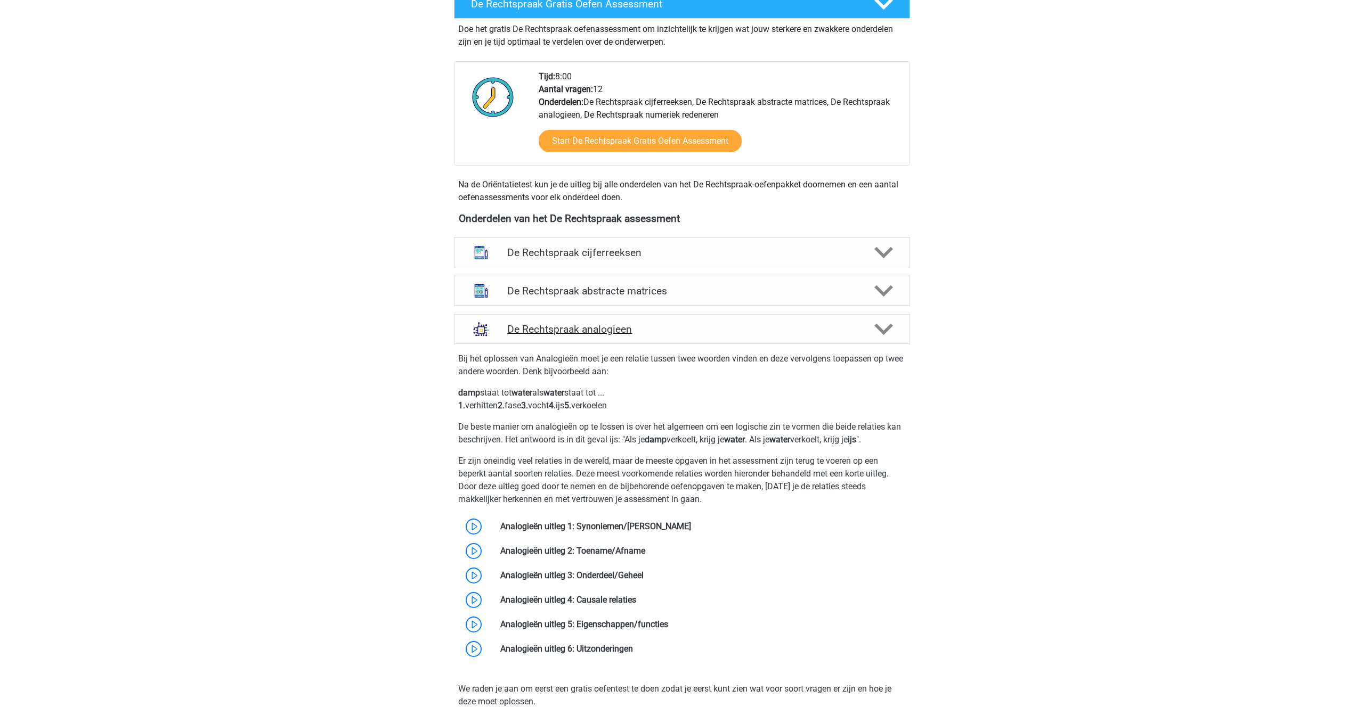
click at [883, 328] on icon at bounding box center [883, 329] width 19 height 19
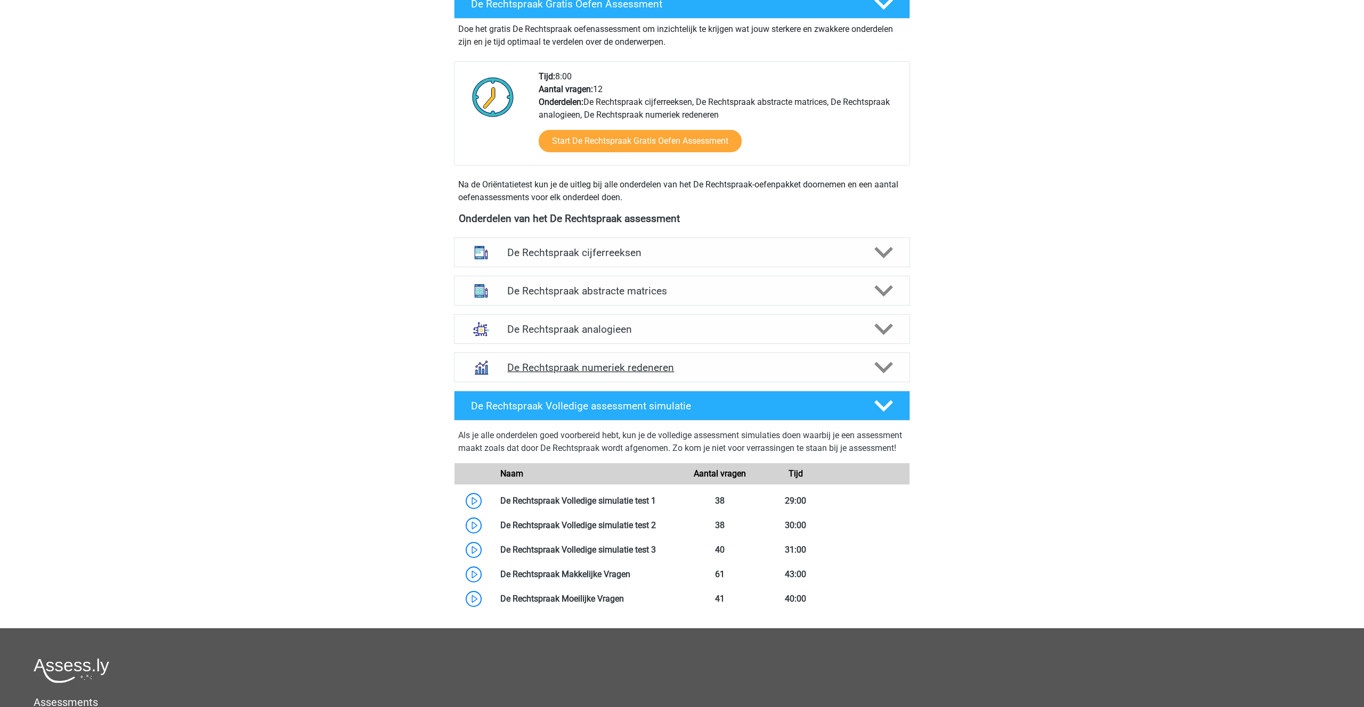
click at [882, 359] on icon at bounding box center [883, 367] width 19 height 19
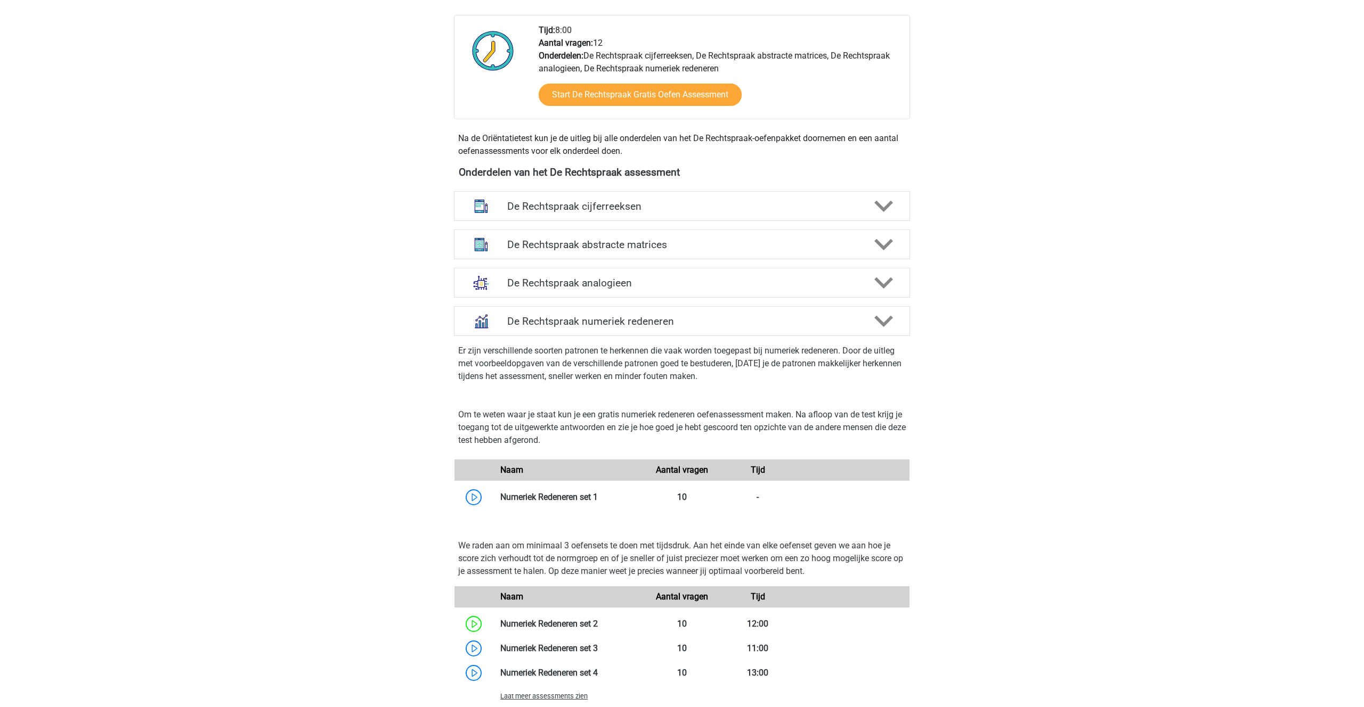
scroll to position [376, 0]
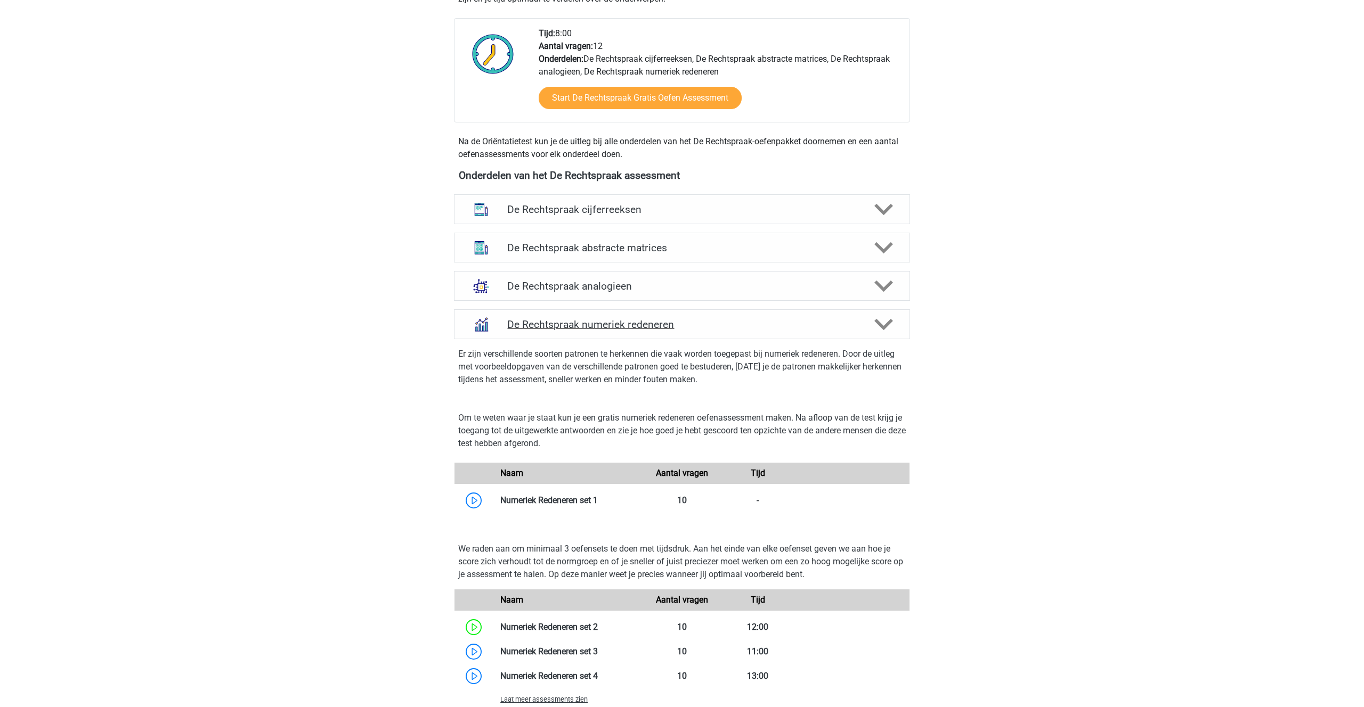
click at [883, 328] on polygon at bounding box center [883, 325] width 19 height 12
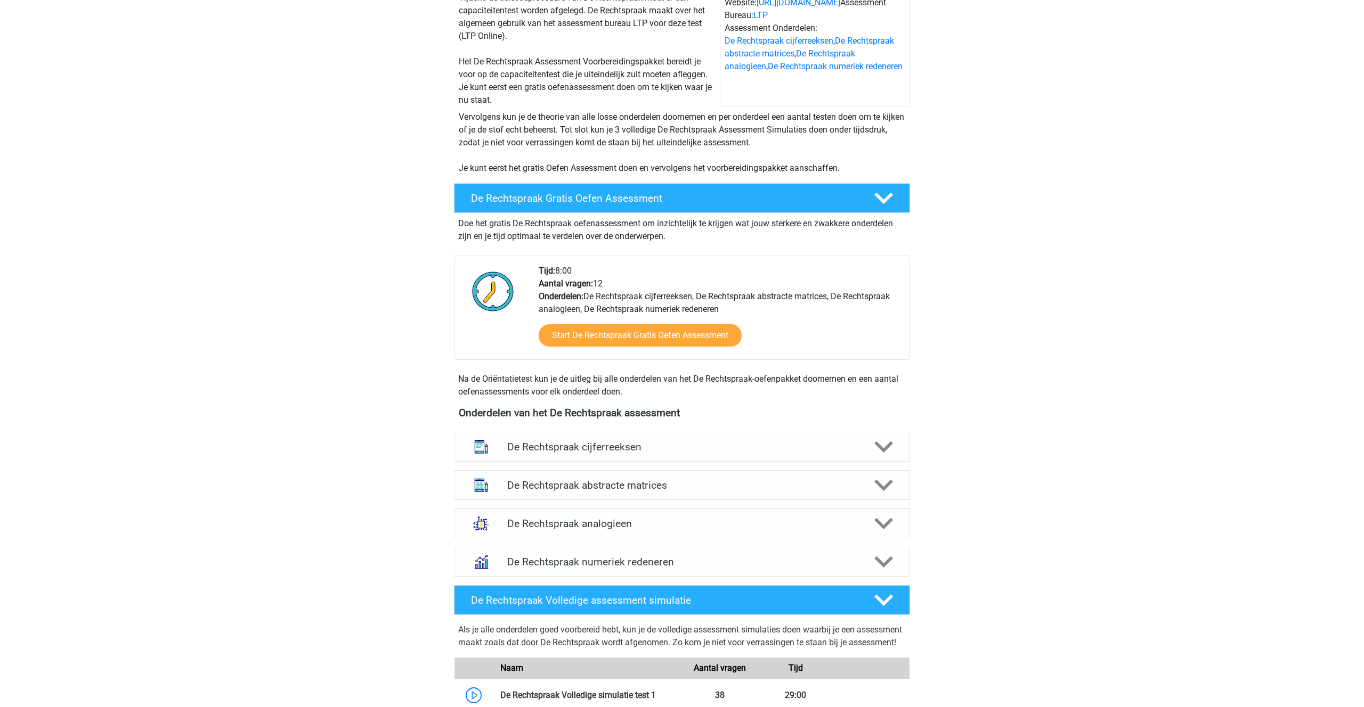
scroll to position [0, 0]
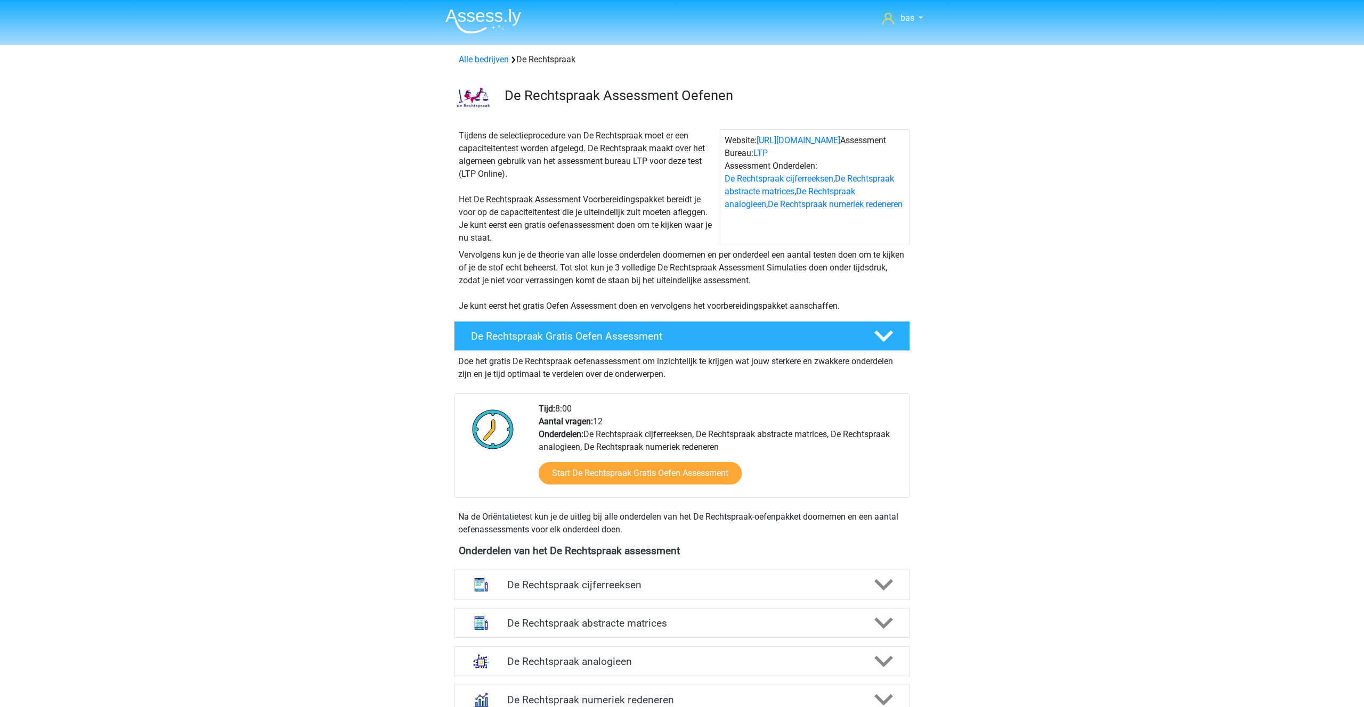
click at [499, 15] on img at bounding box center [483, 21] width 76 height 25
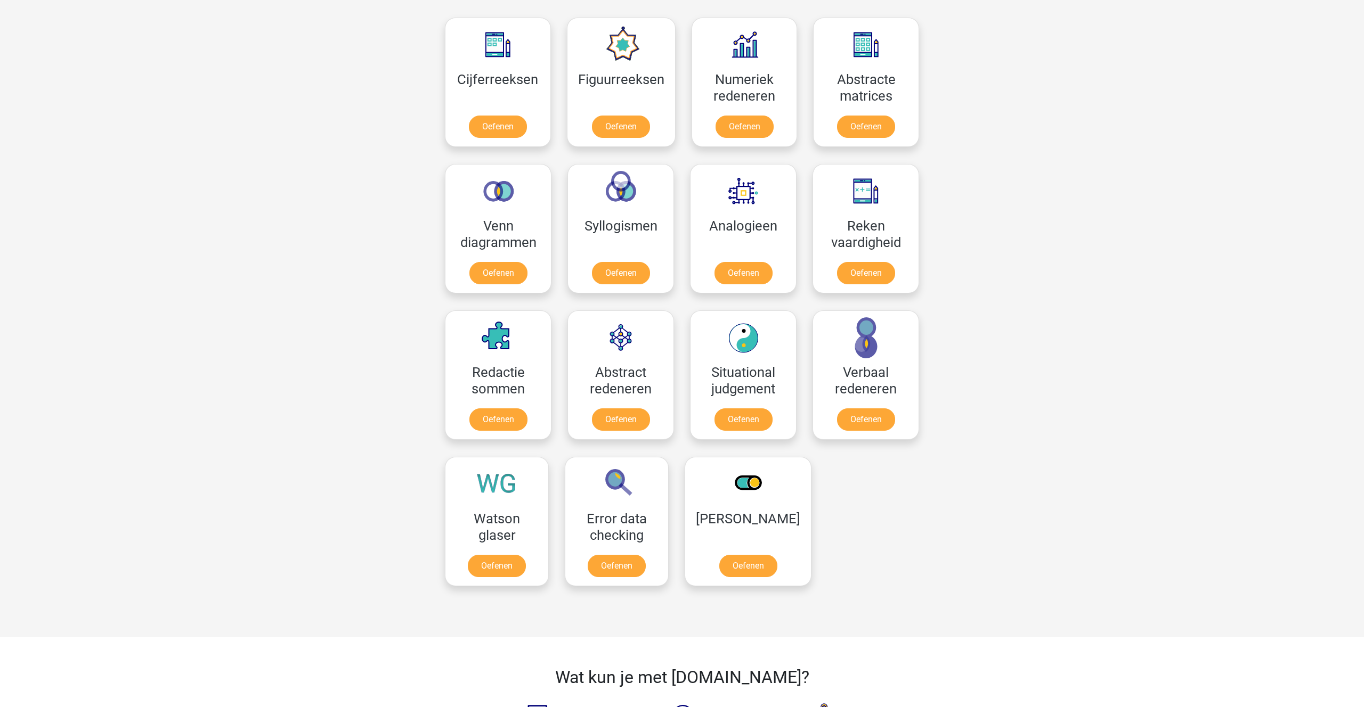
scroll to position [485, 0]
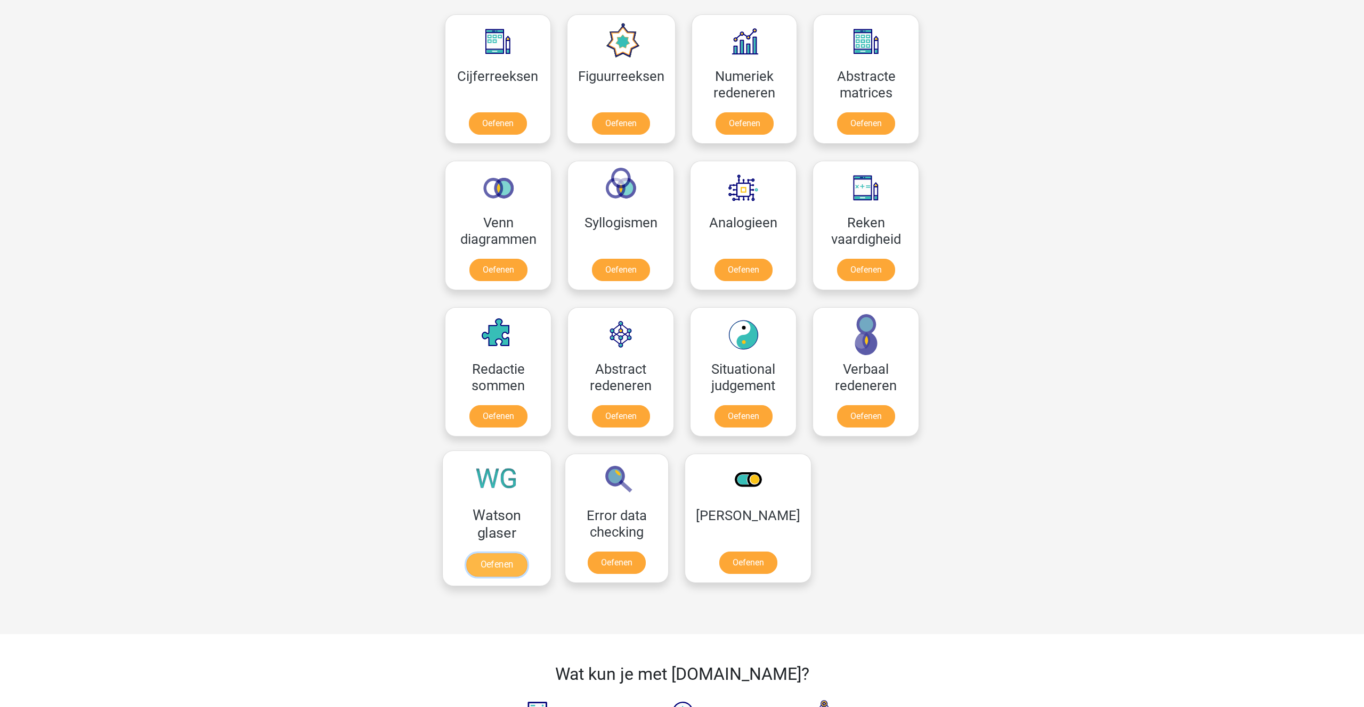
click at [485, 561] on link "Oefenen" at bounding box center [496, 564] width 61 height 23
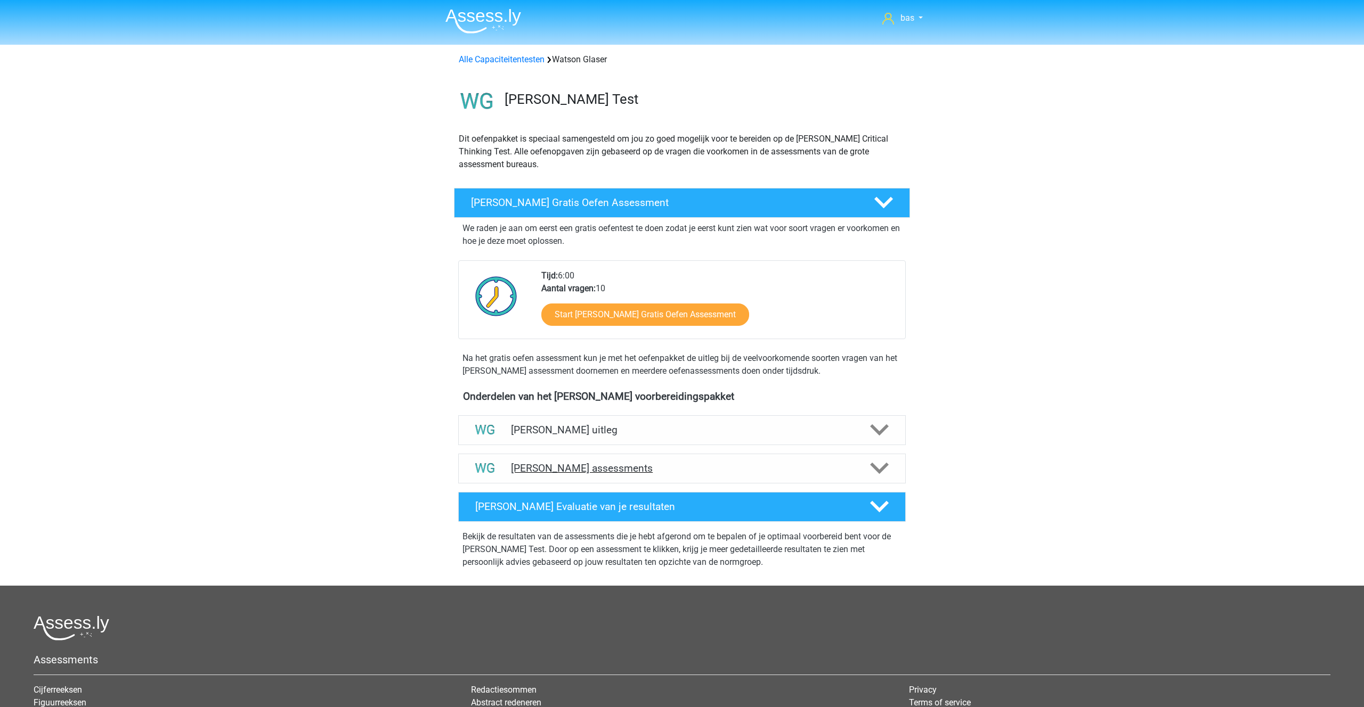
click at [573, 463] on h4 "[PERSON_NAME] assessments" at bounding box center [682, 468] width 342 height 12
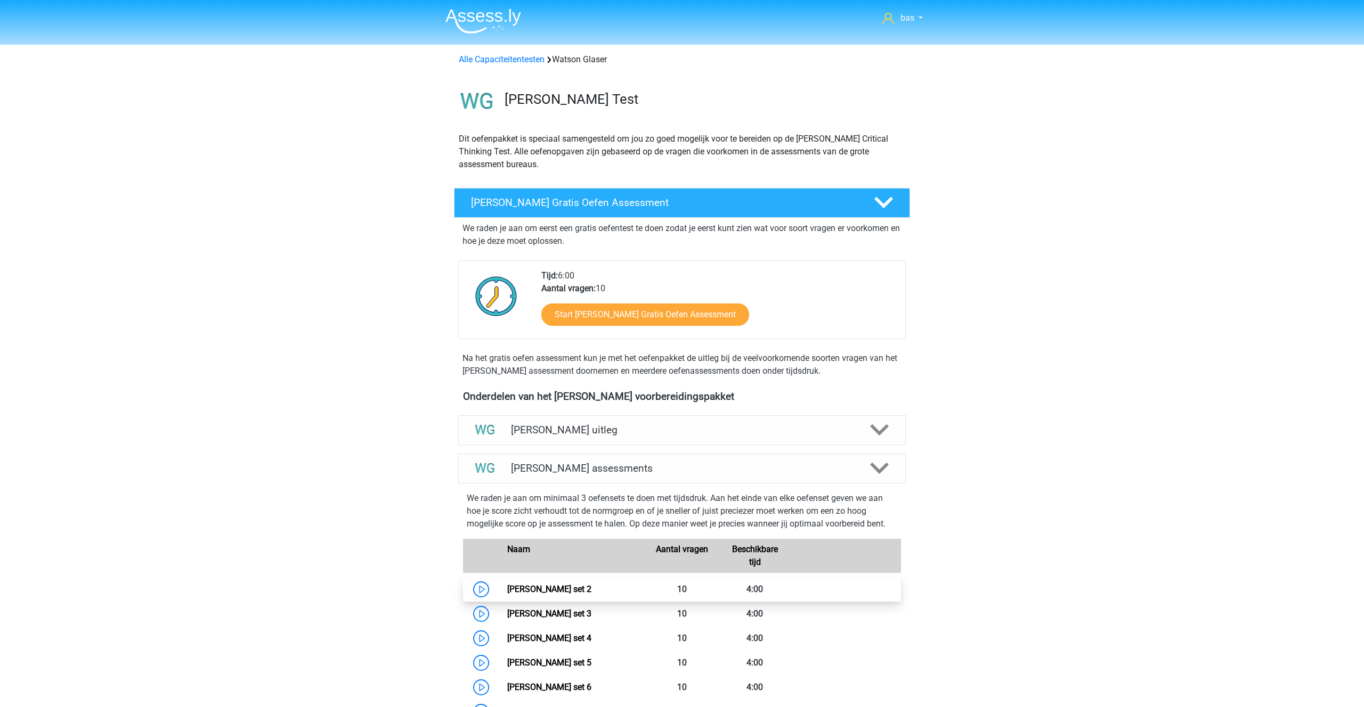
click at [530, 584] on link "[PERSON_NAME] set 2" at bounding box center [549, 589] width 84 height 10
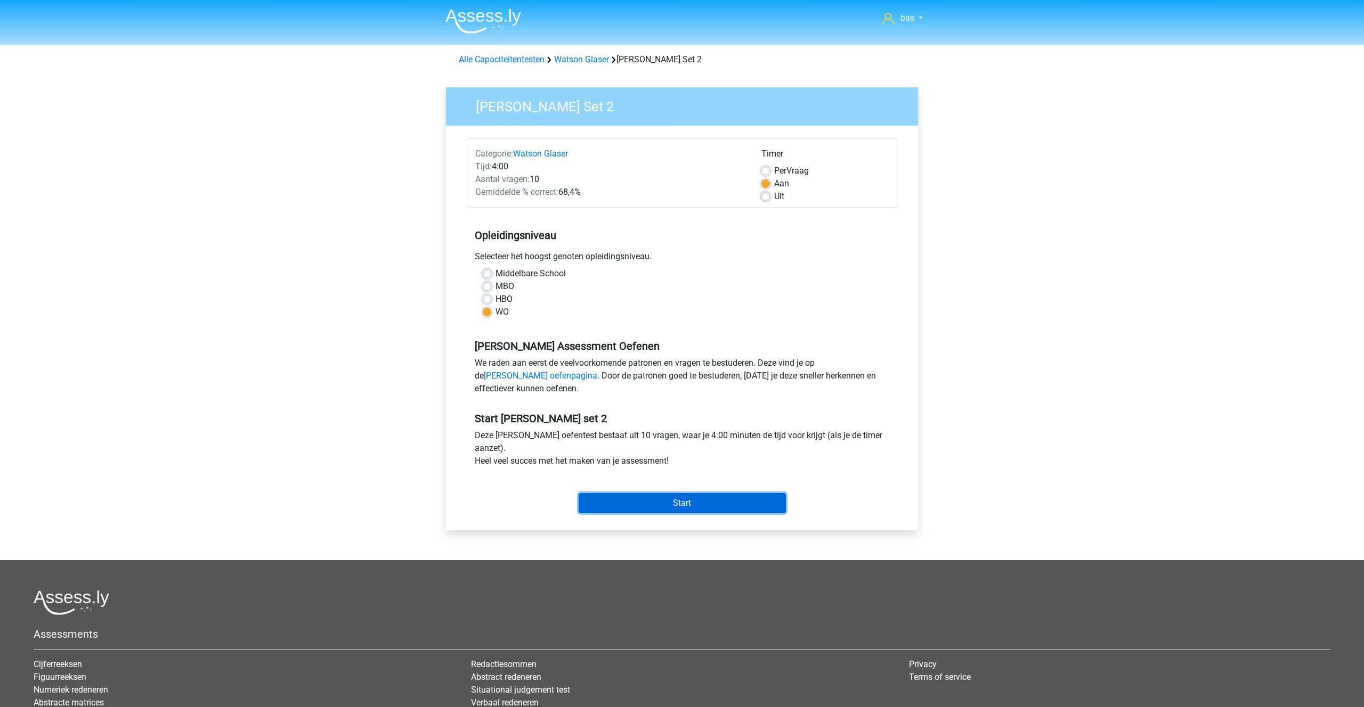
click at [656, 509] on input "Start" at bounding box center [681, 503] width 207 height 20
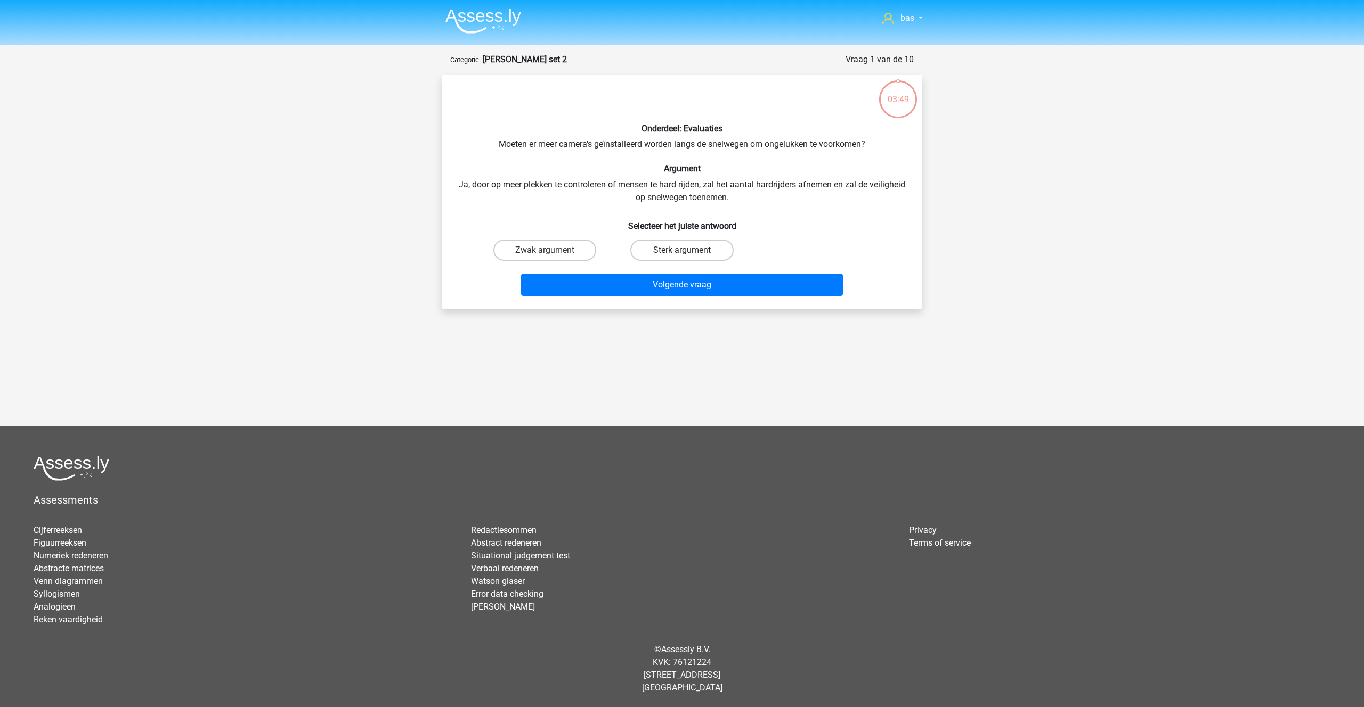
click at [642, 248] on label "Sterk argument" at bounding box center [681, 250] width 103 height 21
click at [682, 250] on input "Sterk argument" at bounding box center [685, 253] width 7 height 7
radio input "true"
click at [661, 283] on button "Volgende vraag" at bounding box center [682, 285] width 322 height 22
click at [669, 249] on label "Sterk argument" at bounding box center [681, 250] width 103 height 21
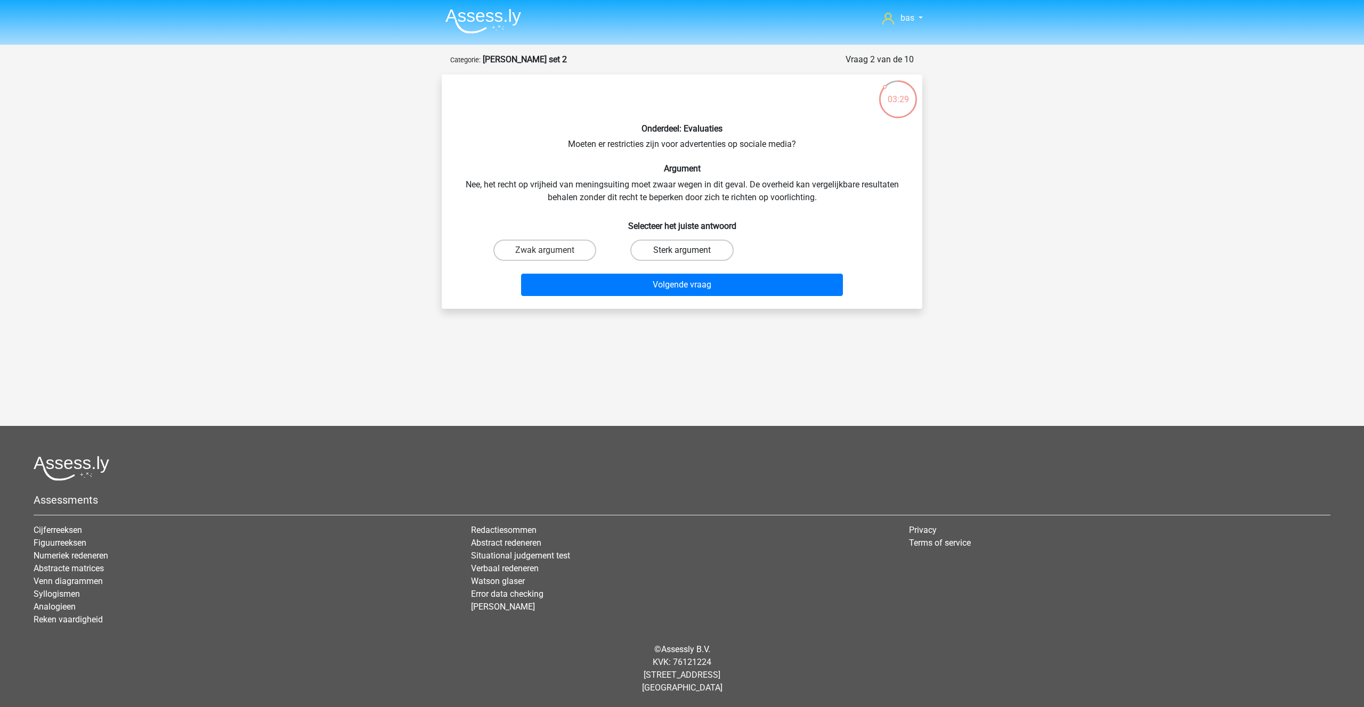
click at [682, 250] on input "Sterk argument" at bounding box center [685, 253] width 7 height 7
radio input "true"
click at [665, 286] on button "Volgende vraag" at bounding box center [682, 285] width 322 height 22
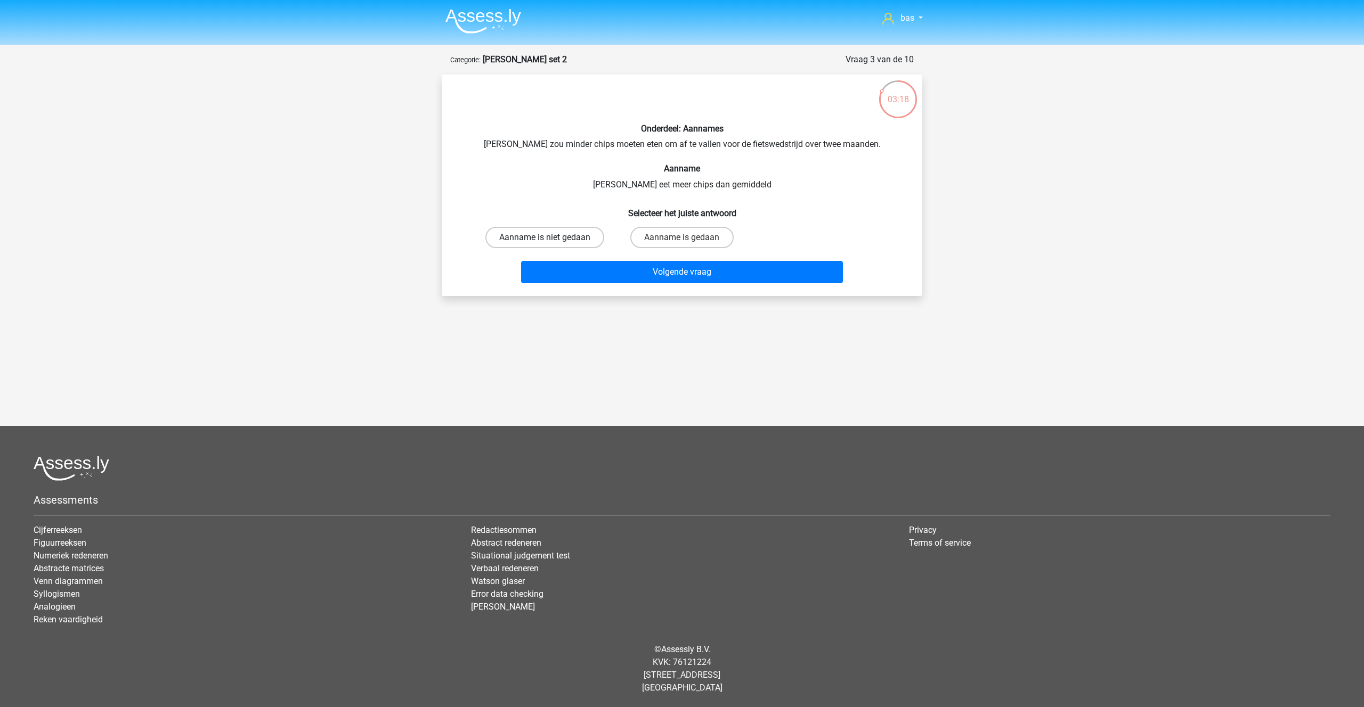
click at [532, 235] on label "Aanname is niet gedaan" at bounding box center [544, 237] width 119 height 21
click at [545, 238] on input "Aanname is niet gedaan" at bounding box center [548, 241] width 7 height 7
radio input "true"
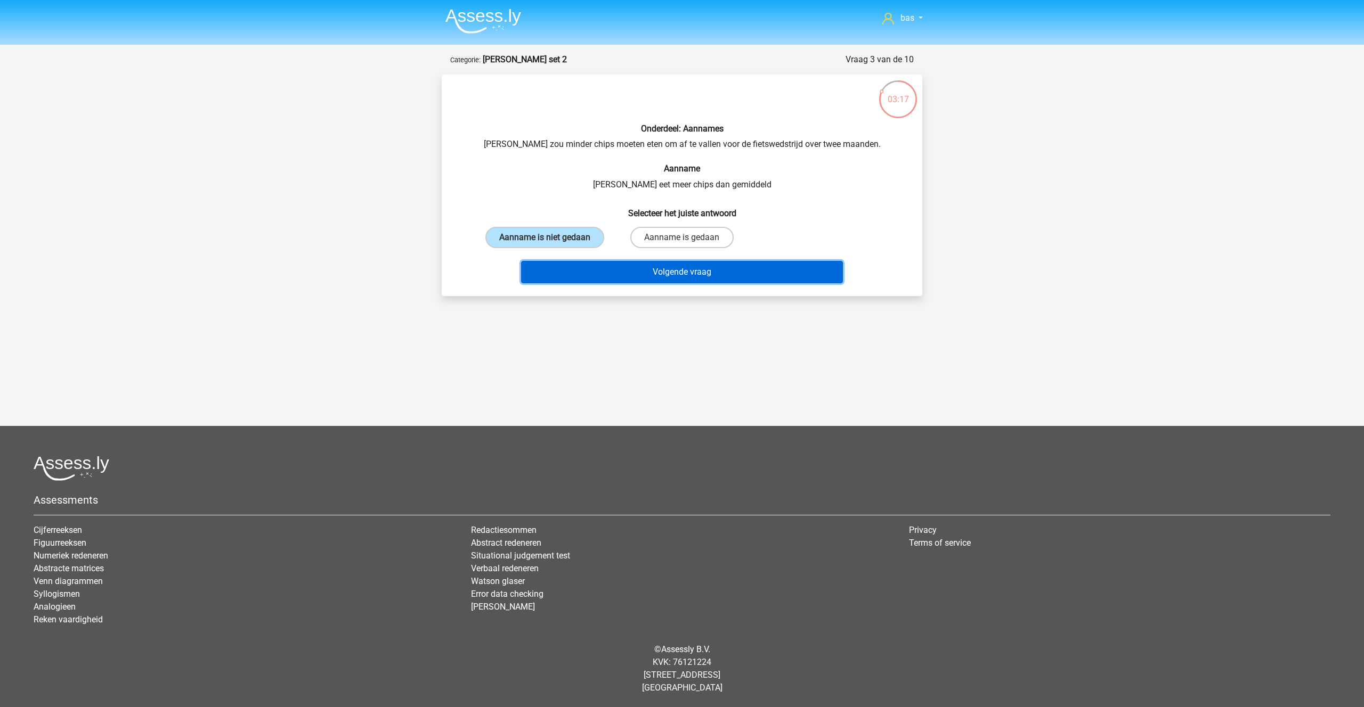
click at [682, 267] on button "Volgende vraag" at bounding box center [682, 272] width 322 height 22
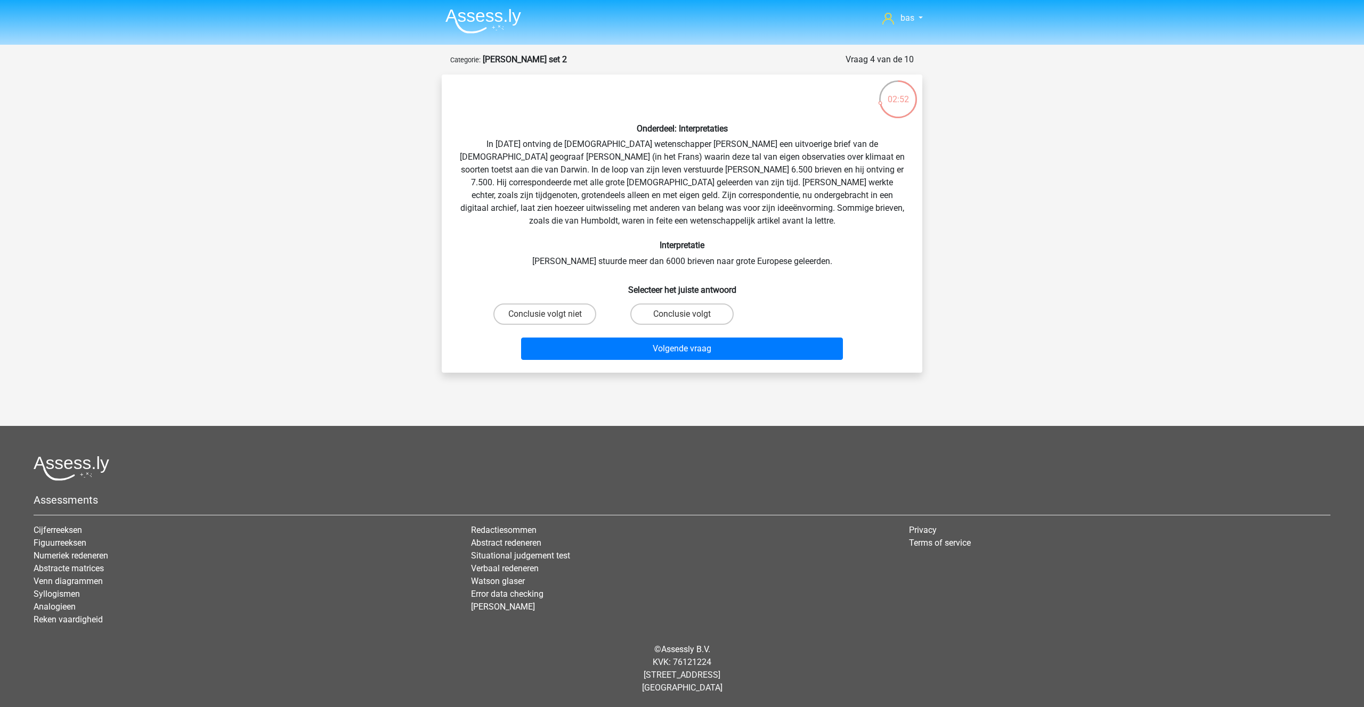
drag, startPoint x: 685, startPoint y: 318, endPoint x: 685, endPoint y: 324, distance: 5.9
click at [685, 318] on input "Conclusie volgt" at bounding box center [685, 317] width 7 height 7
radio input "true"
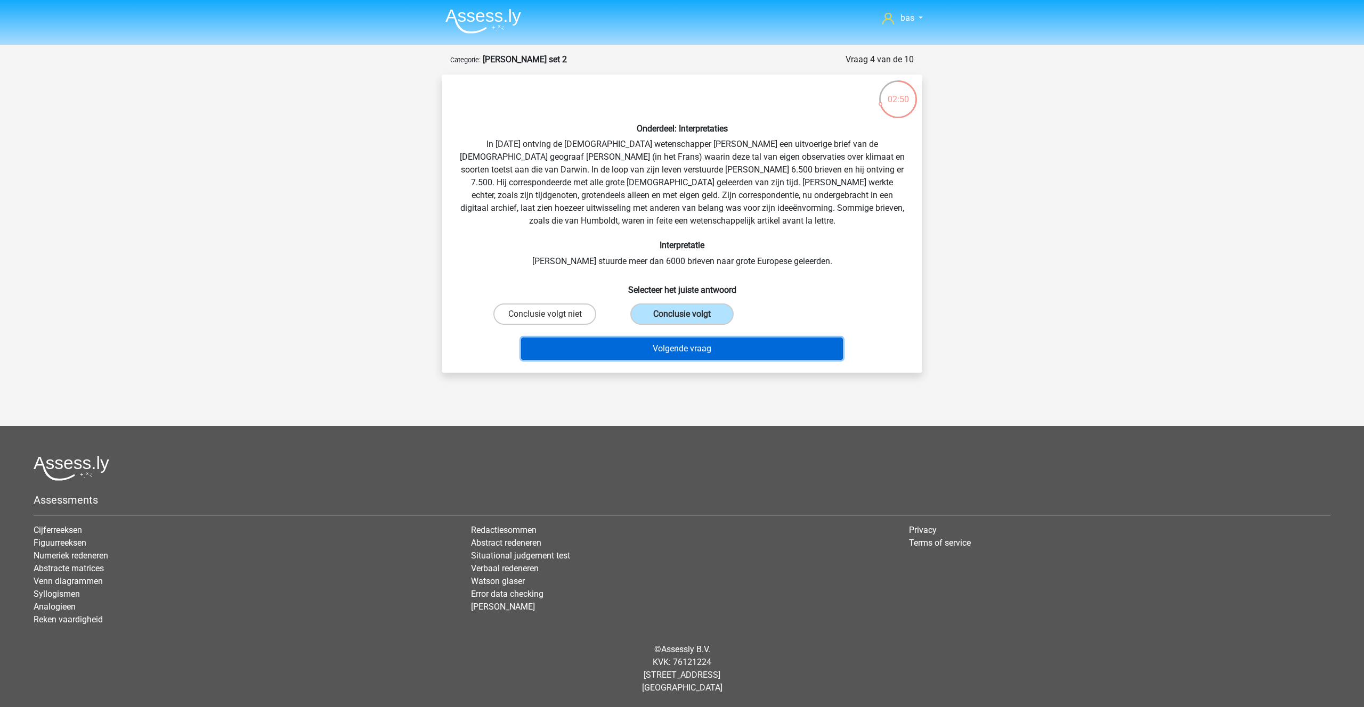
click at [677, 347] on button "Volgende vraag" at bounding box center [682, 349] width 322 height 22
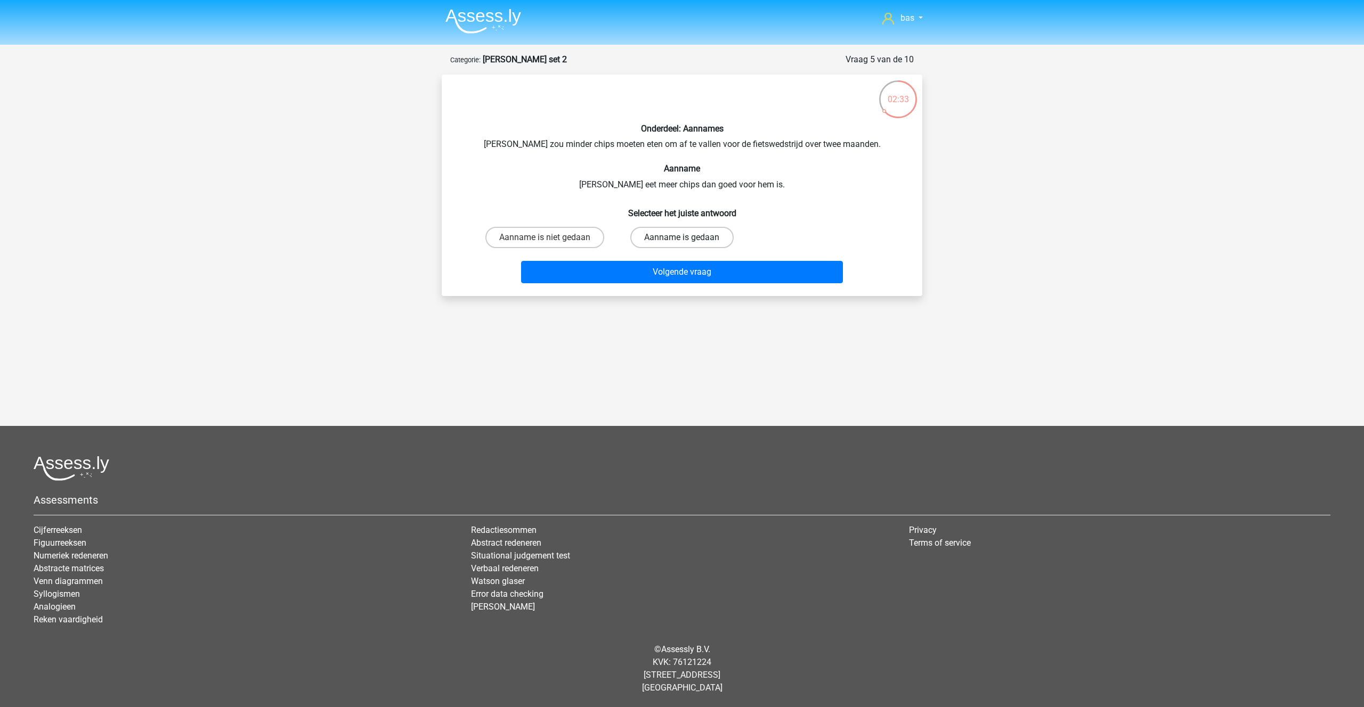
click at [672, 240] on label "Aanname is gedaan" at bounding box center [681, 237] width 103 height 21
click at [682, 240] on input "Aanname is gedaan" at bounding box center [685, 241] width 7 height 7
radio input "true"
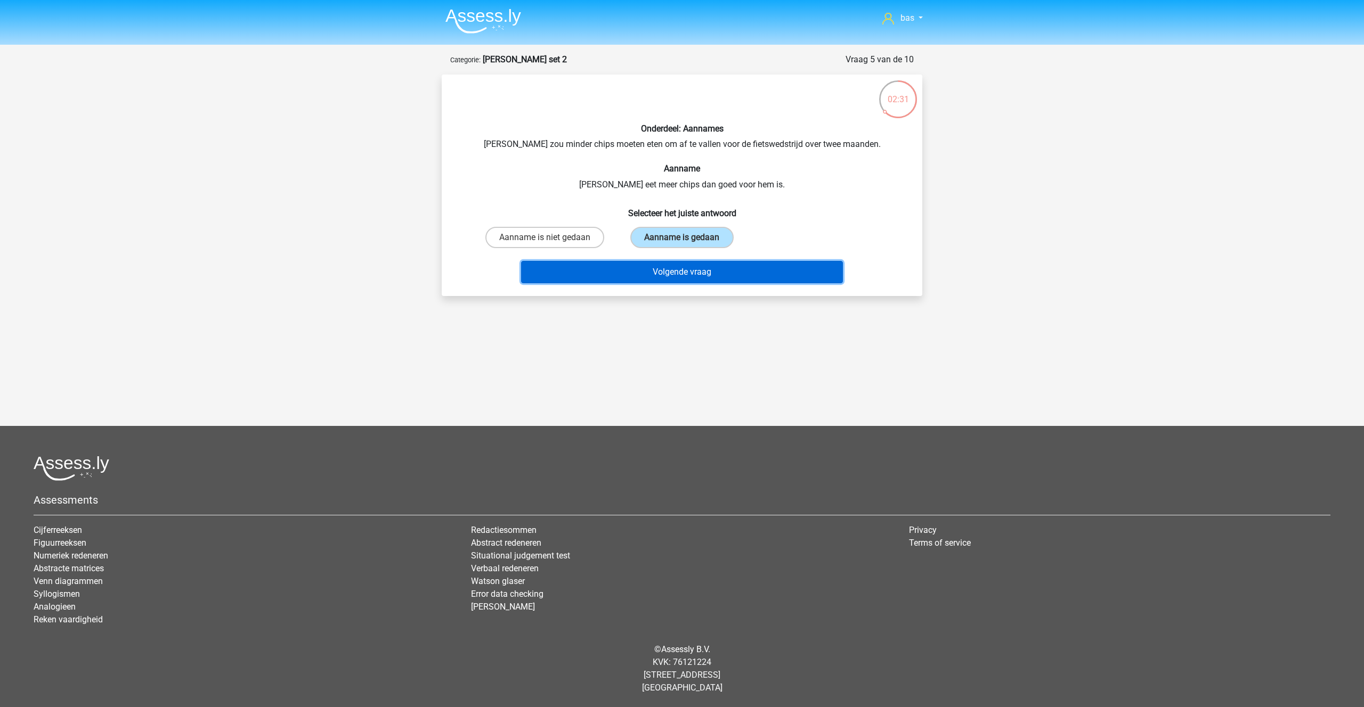
click at [678, 275] on button "Volgende vraag" at bounding box center [682, 272] width 322 height 22
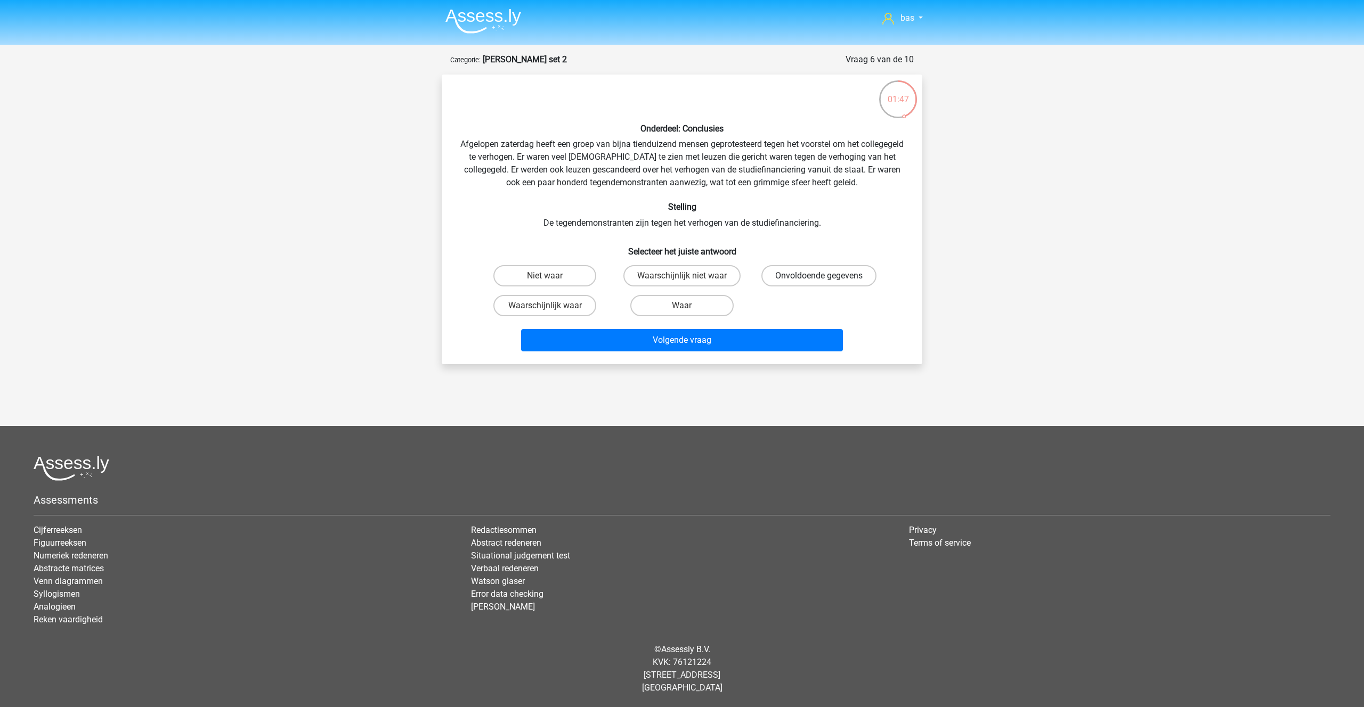
click at [813, 271] on label "Onvoldoende gegevens" at bounding box center [818, 275] width 115 height 21
click at [819, 276] on input "Onvoldoende gegevens" at bounding box center [822, 279] width 7 height 7
radio input "true"
click at [683, 343] on button "Volgende vraag" at bounding box center [682, 340] width 322 height 22
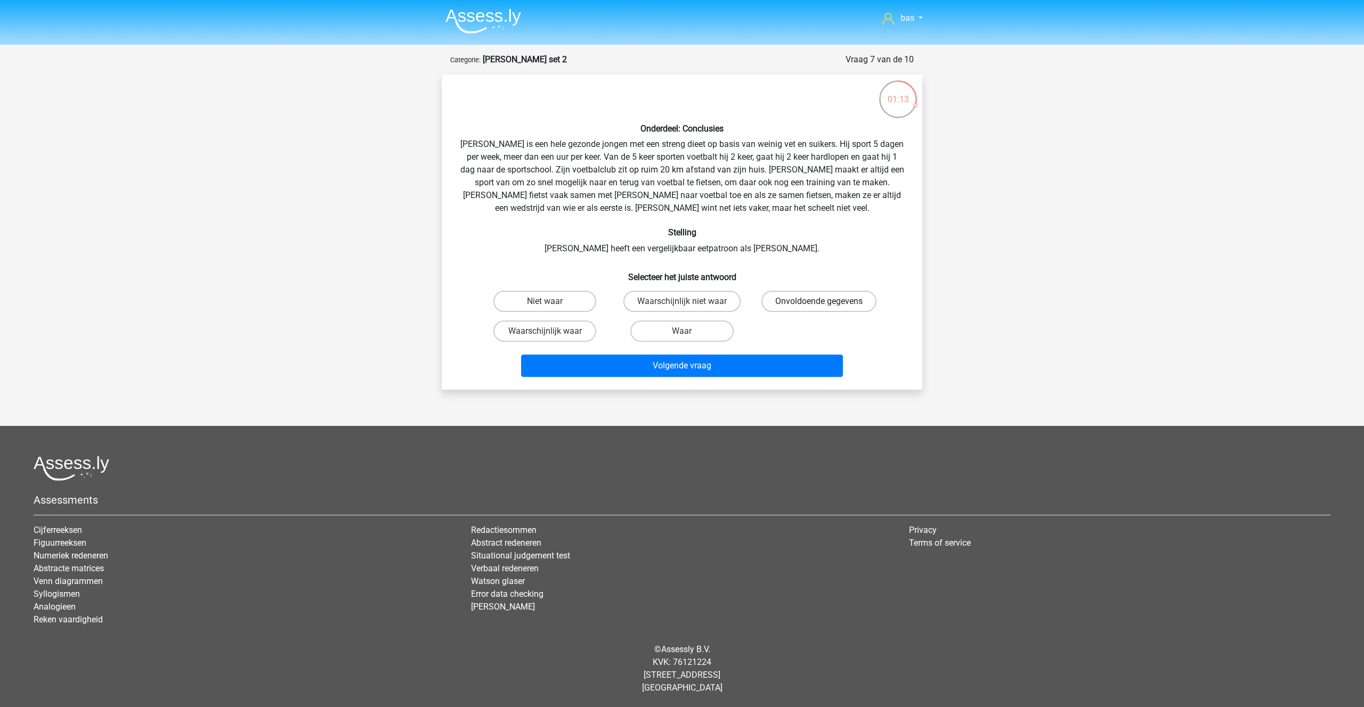
click at [803, 304] on label "Onvoldoende gegevens" at bounding box center [818, 301] width 115 height 21
click at [819, 304] on input "Onvoldoende gegevens" at bounding box center [822, 304] width 7 height 7
radio input "true"
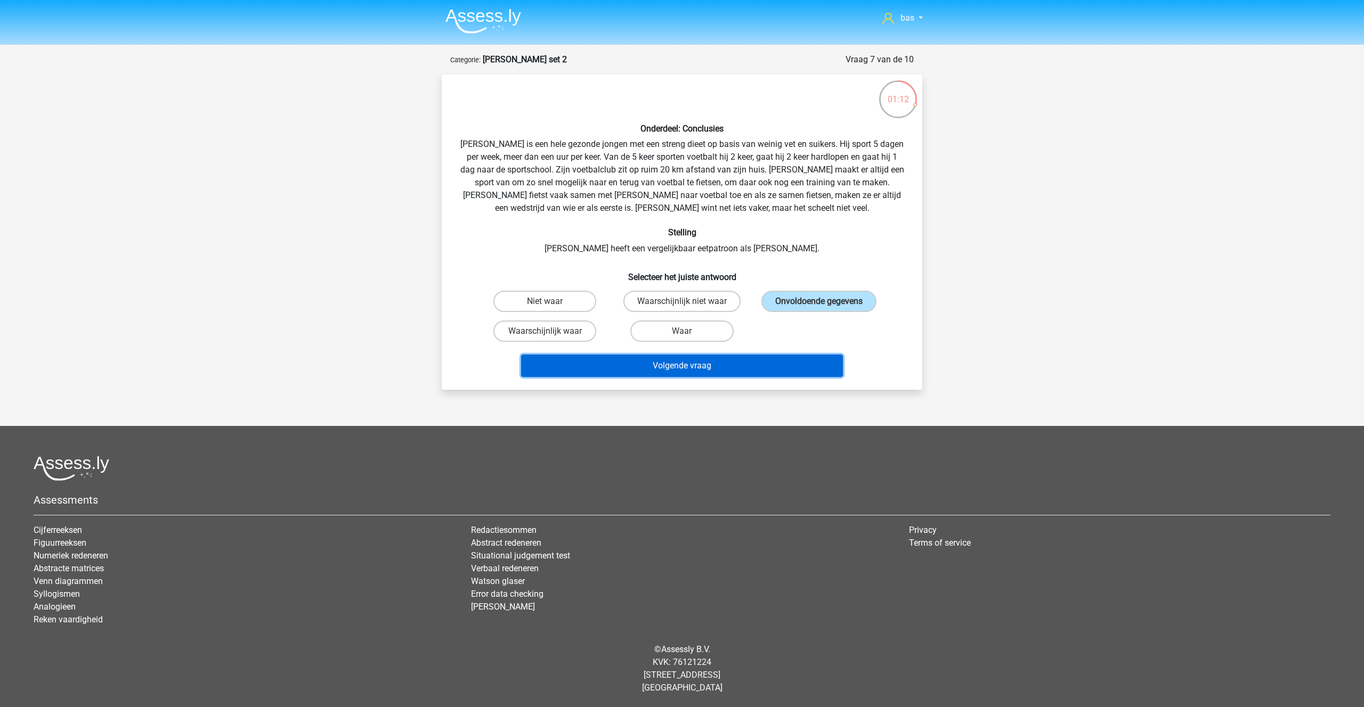
click at [693, 374] on button "Volgende vraag" at bounding box center [682, 366] width 322 height 22
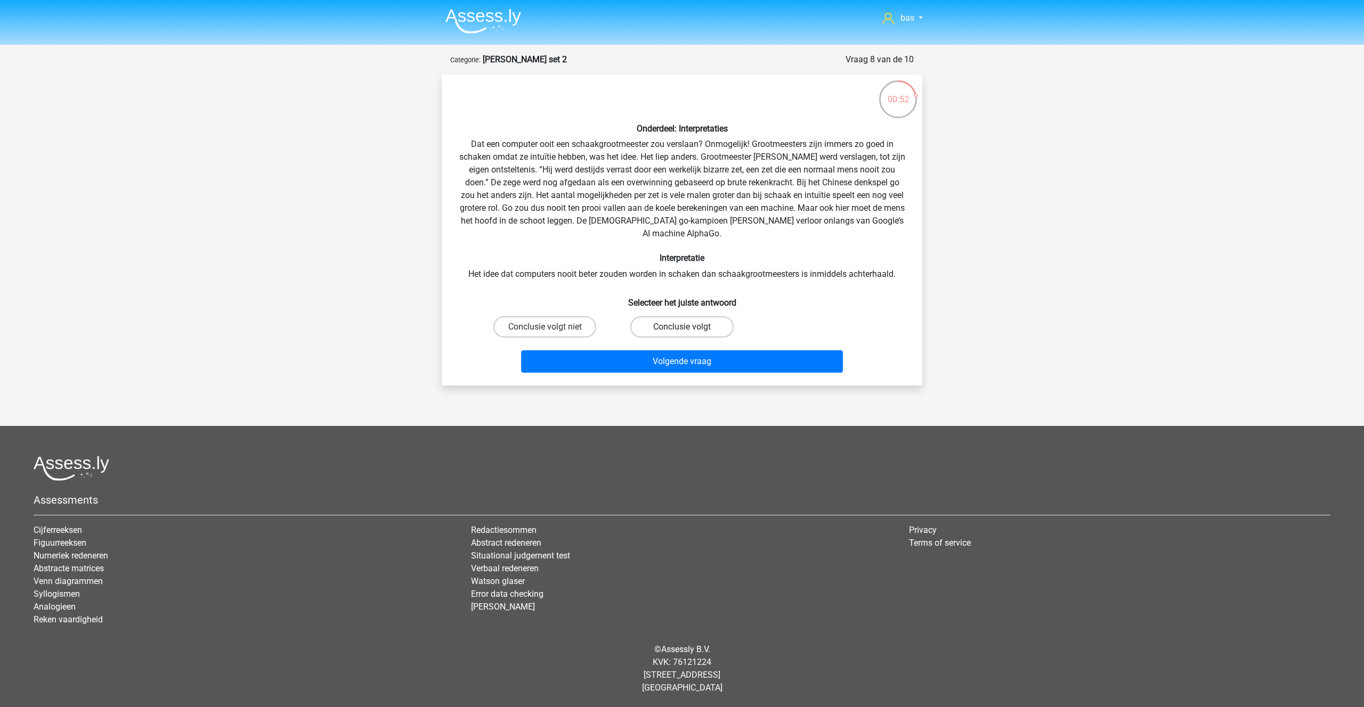
click at [662, 321] on label "Conclusie volgt" at bounding box center [681, 326] width 103 height 21
click at [682, 327] on input "Conclusie volgt" at bounding box center [685, 330] width 7 height 7
radio input "true"
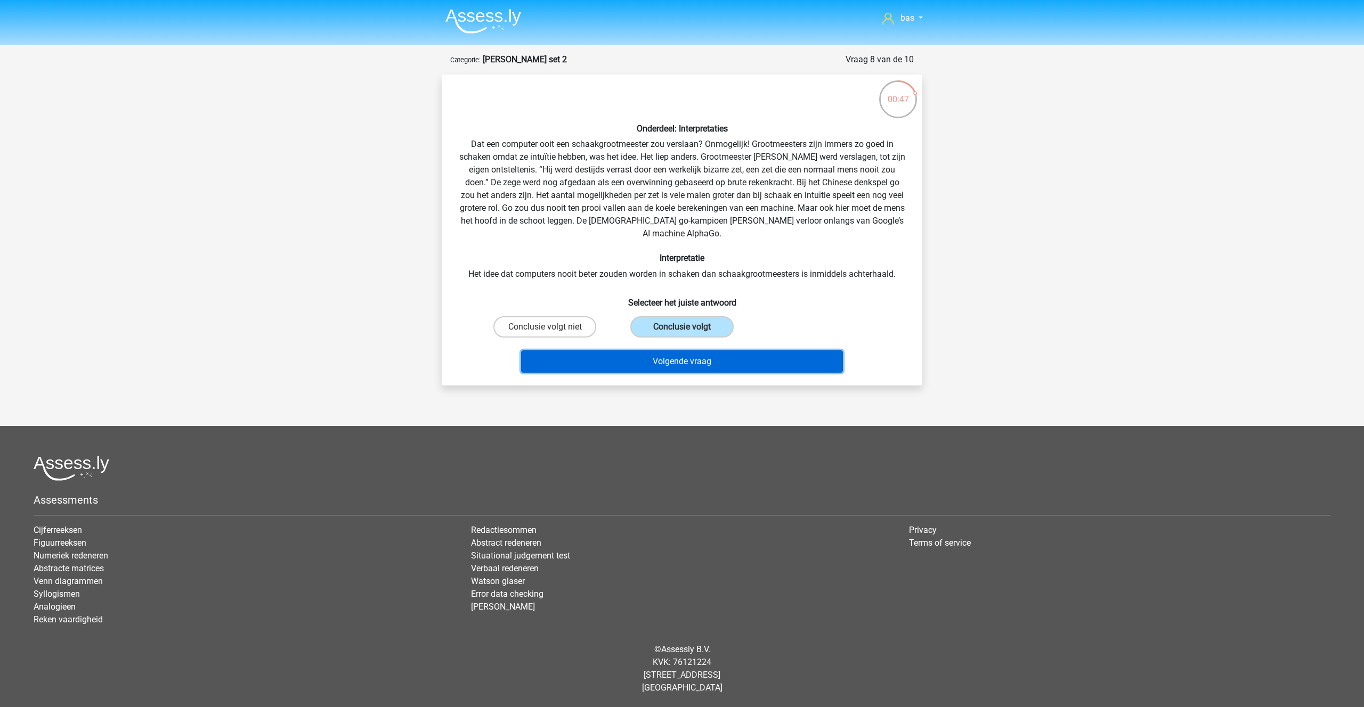
click at [666, 351] on button "Volgende vraag" at bounding box center [682, 362] width 322 height 22
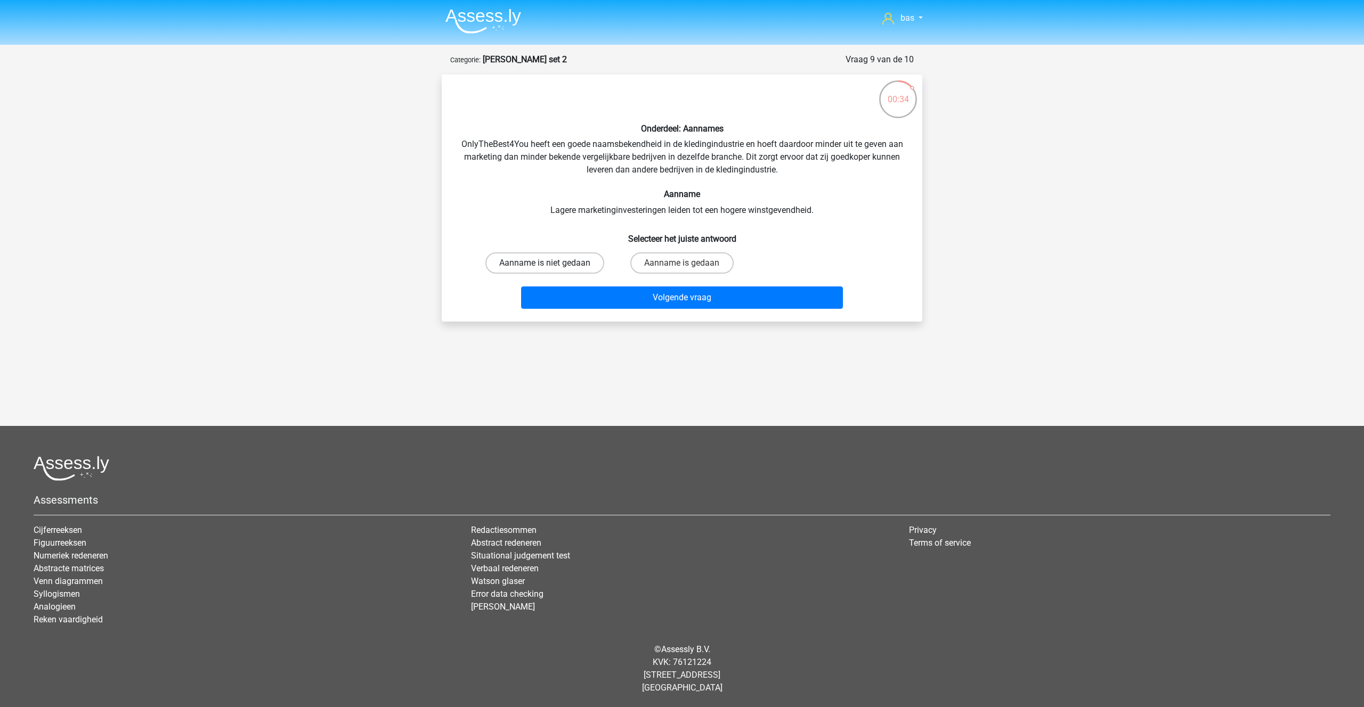
click at [557, 263] on label "Aanname is niet gedaan" at bounding box center [544, 262] width 119 height 21
click at [552, 263] on input "Aanname is niet gedaan" at bounding box center [548, 266] width 7 height 7
radio input "true"
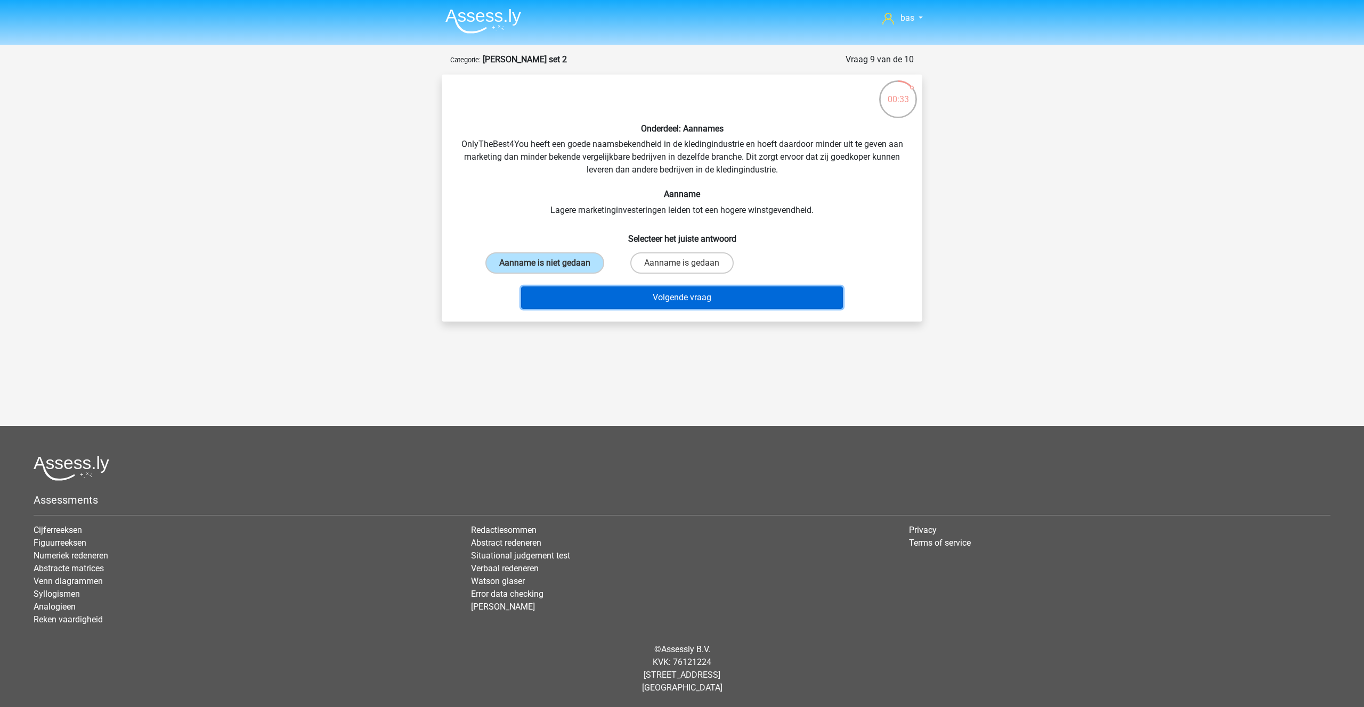
click at [697, 296] on button "Volgende vraag" at bounding box center [682, 298] width 322 height 22
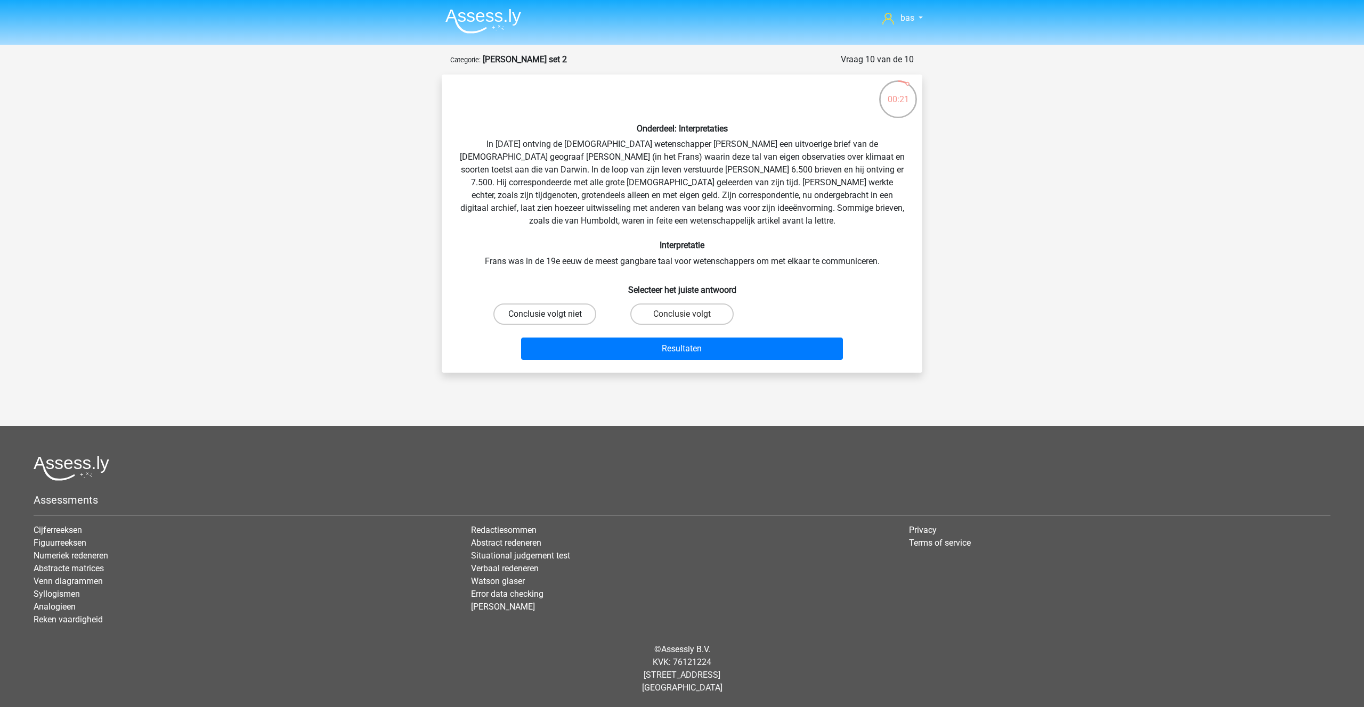
click at [570, 313] on label "Conclusie volgt niet" at bounding box center [544, 314] width 103 height 21
click at [552, 314] on input "Conclusie volgt niet" at bounding box center [548, 317] width 7 height 7
radio input "true"
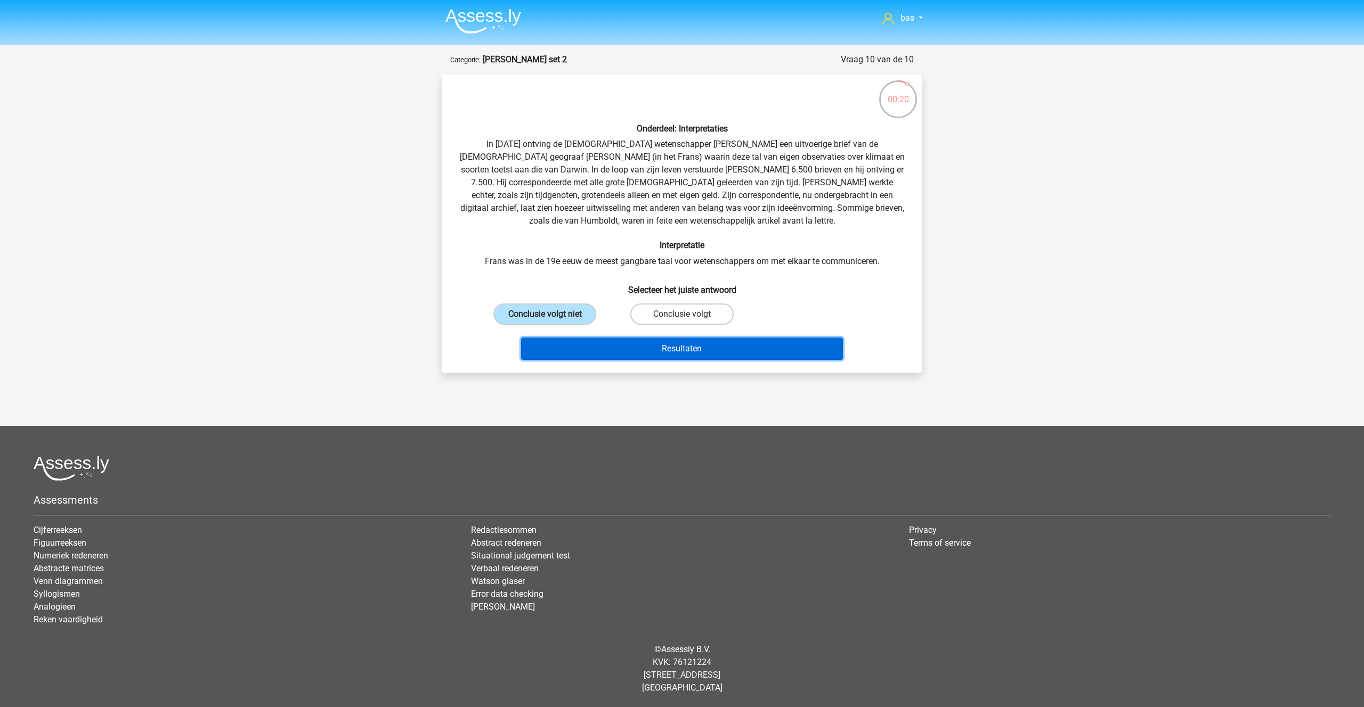
click at [662, 353] on button "Resultaten" at bounding box center [682, 349] width 322 height 22
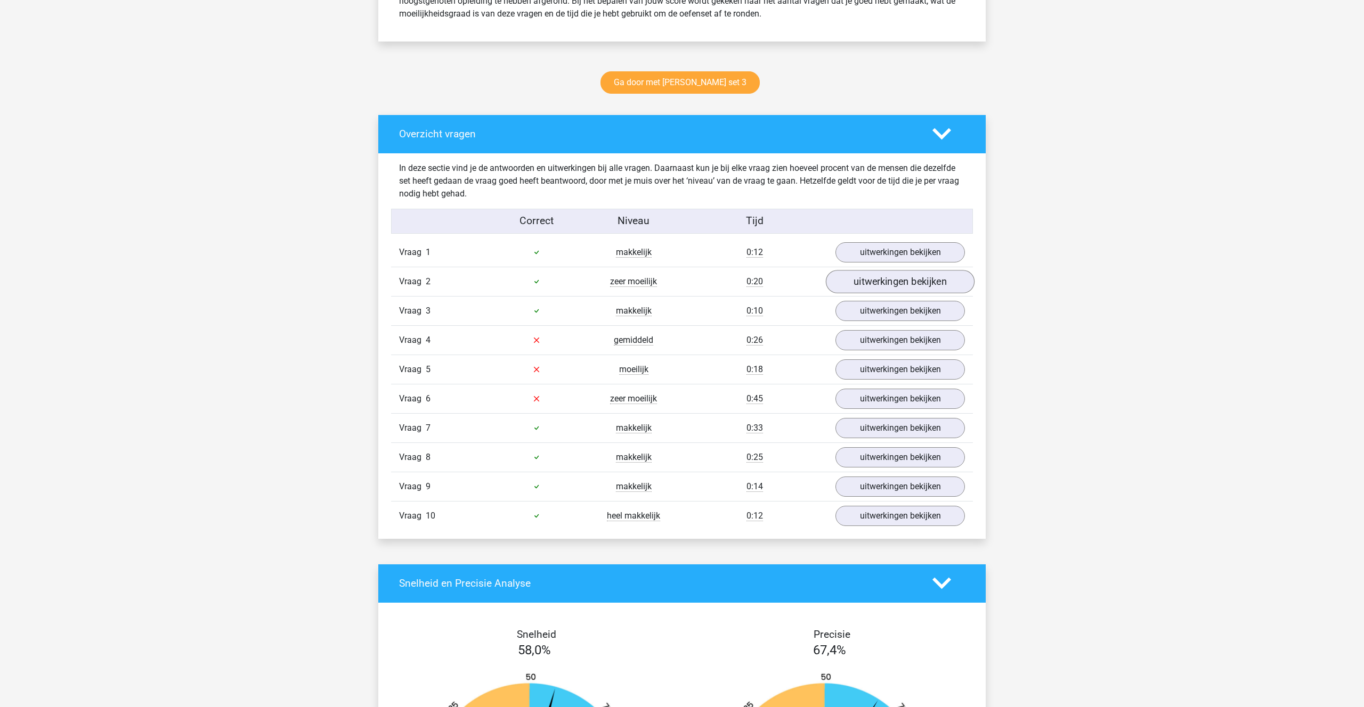
scroll to position [500, 0]
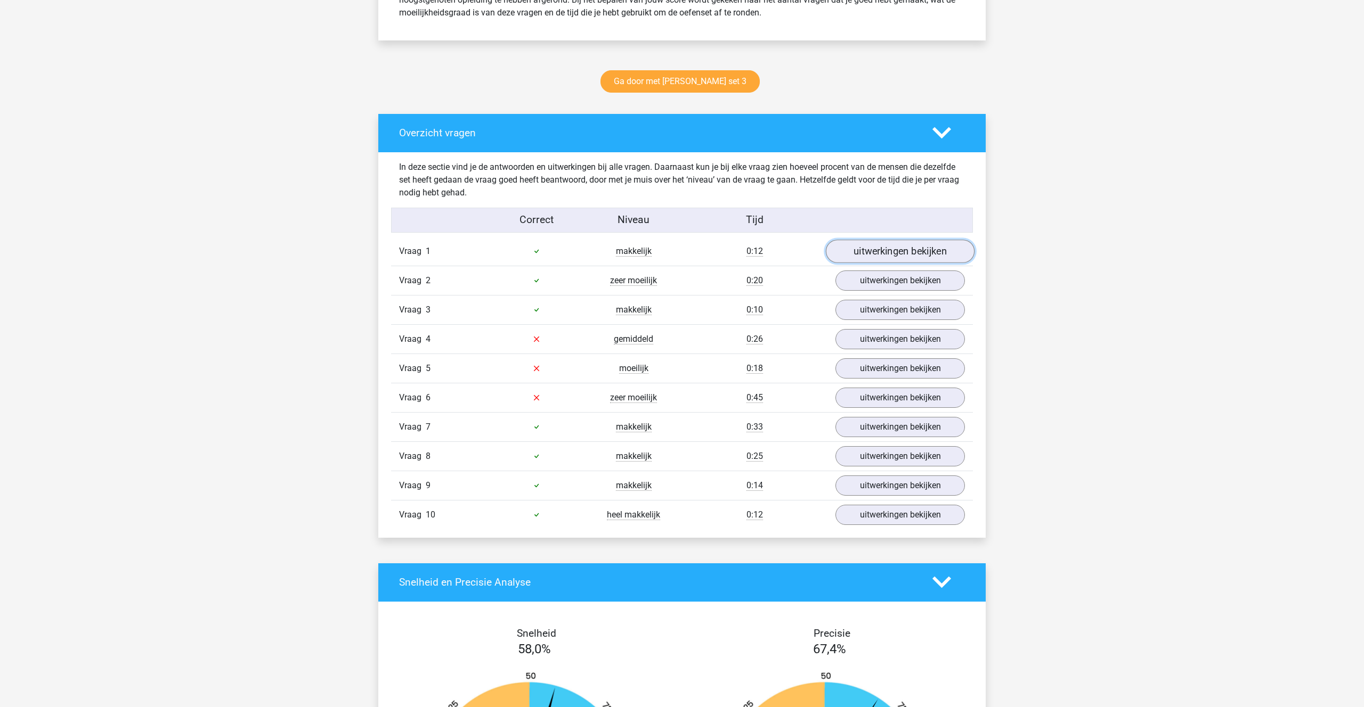
click at [906, 251] on link "uitwerkingen bekijken" at bounding box center [900, 251] width 149 height 23
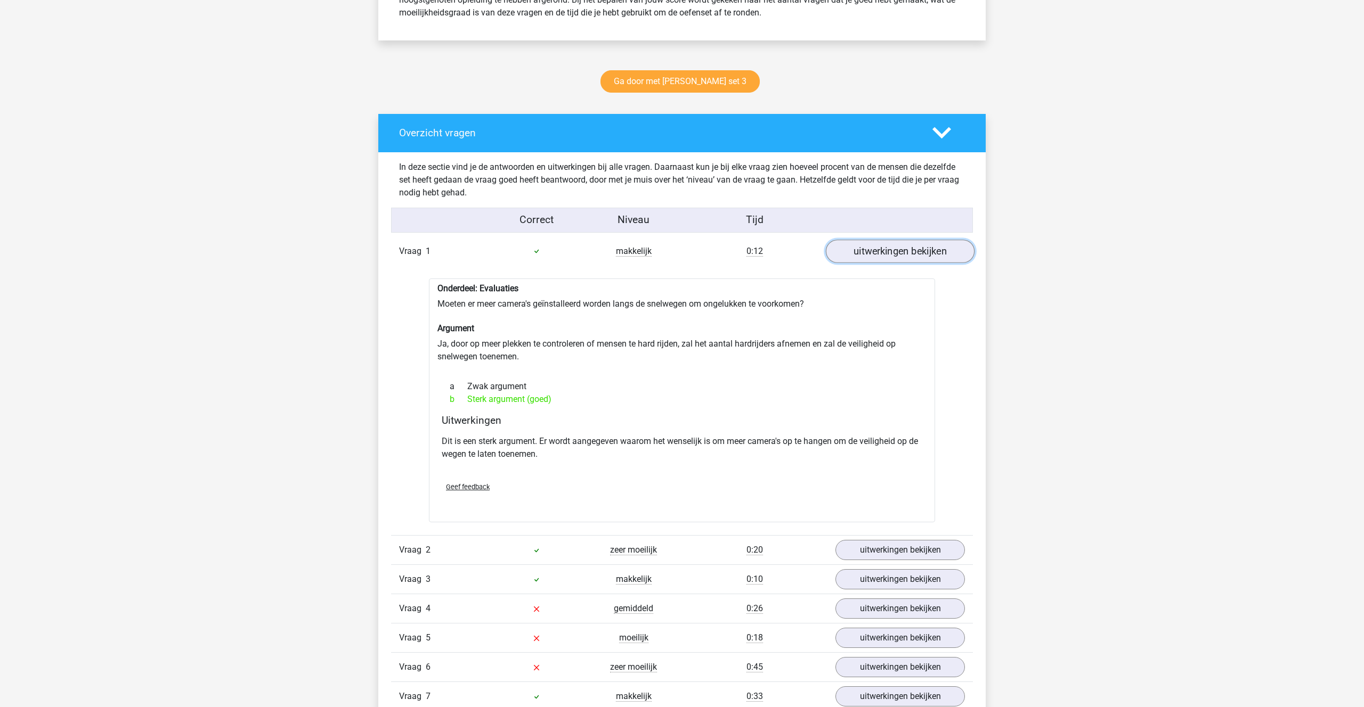
click at [906, 251] on link "uitwerkingen bekijken" at bounding box center [900, 251] width 149 height 23
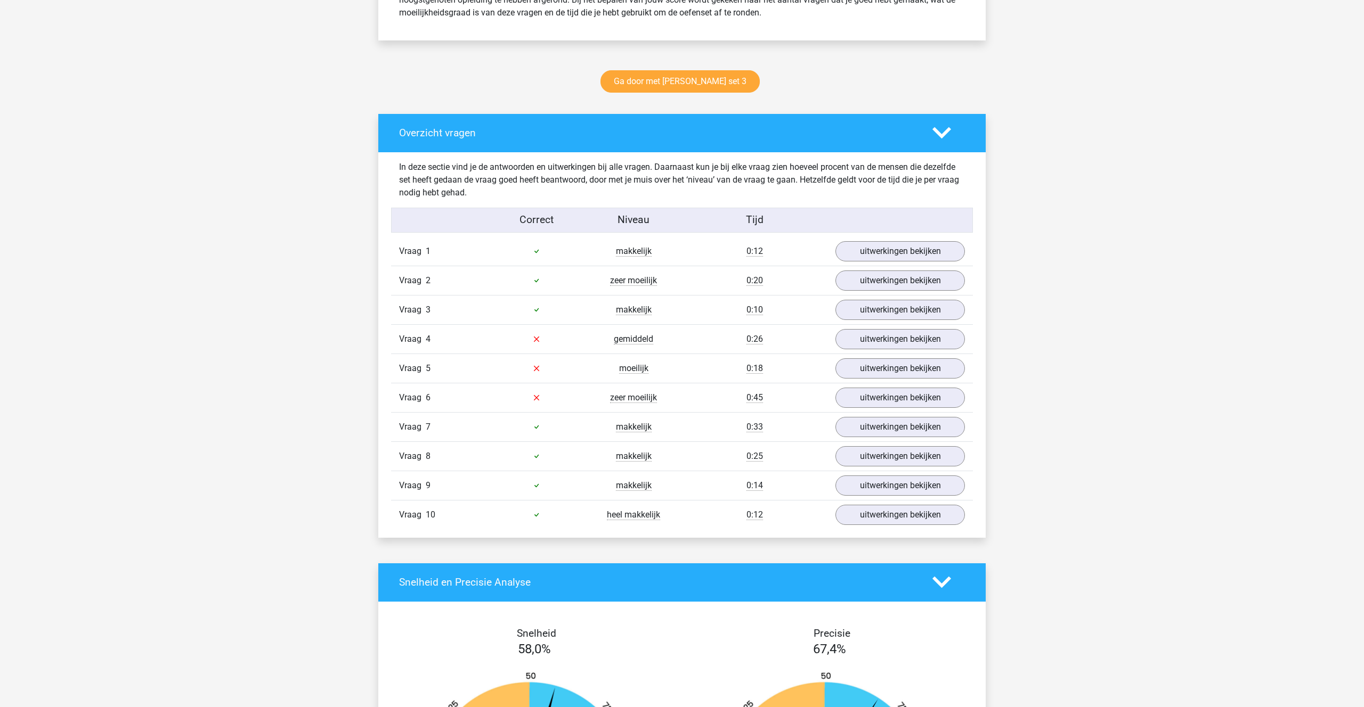
click at [893, 294] on div "Vraag 2 zeer moeilijk 0:20 uitwerkingen bekijken" at bounding box center [682, 280] width 582 height 29
click at [883, 284] on link "uitwerkingen bekijken" at bounding box center [900, 280] width 149 height 23
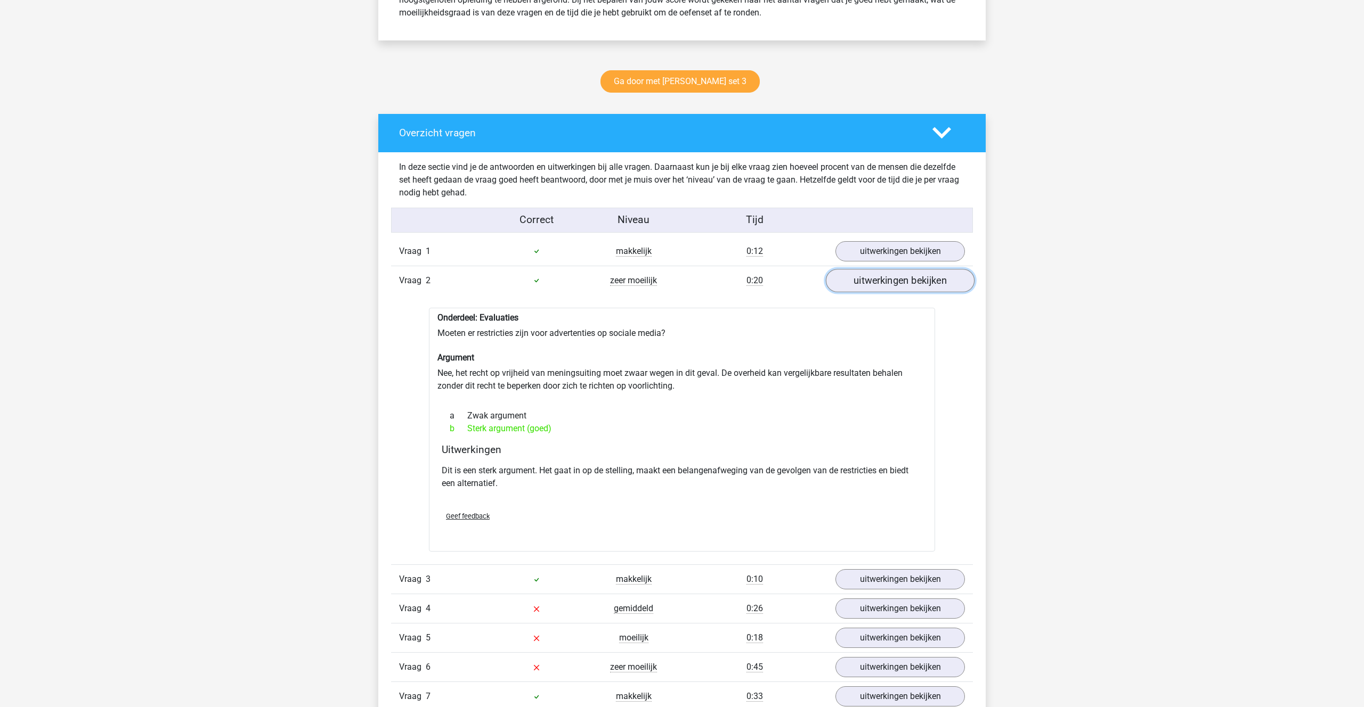
click at [883, 284] on link "uitwerkingen bekijken" at bounding box center [900, 280] width 149 height 23
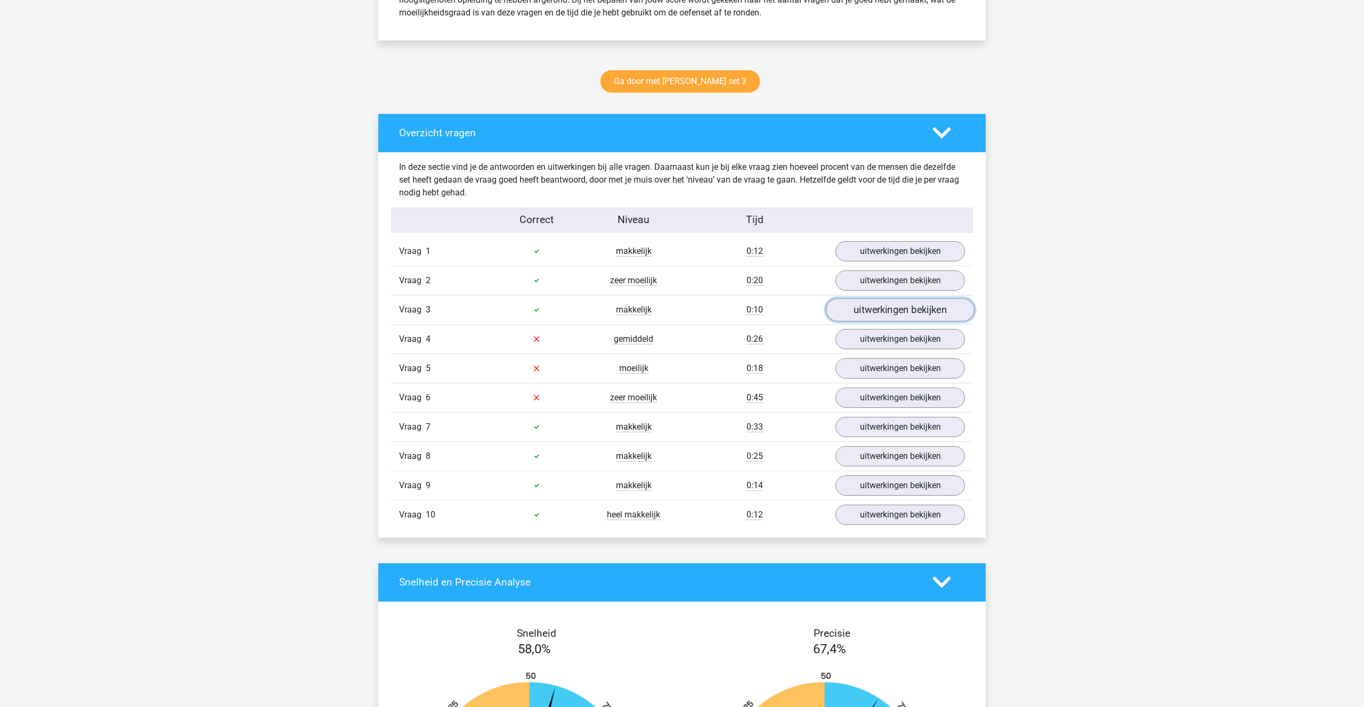
click at [893, 305] on link "uitwerkingen bekijken" at bounding box center [900, 309] width 149 height 23
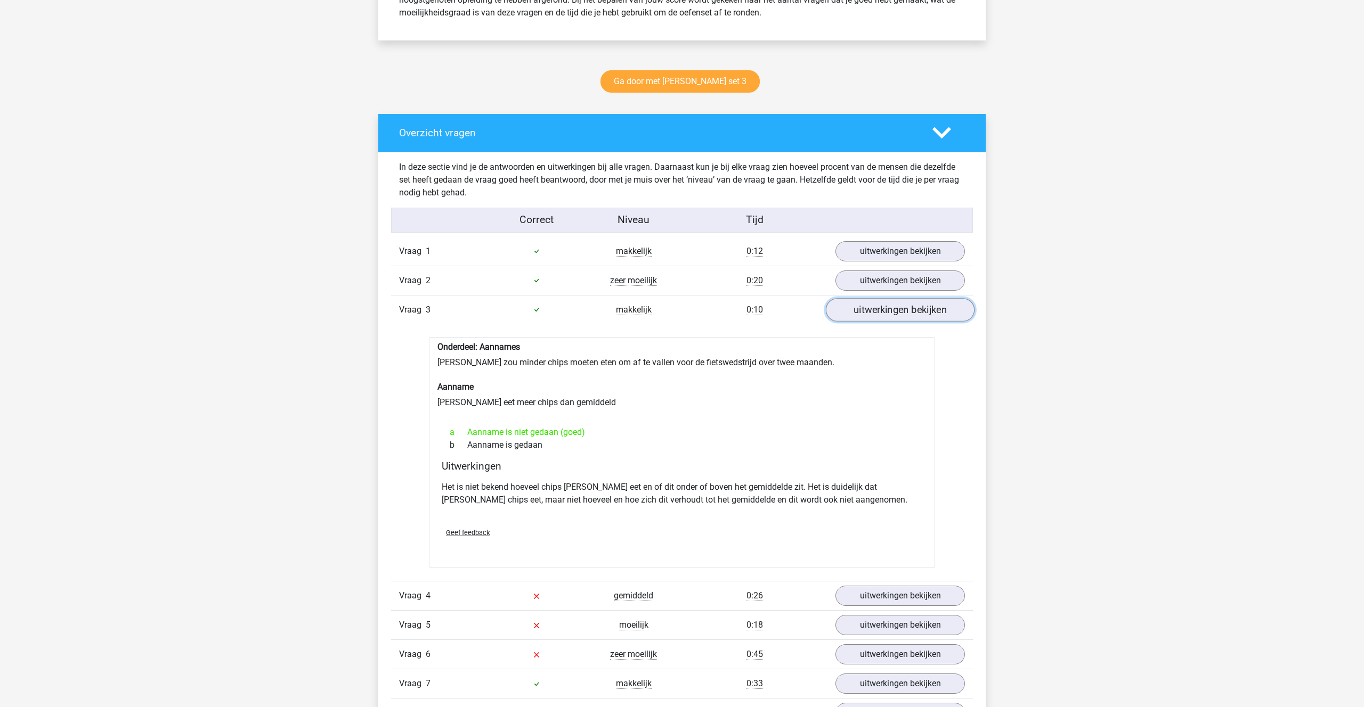
click at [893, 304] on link "uitwerkingen bekijken" at bounding box center [900, 309] width 149 height 23
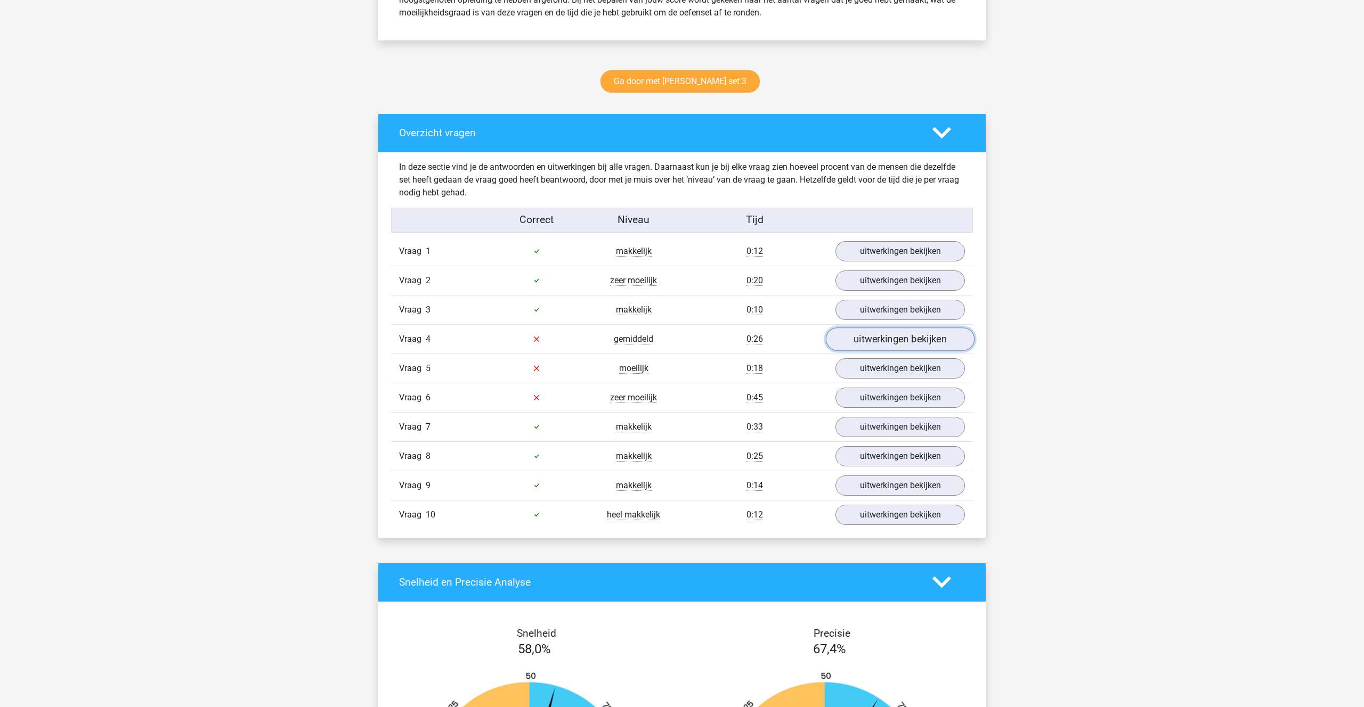
click at [886, 337] on link "uitwerkingen bekijken" at bounding box center [900, 339] width 149 height 23
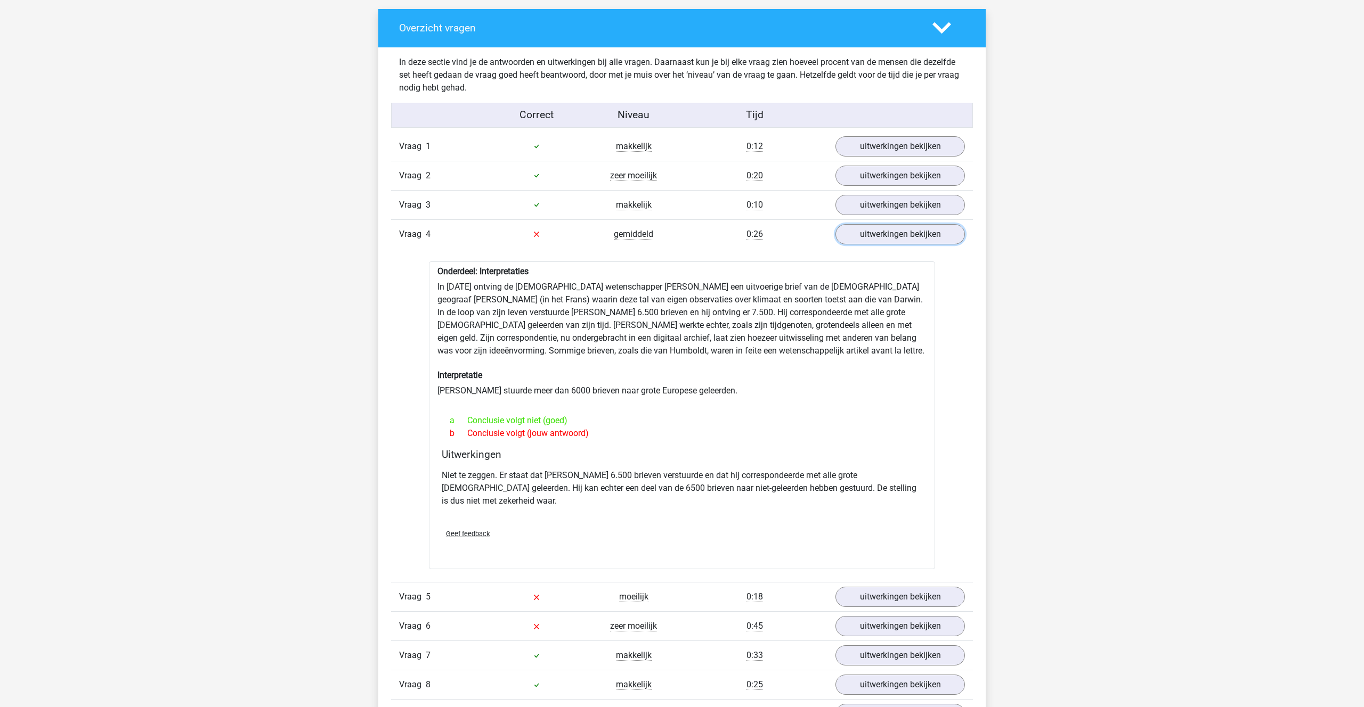
scroll to position [607, 0]
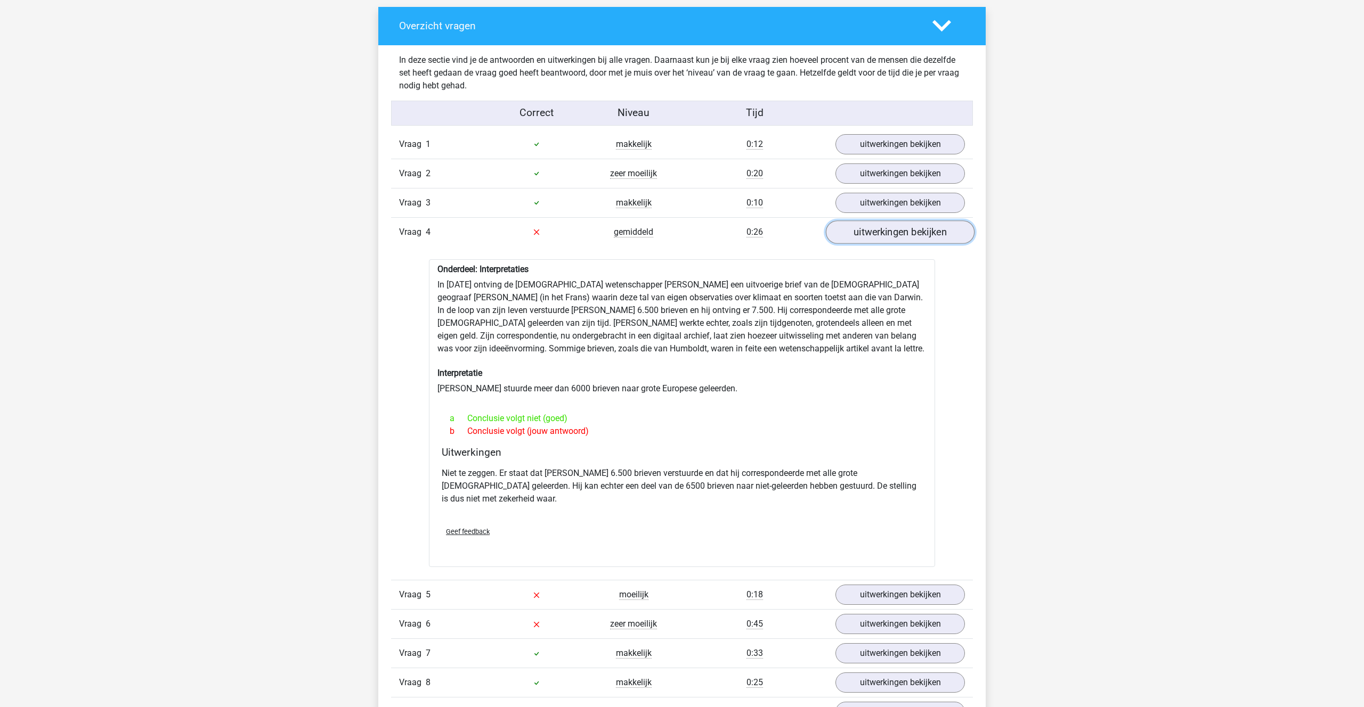
click at [870, 240] on link "uitwerkingen bekijken" at bounding box center [900, 232] width 149 height 23
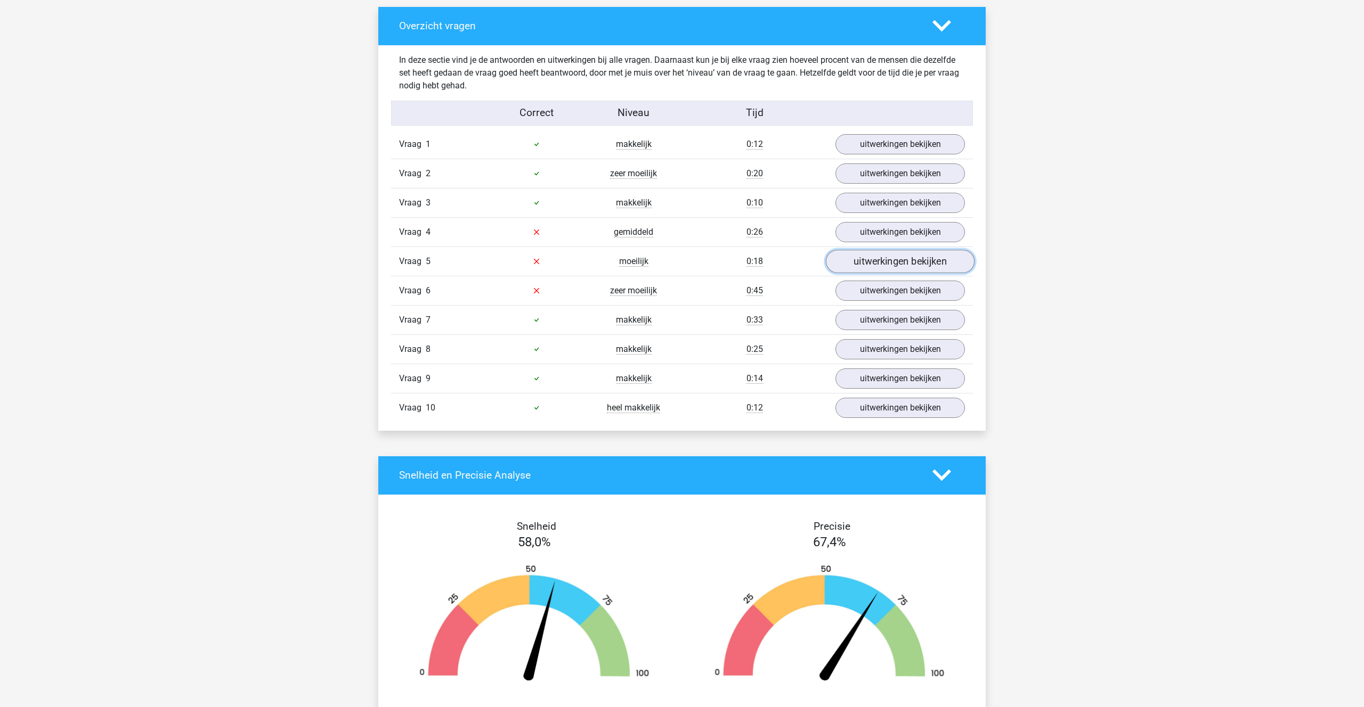
click at [877, 253] on link "uitwerkingen bekijken" at bounding box center [900, 261] width 149 height 23
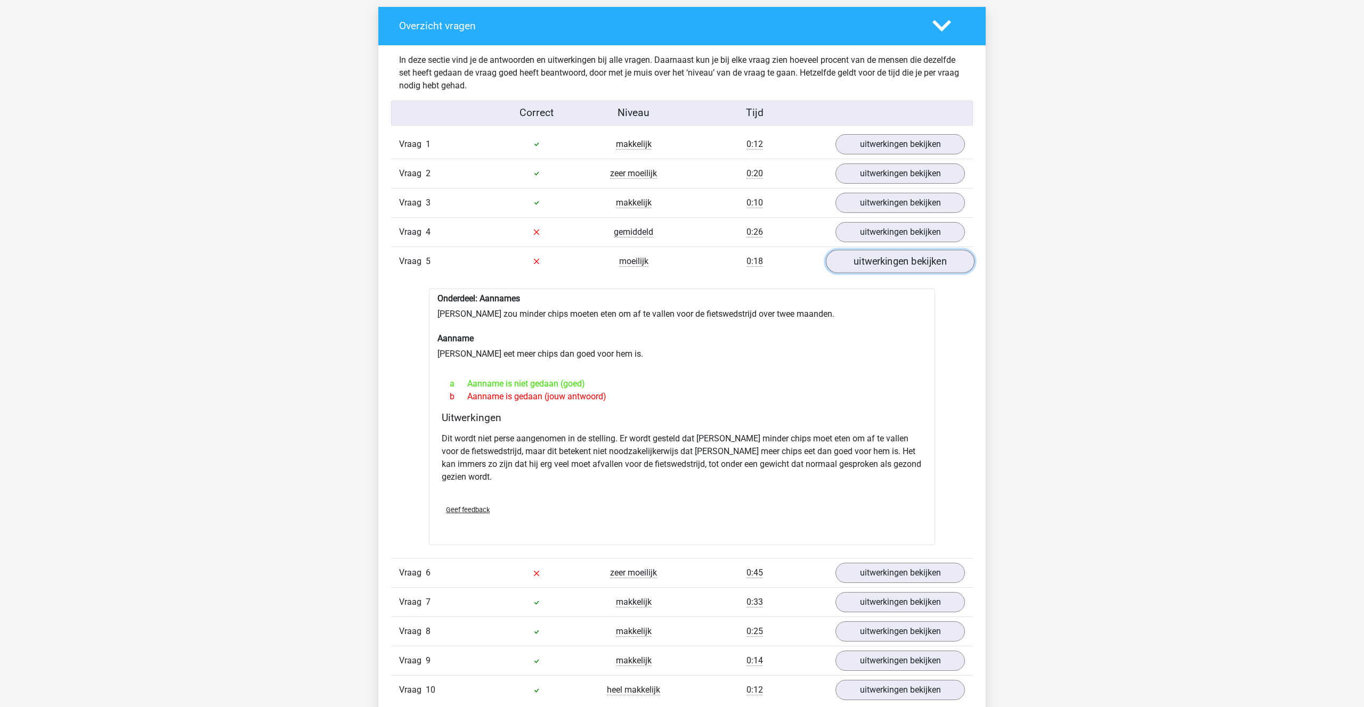
click at [876, 250] on link "uitwerkingen bekijken" at bounding box center [900, 261] width 149 height 23
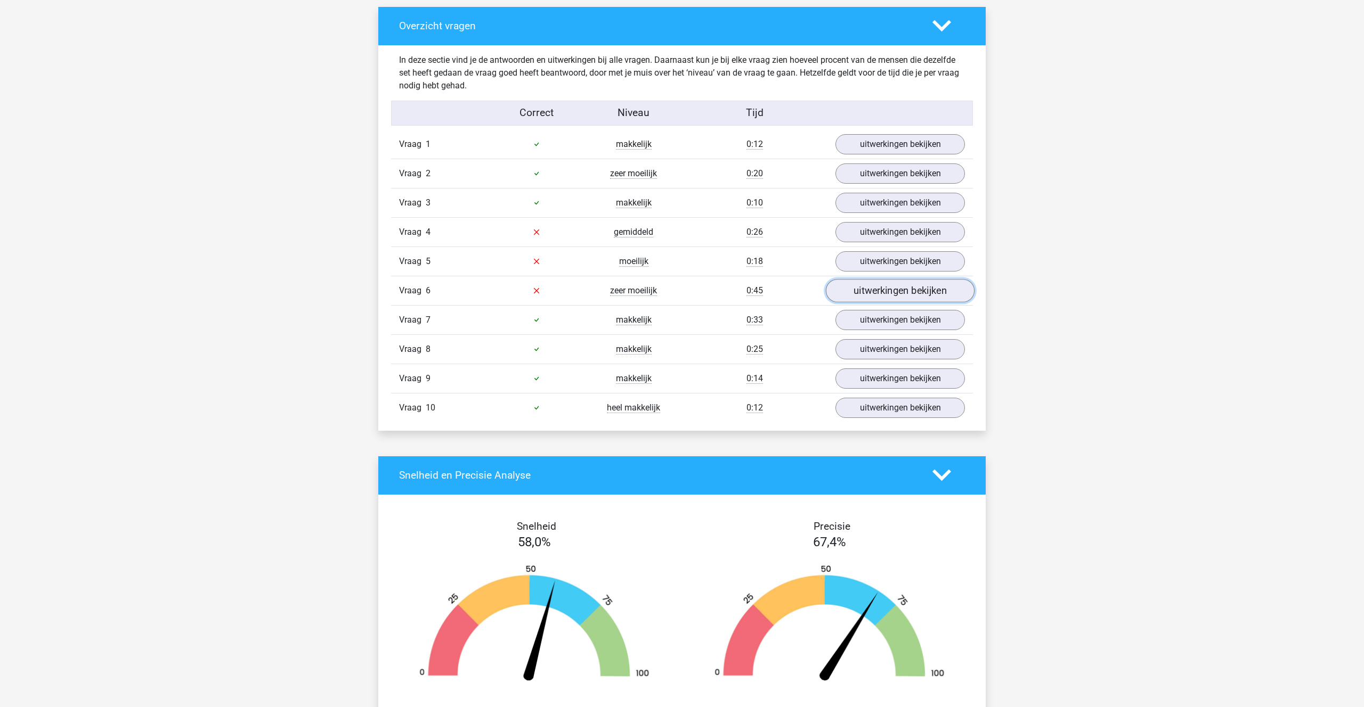
click at [876, 286] on link "uitwerkingen bekijken" at bounding box center [900, 290] width 149 height 23
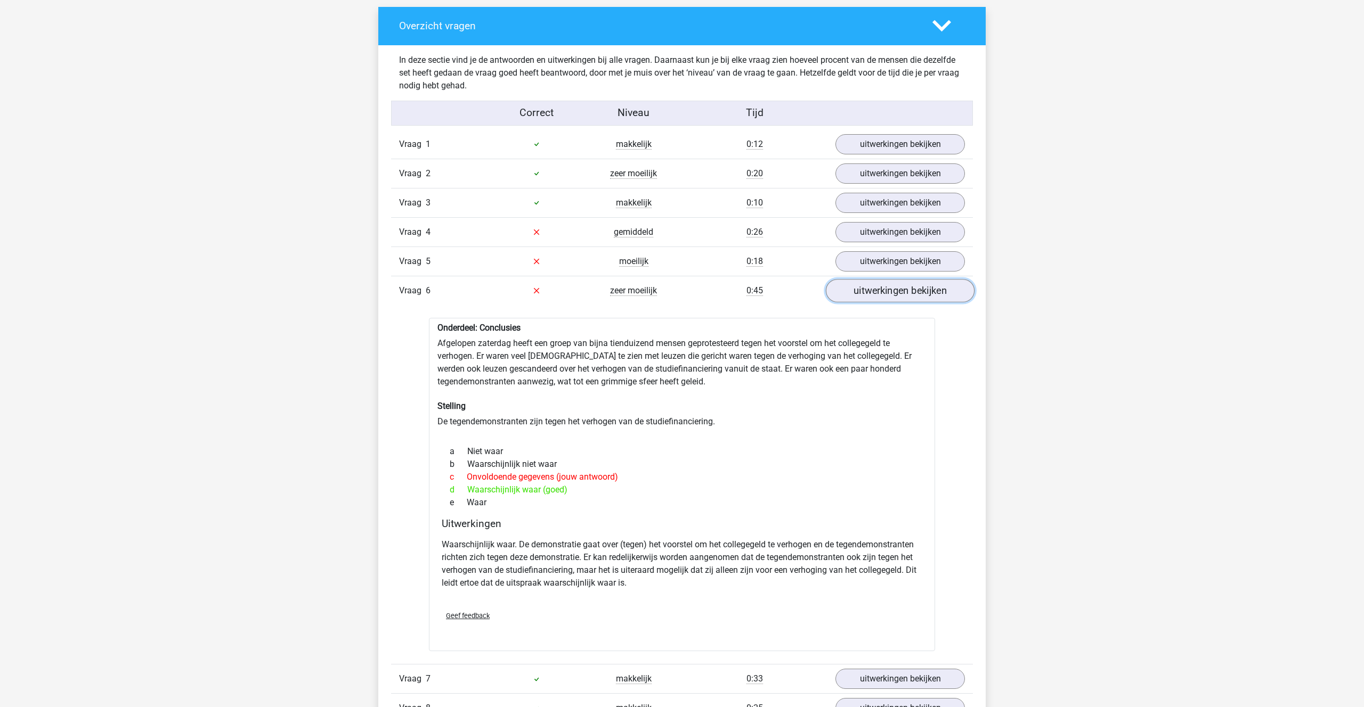
click at [885, 293] on link "uitwerkingen bekijken" at bounding box center [900, 290] width 149 height 23
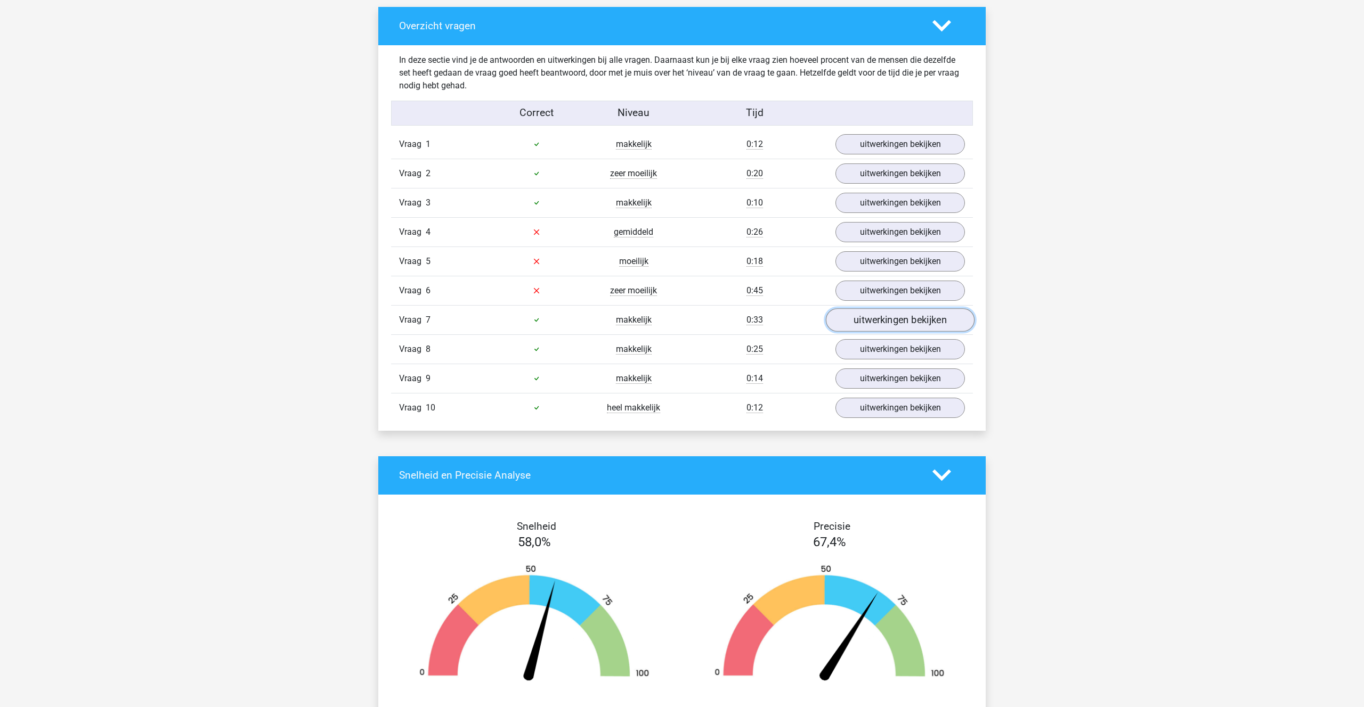
click at [887, 313] on link "uitwerkingen bekijken" at bounding box center [900, 319] width 149 height 23
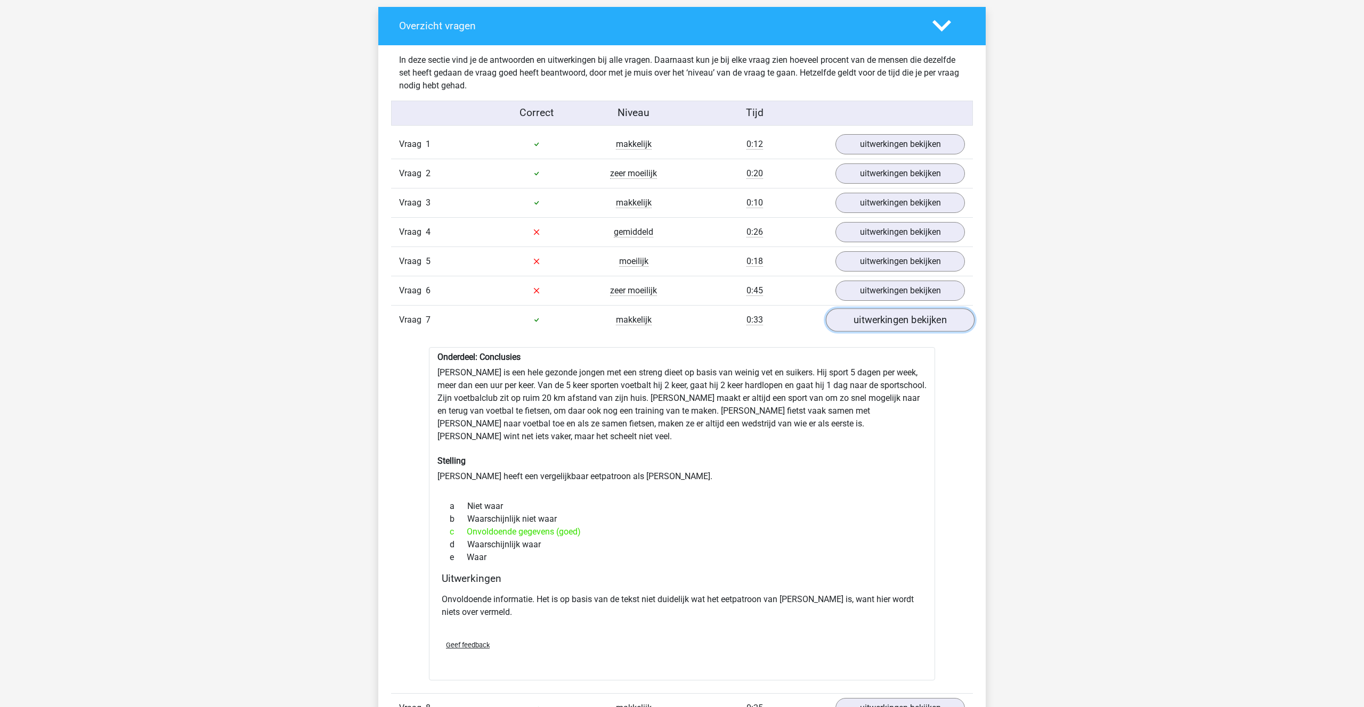
click at [887, 313] on link "uitwerkingen bekijken" at bounding box center [900, 319] width 149 height 23
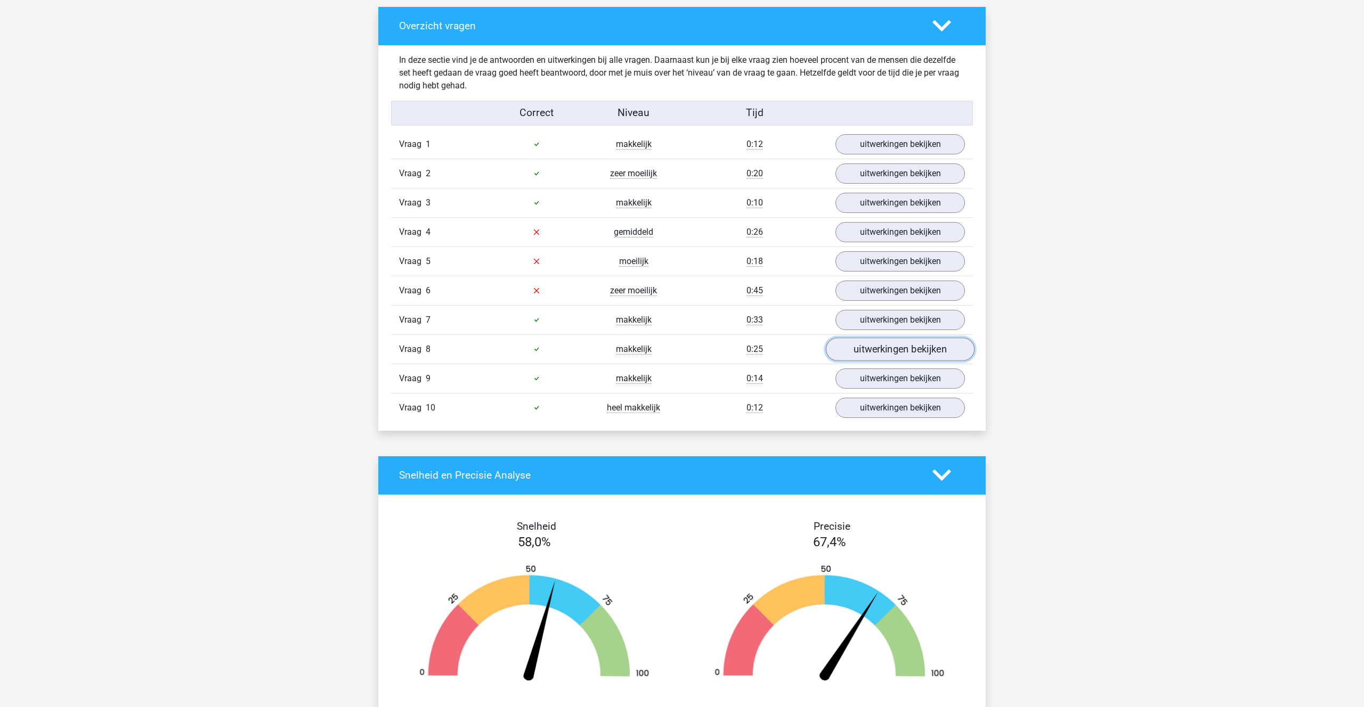
click at [892, 346] on link "uitwerkingen bekijken" at bounding box center [900, 349] width 149 height 23
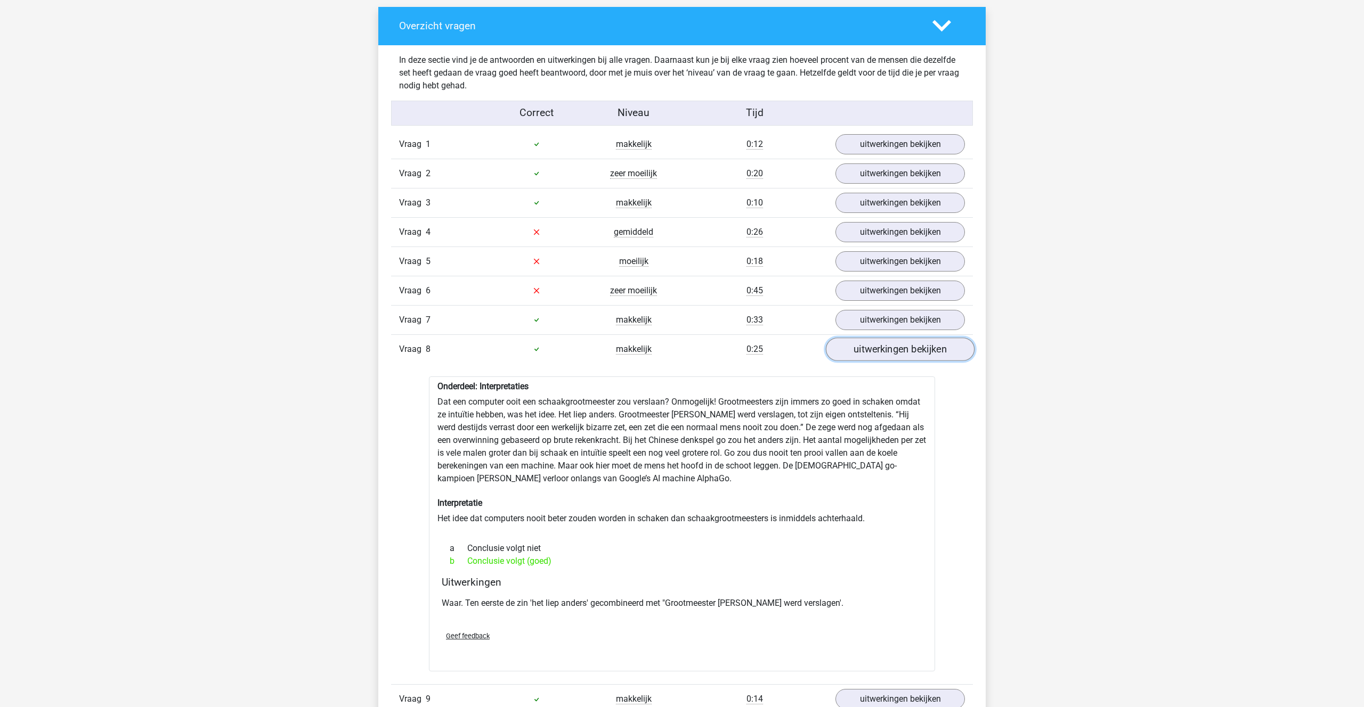
click at [892, 346] on link "uitwerkingen bekijken" at bounding box center [900, 349] width 149 height 23
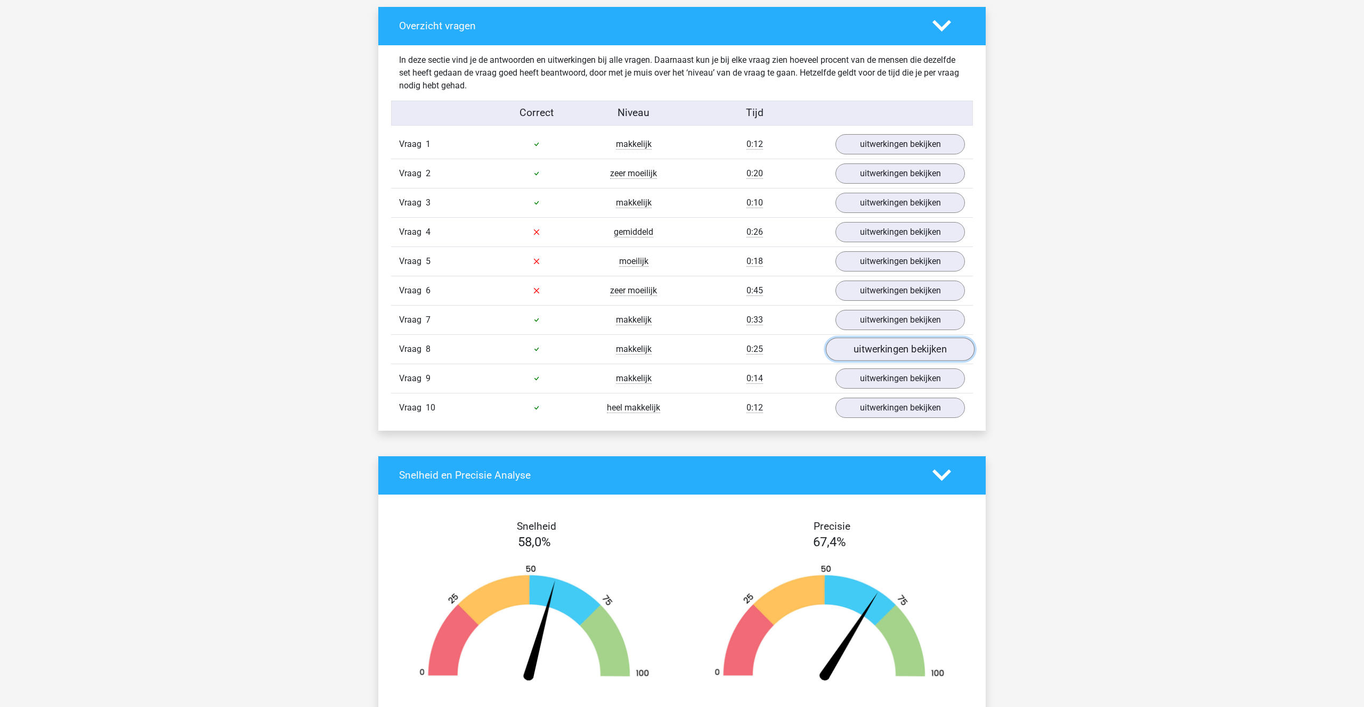
click at [892, 346] on link "uitwerkingen bekijken" at bounding box center [900, 349] width 149 height 23
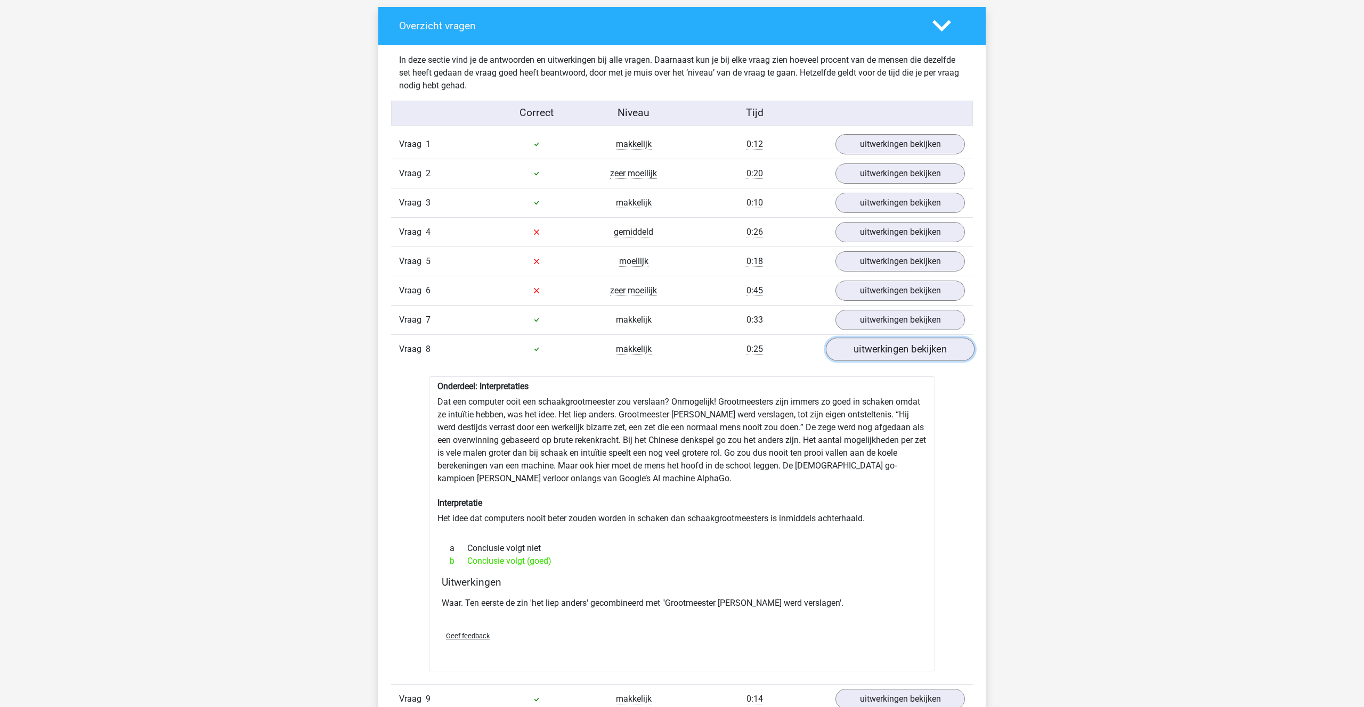
click at [892, 346] on link "uitwerkingen bekijken" at bounding box center [900, 349] width 149 height 23
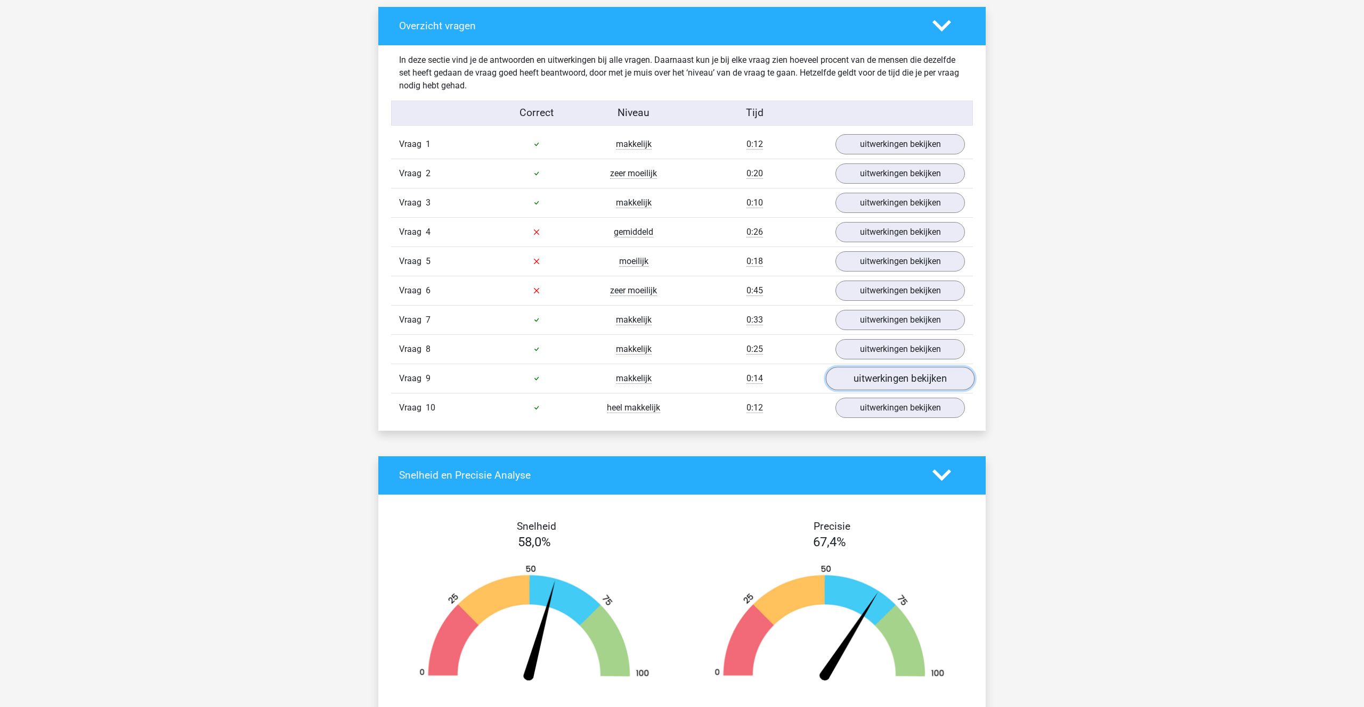
click at [884, 374] on link "uitwerkingen bekijken" at bounding box center [900, 378] width 149 height 23
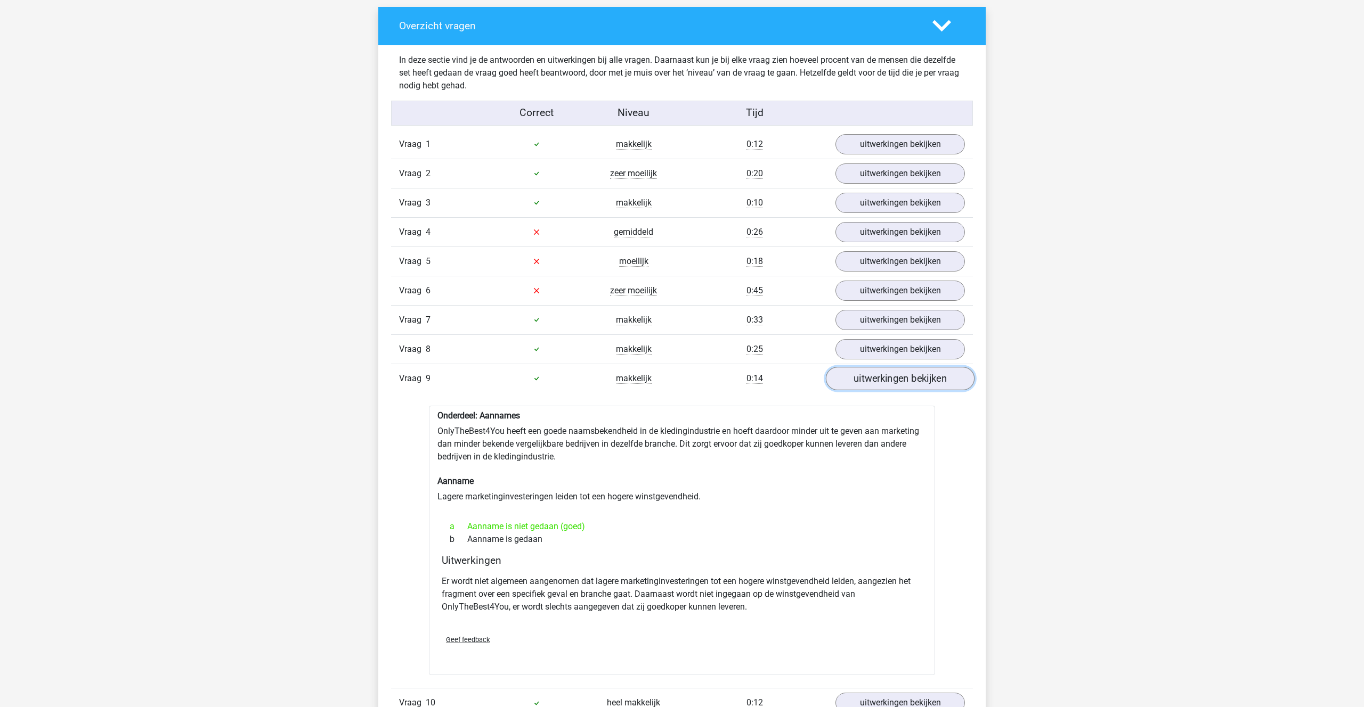
click at [884, 374] on link "uitwerkingen bekijken" at bounding box center [900, 378] width 149 height 23
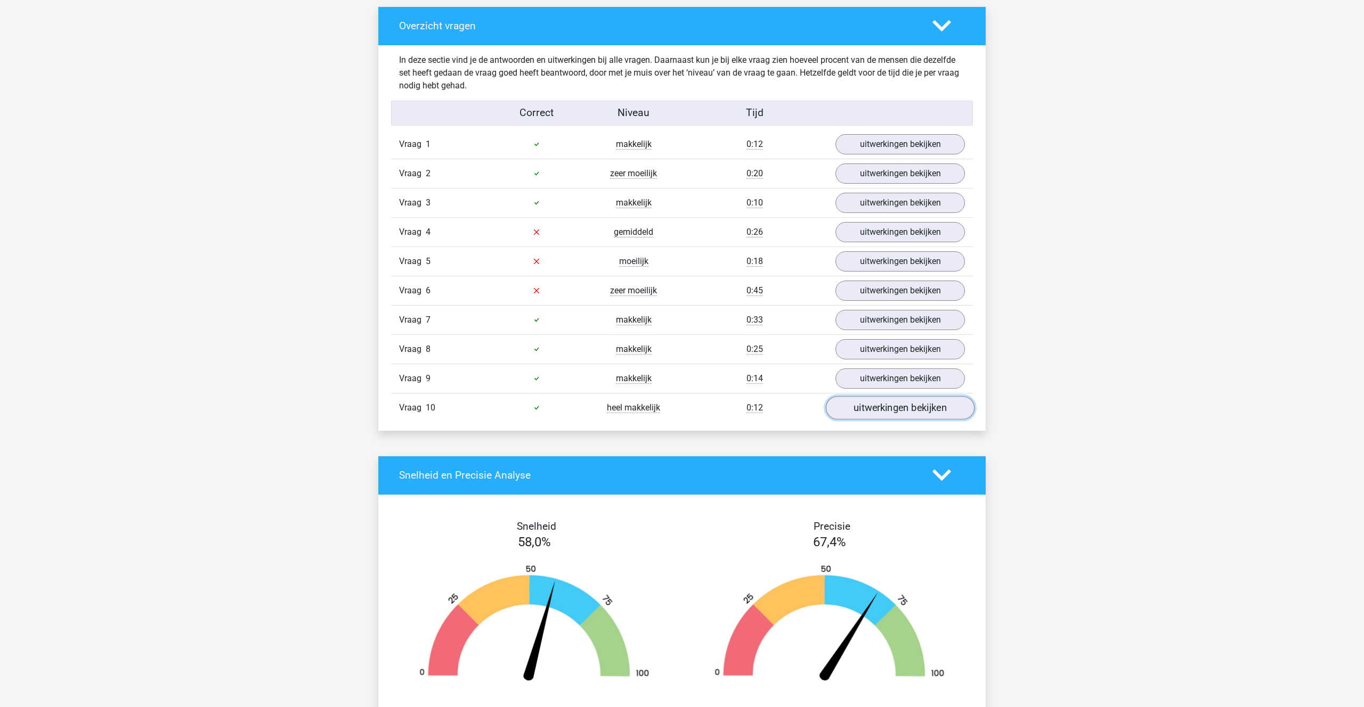
click at [882, 403] on link "uitwerkingen bekijken" at bounding box center [900, 407] width 149 height 23
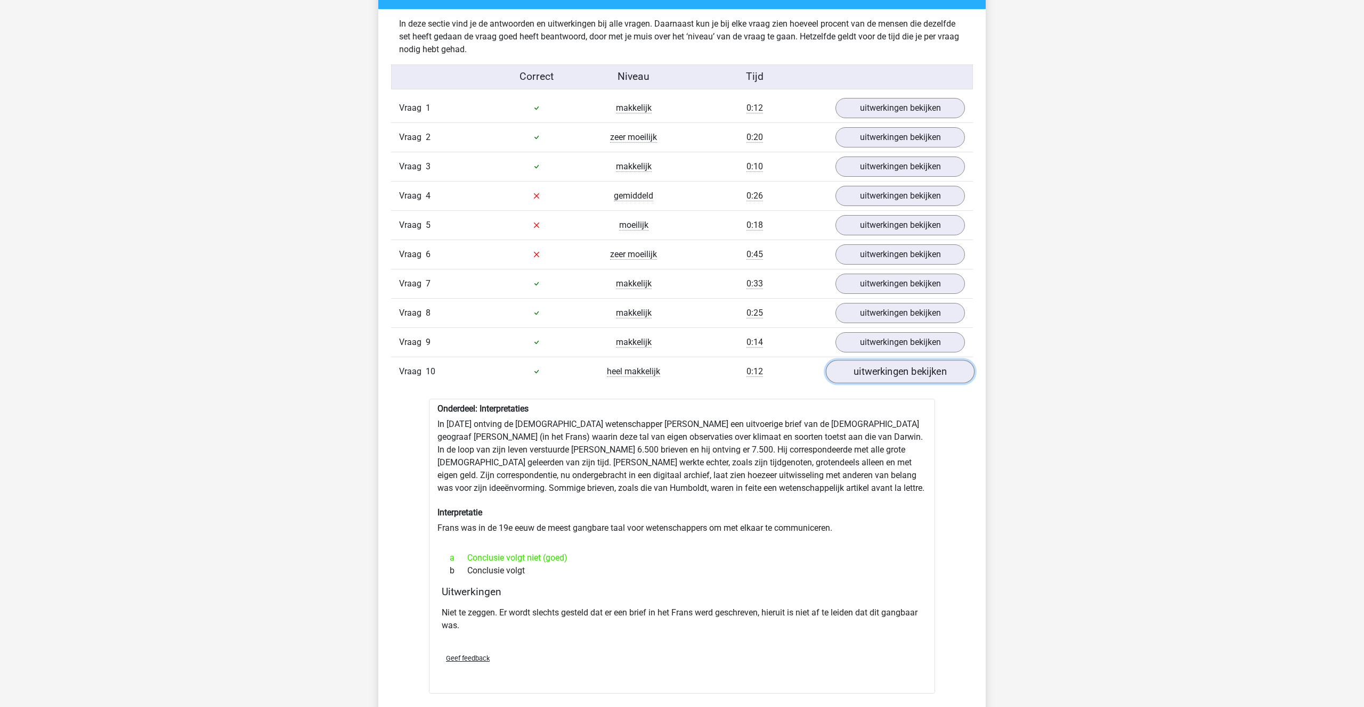
scroll to position [648, 0]
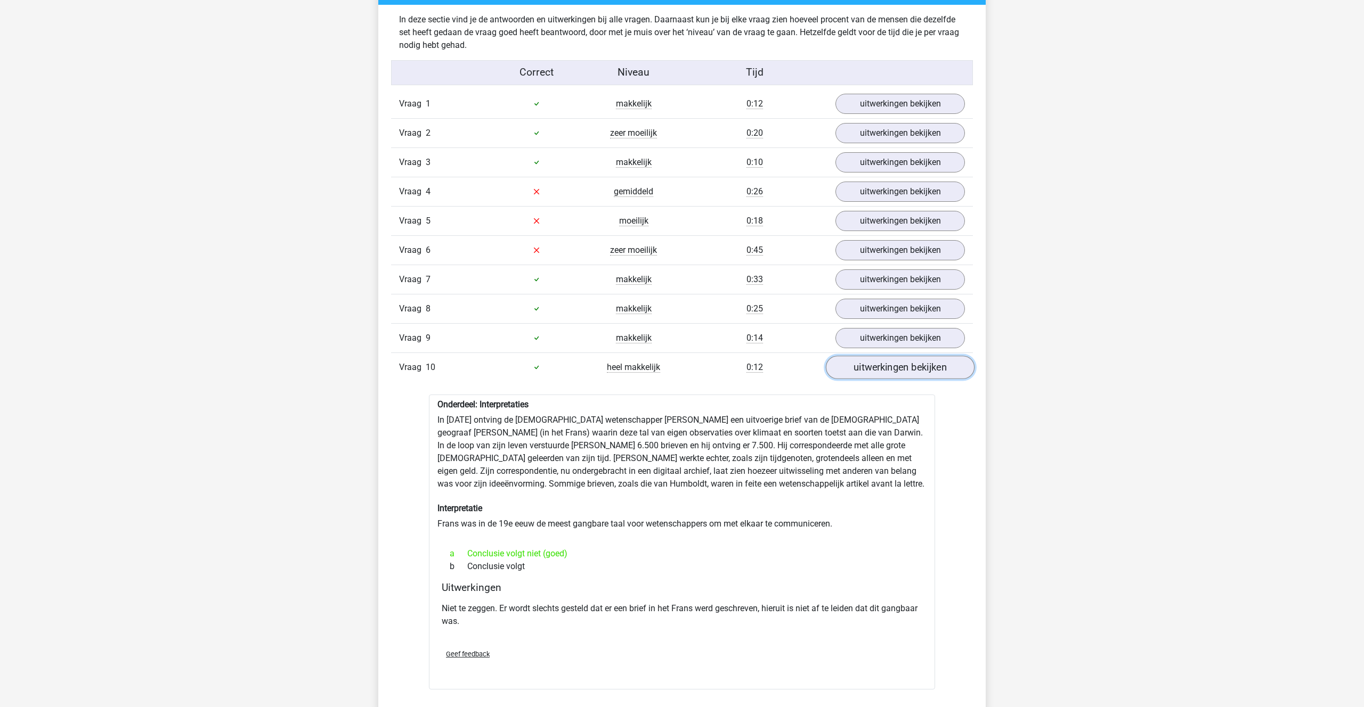
click at [886, 369] on link "uitwerkingen bekijken" at bounding box center [900, 367] width 149 height 23
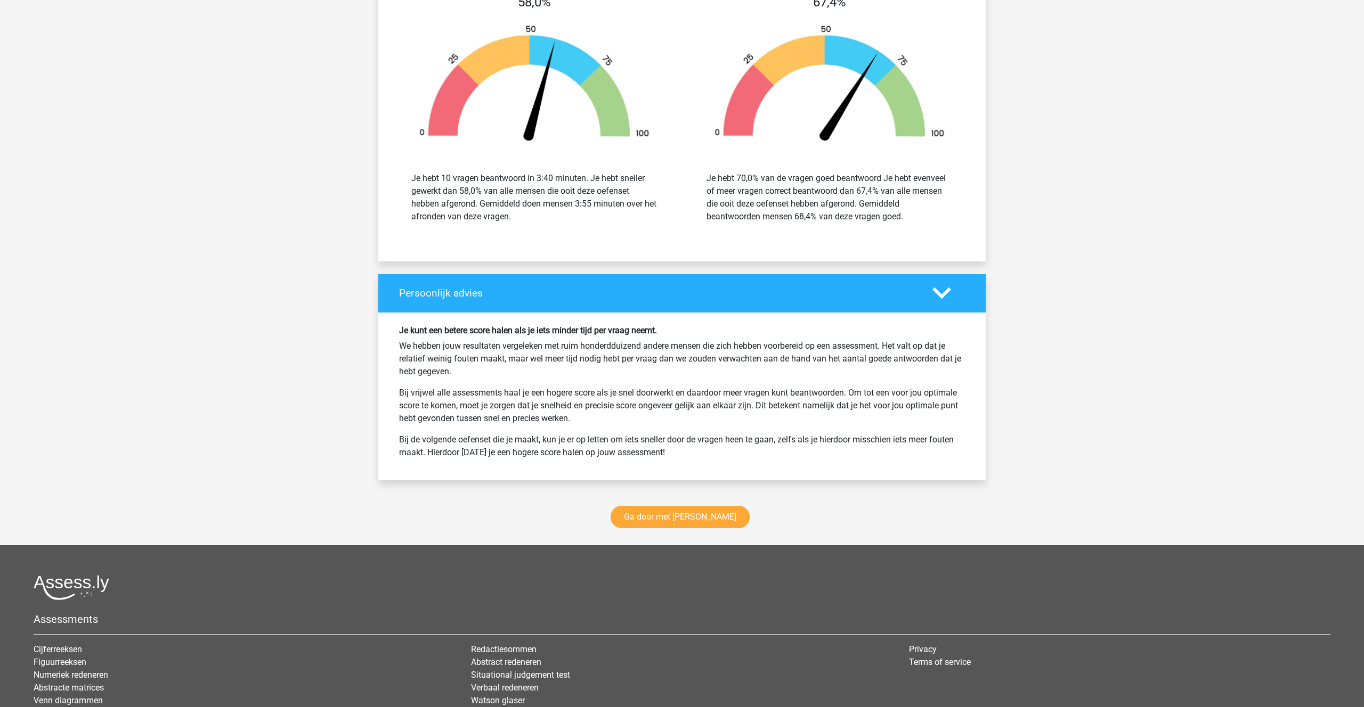
scroll to position [1150, 0]
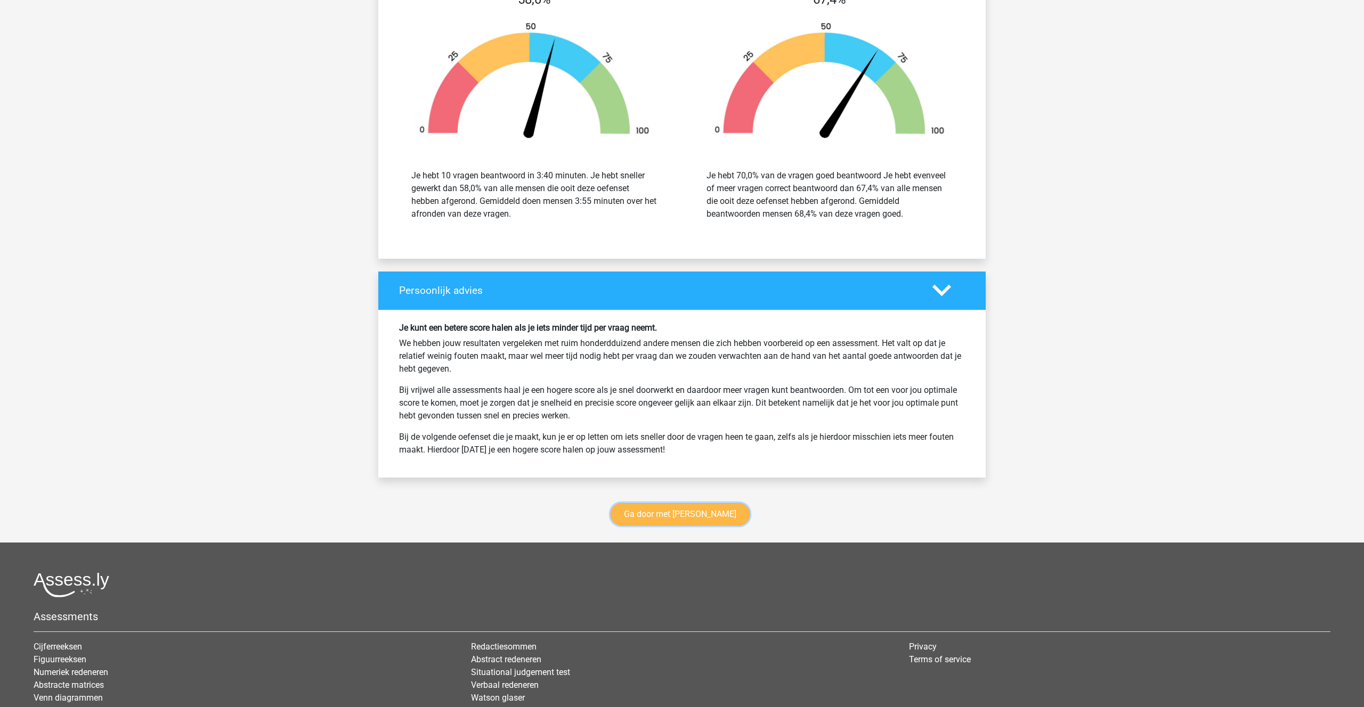
click at [687, 520] on link "Ga door met watson glaser" at bounding box center [679, 514] width 139 height 22
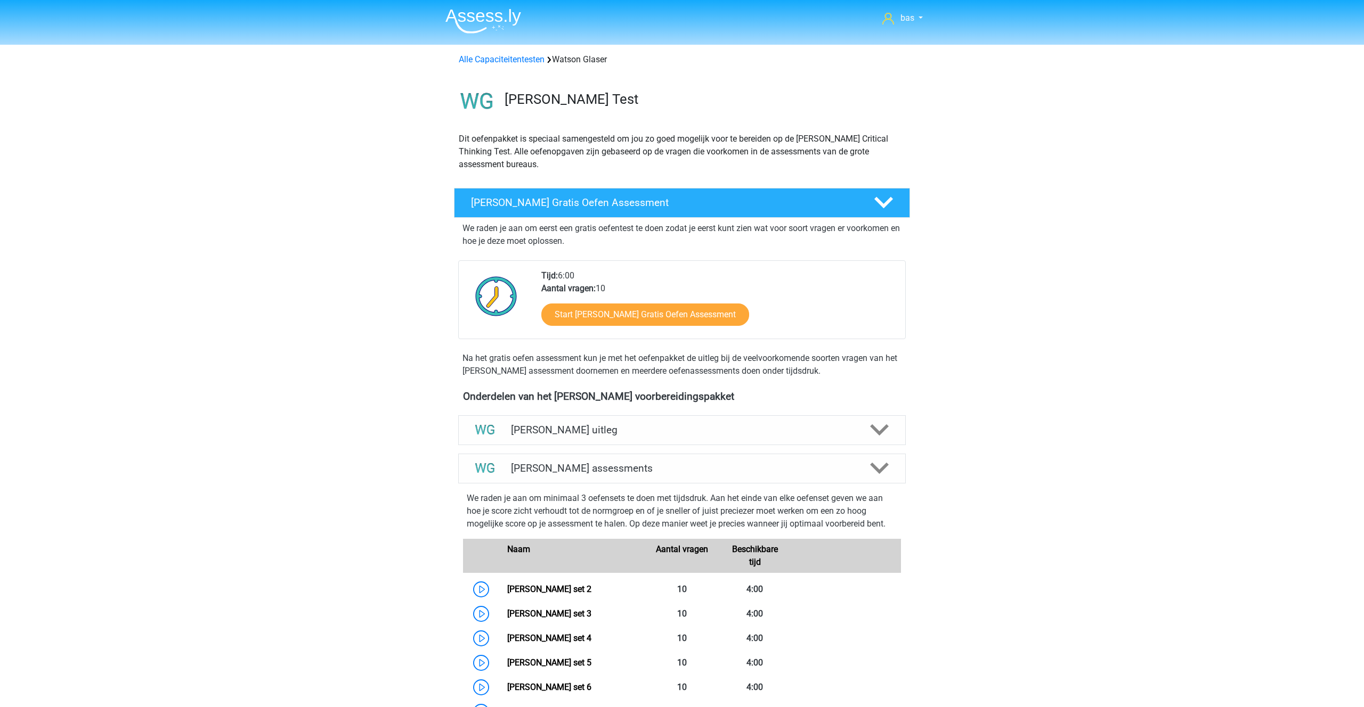
scroll to position [450, 0]
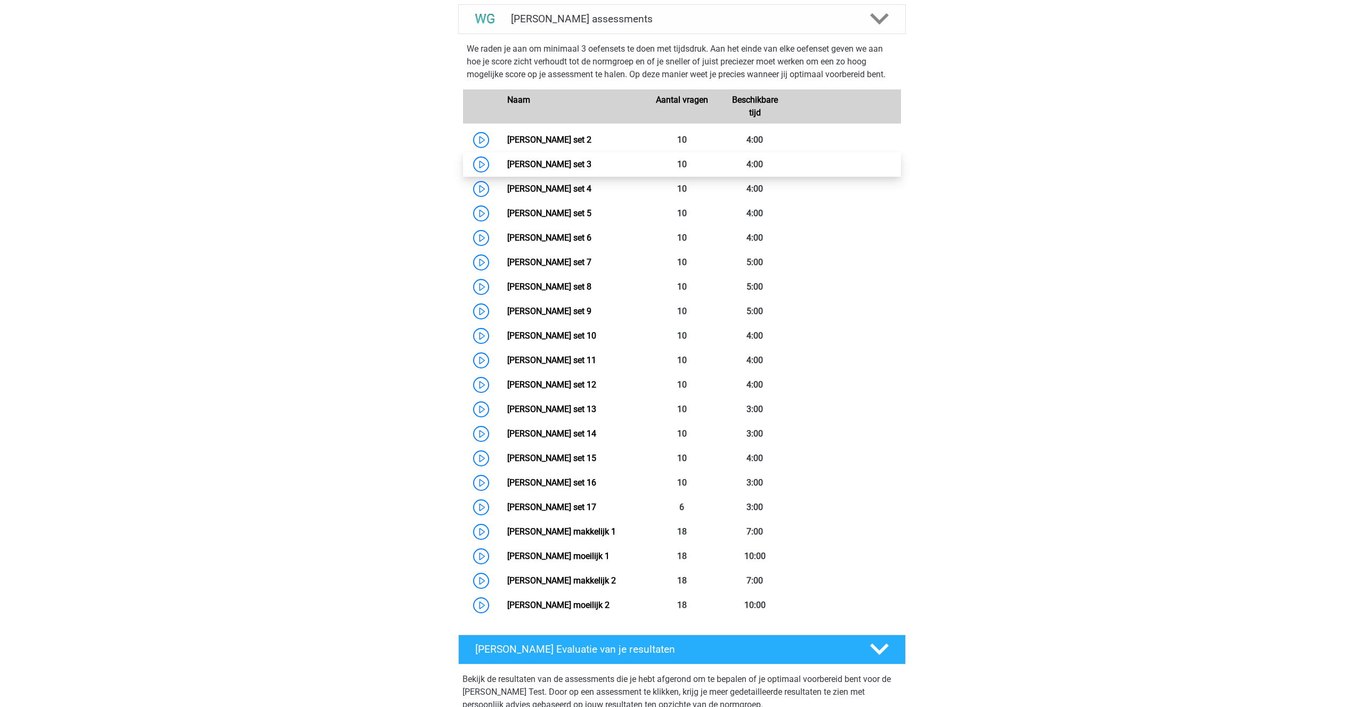
click at [549, 168] on link "[PERSON_NAME] set 3" at bounding box center [549, 164] width 84 height 10
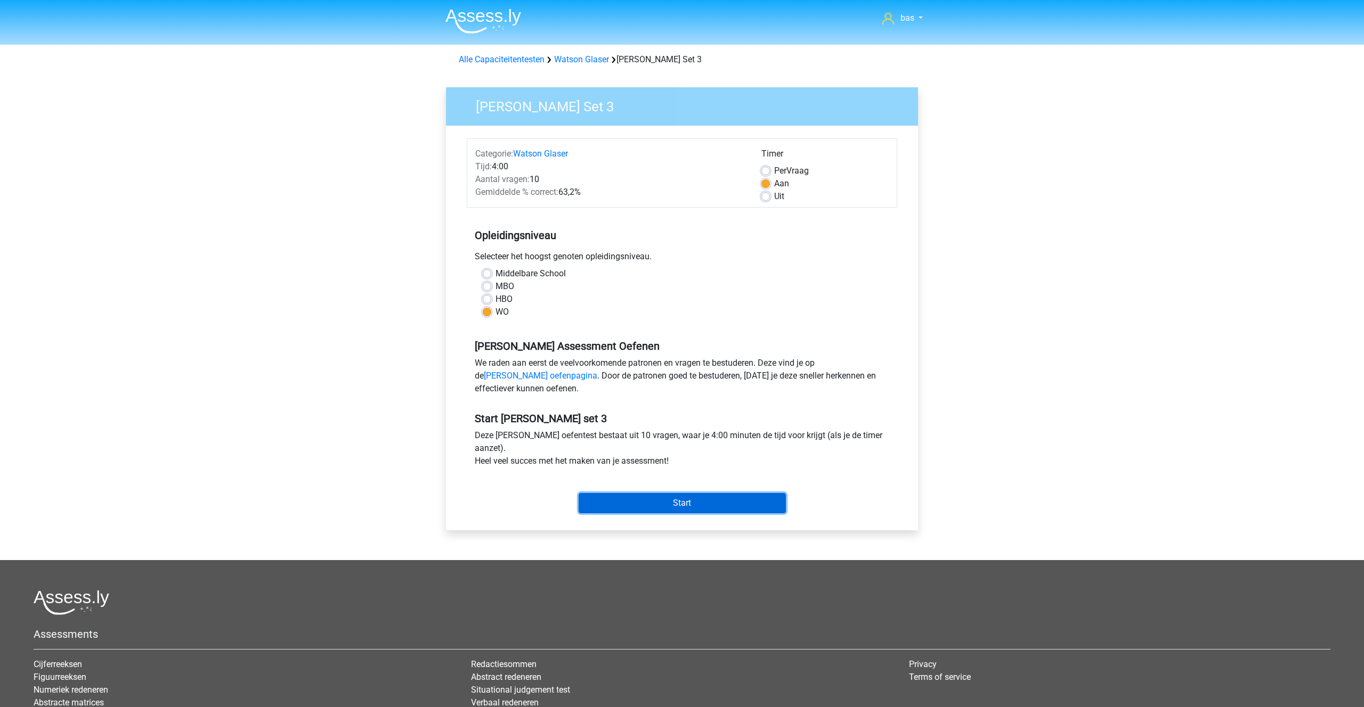
click at [663, 508] on input "Start" at bounding box center [681, 503] width 207 height 20
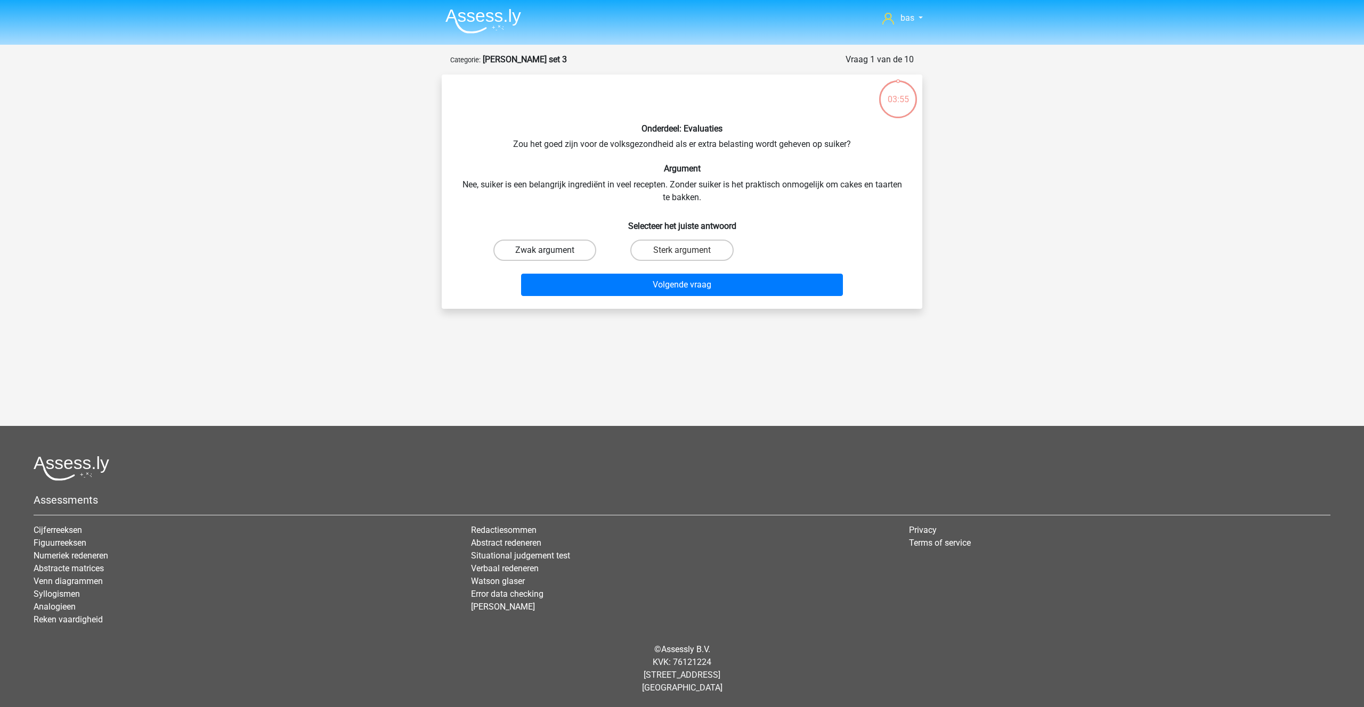
click at [552, 252] on label "Zwak argument" at bounding box center [544, 250] width 103 height 21
click at [552, 252] on input "Zwak argument" at bounding box center [548, 253] width 7 height 7
radio input "true"
click at [647, 278] on button "Volgende vraag" at bounding box center [682, 285] width 322 height 22
click at [649, 248] on label "Sterk argument" at bounding box center [681, 250] width 103 height 21
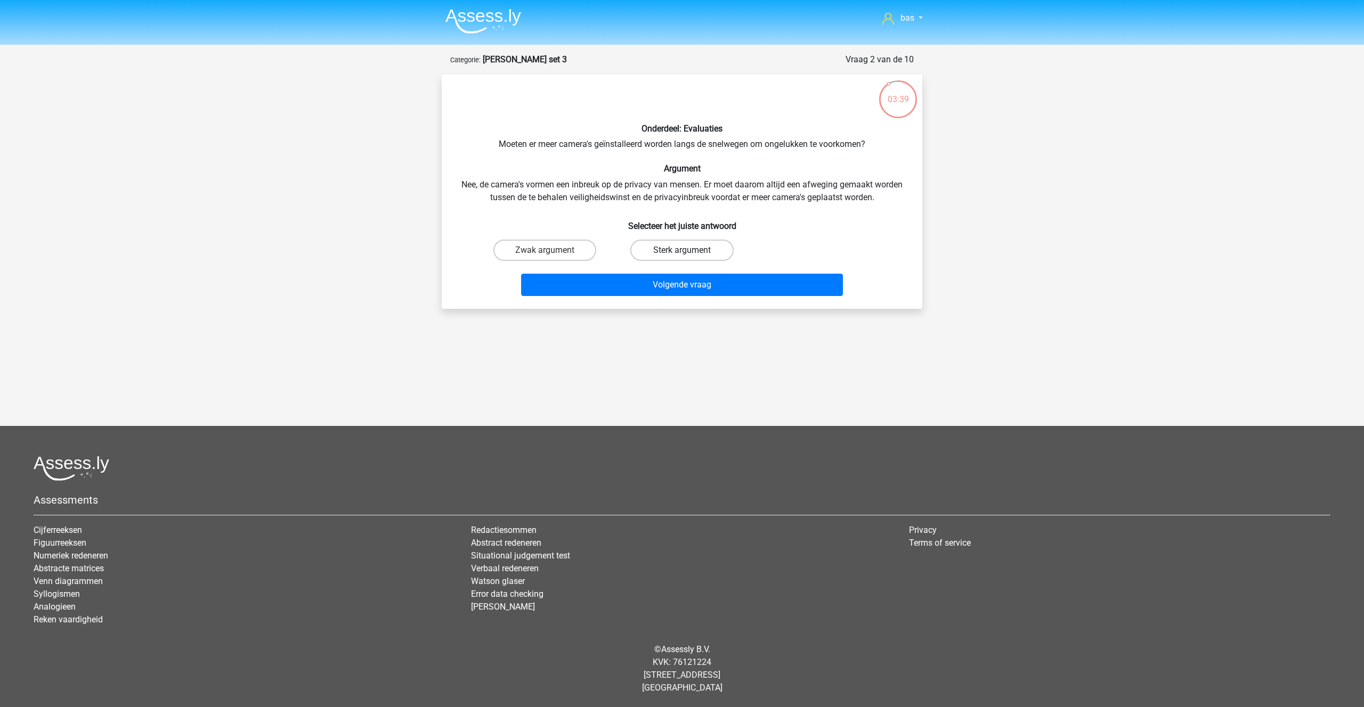
click at [682, 250] on input "Sterk argument" at bounding box center [685, 253] width 7 height 7
radio input "true"
click at [656, 281] on button "Volgende vraag" at bounding box center [682, 285] width 322 height 22
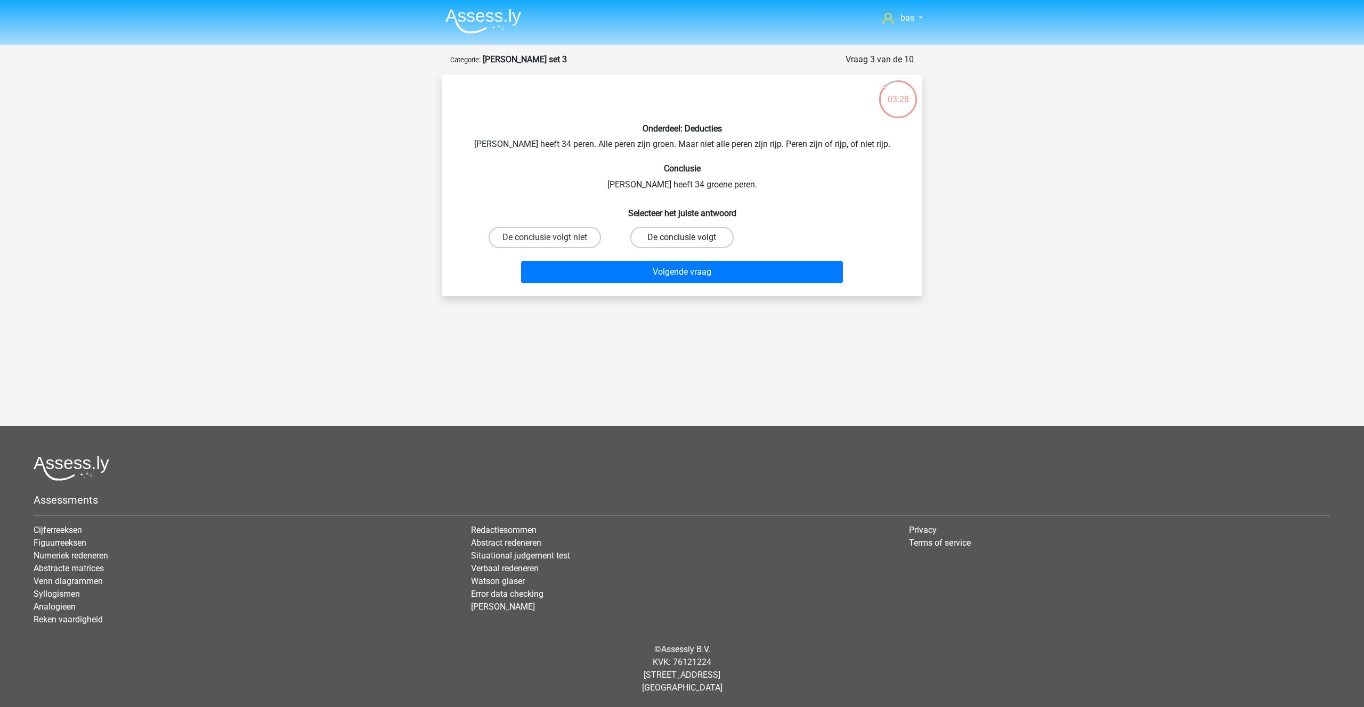
click at [663, 240] on label "De conclusie volgt" at bounding box center [681, 237] width 103 height 21
click at [682, 240] on input "De conclusie volgt" at bounding box center [685, 241] width 7 height 7
radio input "true"
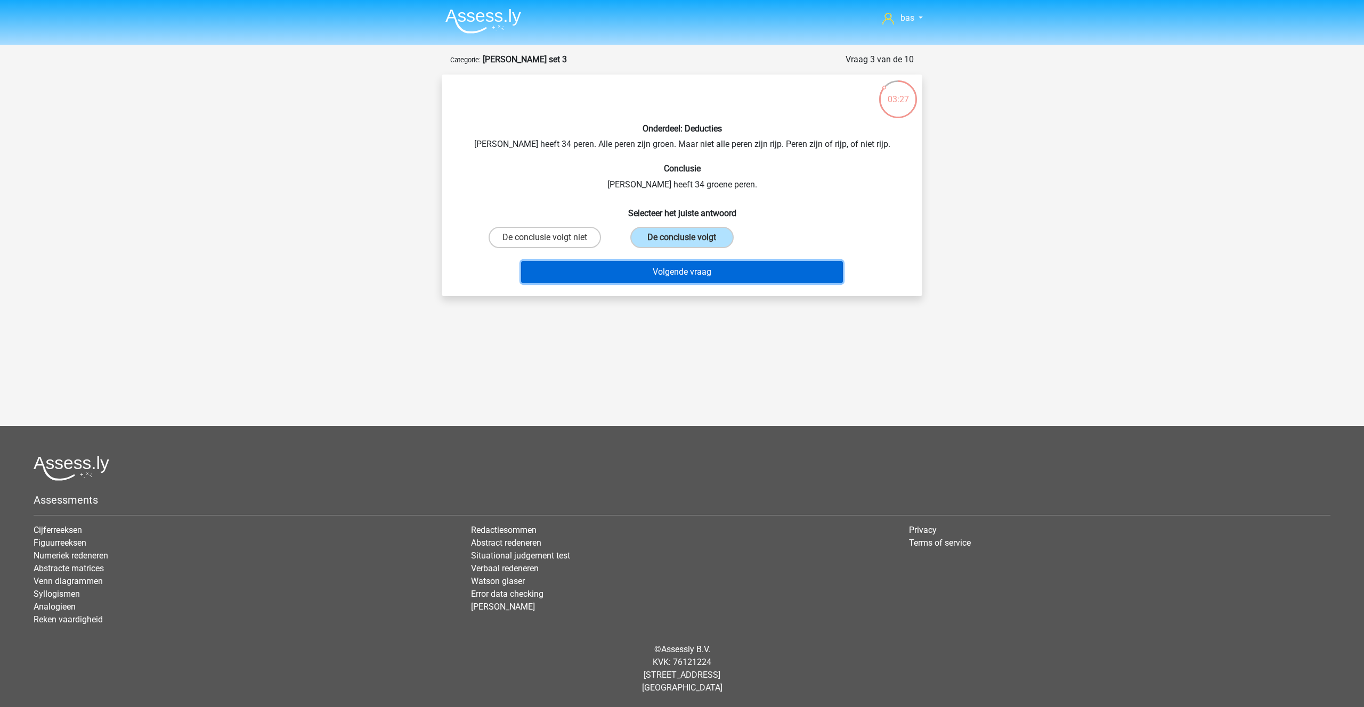
click at [671, 274] on button "Volgende vraag" at bounding box center [682, 272] width 322 height 22
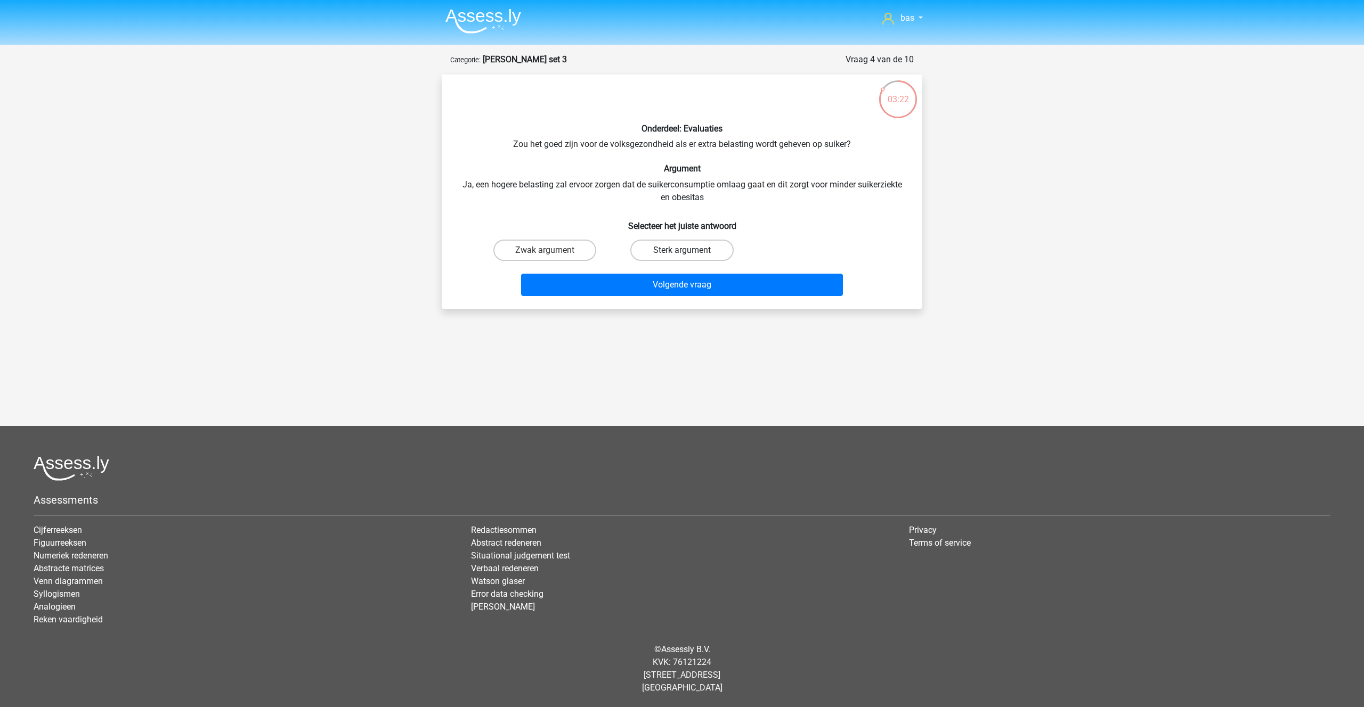
click at [654, 247] on label "Sterk argument" at bounding box center [681, 250] width 103 height 21
click at [682, 250] on input "Sterk argument" at bounding box center [685, 253] width 7 height 7
radio input "true"
click at [672, 280] on button "Volgende vraag" at bounding box center [682, 285] width 322 height 22
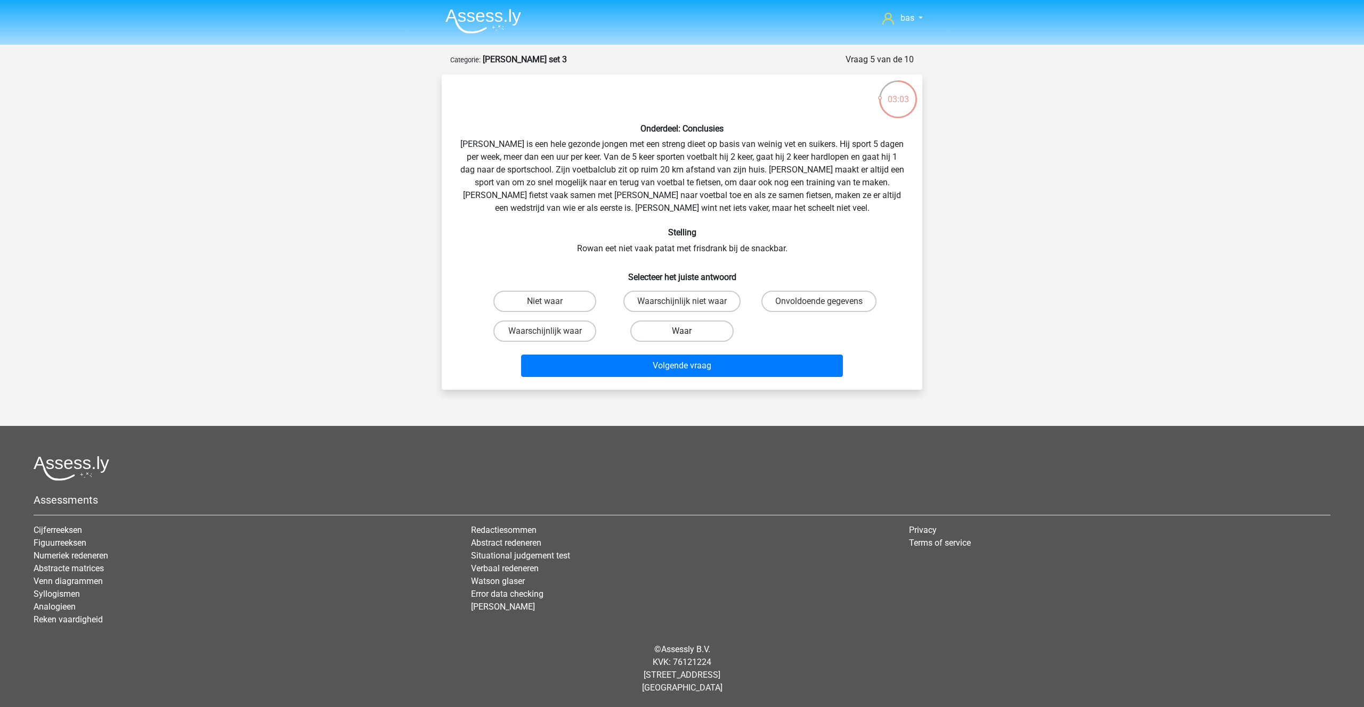
click at [671, 328] on label "Waar" at bounding box center [681, 331] width 103 height 21
click at [682, 331] on input "Waar" at bounding box center [685, 334] width 7 height 7
radio input "true"
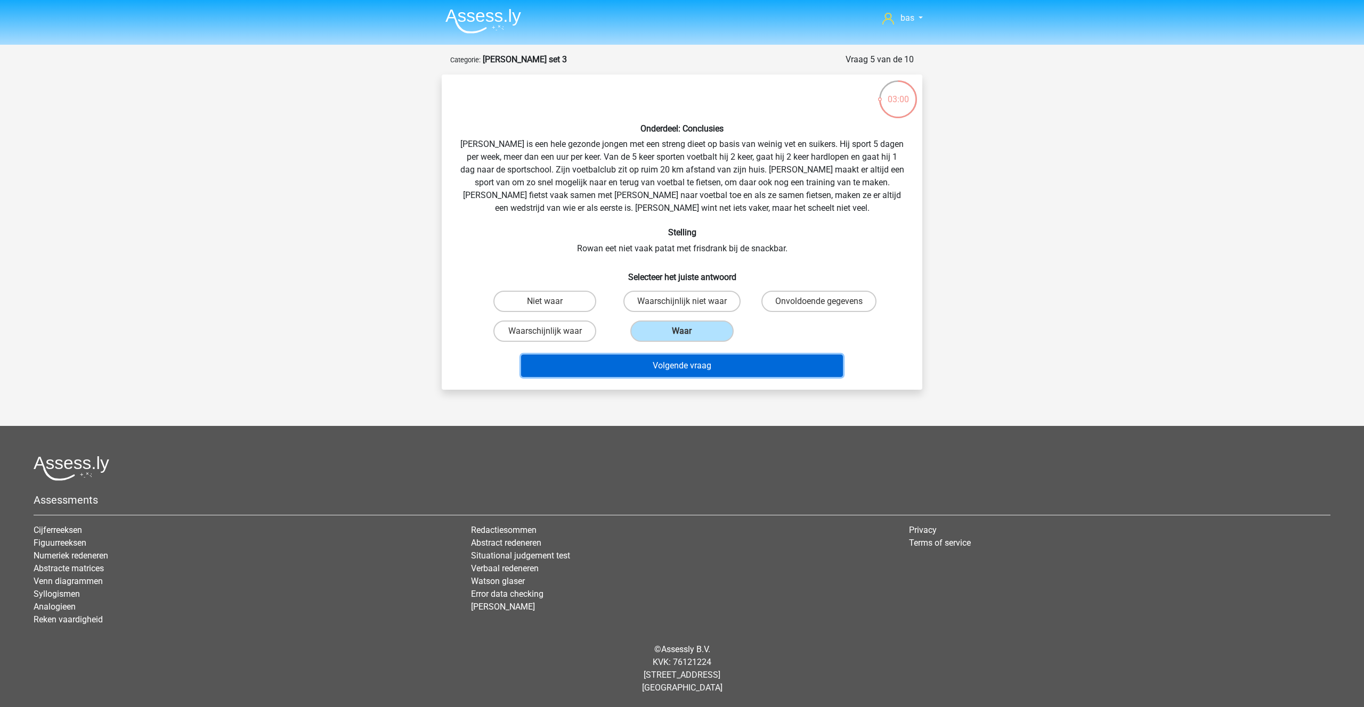
click at [677, 370] on button "Volgende vraag" at bounding box center [682, 366] width 322 height 22
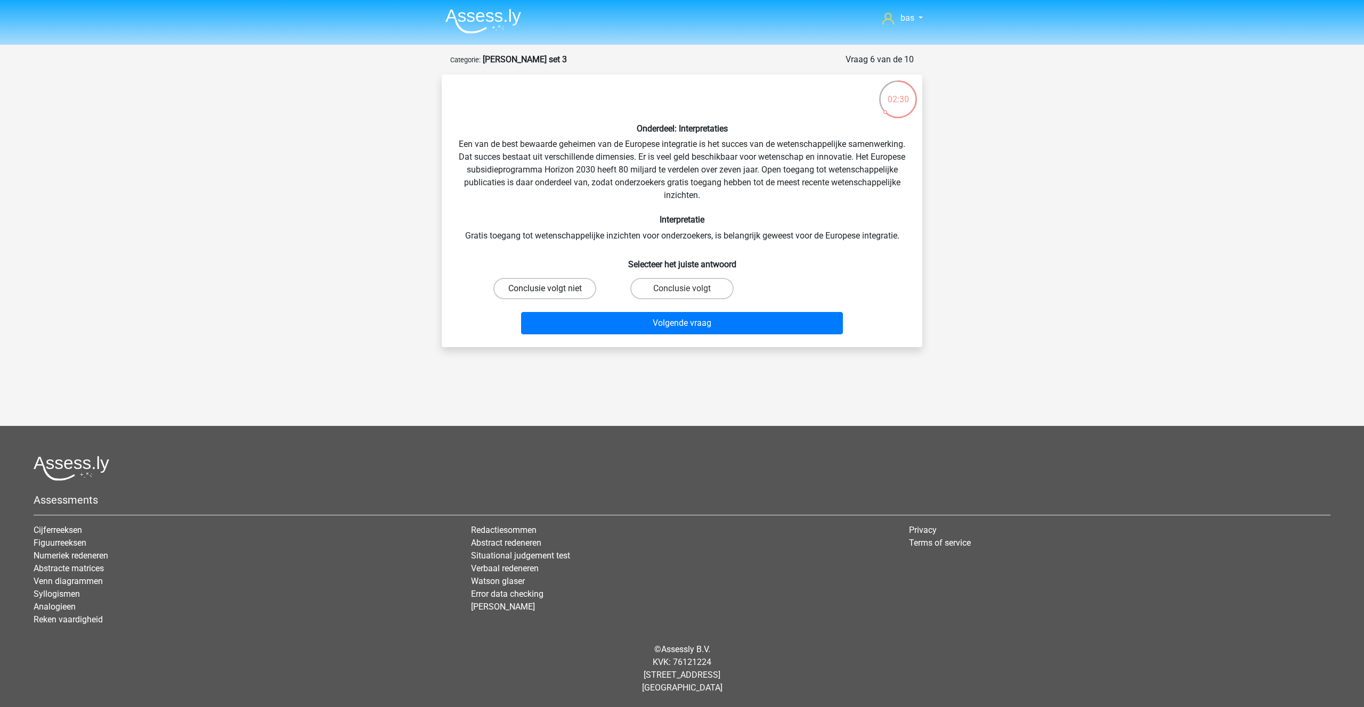
click at [539, 284] on label "Conclusie volgt niet" at bounding box center [544, 288] width 103 height 21
click at [545, 289] on input "Conclusie volgt niet" at bounding box center [548, 292] width 7 height 7
radio input "true"
click at [661, 328] on button "Volgende vraag" at bounding box center [682, 323] width 322 height 22
click at [660, 288] on label "De conclusie volgt" at bounding box center [681, 288] width 103 height 21
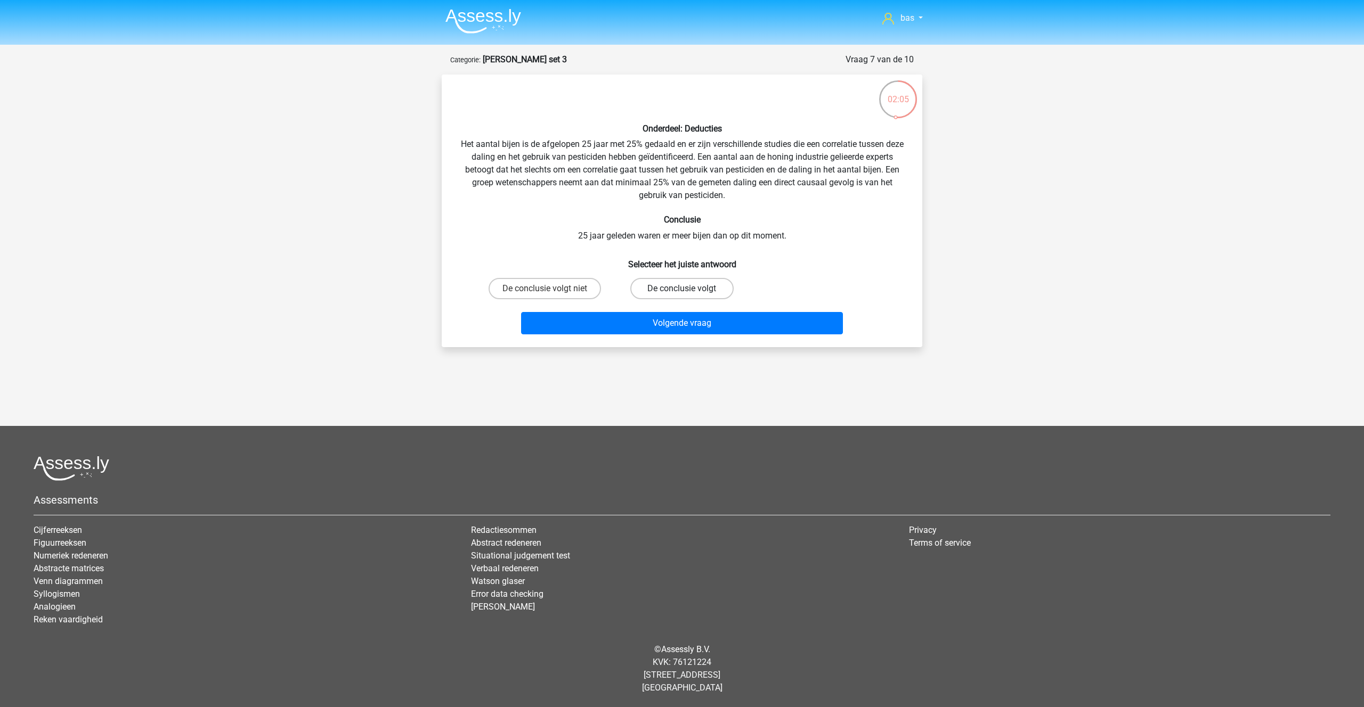
click at [682, 289] on input "De conclusie volgt" at bounding box center [685, 292] width 7 height 7
radio input "true"
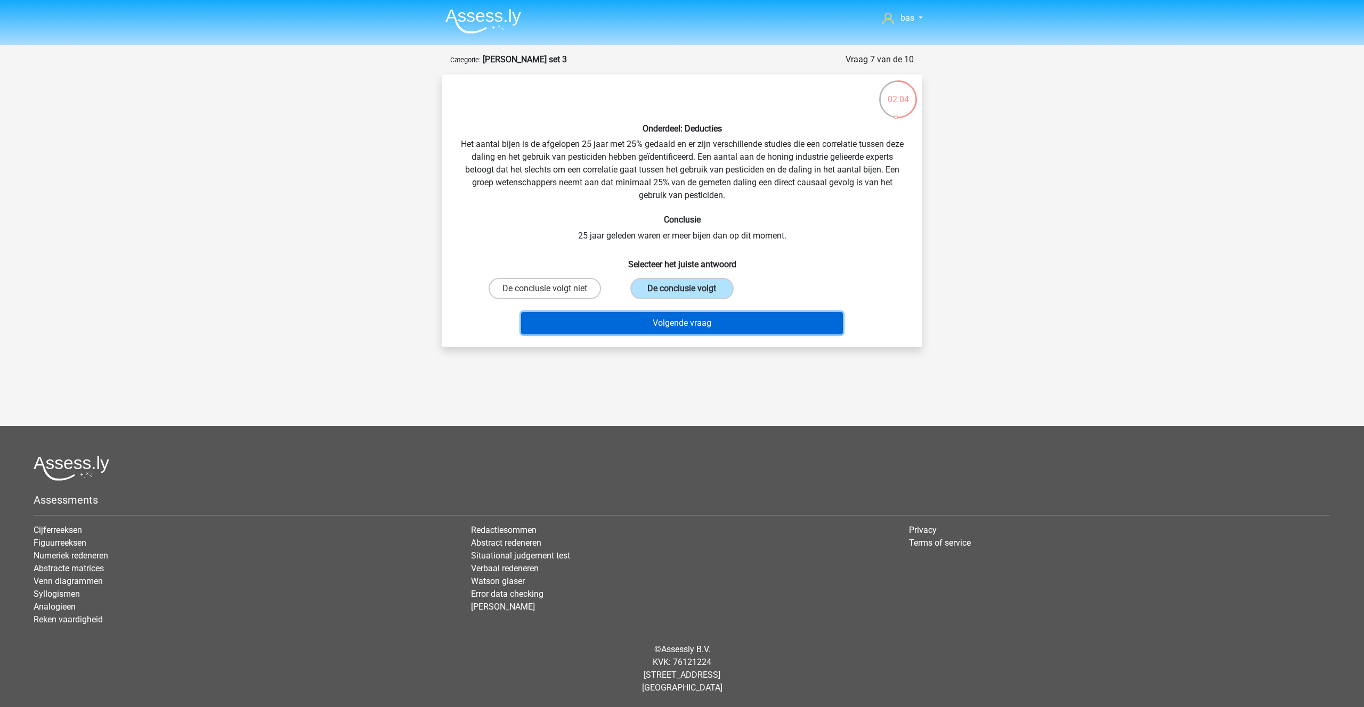
click at [670, 315] on button "Volgende vraag" at bounding box center [682, 323] width 322 height 22
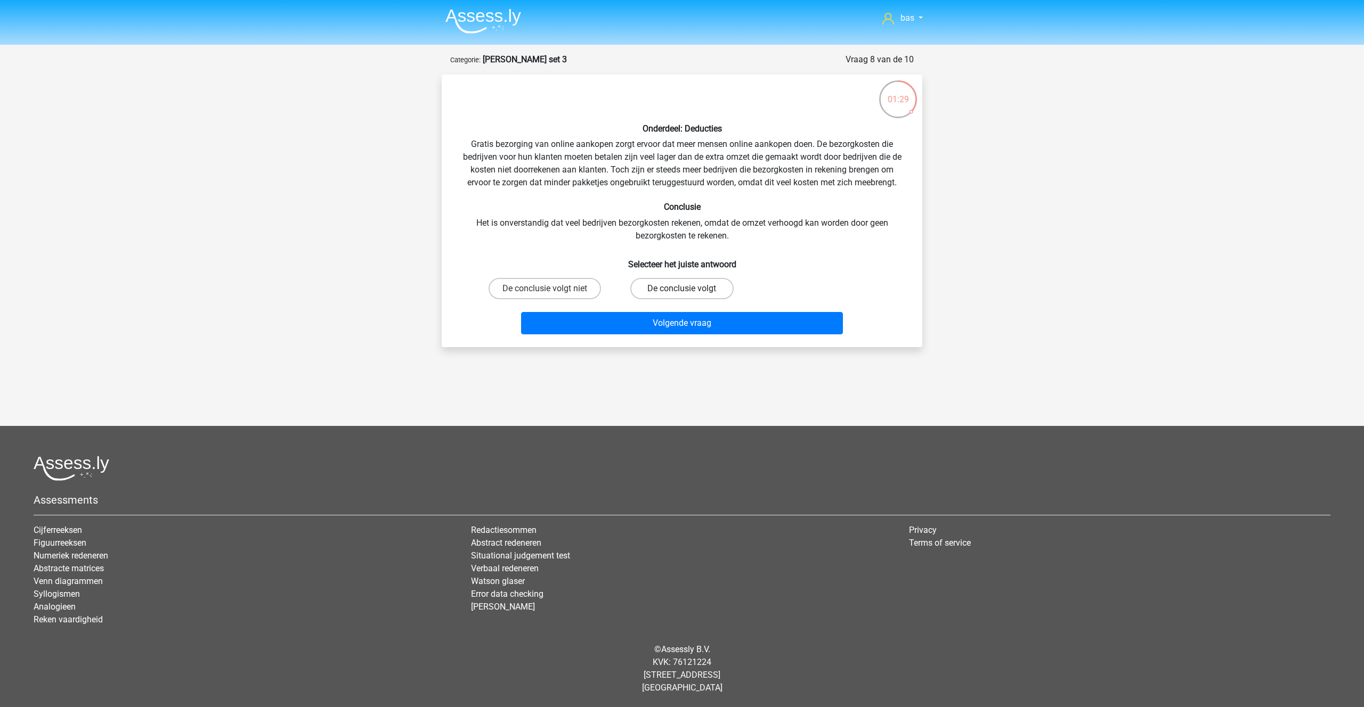
click at [665, 287] on label "De conclusie volgt" at bounding box center [681, 288] width 103 height 21
click at [682, 289] on input "De conclusie volgt" at bounding box center [685, 292] width 7 height 7
radio input "true"
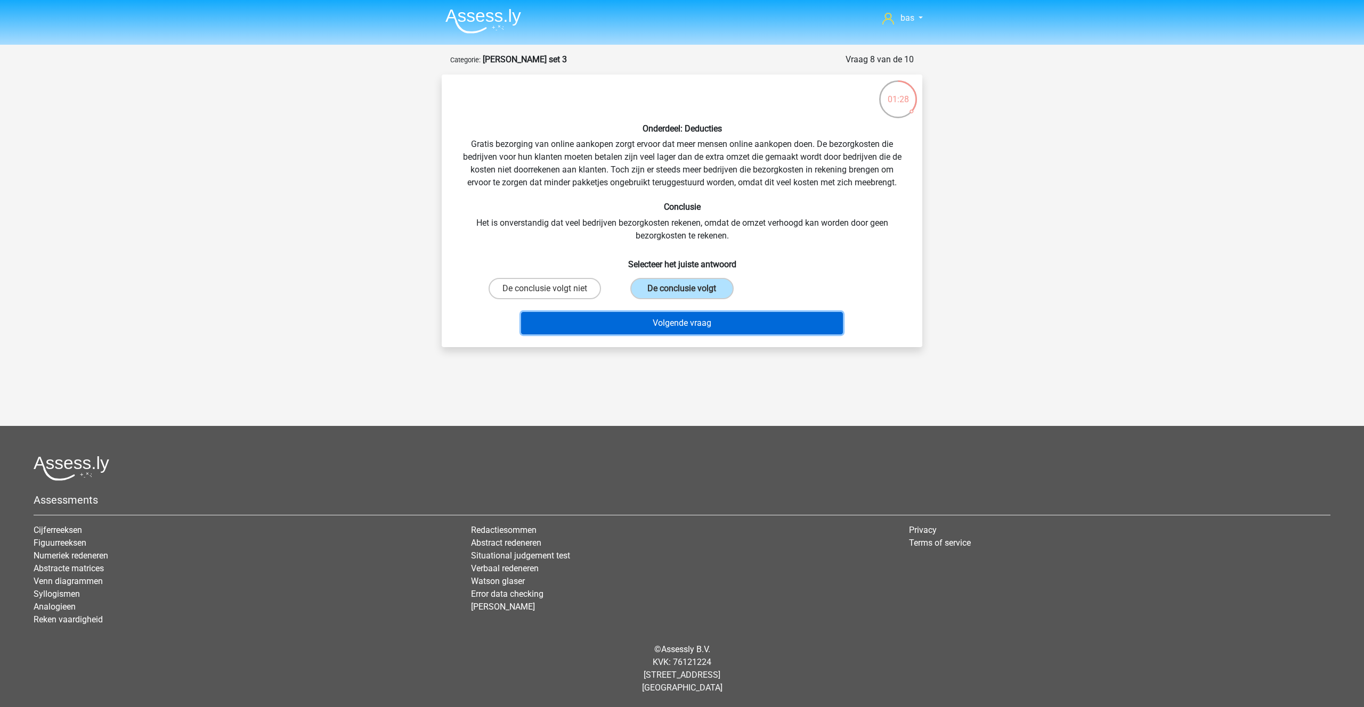
click at [669, 322] on button "Volgende vraag" at bounding box center [682, 323] width 322 height 22
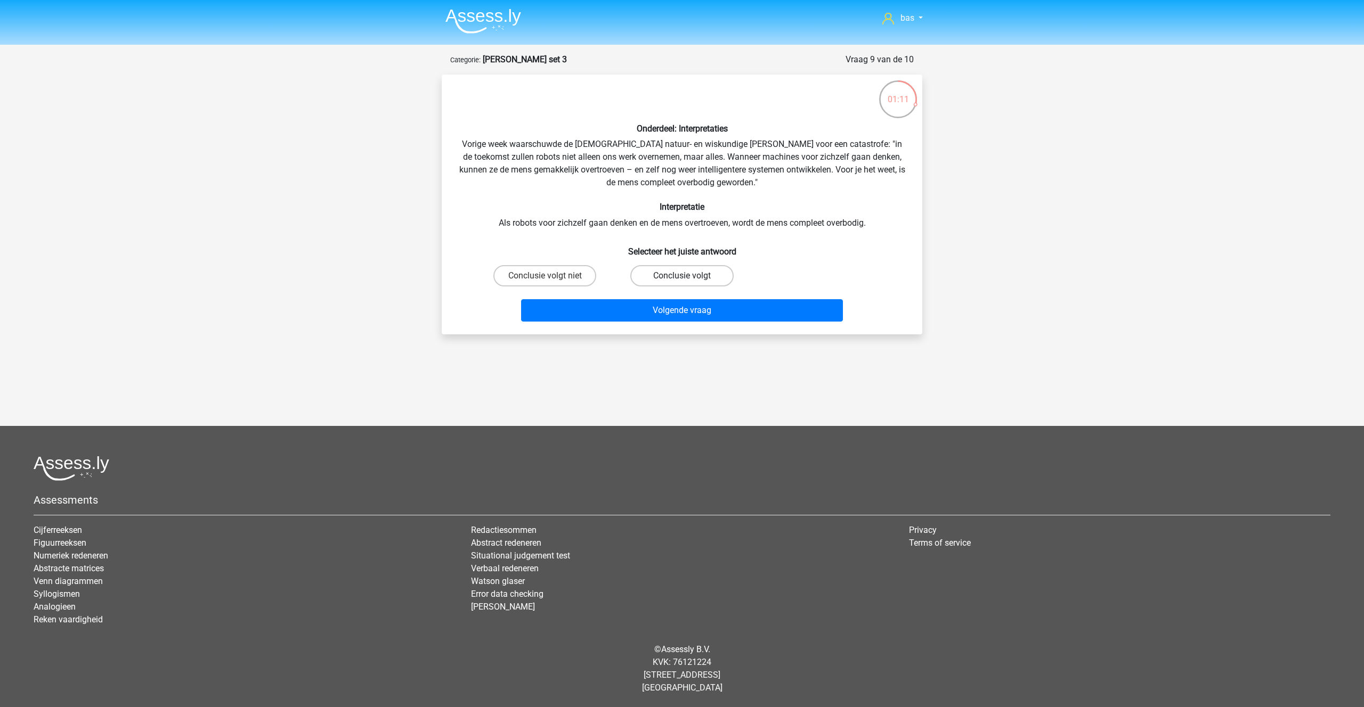
click at [671, 279] on label "Conclusie volgt" at bounding box center [681, 275] width 103 height 21
click at [682, 279] on input "Conclusie volgt" at bounding box center [685, 279] width 7 height 7
radio input "true"
click at [526, 274] on label "Conclusie volgt niet" at bounding box center [544, 275] width 103 height 21
click at [545, 276] on input "Conclusie volgt niet" at bounding box center [548, 279] width 7 height 7
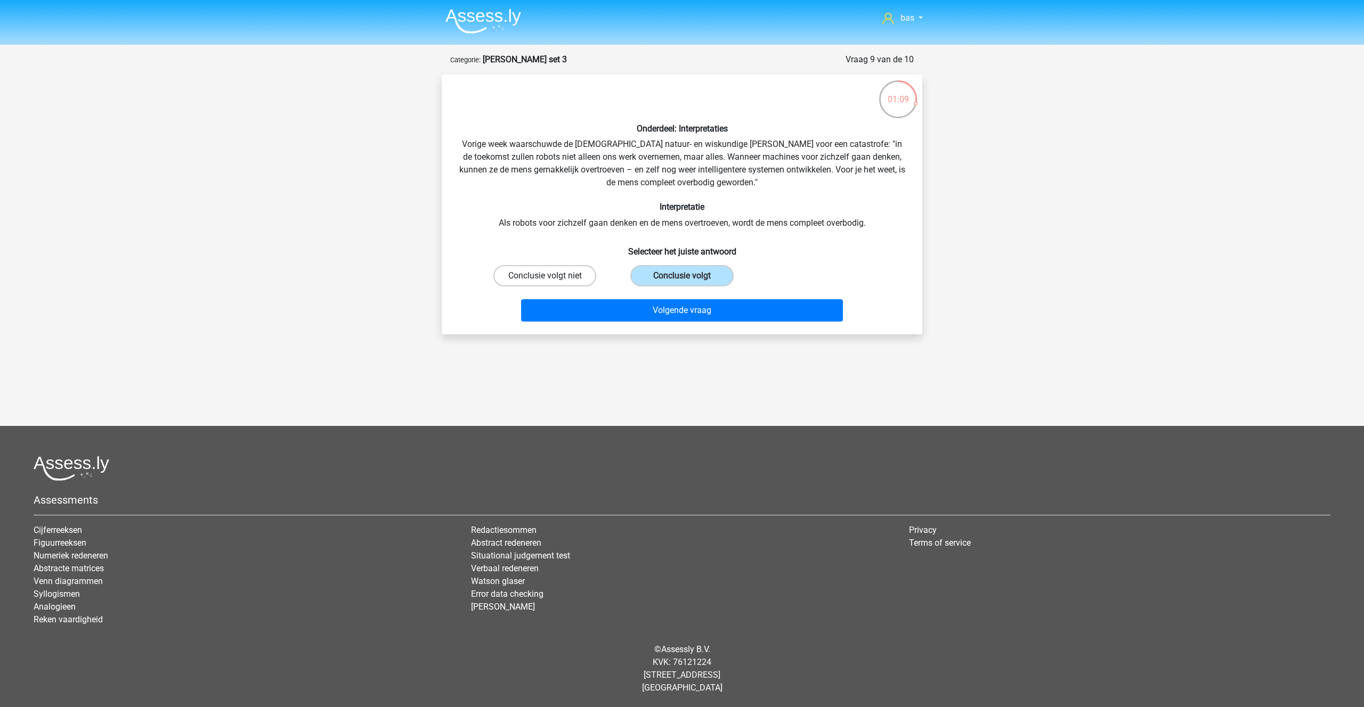
radio input "true"
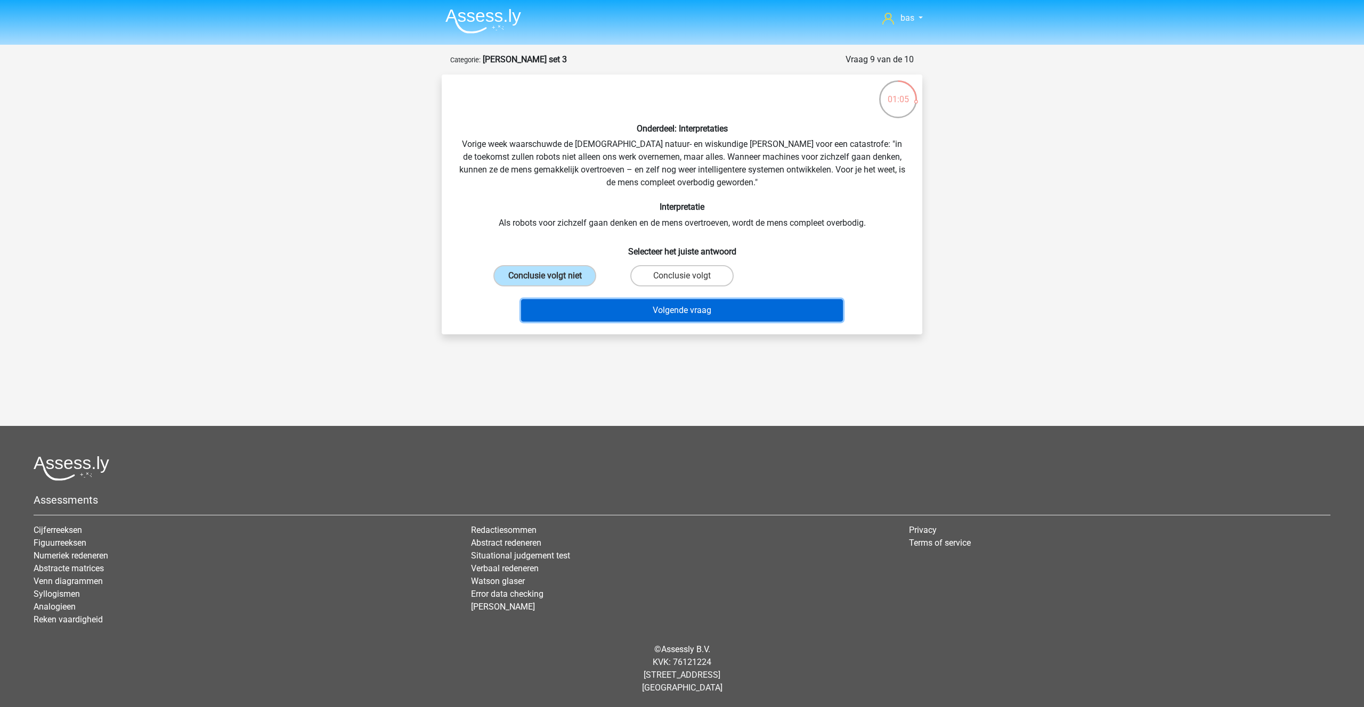
click at [664, 309] on button "Volgende vraag" at bounding box center [682, 310] width 322 height 22
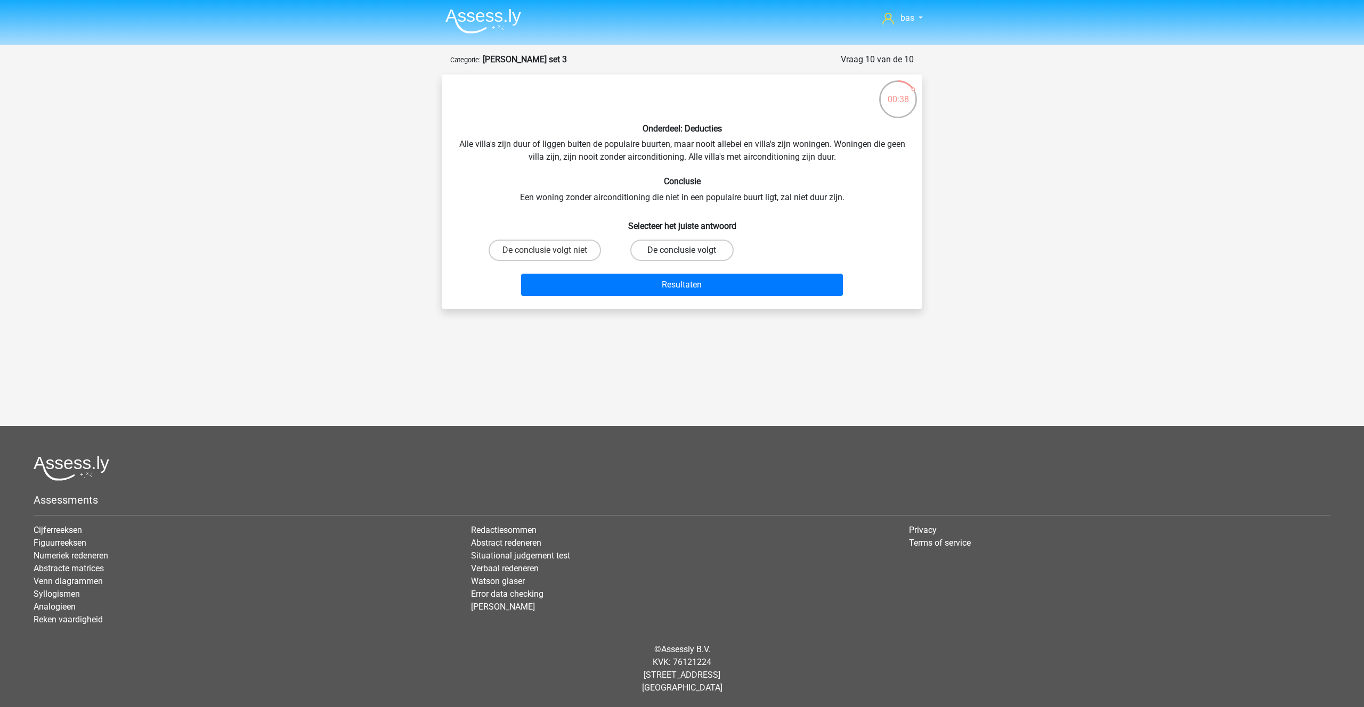
click at [661, 247] on label "De conclusie volgt" at bounding box center [681, 250] width 103 height 21
click at [682, 250] on input "De conclusie volgt" at bounding box center [685, 253] width 7 height 7
radio input "true"
click at [675, 278] on button "Resultaten" at bounding box center [682, 285] width 322 height 22
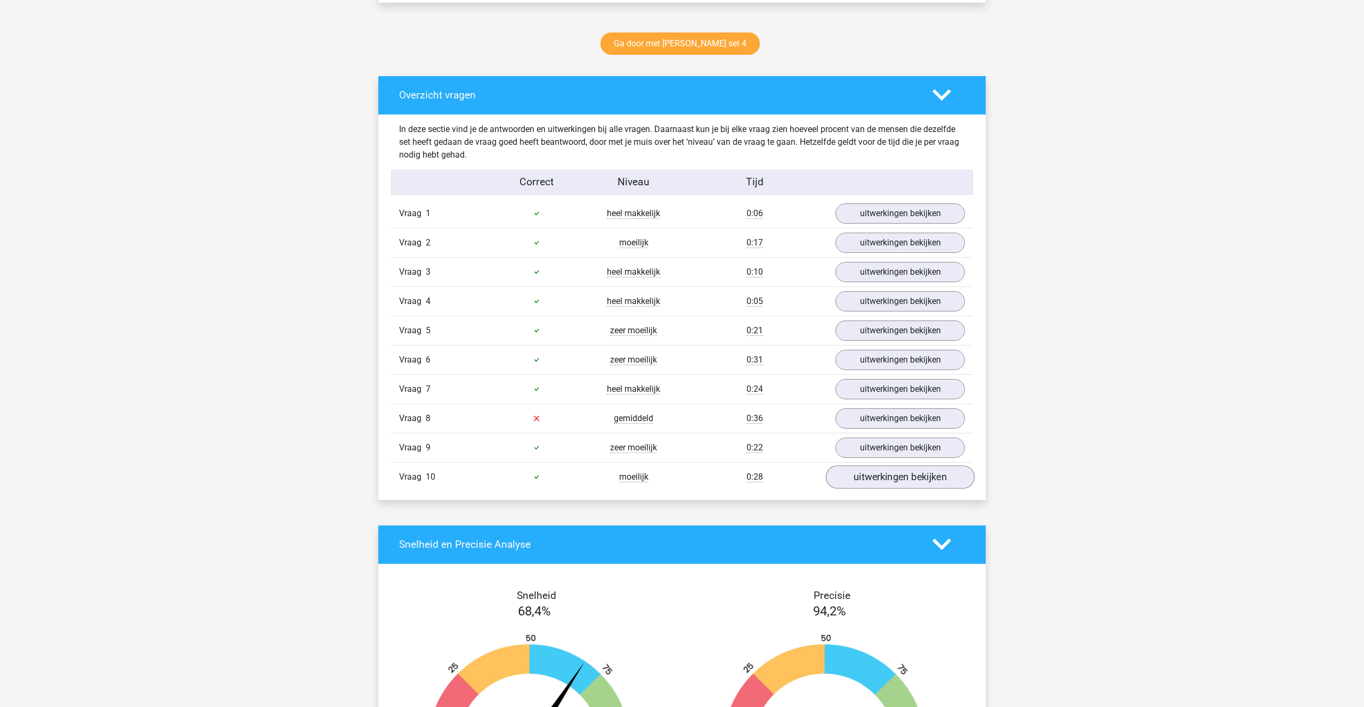
scroll to position [542, 0]
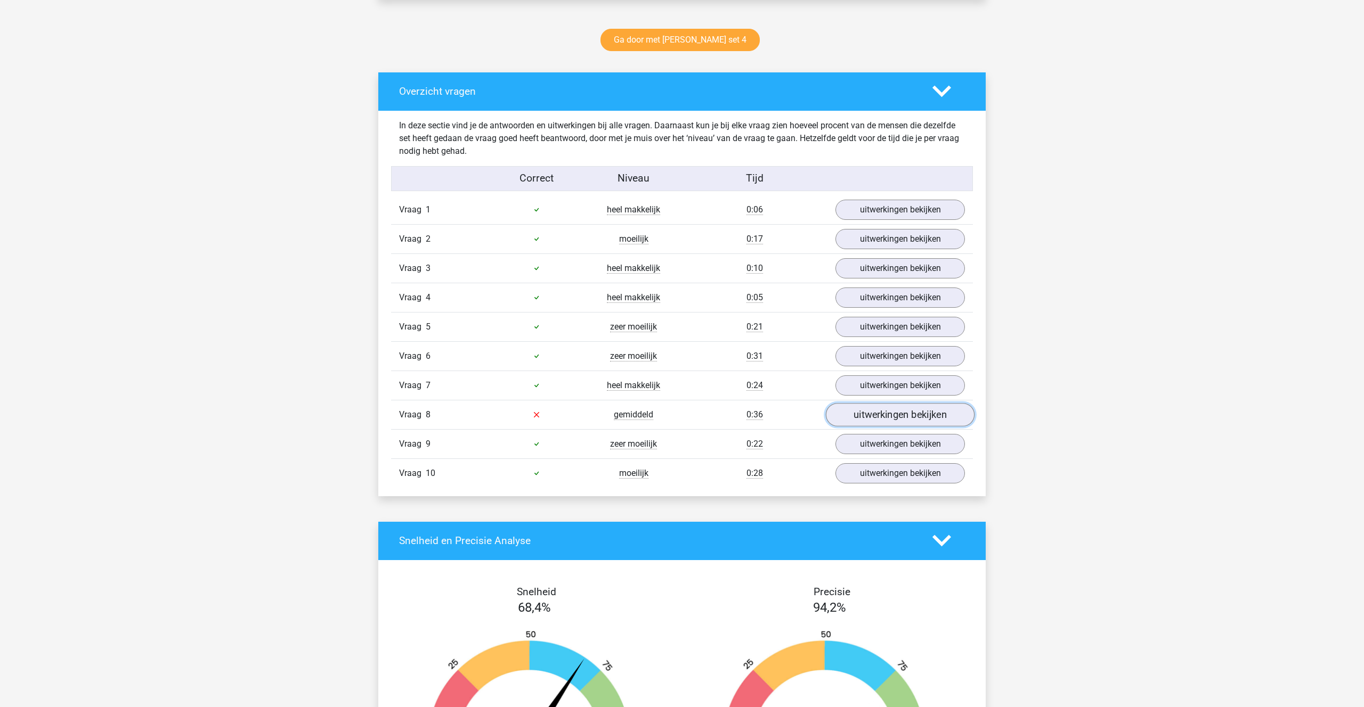
click at [898, 420] on link "uitwerkingen bekijken" at bounding box center [900, 414] width 149 height 23
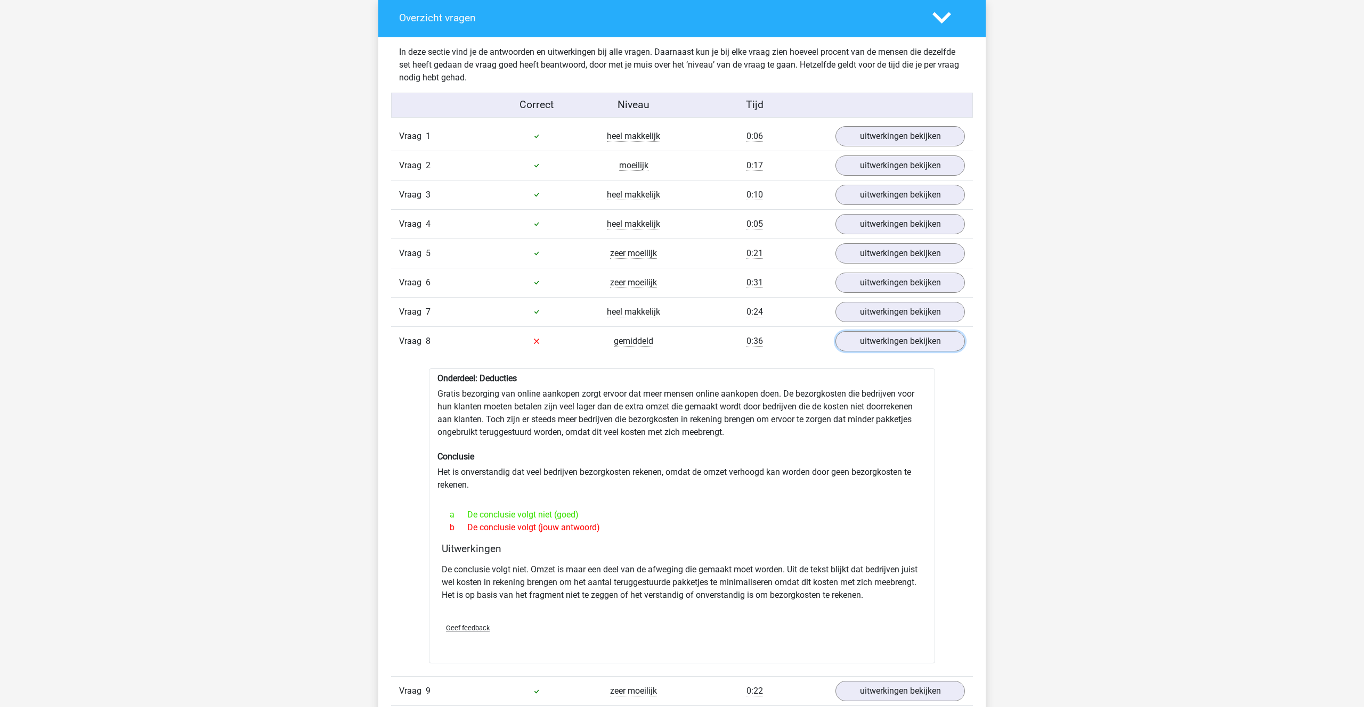
scroll to position [596, 0]
